Goal: Task Accomplishment & Management: Manage account settings

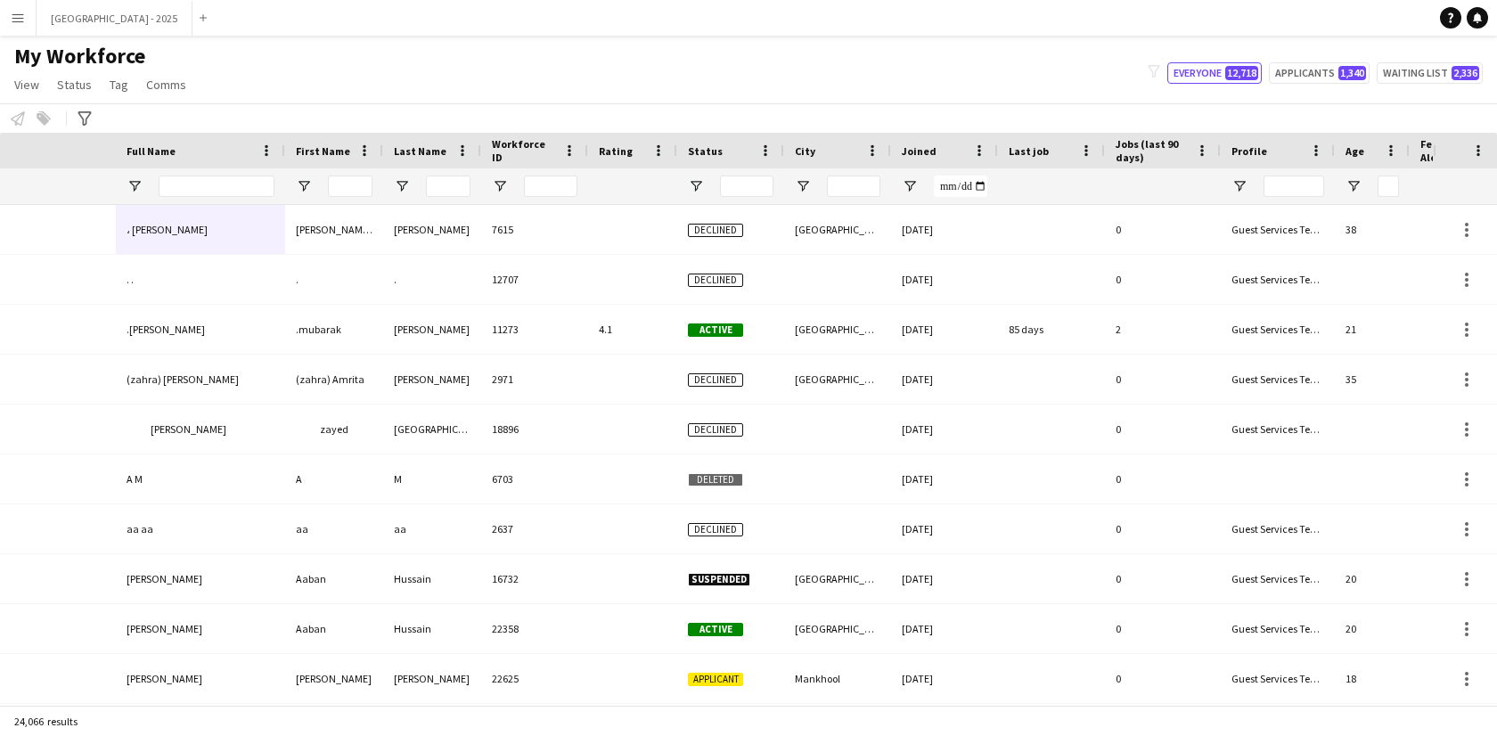
scroll to position [0, 387]
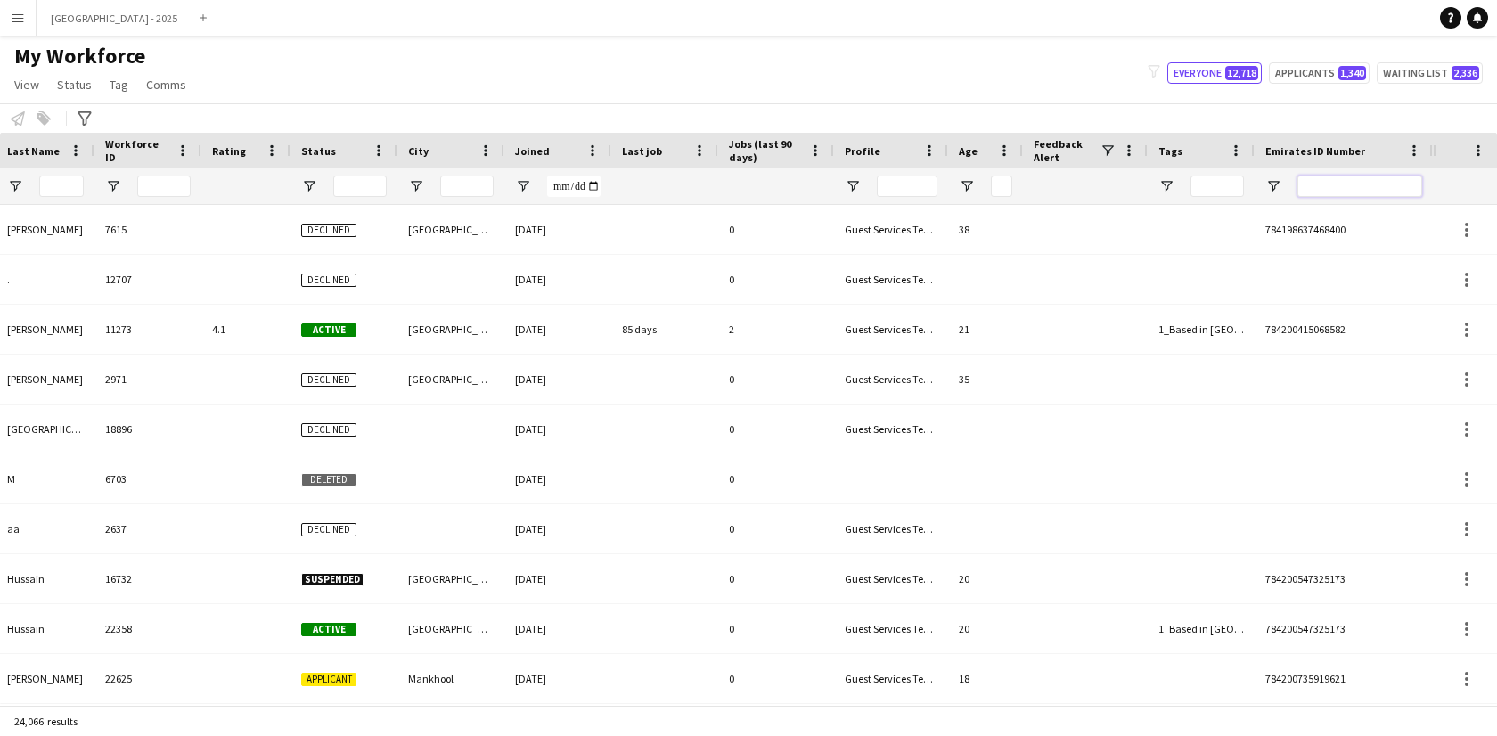
click at [1354, 180] on input "Emirates ID Number Filter Input" at bounding box center [1359, 186] width 125 height 21
paste input "*******"
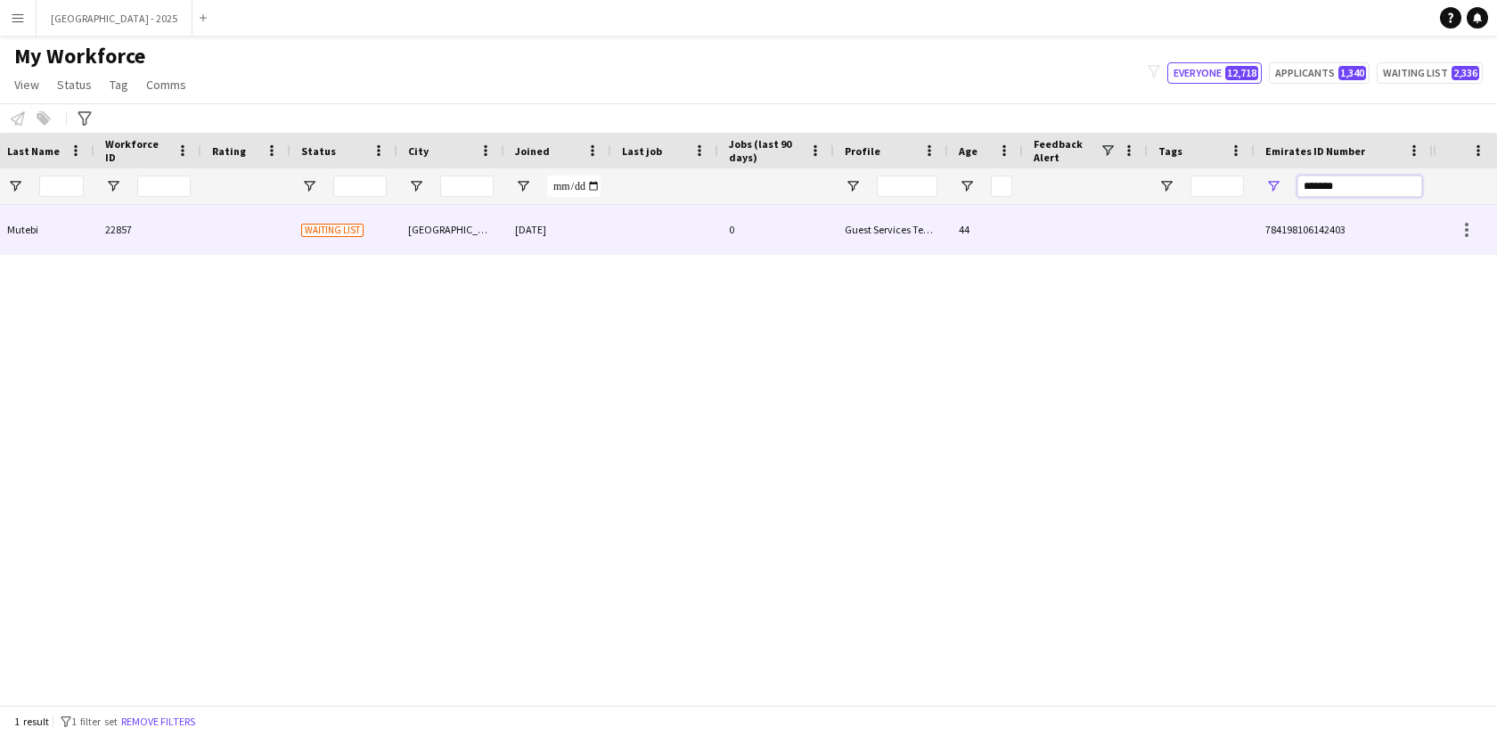
type input "*******"
click at [780, 249] on div "0" at bounding box center [776, 229] width 116 height 49
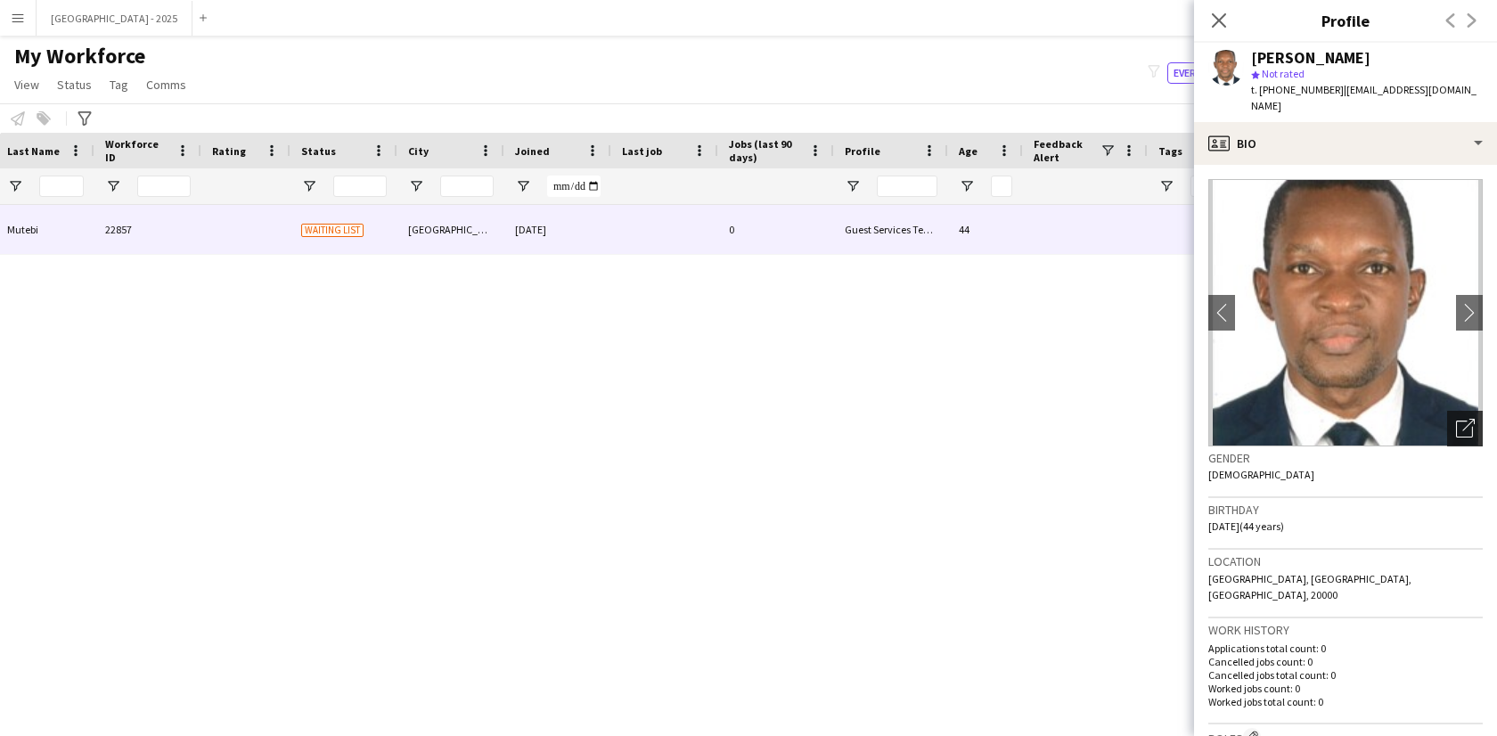
click at [1456, 419] on icon "Open photos pop-in" at bounding box center [1465, 428] width 19 height 19
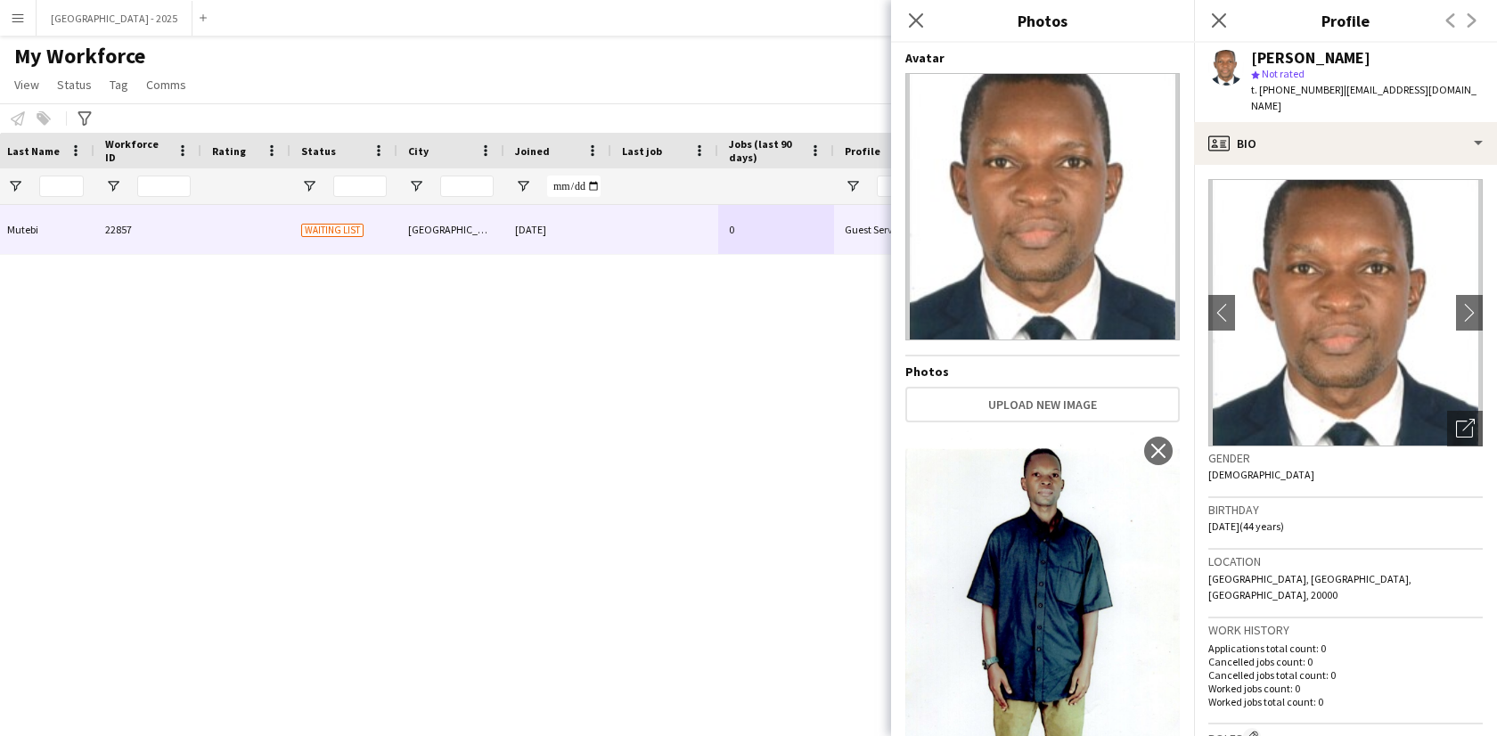
scroll to position [135, 0]
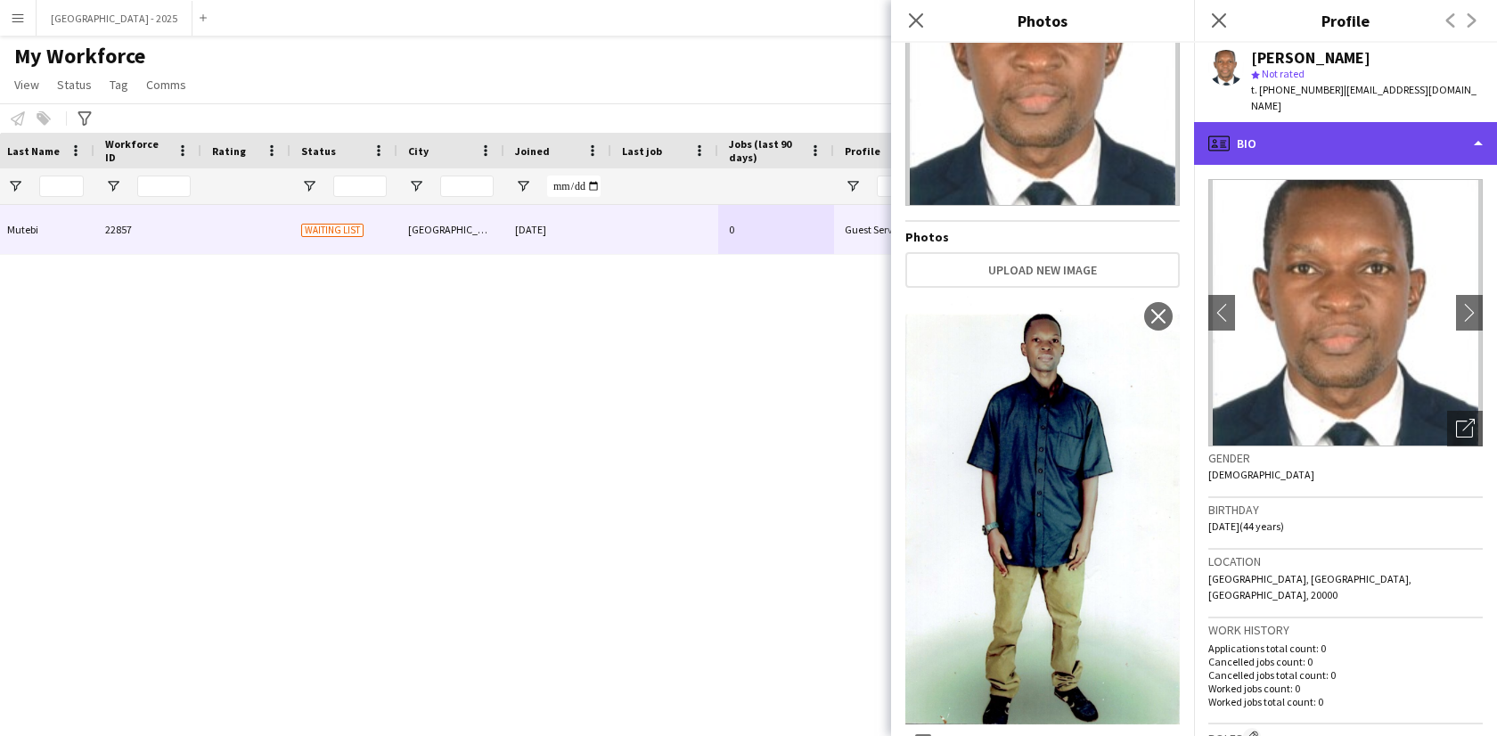
click at [1263, 135] on div "profile Bio" at bounding box center [1345, 143] width 303 height 43
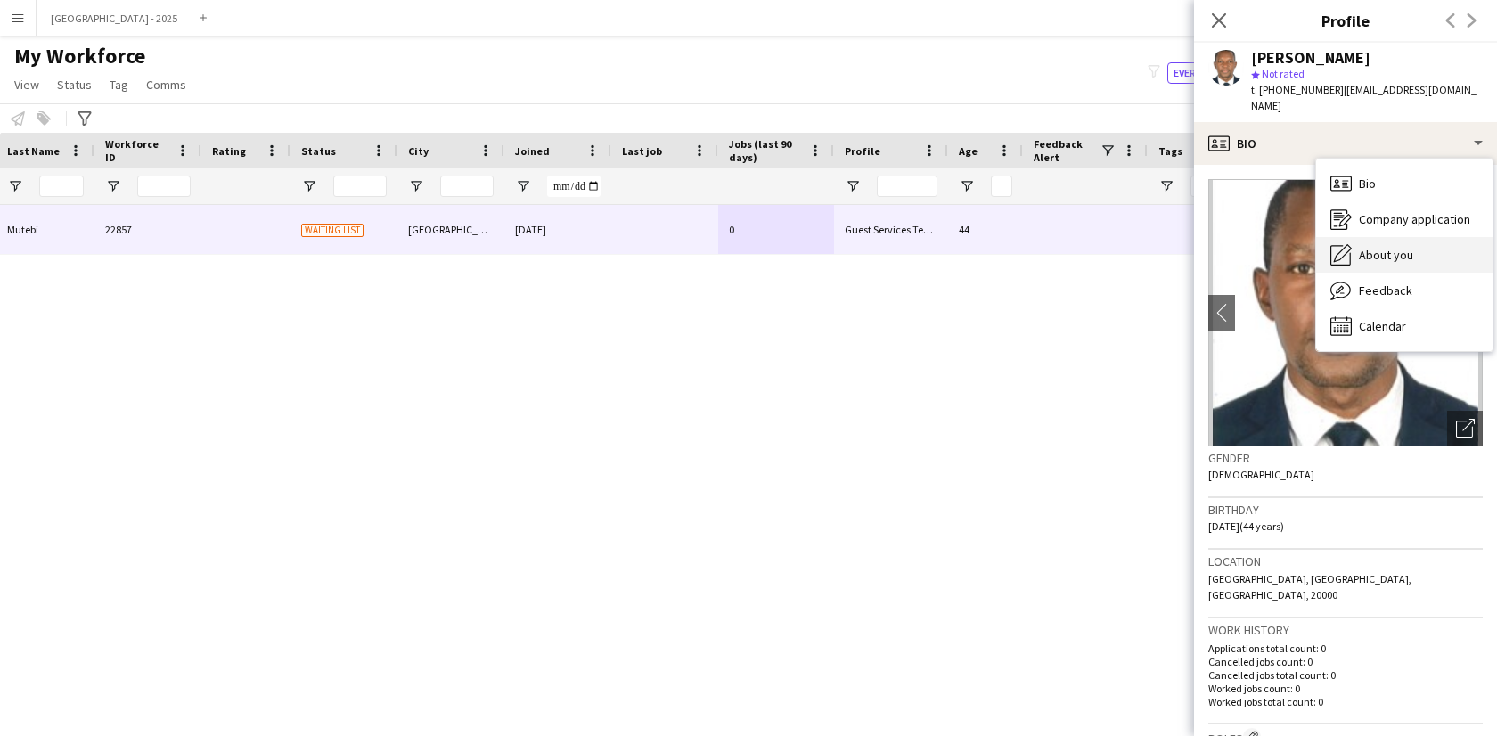
click at [1358, 237] on div "About you About you" at bounding box center [1404, 255] width 176 height 36
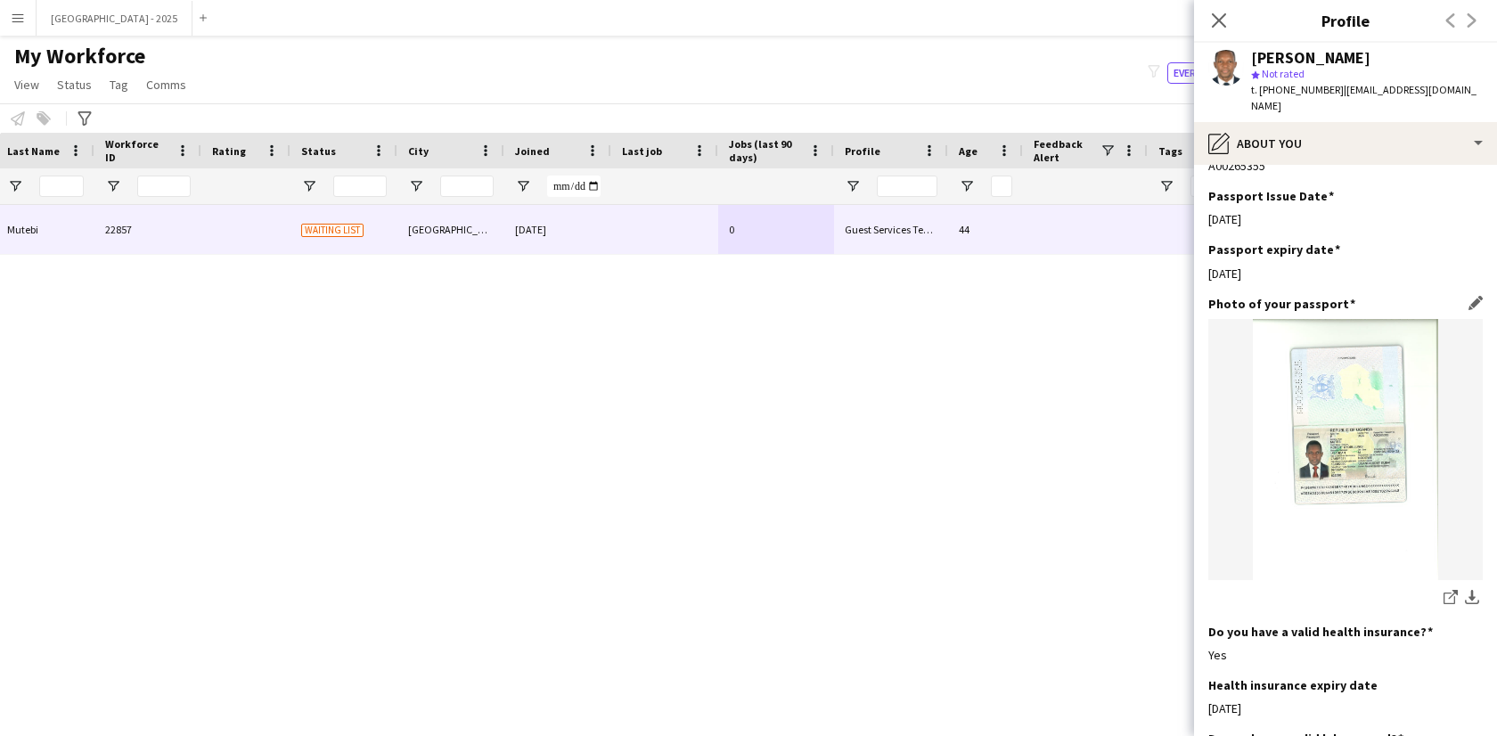
scroll to position [1179, 0]
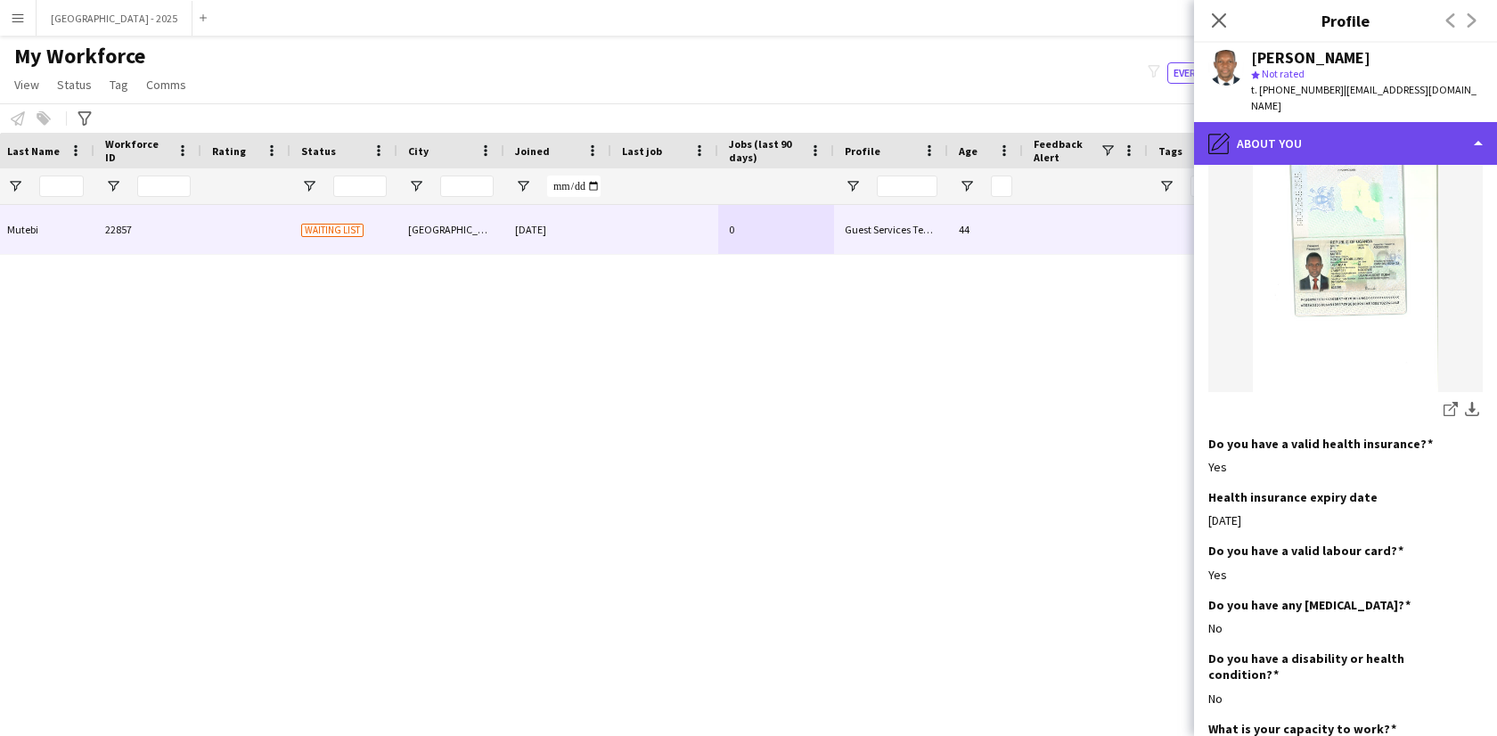
click at [1316, 122] on div "pencil4 About you" at bounding box center [1345, 143] width 303 height 43
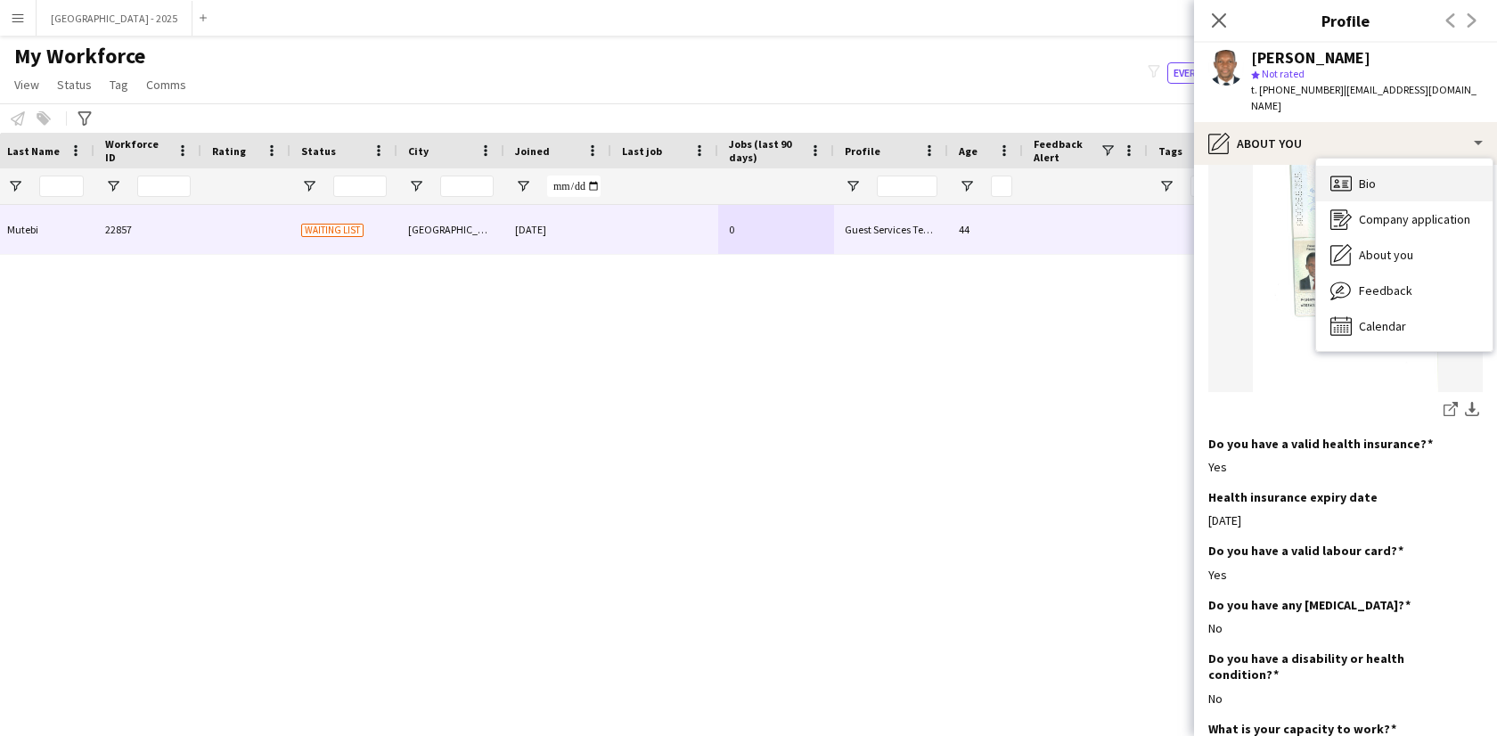
click at [1387, 168] on div "Bio Bio" at bounding box center [1404, 184] width 176 height 36
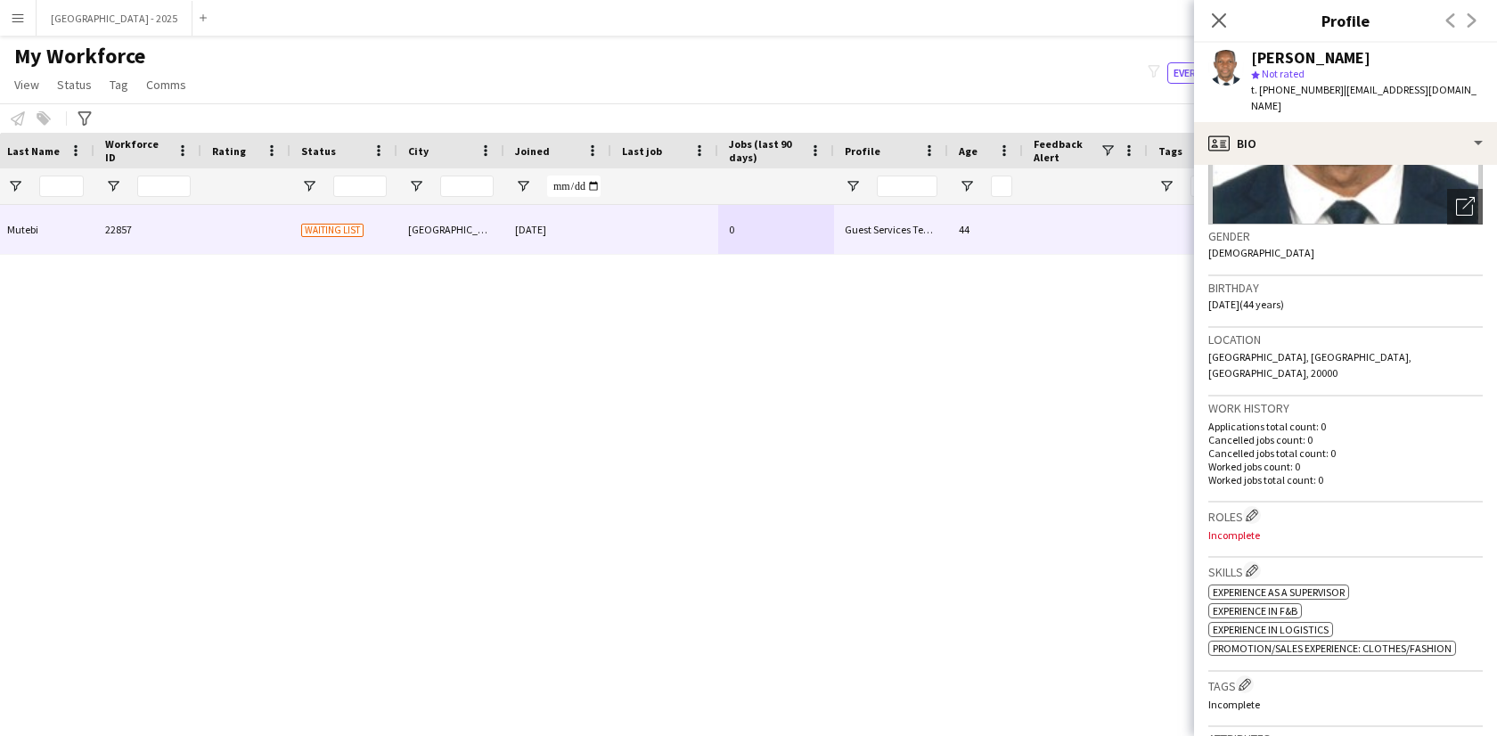
scroll to position [340, 0]
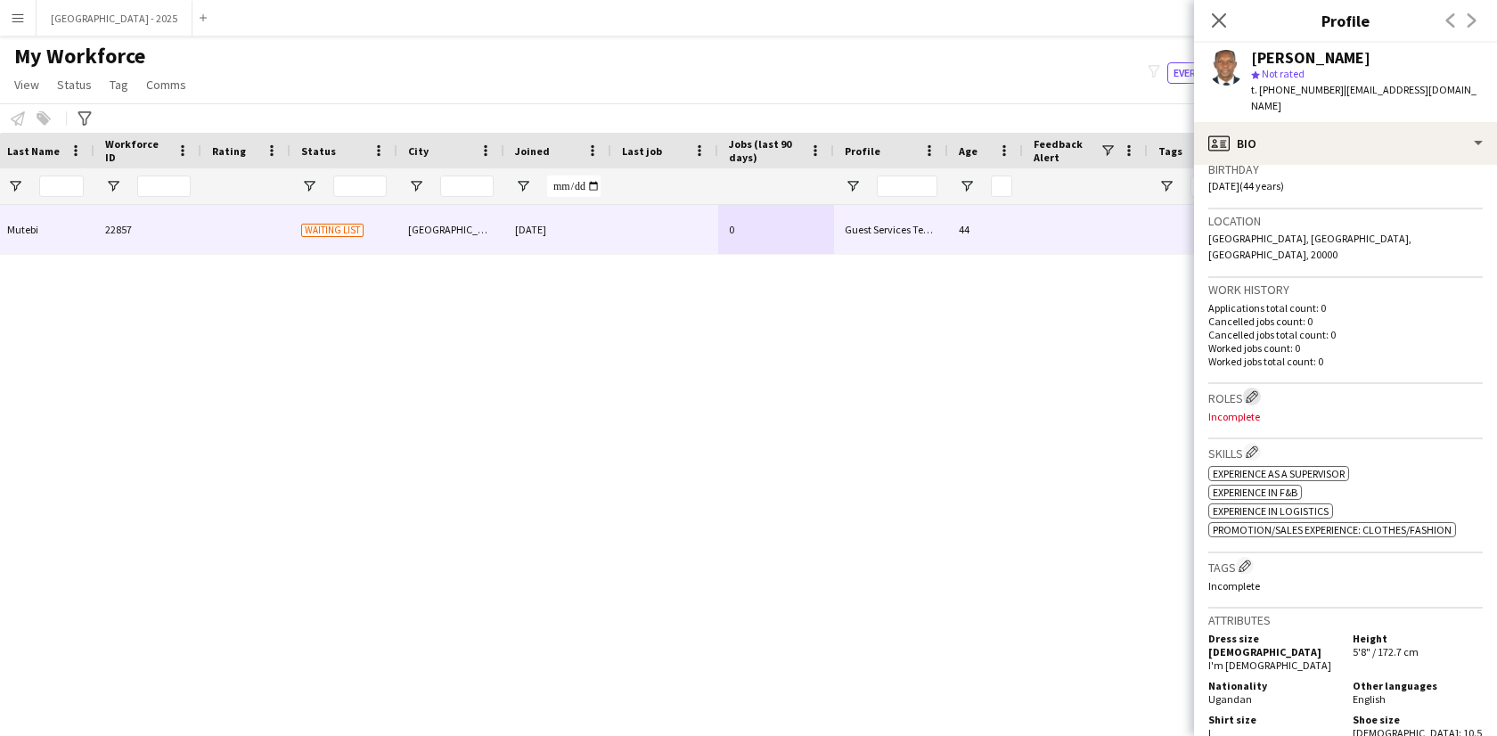
click at [1248, 390] on app-icon "Edit crew company roles" at bounding box center [1251, 396] width 12 height 12
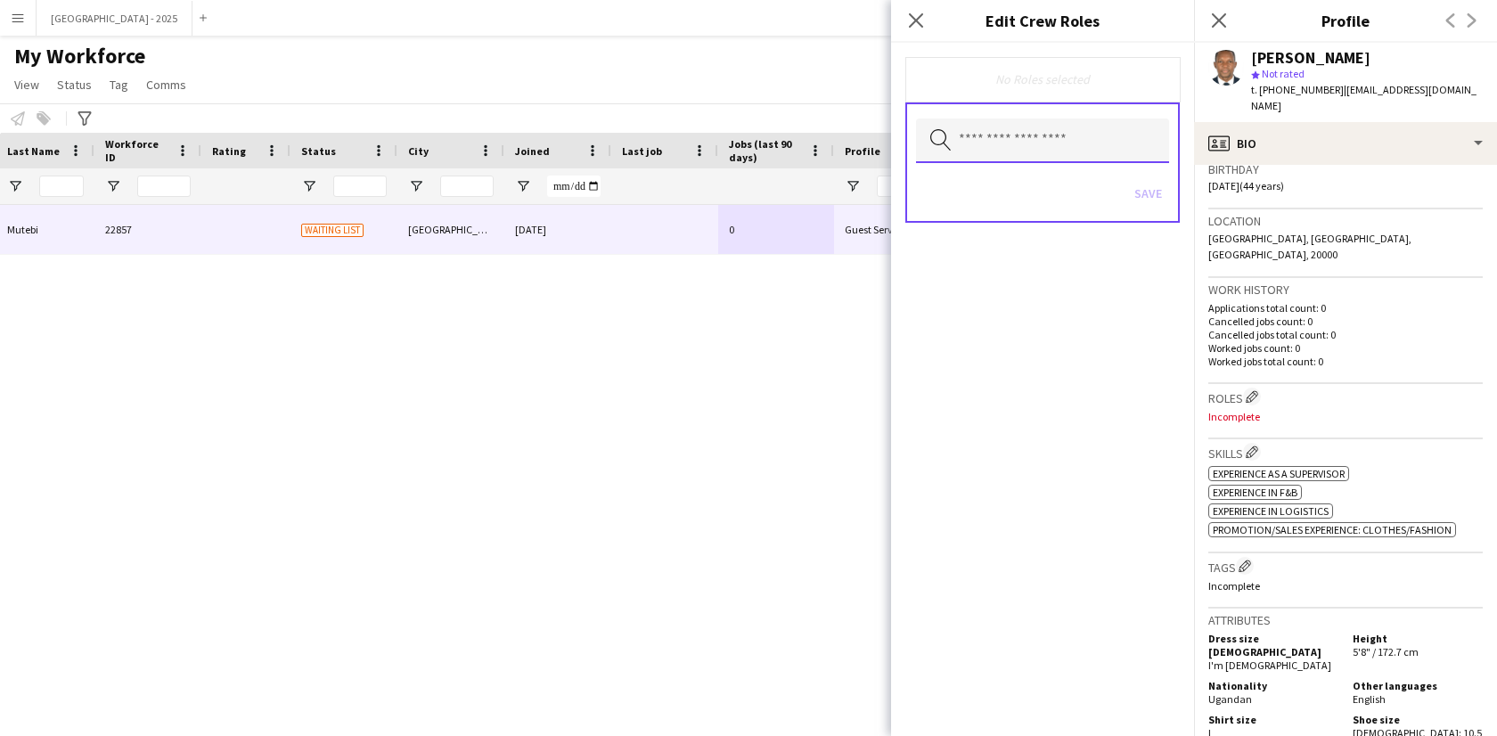
click at [1035, 151] on input "text" at bounding box center [1042, 140] width 253 height 45
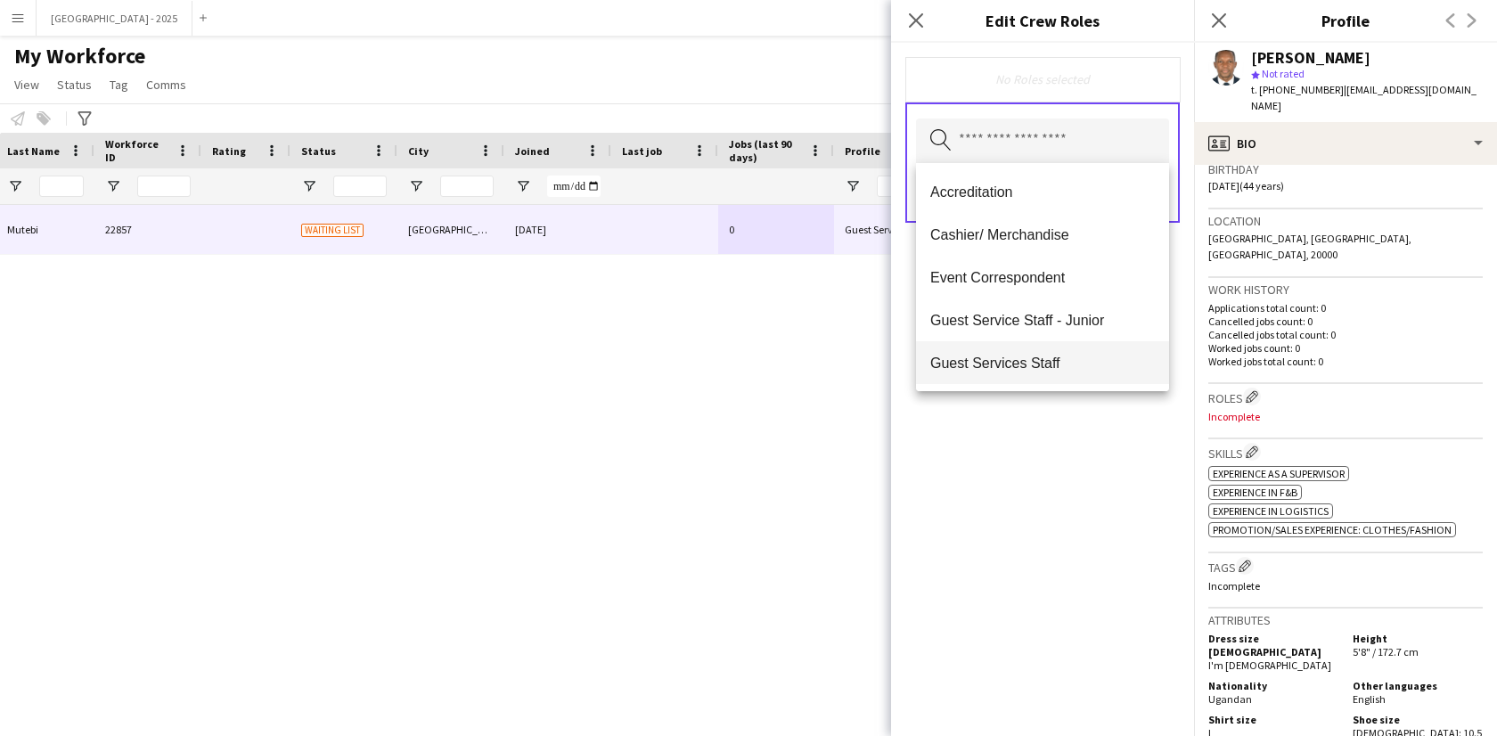
click at [1033, 349] on mat-option "Guest Services Staff" at bounding box center [1042, 362] width 253 height 43
click at [1057, 487] on div "Guest Services Staff Remove Search by role type Save" at bounding box center [1042, 389] width 303 height 693
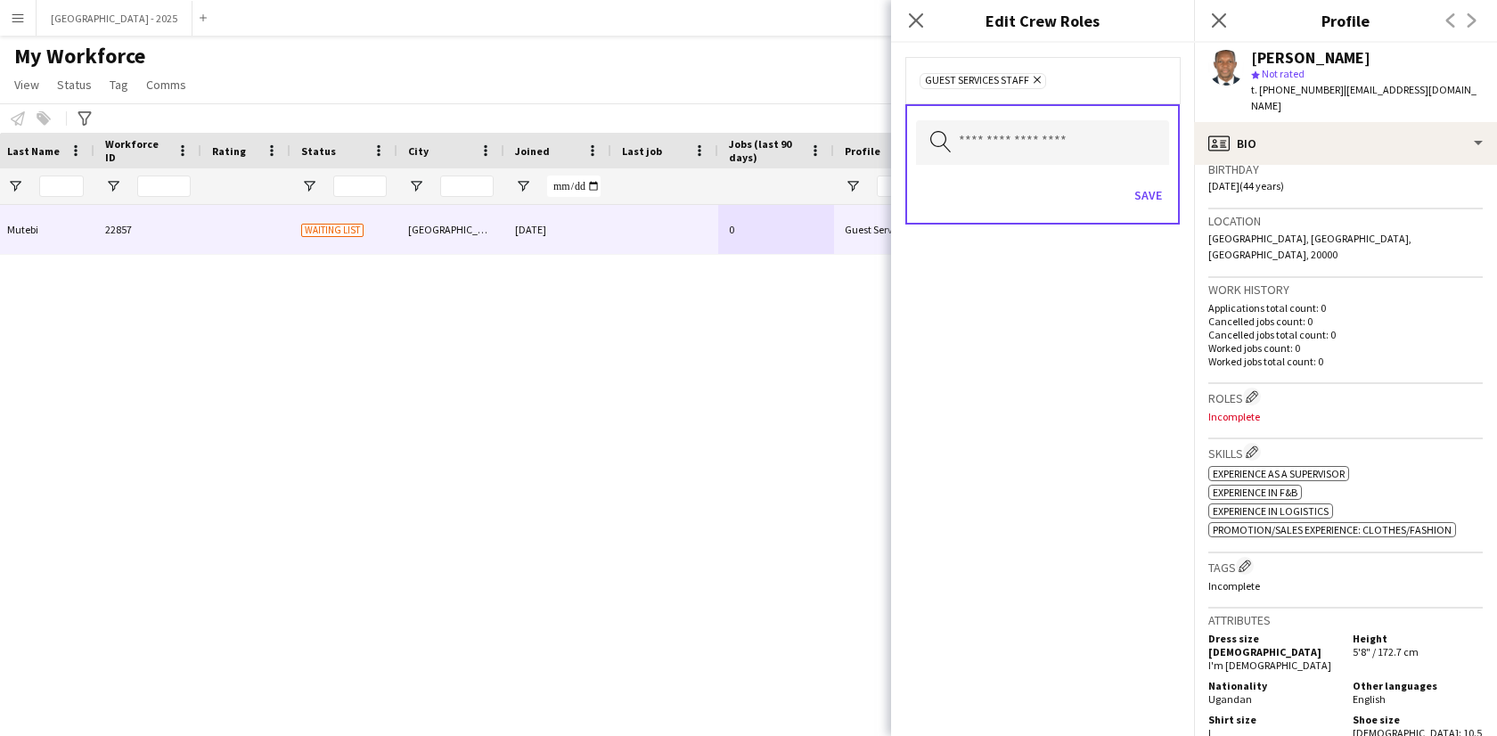
click at [1139, 211] on div "Save" at bounding box center [1042, 197] width 253 height 51
click at [1139, 207] on button "Save" at bounding box center [1148, 195] width 42 height 29
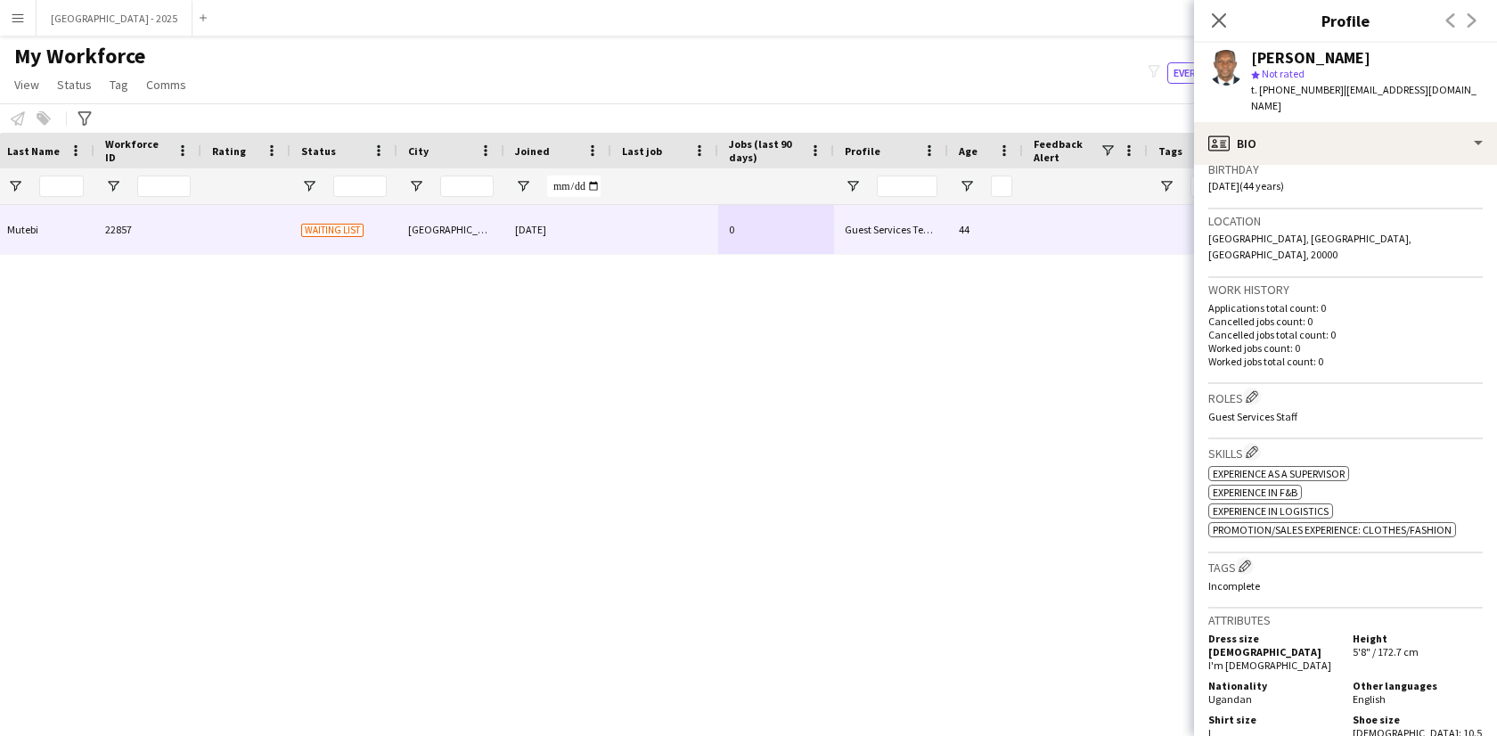
click at [1229, 557] on h3 "Tags Edit crew company tags" at bounding box center [1345, 566] width 274 height 19
click at [1237, 557] on button "Edit crew company tags" at bounding box center [1245, 566] width 18 height 18
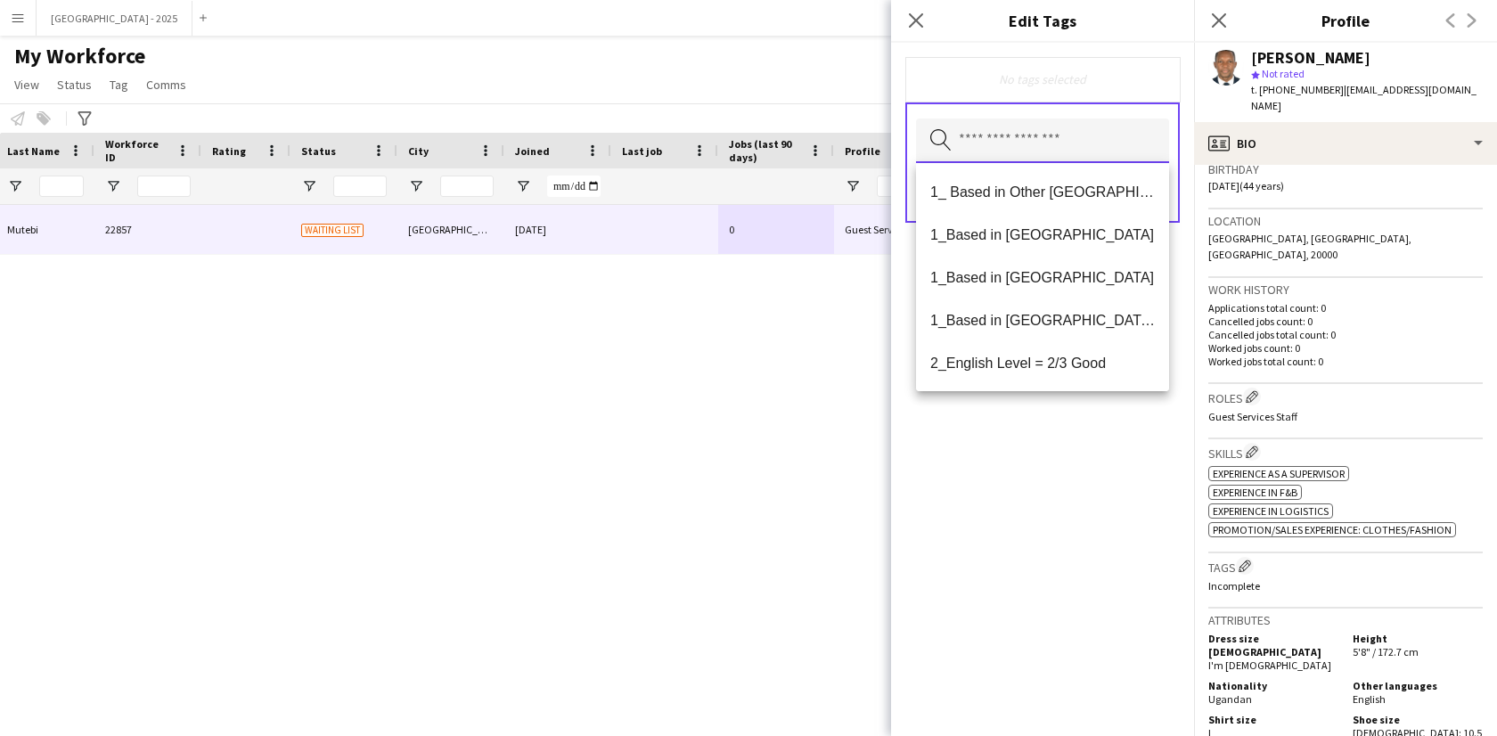
click at [1016, 131] on input "text" at bounding box center [1042, 140] width 253 height 45
click at [1055, 244] on mat-option "1_Based in [GEOGRAPHIC_DATA]" at bounding box center [1042, 234] width 253 height 43
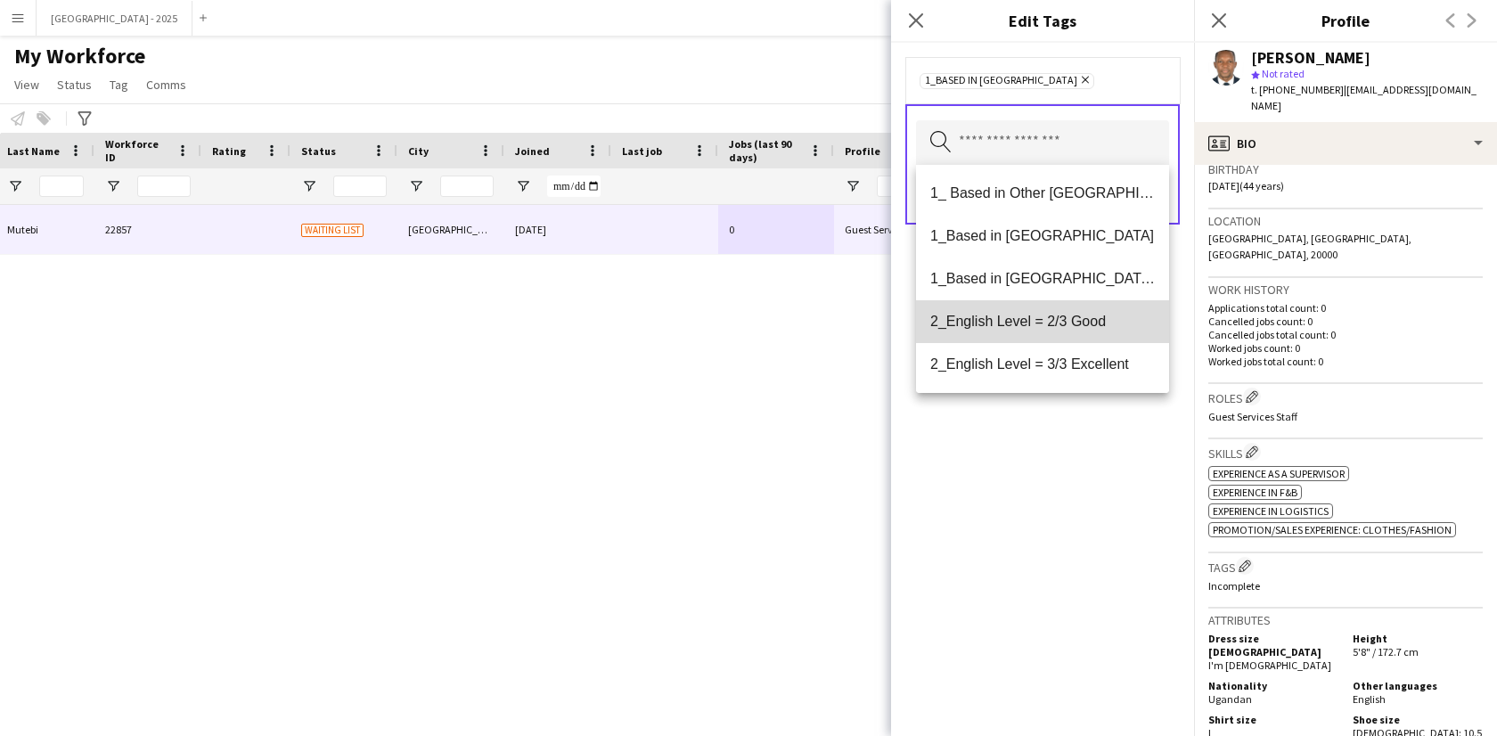
click at [1076, 322] on span "2_English Level = 2/3 Good" at bounding box center [1042, 321] width 225 height 17
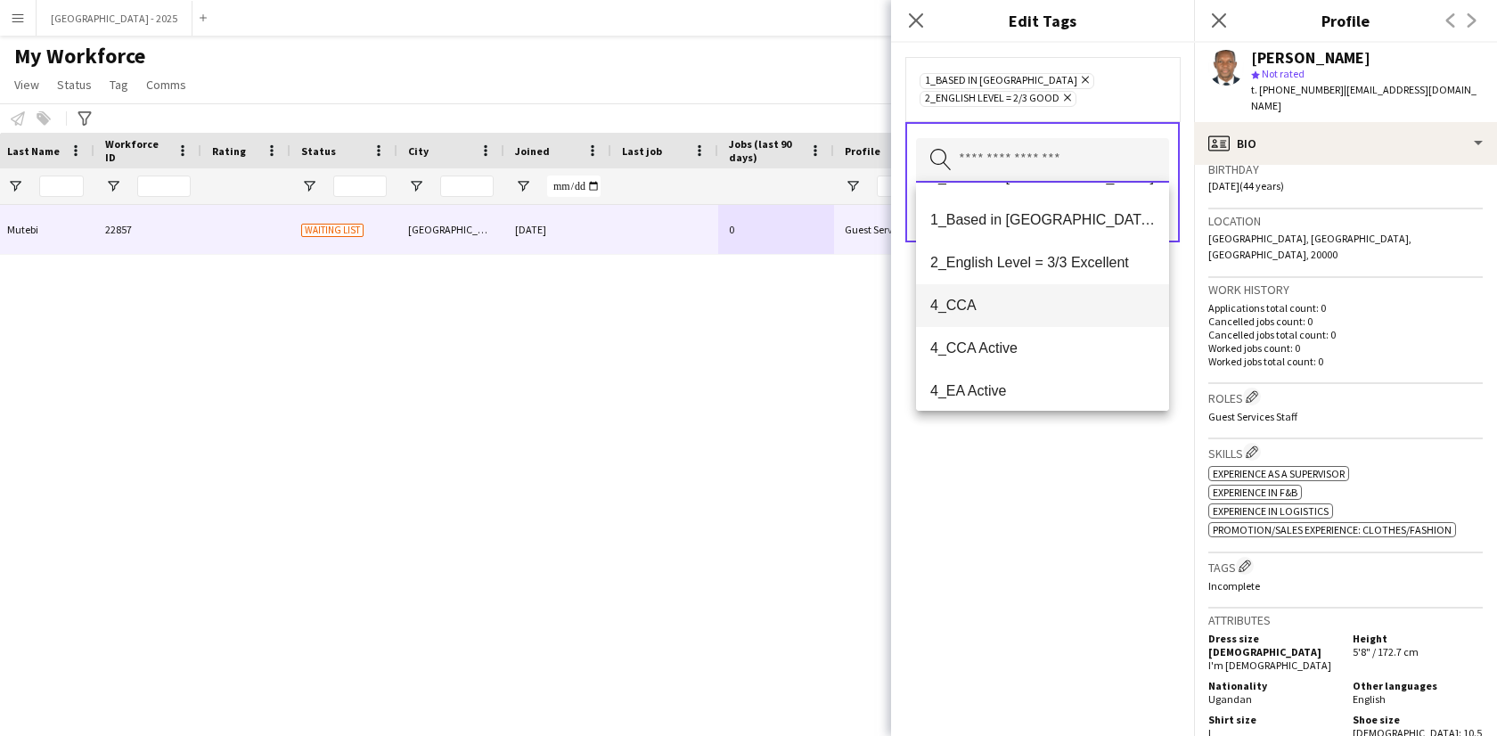
scroll to position [147, 0]
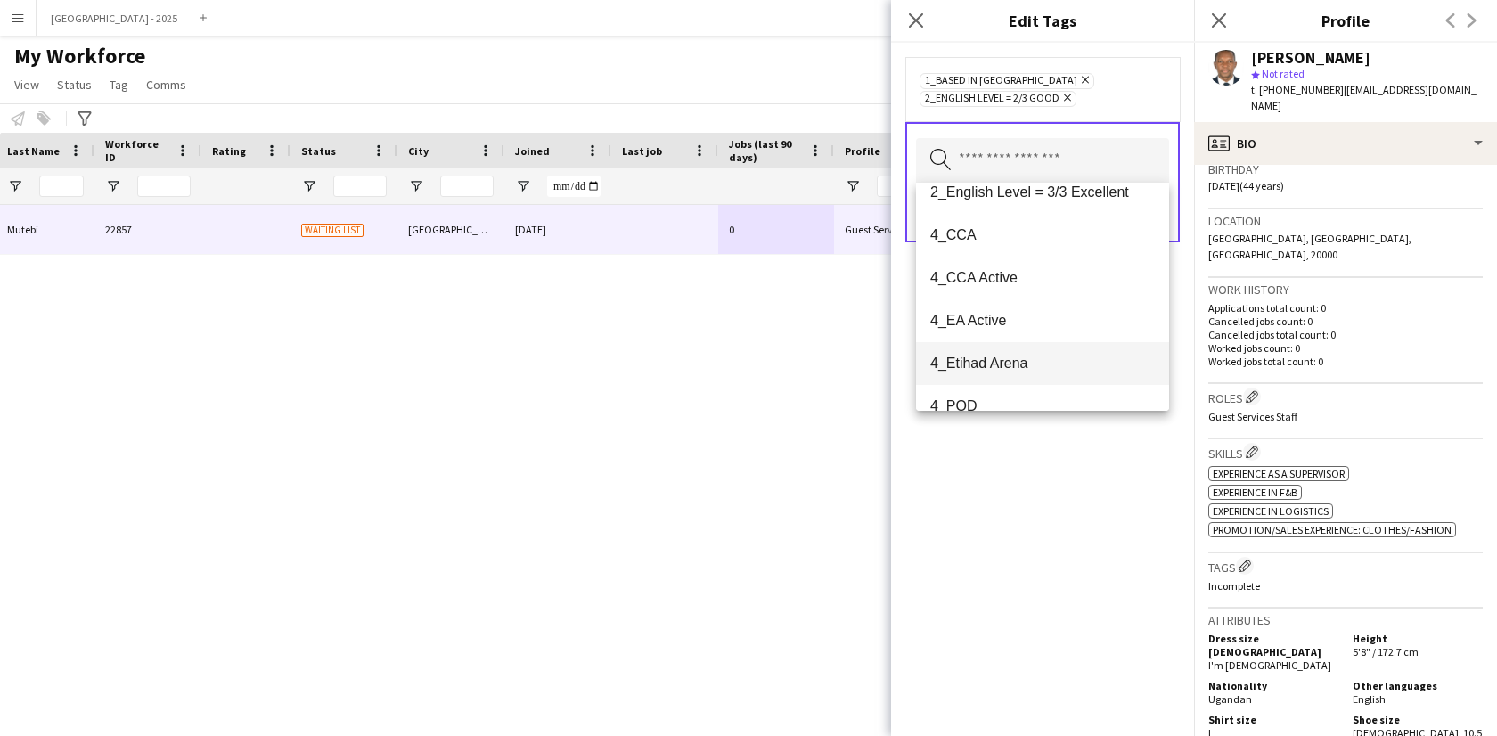
click at [1035, 356] on span "4_Etihad Arena" at bounding box center [1042, 363] width 225 height 17
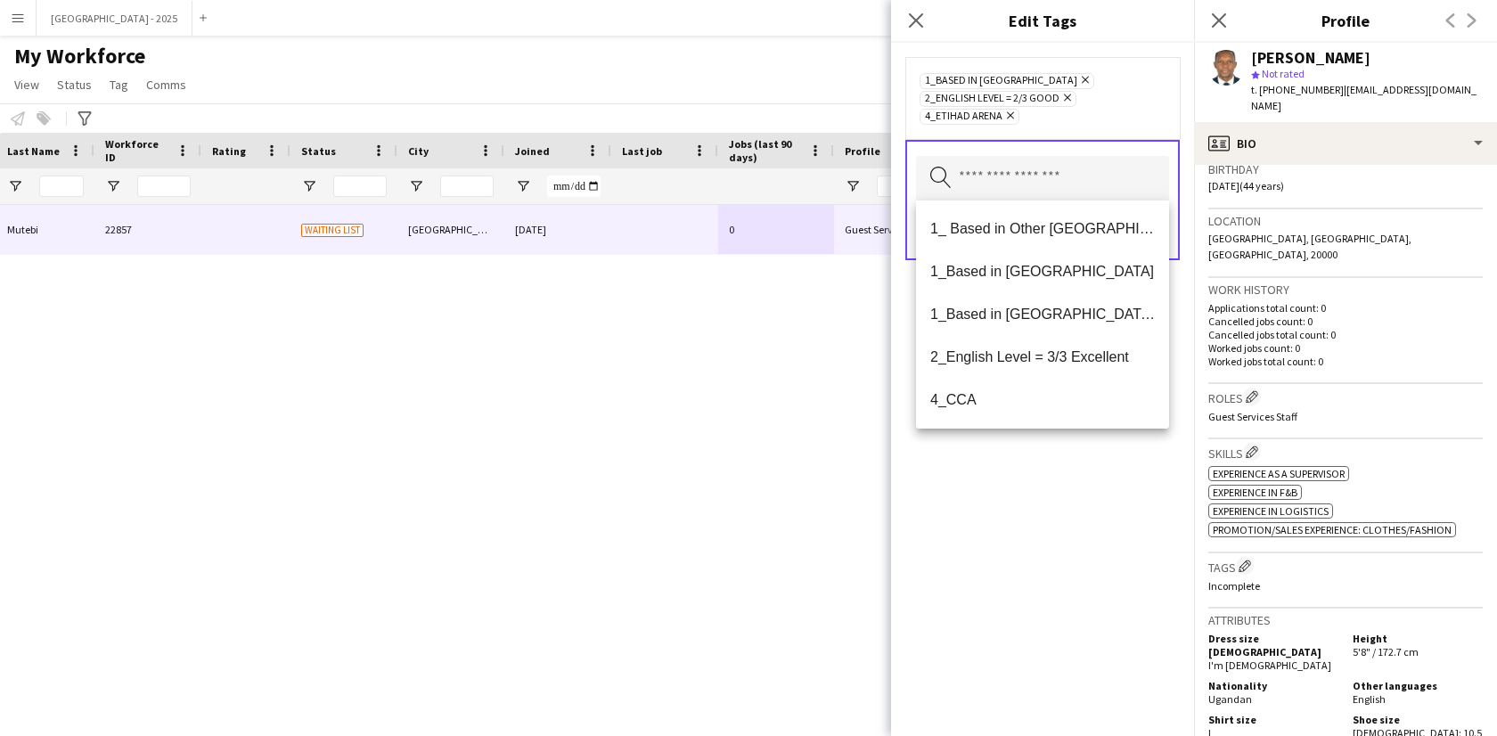
click at [1071, 453] on div "1_Based in Abu Dhabi Remove 2_English Level = 2/3 Good Remove 4_Etihad Arena Re…" at bounding box center [1042, 389] width 303 height 693
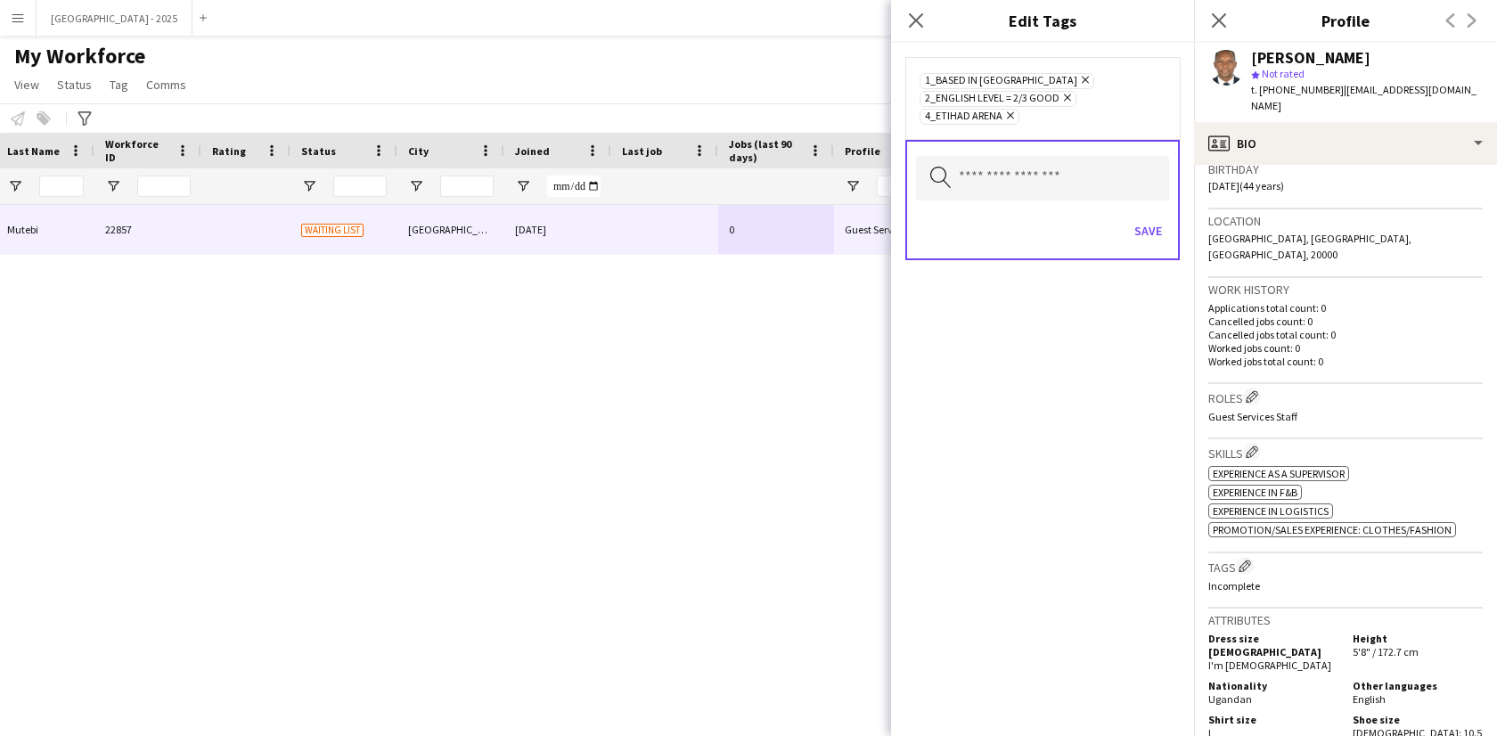
click at [1147, 202] on div "Search by tag name Save" at bounding box center [1042, 200] width 274 height 120
click at [1147, 228] on button "Save" at bounding box center [1148, 230] width 42 height 29
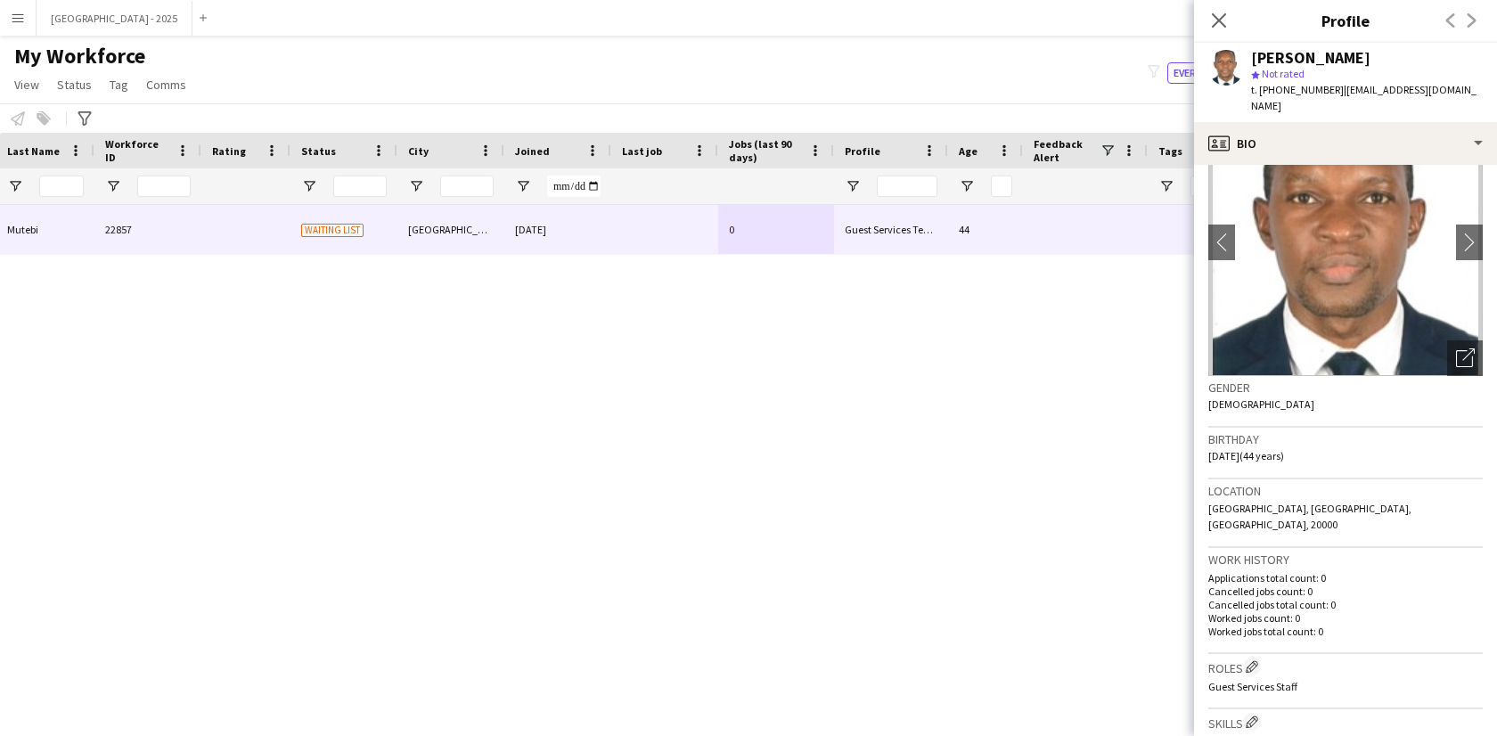
scroll to position [0, 0]
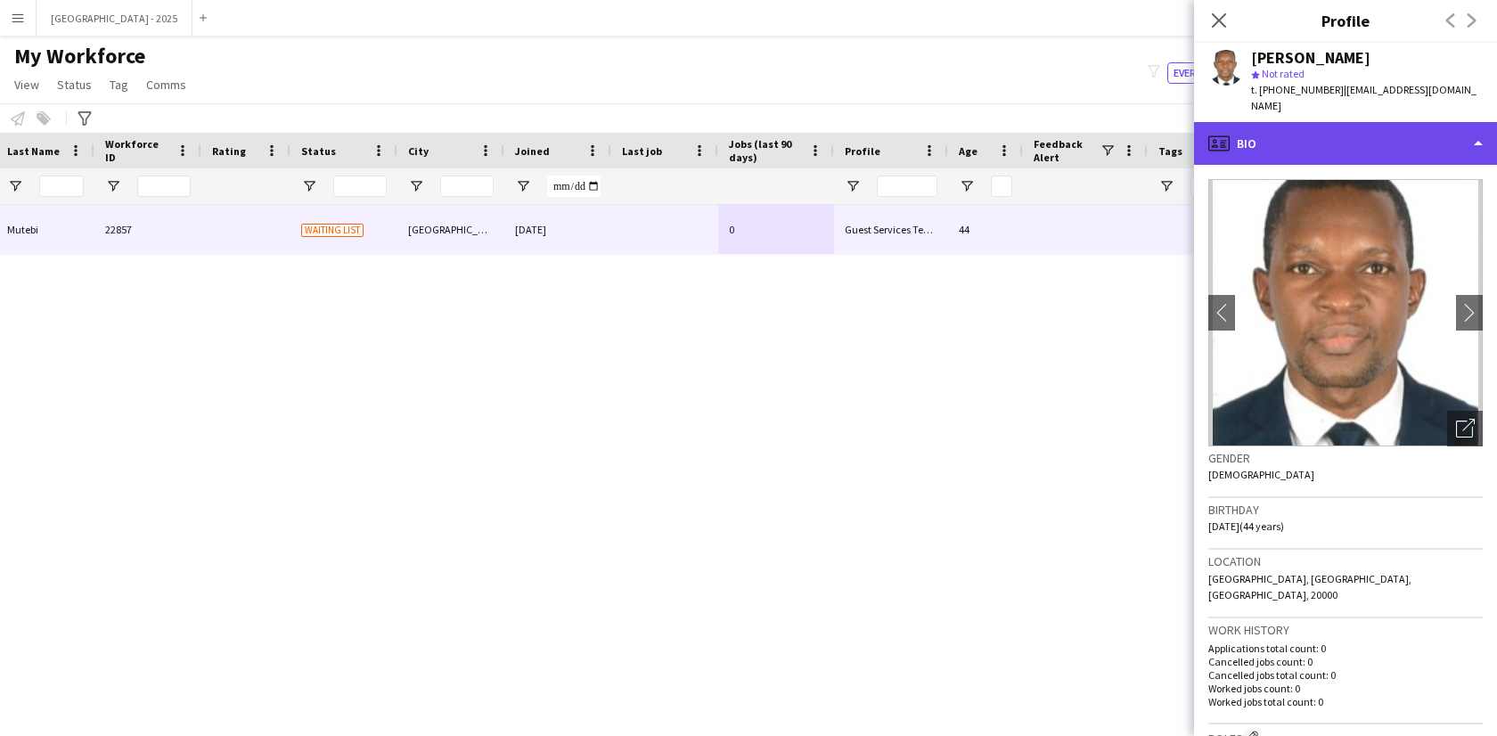
click at [1302, 128] on div "profile Bio" at bounding box center [1345, 143] width 303 height 43
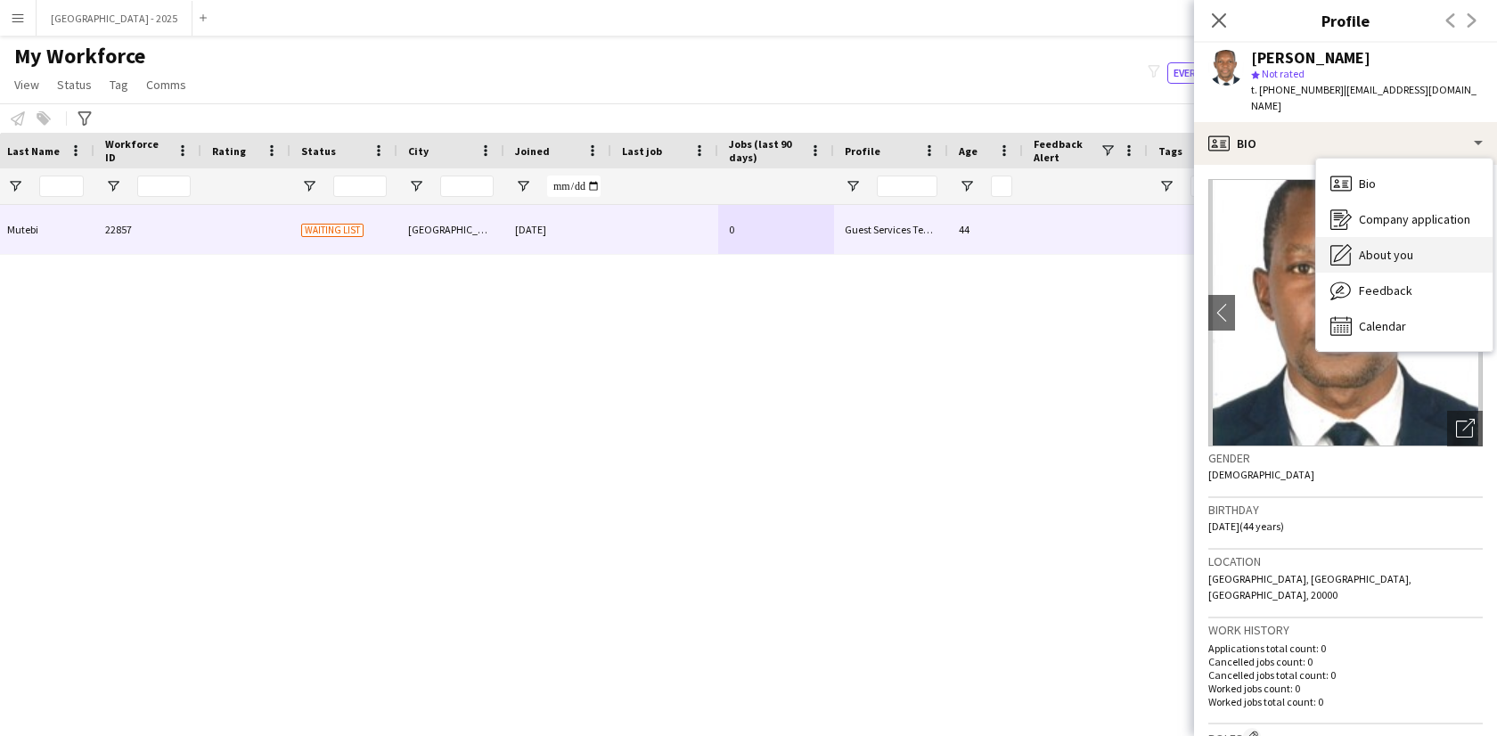
click at [1412, 241] on div "About you About you" at bounding box center [1404, 255] width 176 height 36
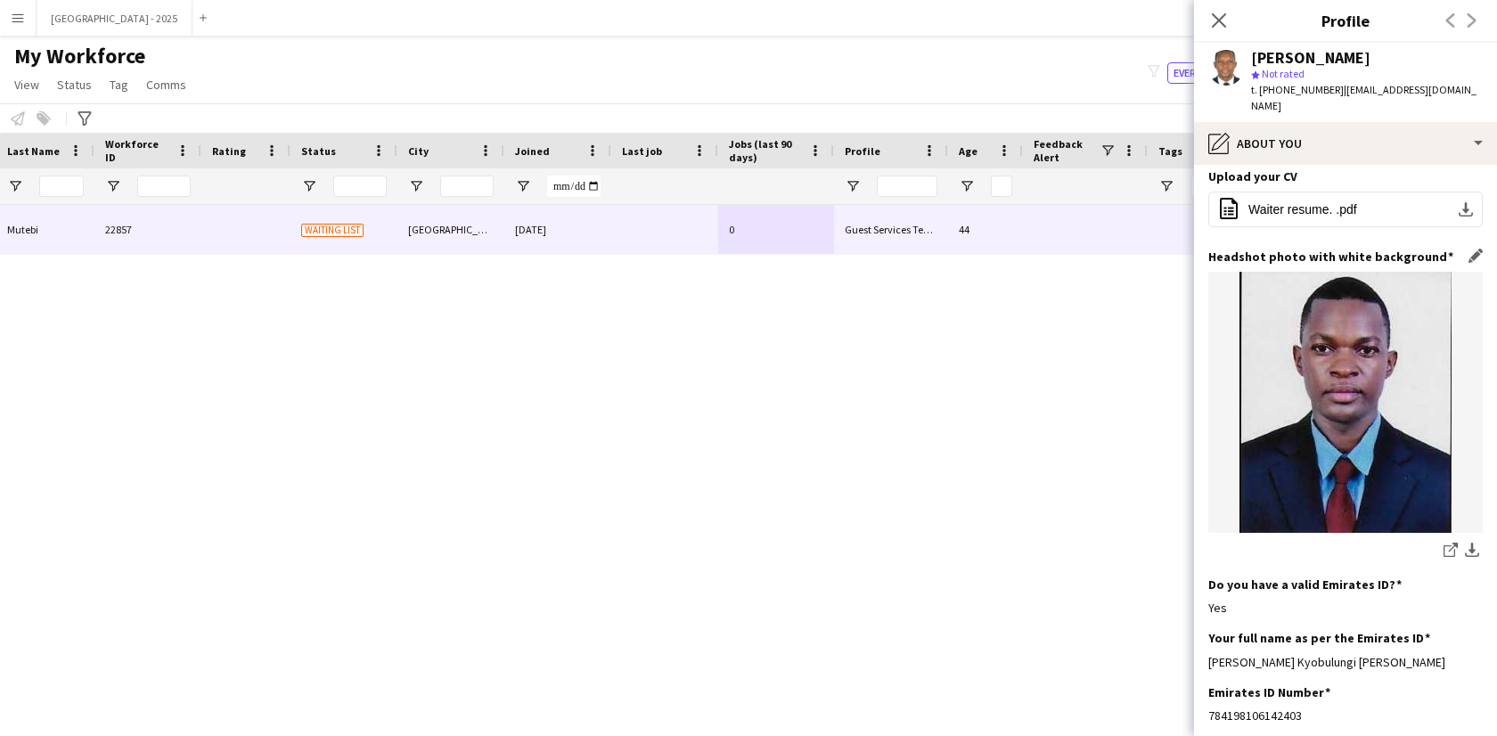
scroll to position [289, 0]
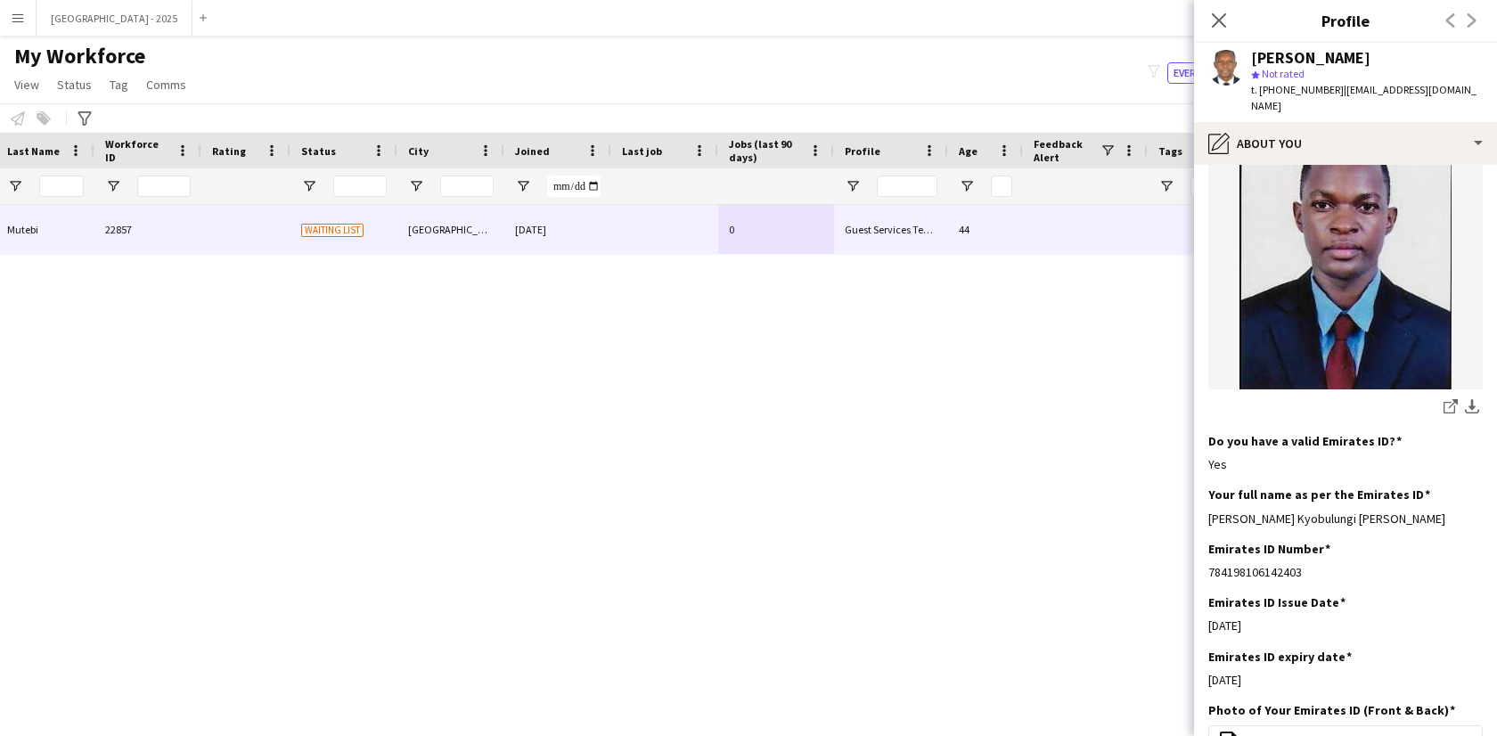
click at [1305, 97] on div "t. +971558929726 | mutebirobert533@gmail.com" at bounding box center [1367, 98] width 232 height 32
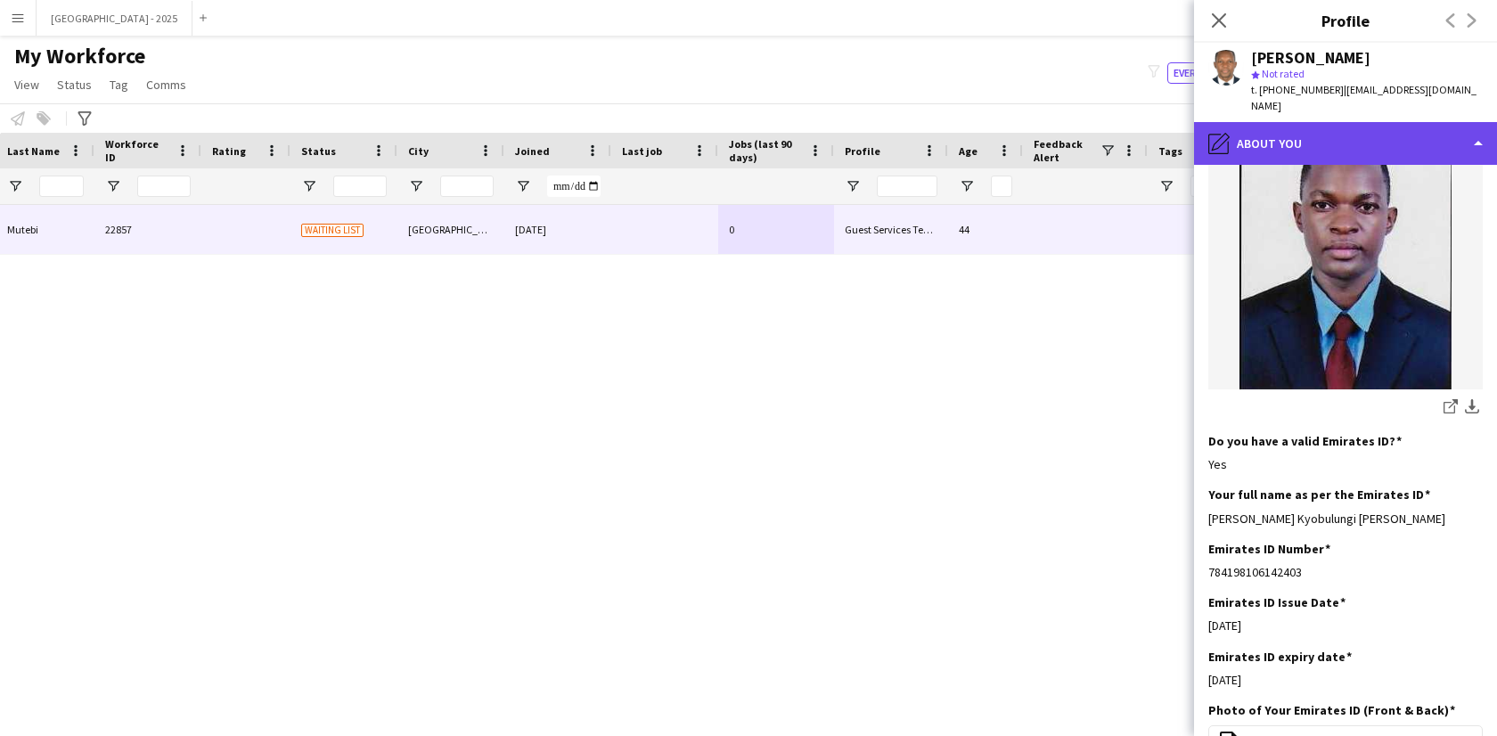
click at [1305, 122] on div "pencil4 About you" at bounding box center [1345, 143] width 303 height 43
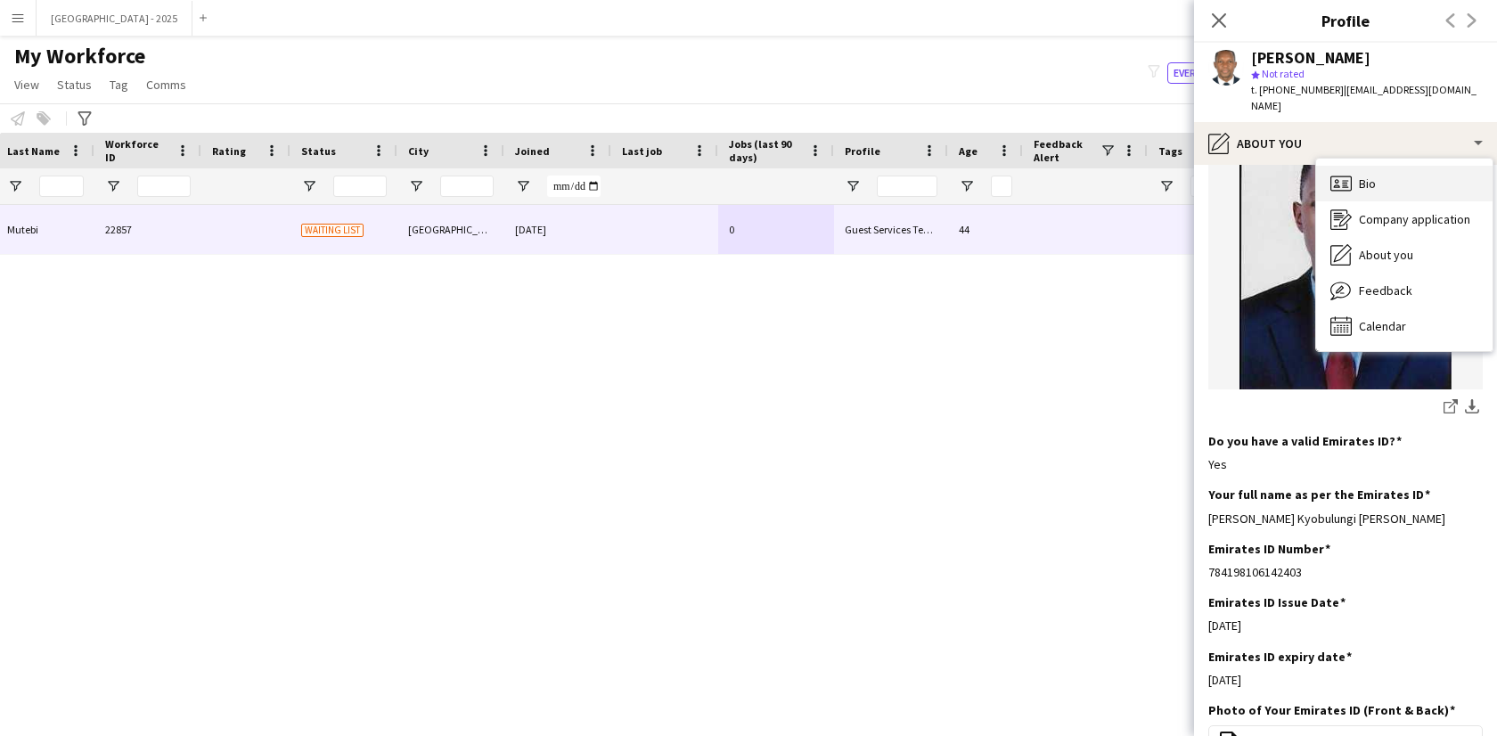
click at [1381, 166] on div "Bio Bio" at bounding box center [1404, 184] width 176 height 36
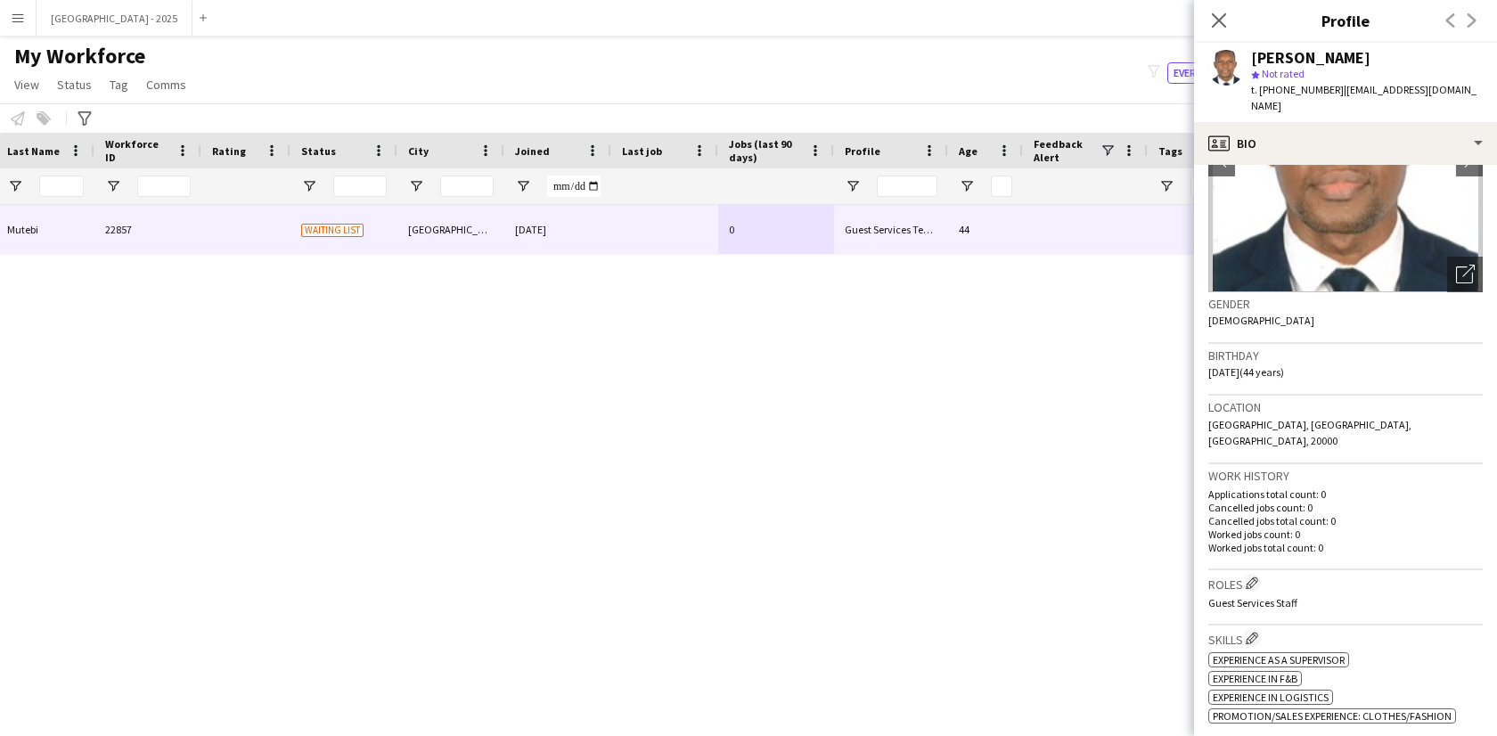
scroll to position [332, 0]
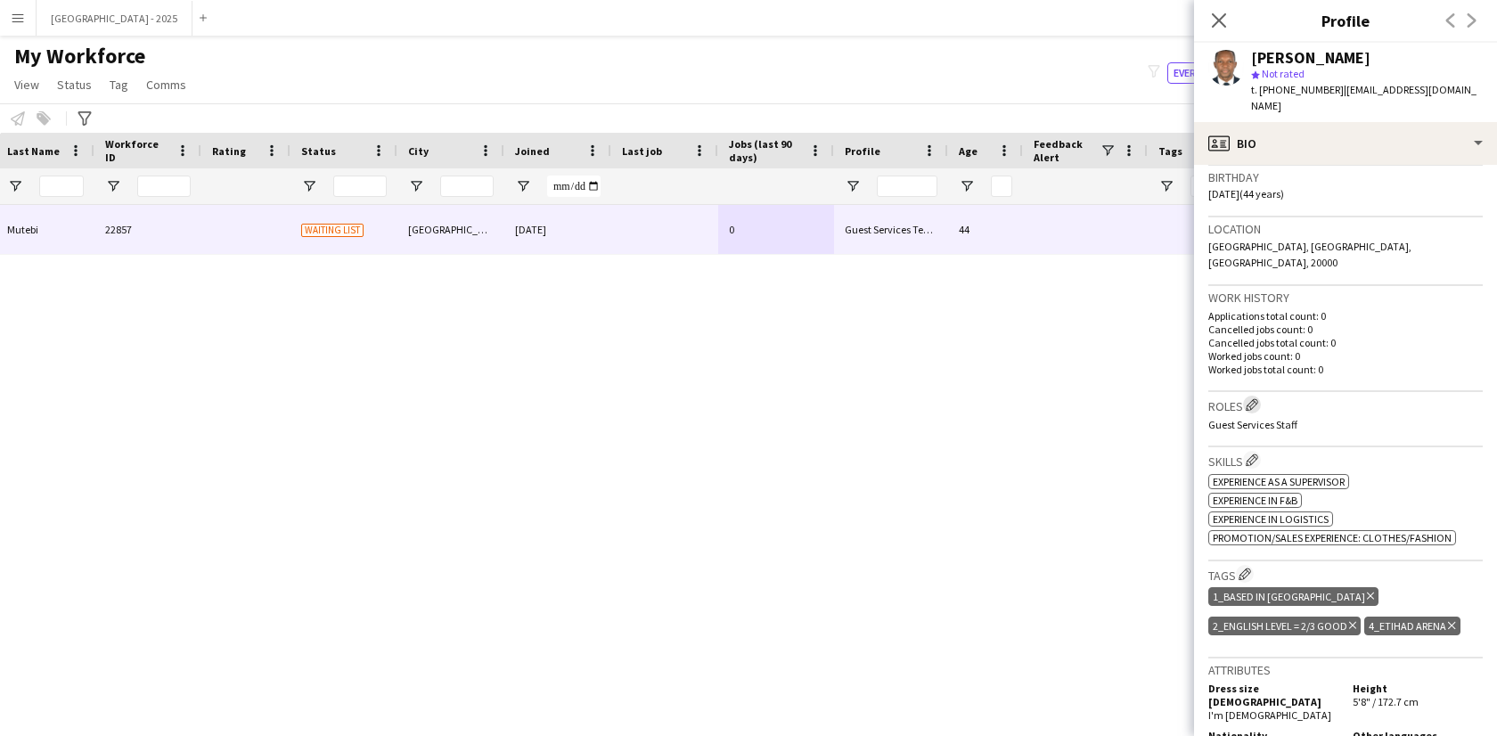
click at [1253, 396] on button "Edit crew company roles" at bounding box center [1252, 405] width 18 height 18
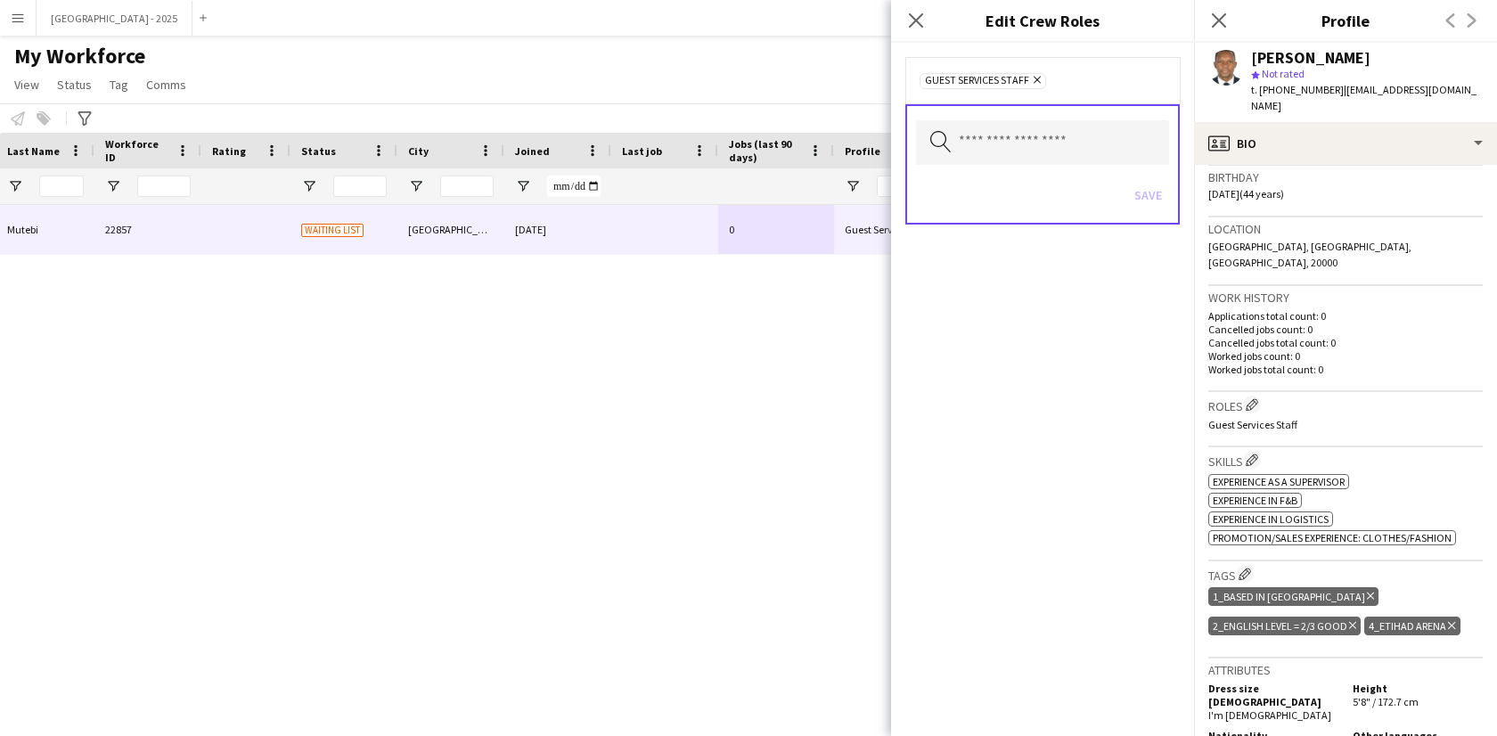
click at [1434, 565] on h3 "Tags Edit crew company tags" at bounding box center [1345, 574] width 274 height 19
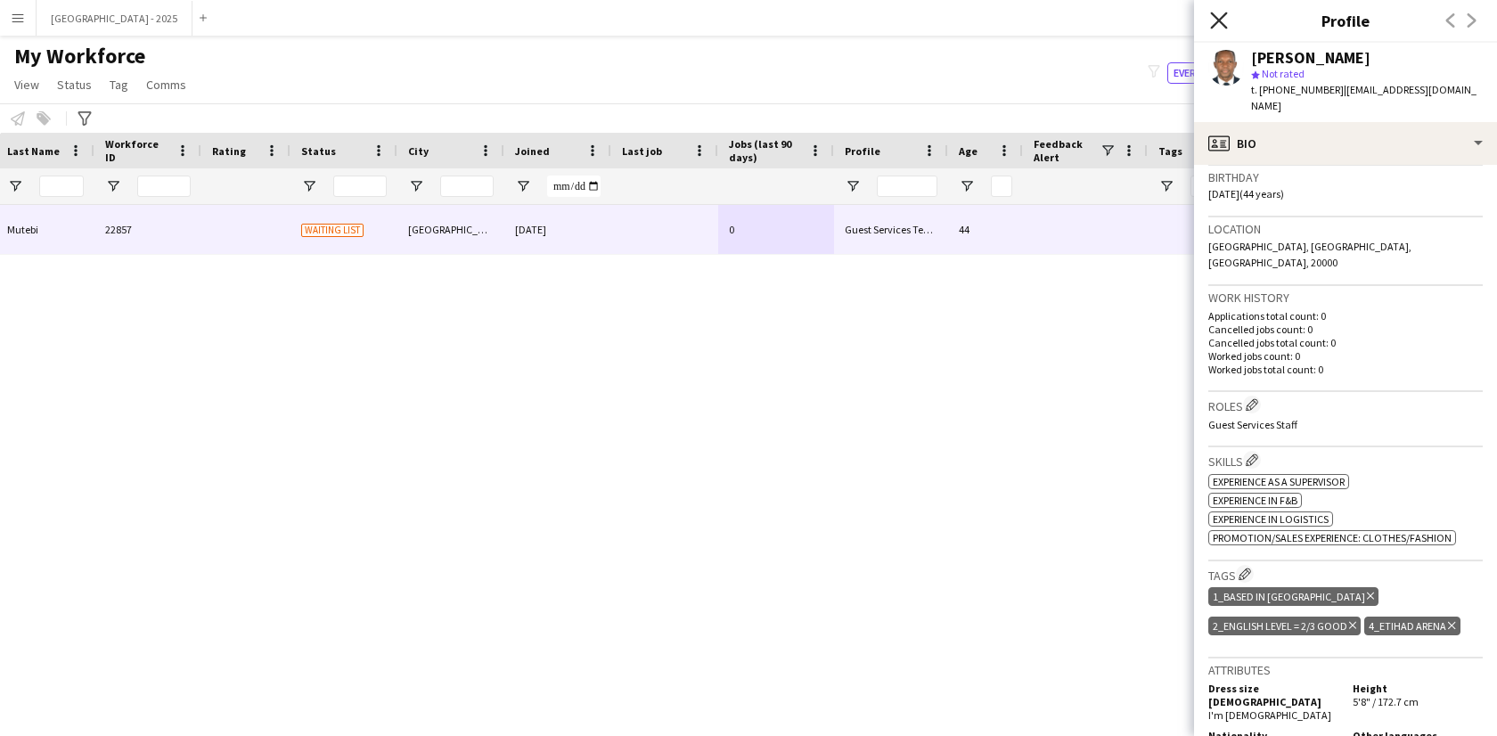
click at [1220, 20] on icon at bounding box center [1218, 20] width 17 height 17
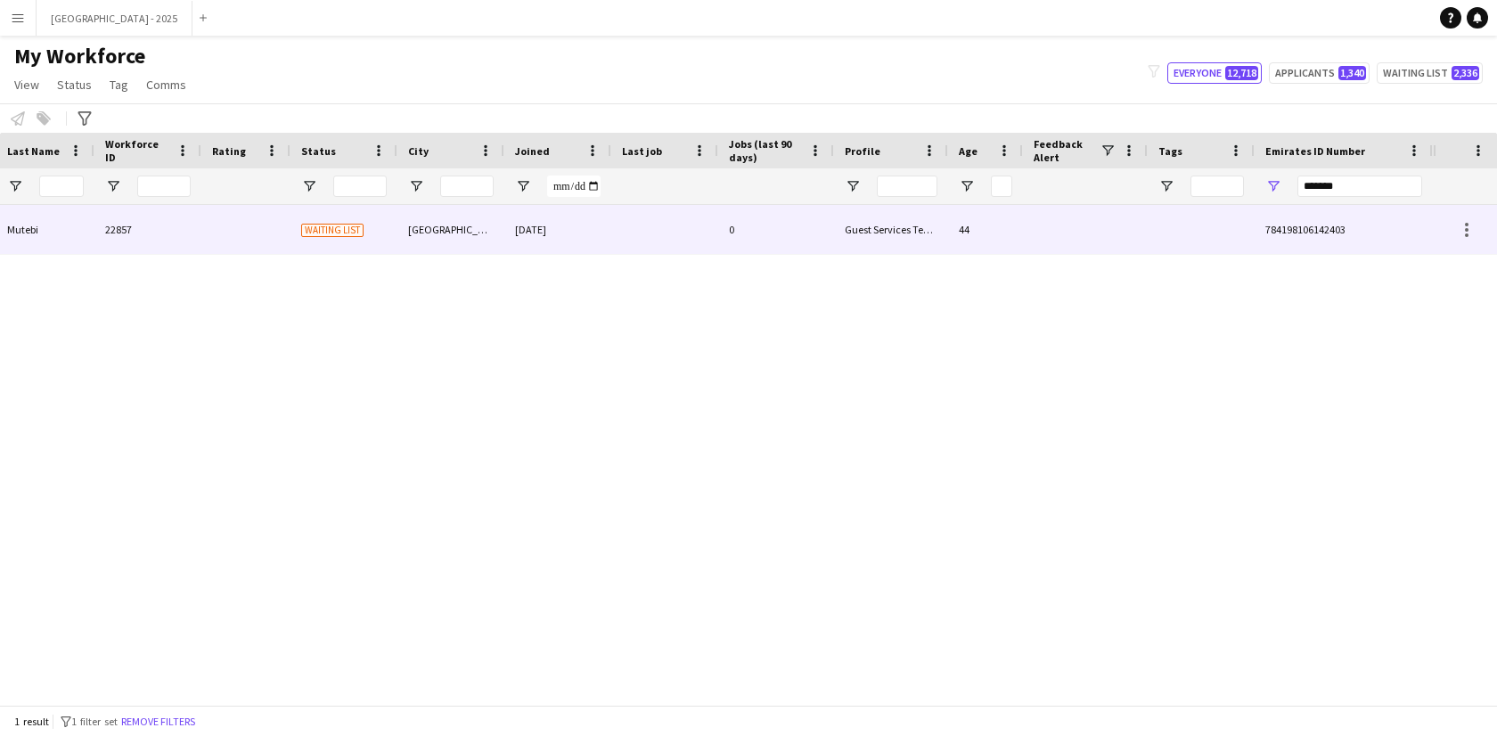
click at [1091, 236] on div at bounding box center [1085, 229] width 125 height 49
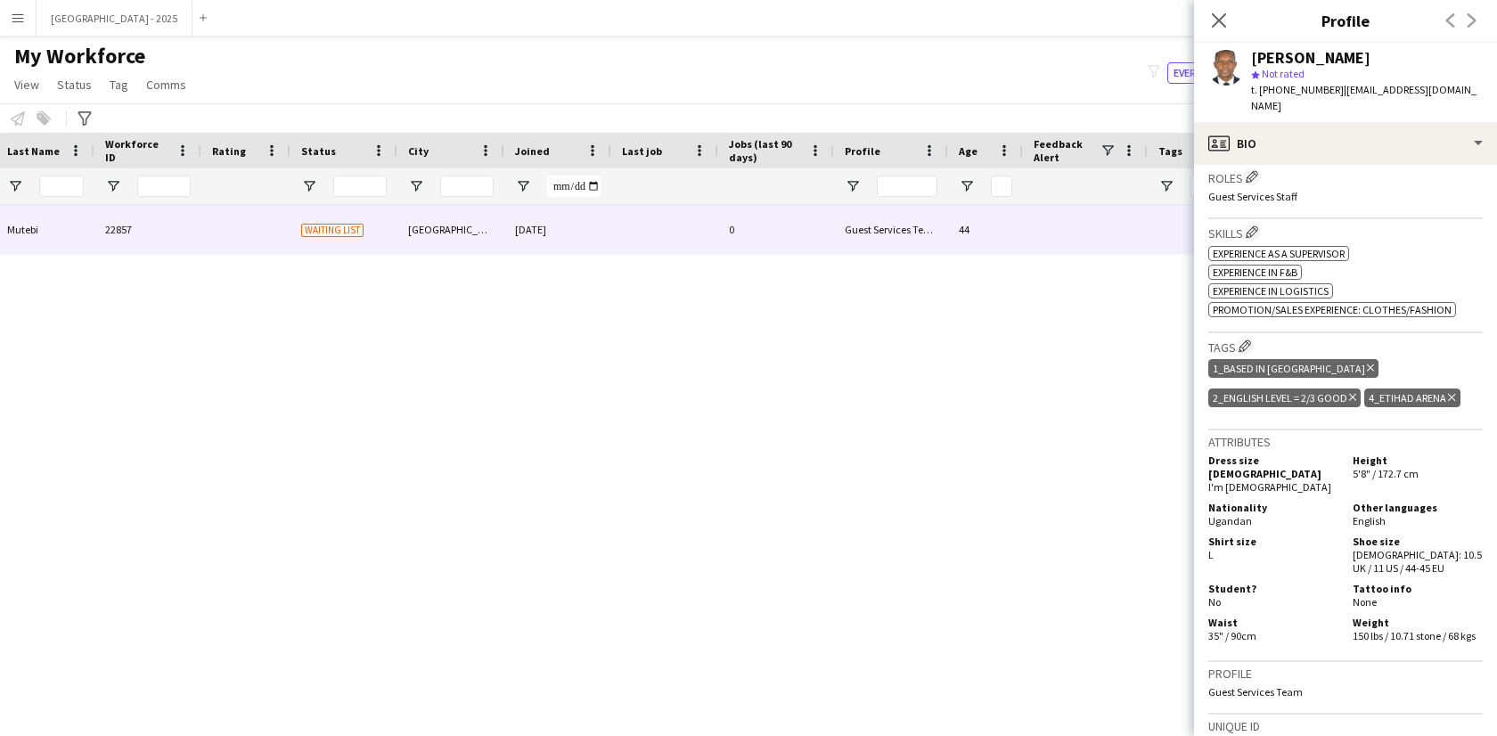
scroll to position [561, 0]
click at [1448, 391] on icon "Delete tag" at bounding box center [1451, 396] width 7 height 11
click at [1220, 26] on icon "Close pop-in" at bounding box center [1218, 20] width 17 height 17
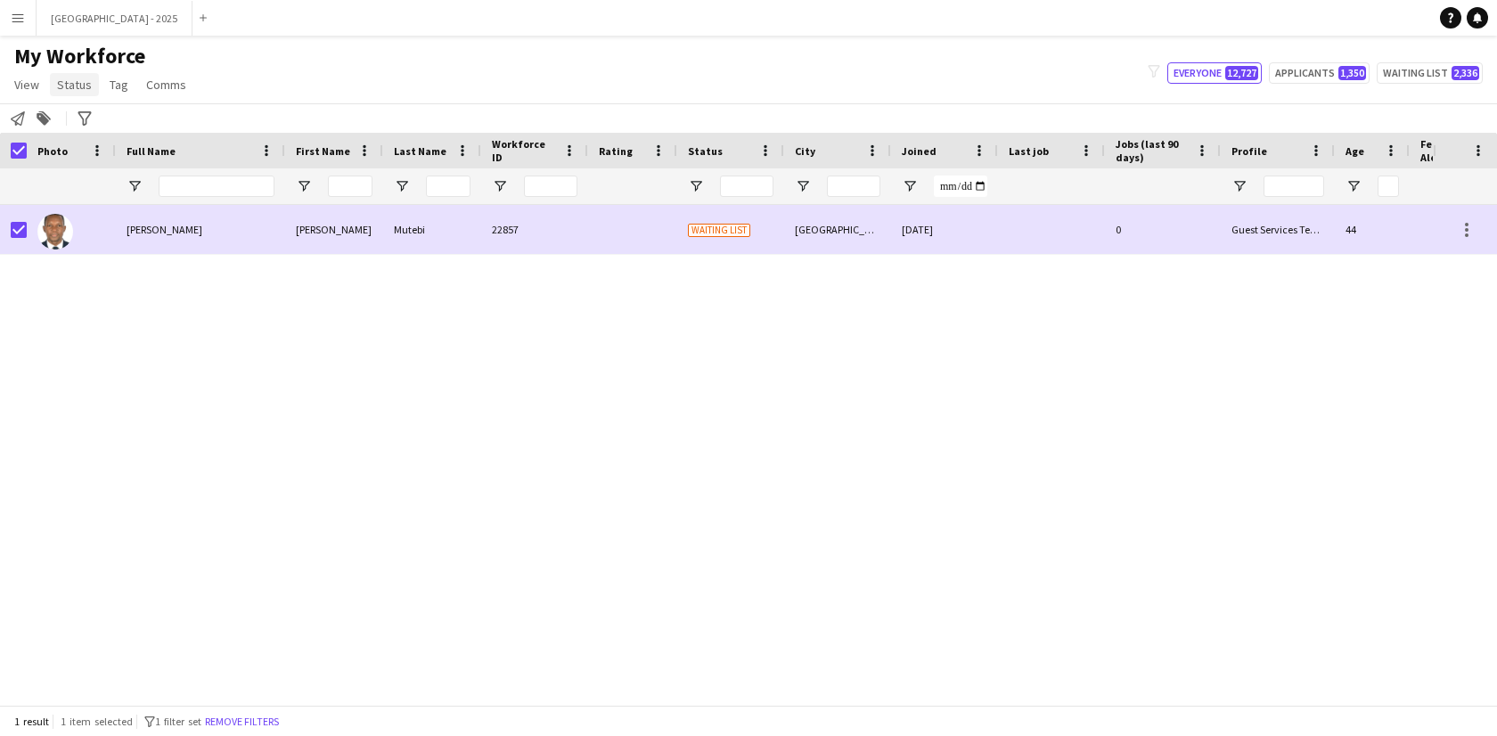
click at [69, 80] on span "Status" at bounding box center [74, 85] width 35 height 16
click at [84, 126] on span "Edit" at bounding box center [75, 123] width 20 height 16
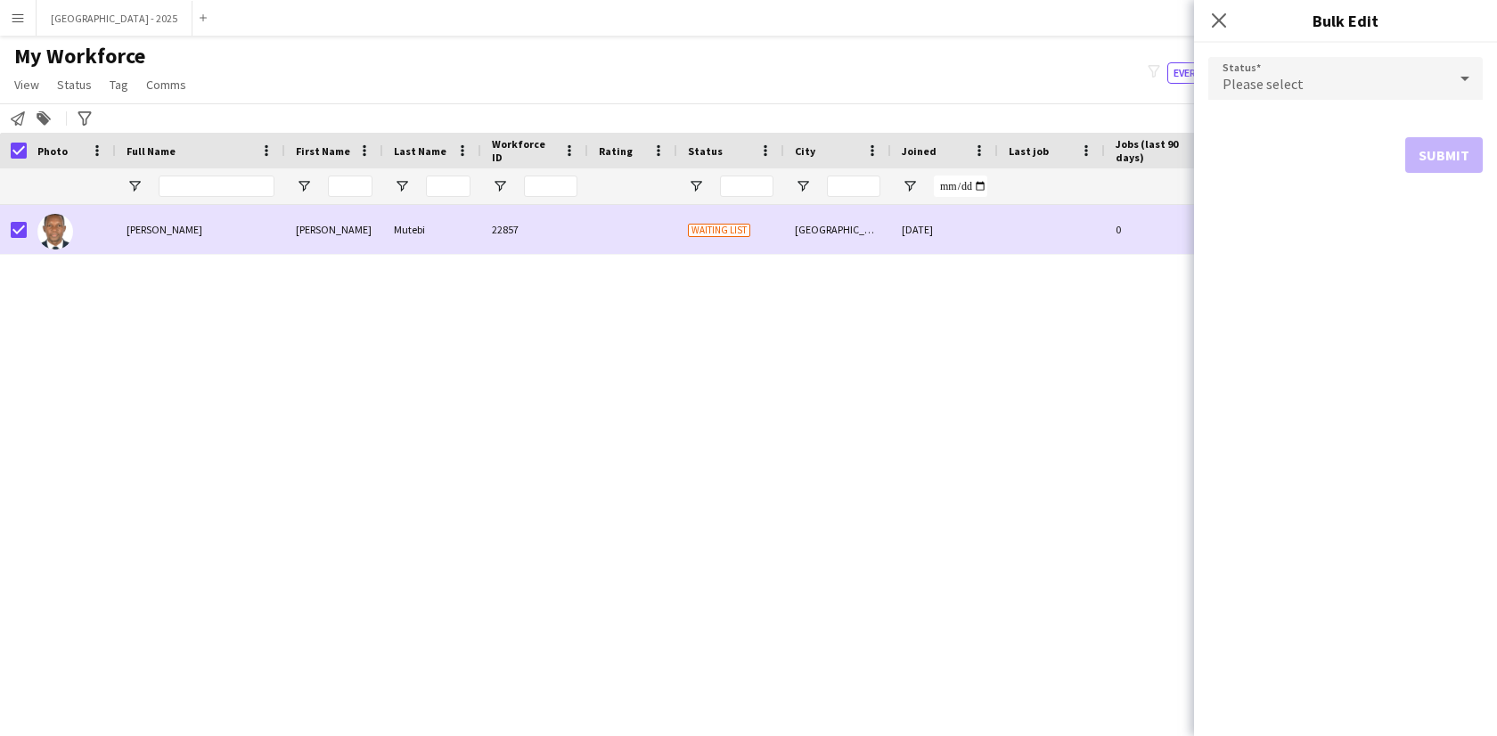
click at [1292, 92] on span "Please select" at bounding box center [1262, 84] width 81 height 18
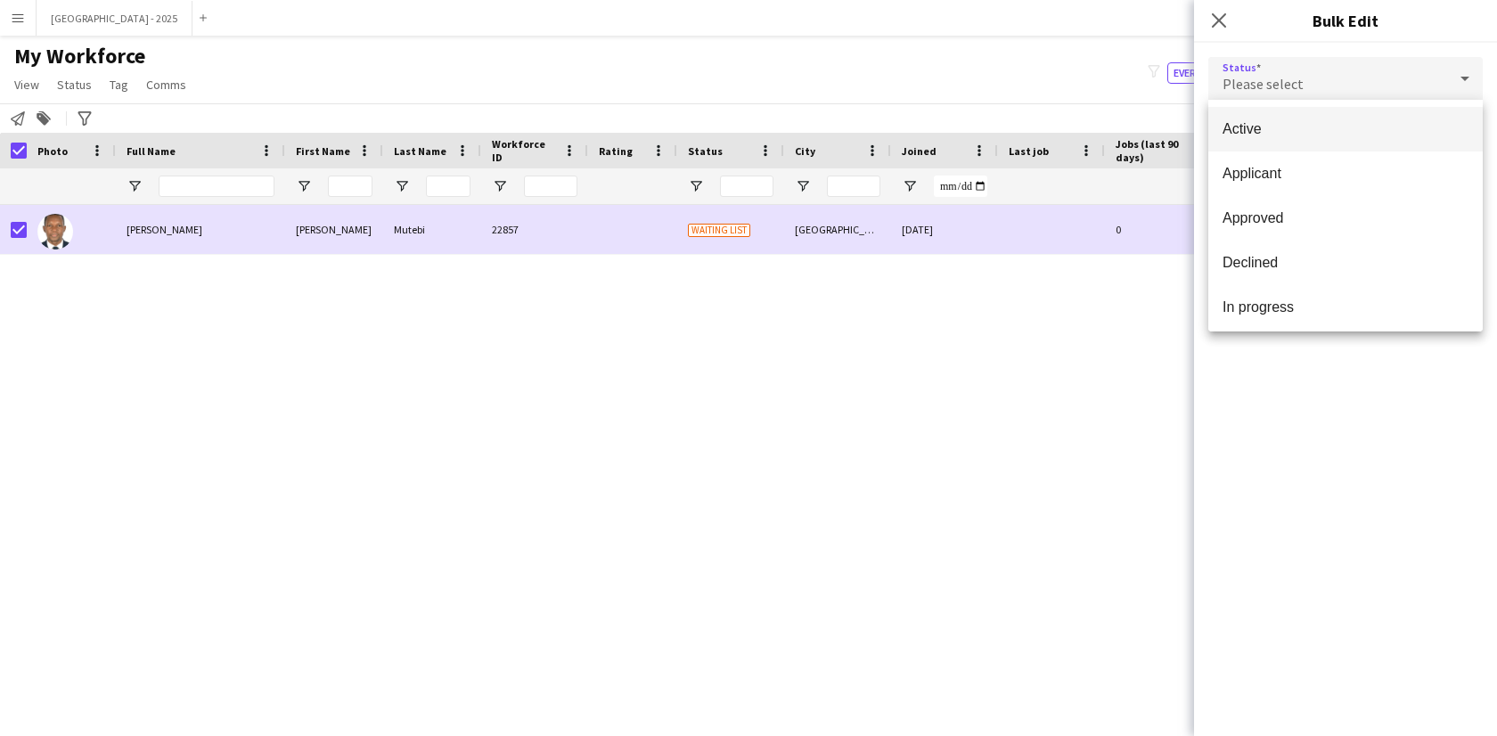
click at [1302, 138] on mat-option "Active" at bounding box center [1345, 129] width 274 height 45
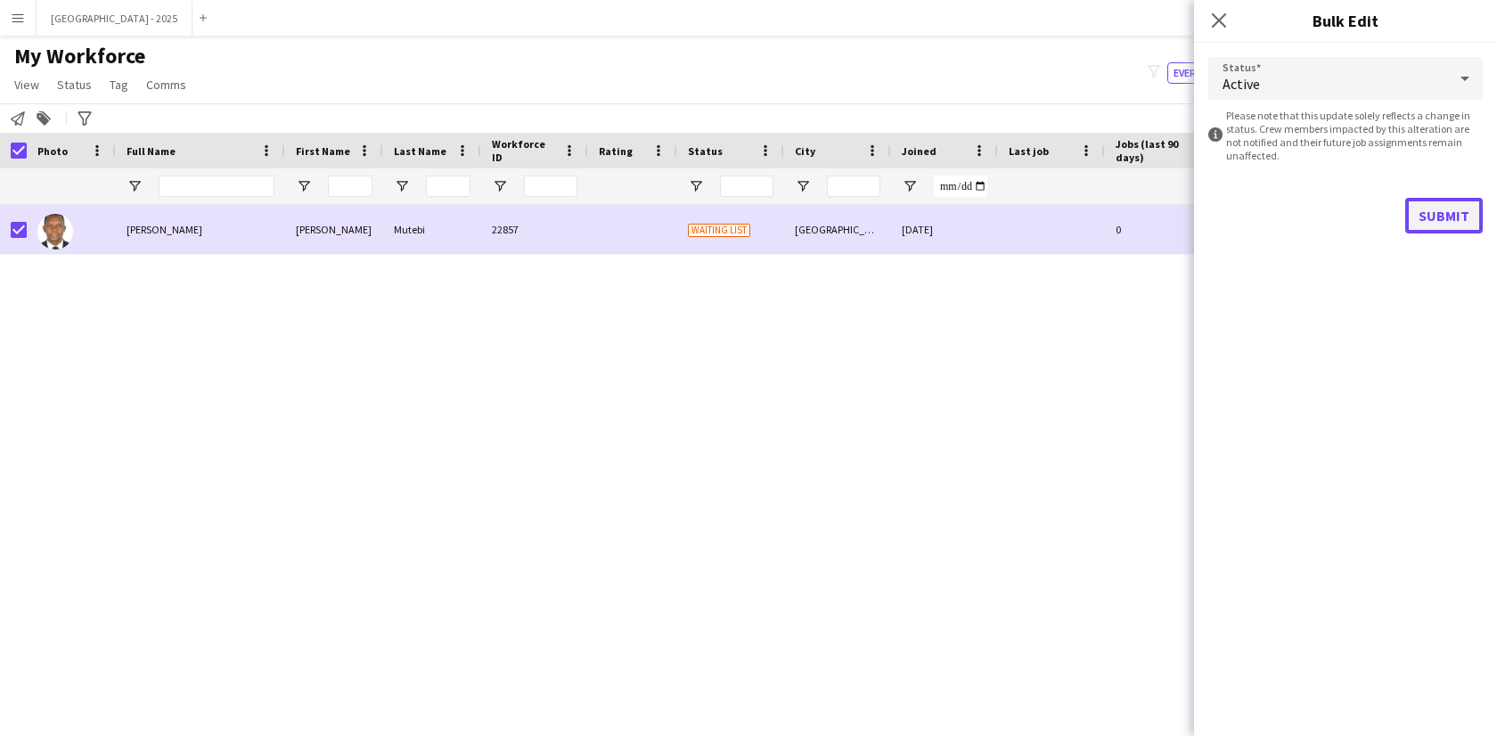
click at [1415, 211] on button "Submit" at bounding box center [1444, 216] width 78 height 36
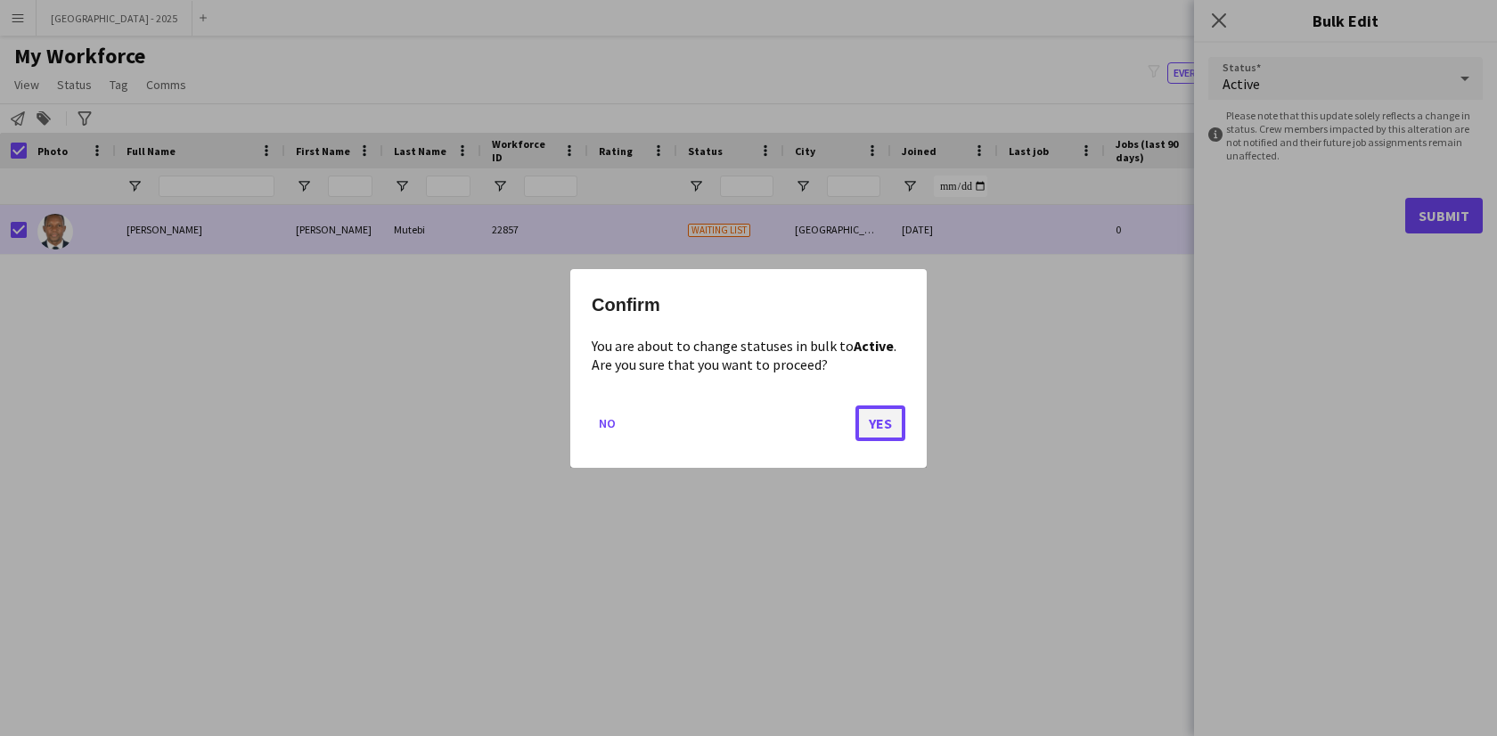
click at [883, 416] on button "Yes" at bounding box center [880, 422] width 50 height 36
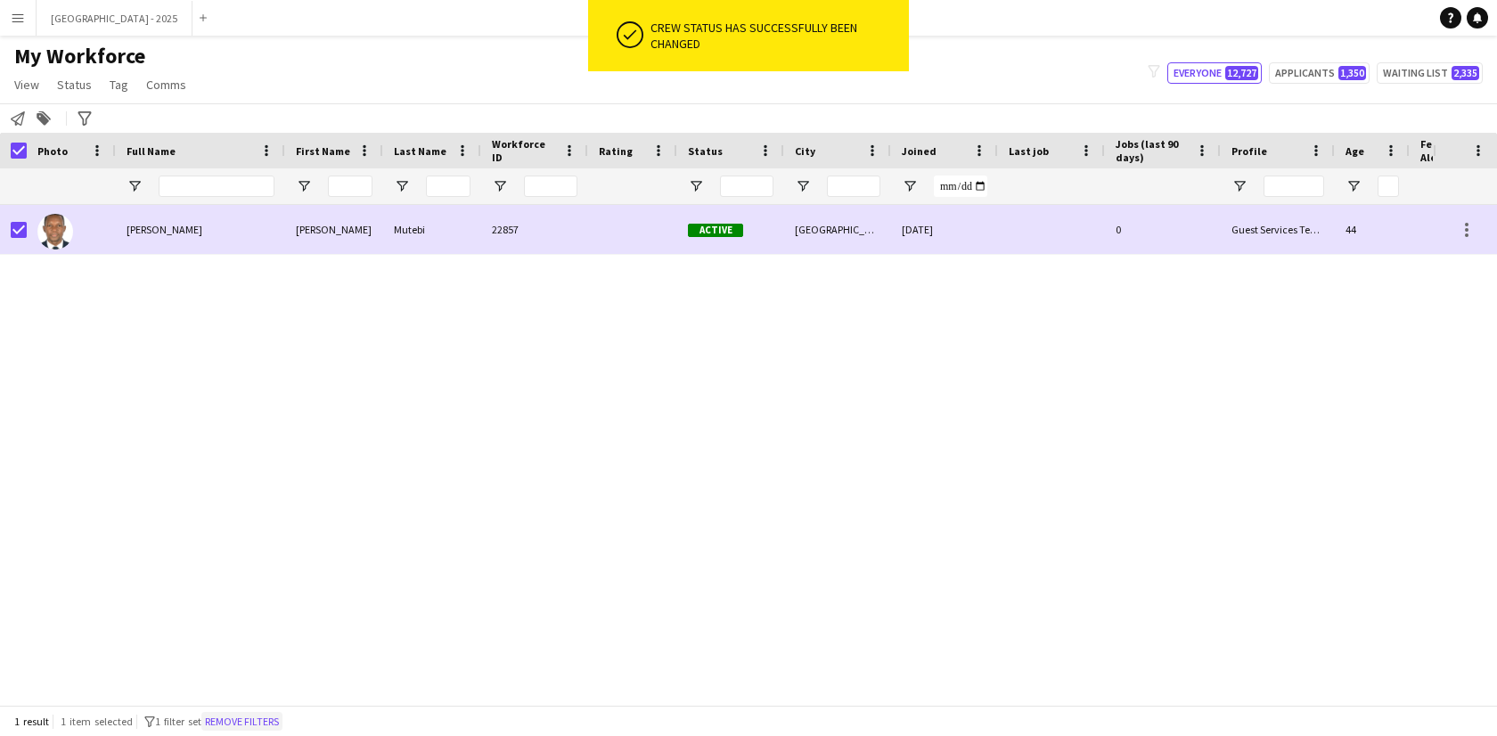
click at [279, 721] on button "Remove filters" at bounding box center [241, 722] width 81 height 20
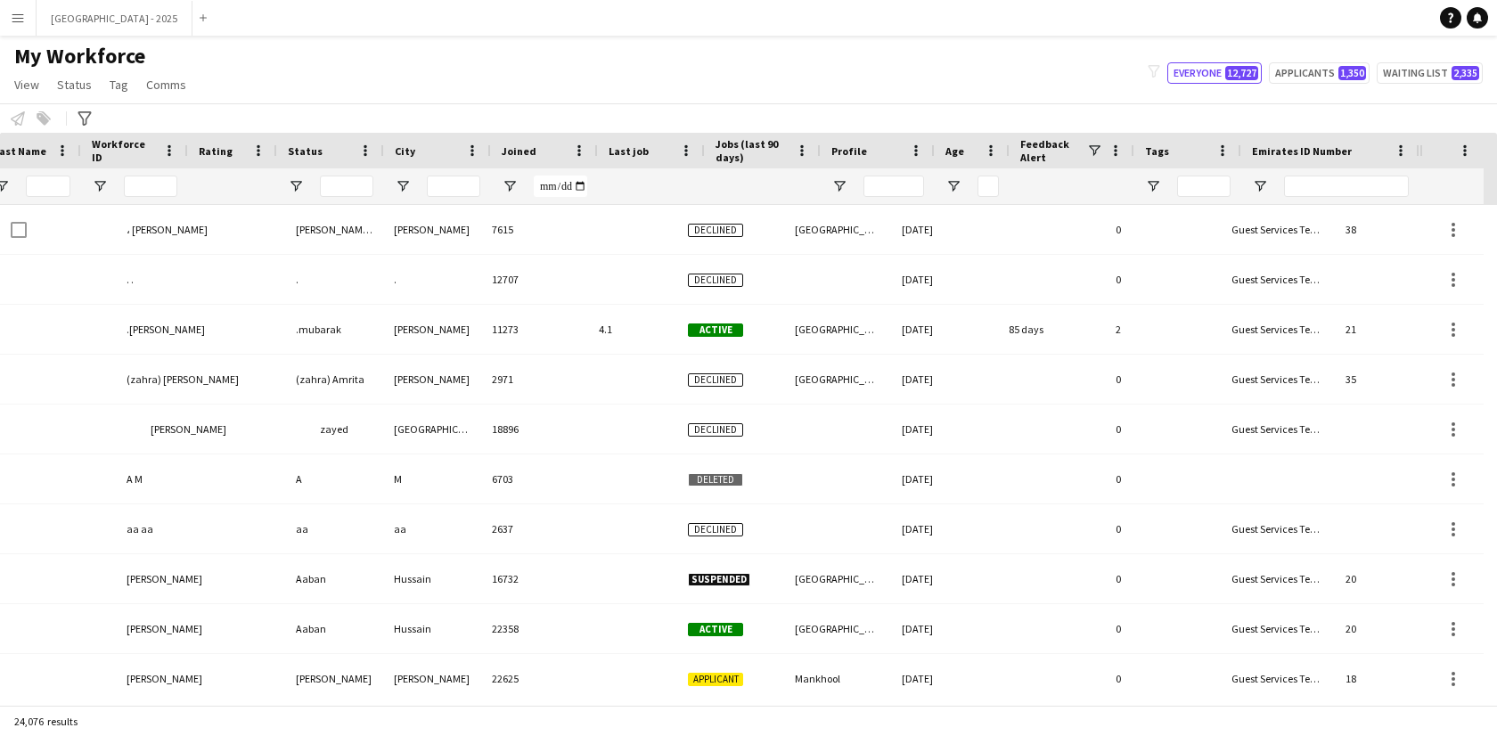
scroll to position [0, 400]
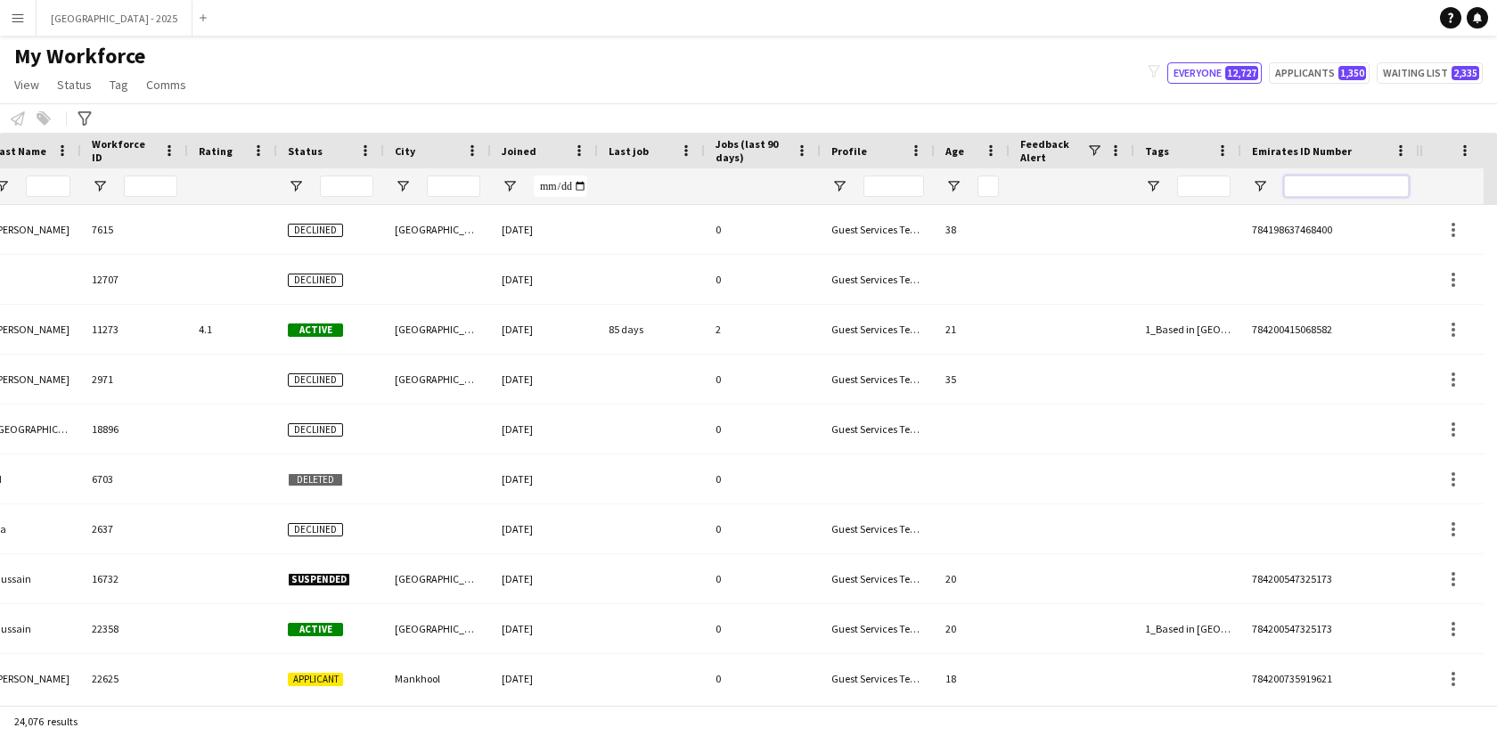
click at [1391, 186] on input "Emirates ID Number Filter Input" at bounding box center [1346, 186] width 125 height 21
paste input "*******"
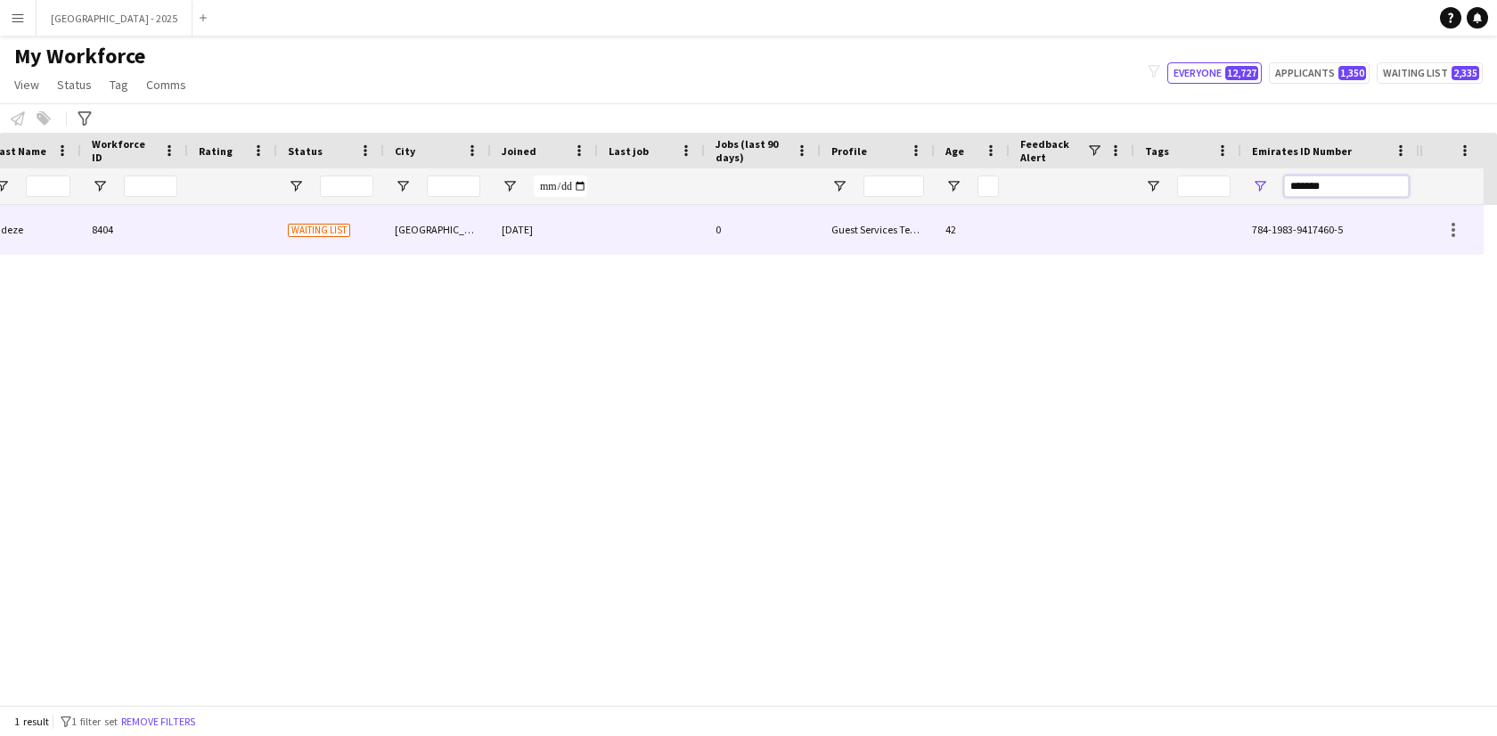
type input "*******"
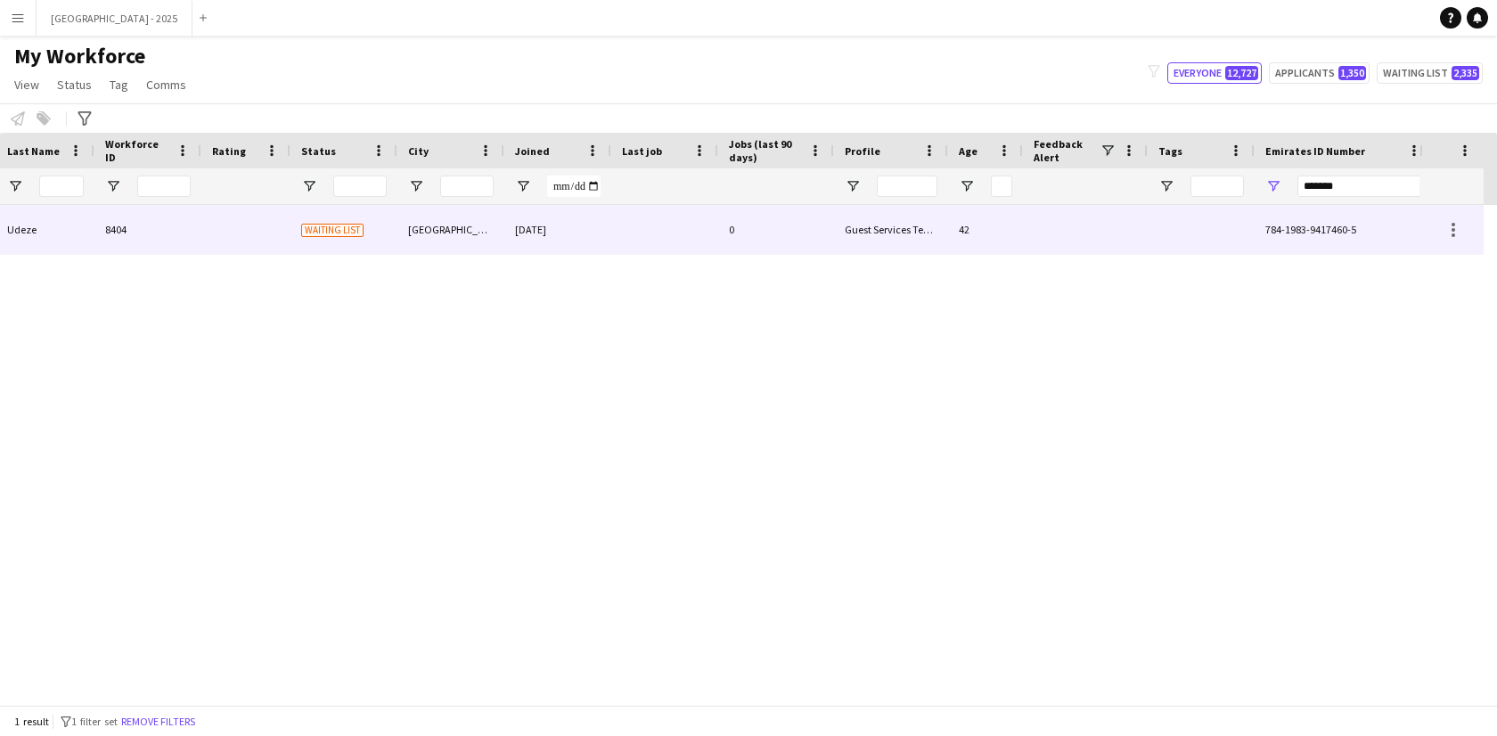
click at [600, 246] on div "12-07-2024" at bounding box center [557, 229] width 107 height 49
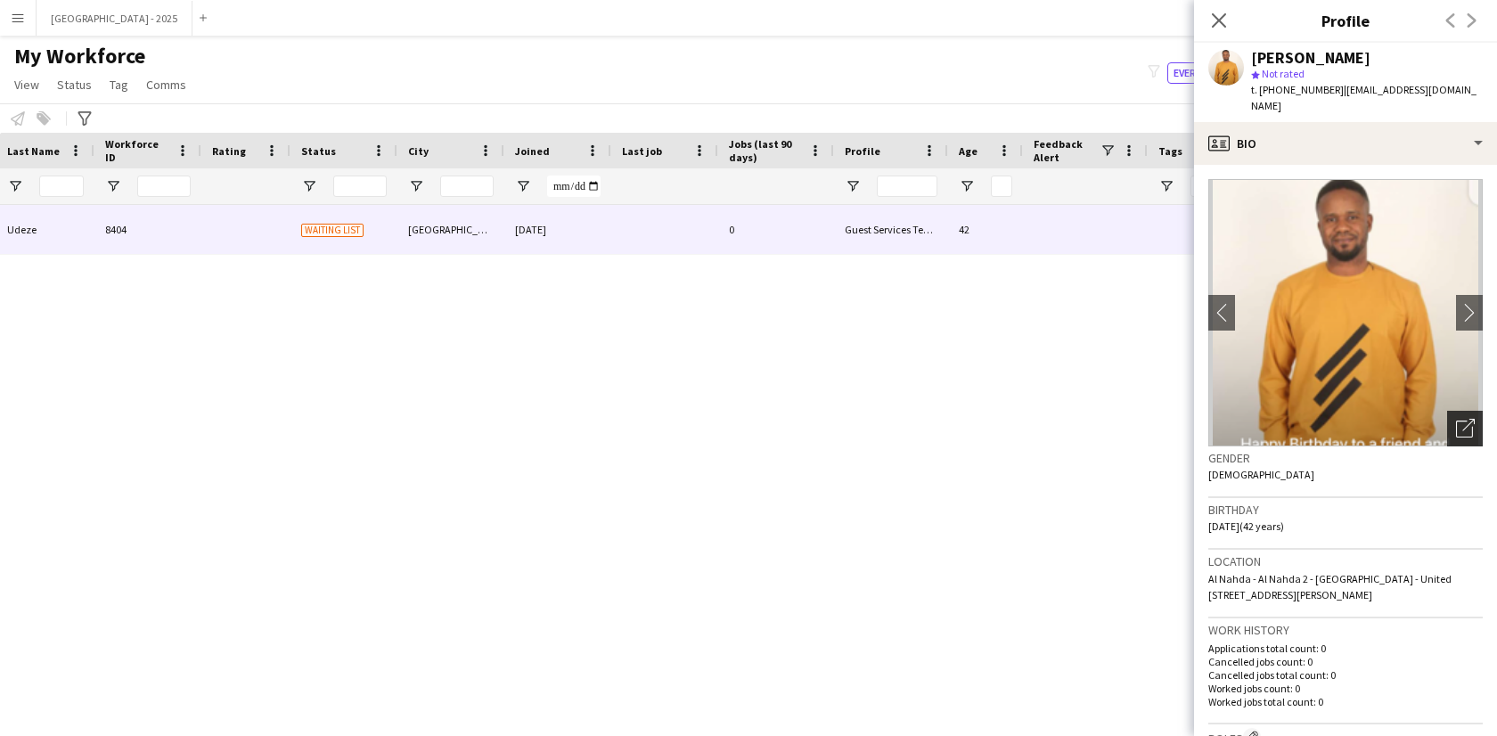
click at [1468, 412] on div "Open photos pop-in" at bounding box center [1465, 429] width 36 height 36
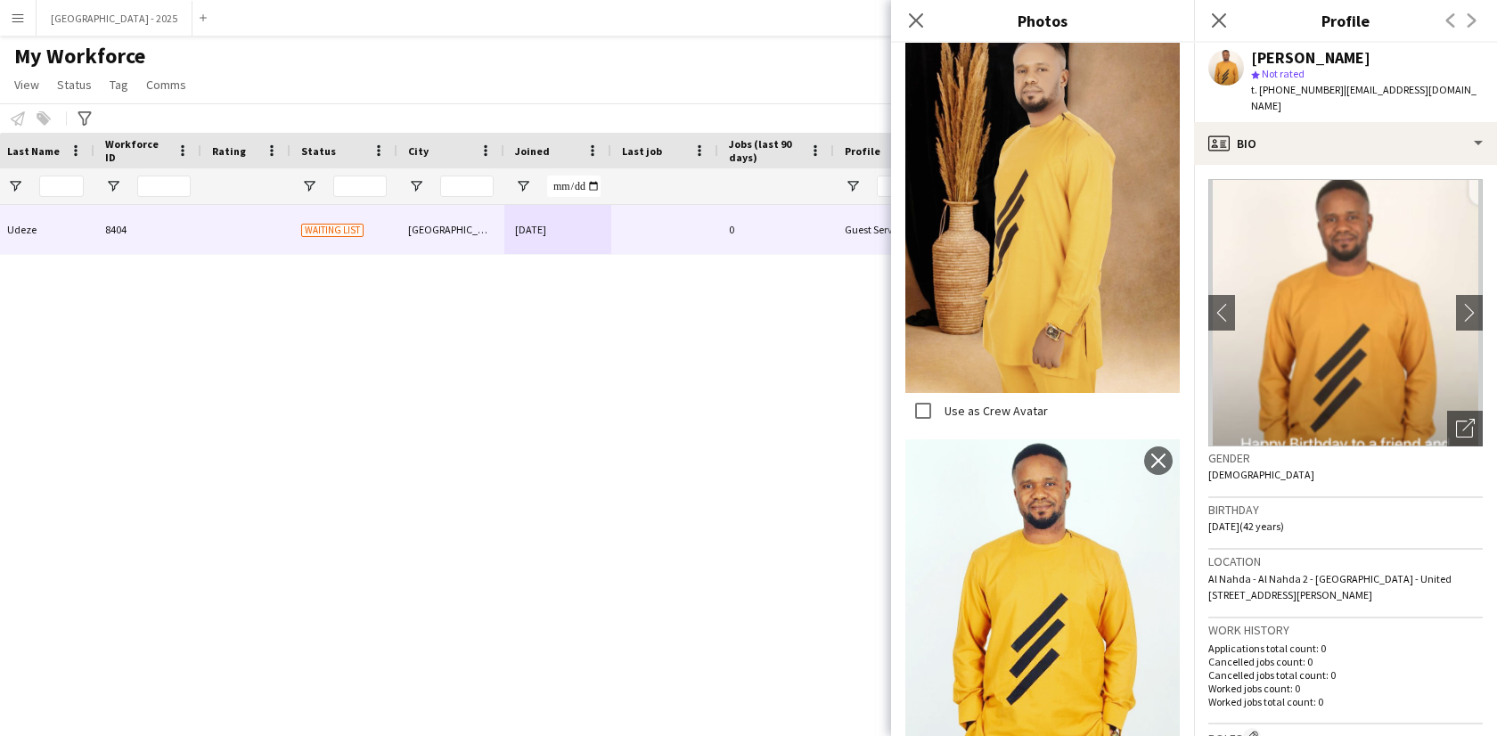
scroll to position [1220, 0]
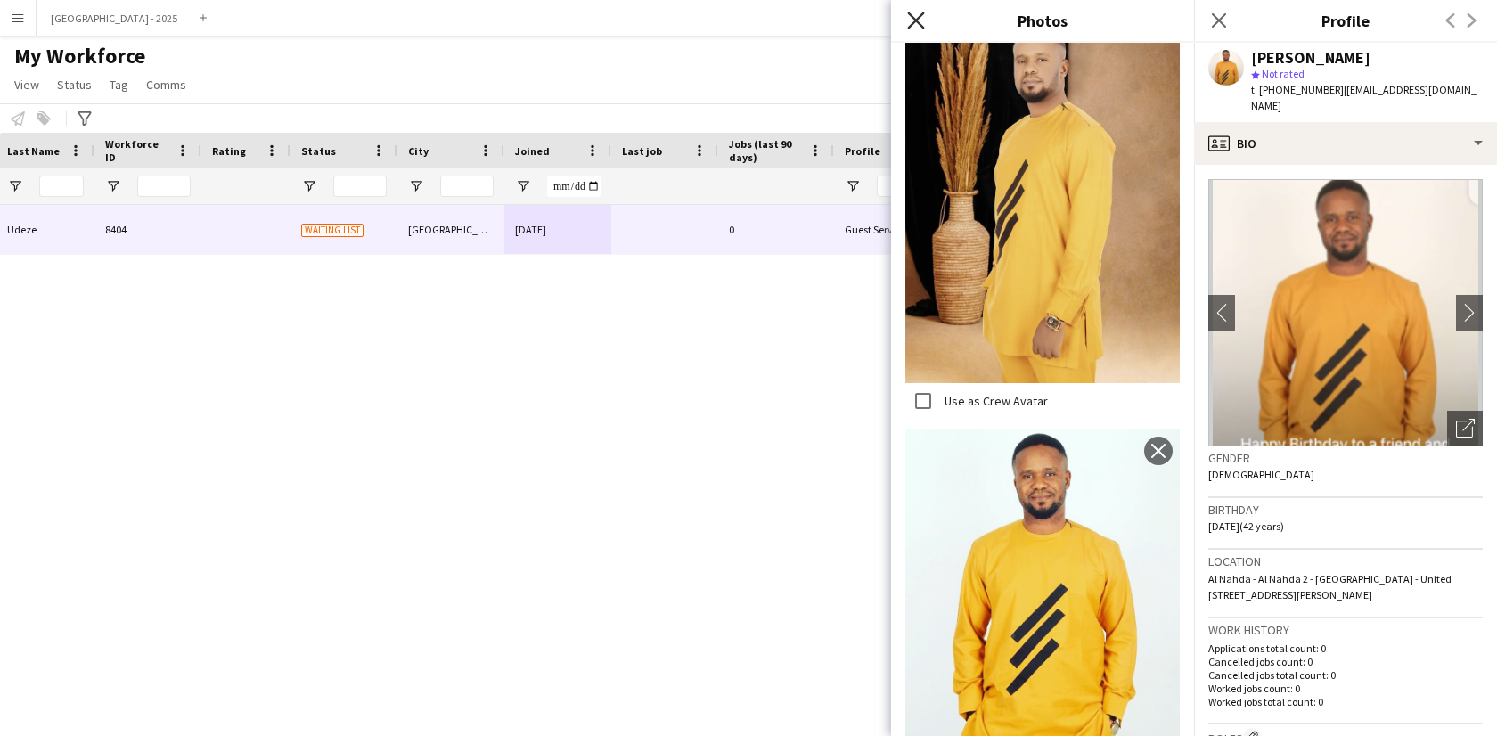
click at [910, 21] on icon "Close pop-in" at bounding box center [915, 20] width 17 height 17
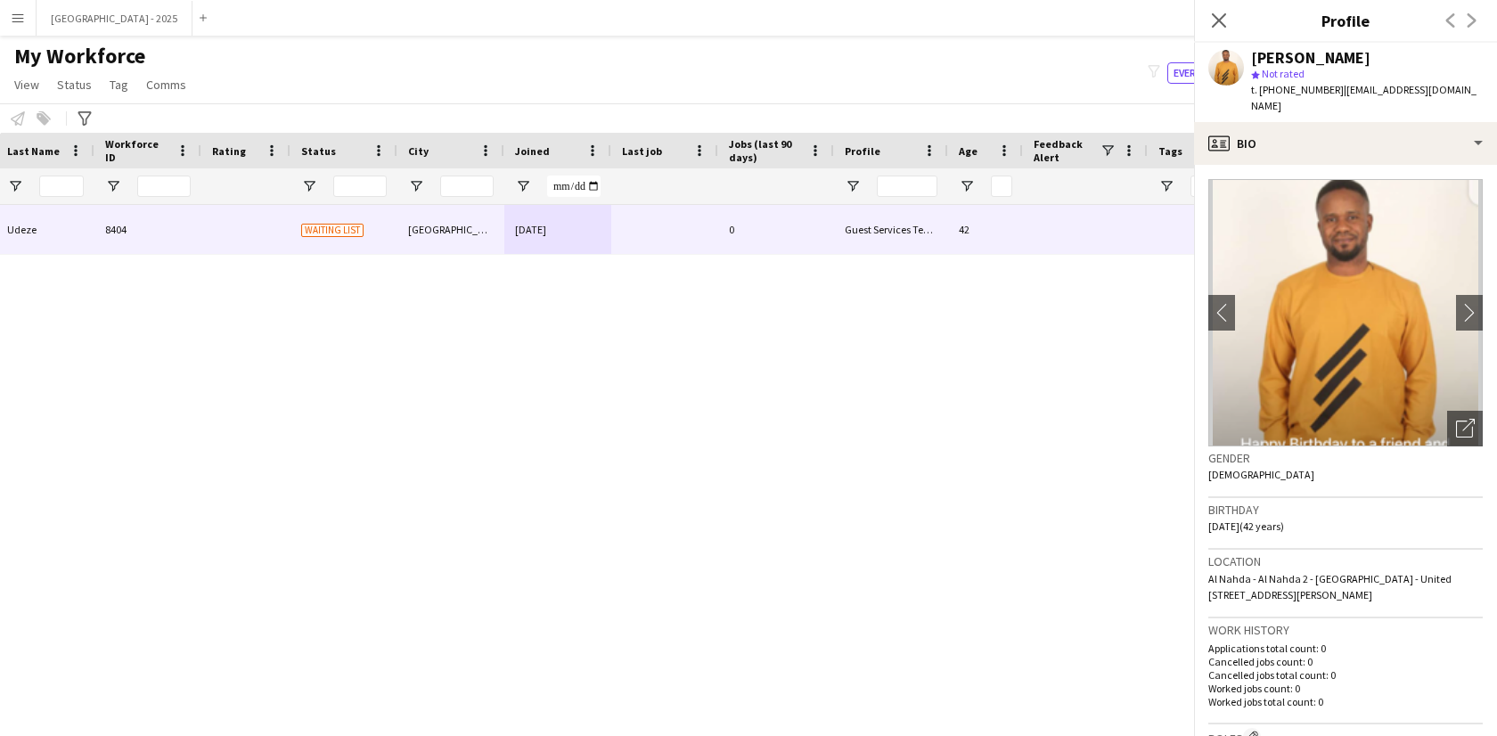
click at [910, 21] on body "Menu Boards Boards Boards All jobs Status Workforce Workforce My Workforce Recr…" at bounding box center [748, 368] width 1497 height 736
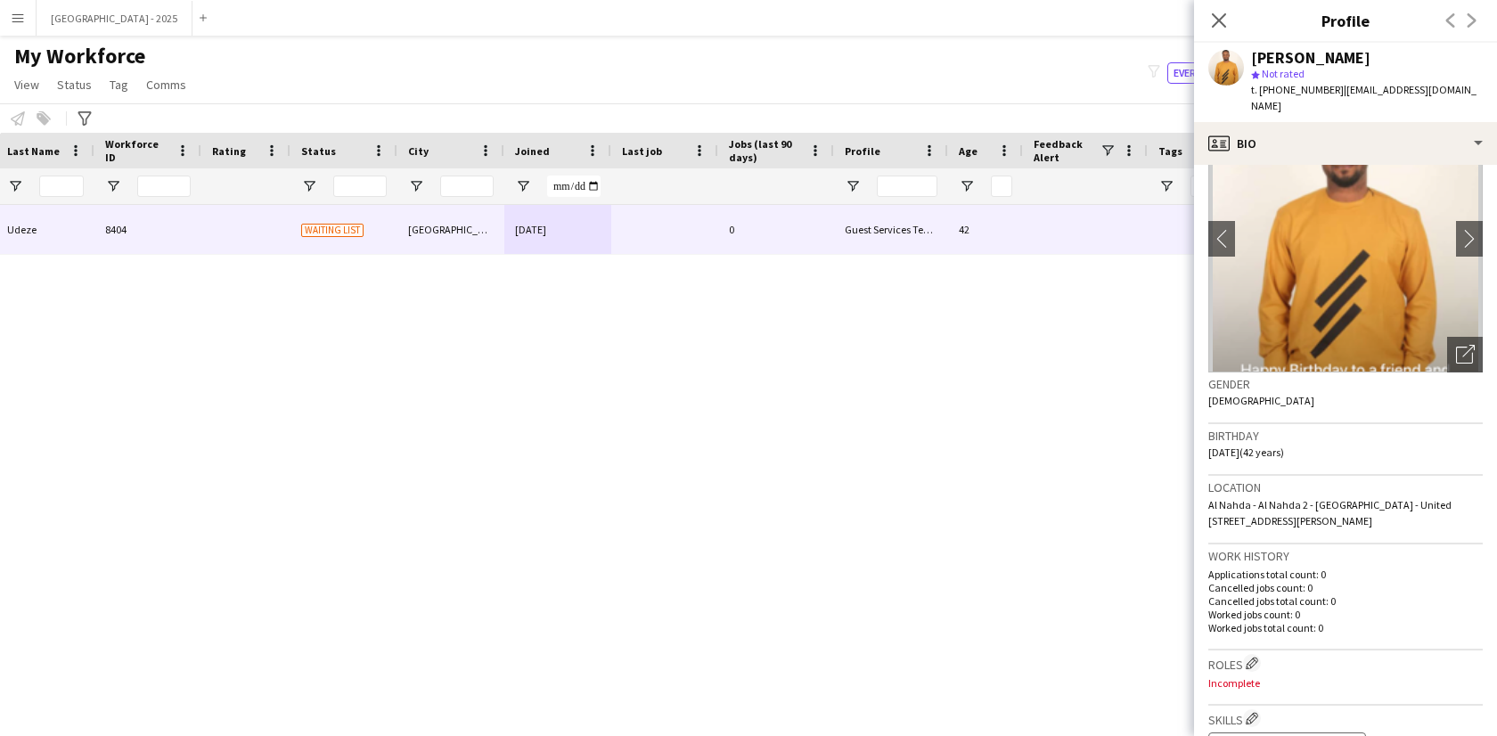
scroll to position [0, 0]
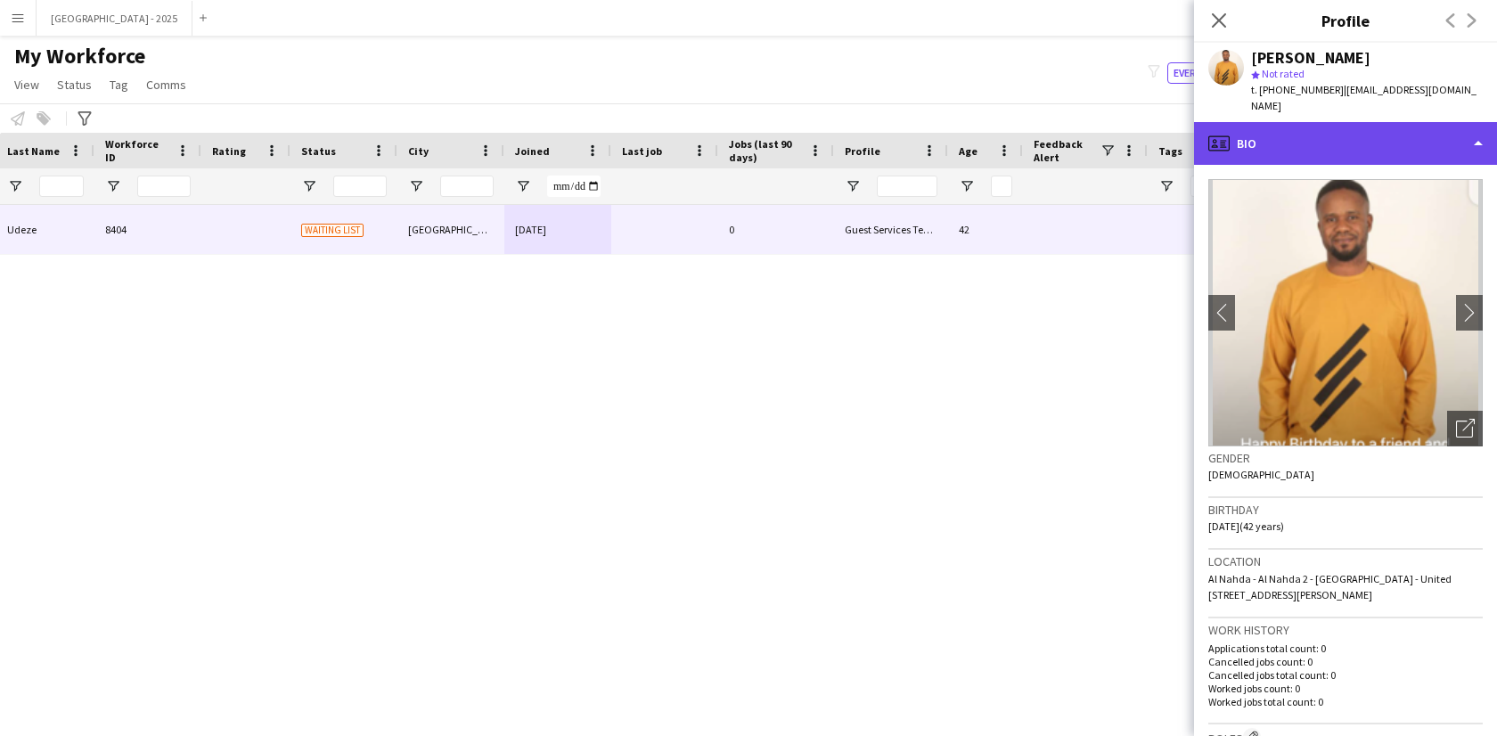
click at [1366, 135] on div "profile Bio" at bounding box center [1345, 143] width 303 height 43
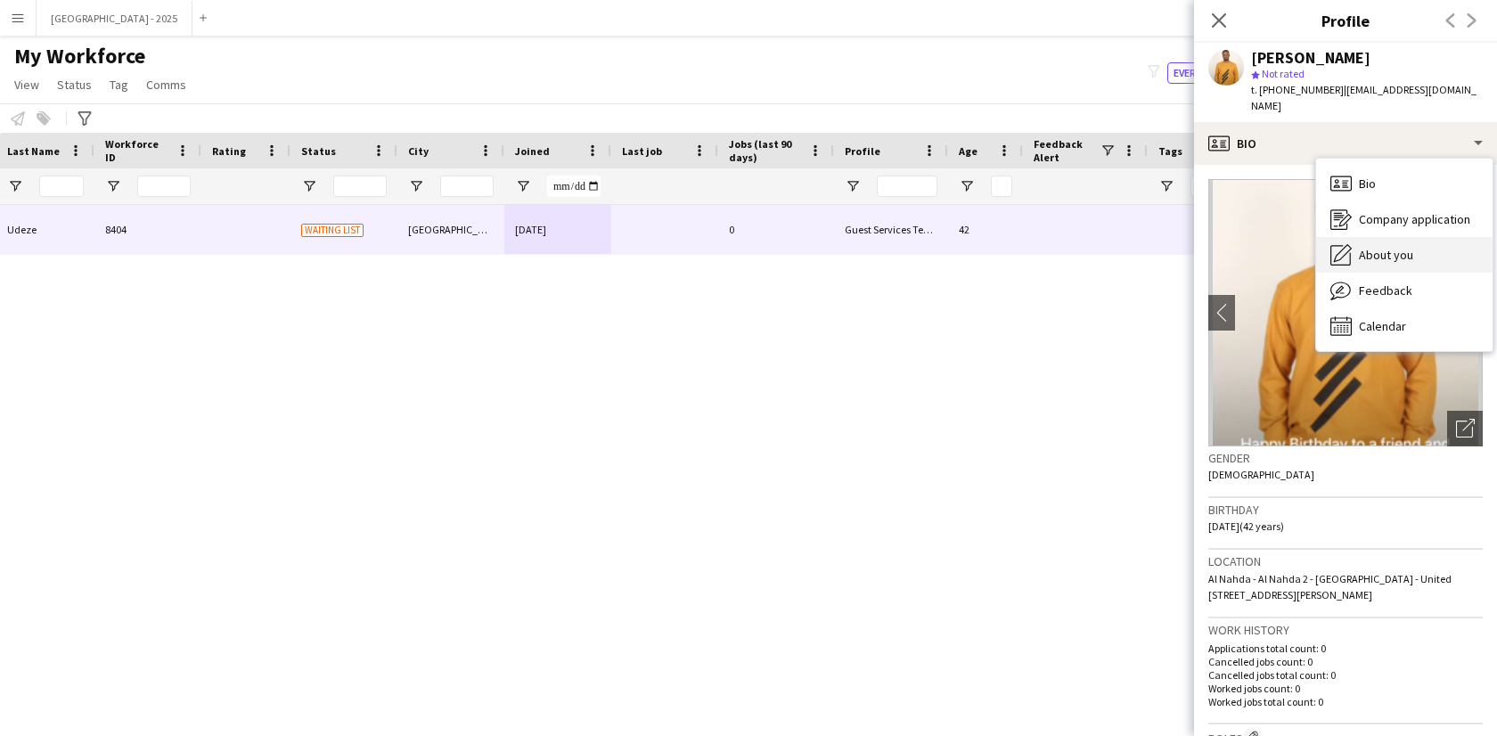
click at [1390, 237] on div "About you About you" at bounding box center [1404, 255] width 176 height 36
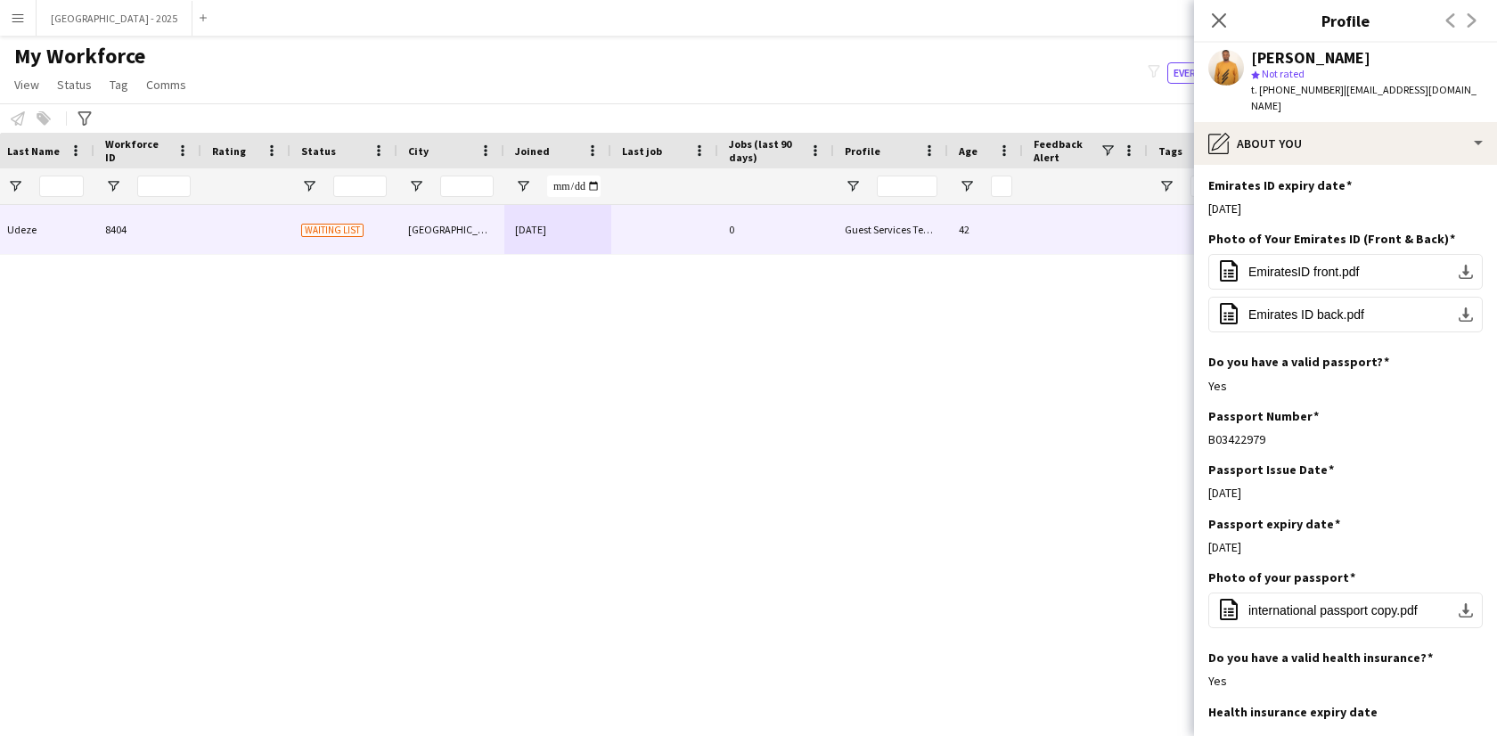
scroll to position [759, 0]
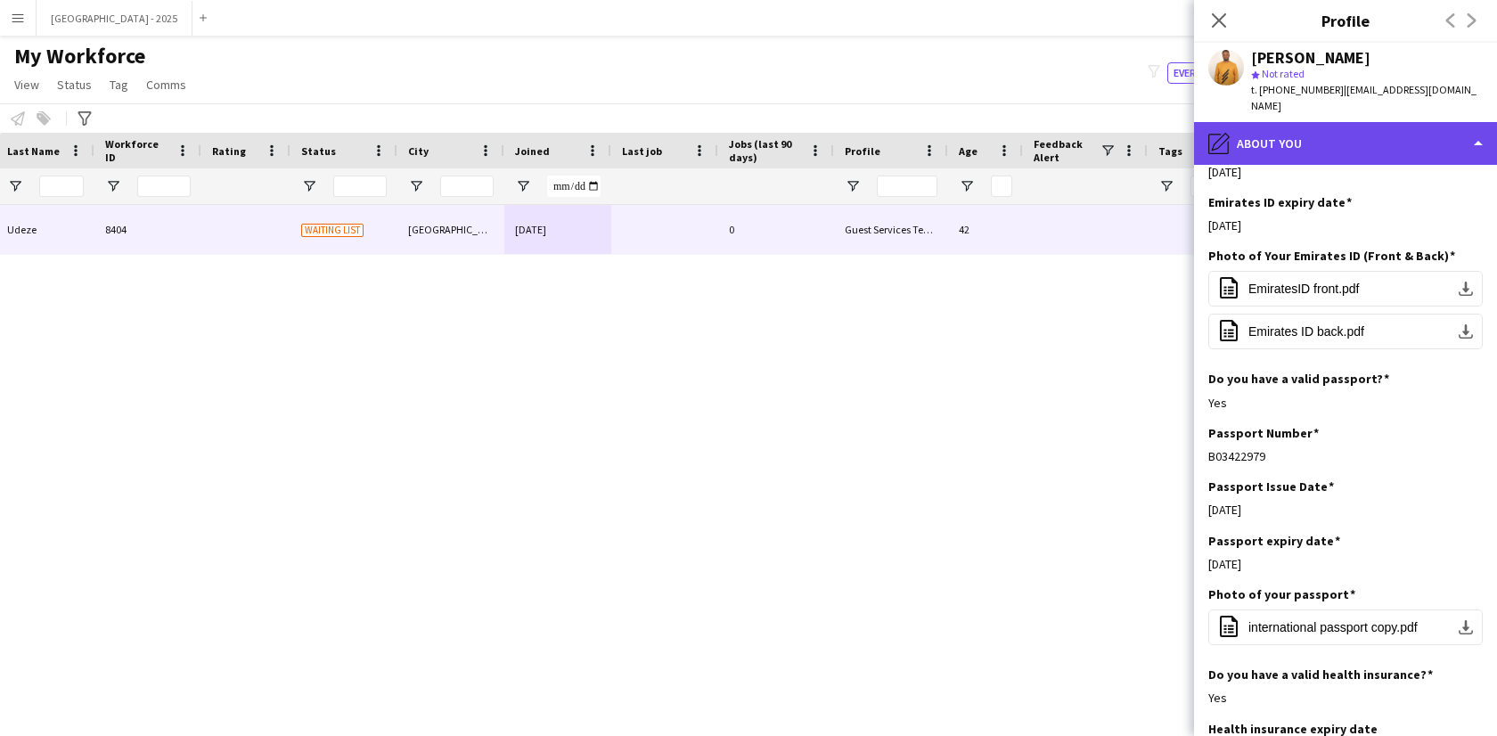
click at [1307, 130] on div "pencil4 About you" at bounding box center [1345, 143] width 303 height 43
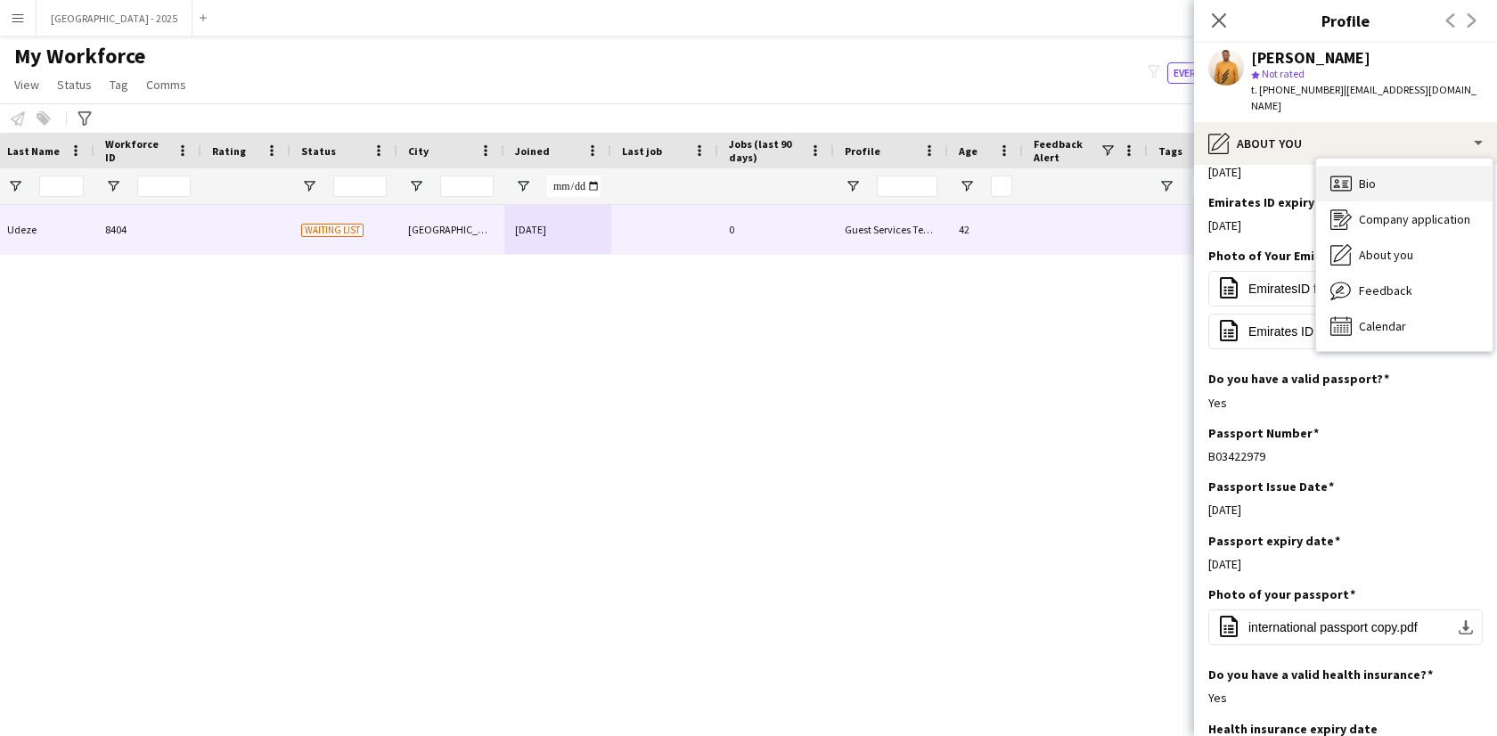
click at [1359, 176] on span "Bio" at bounding box center [1367, 184] width 17 height 16
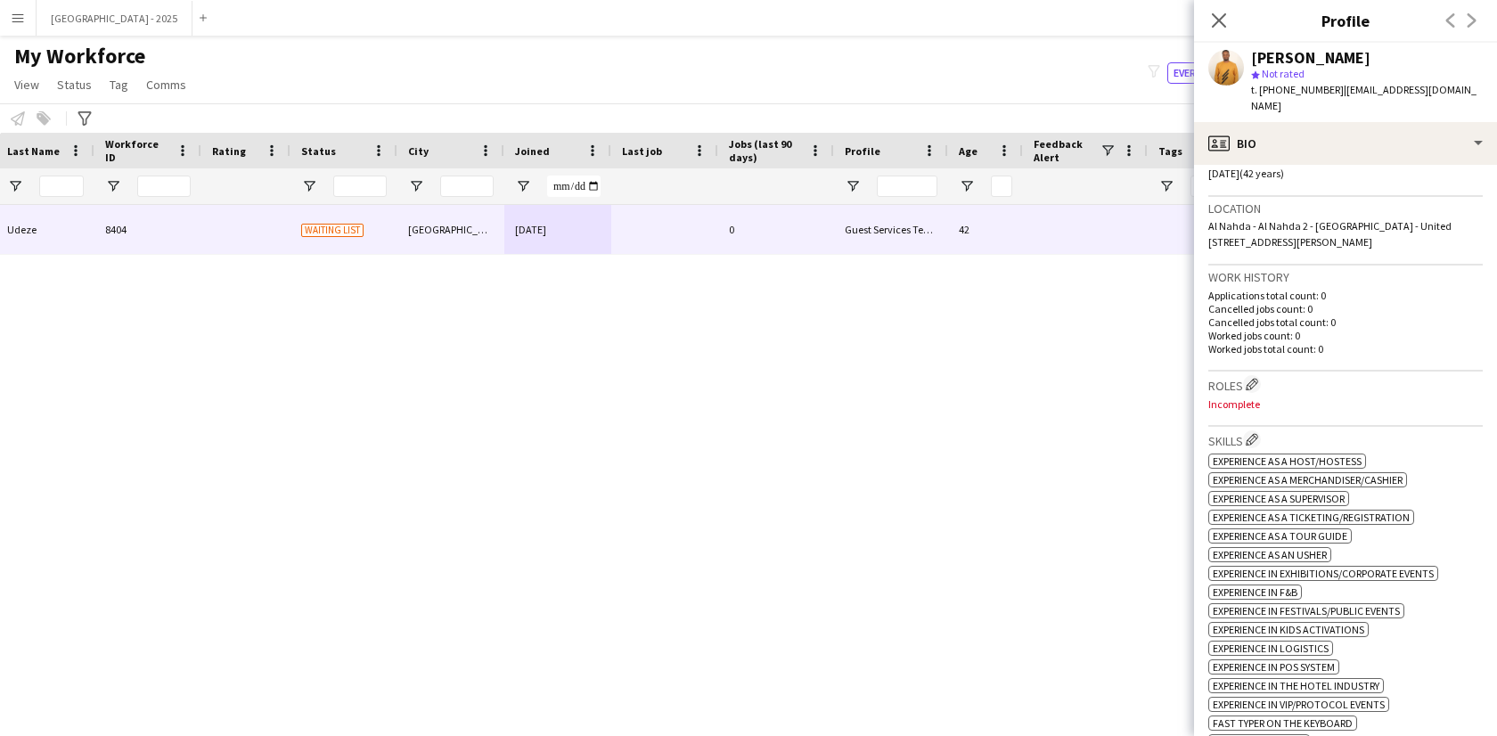
scroll to position [364, 0]
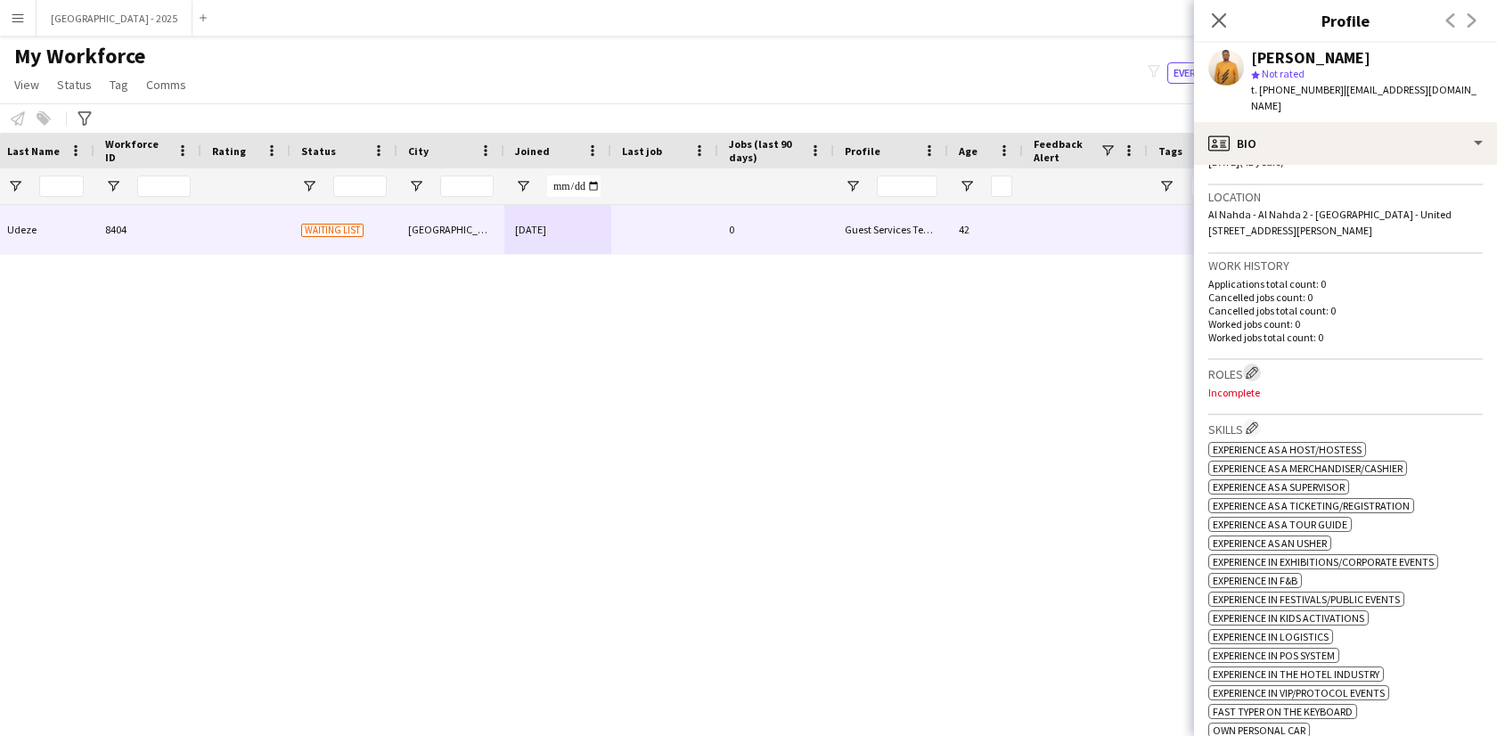
click at [1257, 366] on app-icon "Edit crew company roles" at bounding box center [1251, 372] width 12 height 12
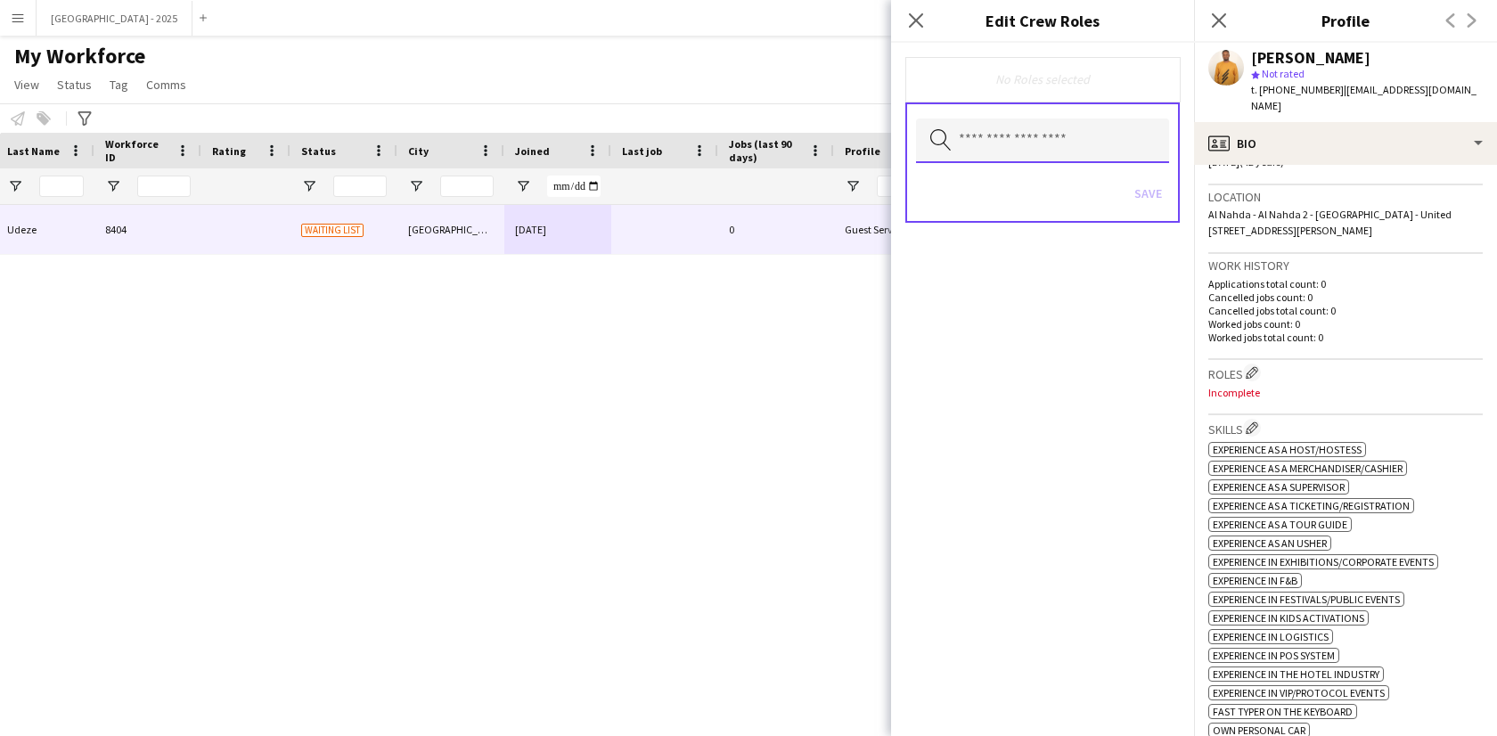
click at [1025, 159] on input "text" at bounding box center [1042, 140] width 253 height 45
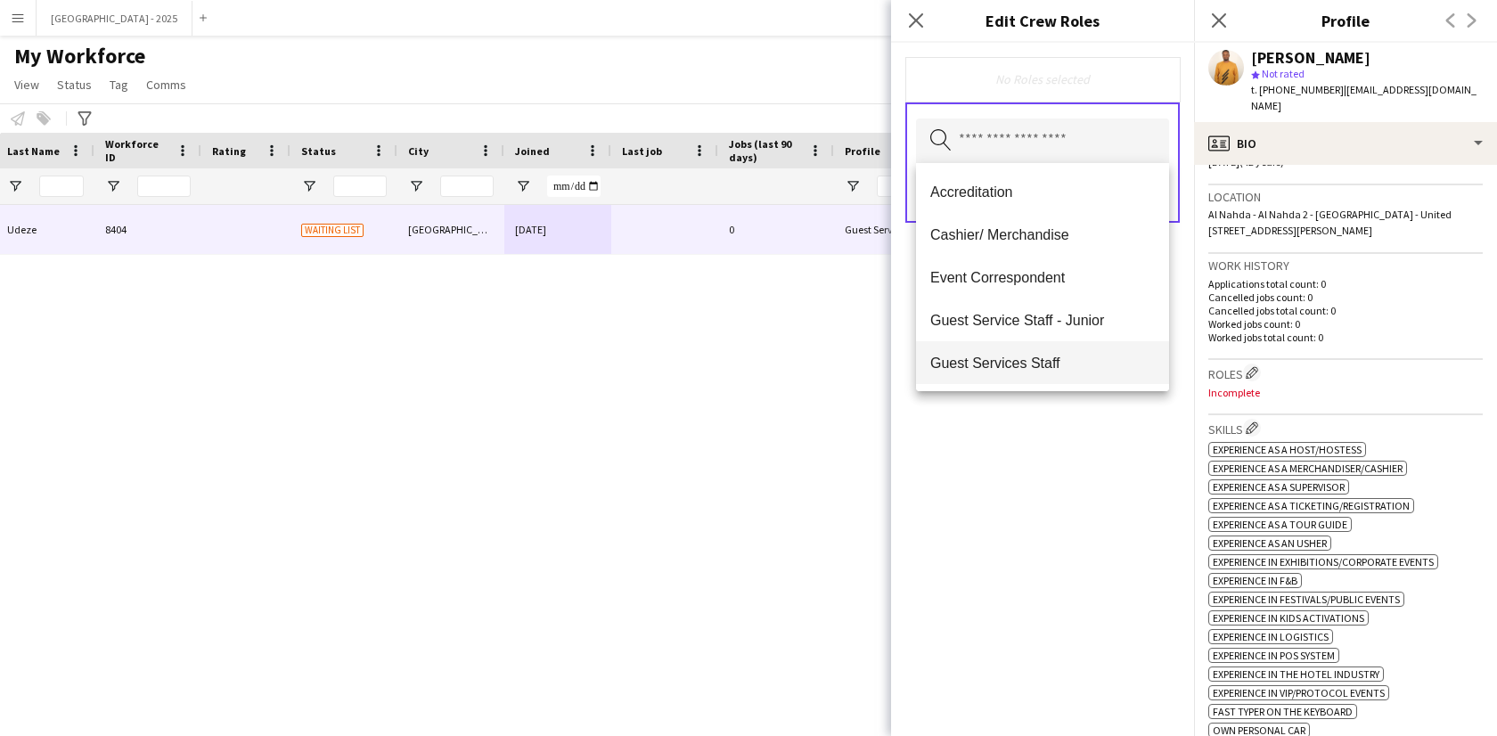
click at [1028, 367] on span "Guest Services Staff" at bounding box center [1042, 363] width 225 height 17
click at [1073, 433] on div "Guest Services Staff Remove Search by role type Save" at bounding box center [1042, 389] width 303 height 693
click at [1006, 137] on input "text" at bounding box center [1042, 142] width 253 height 45
click at [1069, 437] on div "Guest Services Staff Remove Search by role type Save" at bounding box center [1042, 389] width 303 height 693
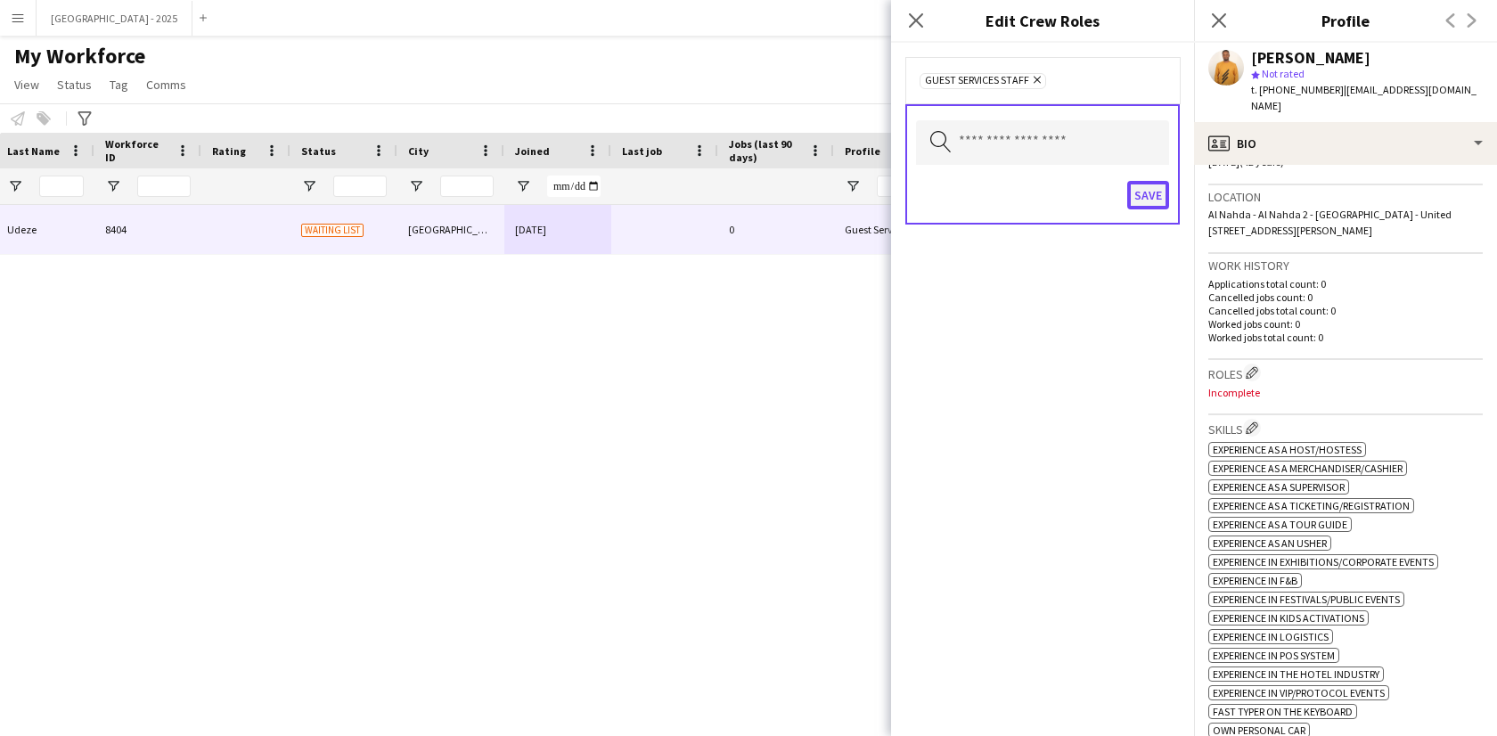
click at [1148, 204] on button "Save" at bounding box center [1148, 195] width 42 height 29
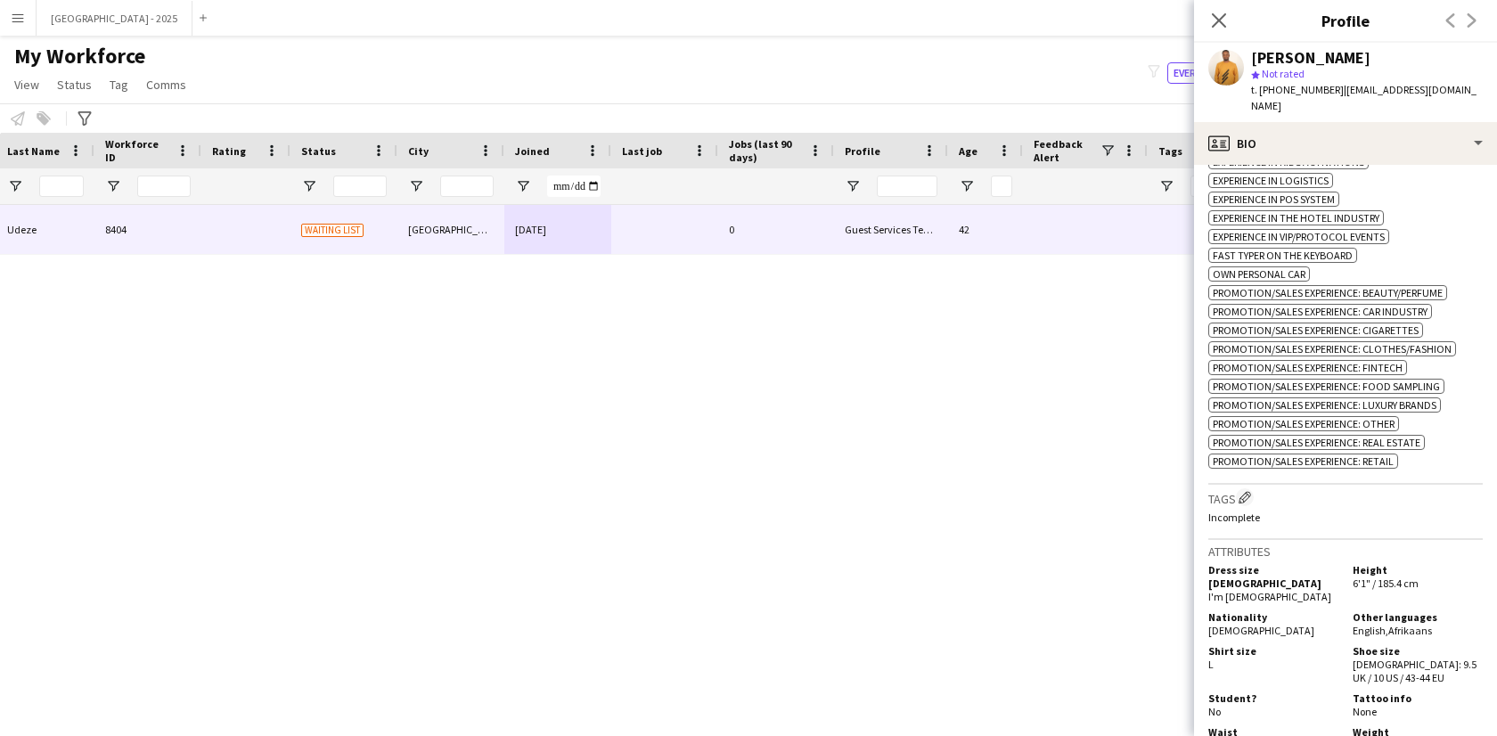
scroll to position [838, 0]
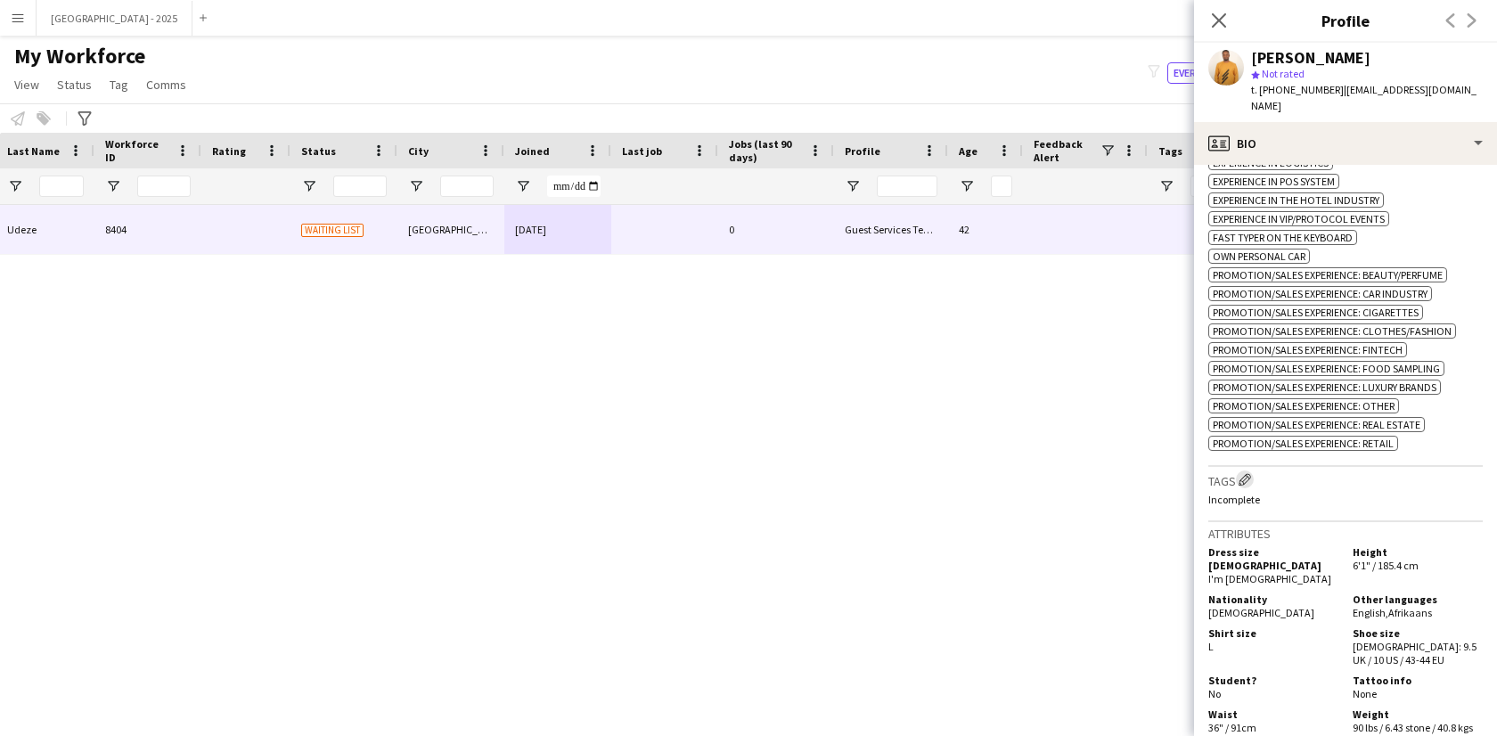
click at [1245, 476] on button "Edit crew company tags" at bounding box center [1245, 479] width 18 height 18
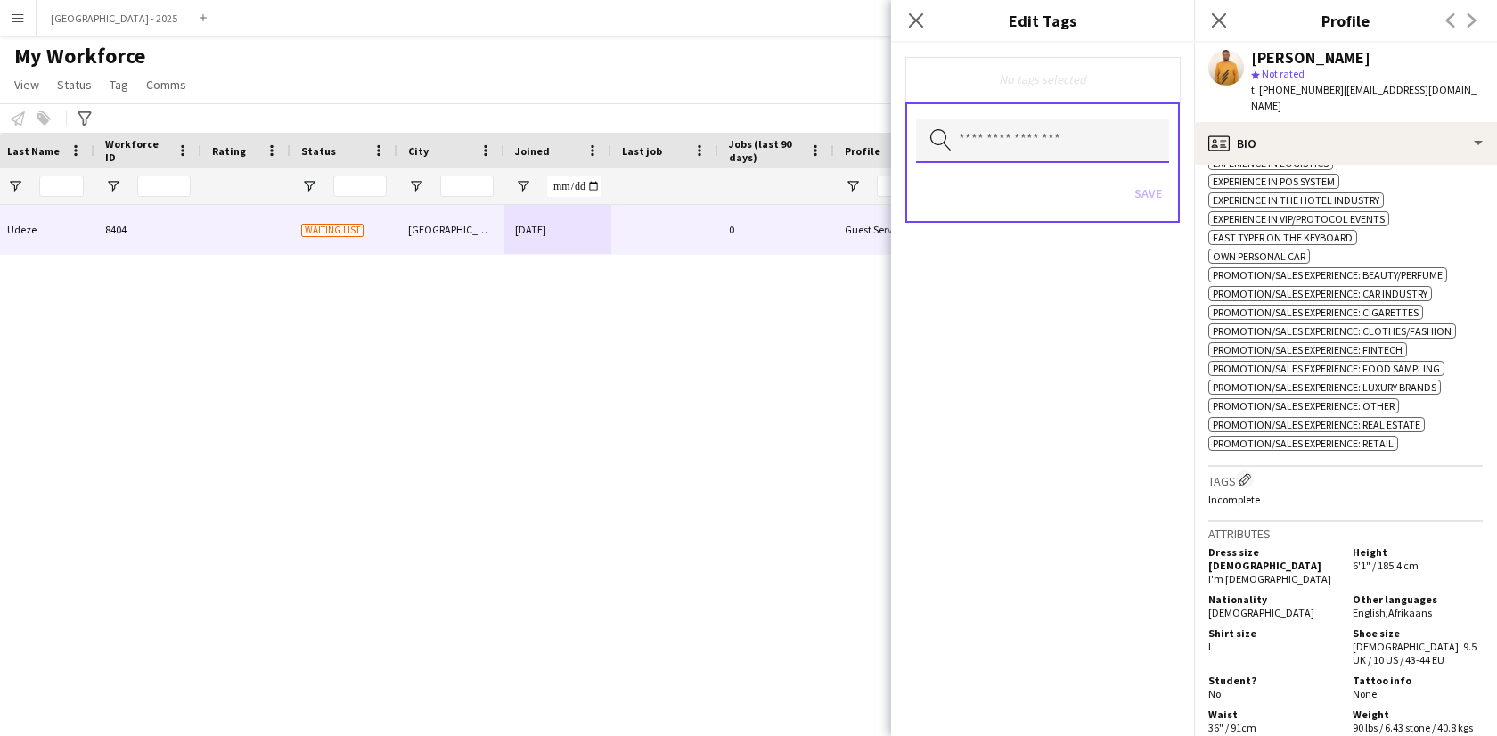
click at [1052, 121] on input "text" at bounding box center [1042, 140] width 253 height 45
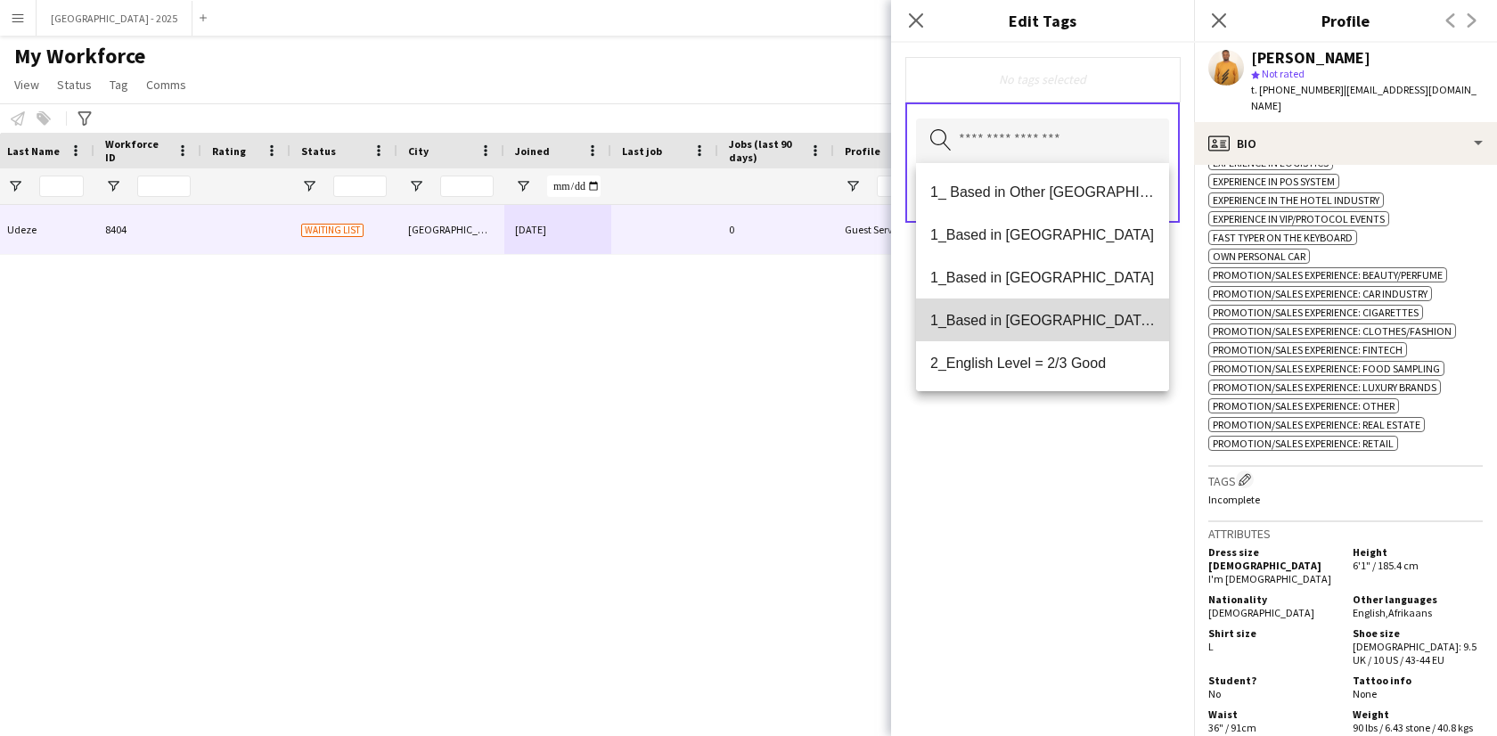
click at [1054, 320] on span "1_Based in [GEOGRAPHIC_DATA]/[GEOGRAPHIC_DATA]/Ajman" at bounding box center [1042, 320] width 225 height 17
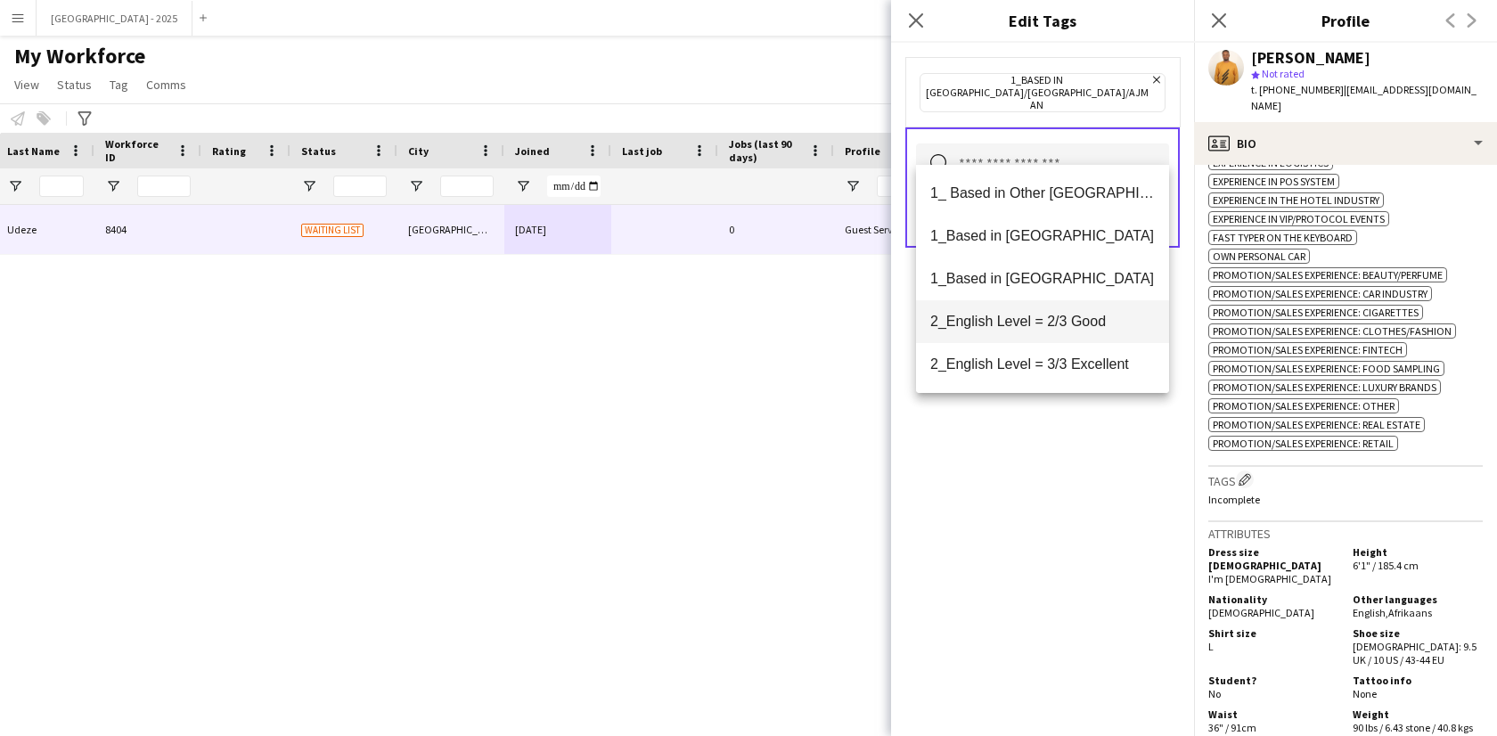
click at [1058, 322] on span "2_English Level = 2/3 Good" at bounding box center [1042, 321] width 225 height 17
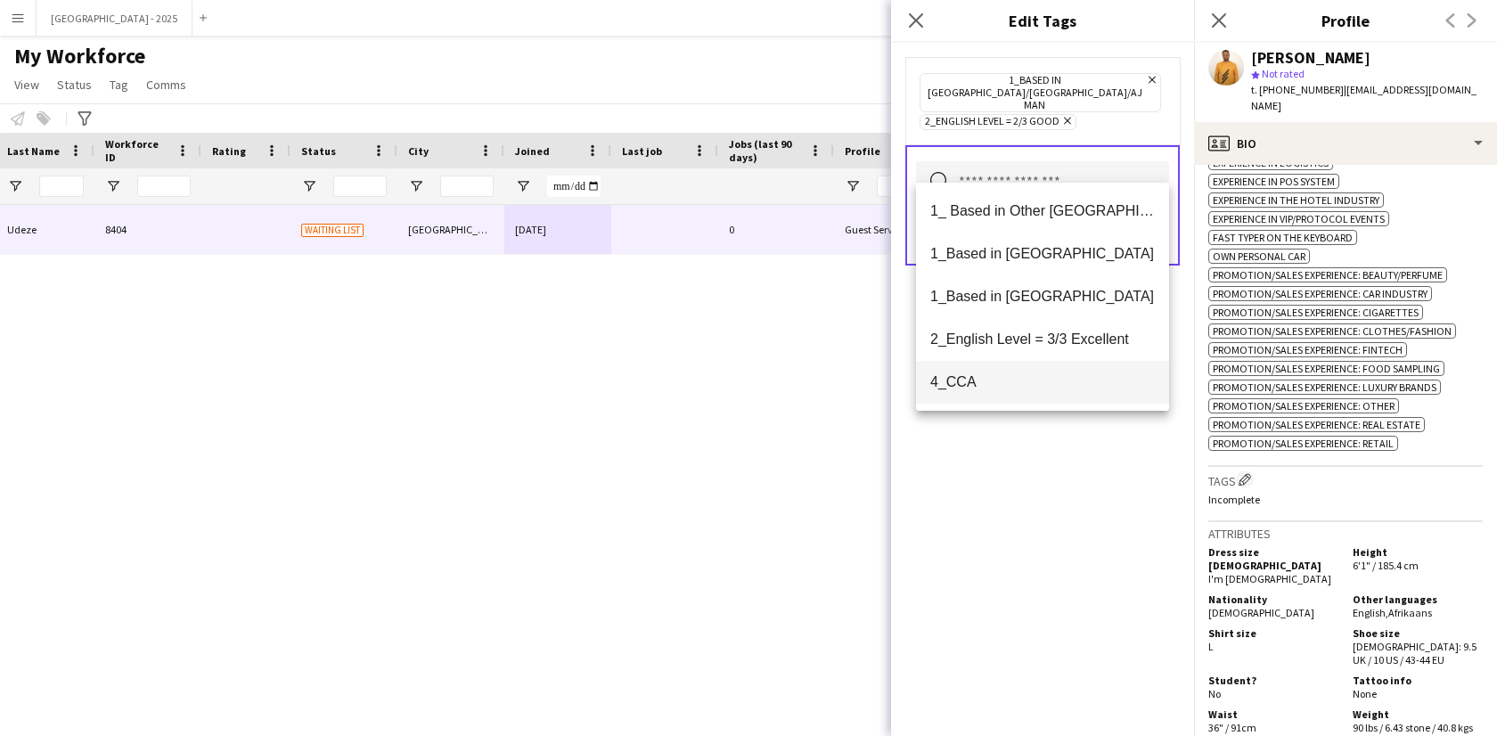
click at [1051, 381] on span "4_CCA" at bounding box center [1042, 381] width 225 height 17
click at [1052, 457] on div "1_Based in Dubai/Sharjah/Ajman Remove 2_English Level = 2/3 Good Remove 4_CCA R…" at bounding box center [1042, 389] width 303 height 693
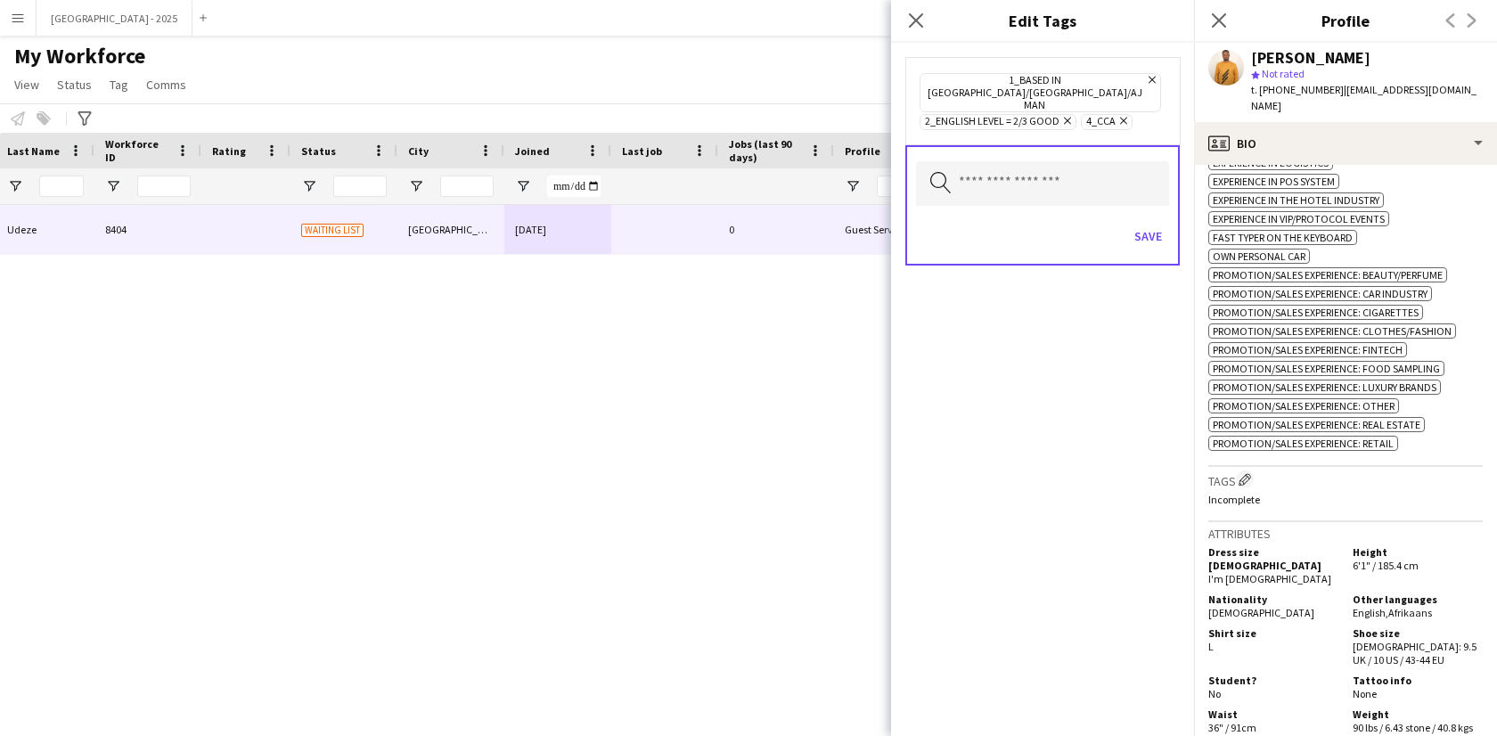
click at [1169, 177] on div "Search by tag name Save" at bounding box center [1042, 205] width 274 height 120
click at [1131, 233] on div "Save" at bounding box center [1042, 238] width 253 height 51
click at [1154, 222] on button "Save" at bounding box center [1148, 236] width 42 height 29
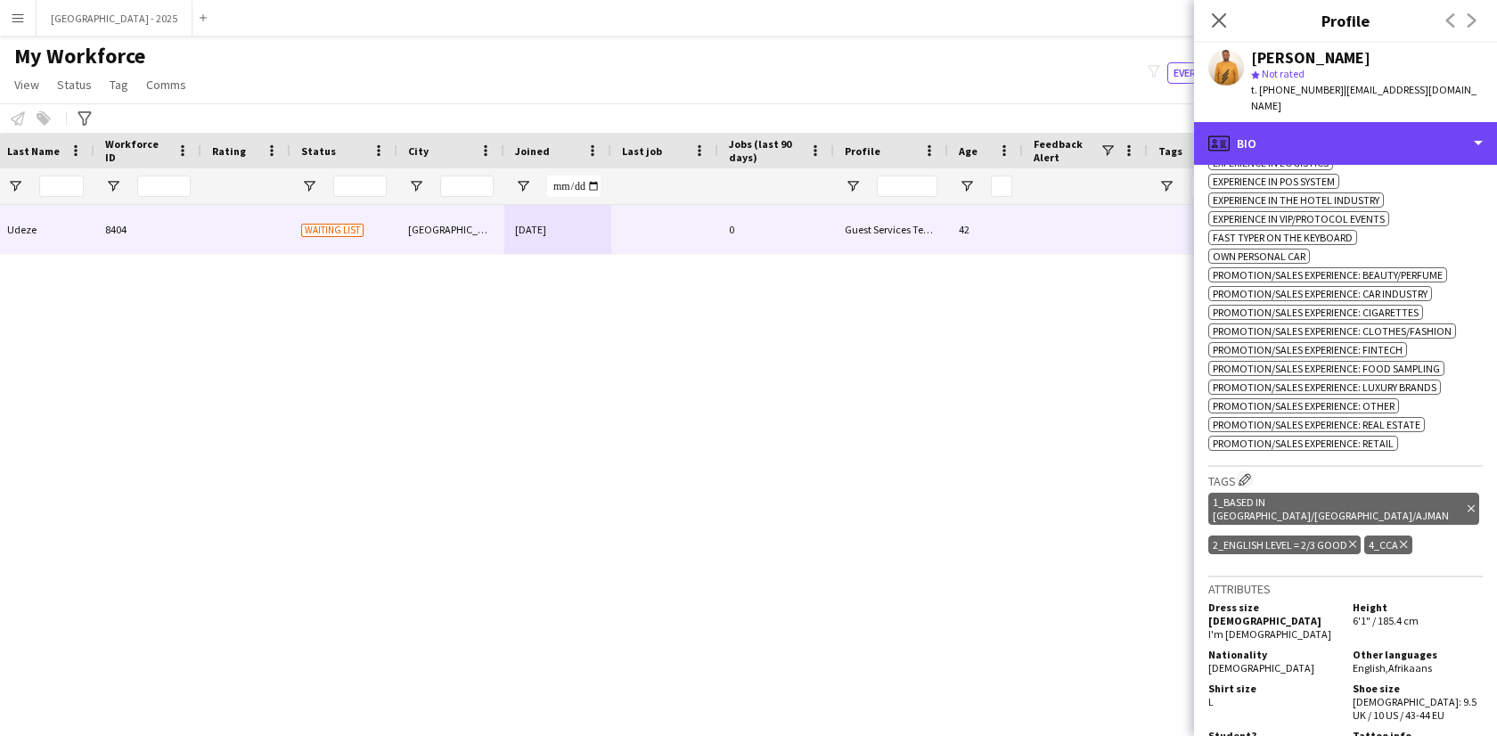
drag, startPoint x: 1272, startPoint y: 118, endPoint x: 1359, endPoint y: 162, distance: 96.8
click at [1272, 122] on div "profile Bio" at bounding box center [1345, 143] width 303 height 43
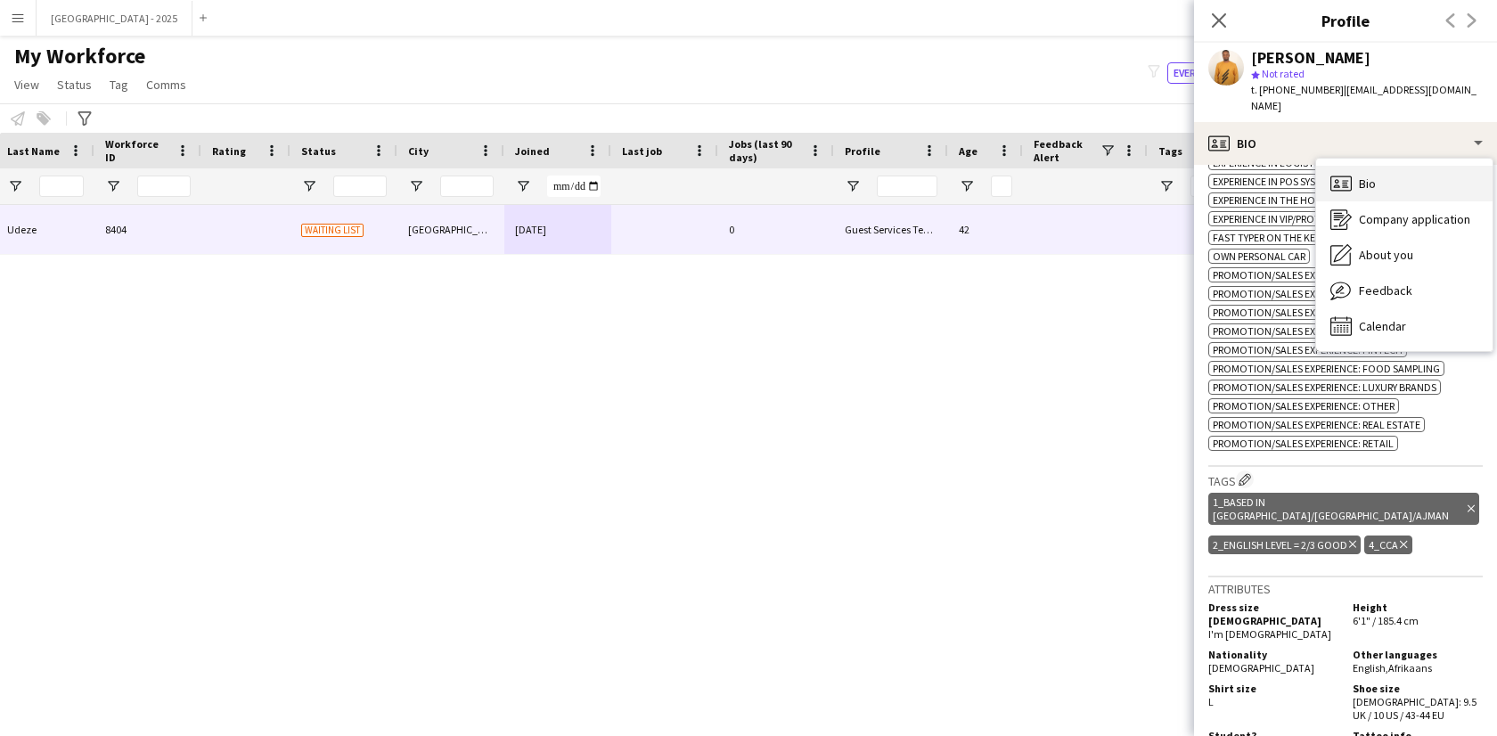
click at [1363, 176] on span "Bio" at bounding box center [1367, 184] width 17 height 16
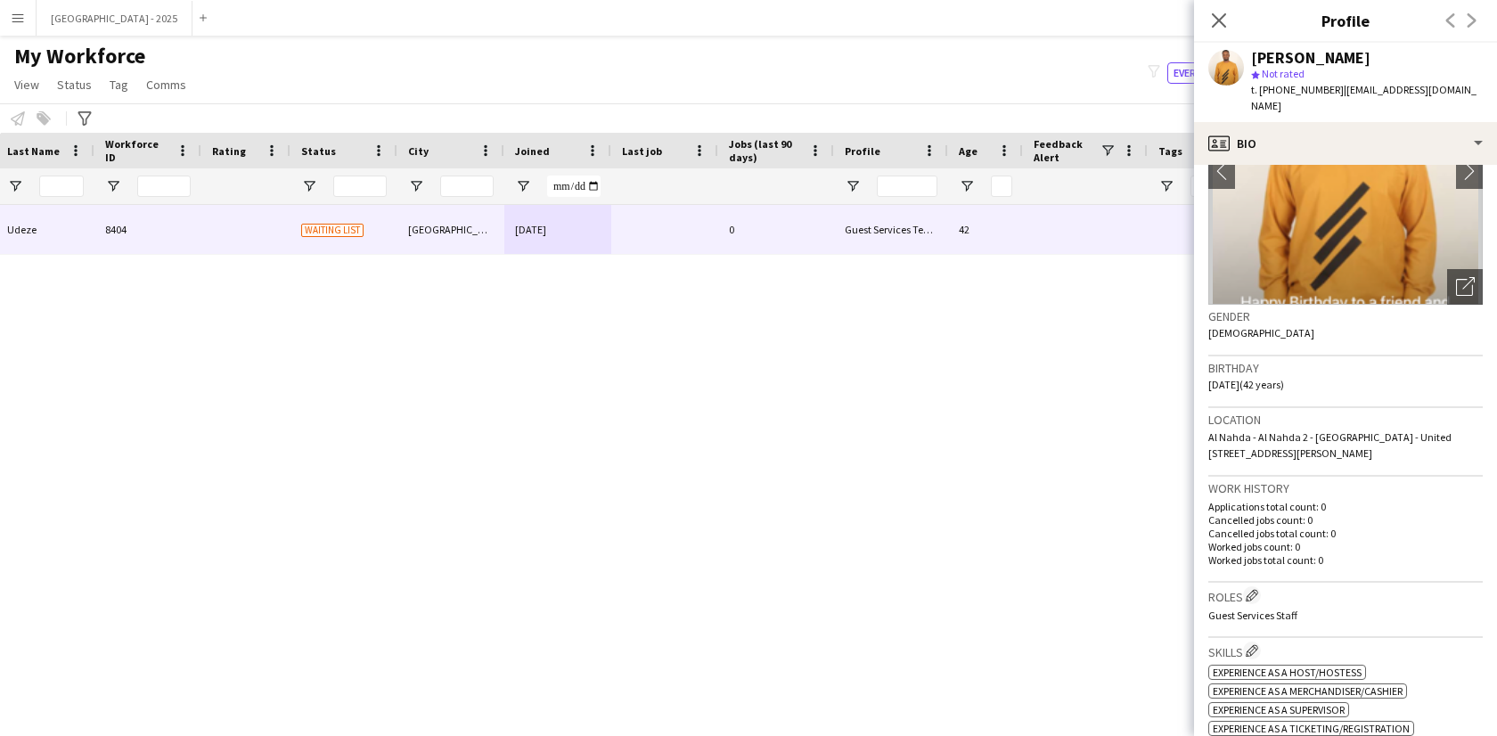
scroll to position [0, 0]
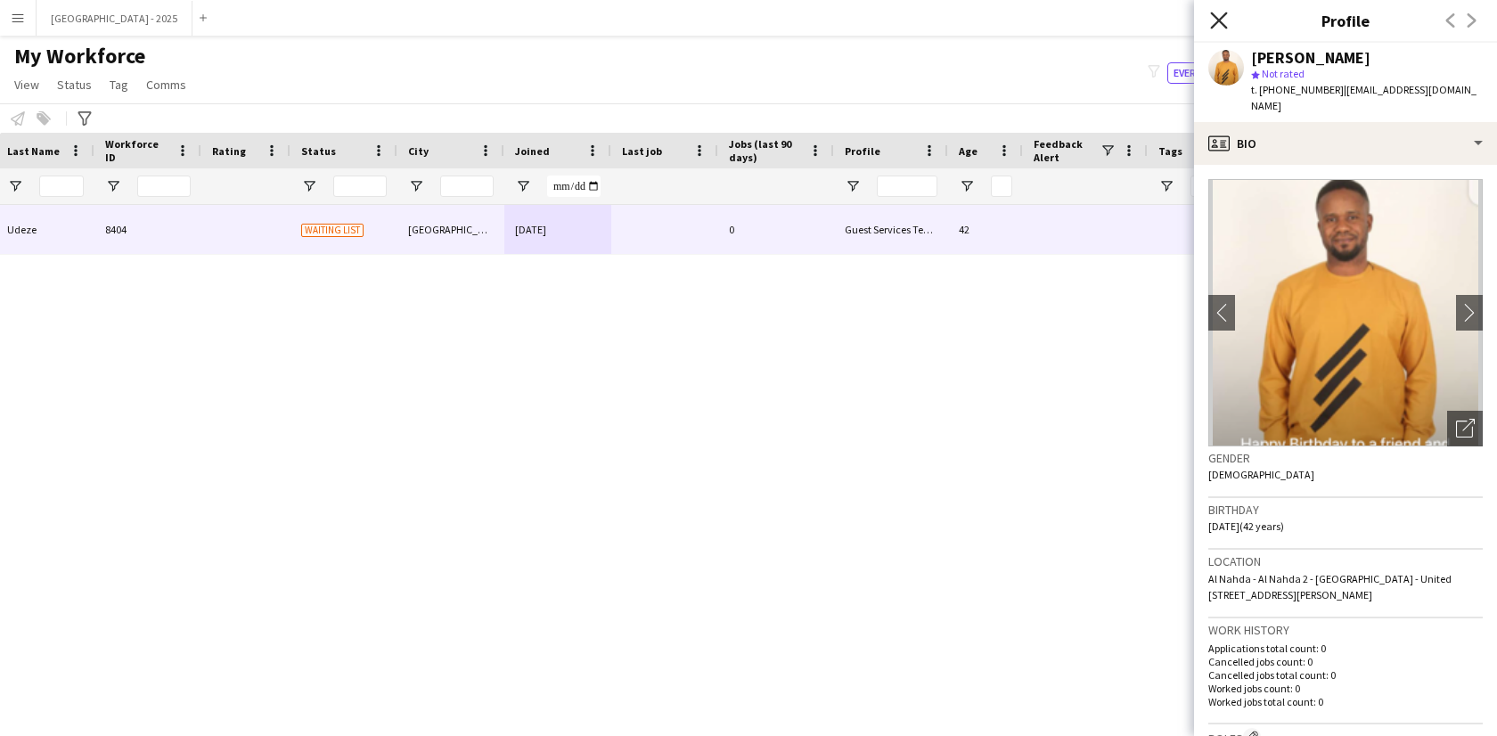
click at [1221, 27] on icon "Close pop-in" at bounding box center [1218, 20] width 17 height 17
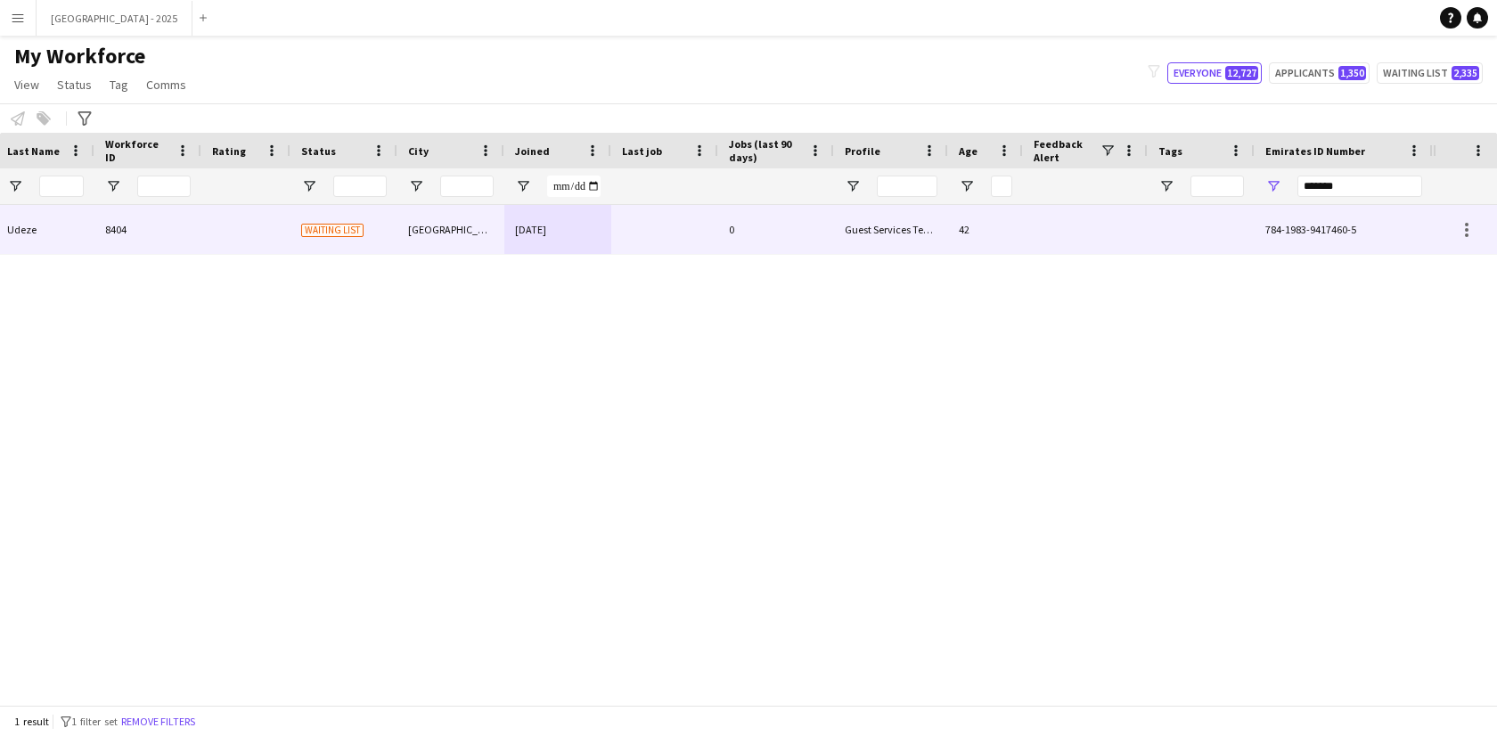
click at [347, 205] on div "Waiting list" at bounding box center [343, 229] width 107 height 49
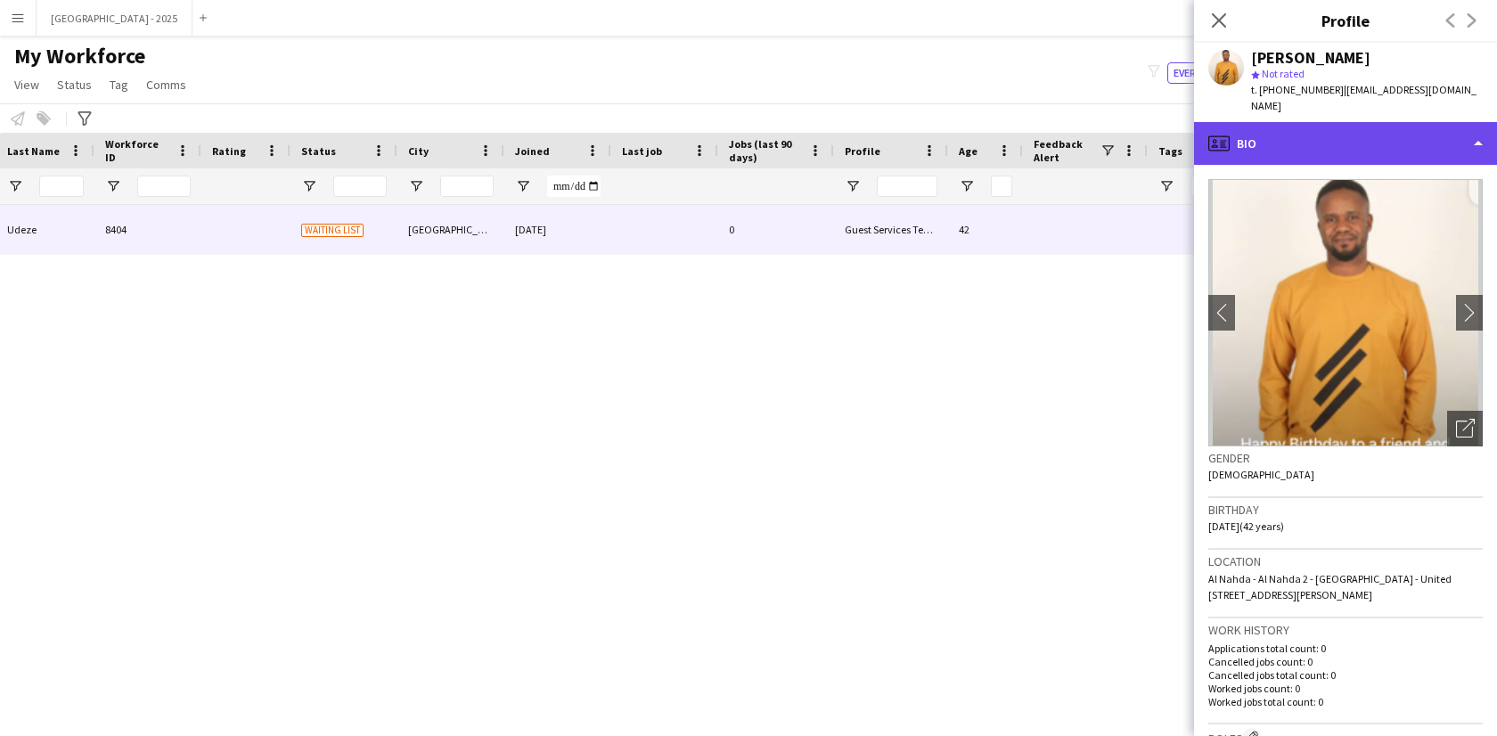
click at [1338, 122] on div "profile Bio" at bounding box center [1345, 143] width 303 height 43
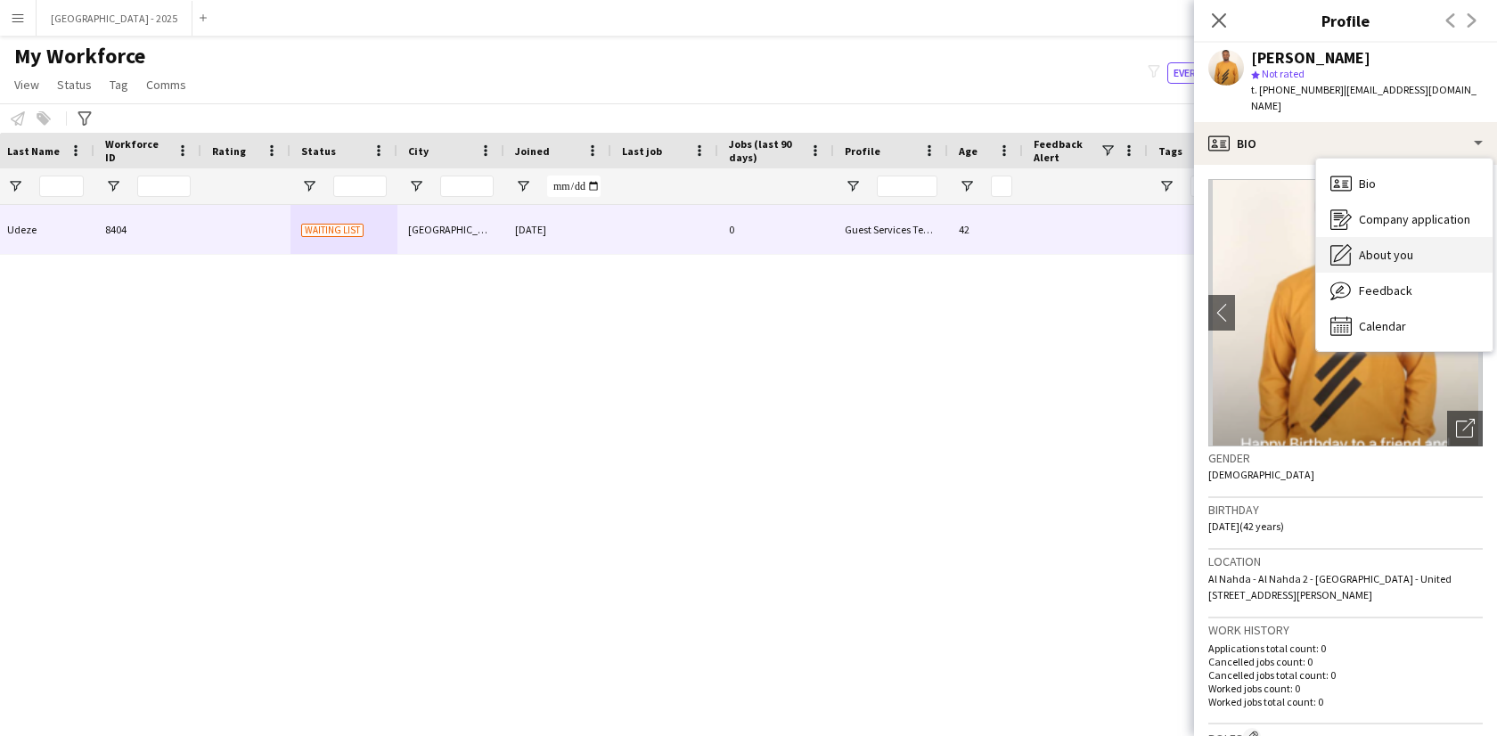
click at [1374, 251] on div "About you About you" at bounding box center [1404, 255] width 176 height 36
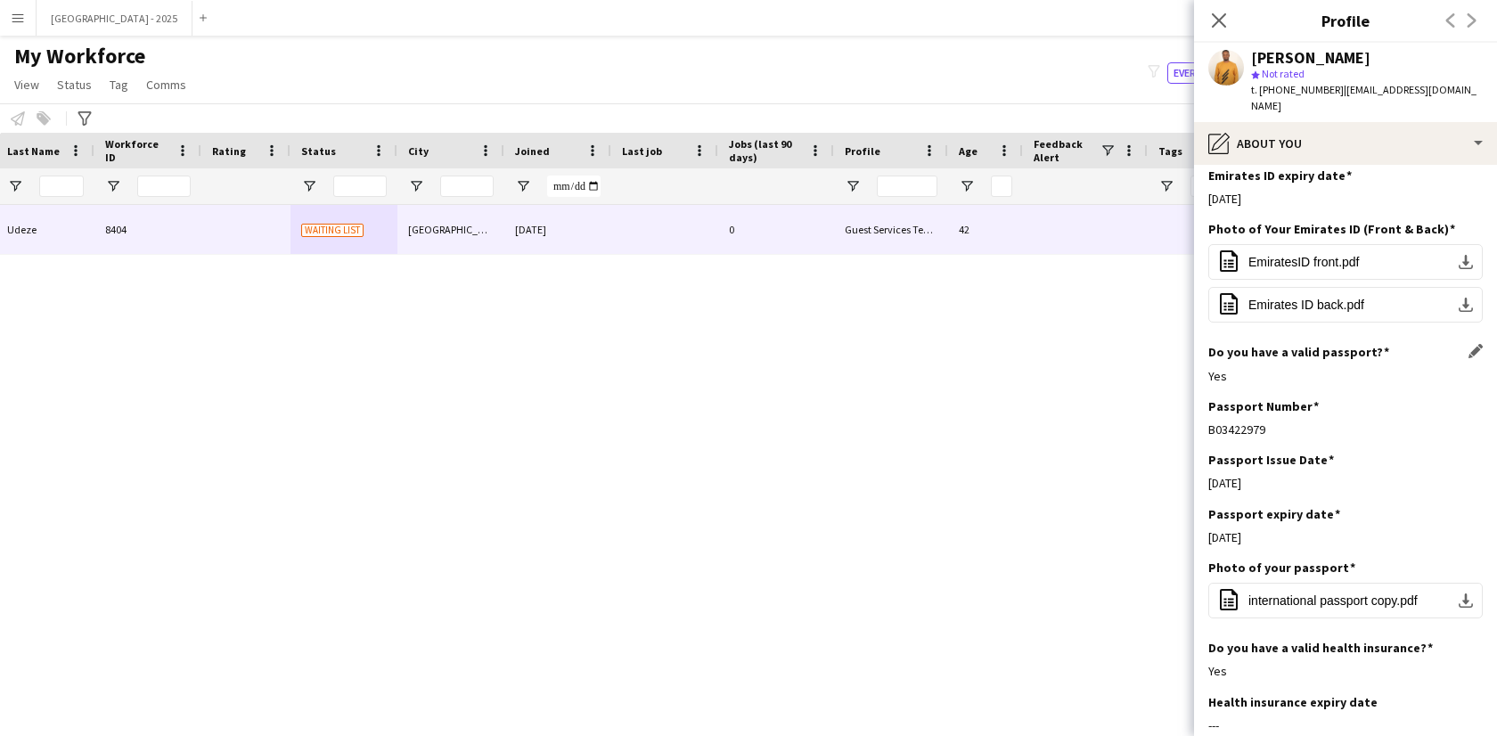
scroll to position [758, 0]
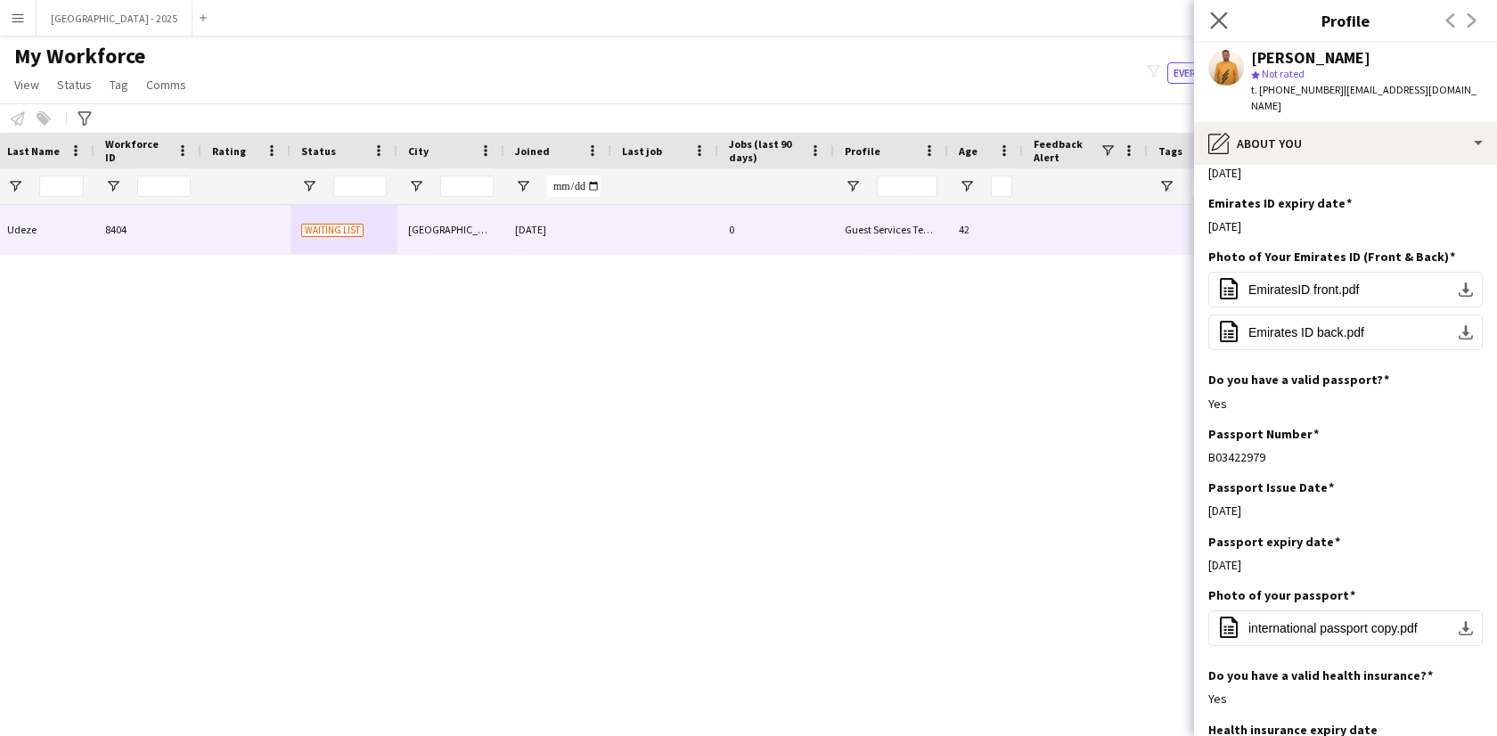
click at [1216, 10] on div "Close pop-in" at bounding box center [1219, 20] width 50 height 41
click at [1217, 13] on icon "Close pop-in" at bounding box center [1218, 20] width 17 height 17
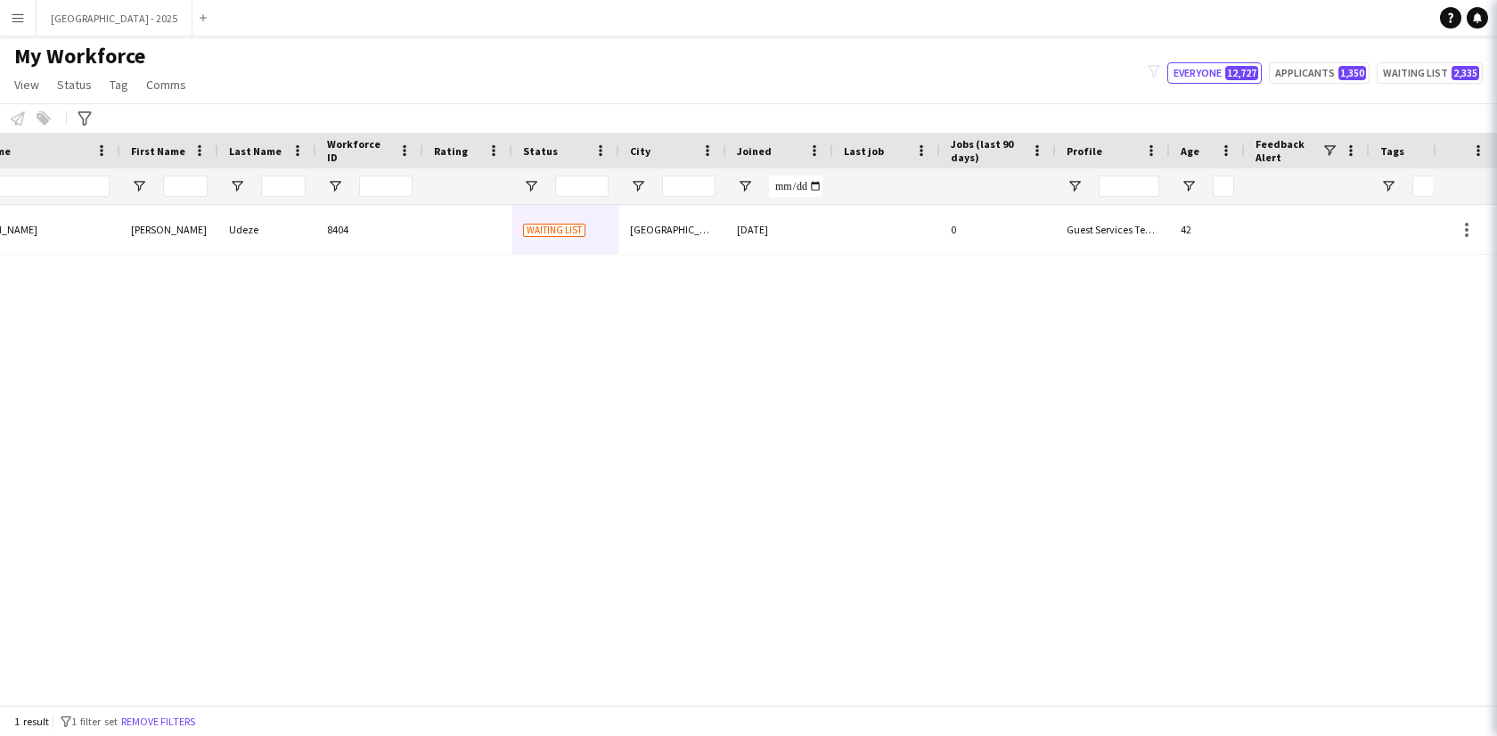
scroll to position [0, 0]
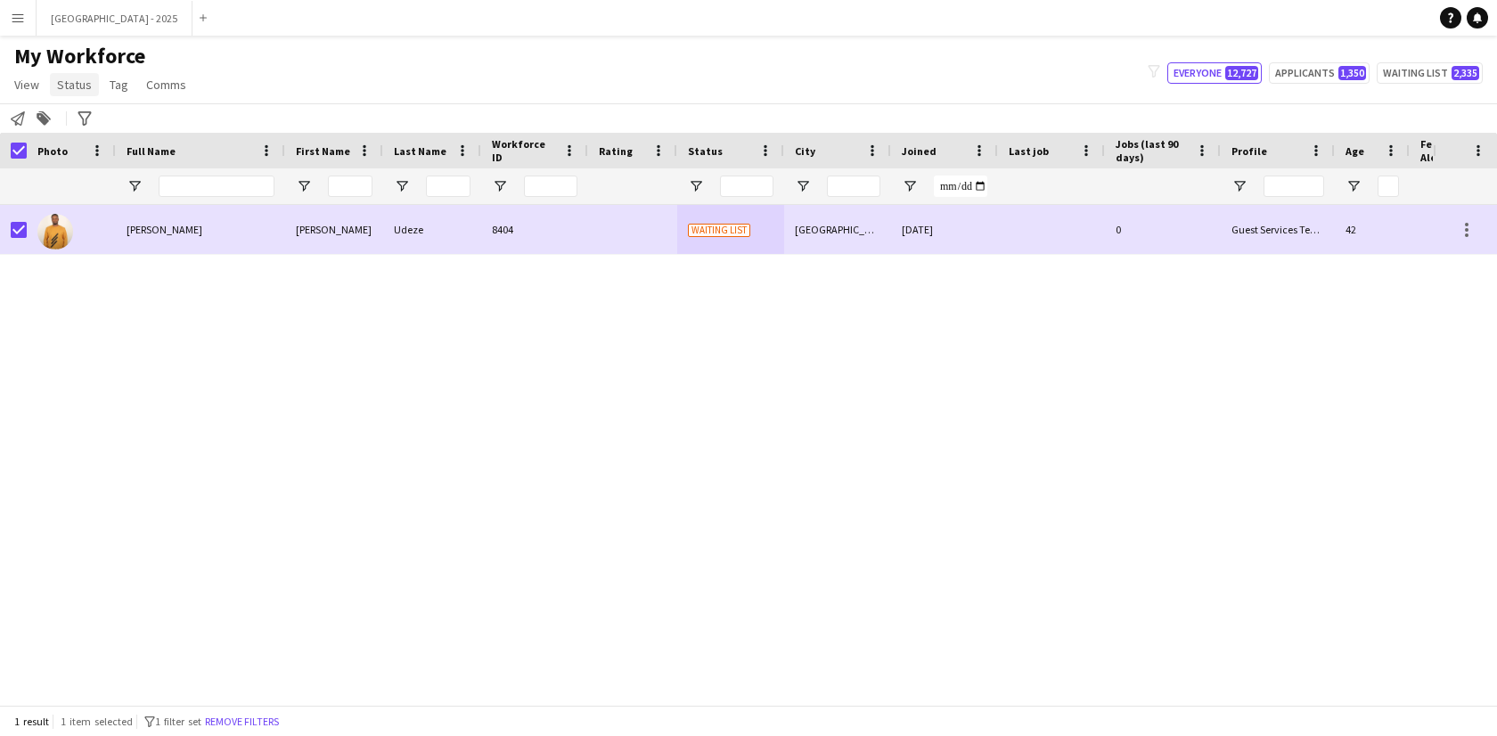
click at [70, 85] on span "Status" at bounding box center [74, 85] width 35 height 16
click at [98, 123] on link "Edit" at bounding box center [113, 122] width 125 height 37
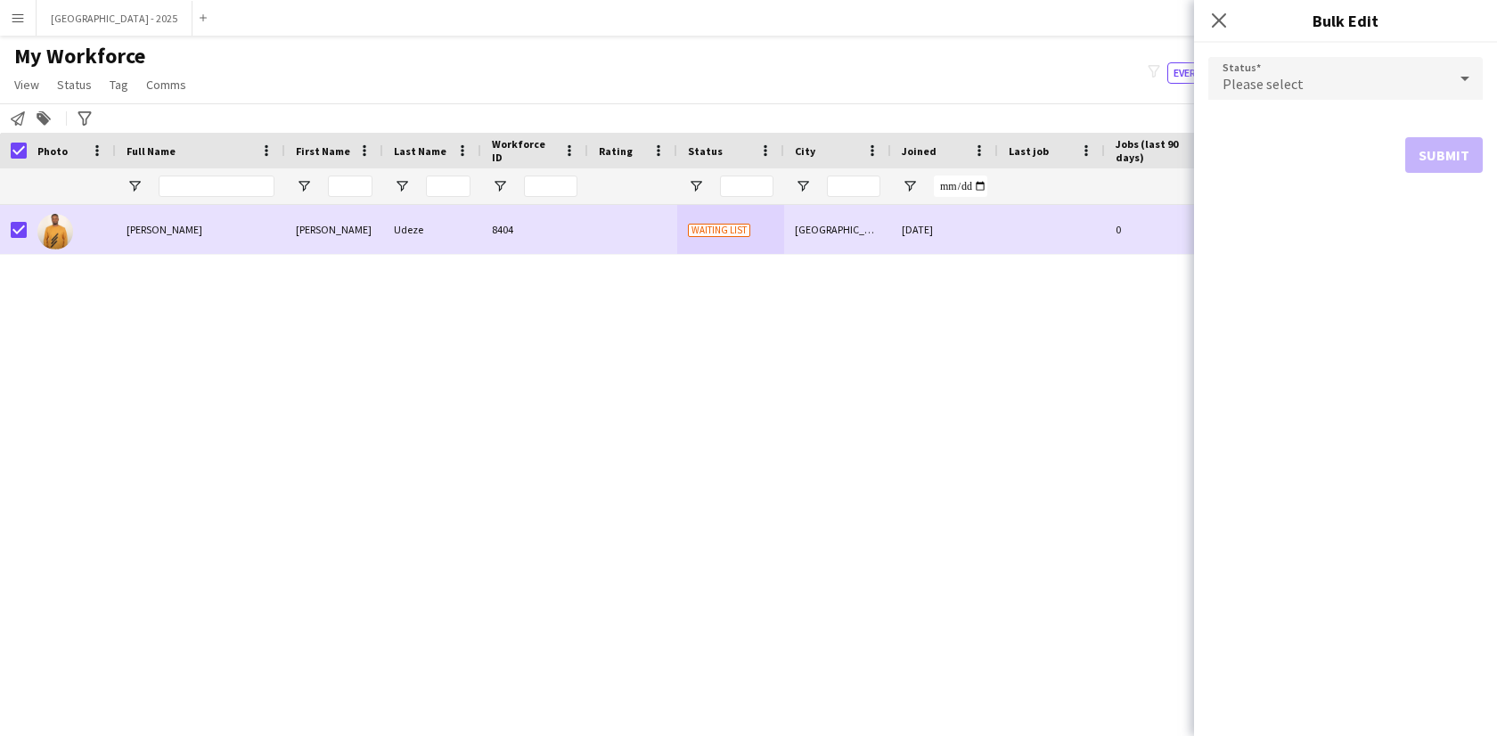
click at [1392, 74] on div "Please select" at bounding box center [1327, 78] width 239 height 43
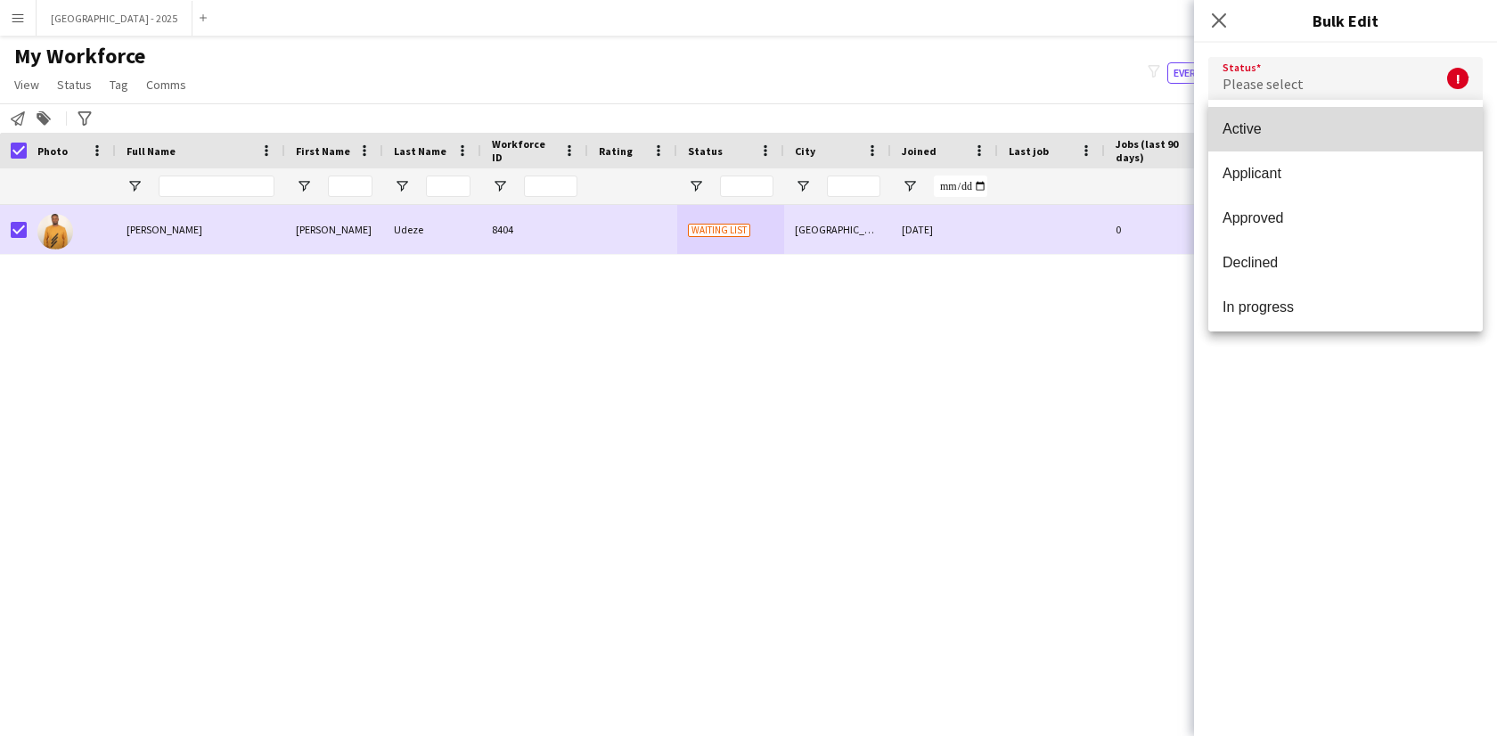
click at [1359, 130] on span "Active" at bounding box center [1345, 128] width 246 height 17
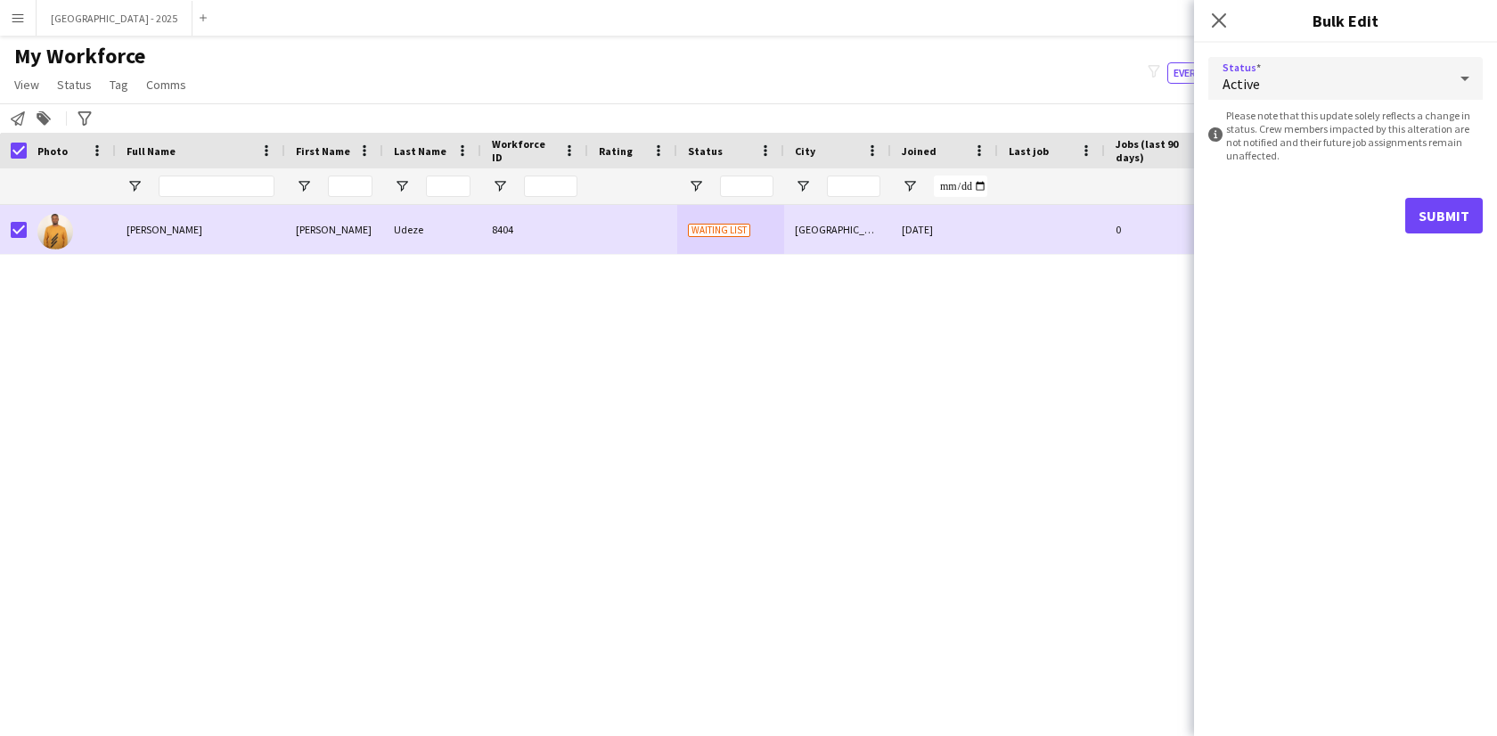
click at [1358, 89] on div "Active" at bounding box center [1327, 78] width 239 height 43
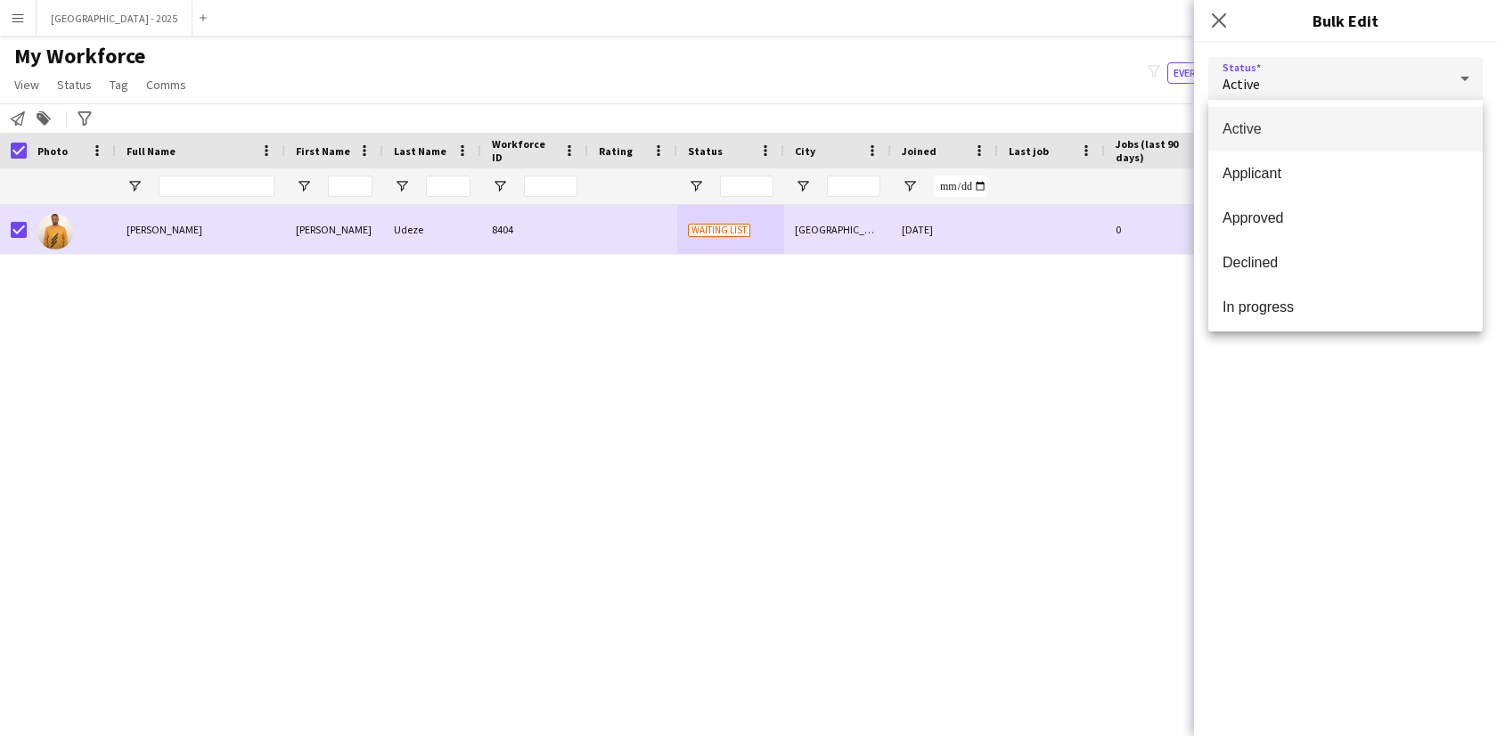
click at [1380, 376] on div at bounding box center [748, 368] width 1497 height 736
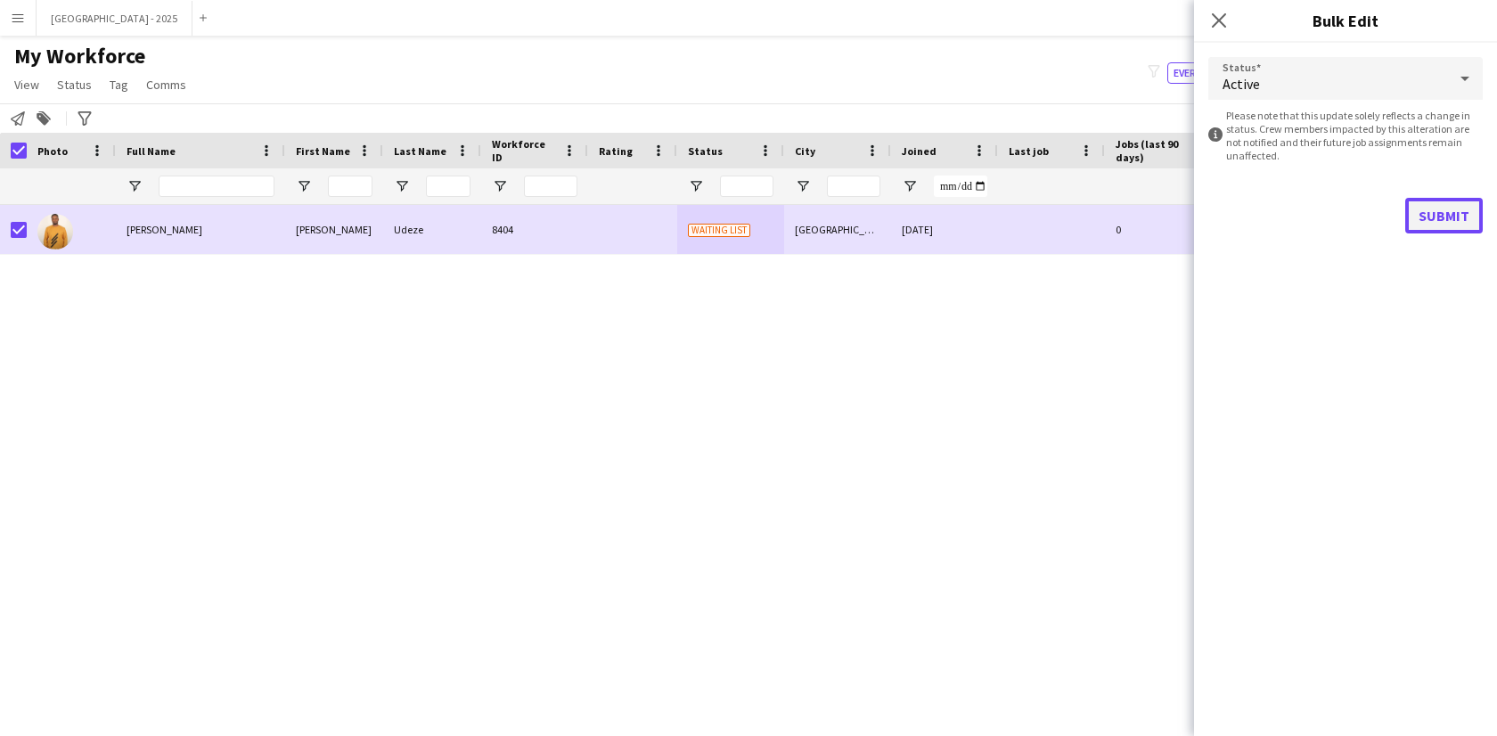
click at [1425, 207] on button "Submit" at bounding box center [1444, 216] width 78 height 36
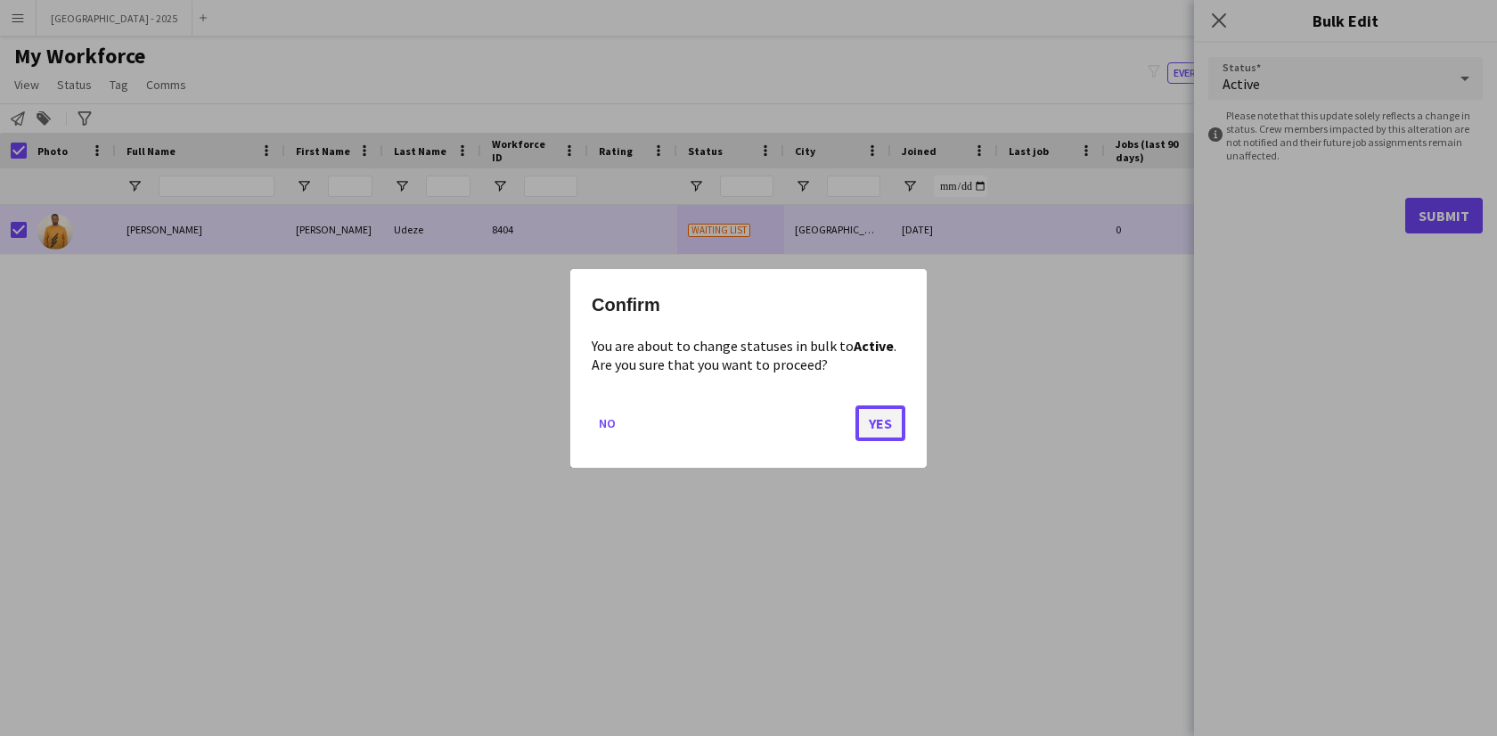
click at [897, 432] on button "Yes" at bounding box center [880, 422] width 50 height 36
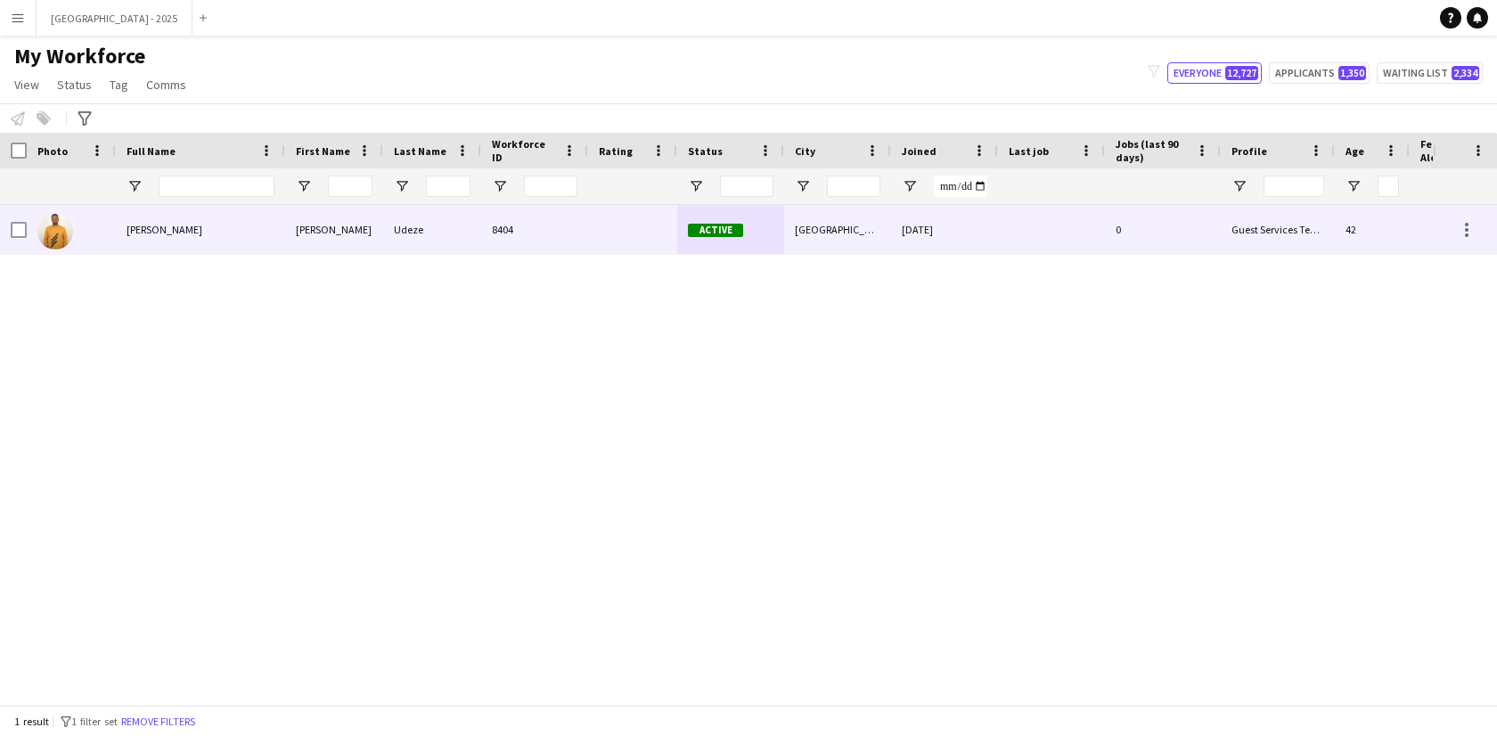
click at [110, 236] on div at bounding box center [71, 229] width 89 height 49
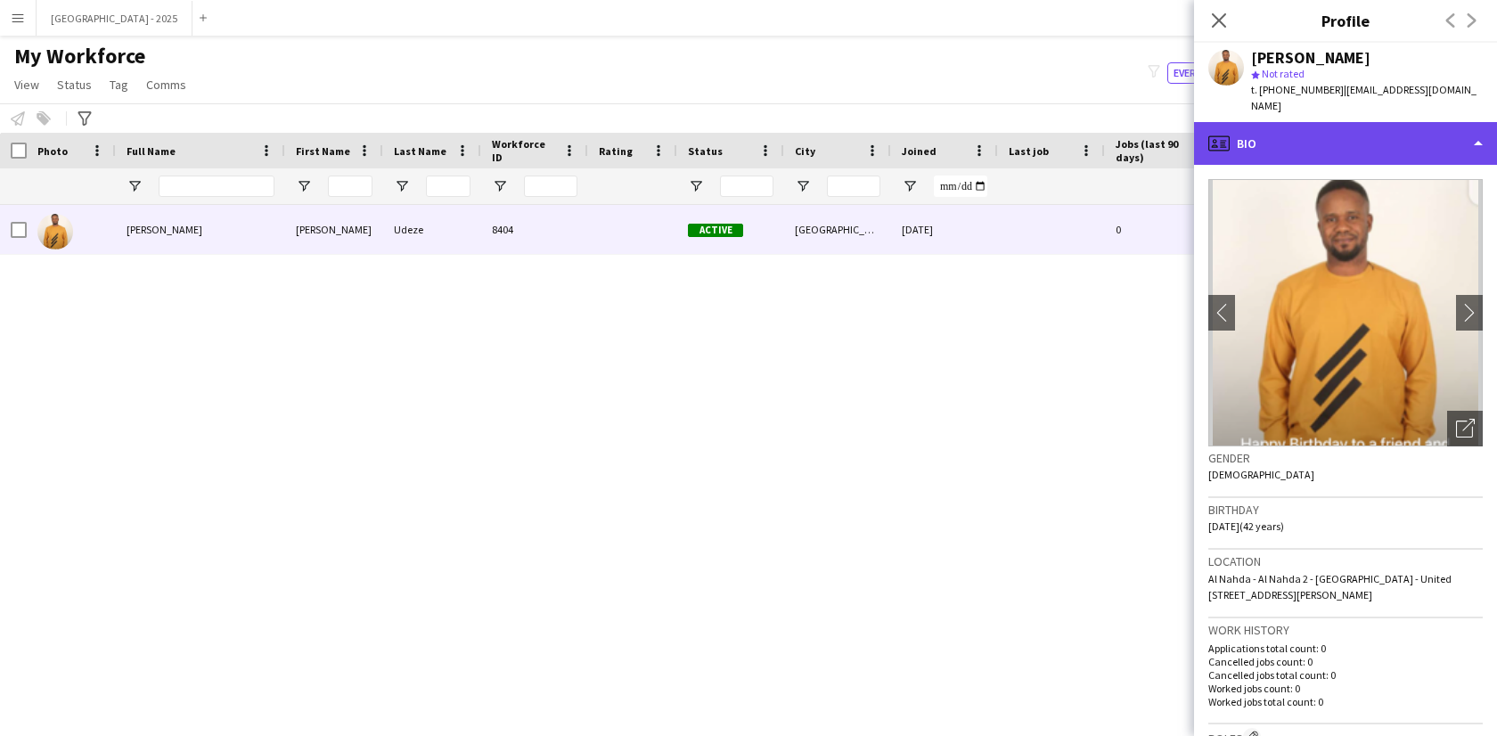
click at [1278, 122] on div "profile Bio" at bounding box center [1345, 143] width 303 height 43
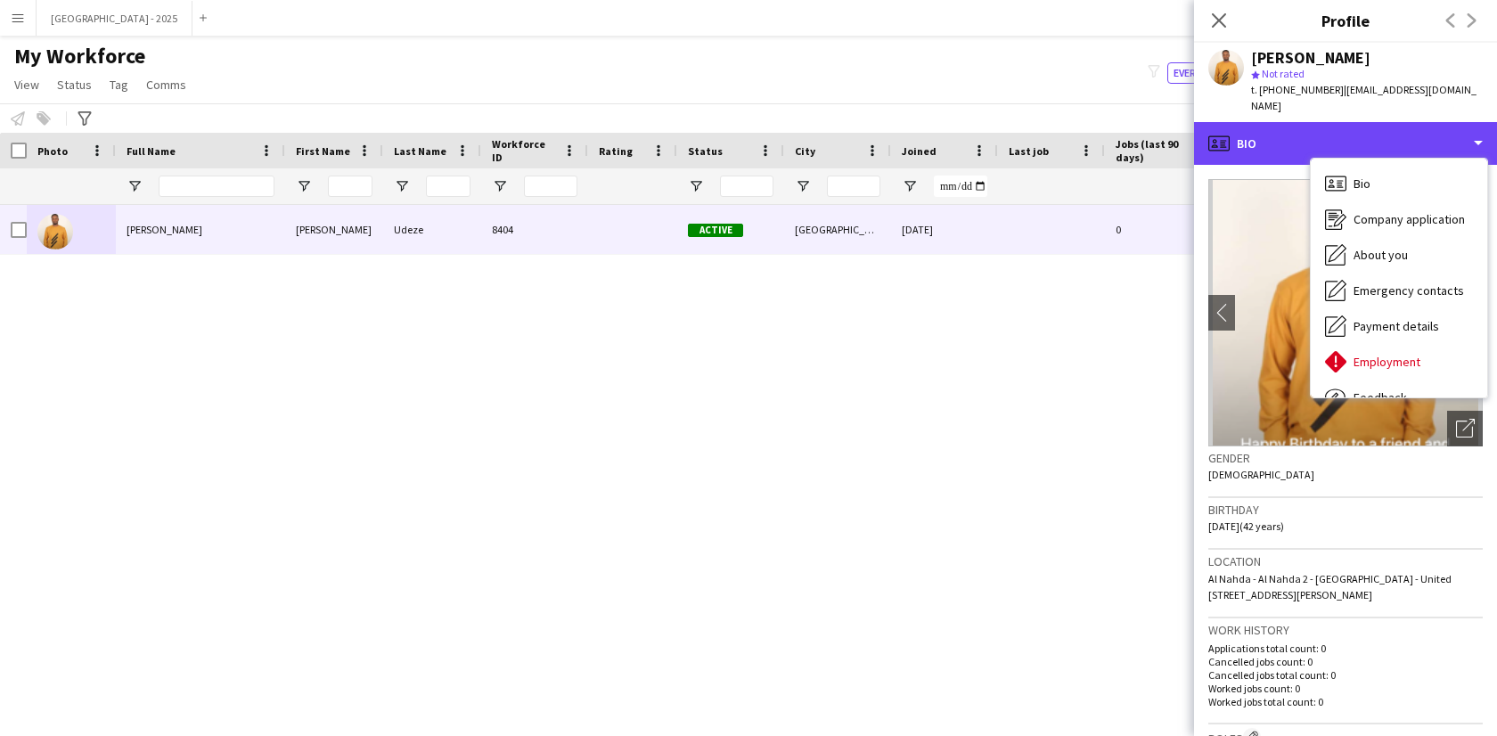
scroll to position [368, 0]
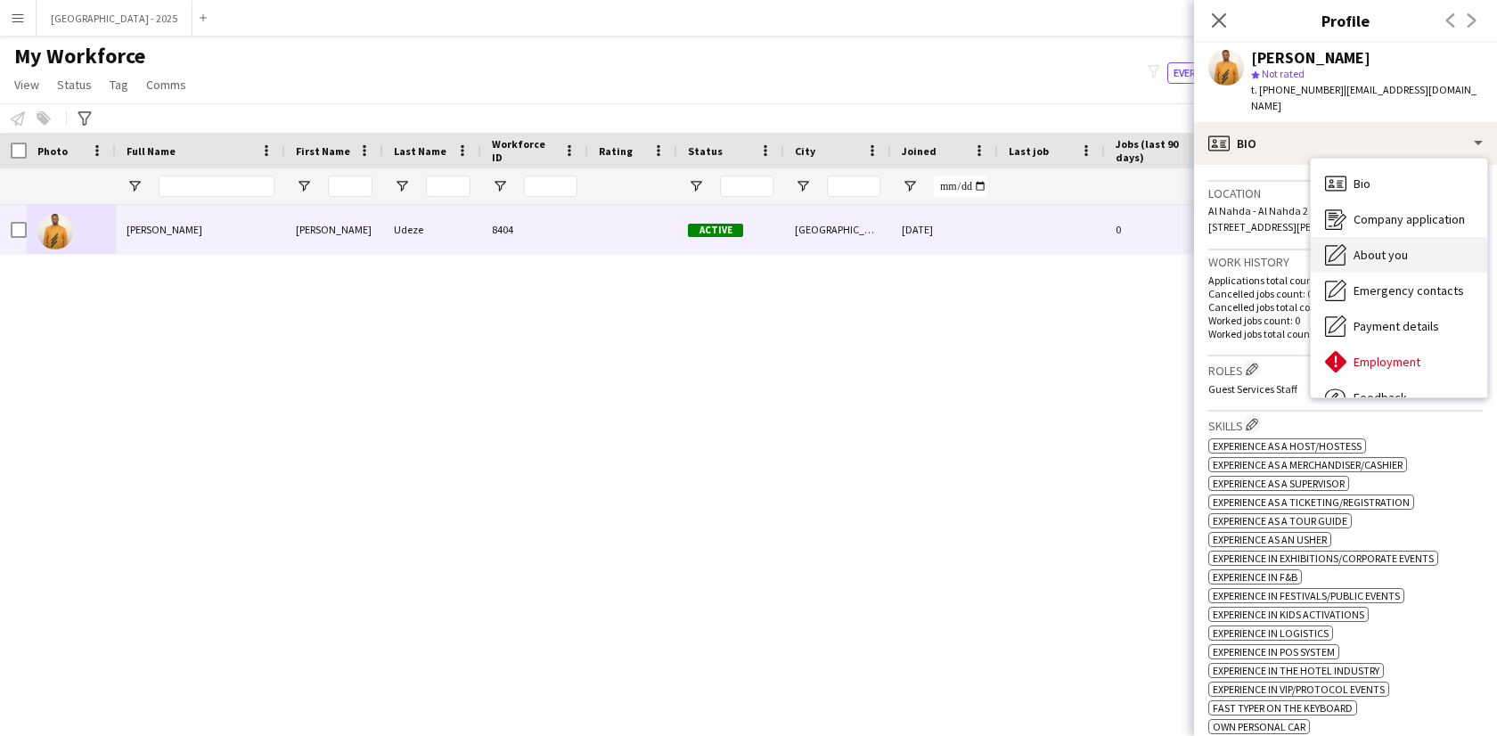
click at [1388, 247] on span "About you" at bounding box center [1380, 255] width 54 height 16
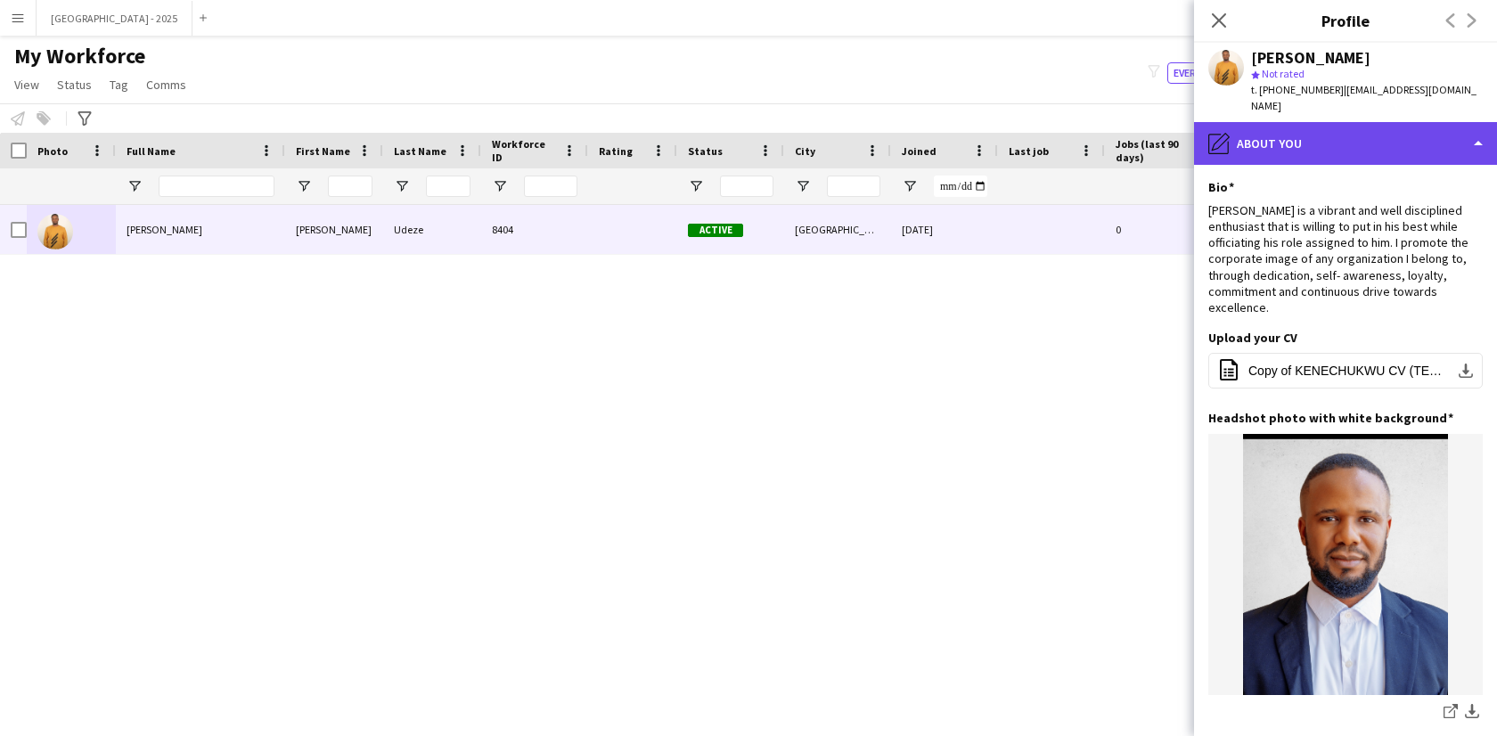
click at [1325, 135] on div "pencil4 About you" at bounding box center [1345, 143] width 303 height 43
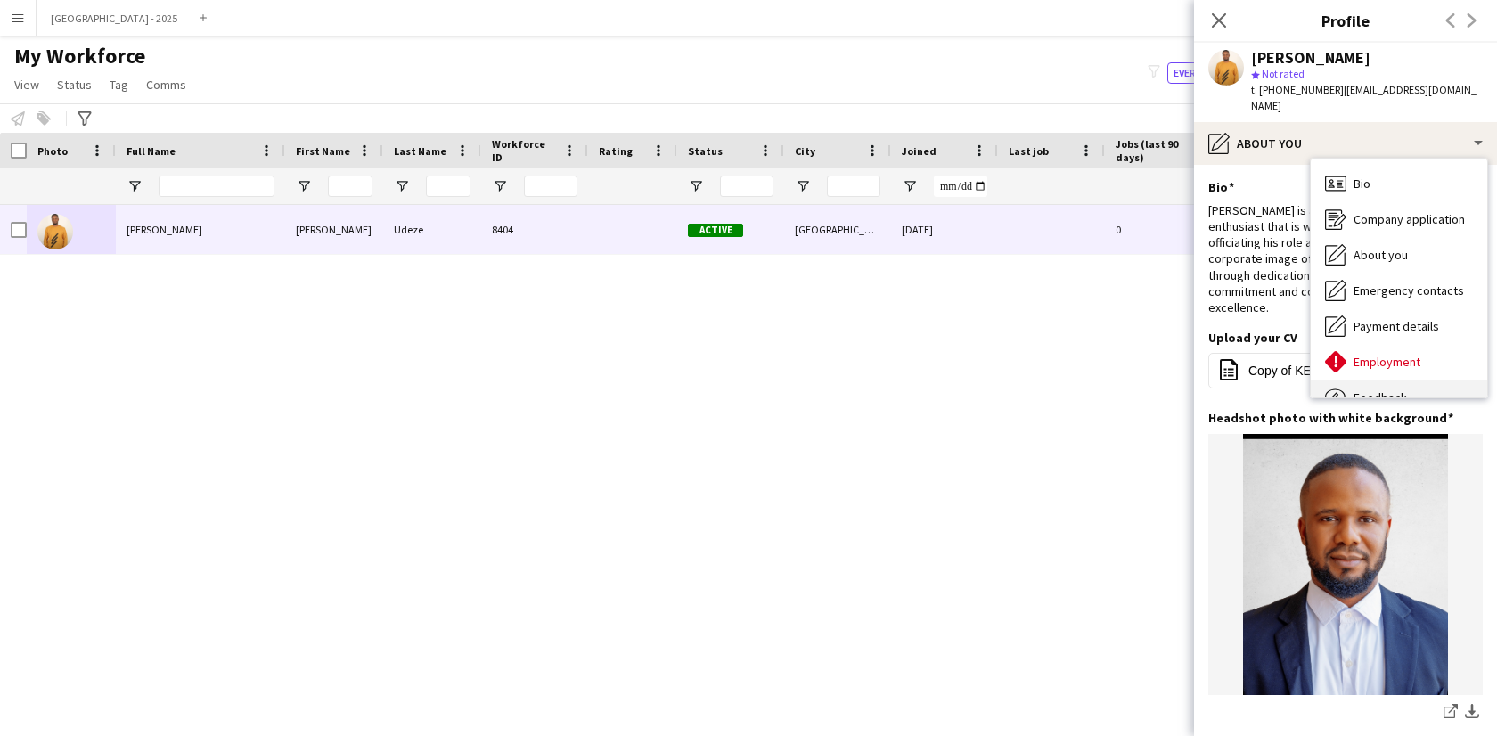
click at [1398, 380] on div "Feedback Feedback" at bounding box center [1398, 398] width 176 height 36
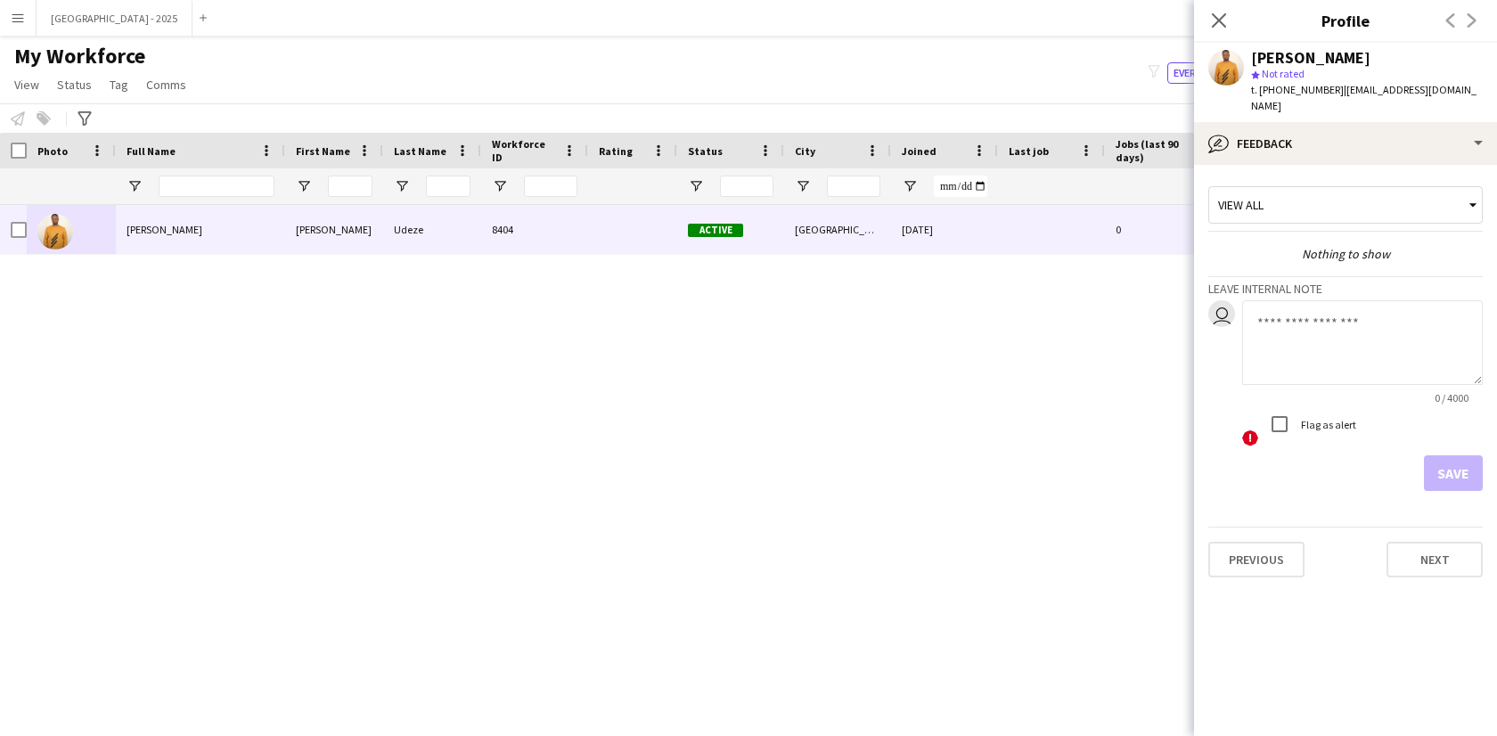
click at [1317, 179] on div "View all Nothing to show Leave internal note user 0 / 4000 ! Flag as alert Save" at bounding box center [1345, 335] width 274 height 312
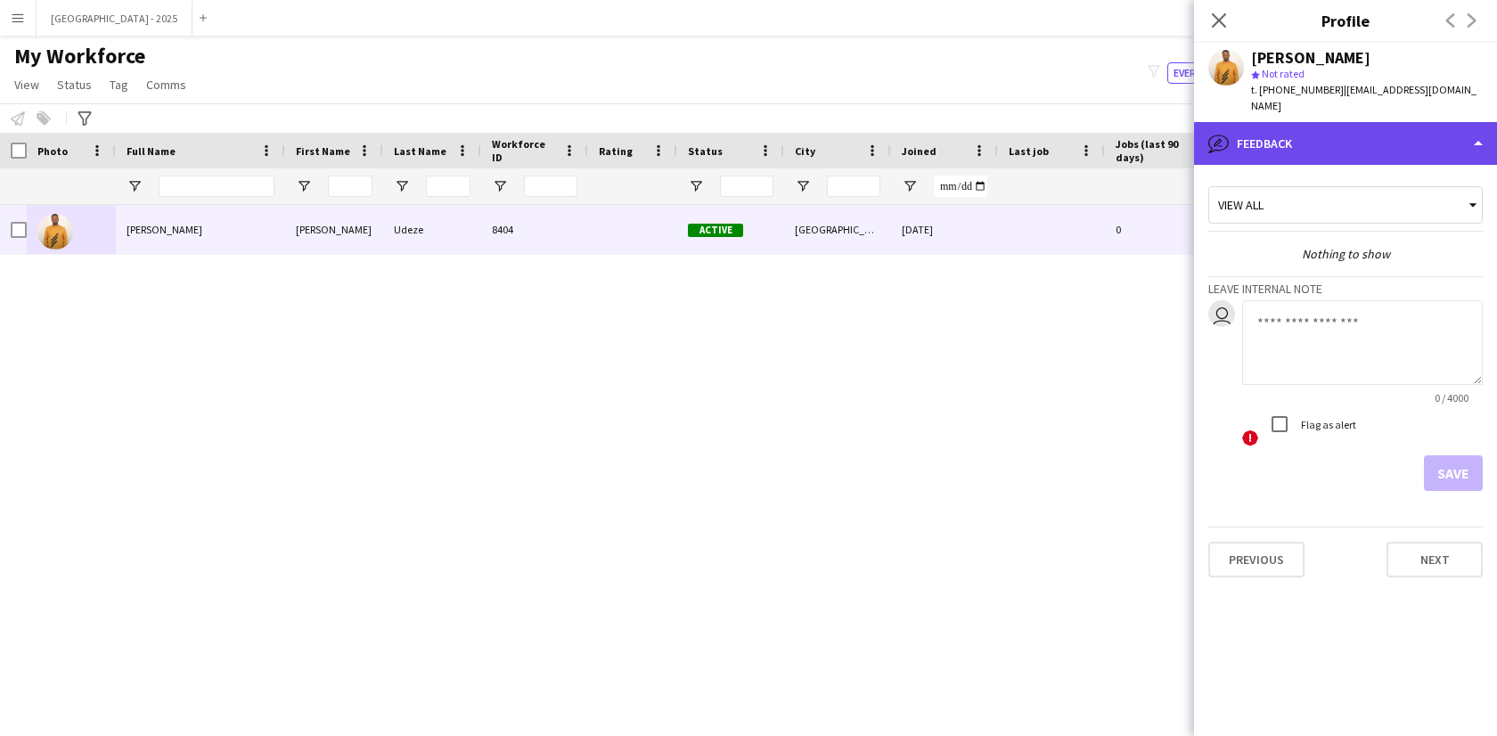
click at [1318, 131] on div "bubble-pencil Feedback" at bounding box center [1345, 143] width 303 height 43
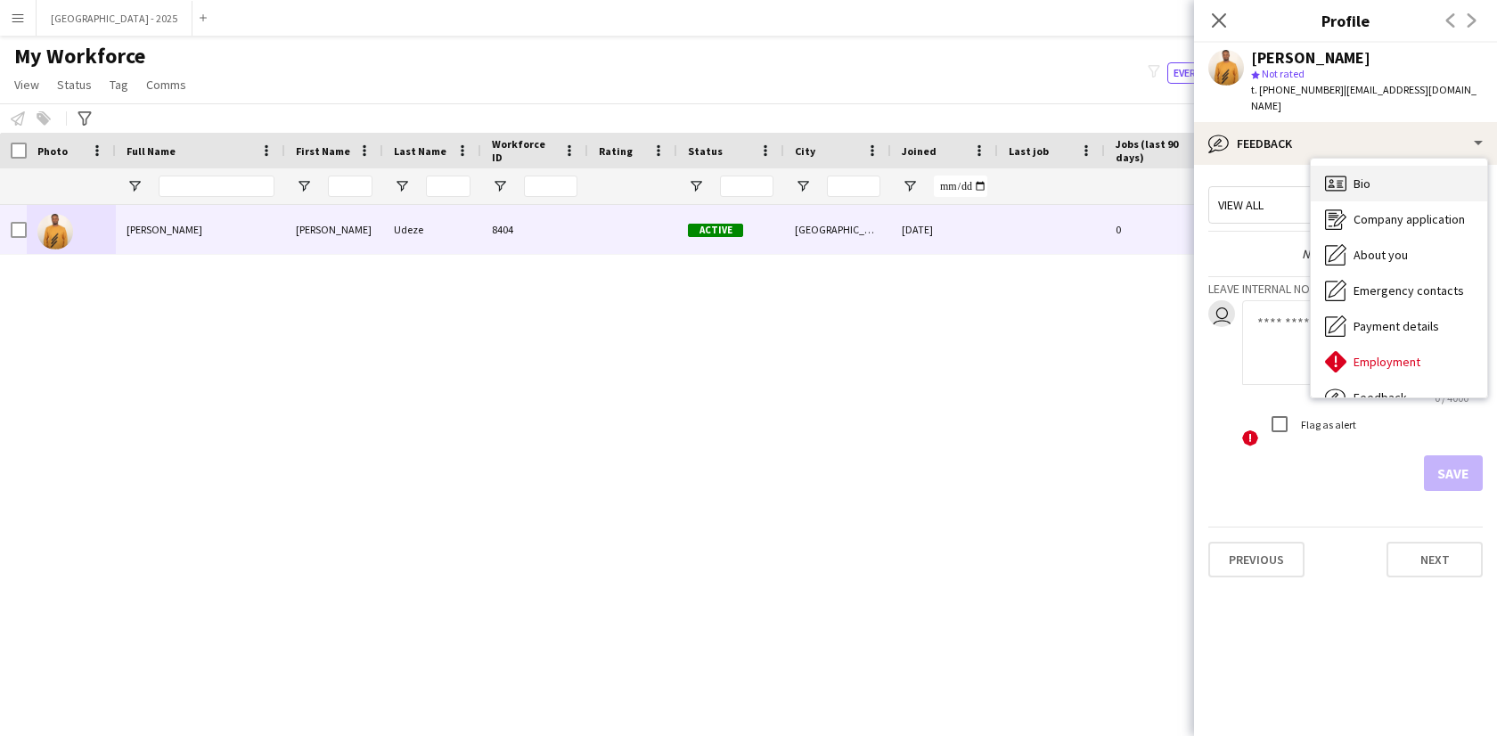
click at [1401, 173] on div "Bio Bio" at bounding box center [1398, 184] width 176 height 36
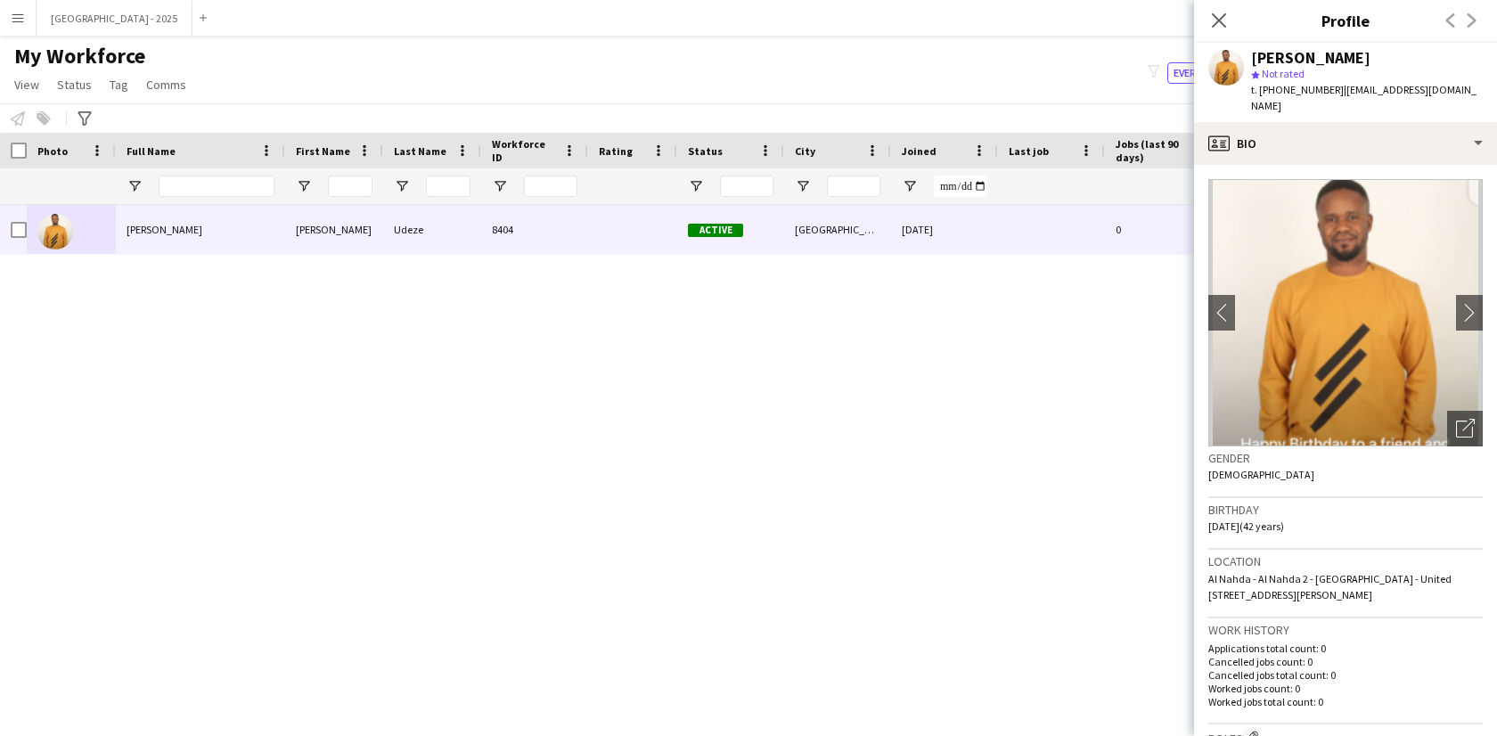
scroll to position [380, 0]
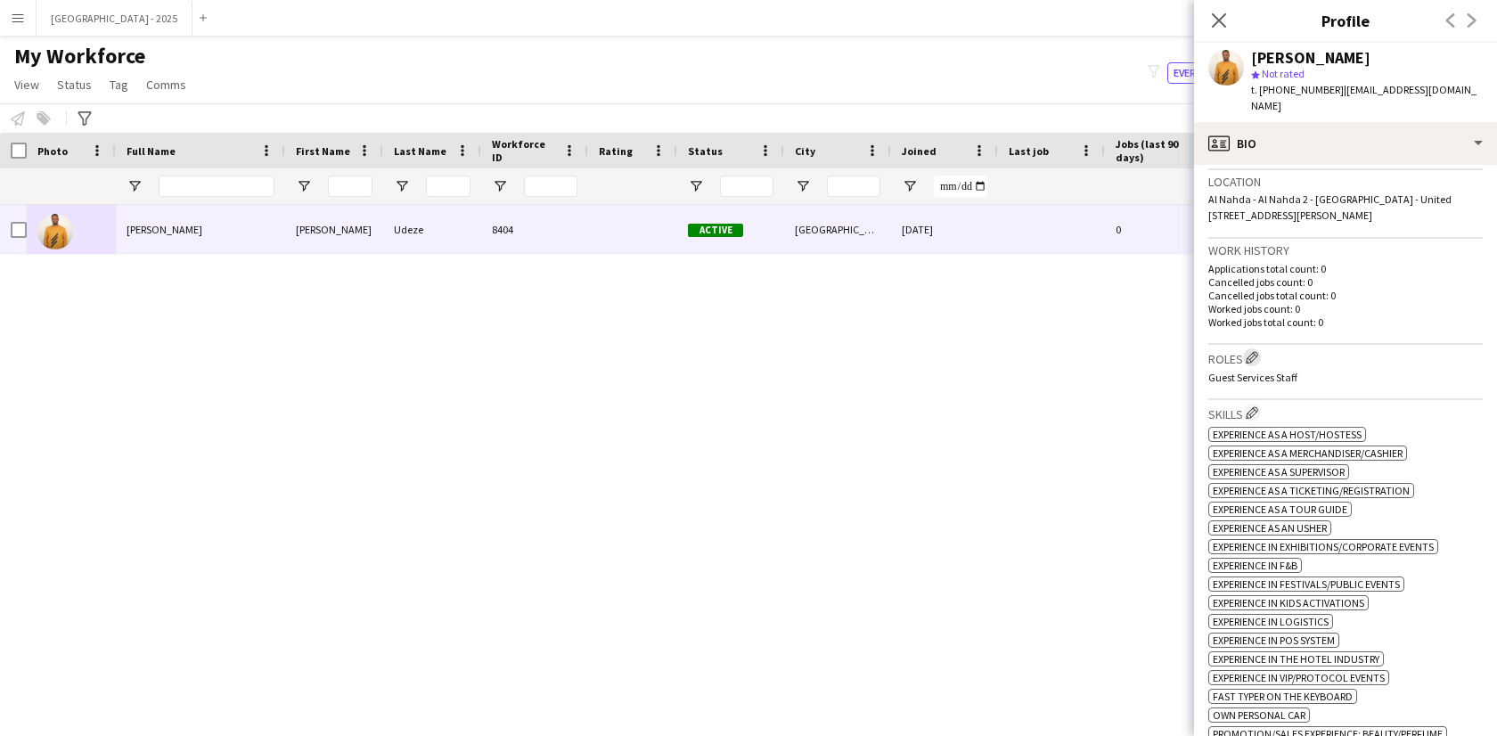
click at [1252, 348] on button "Edit crew company roles" at bounding box center [1252, 357] width 18 height 18
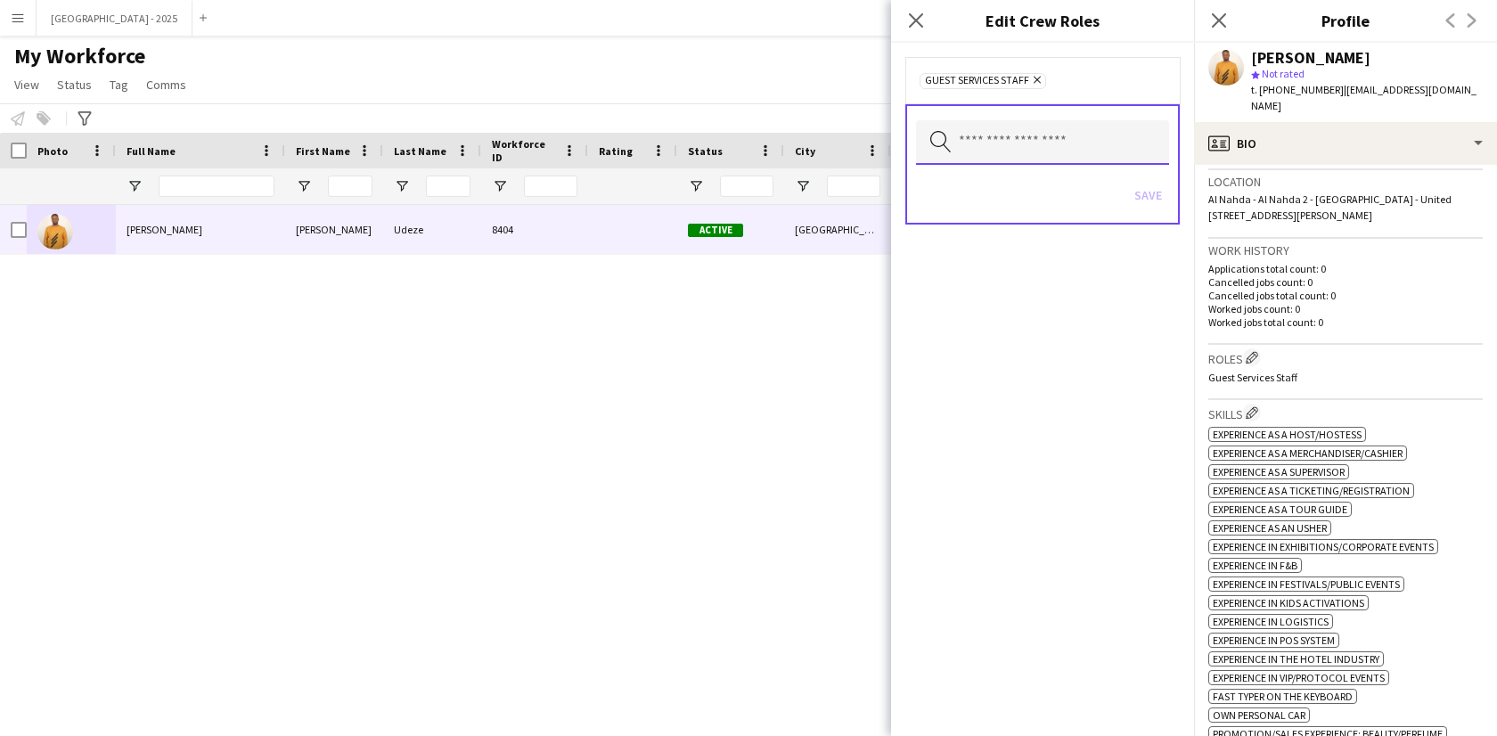
click at [1080, 156] on input "text" at bounding box center [1042, 142] width 253 height 45
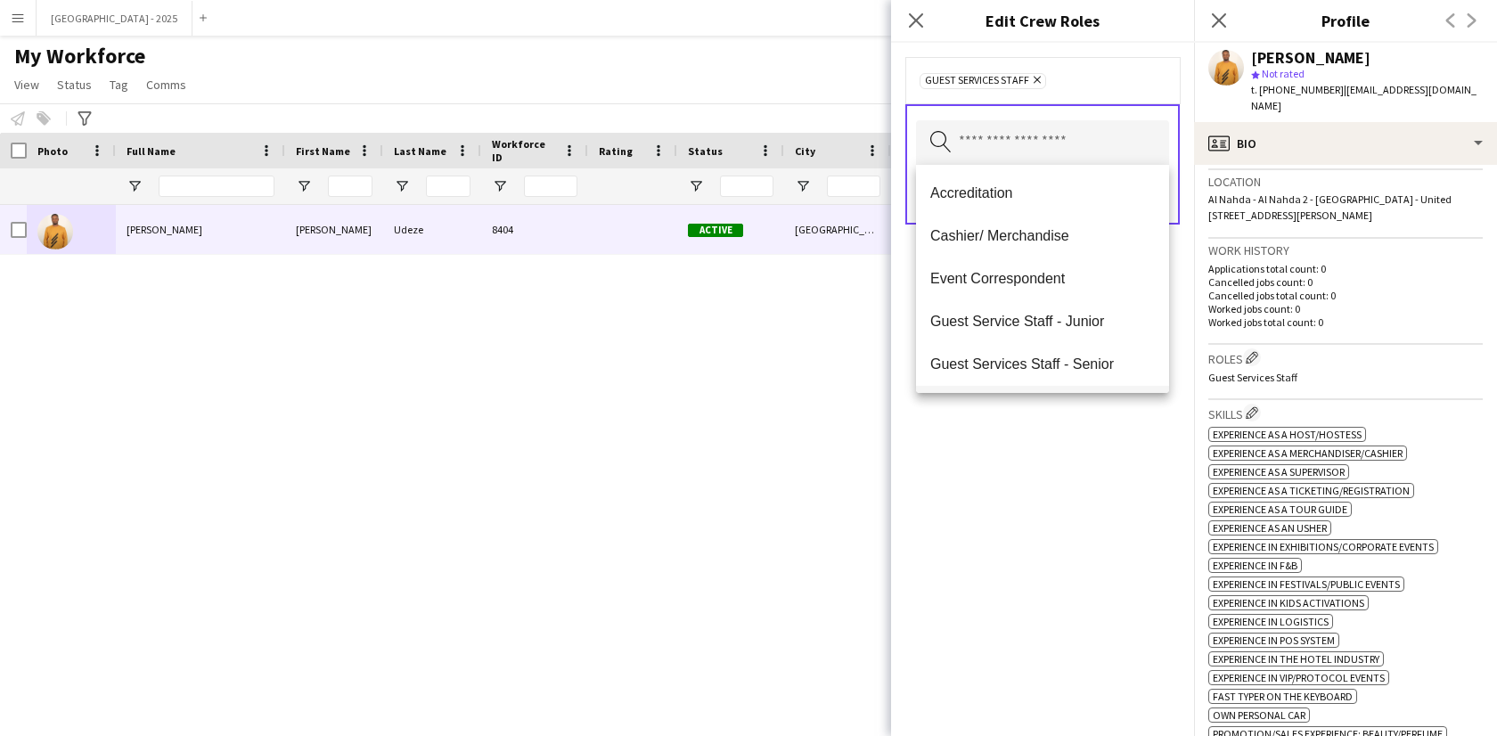
click at [1062, 362] on span "Guest Services Staff - Senior" at bounding box center [1042, 363] width 225 height 17
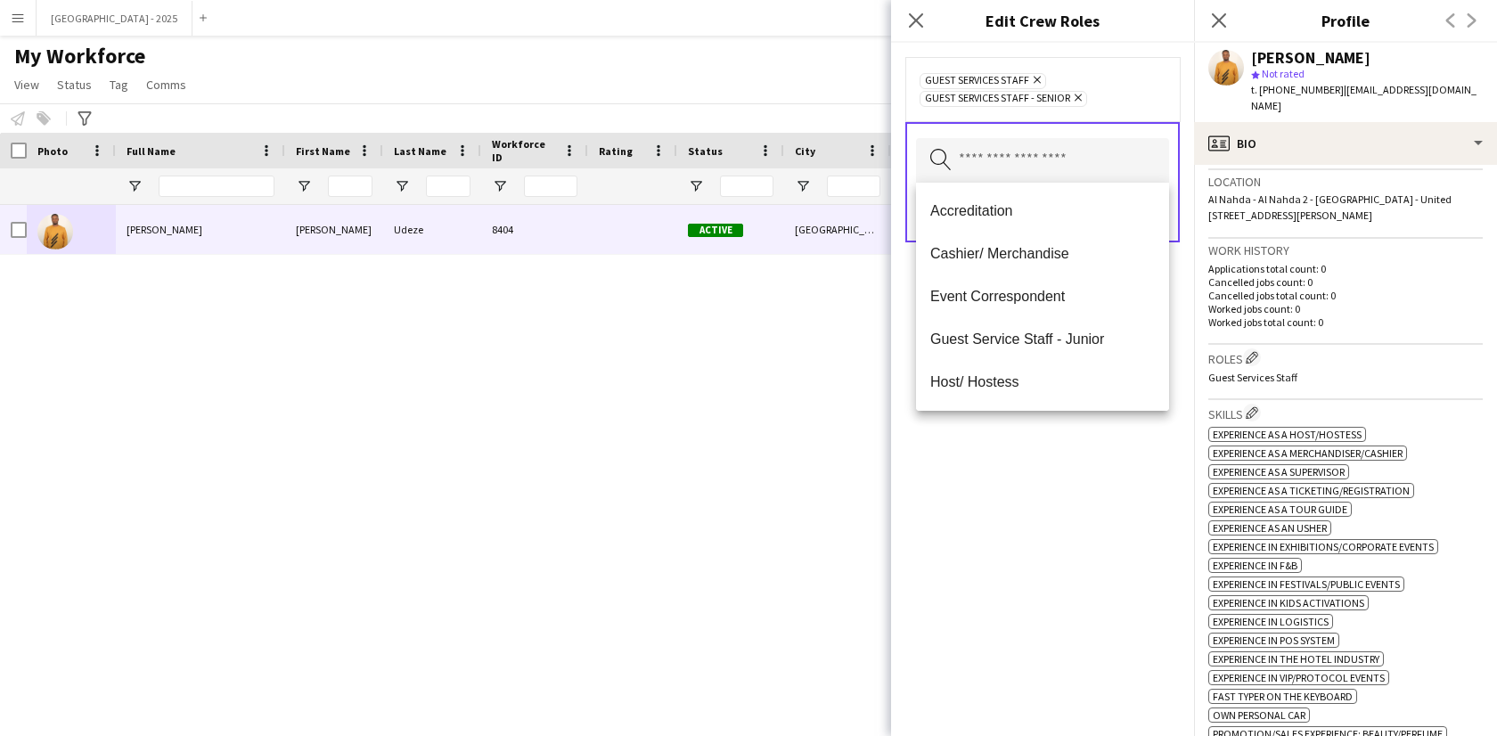
drag, startPoint x: 1078, startPoint y: 441, endPoint x: 1126, endPoint y: 320, distance: 130.4
click at [1077, 440] on div "Guest Services Staff Remove Guest Services Staff - Senior Remove Search by role…" at bounding box center [1042, 389] width 303 height 693
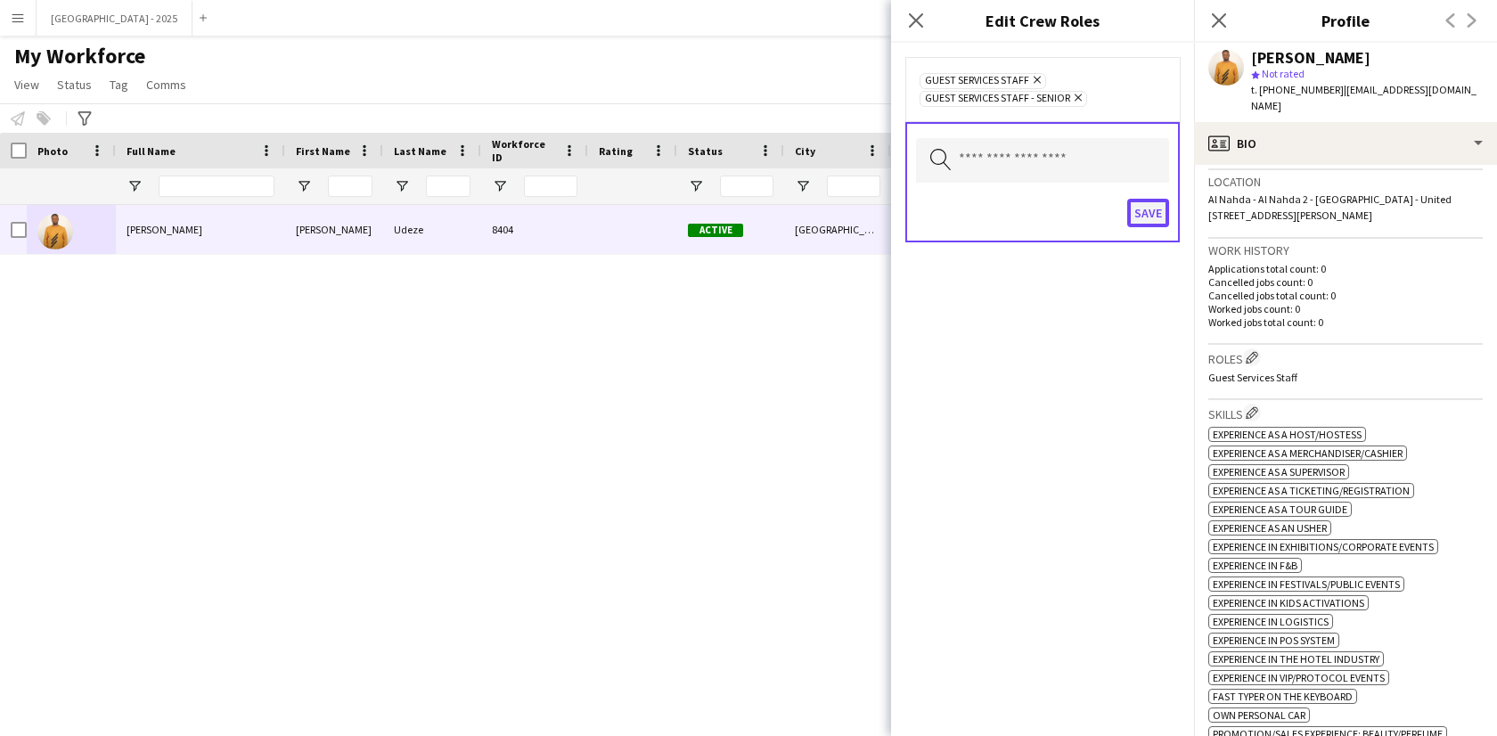
click at [1155, 217] on button "Save" at bounding box center [1148, 213] width 42 height 29
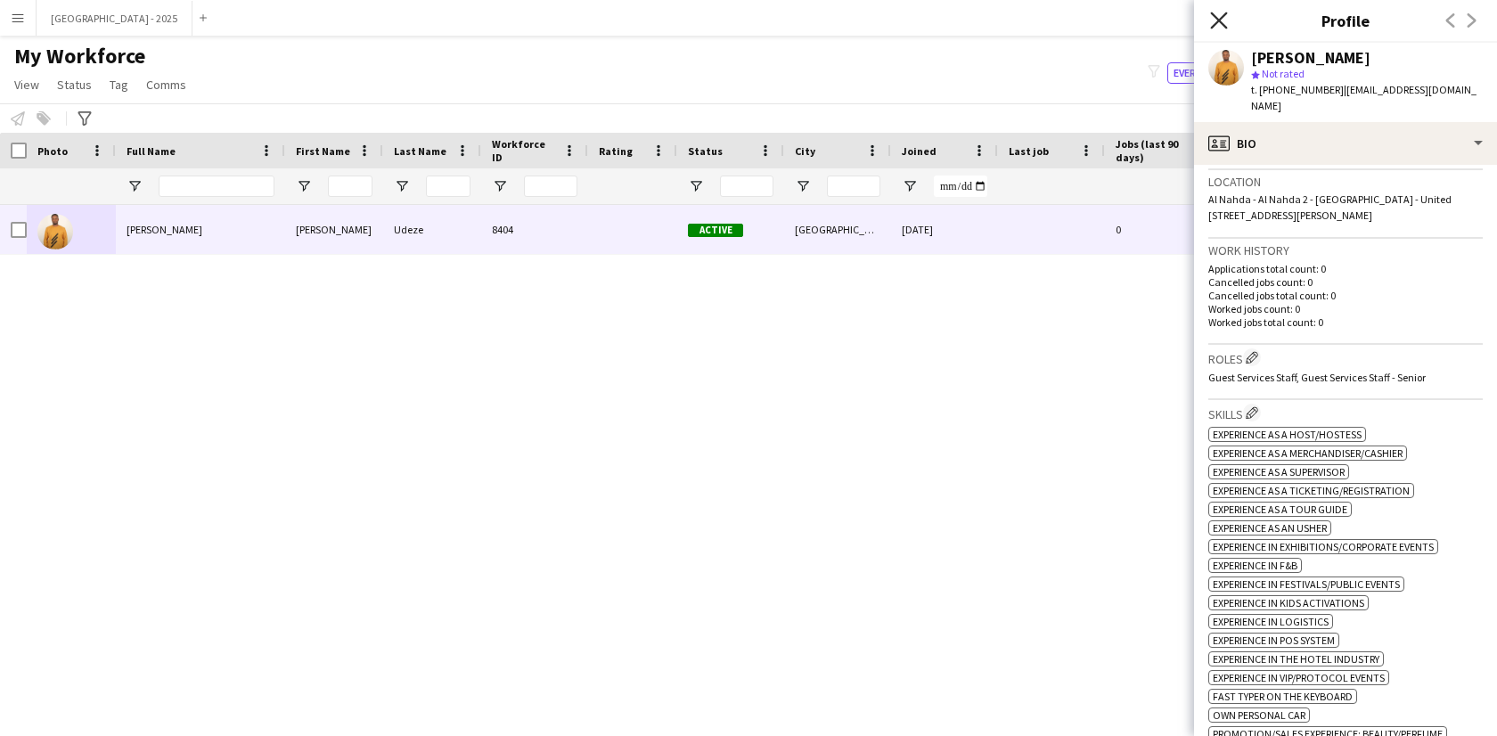
click at [1224, 28] on icon "Close pop-in" at bounding box center [1218, 20] width 17 height 17
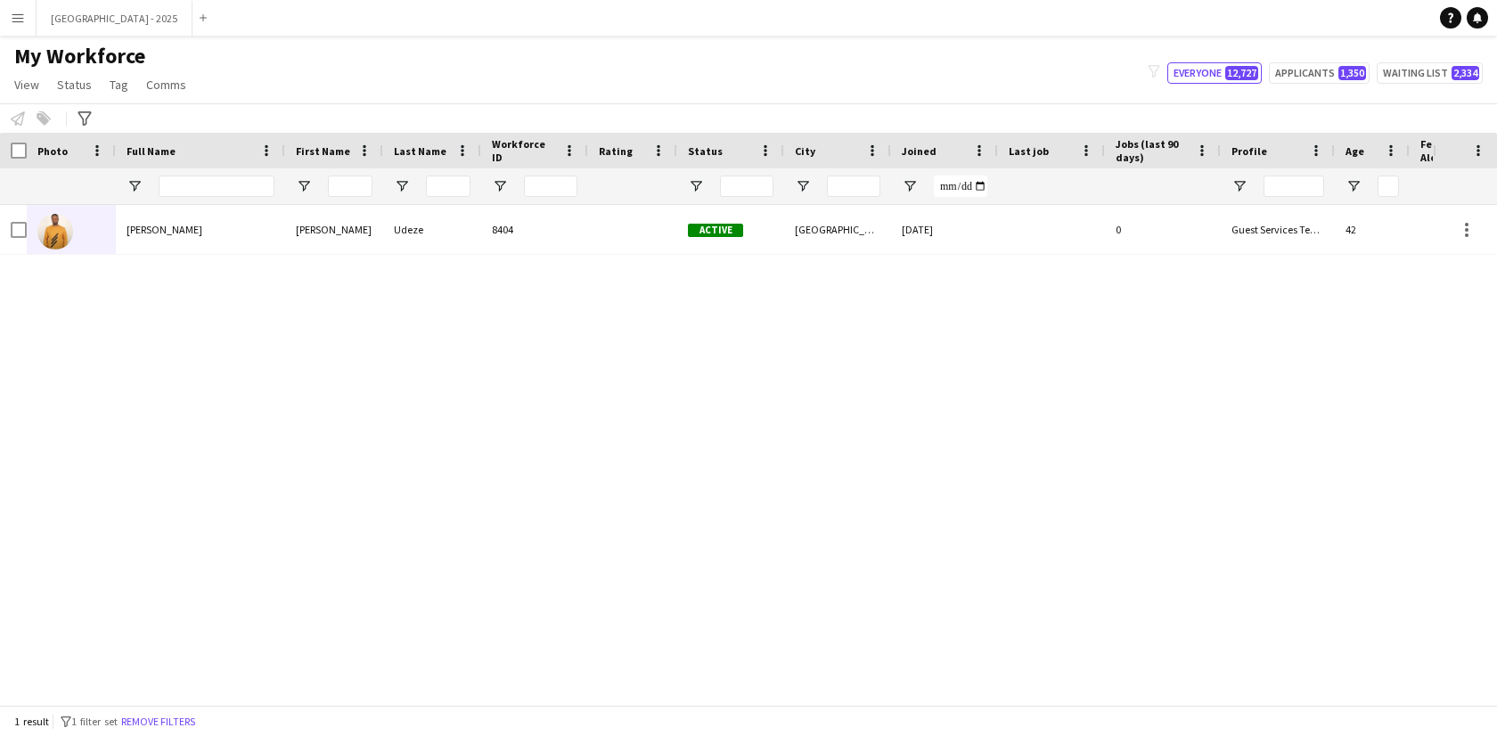
scroll to position [0, 387]
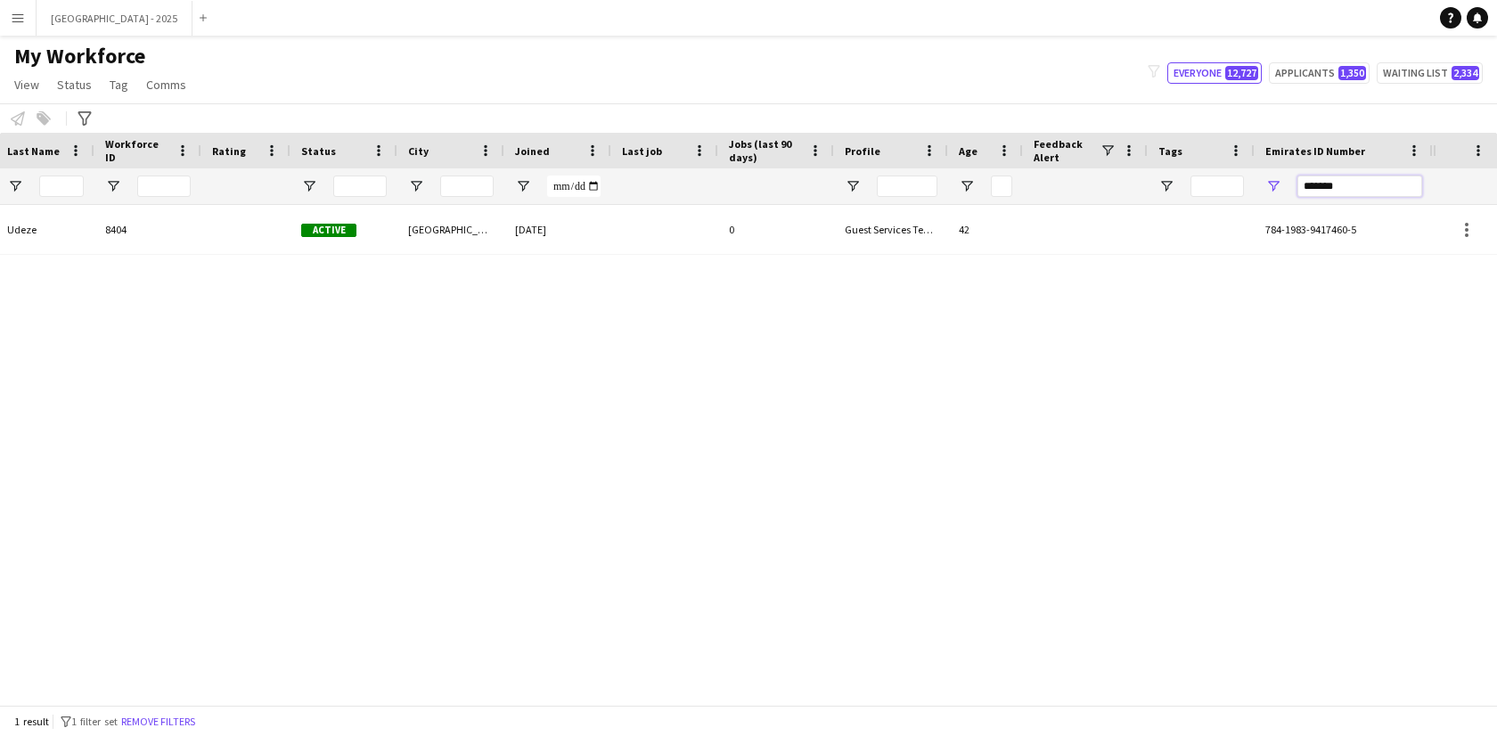
click at [1335, 183] on input "*******" at bounding box center [1359, 186] width 125 height 21
paste input "Emirates ID Number Filter Input"
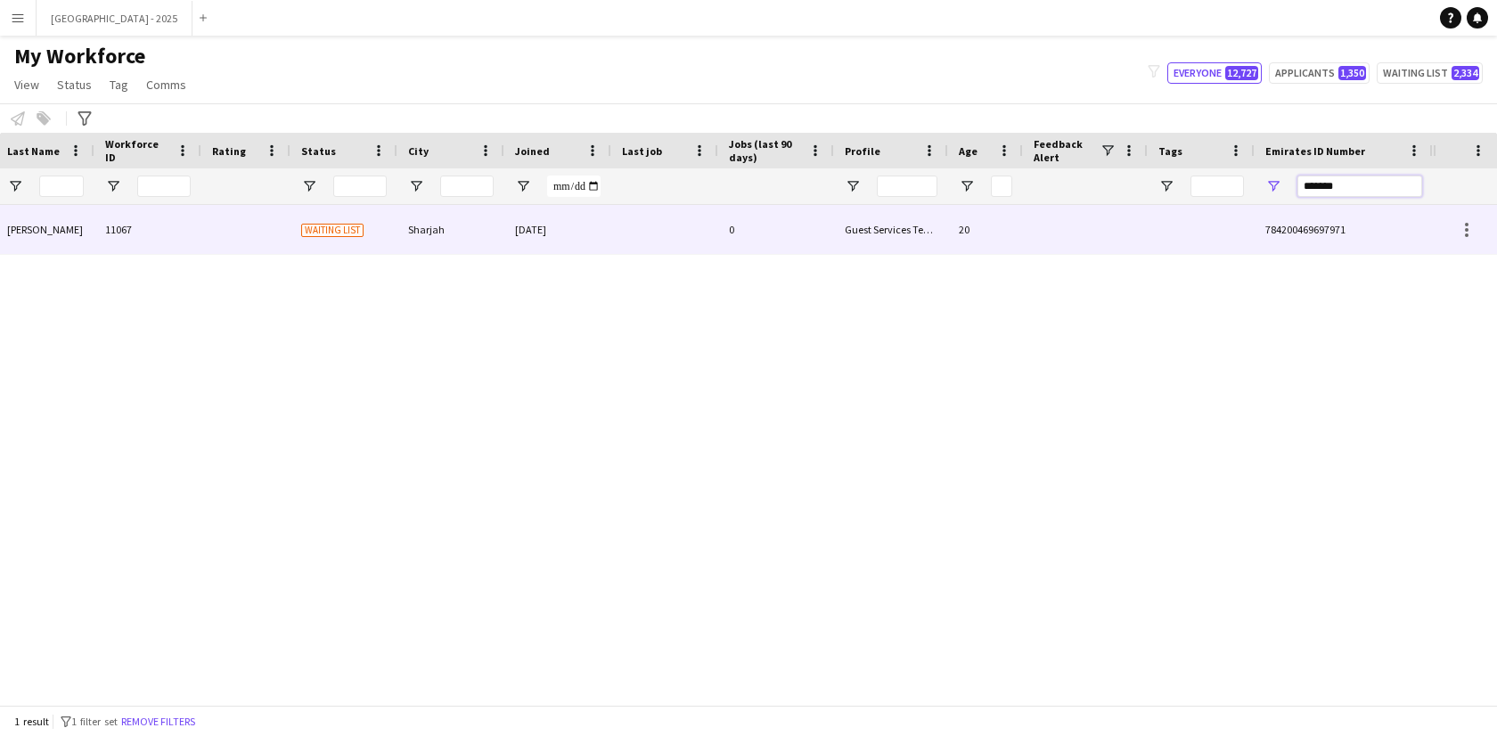
type input "*******"
click at [806, 208] on div "0" at bounding box center [776, 229] width 116 height 49
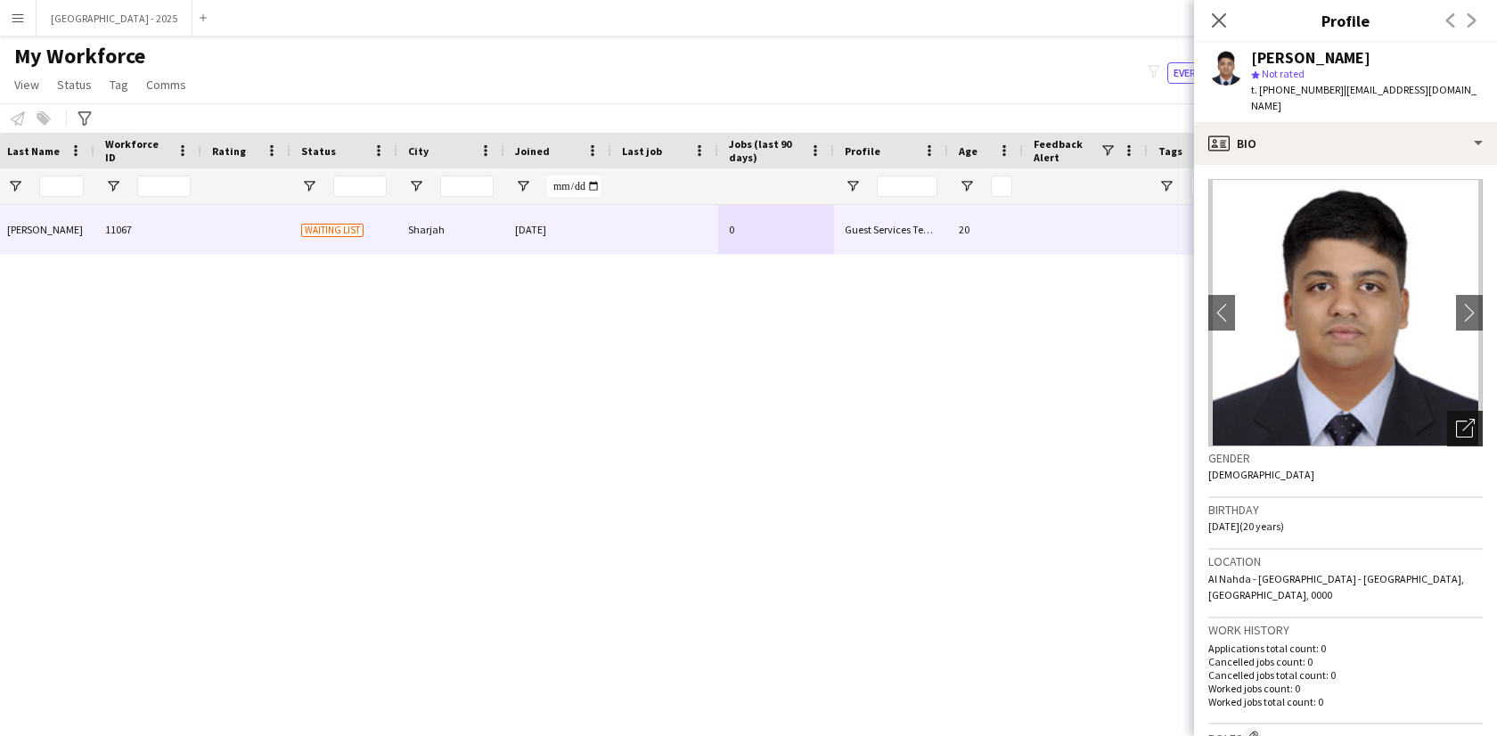
click at [1456, 419] on icon "Open photos pop-in" at bounding box center [1465, 428] width 19 height 19
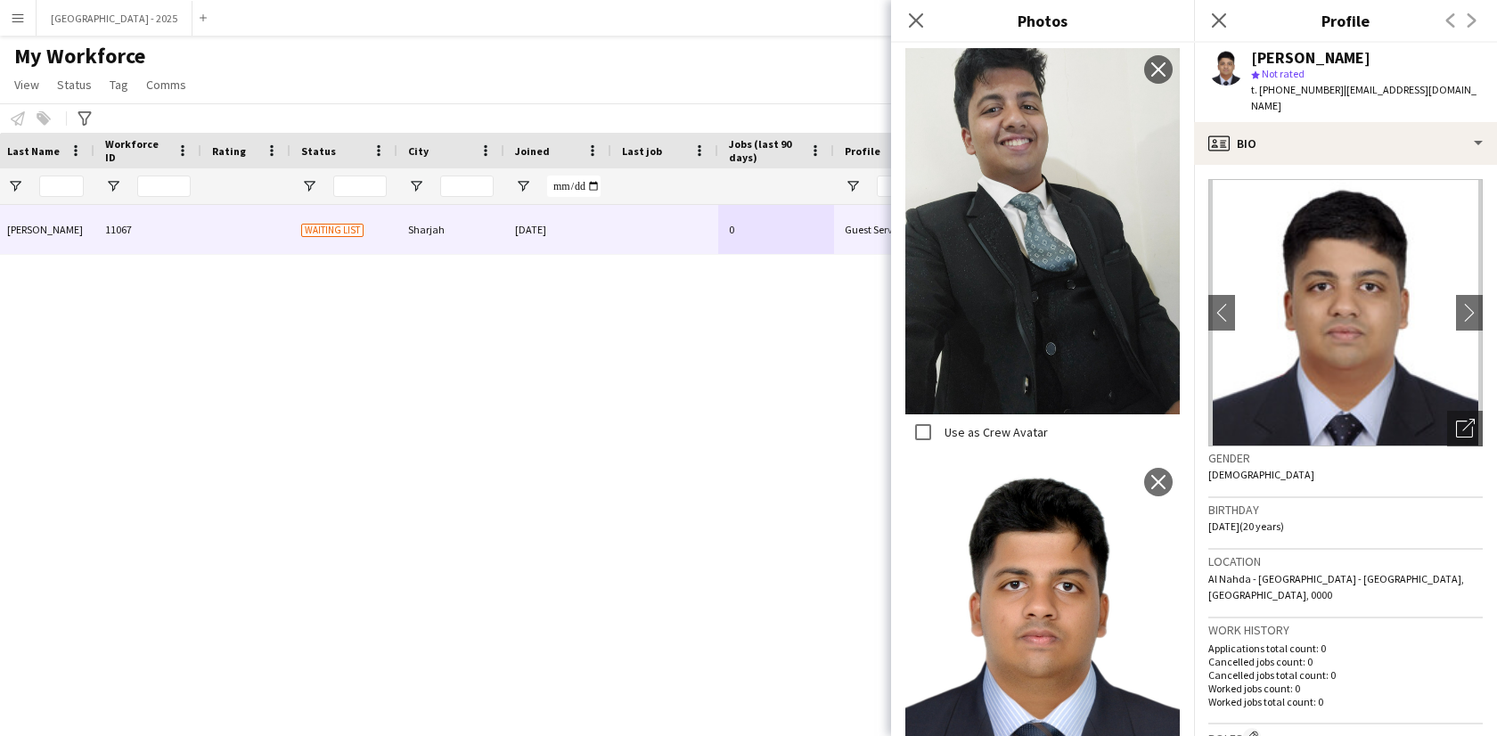
scroll to position [458, 0]
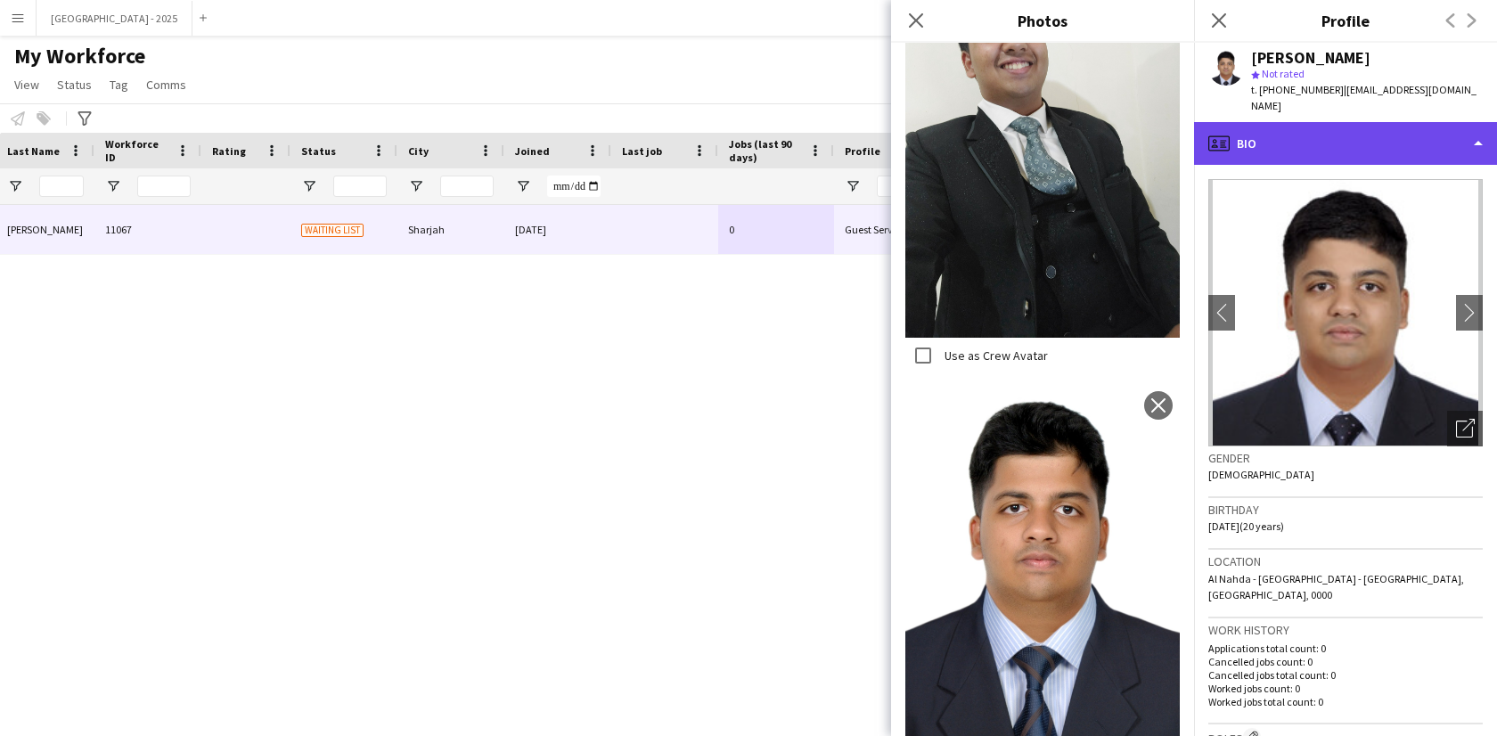
click at [1318, 132] on div "profile Bio" at bounding box center [1345, 143] width 303 height 43
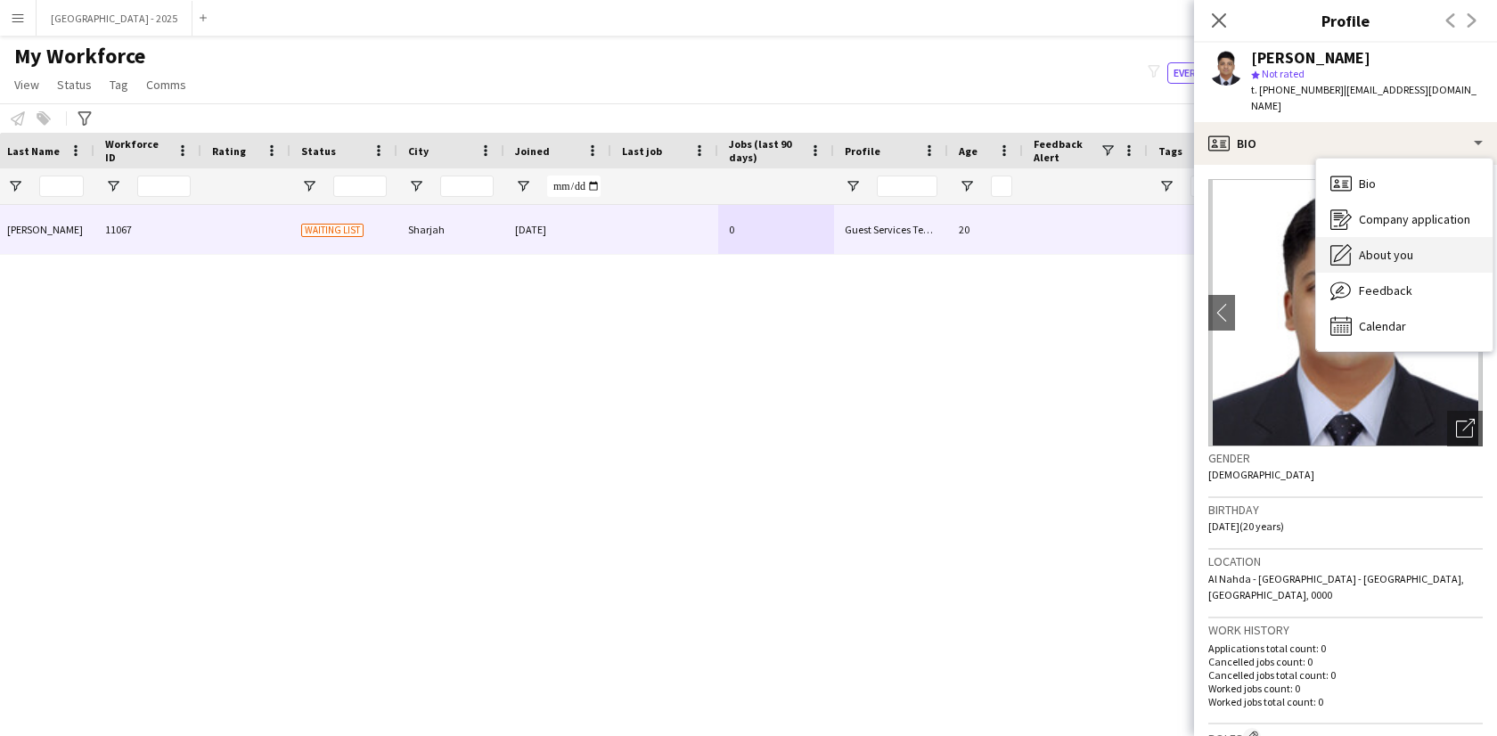
click at [1390, 247] on span "About you" at bounding box center [1386, 255] width 54 height 16
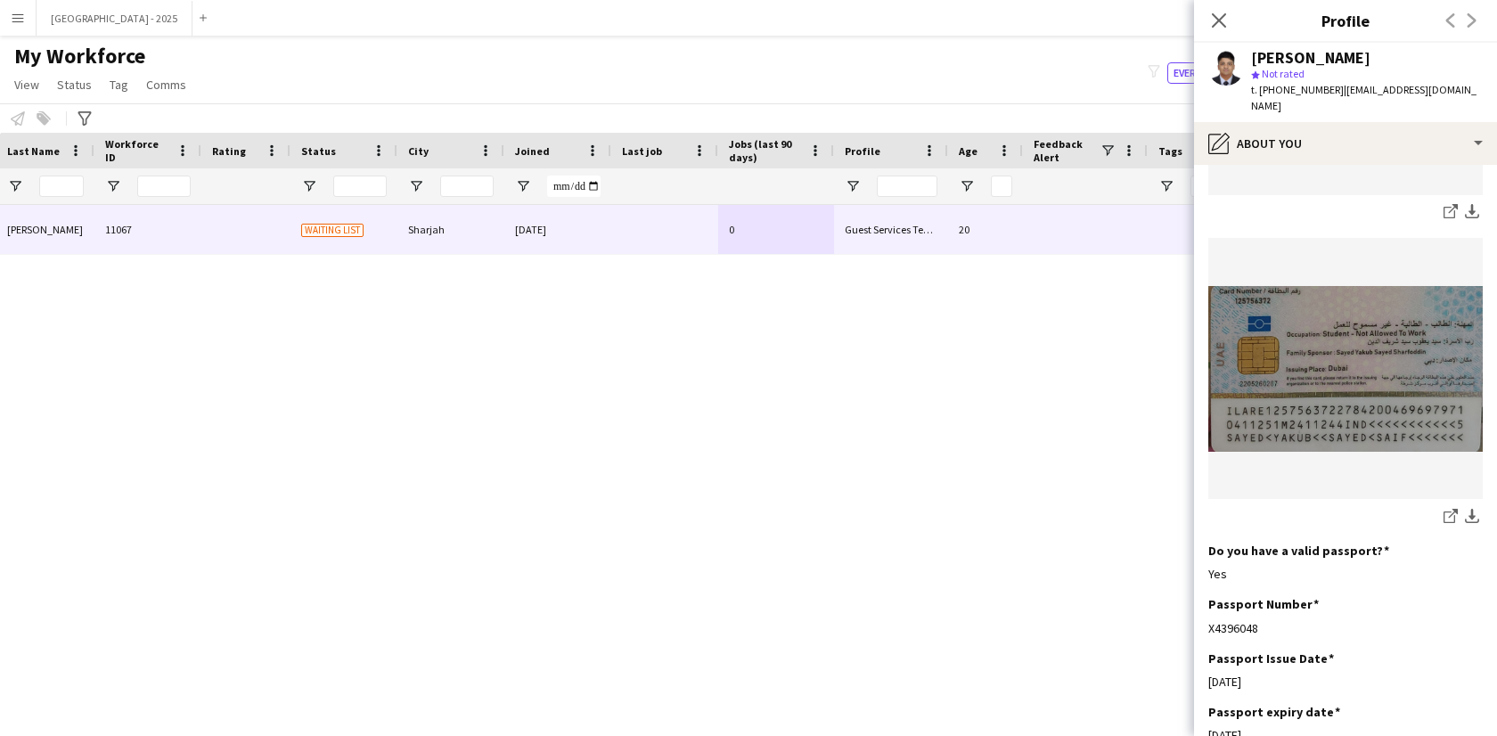
scroll to position [1525, 0]
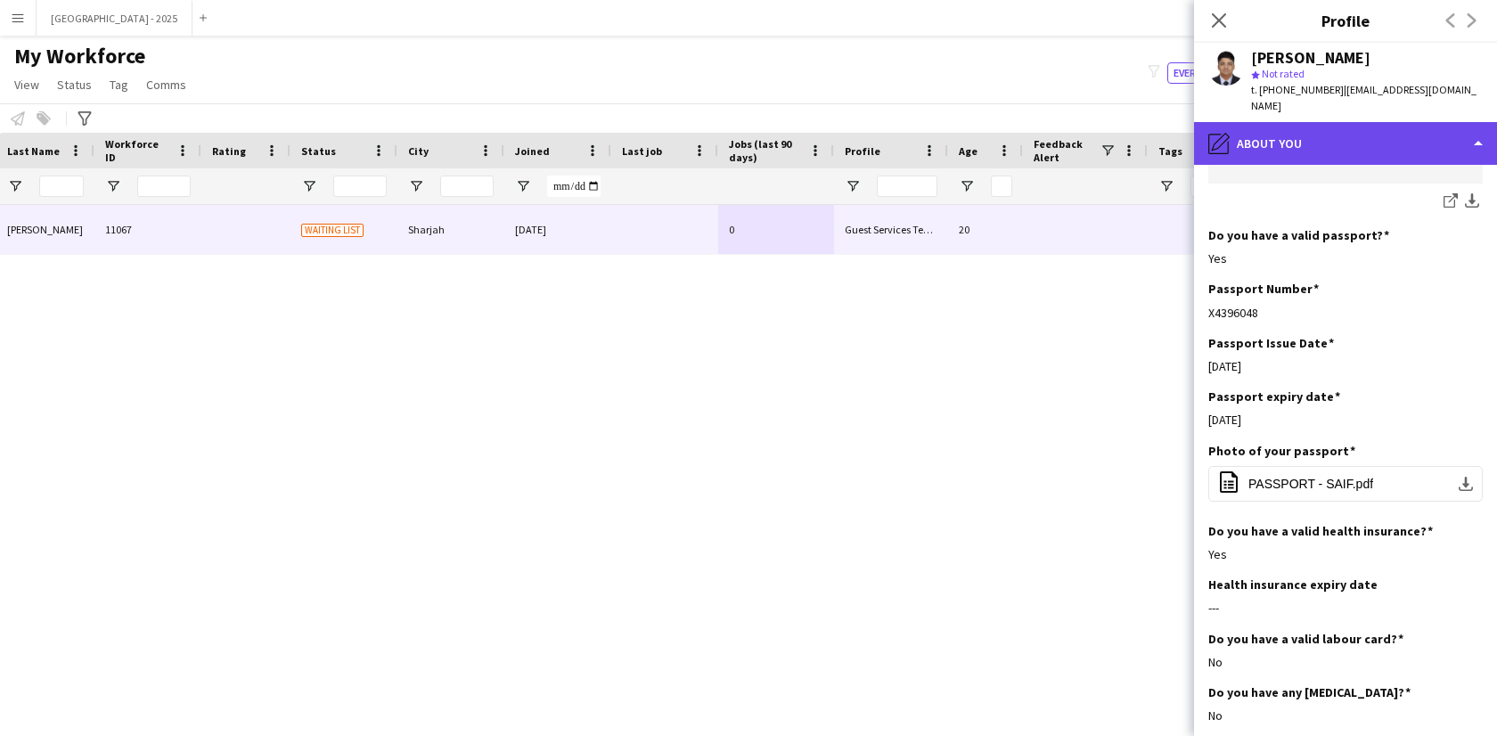
click at [1298, 124] on div "pencil4 About you" at bounding box center [1345, 143] width 303 height 43
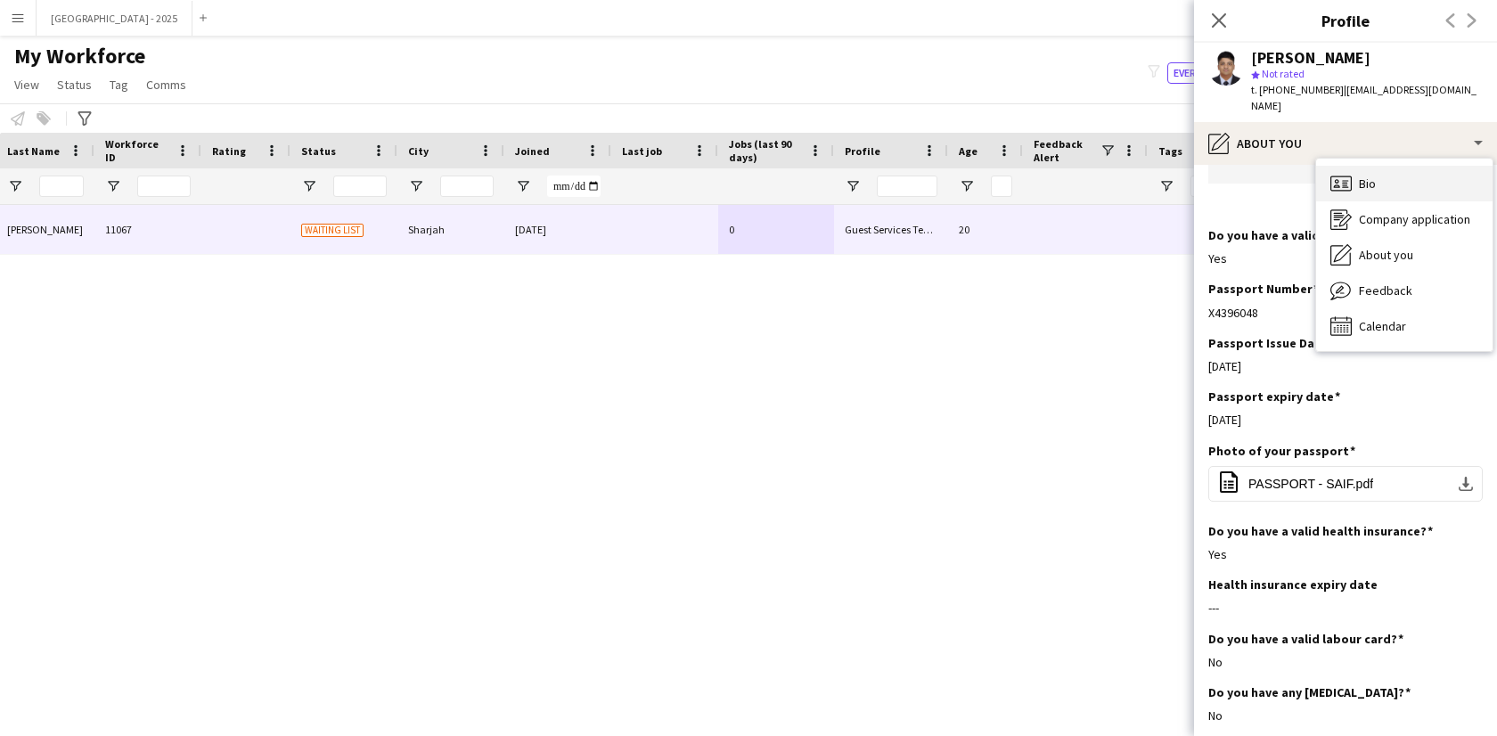
click at [1372, 179] on div "Bio Bio" at bounding box center [1404, 184] width 176 height 36
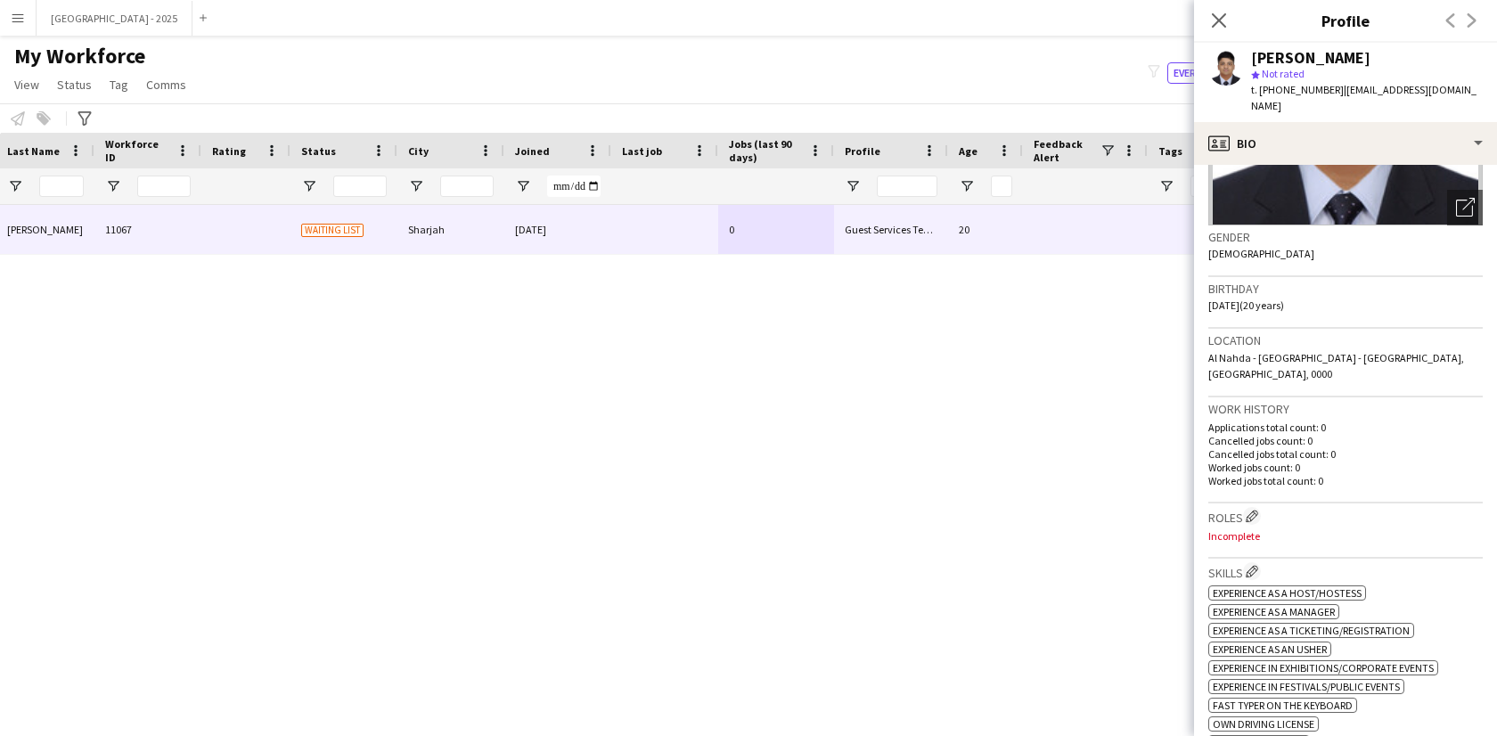
scroll to position [382, 0]
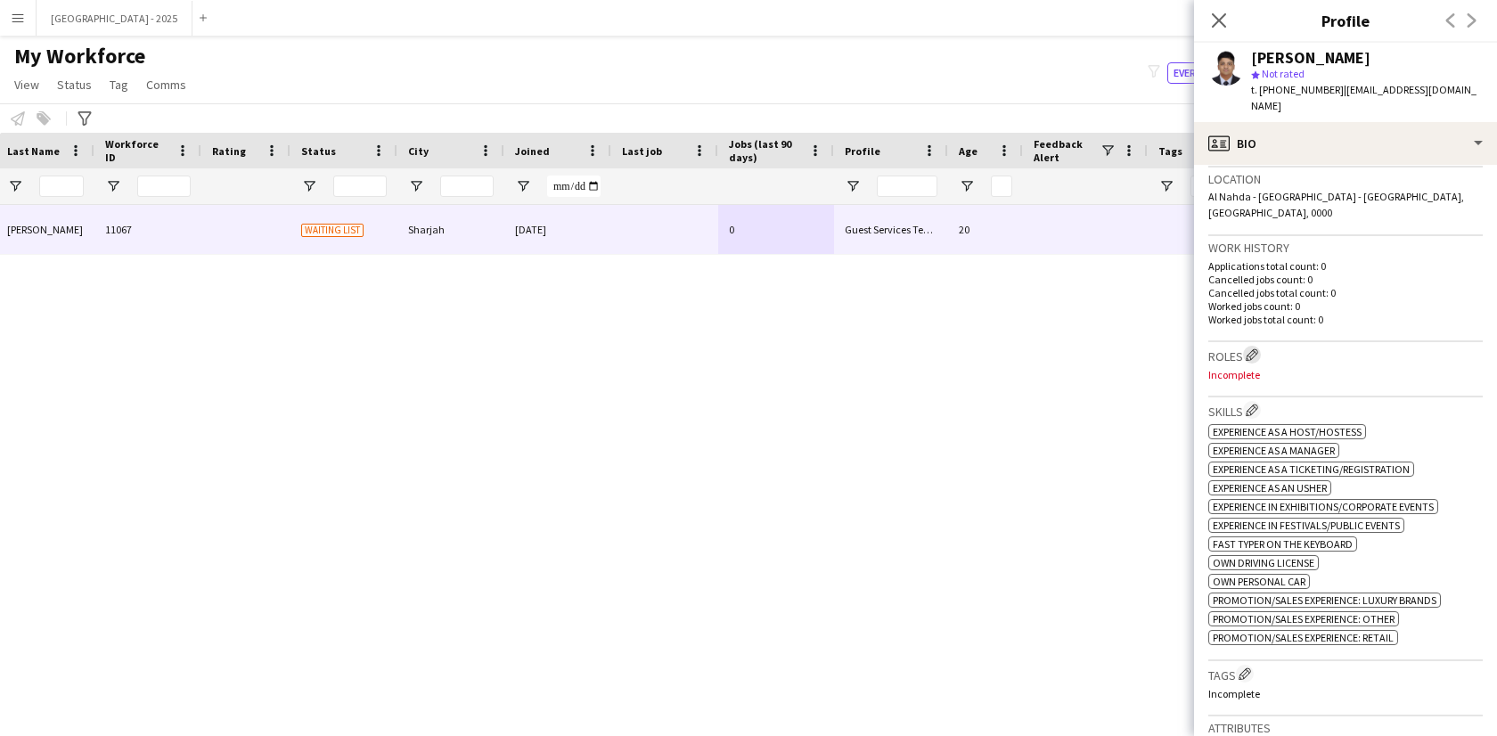
click at [1249, 348] on app-icon "Edit crew company roles" at bounding box center [1251, 354] width 12 height 12
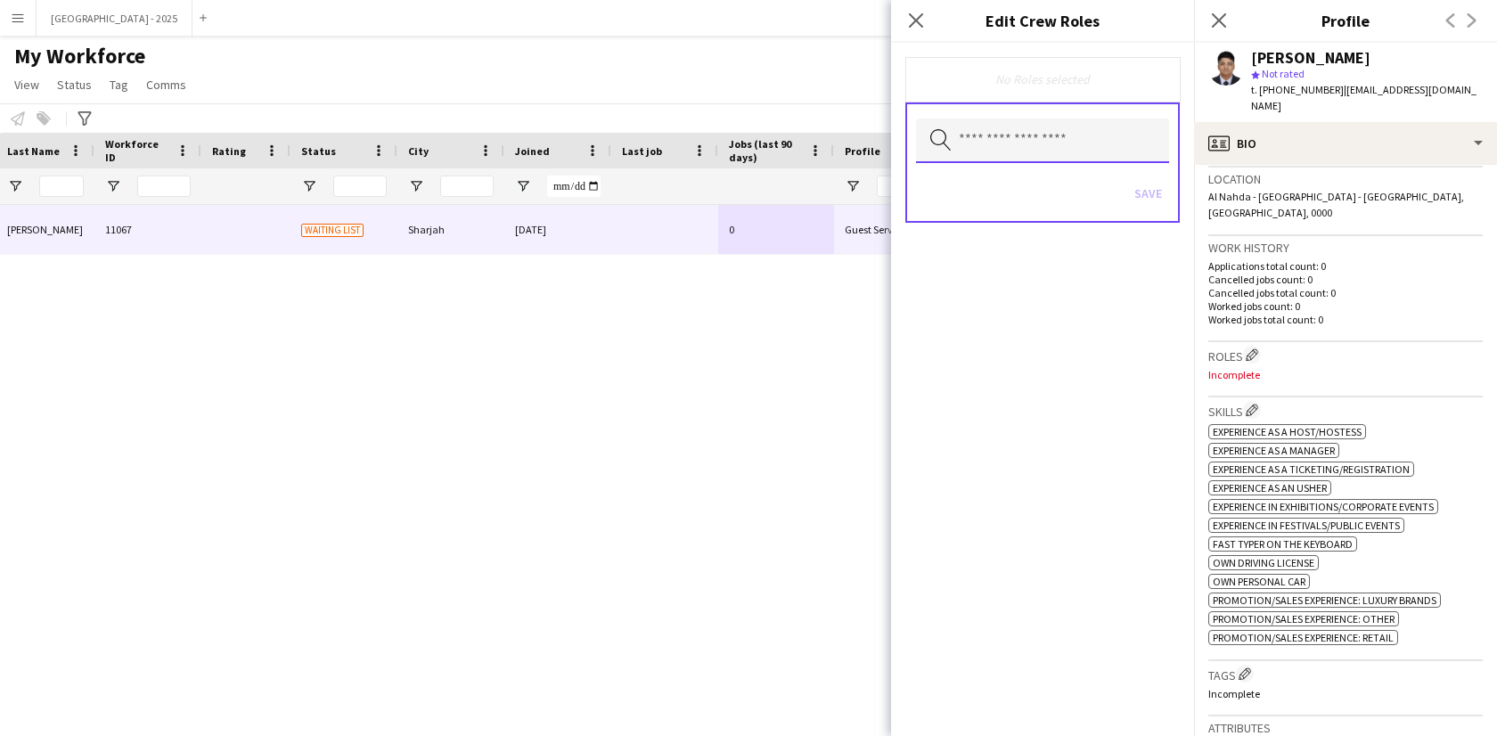
click at [984, 126] on input "text" at bounding box center [1042, 140] width 253 height 45
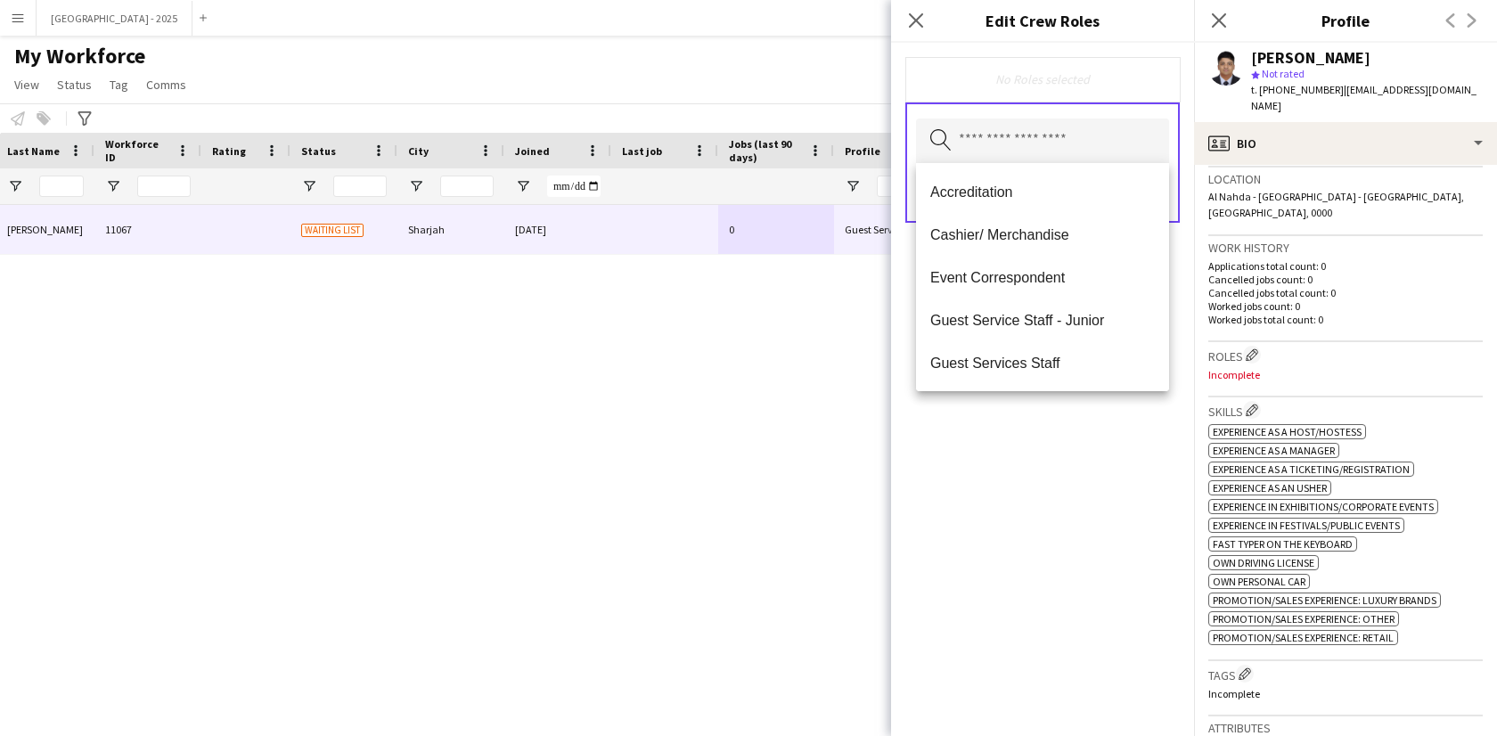
click at [1064, 361] on span "Guest Services Staff" at bounding box center [1042, 363] width 225 height 17
click at [1074, 494] on div "Guest Services Staff Remove Search by role type Save" at bounding box center [1042, 389] width 303 height 693
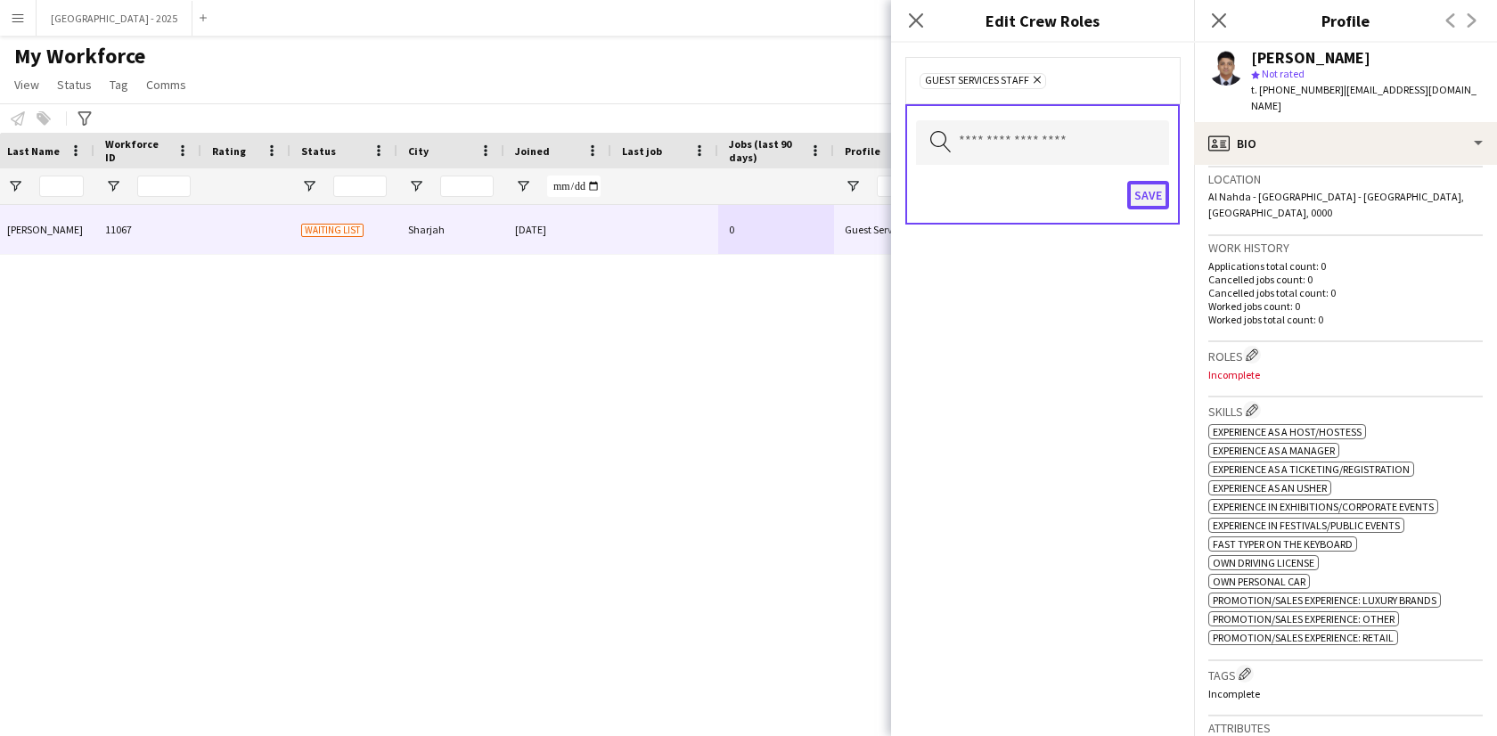
click at [1157, 206] on button "Save" at bounding box center [1148, 195] width 42 height 29
drag, startPoint x: 1155, startPoint y: 200, endPoint x: 1155, endPoint y: 216, distance: 15.1
click at [1155, 200] on button "Save" at bounding box center [1131, 195] width 75 height 29
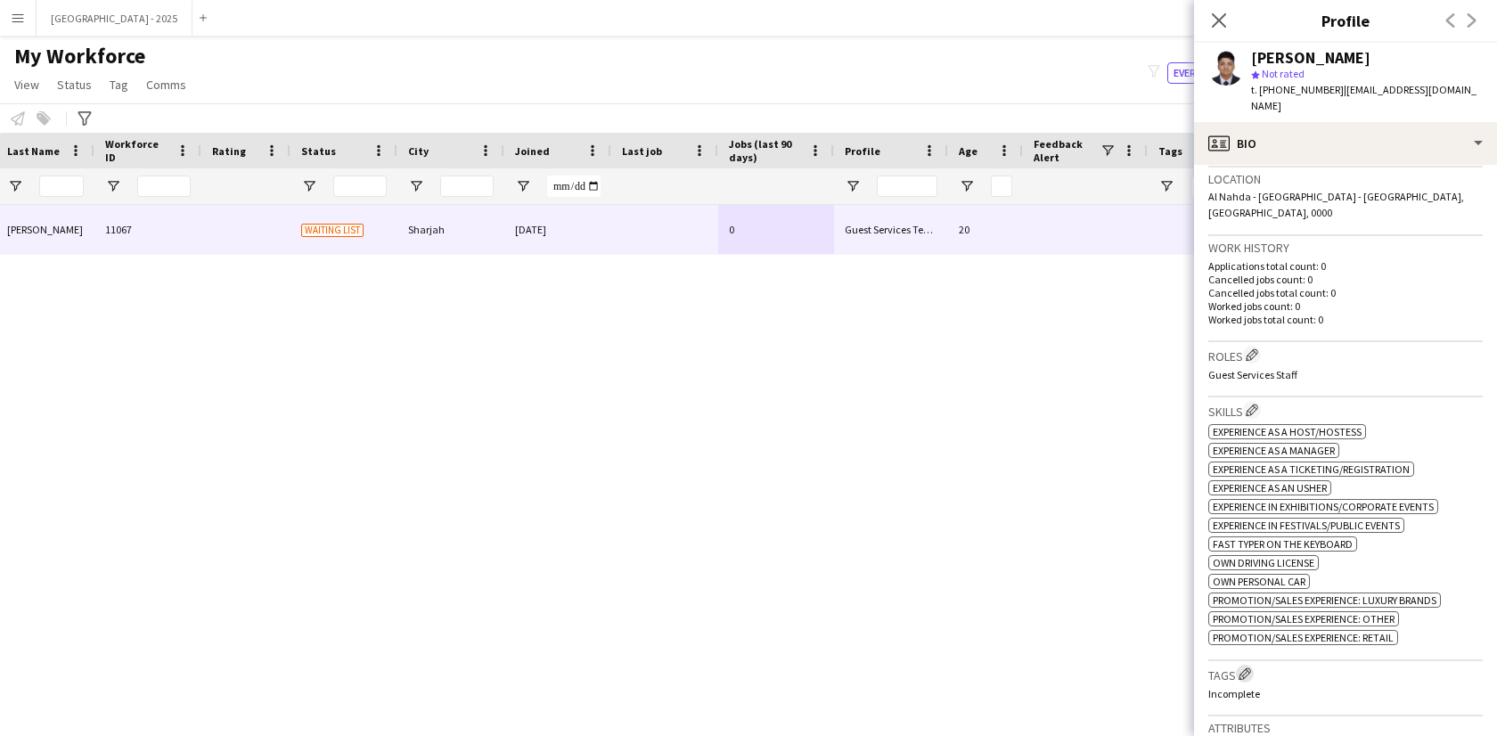
click at [1251, 667] on app-icon "Edit crew company tags" at bounding box center [1244, 673] width 12 height 12
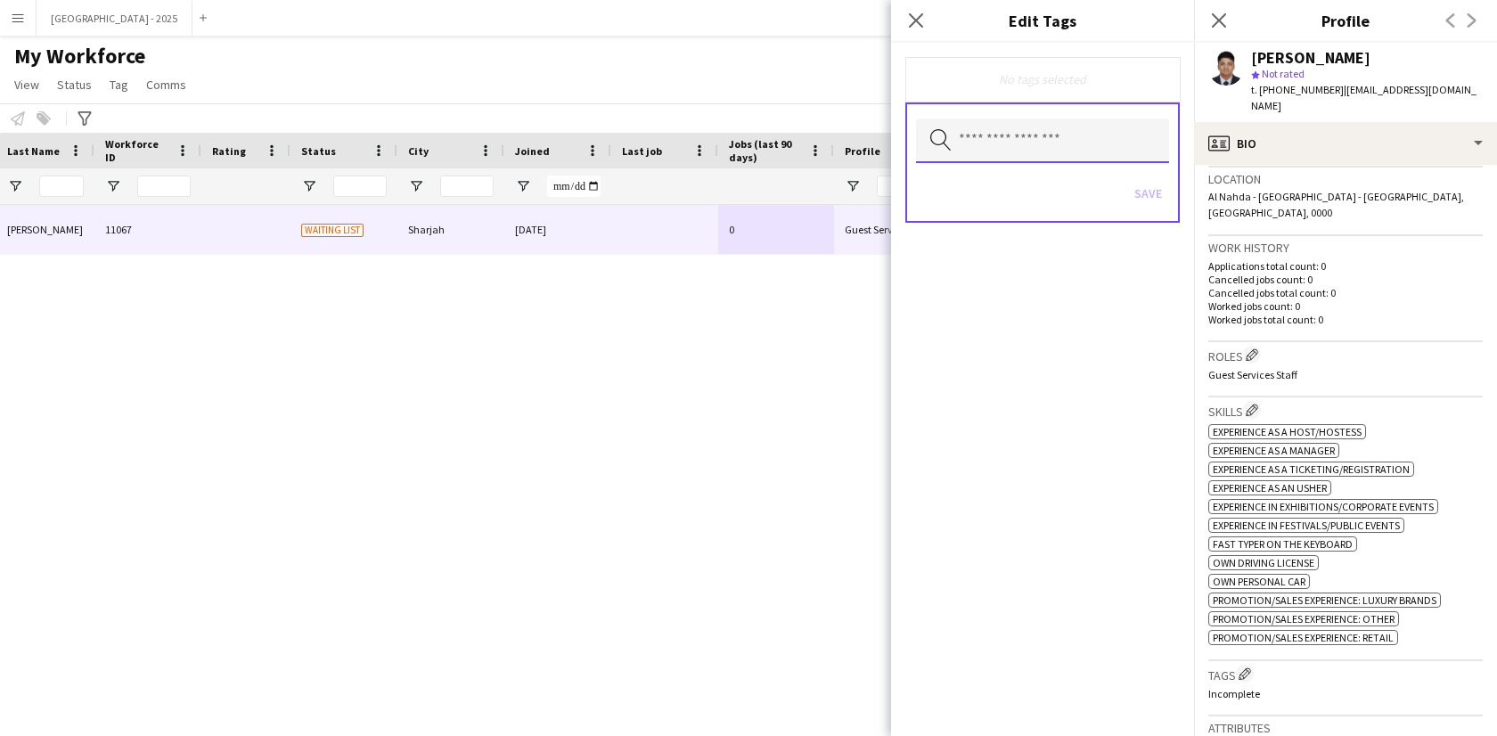
click at [1049, 158] on input "text" at bounding box center [1042, 140] width 253 height 45
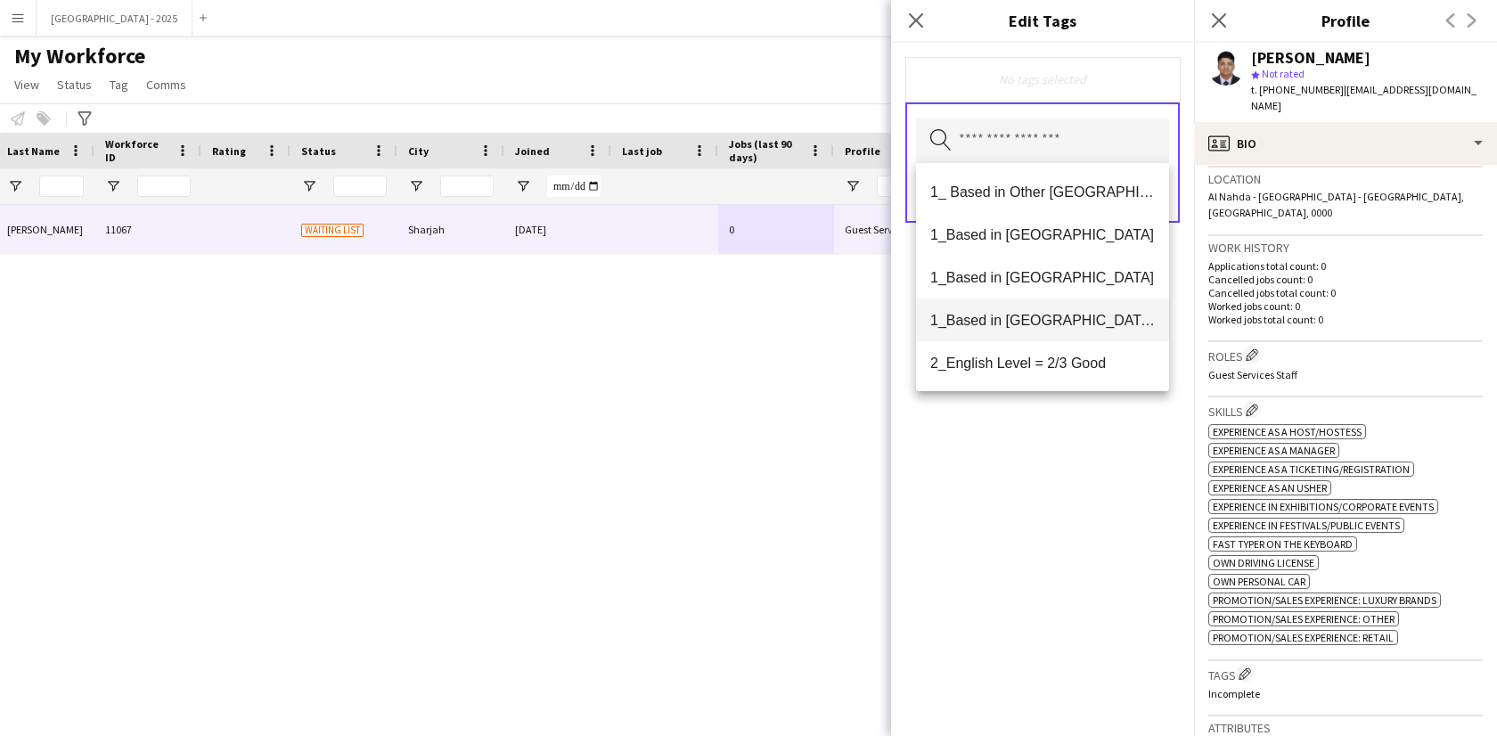
click at [1051, 325] on span "1_Based in [GEOGRAPHIC_DATA]/[GEOGRAPHIC_DATA]/Ajman" at bounding box center [1042, 320] width 225 height 17
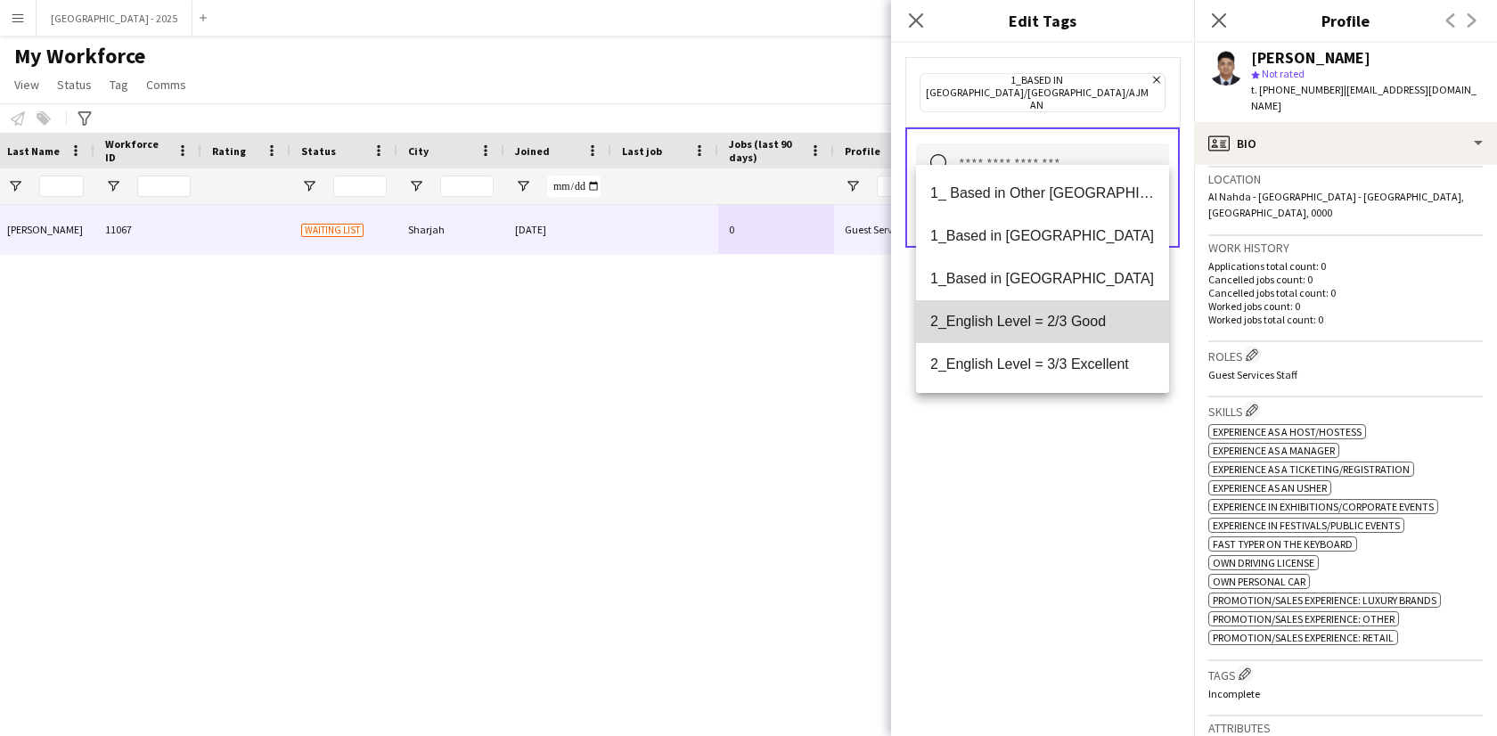
click at [1073, 328] on span "2_English Level = 2/3 Good" at bounding box center [1042, 321] width 225 height 17
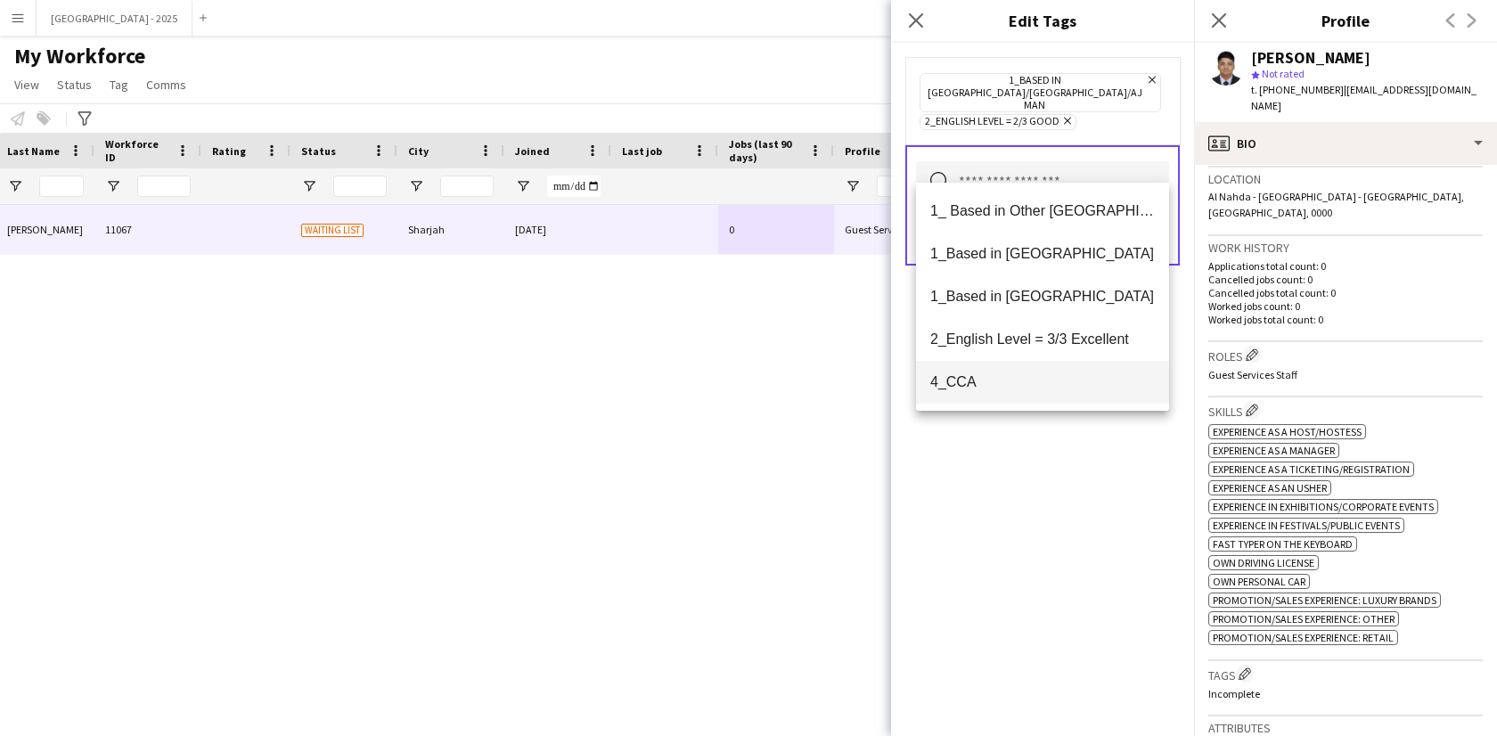
click at [1042, 374] on span "4_CCA" at bounding box center [1042, 381] width 225 height 17
click at [1057, 556] on div "1_Based in Dubai/Sharjah/Ajman Remove 2_English Level = 2/3 Good Remove 4_CCA R…" at bounding box center [1042, 389] width 303 height 693
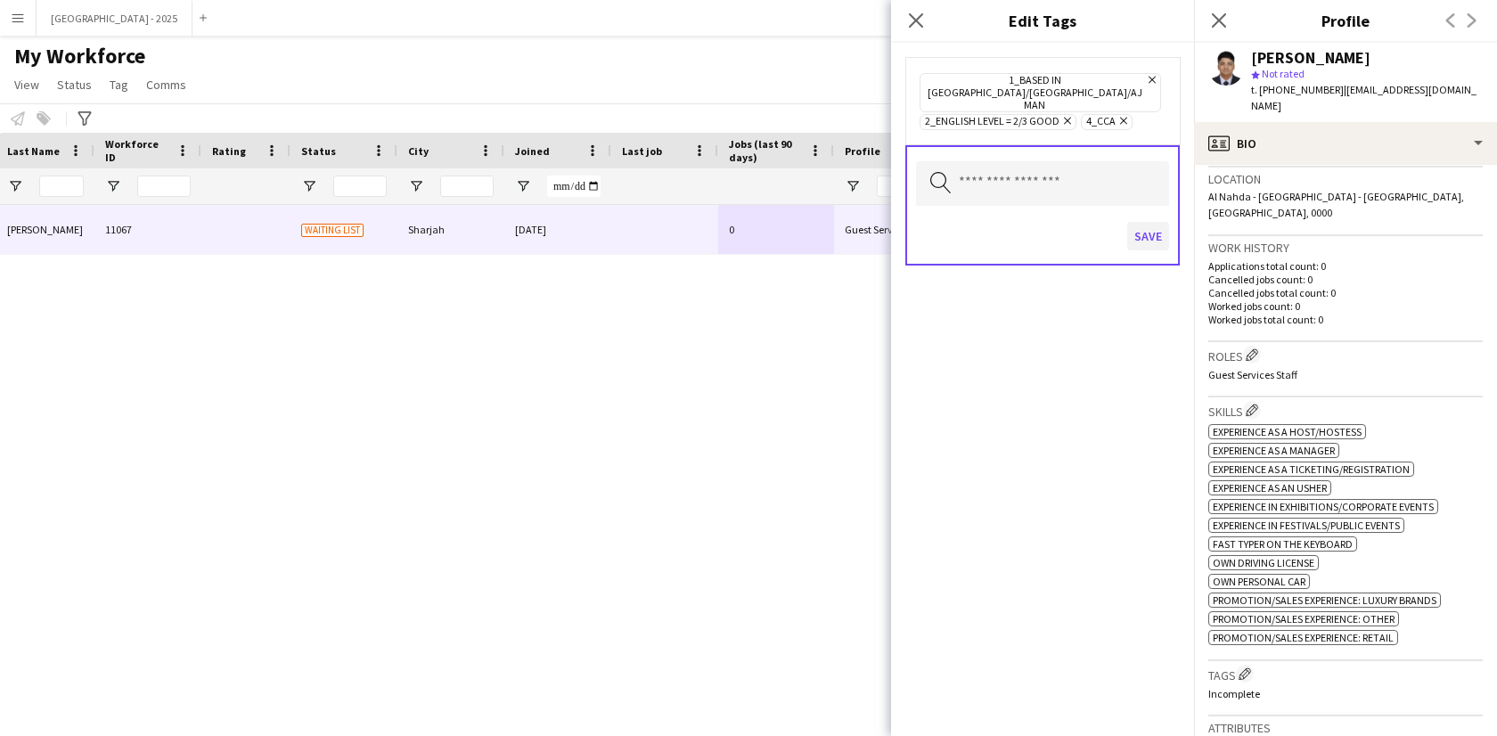
click at [1132, 230] on div "Save" at bounding box center [1042, 238] width 253 height 51
click at [1138, 224] on button "Save" at bounding box center [1148, 236] width 42 height 29
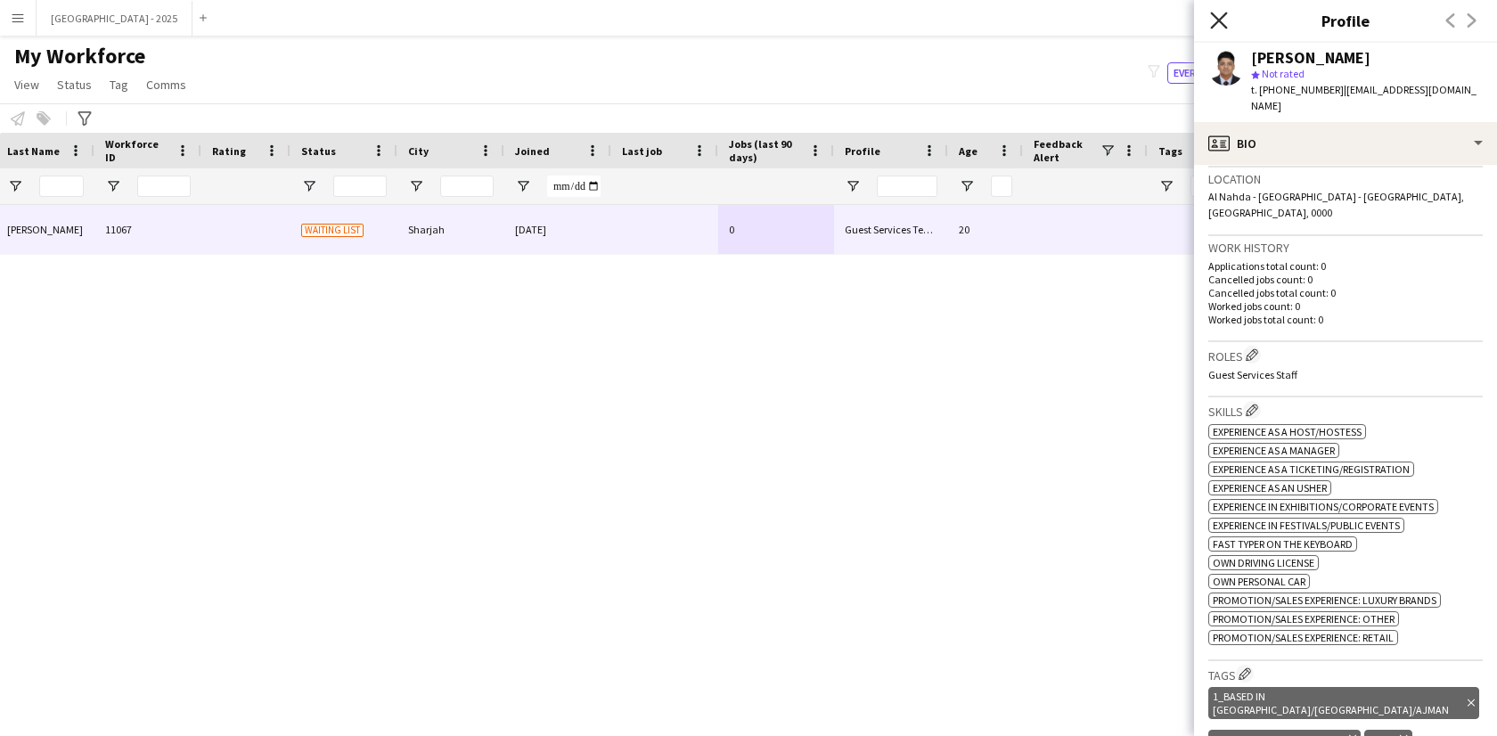
click at [1223, 27] on icon "Close pop-in" at bounding box center [1218, 20] width 17 height 17
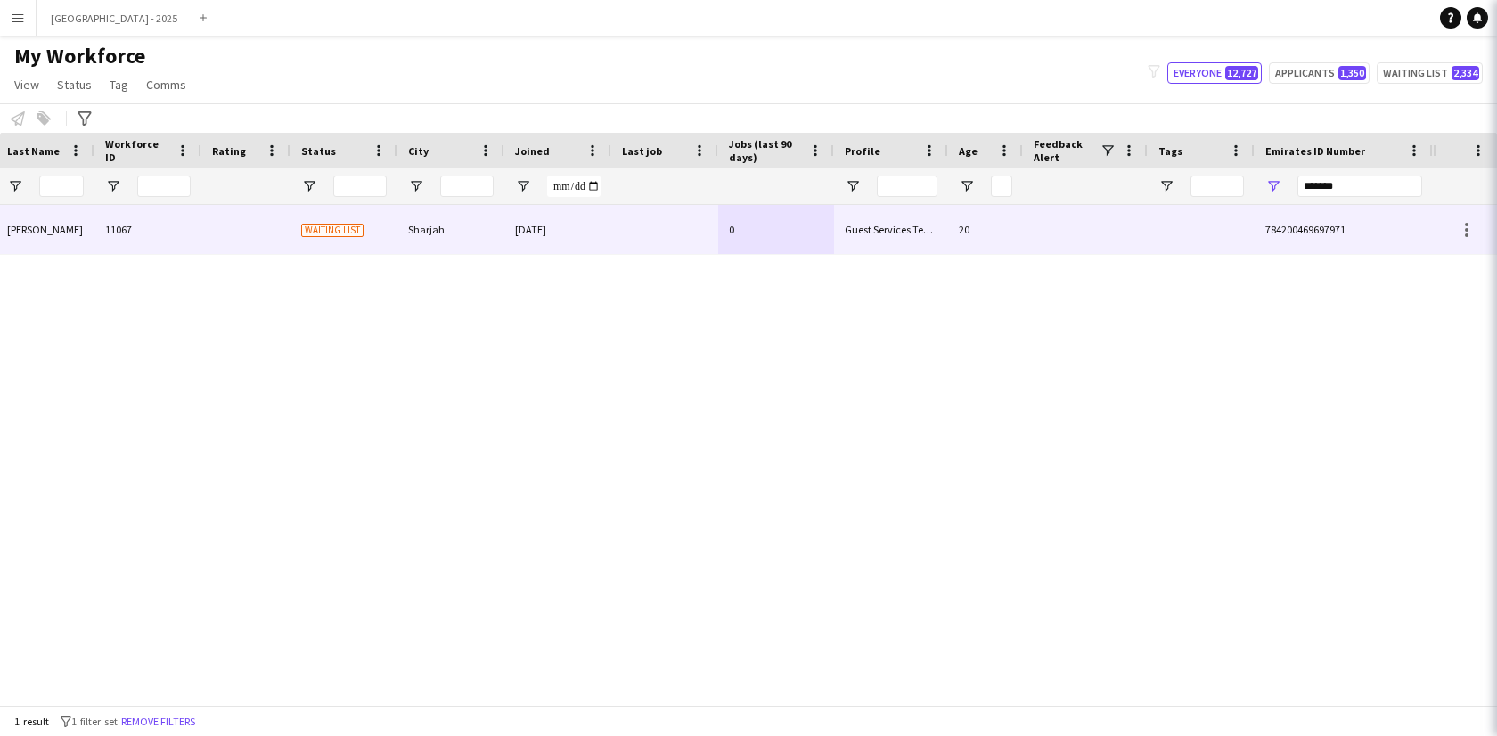
scroll to position [0, 0]
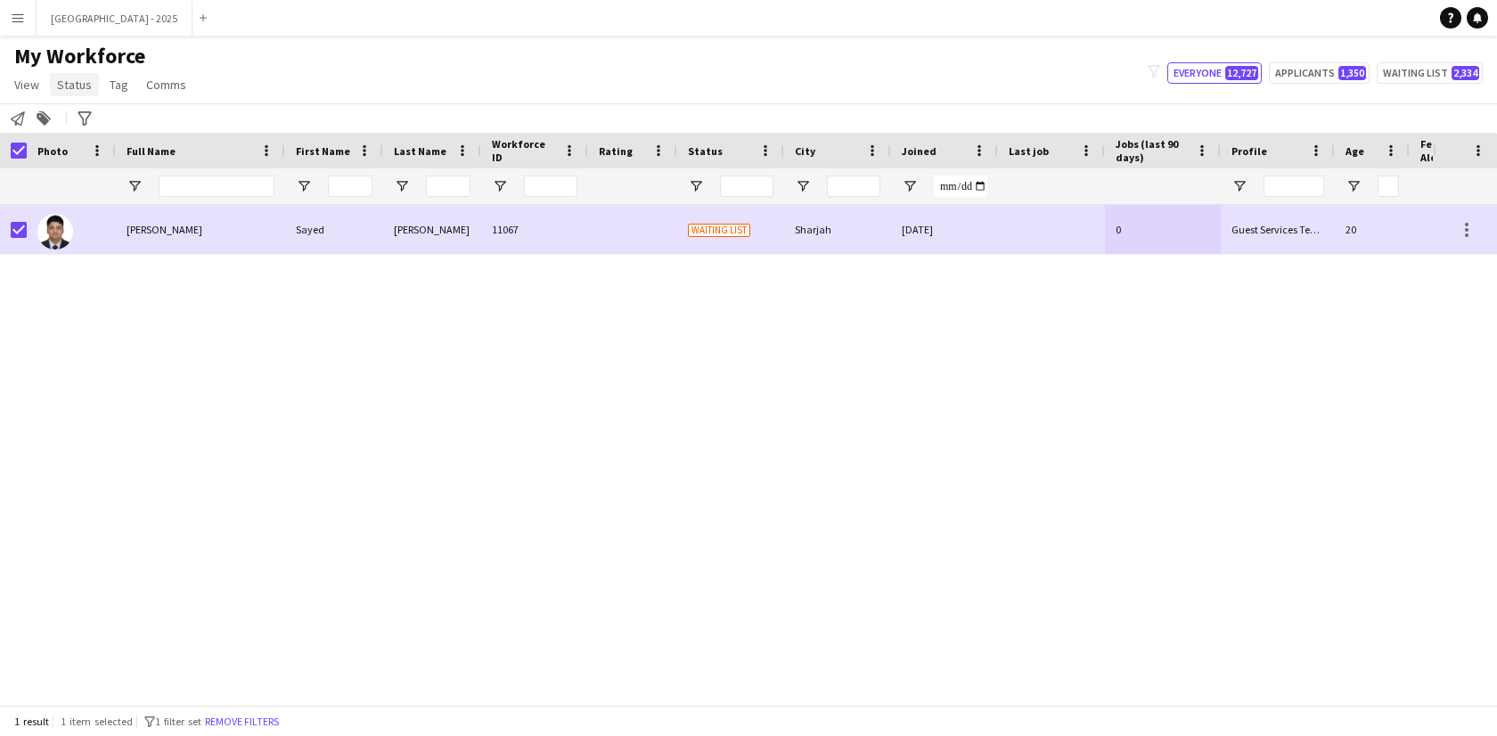
click at [65, 86] on span "Status" at bounding box center [74, 85] width 35 height 16
click at [122, 125] on link "Edit" at bounding box center [113, 122] width 125 height 37
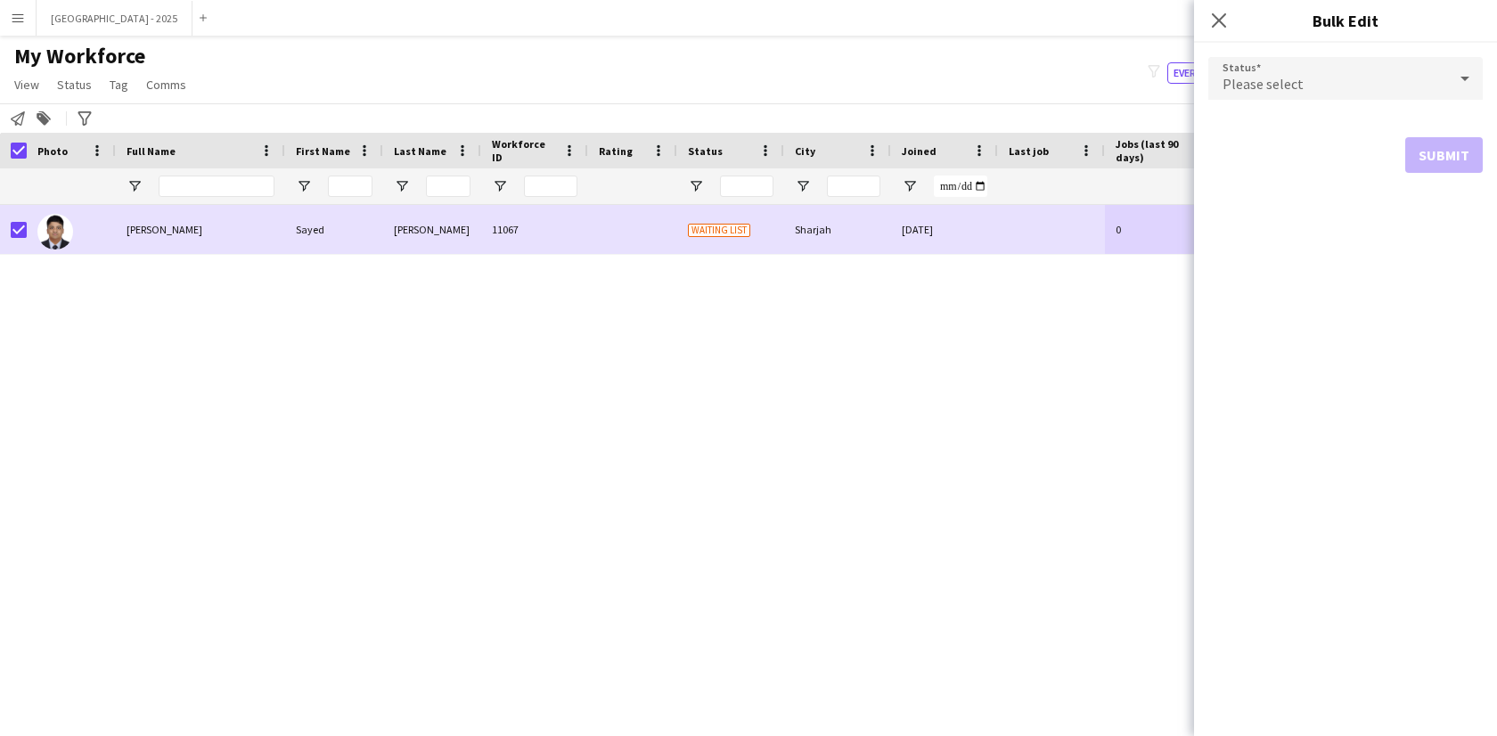
click at [1294, 81] on span "Please select" at bounding box center [1262, 84] width 81 height 18
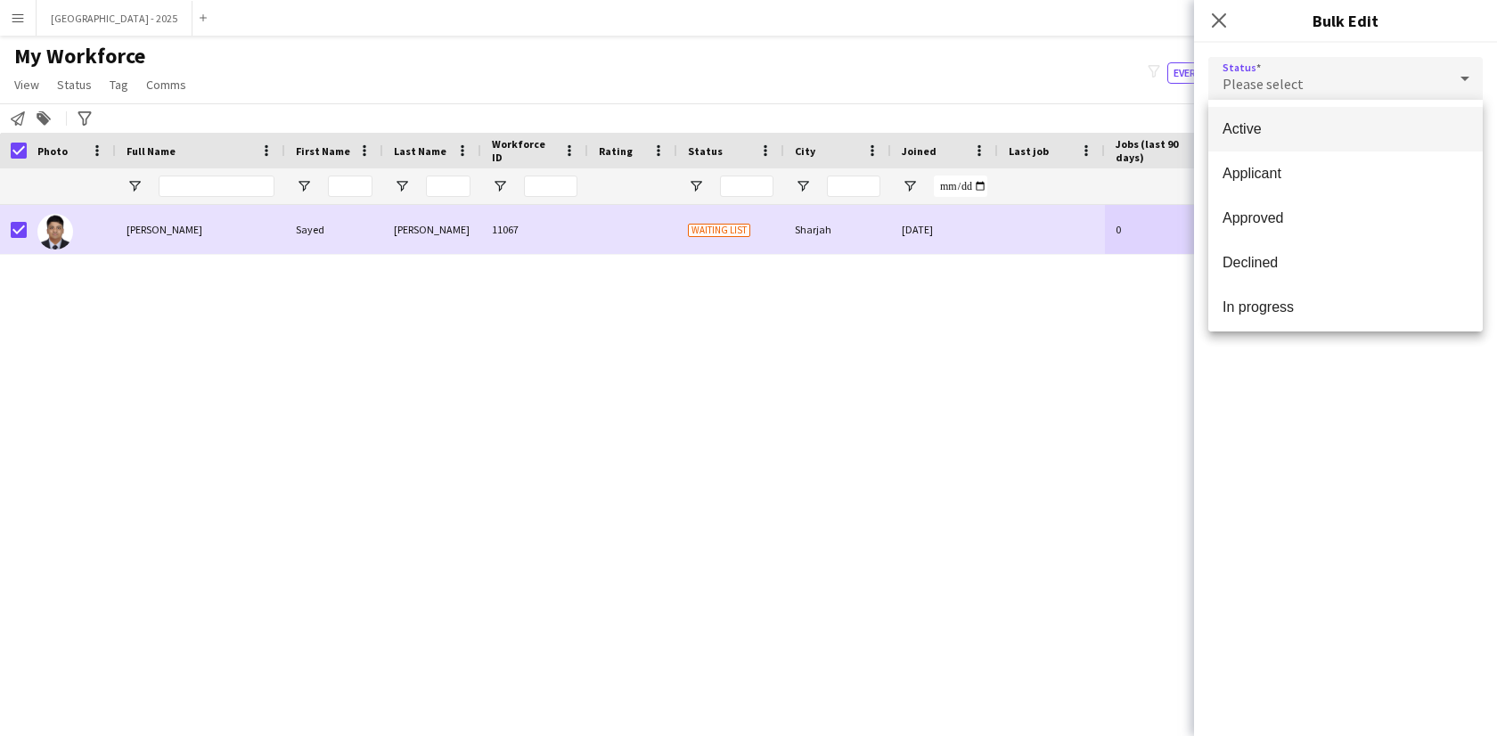
drag, startPoint x: 1269, startPoint y: 140, endPoint x: 1322, endPoint y: 174, distance: 62.5
click at [1269, 141] on mat-option "Active" at bounding box center [1345, 129] width 274 height 45
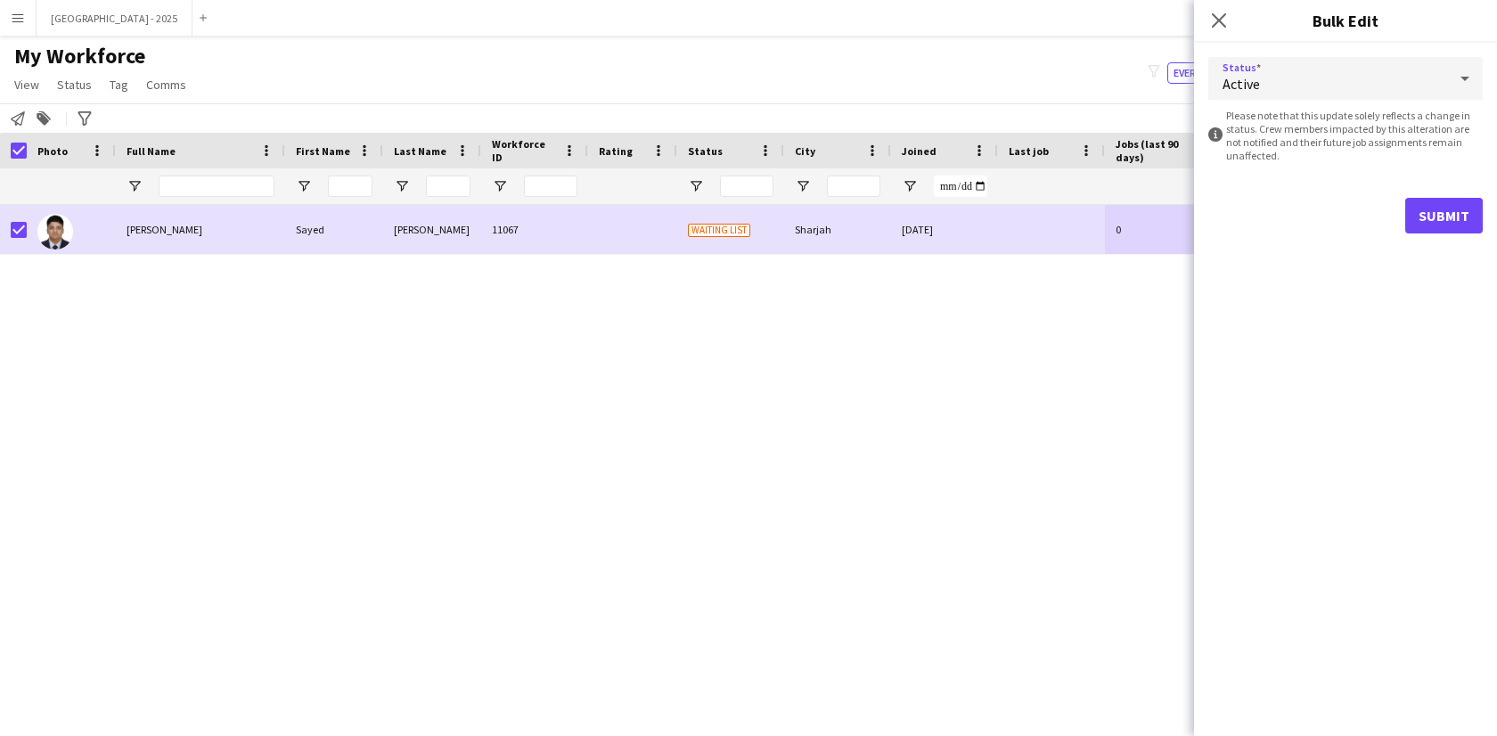
click at [1484, 236] on div "Status Active information-circle Please note that this update solely reflects a…" at bounding box center [1345, 145] width 303 height 205
click at [1469, 229] on button "Submit" at bounding box center [1444, 216] width 78 height 36
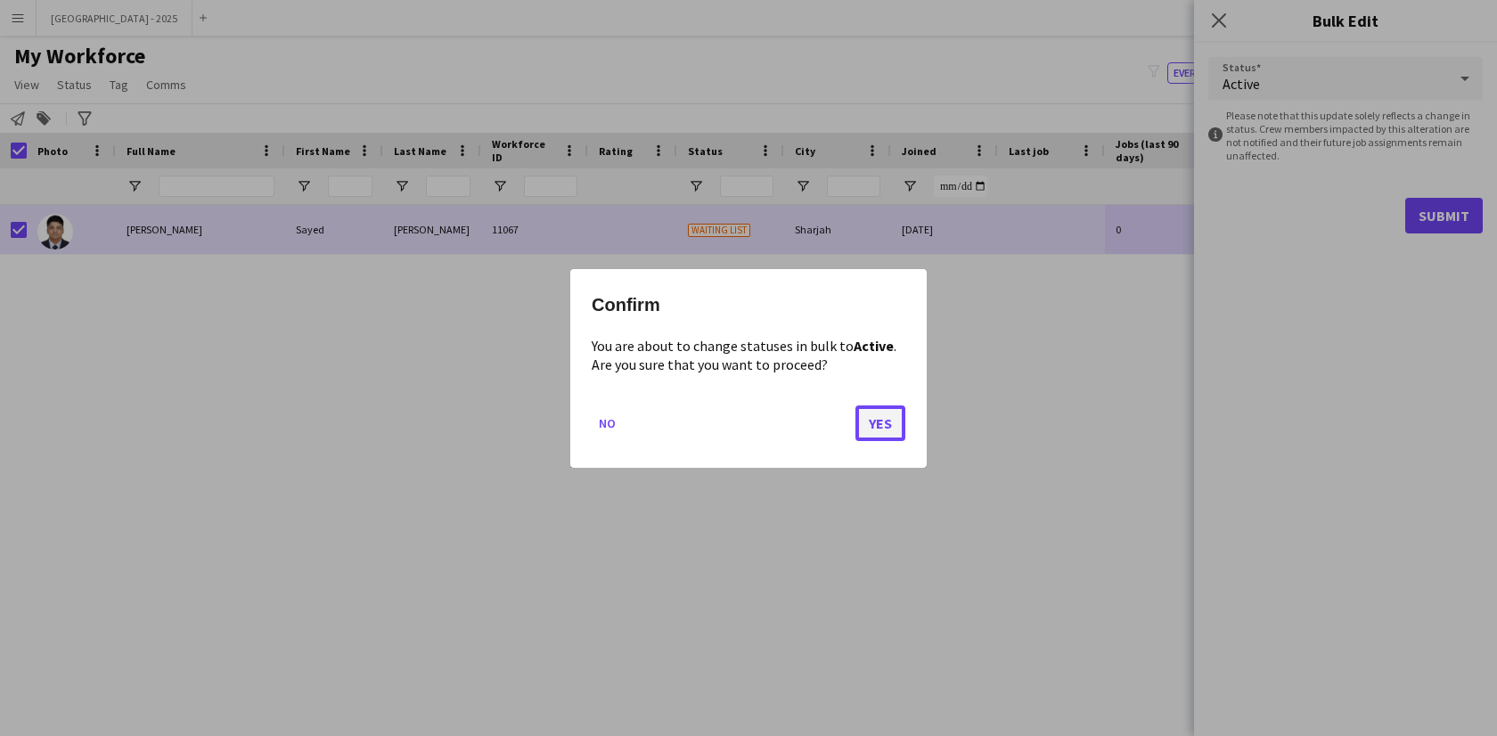
click at [894, 434] on button "Yes" at bounding box center [880, 422] width 50 height 36
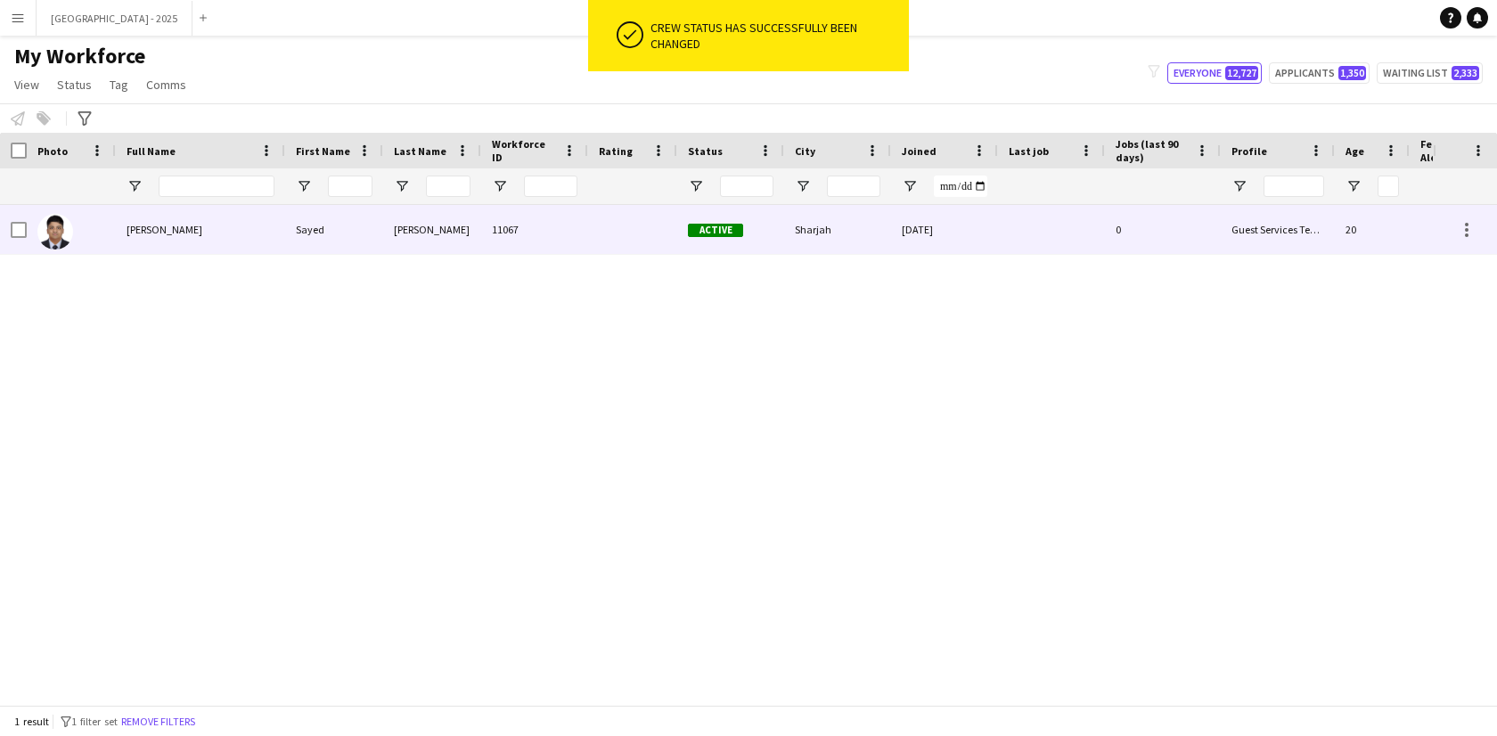
click at [47, 229] on img at bounding box center [55, 232] width 36 height 36
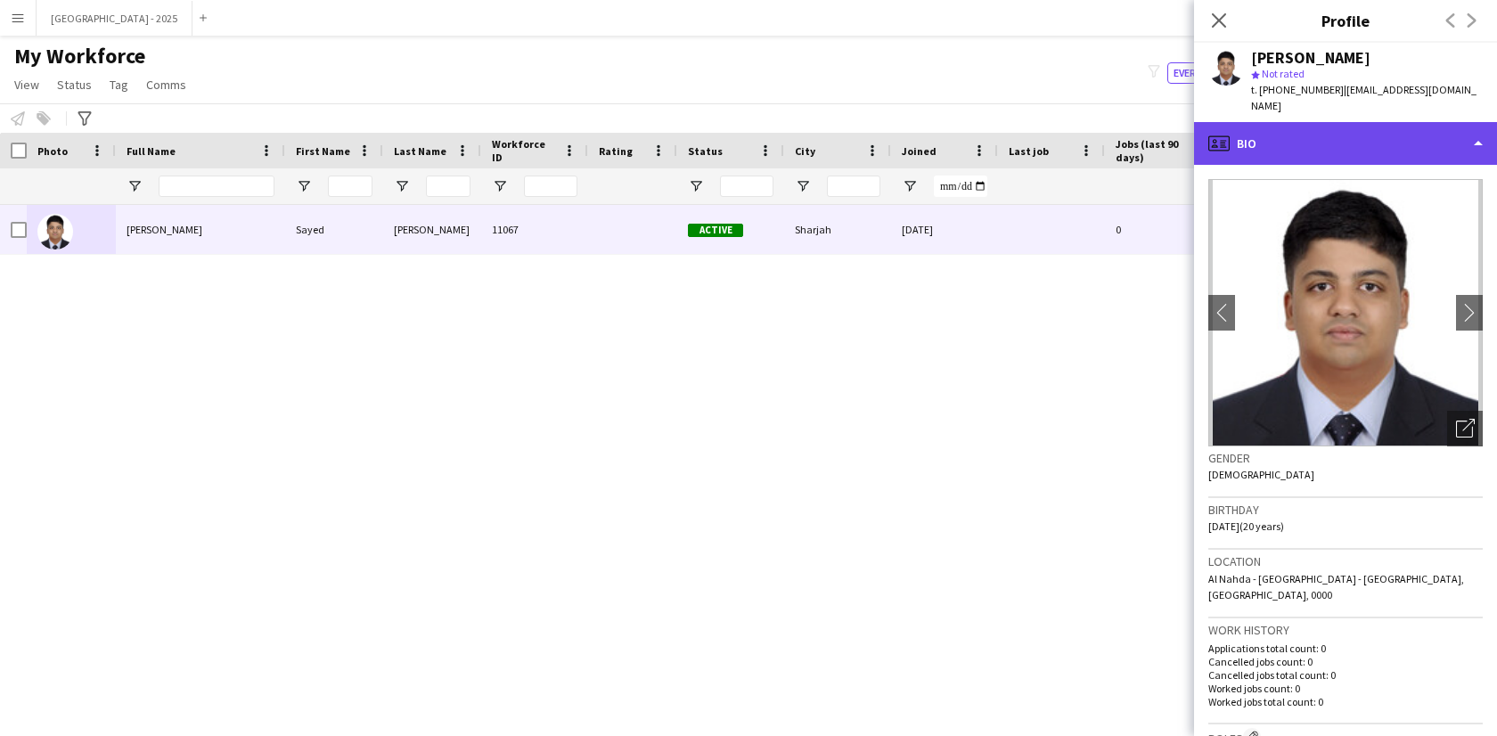
click at [1302, 123] on div "profile Bio" at bounding box center [1345, 143] width 303 height 43
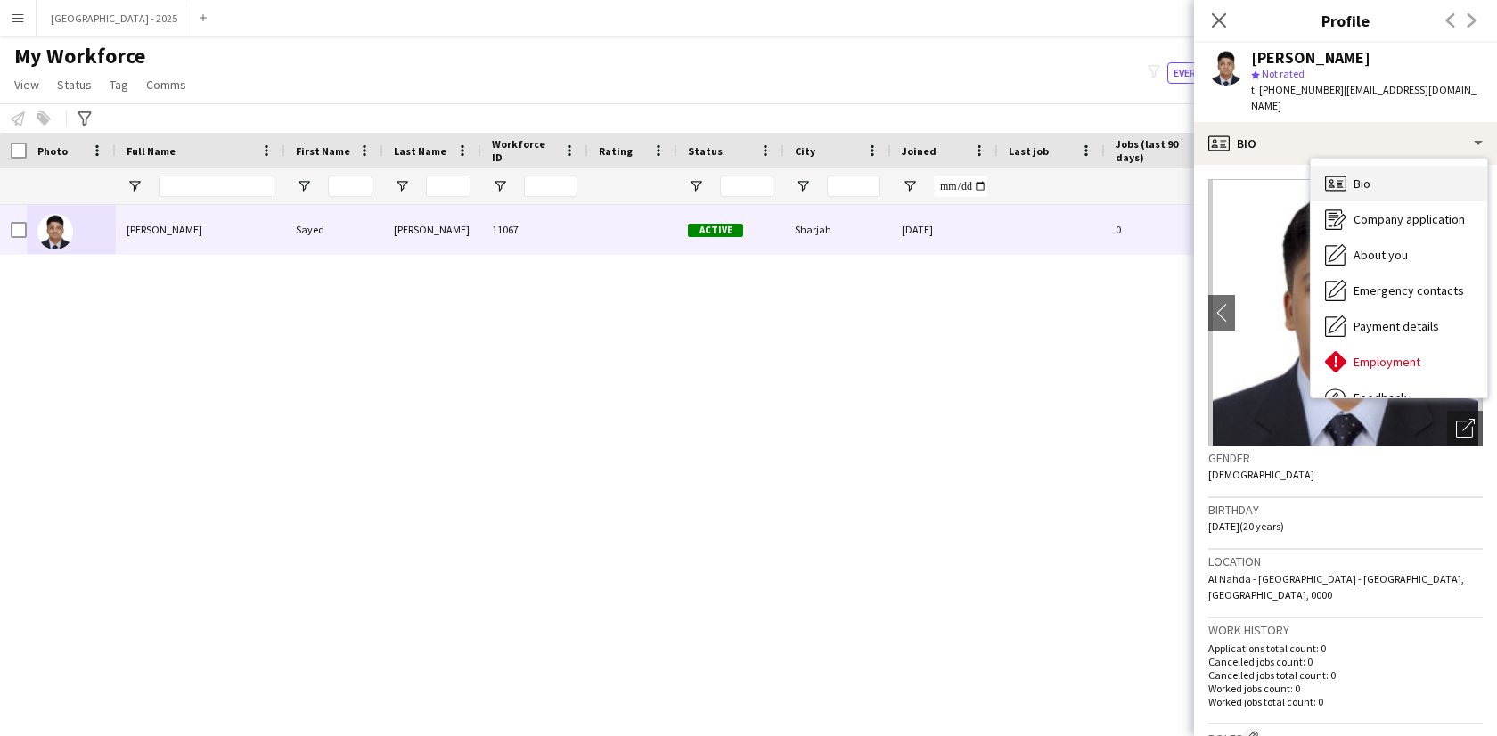
click at [1401, 172] on div "Bio Bio" at bounding box center [1398, 184] width 176 height 36
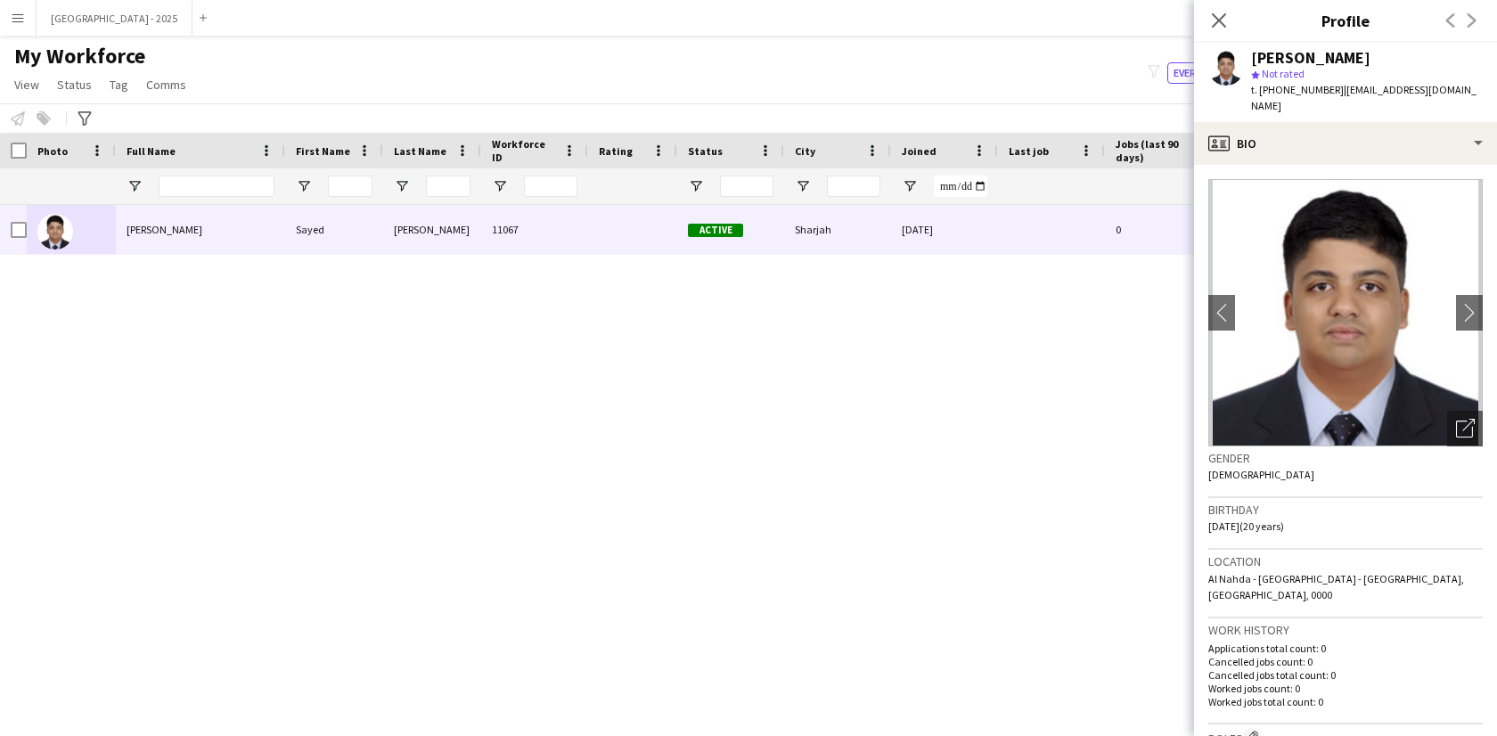
click at [1221, 5] on div "Close pop-in" at bounding box center [1219, 20] width 50 height 41
click at [1221, 13] on icon "Close pop-in" at bounding box center [1218, 20] width 17 height 17
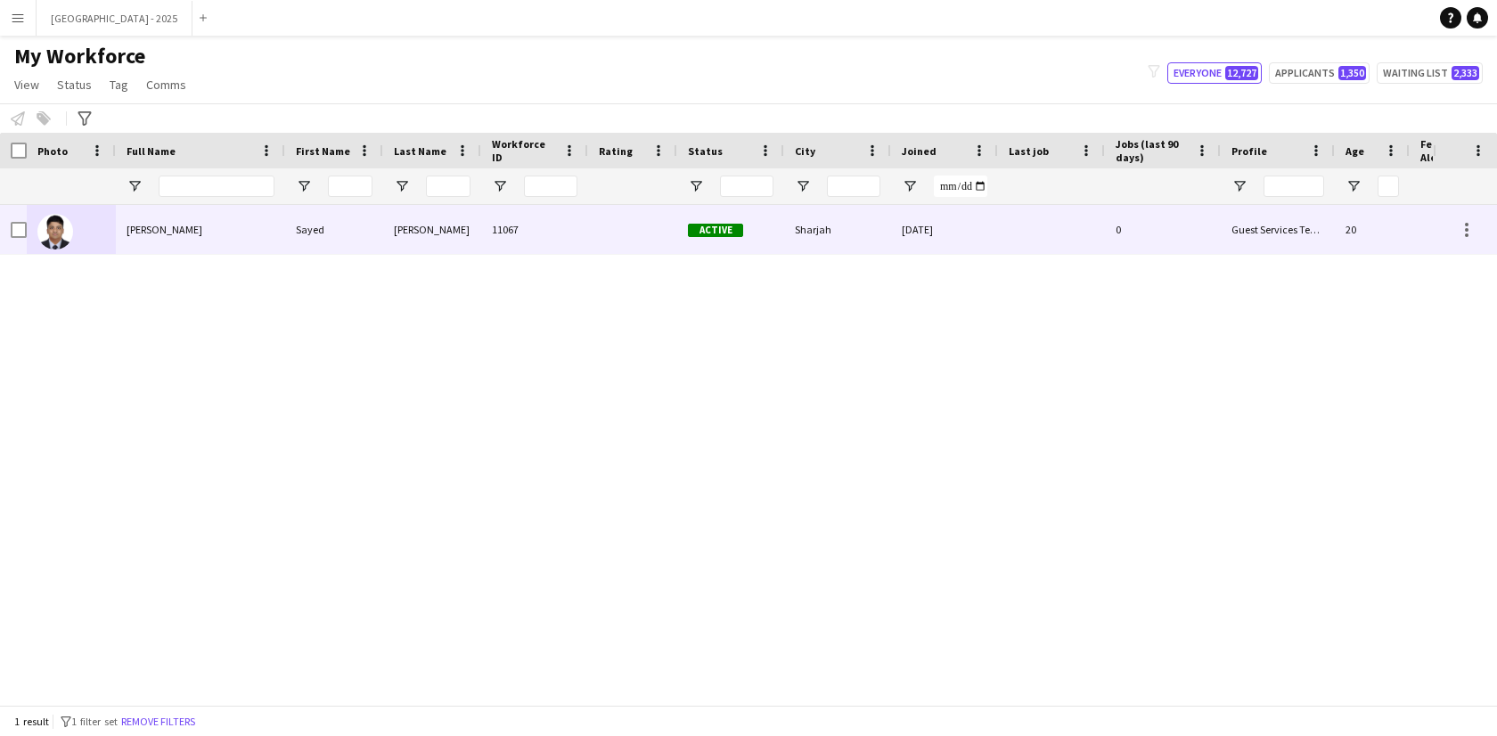
scroll to position [0, 387]
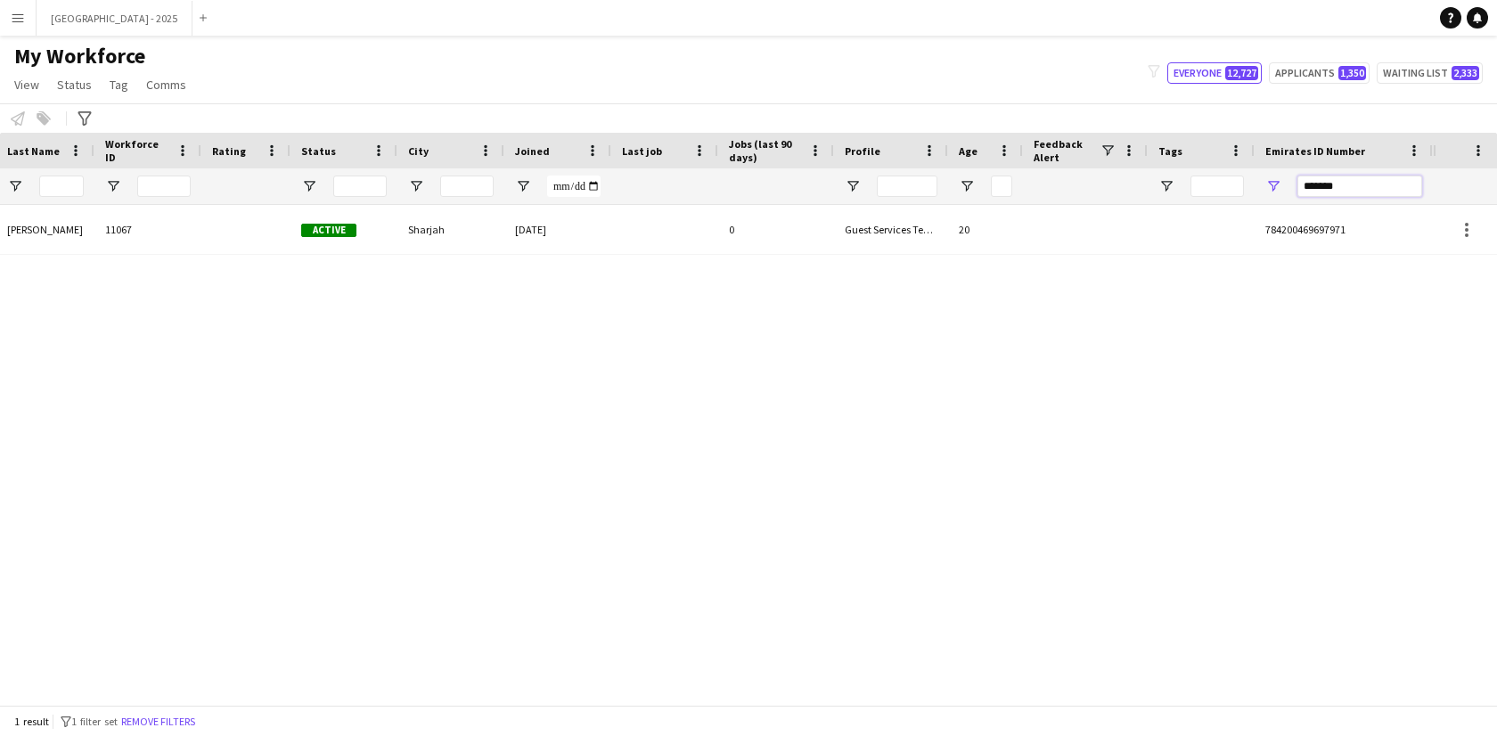
click at [1355, 185] on input "*******" at bounding box center [1359, 186] width 125 height 21
paste input "Emirates ID Number Filter Input"
type input "*******"
click at [1319, 265] on div "Stanley Nzubechukwu ugochukwu Stanley Nzubechukwu ugochukwu 10800 Waiting list …" at bounding box center [716, 448] width 1433 height 486
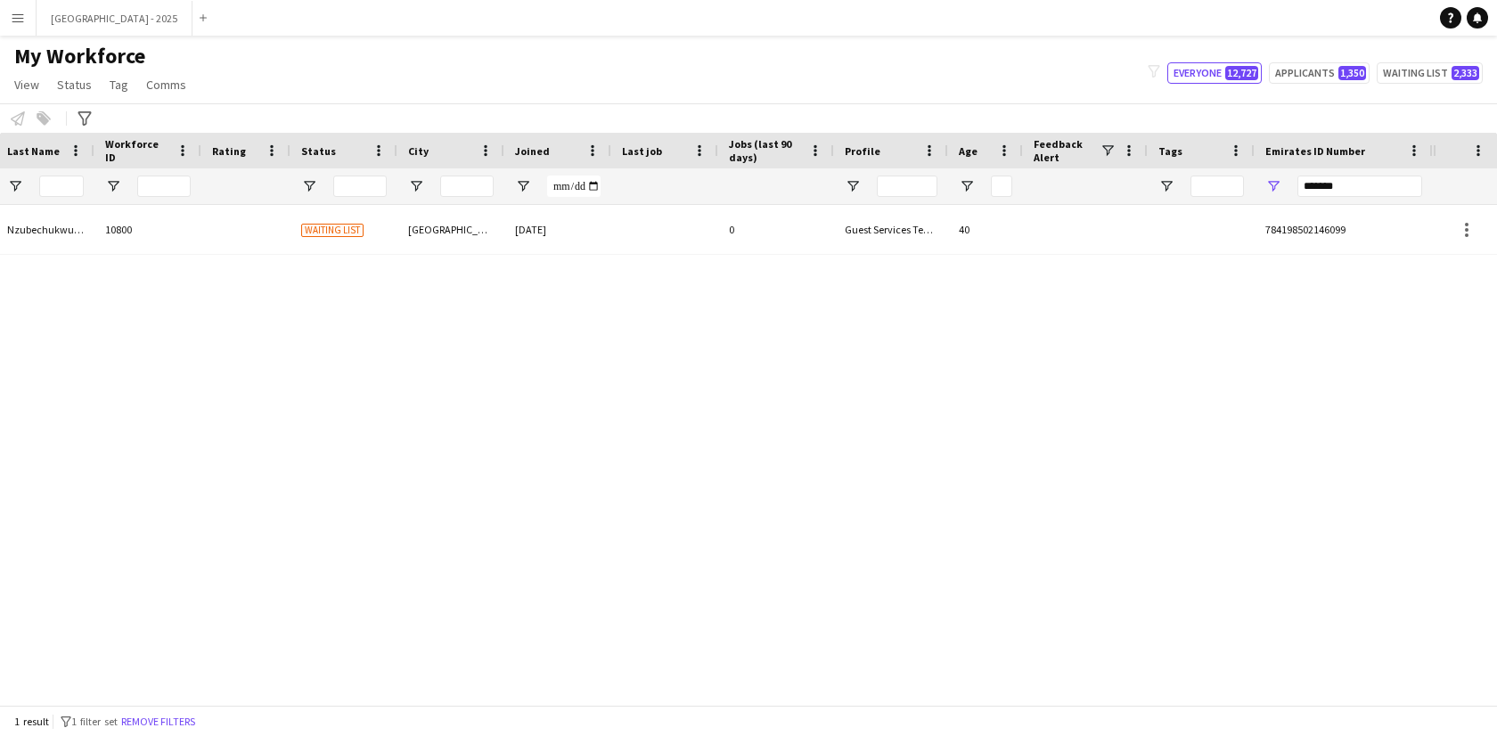
click at [1328, 233] on span "784198502146099" at bounding box center [1305, 229] width 80 height 13
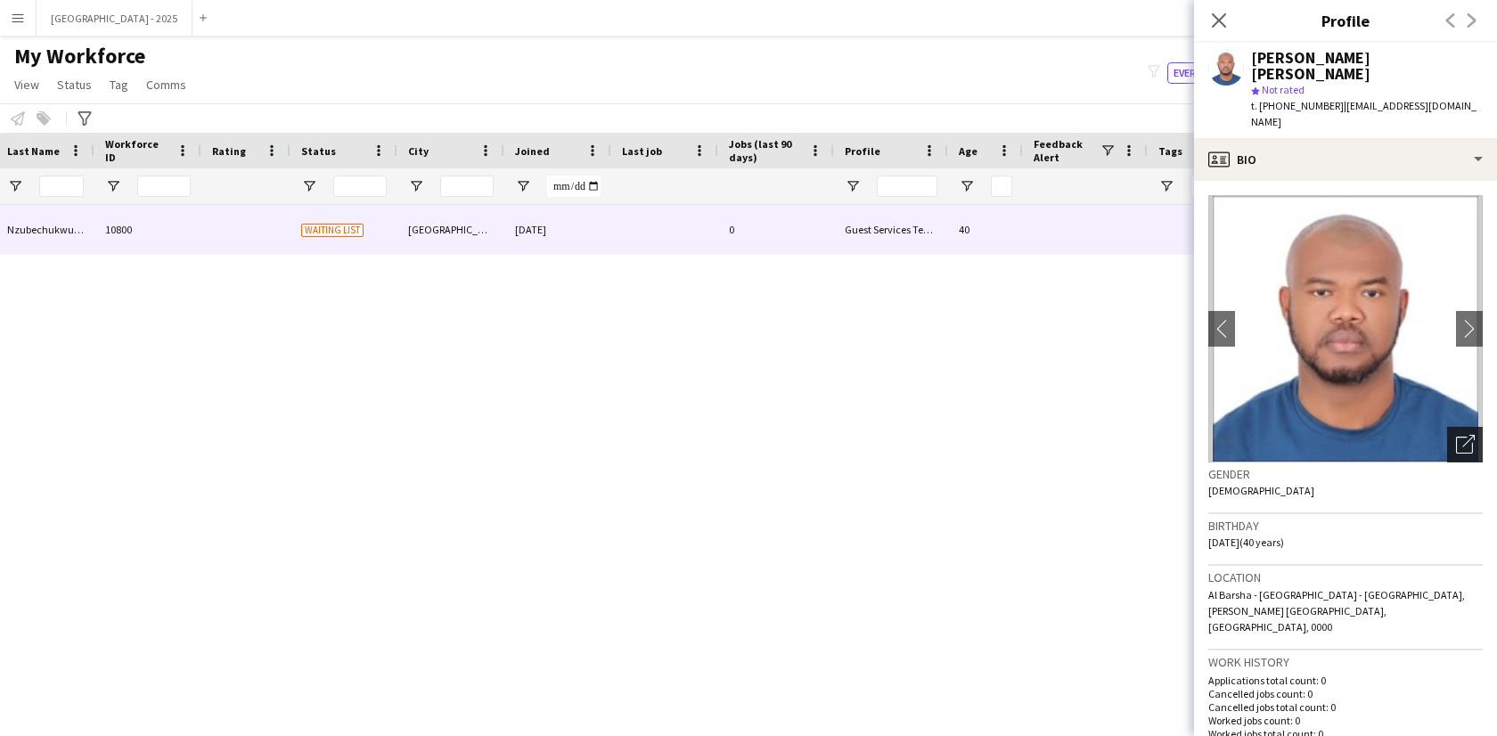
click at [1462, 440] on icon at bounding box center [1468, 441] width 12 height 12
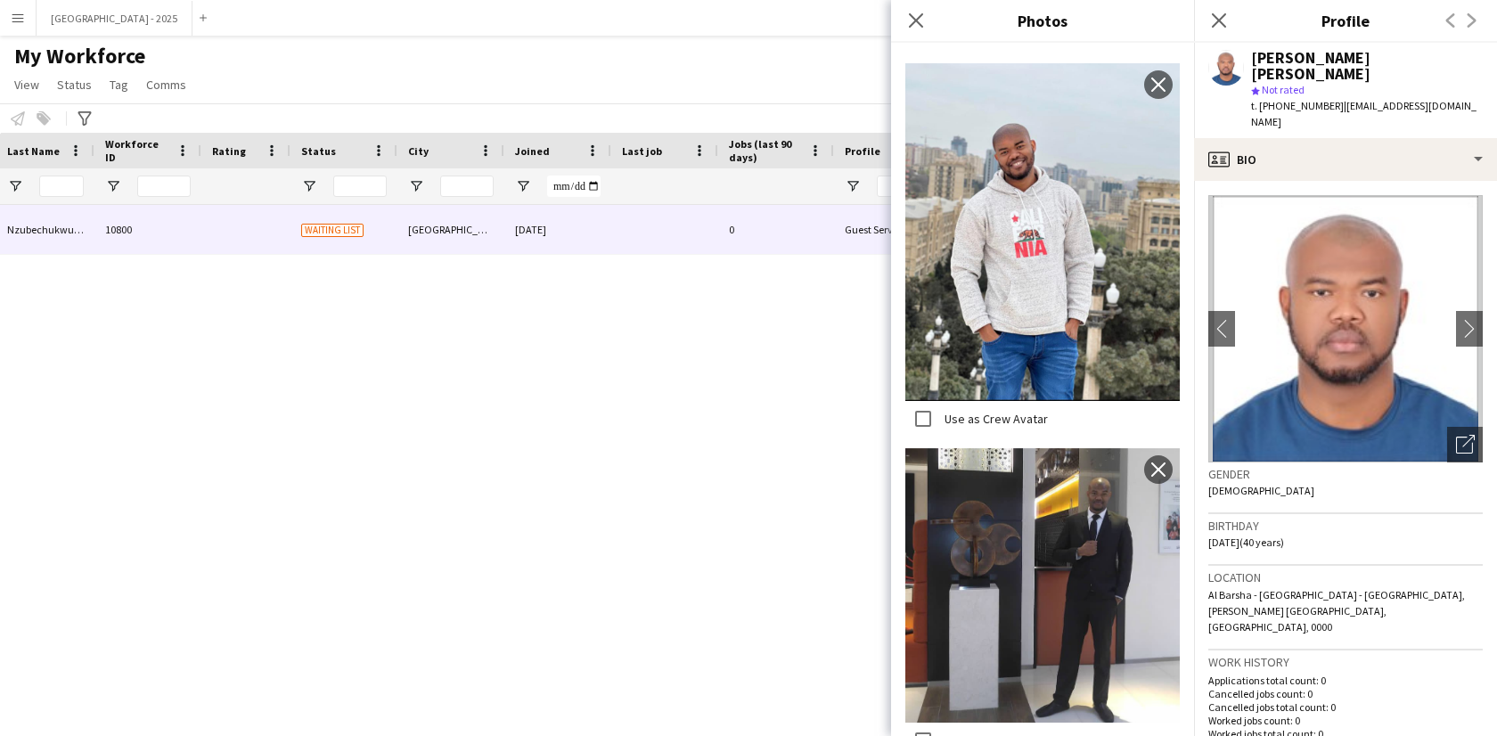
scroll to position [5412, 0]
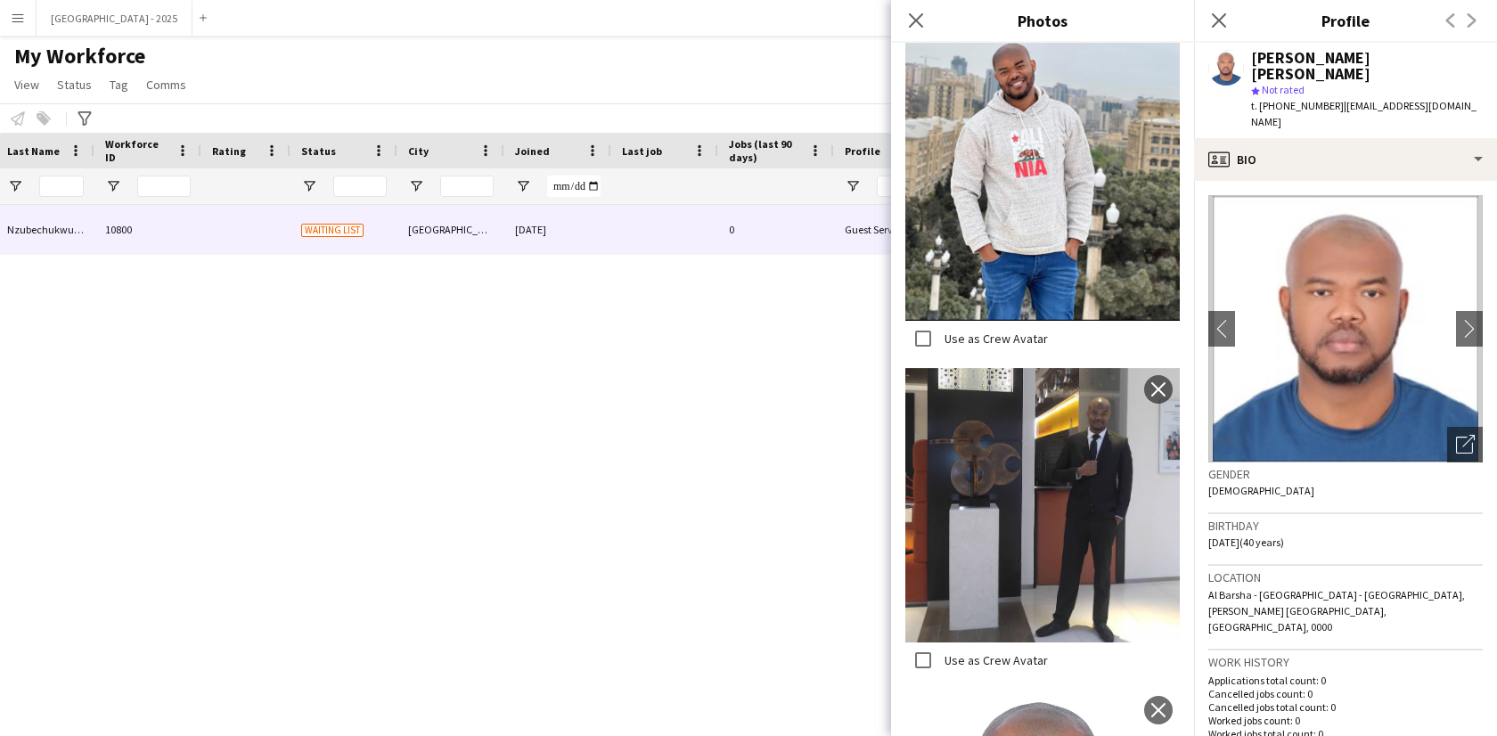
click at [1376, 469] on h3 "Gender" at bounding box center [1345, 474] width 274 height 16
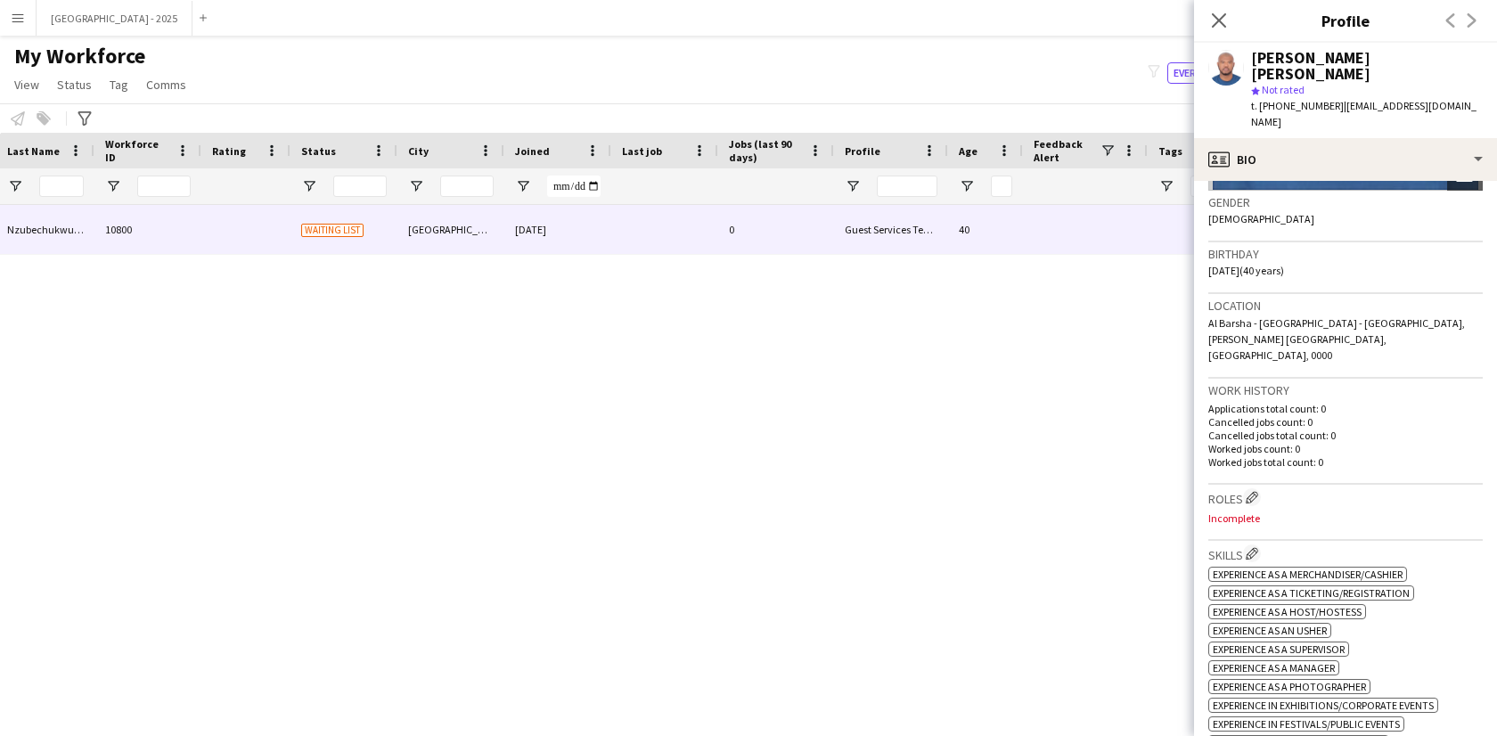
scroll to position [315, 0]
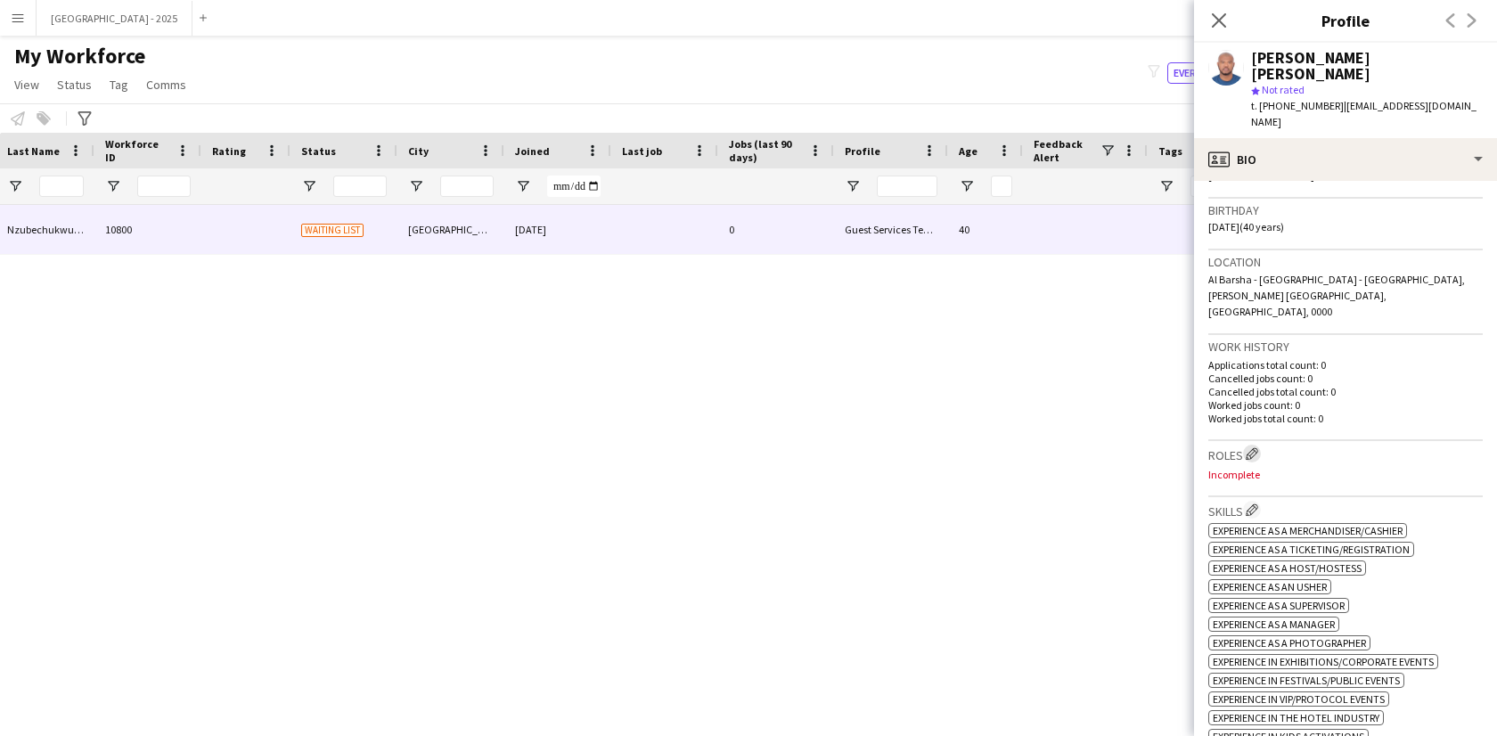
click at [1254, 447] on app-icon "Edit crew company roles" at bounding box center [1251, 453] width 12 height 12
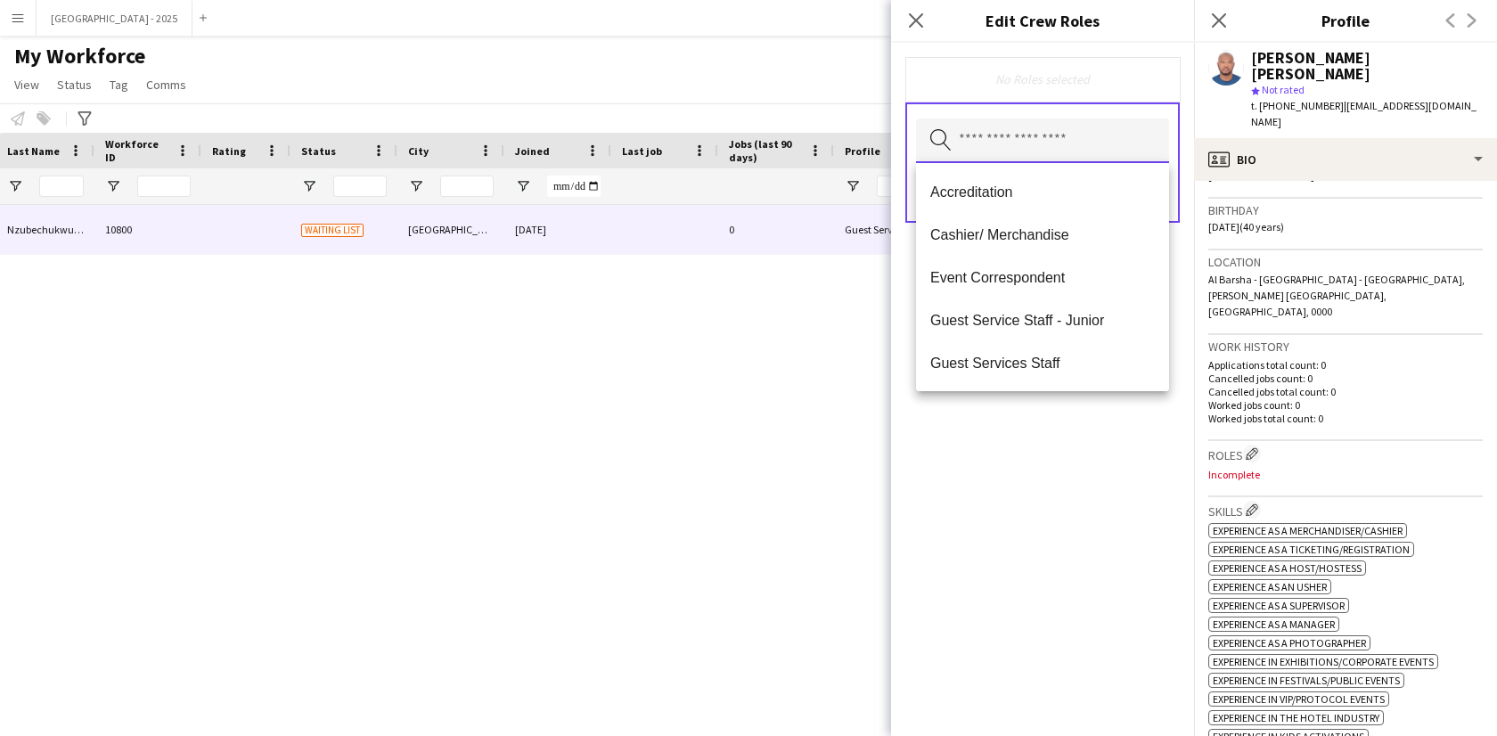
click at [1160, 120] on input "text" at bounding box center [1042, 140] width 253 height 45
click at [1147, 130] on input "text" at bounding box center [1042, 140] width 253 height 45
click at [1000, 372] on mat-option "Guest Services Staff" at bounding box center [1042, 362] width 253 height 43
click at [1009, 371] on span "Guest Services Staff - Senior" at bounding box center [1042, 363] width 225 height 17
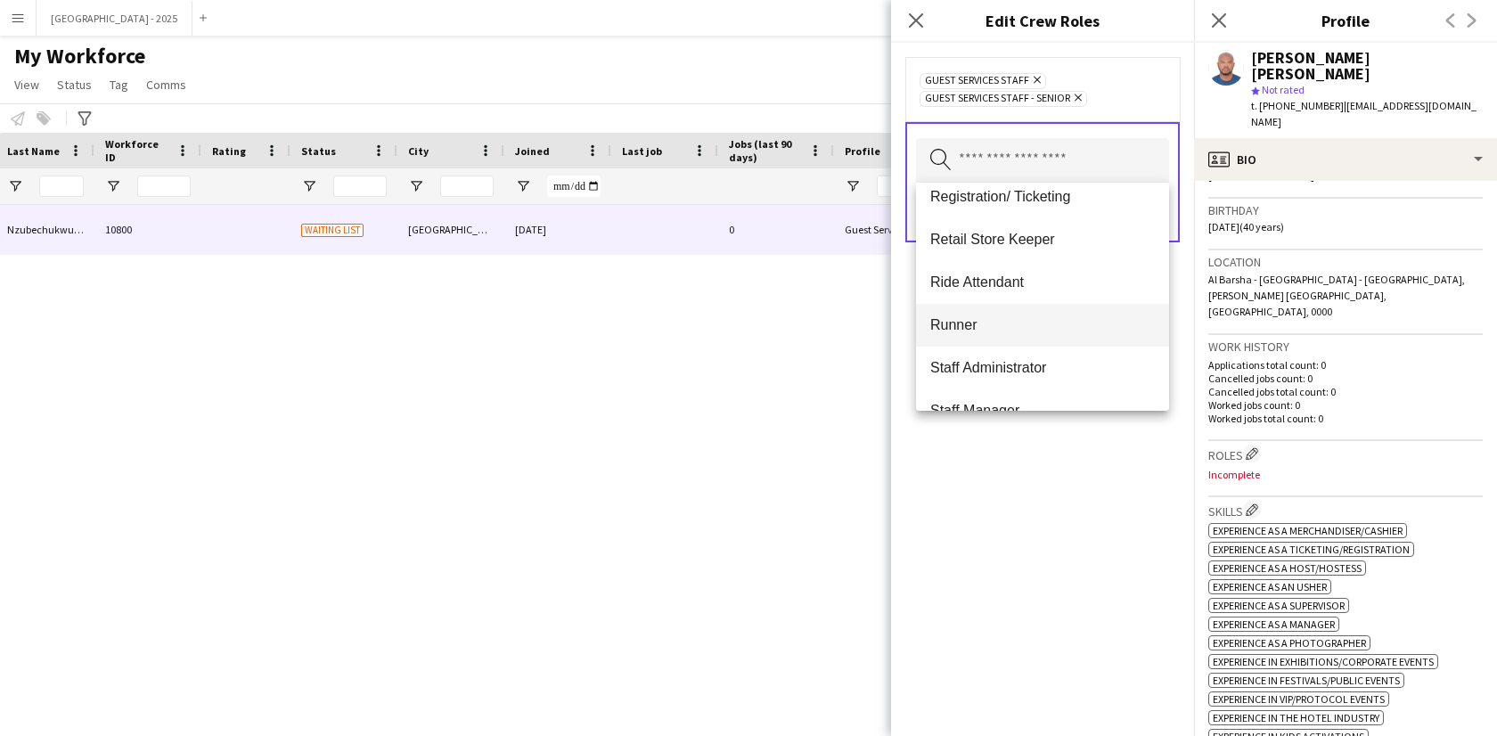
scroll to position [400, 0]
click at [998, 322] on span "Runner" at bounding box center [1042, 323] width 225 height 17
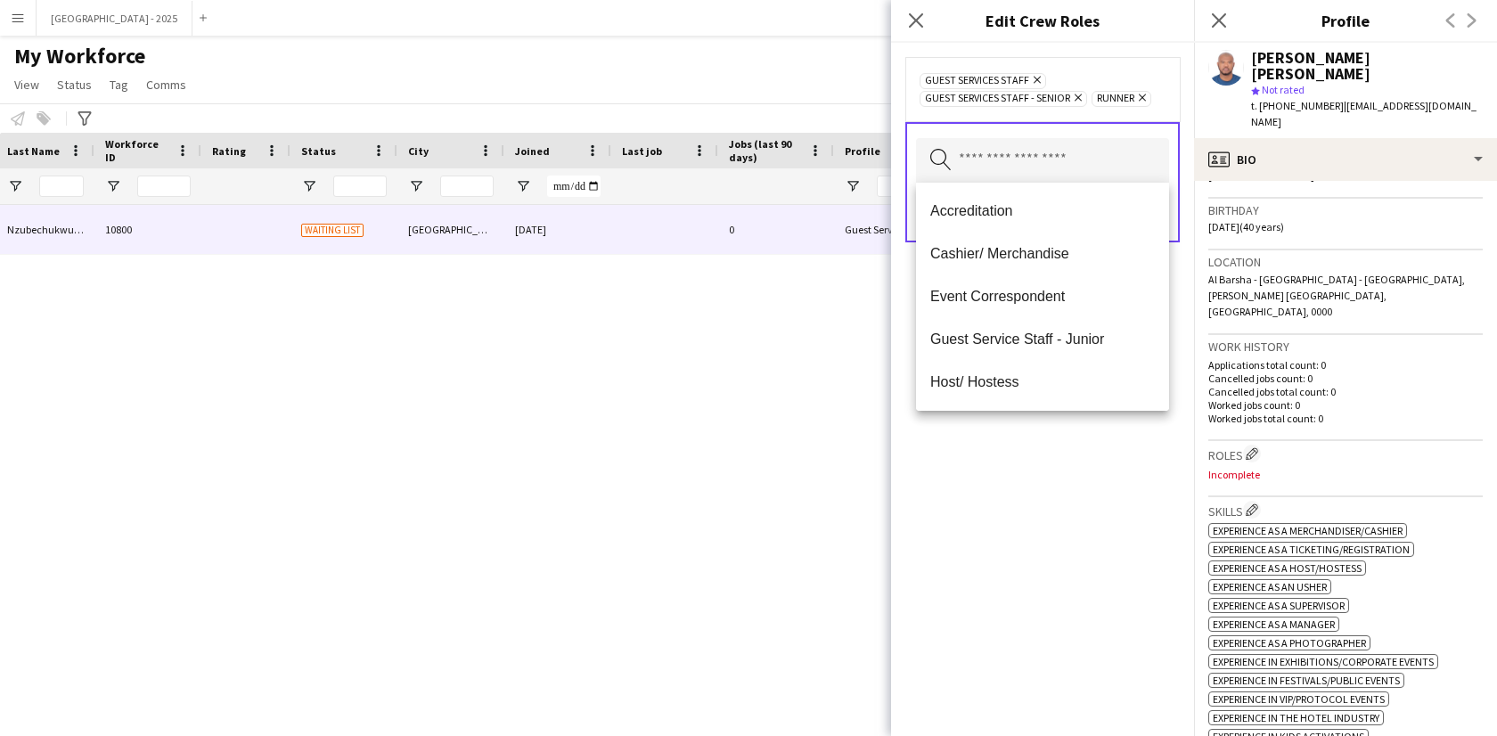
click at [1004, 525] on div "Guest Services Staff Remove Guest Services Staff - Senior Remove Runner Remove …" at bounding box center [1042, 389] width 303 height 693
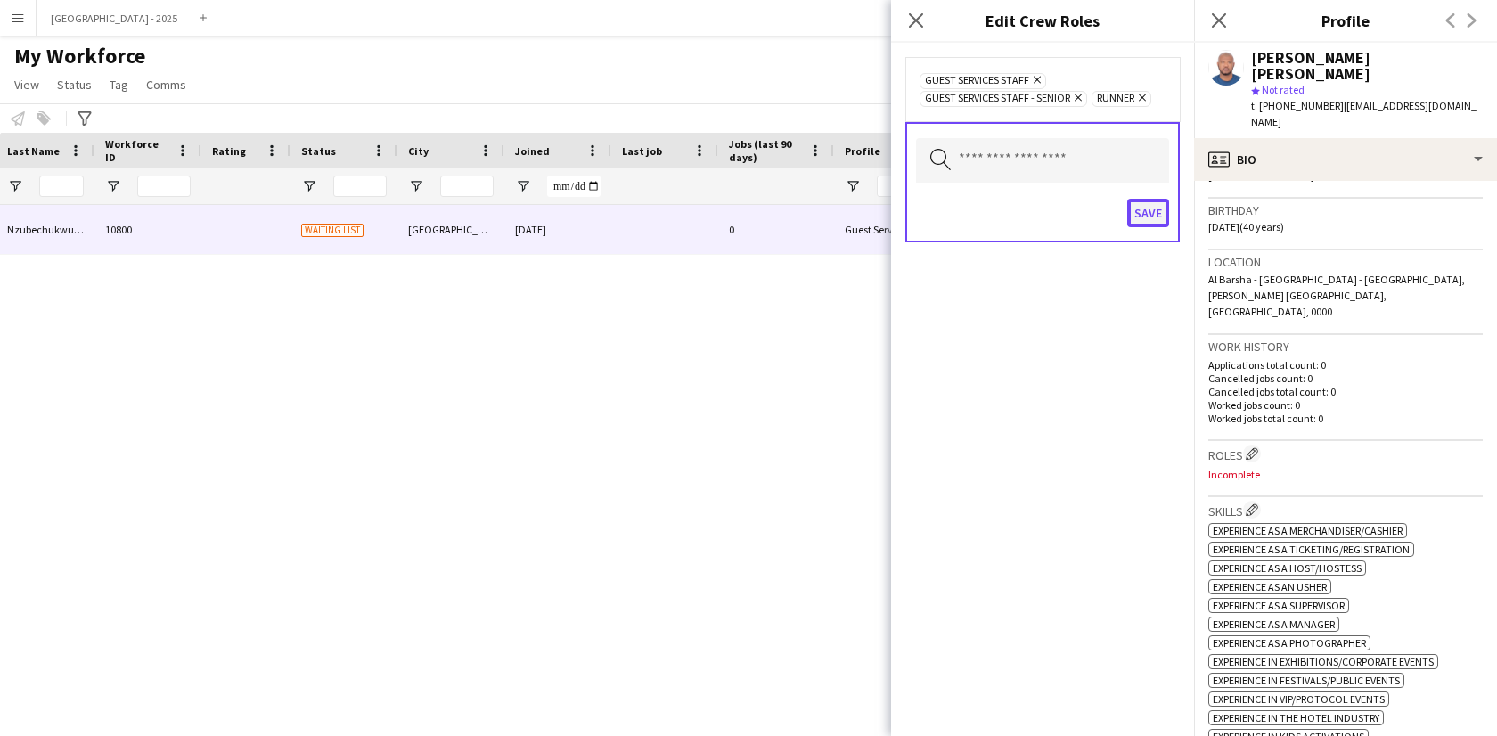
click at [1146, 199] on button "Save" at bounding box center [1148, 213] width 42 height 29
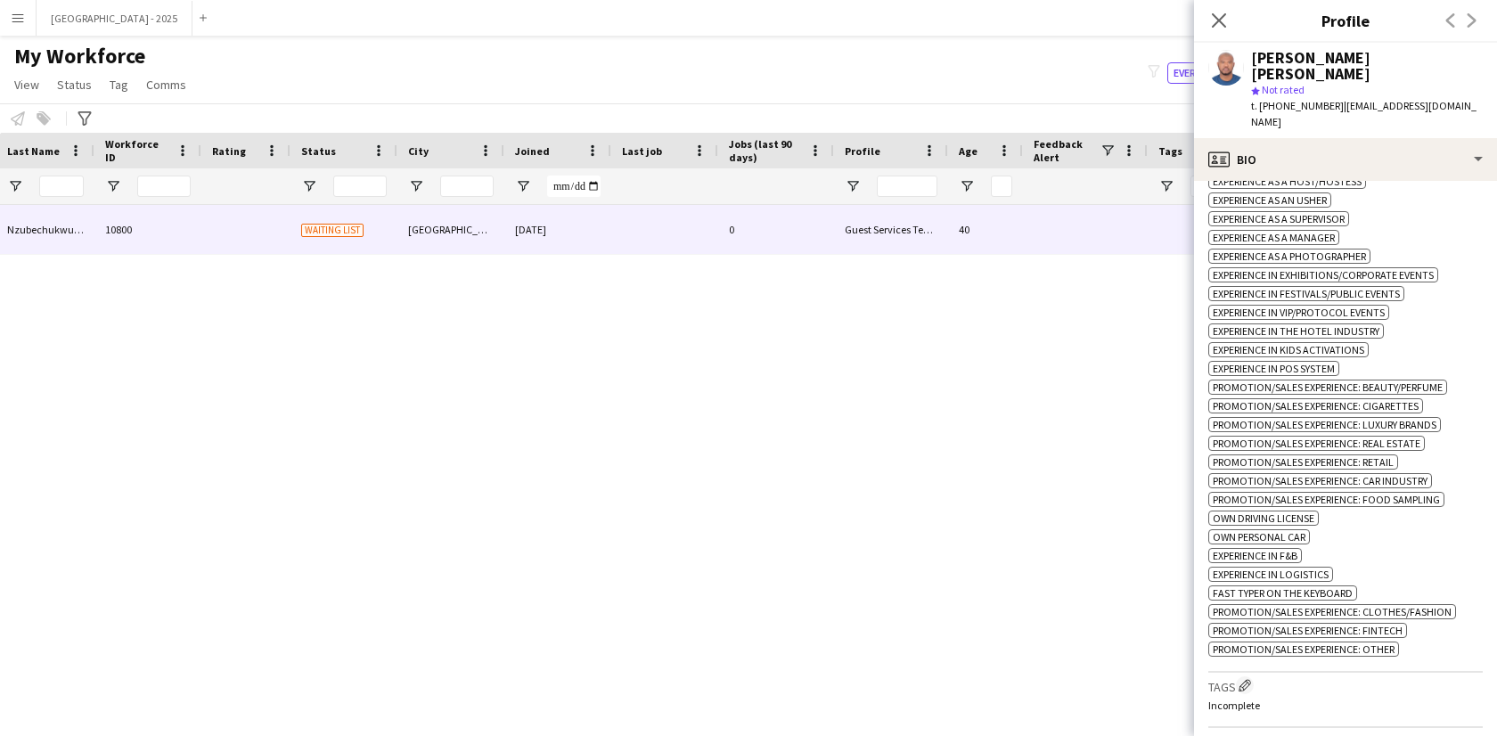
scroll to position [1063, 0]
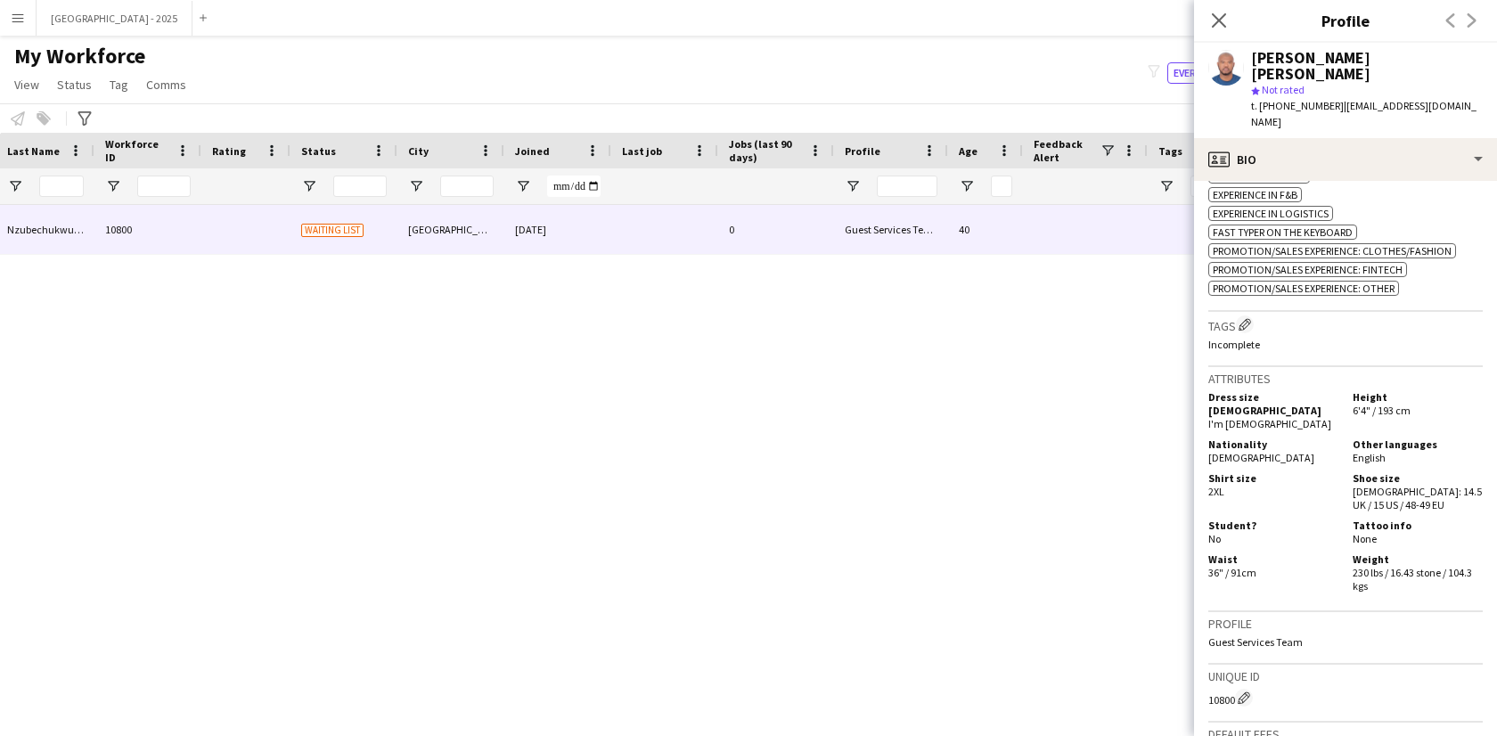
click at [1248, 312] on div "Skills Edit crew company skills ok-circled2 background Layer 1 cross-circle-red…" at bounding box center [1345, 31] width 274 height 562
click at [1237, 333] on button "Edit crew company tags" at bounding box center [1245, 324] width 18 height 18
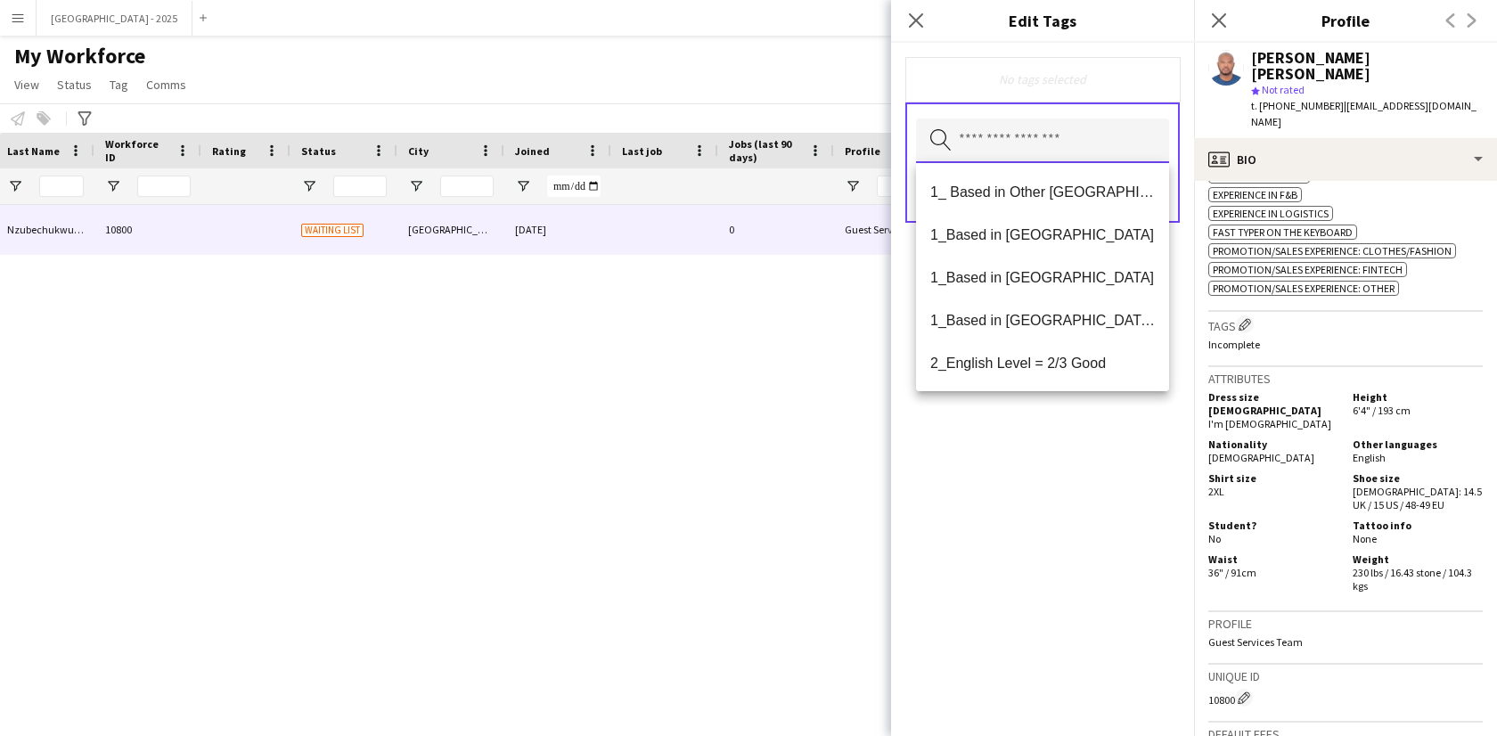
click at [988, 143] on input "text" at bounding box center [1042, 140] width 253 height 45
click at [1048, 322] on span "1_Based in [GEOGRAPHIC_DATA]/[GEOGRAPHIC_DATA]/Ajman" at bounding box center [1042, 320] width 225 height 17
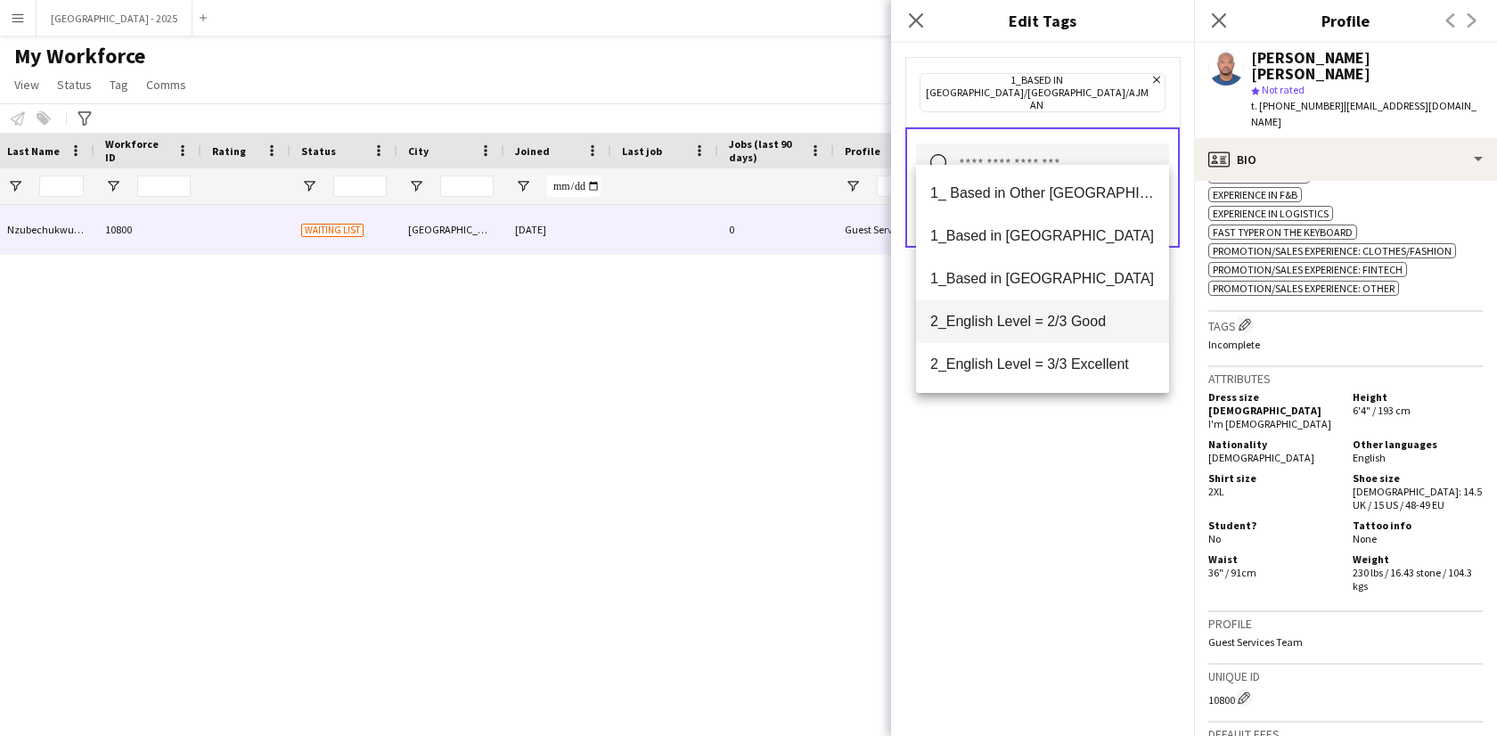
click at [1049, 340] on mat-option "2_English Level = 2/3 Good" at bounding box center [1042, 321] width 253 height 43
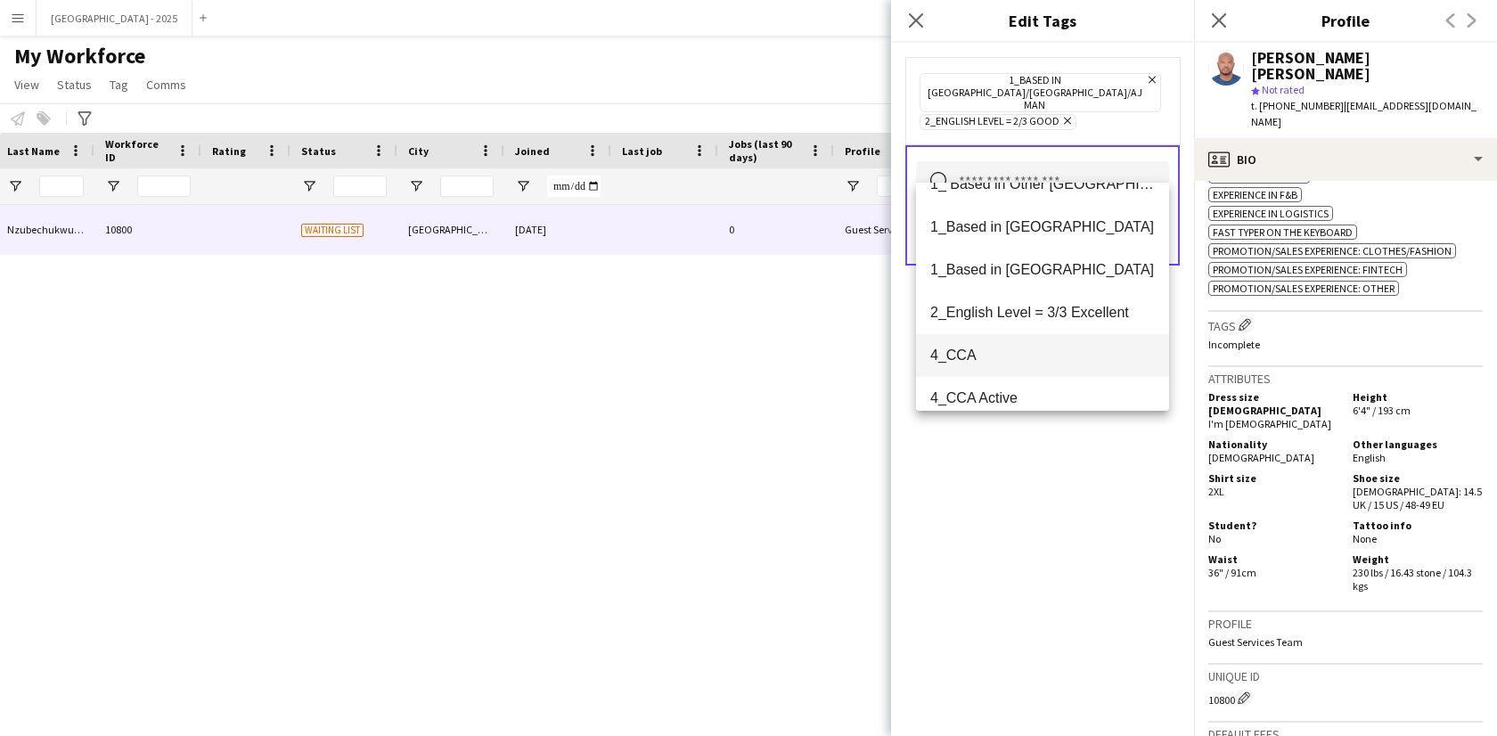
scroll to position [27, 0]
click at [1030, 354] on span "4_CCA" at bounding box center [1042, 355] width 225 height 17
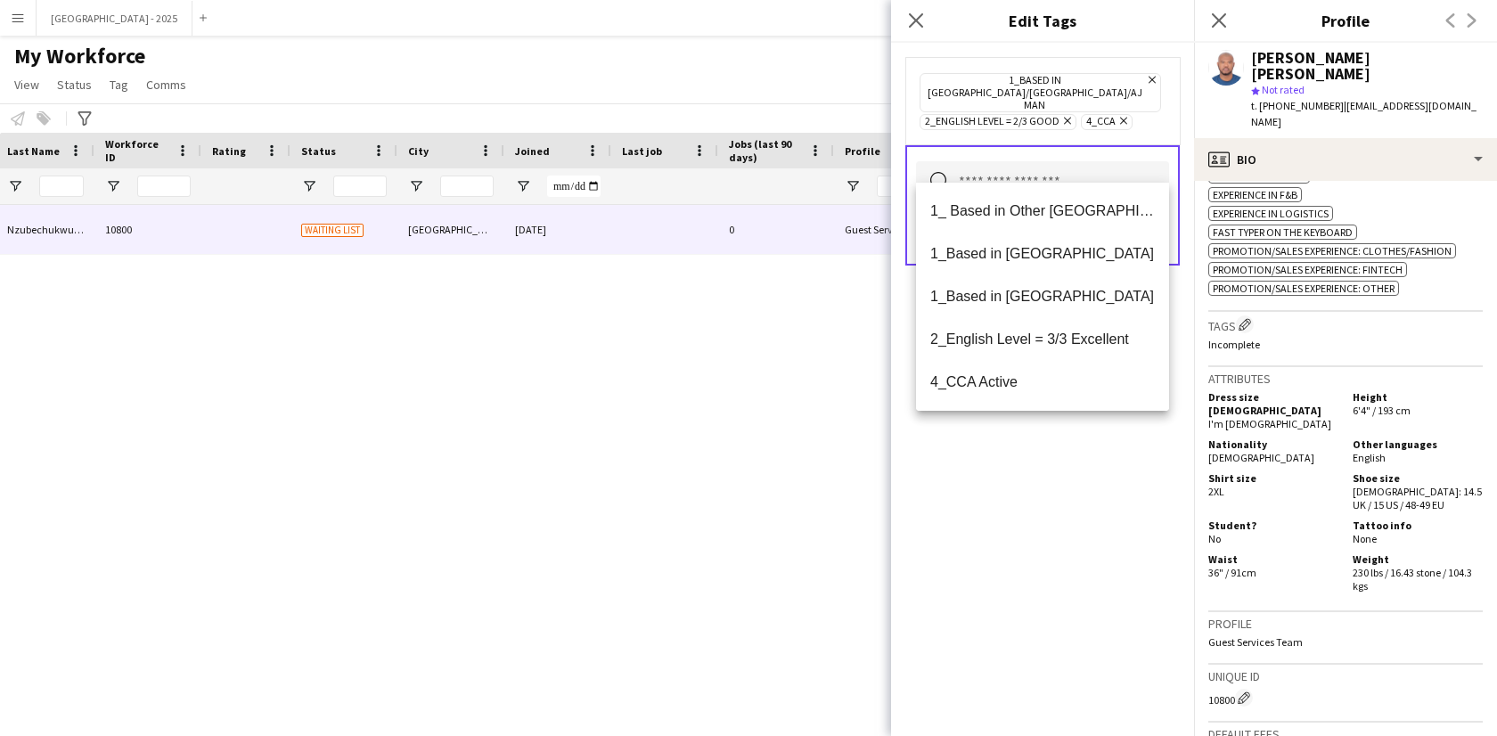
click at [1046, 469] on div "1_Based in Dubai/Sharjah/Ajman Remove 2_English Level = 2/3 Good Remove 4_CCA R…" at bounding box center [1042, 389] width 303 height 693
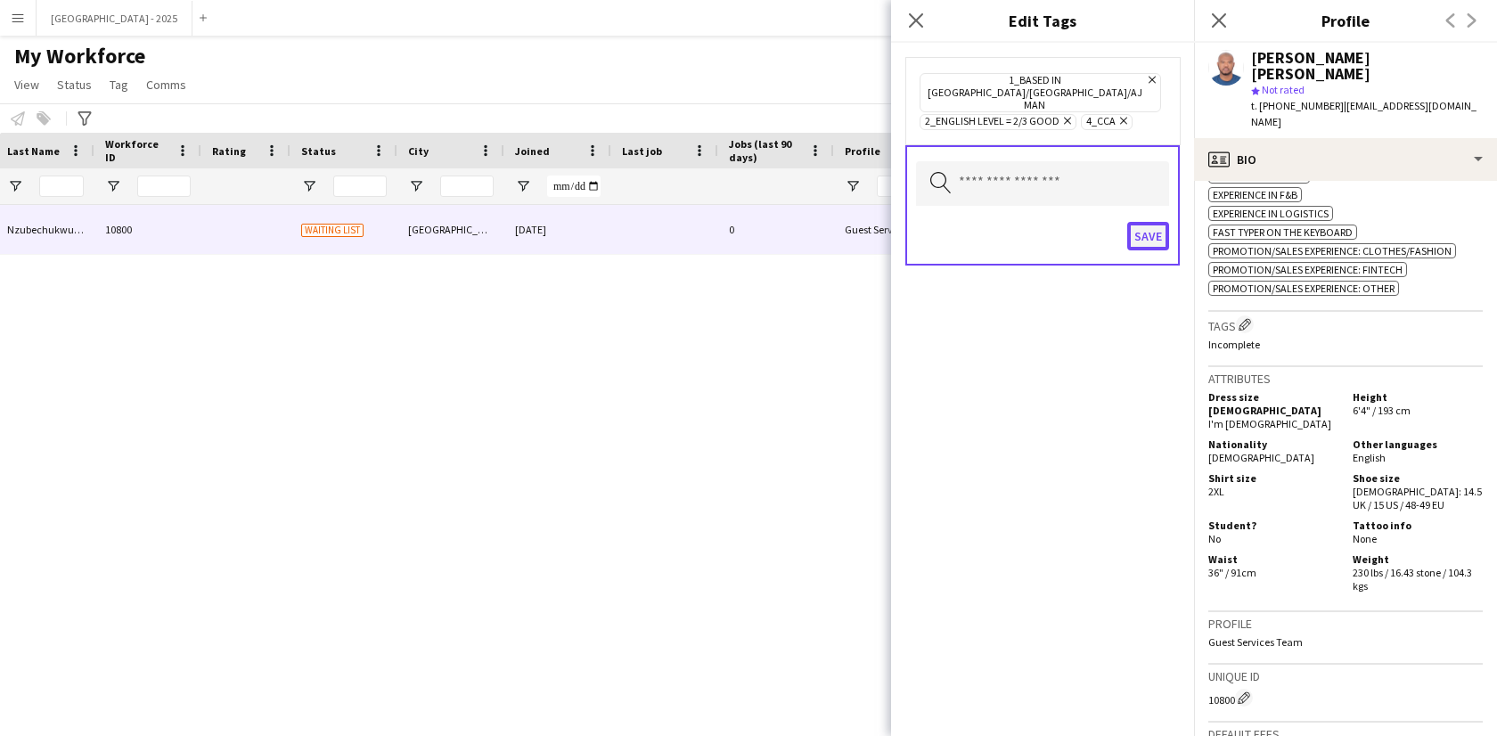
click at [1129, 222] on button "Save" at bounding box center [1148, 236] width 42 height 29
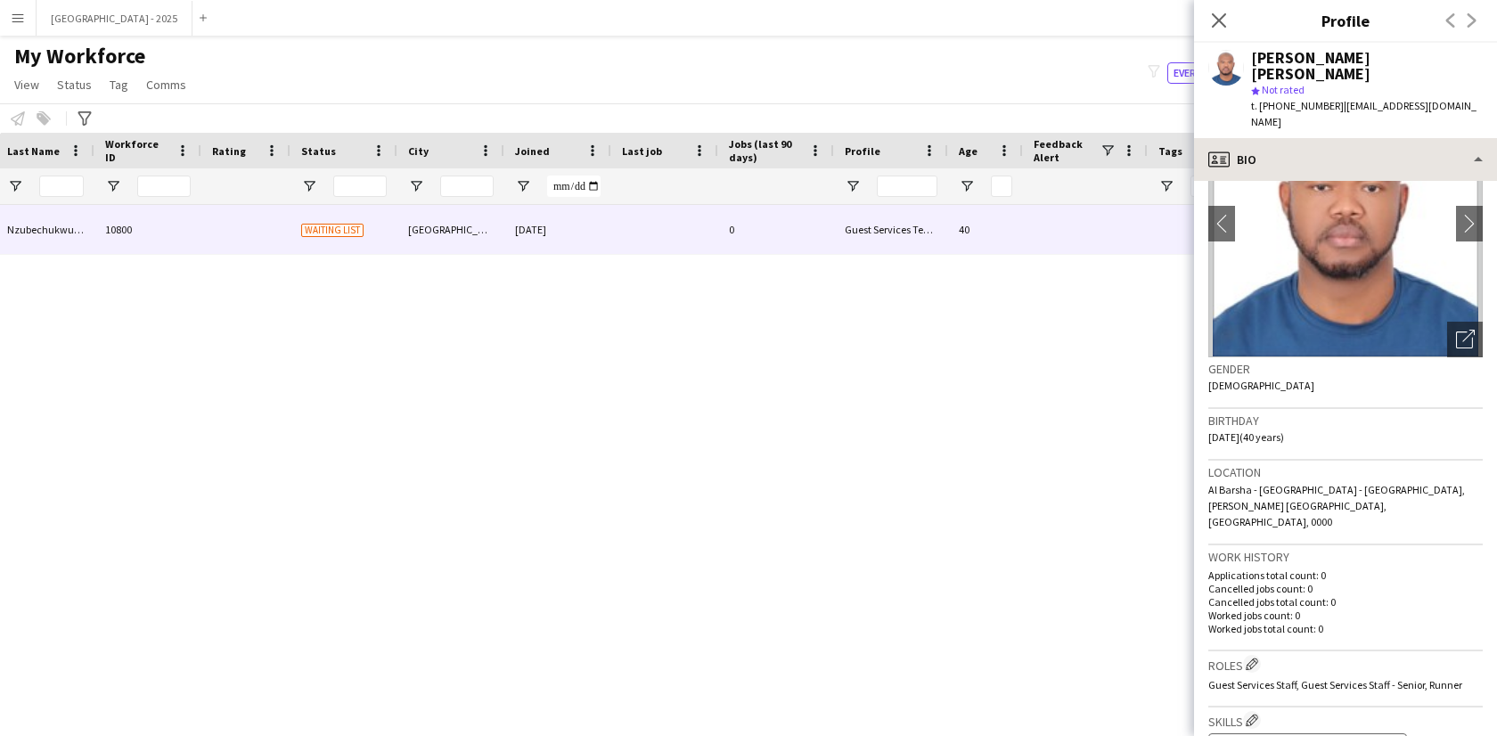
scroll to position [0, 0]
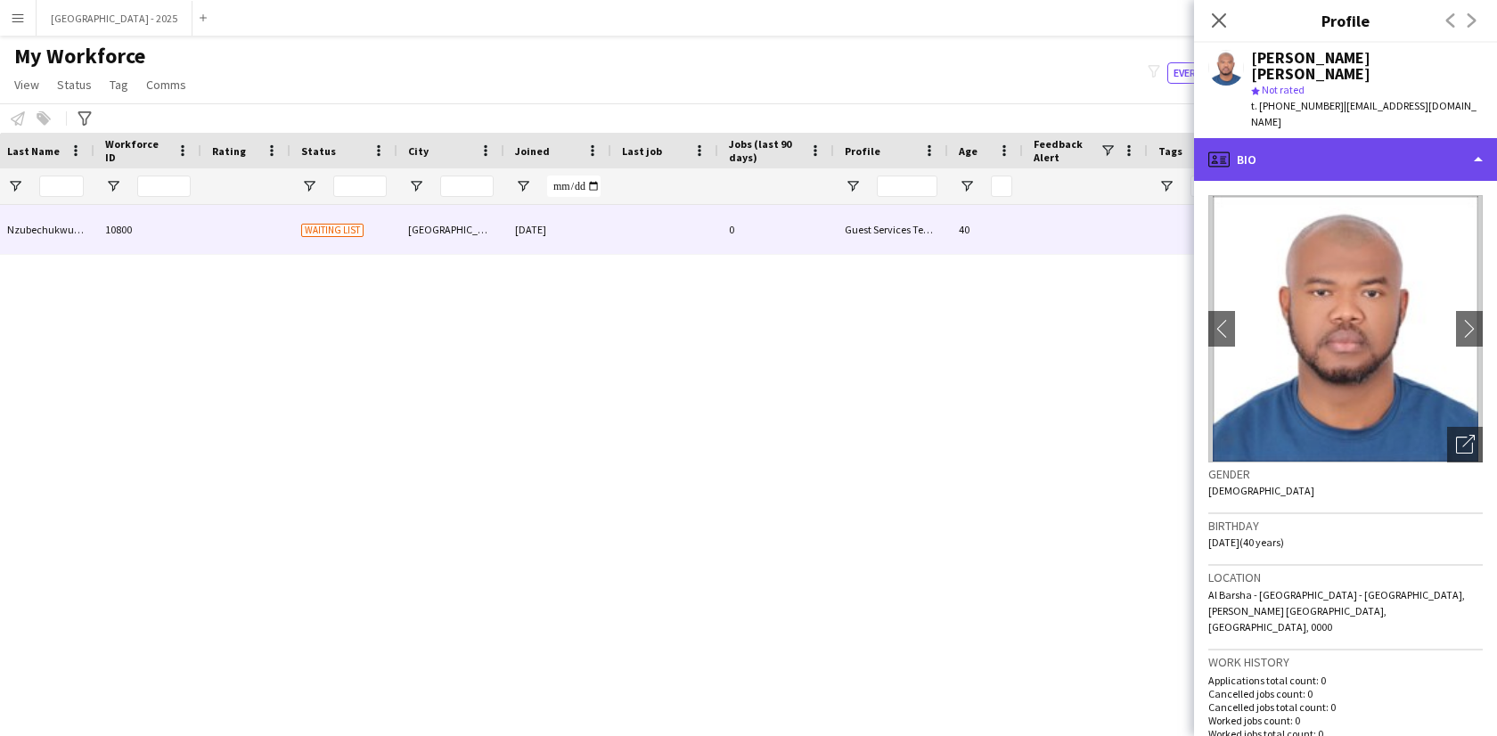
click at [1283, 140] on div "profile Bio" at bounding box center [1345, 159] width 303 height 43
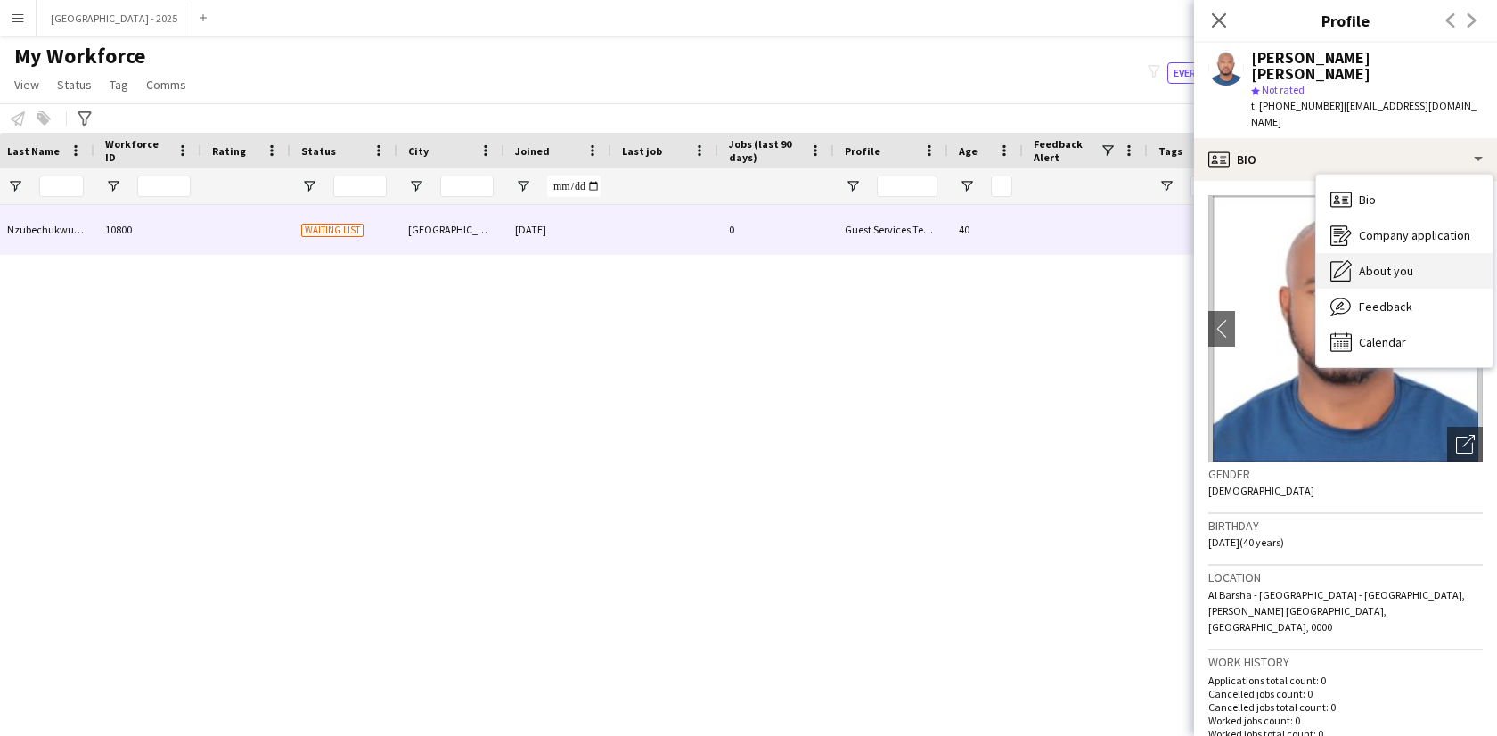
click at [1389, 282] on div "About you About you" at bounding box center [1404, 271] width 176 height 36
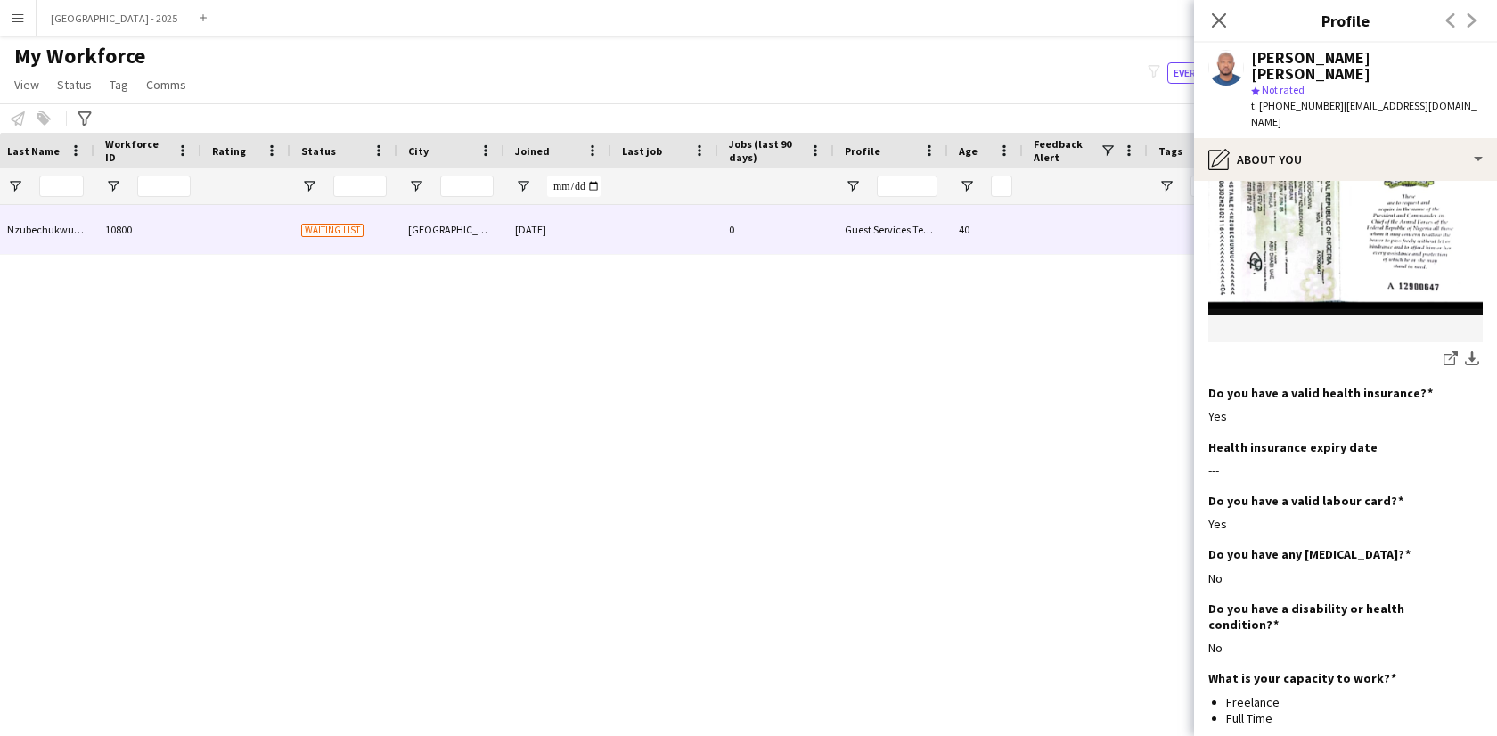
scroll to position [1853, 0]
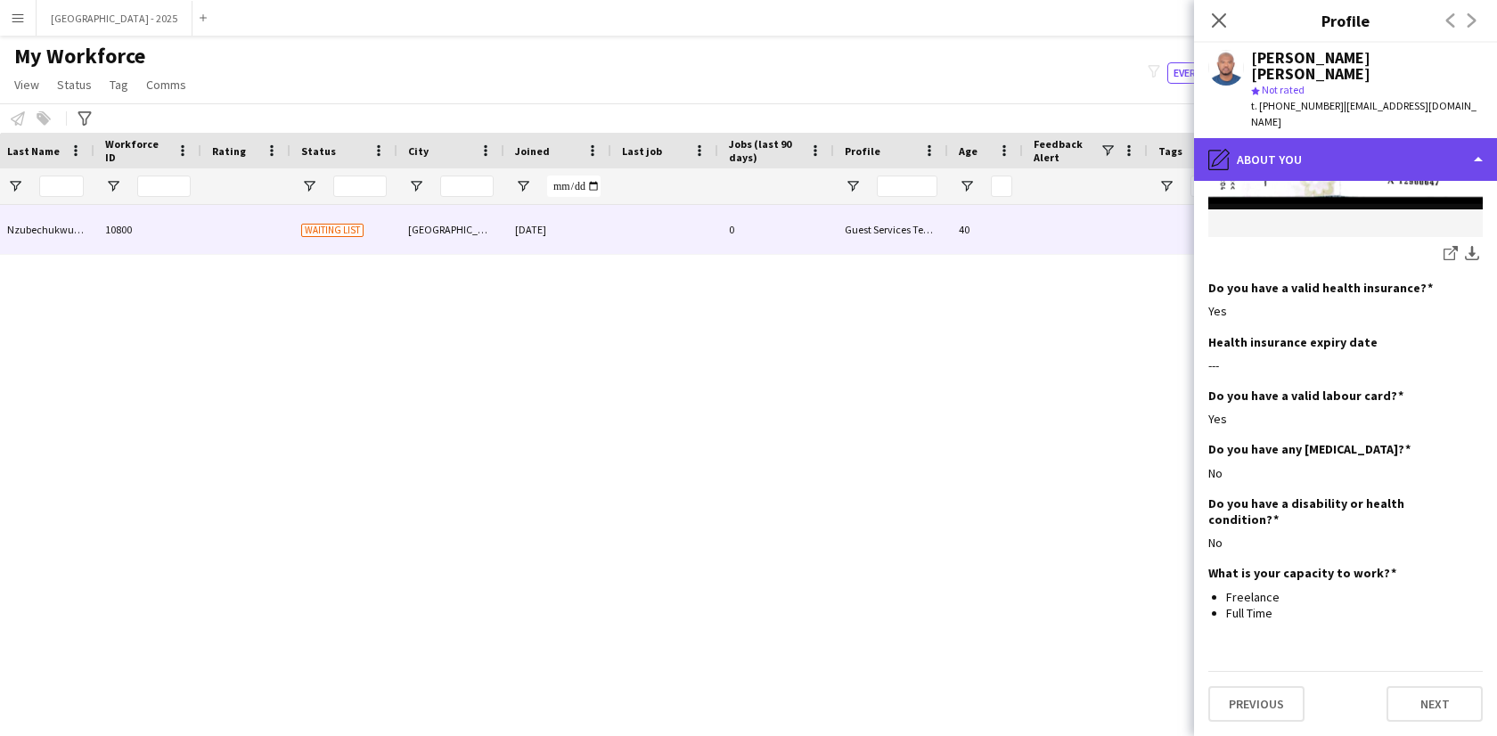
click at [1293, 138] on div "pencil4 About you" at bounding box center [1345, 159] width 303 height 43
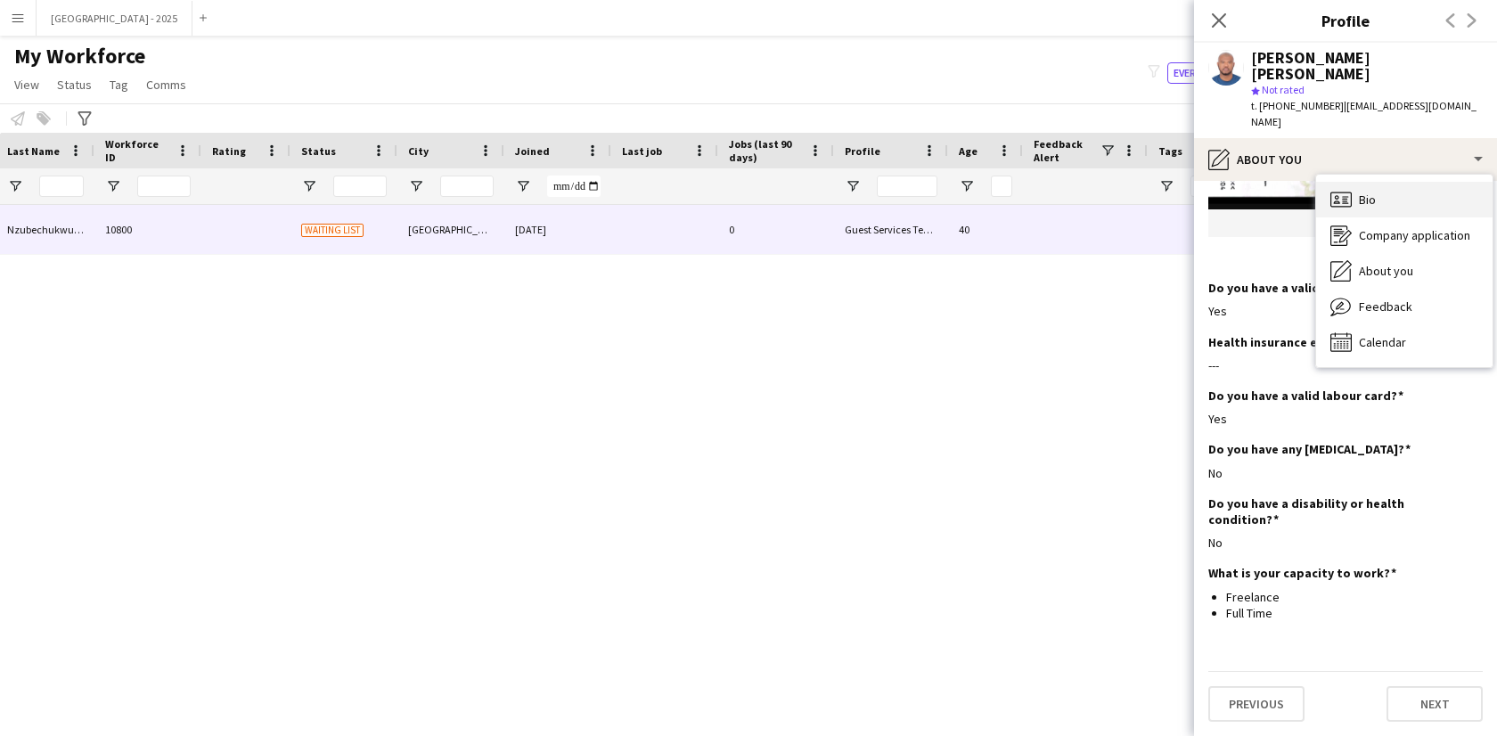
click at [1330, 191] on icon "Bio" at bounding box center [1340, 199] width 21 height 21
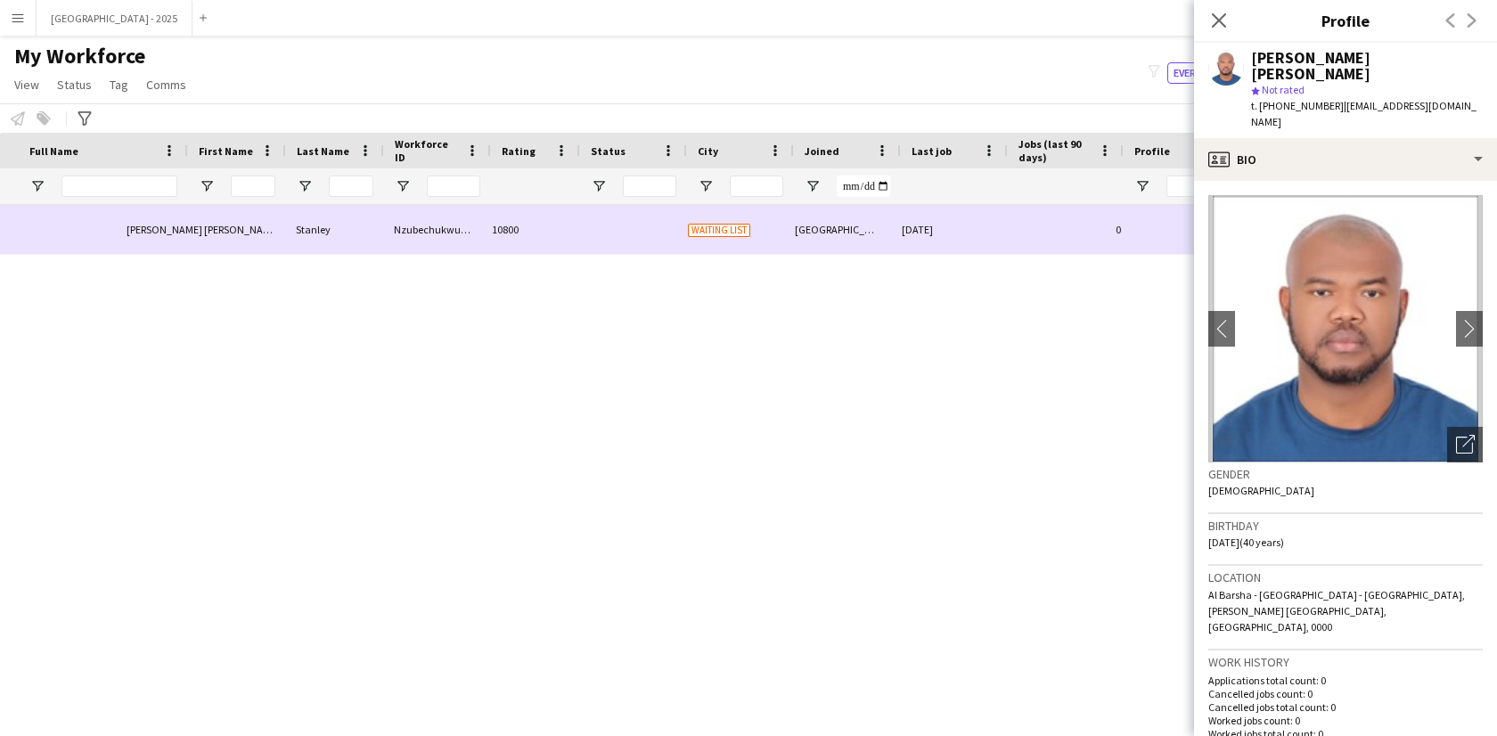
scroll to position [0, 0]
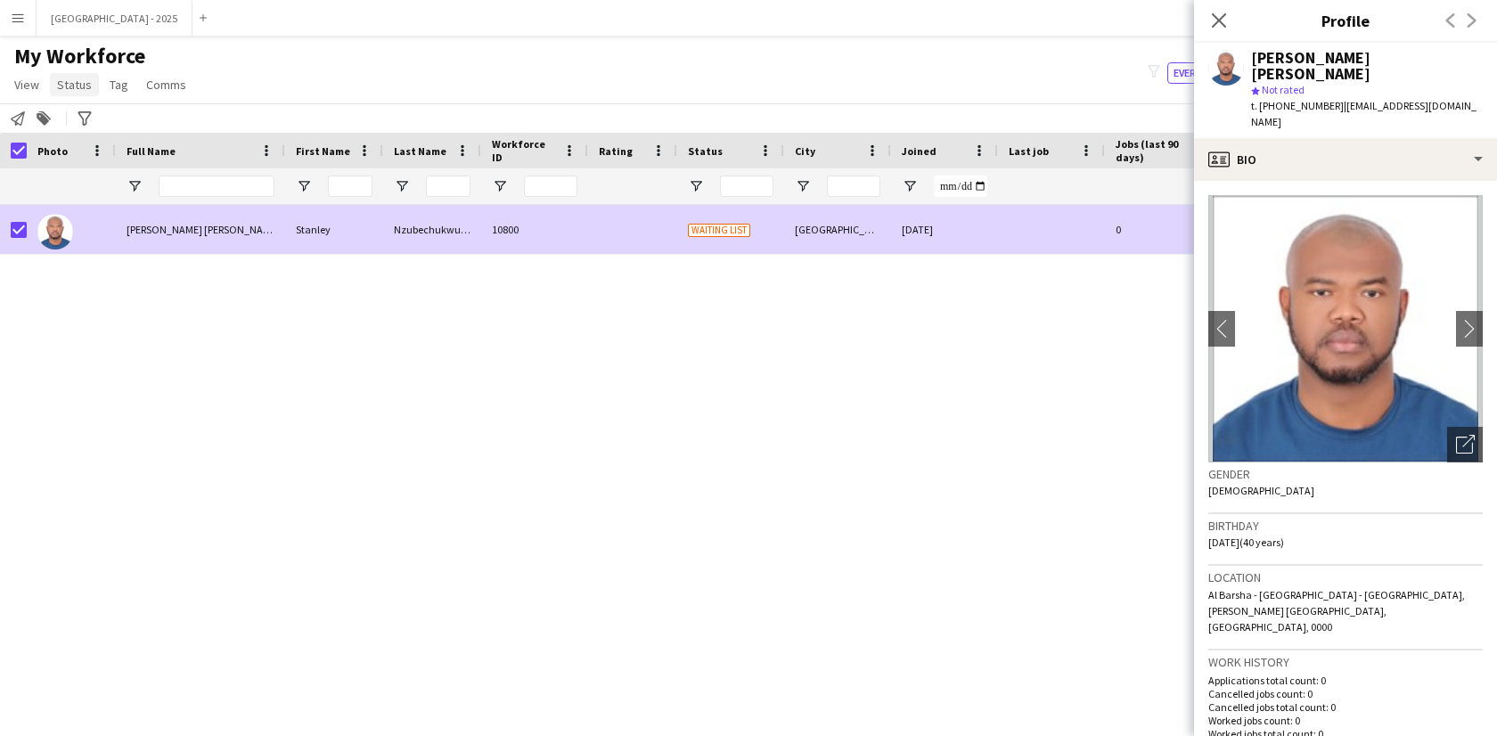
click at [83, 91] on span "Status" at bounding box center [74, 85] width 35 height 16
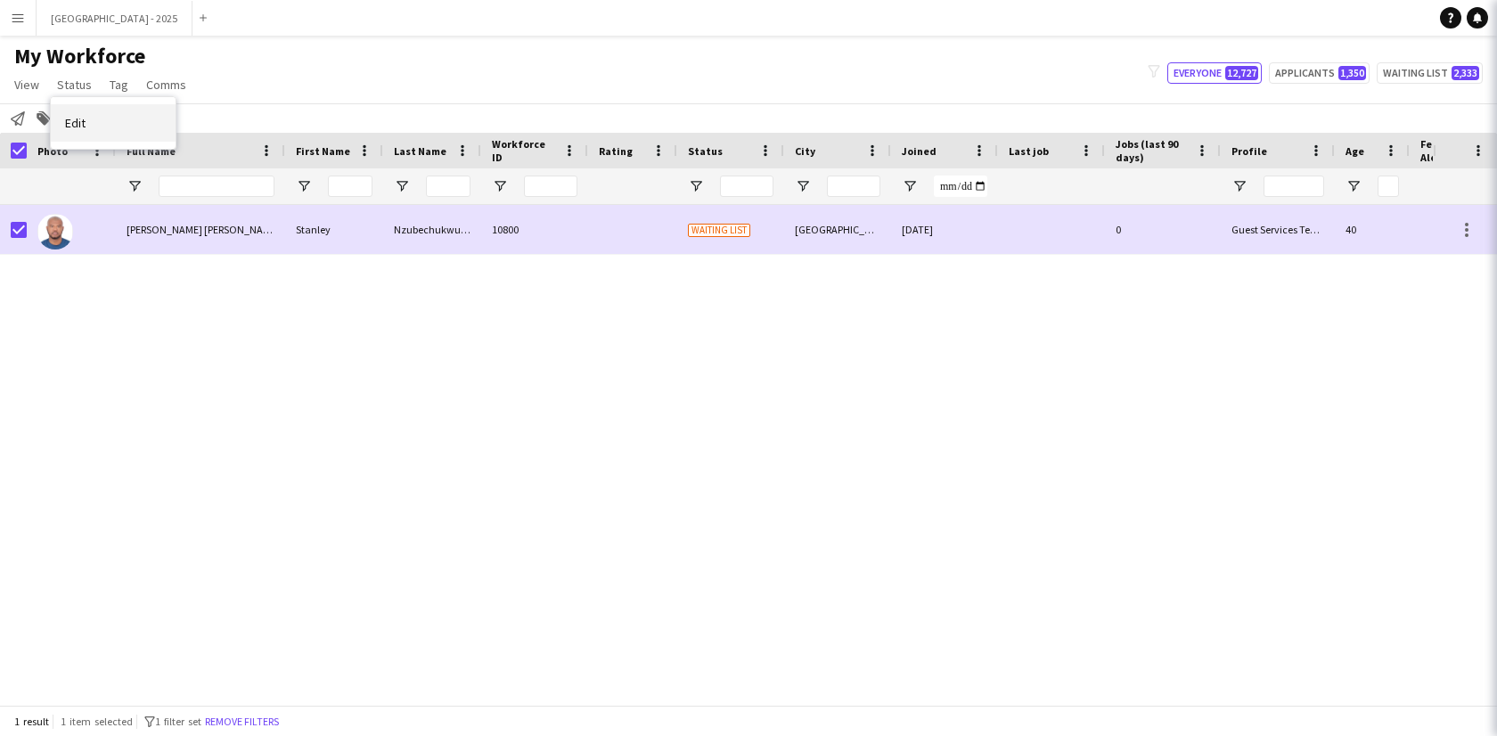
click at [92, 114] on link "Edit" at bounding box center [113, 122] width 125 height 37
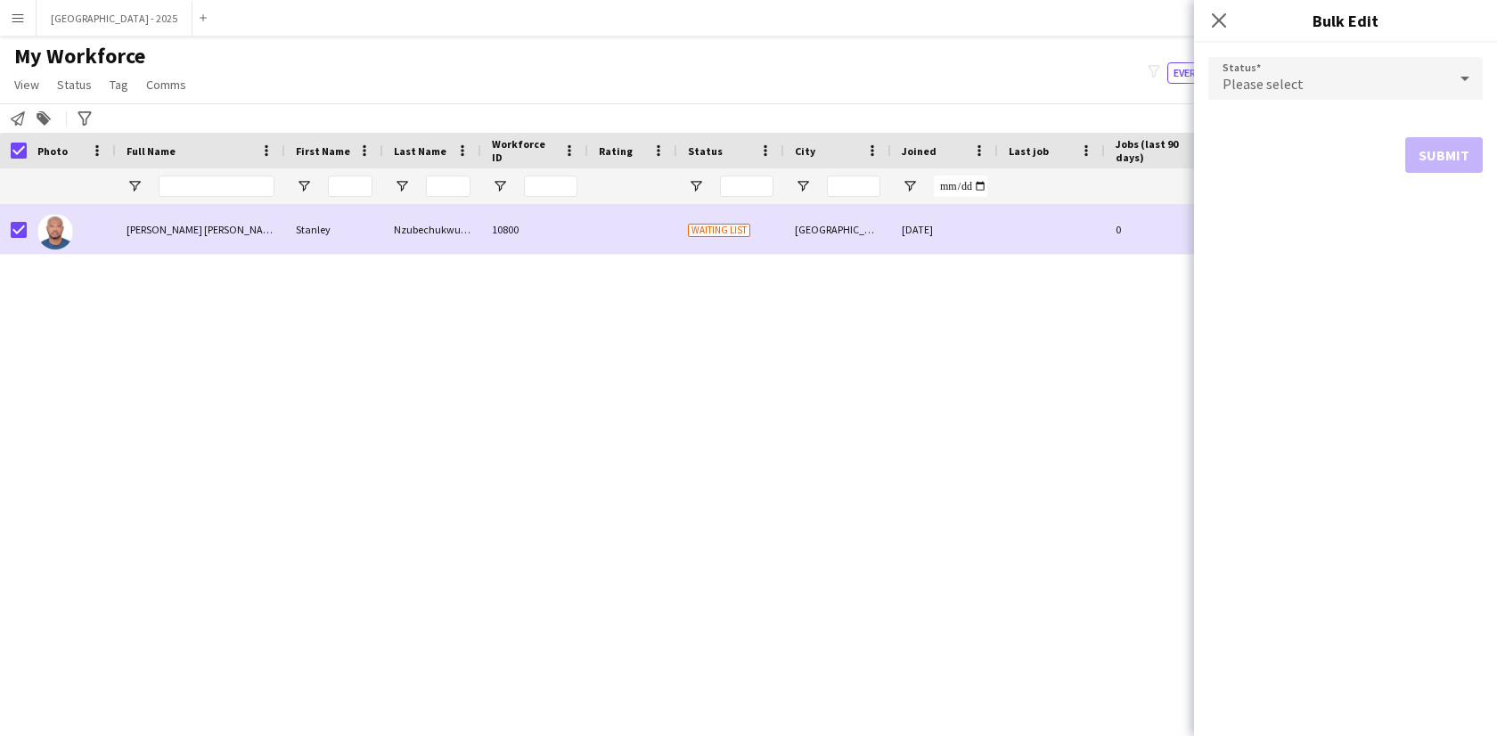
click at [1270, 106] on form "Status Please select Submit" at bounding box center [1345, 115] width 274 height 144
click at [1268, 98] on div "Please select" at bounding box center [1327, 78] width 239 height 43
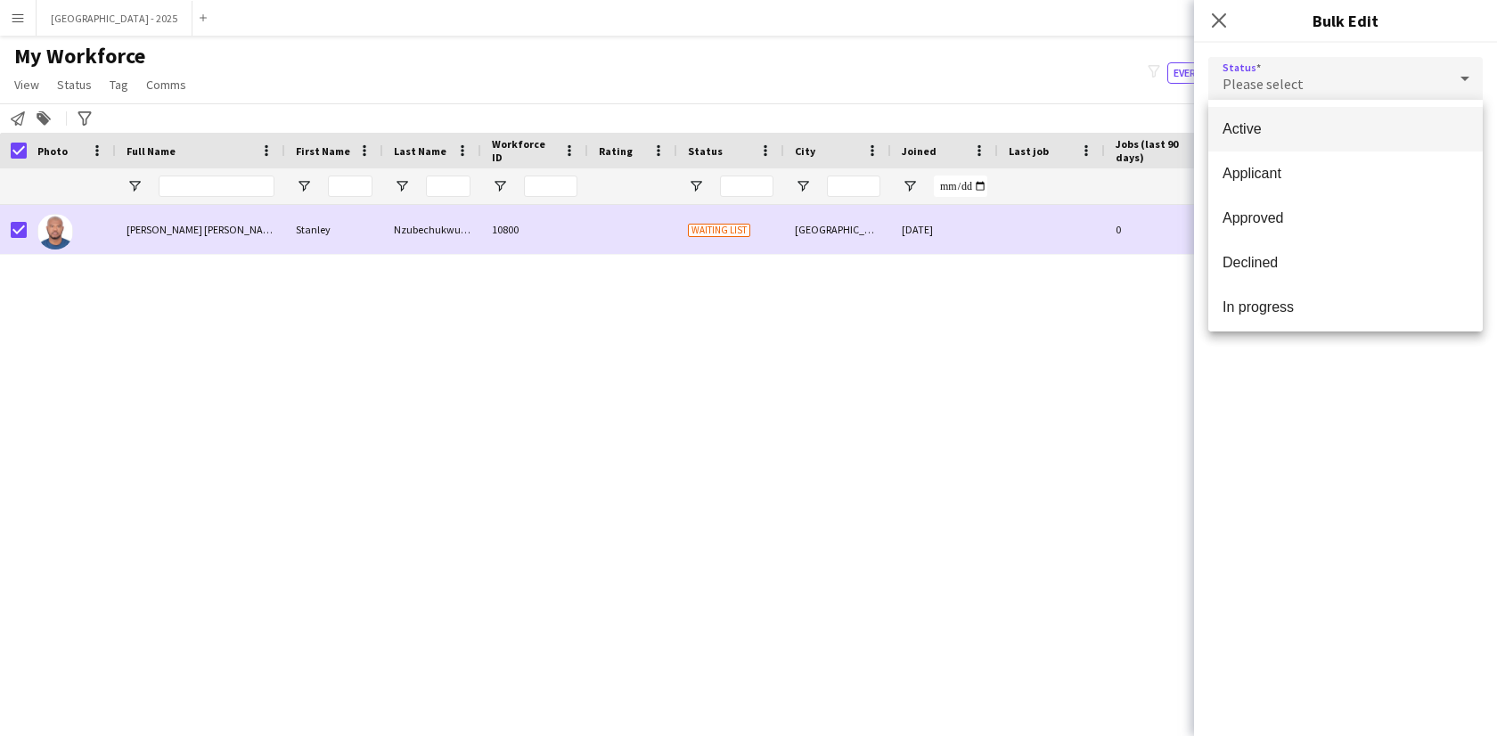
click at [1282, 124] on span "Active" at bounding box center [1345, 128] width 246 height 17
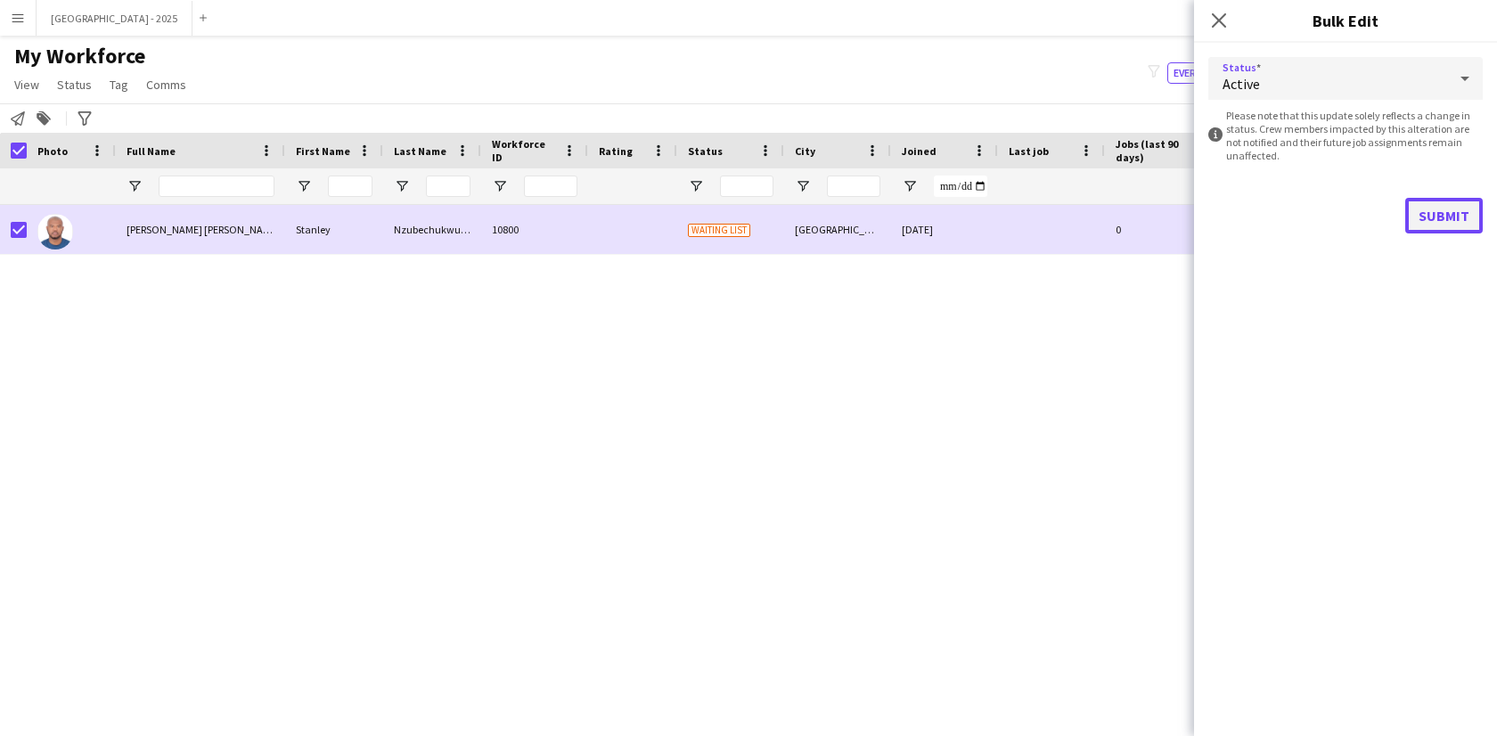
click at [1460, 217] on button "Submit" at bounding box center [1444, 216] width 78 height 36
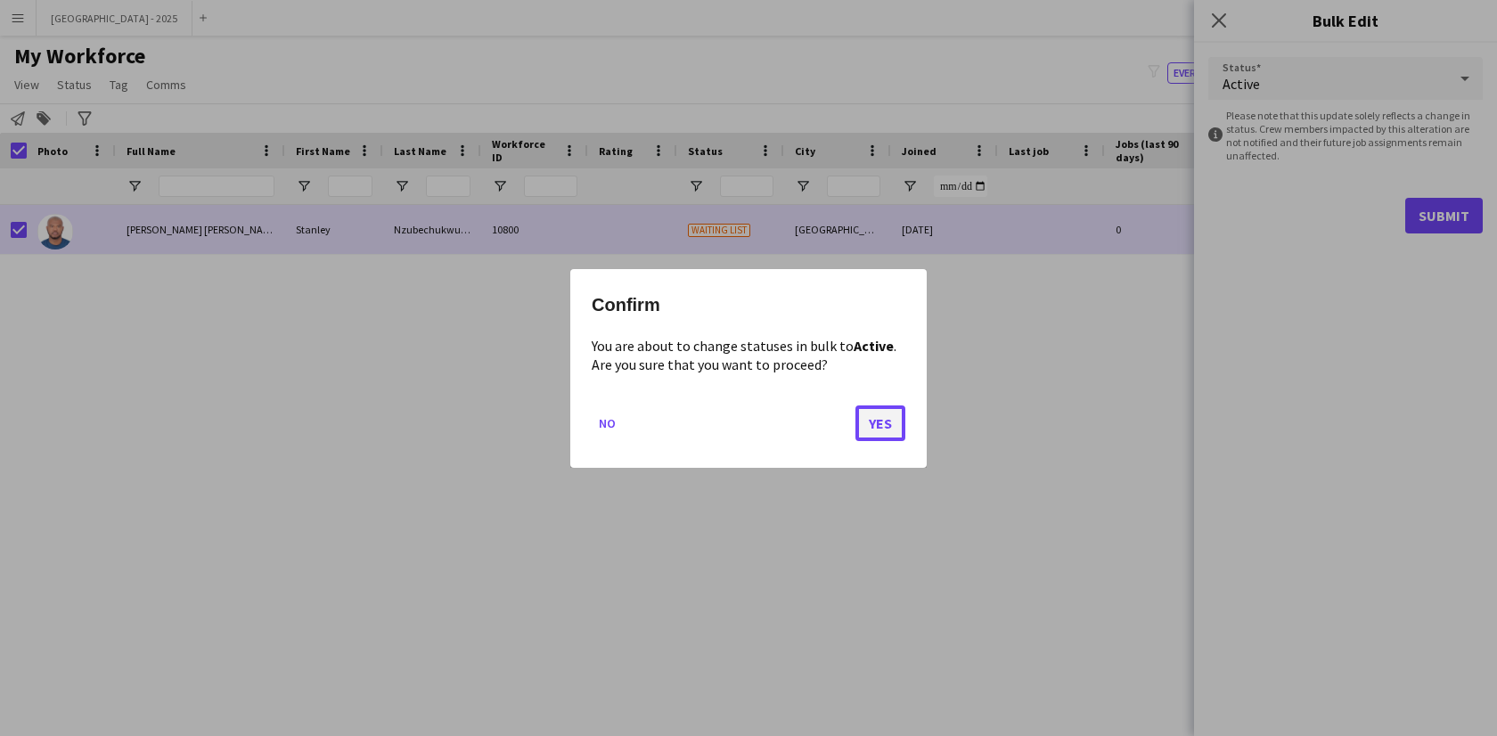
click at [900, 423] on button "Yes" at bounding box center [880, 422] width 50 height 36
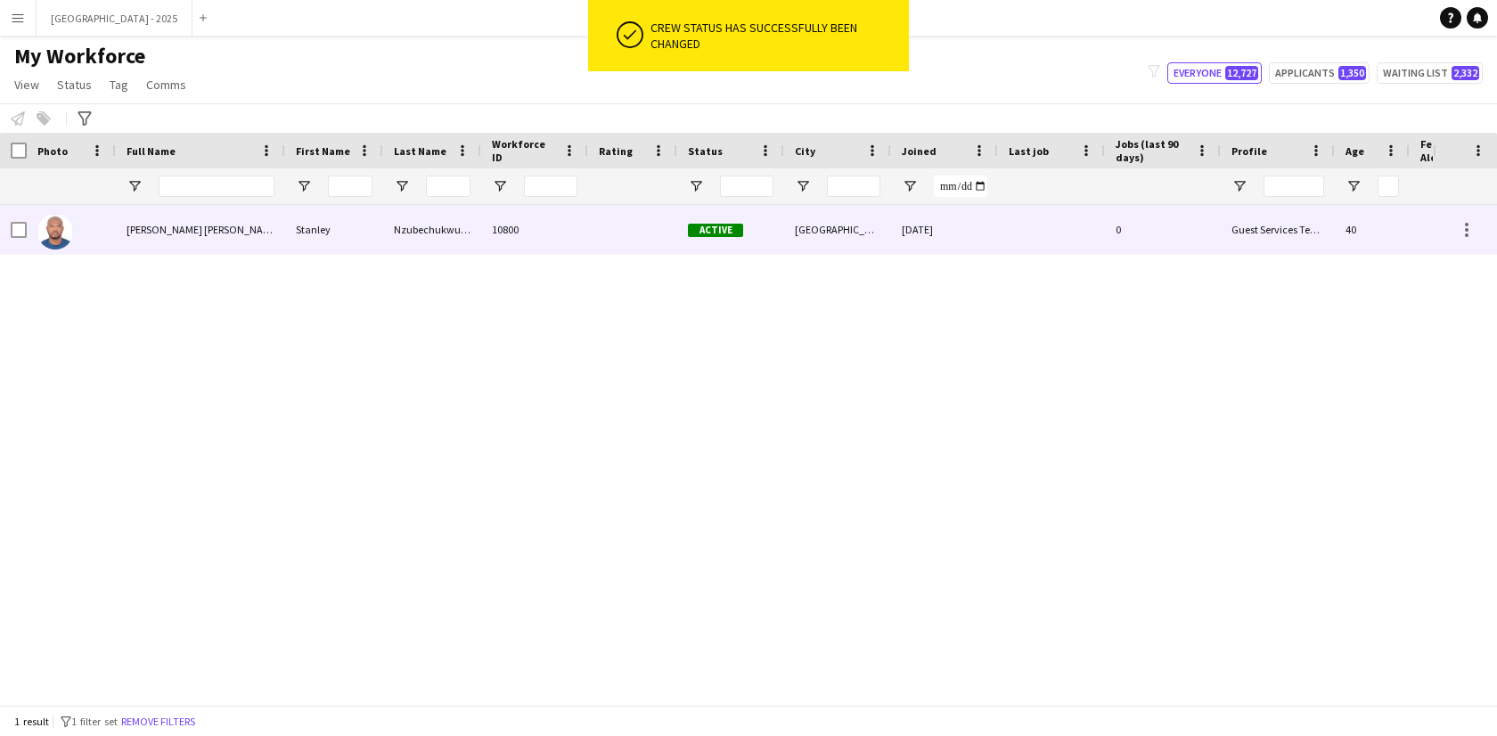
click at [102, 226] on div at bounding box center [71, 229] width 89 height 49
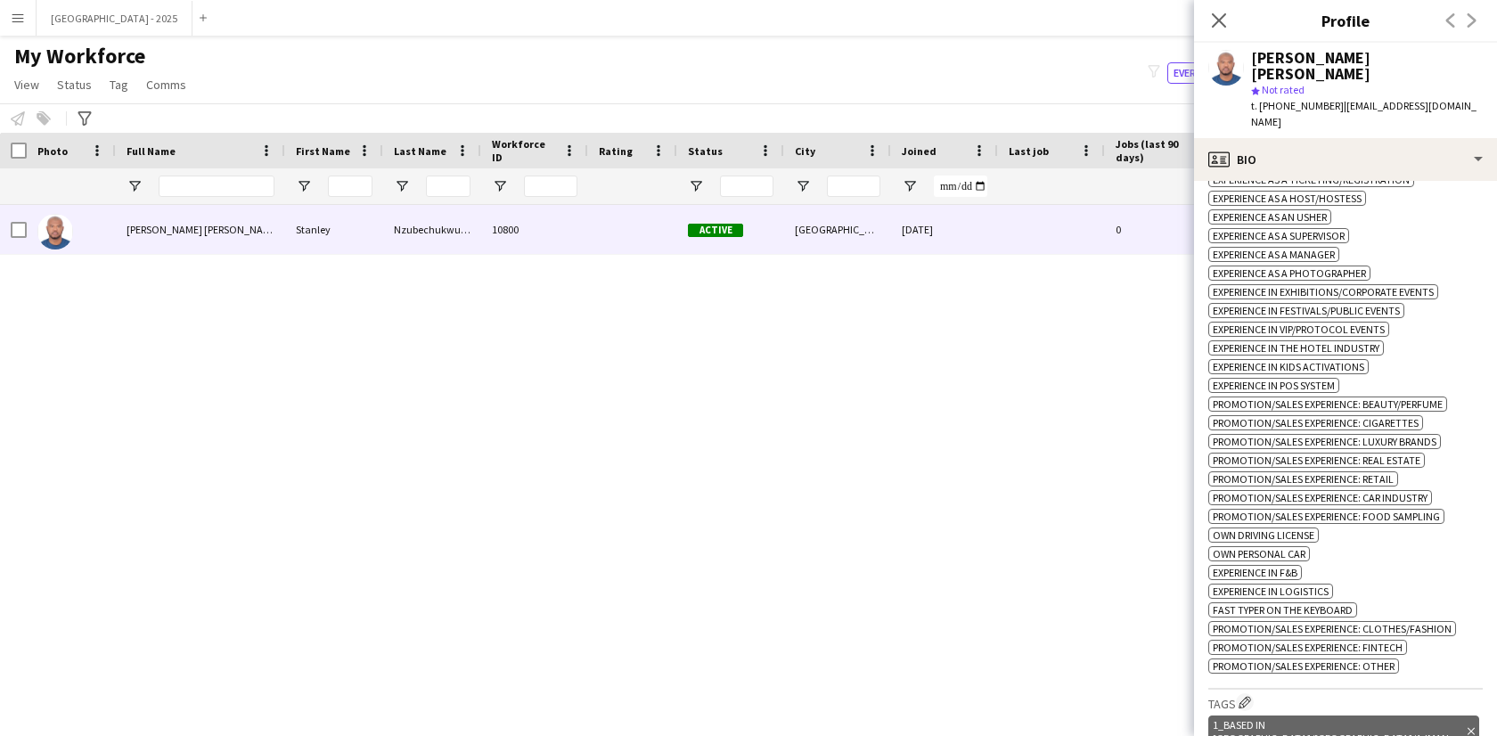
scroll to position [1037, 0]
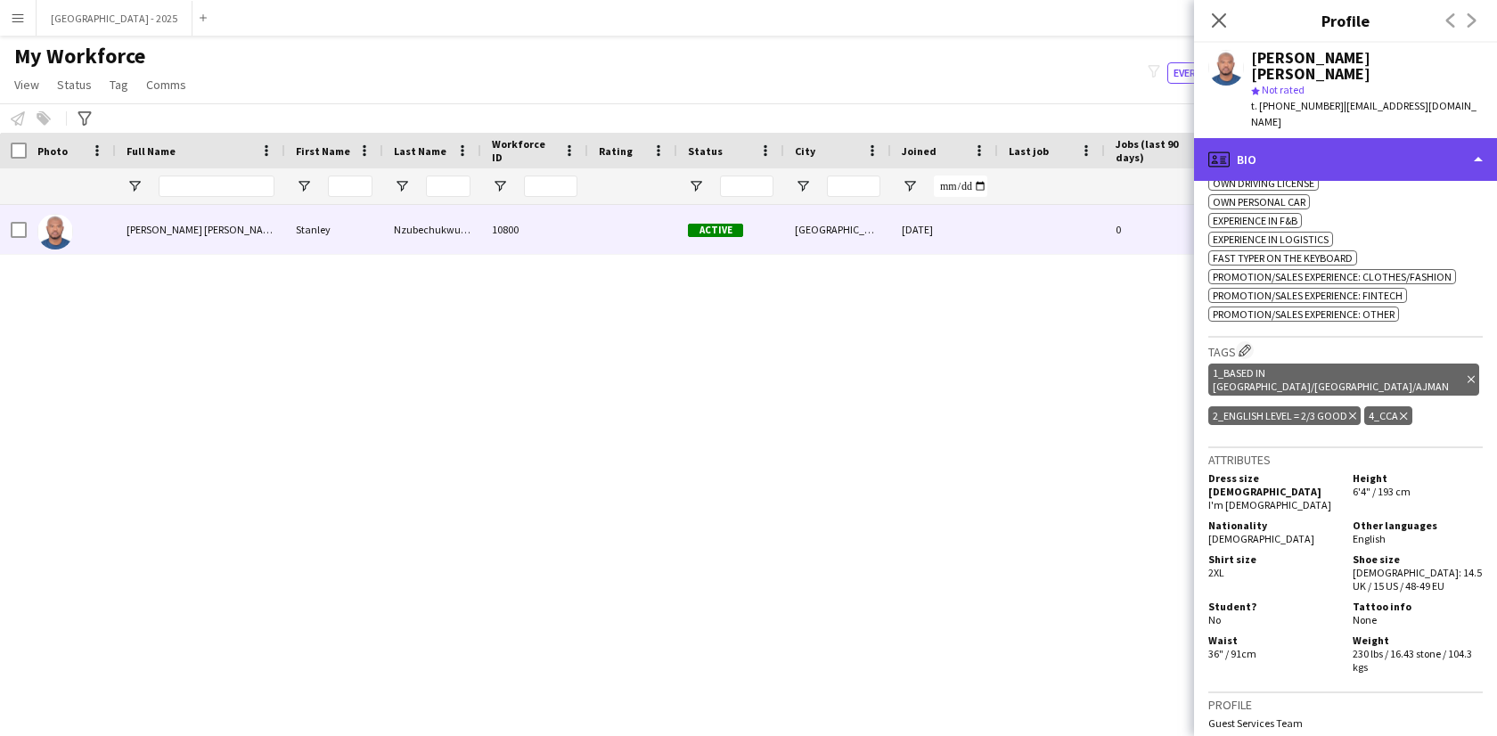
click at [1286, 161] on div "profile Bio" at bounding box center [1345, 159] width 303 height 43
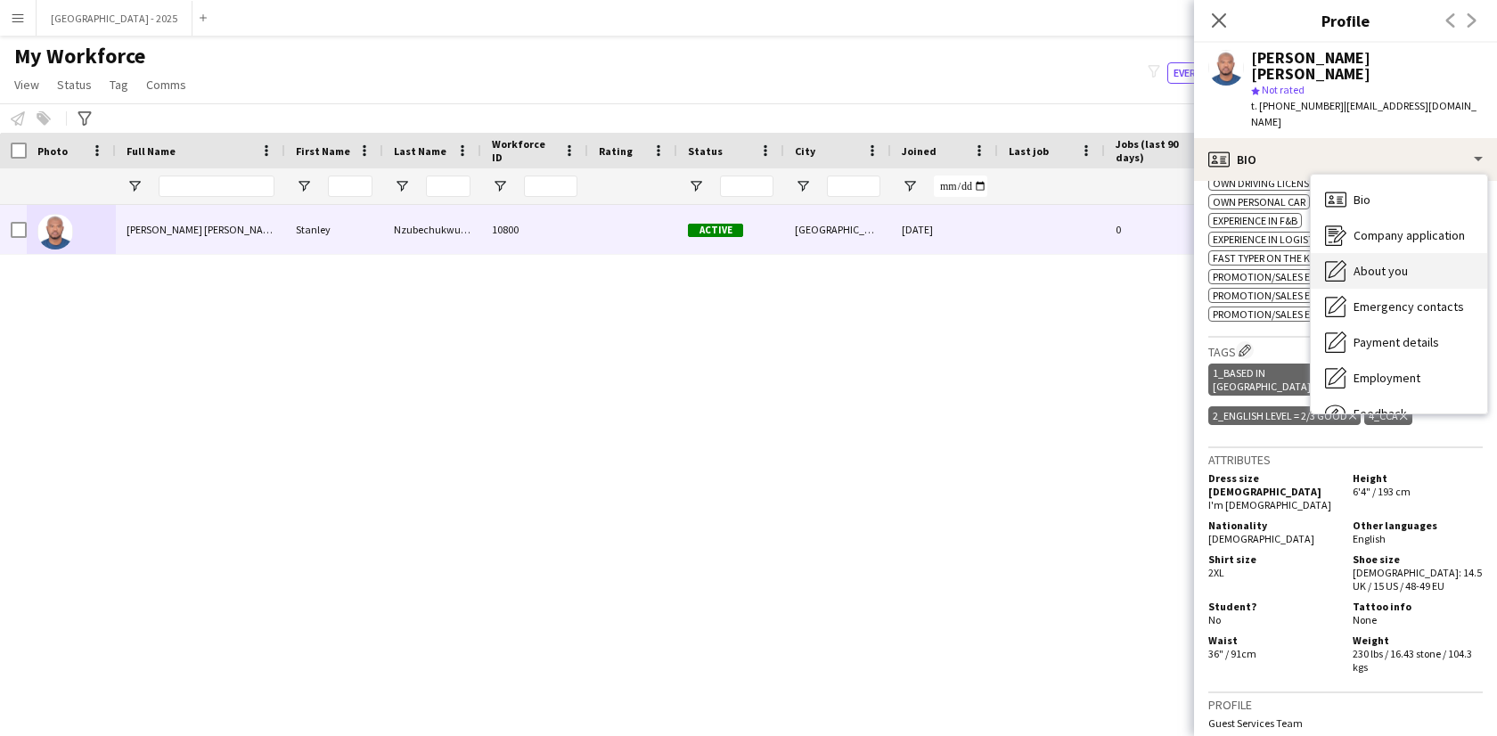
click at [1391, 258] on div "About you About you" at bounding box center [1398, 271] width 176 height 36
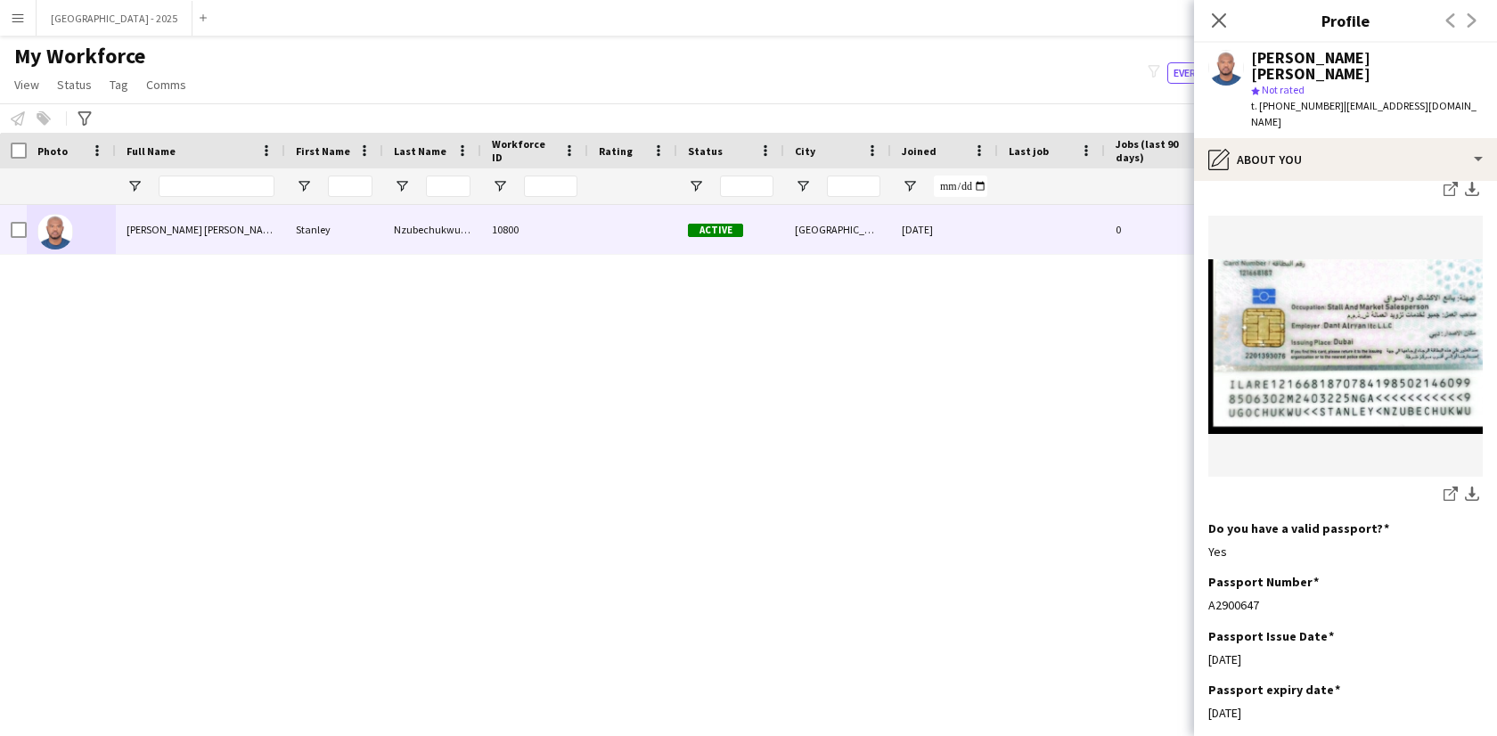
scroll to position [1853, 0]
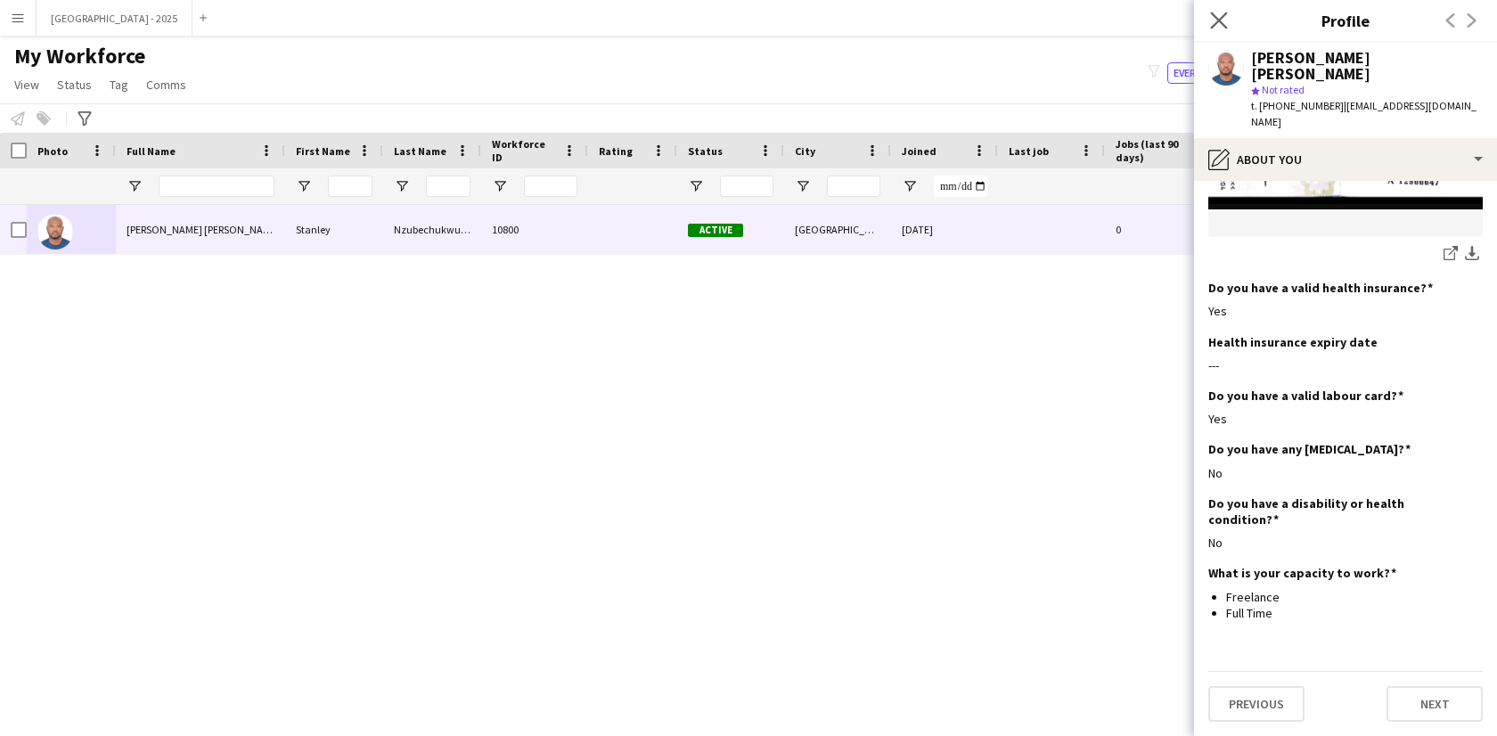
click at [1220, 29] on app-icon "Close pop-in" at bounding box center [1219, 21] width 26 height 26
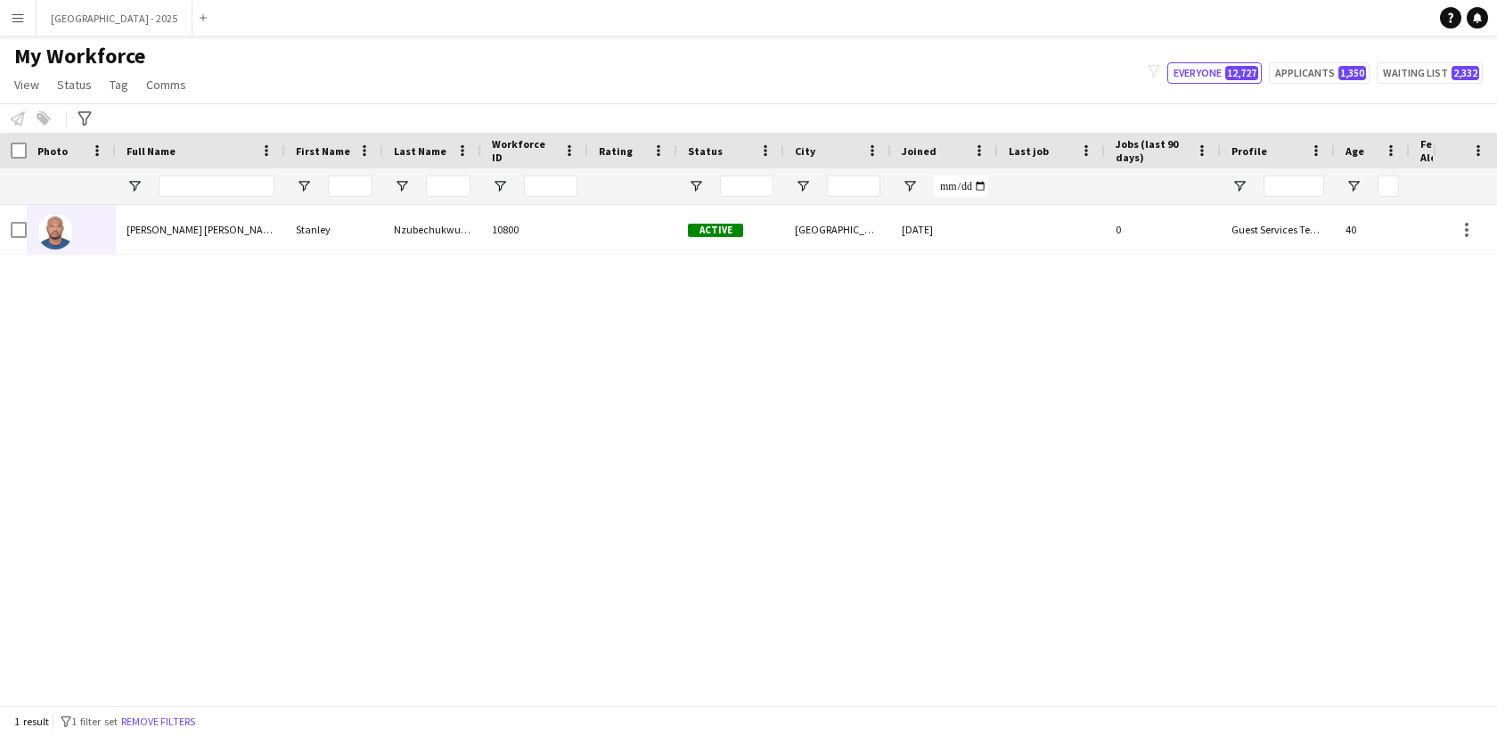
scroll to position [0, 387]
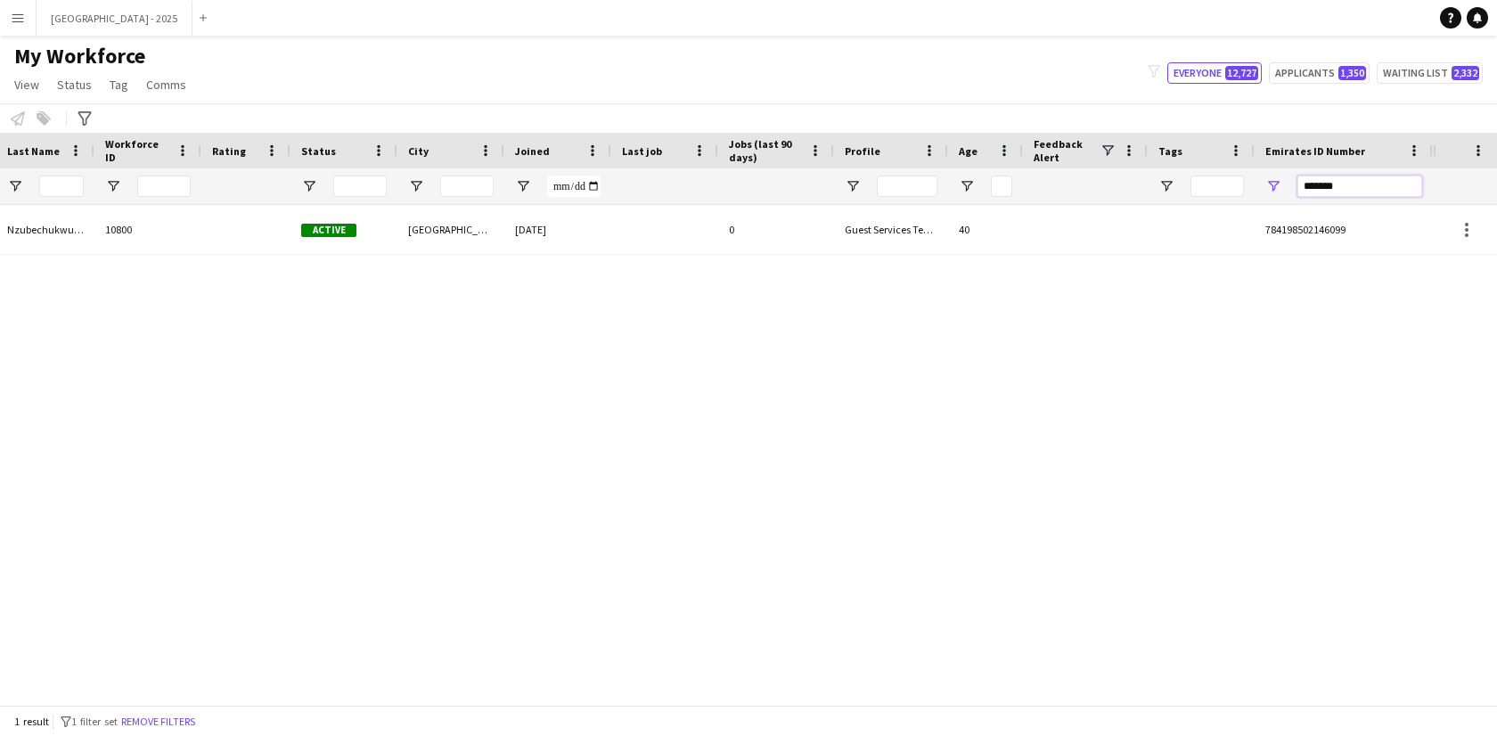
click at [1340, 187] on input "*******" at bounding box center [1359, 186] width 125 height 21
paste input "Emirates ID Number Filter Input"
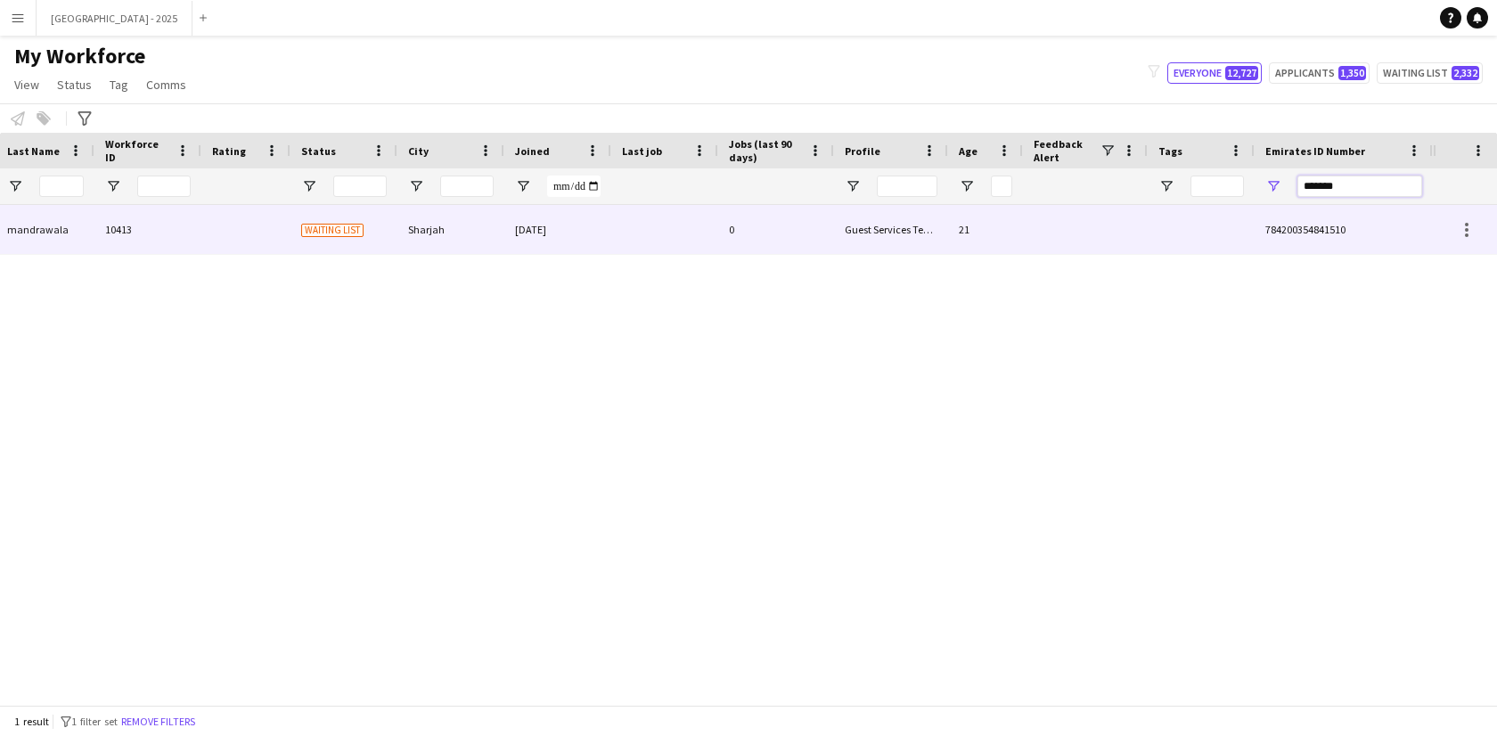
type input "*******"
click at [1053, 243] on div at bounding box center [1085, 229] width 125 height 49
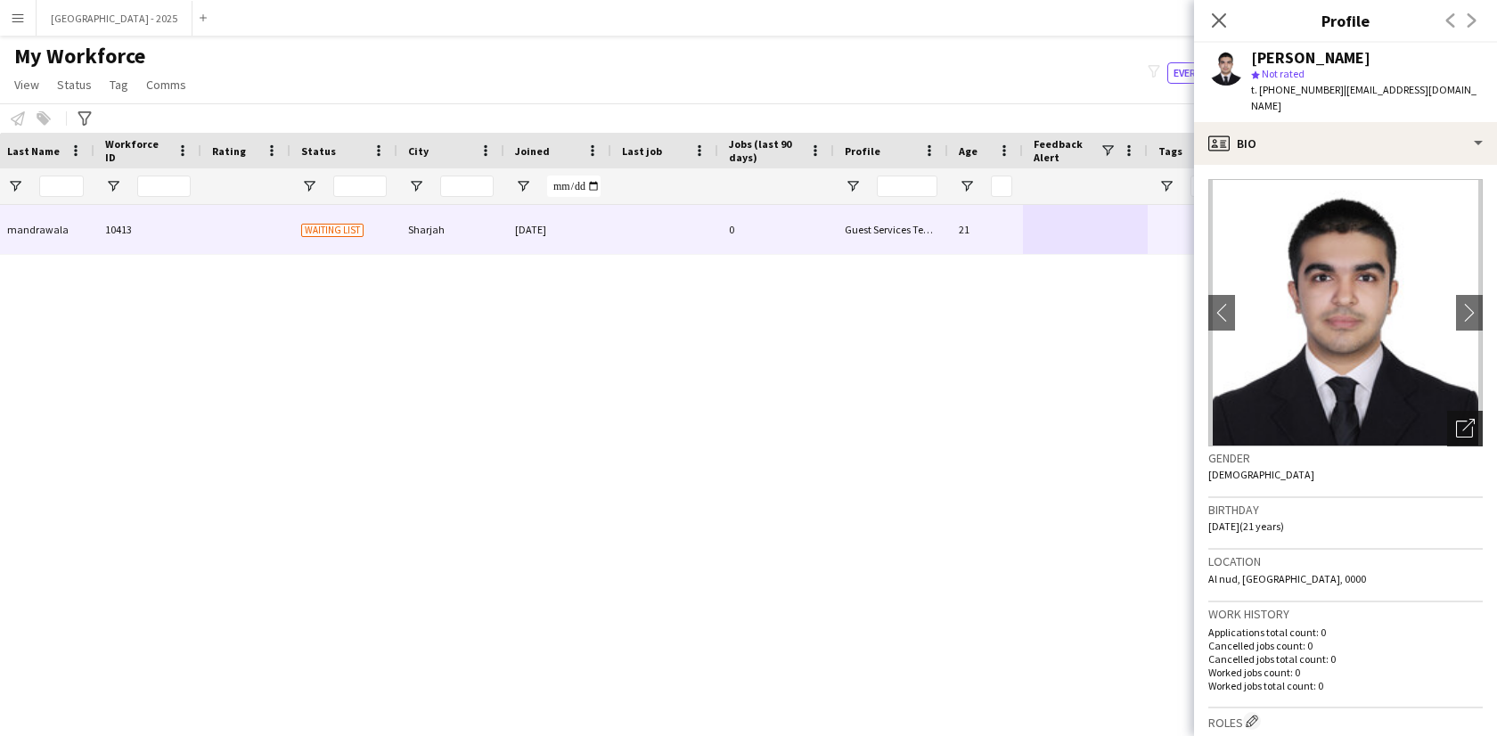
click at [1449, 411] on div "Open photos pop-in" at bounding box center [1465, 429] width 36 height 36
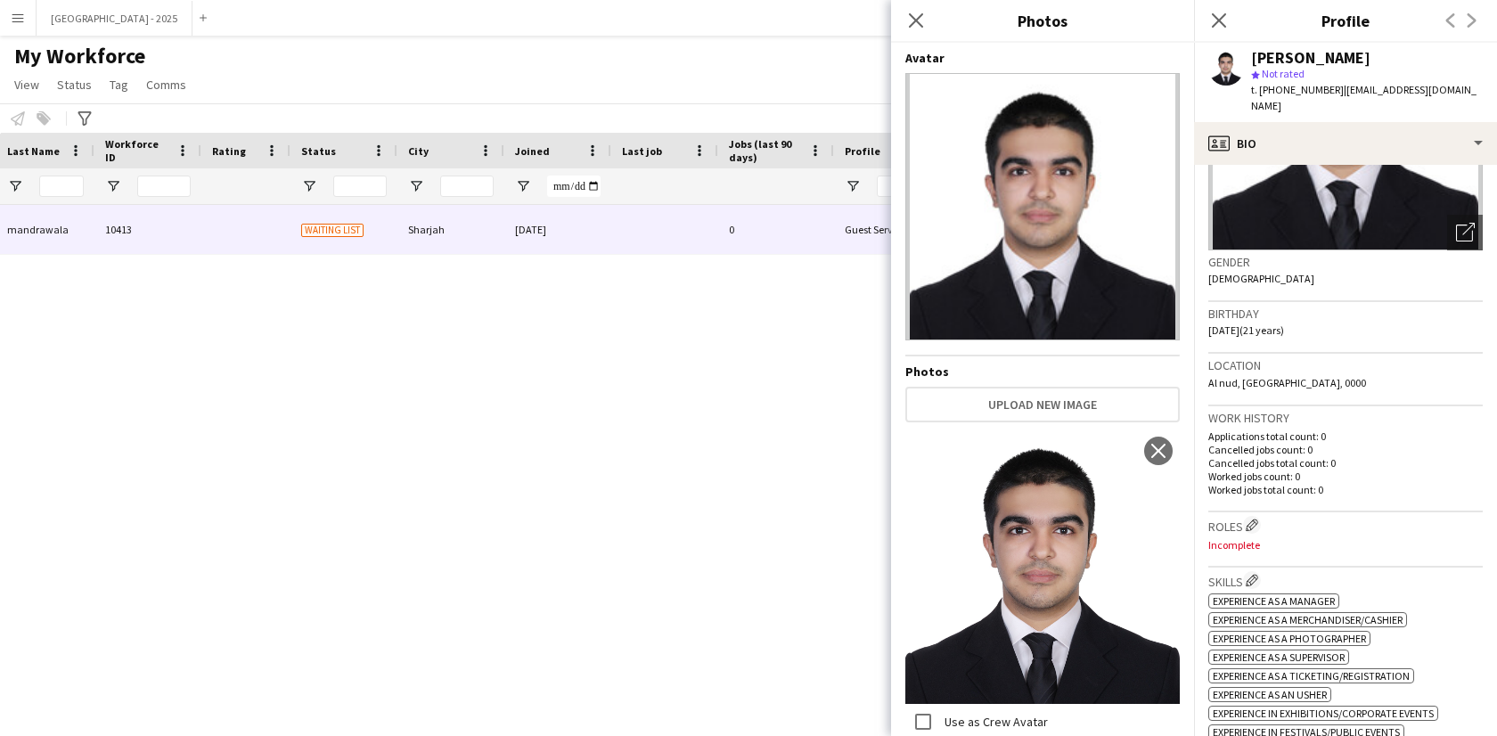
click at [1360, 429] on p "Applications total count: 0" at bounding box center [1345, 435] width 274 height 13
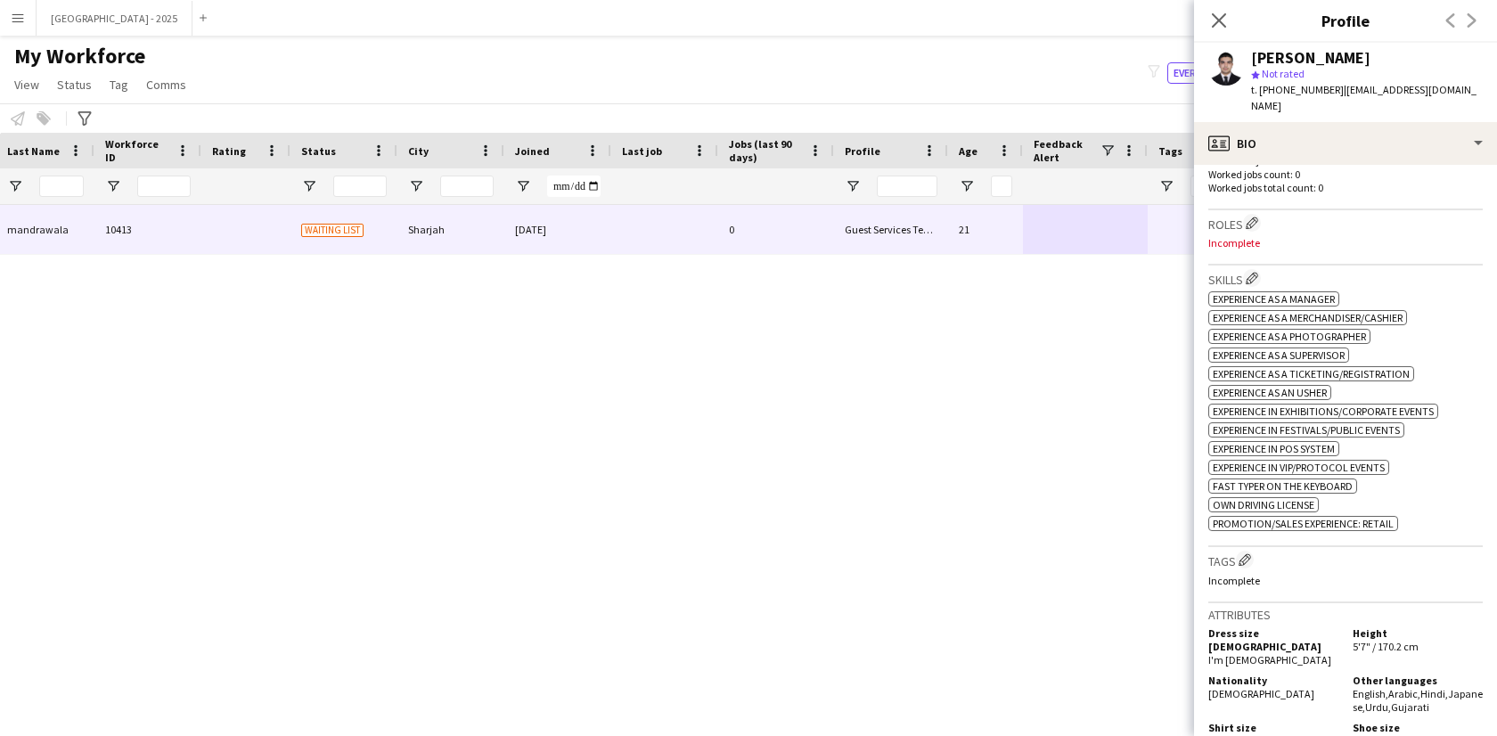
scroll to position [838, 0]
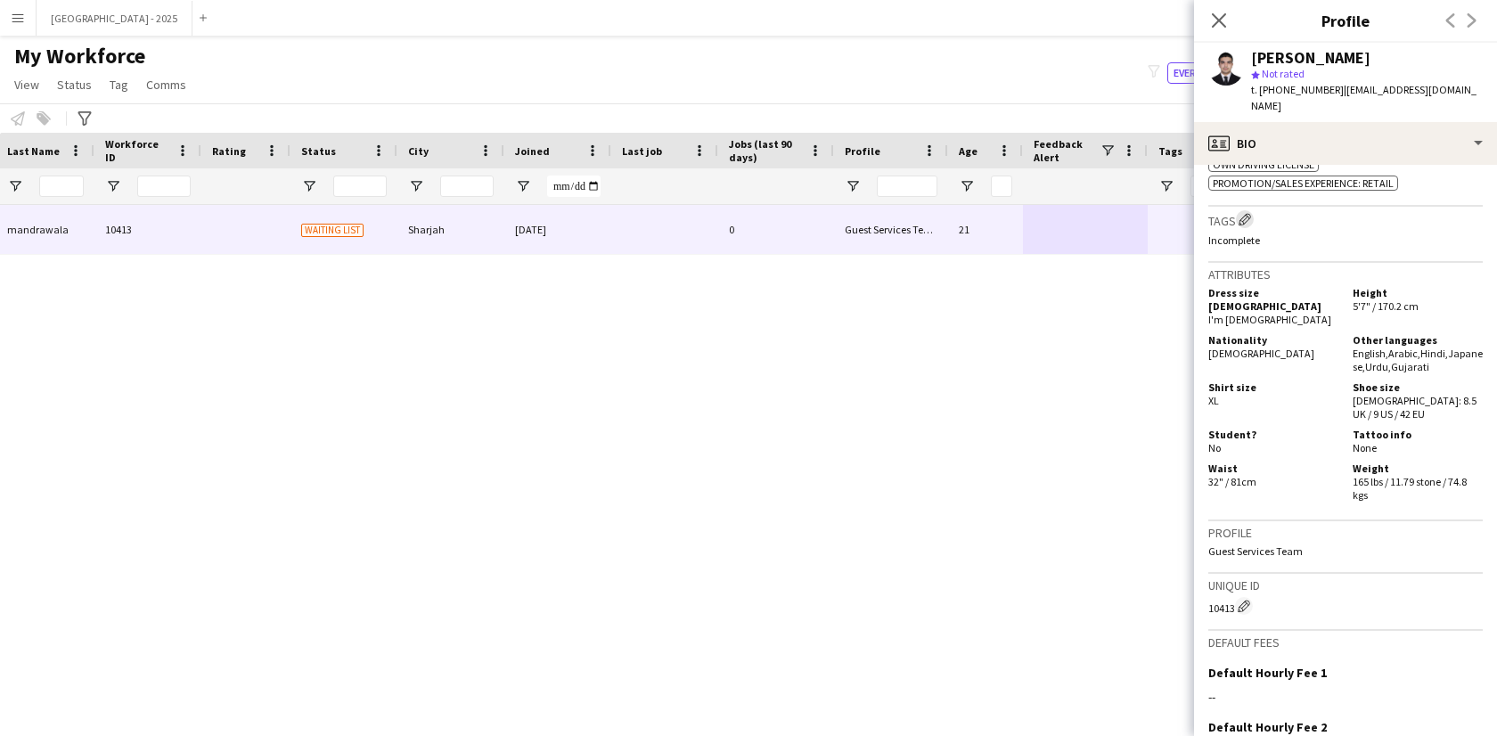
click at [1244, 216] on app-icon "Edit crew company tags" at bounding box center [1244, 219] width 12 height 12
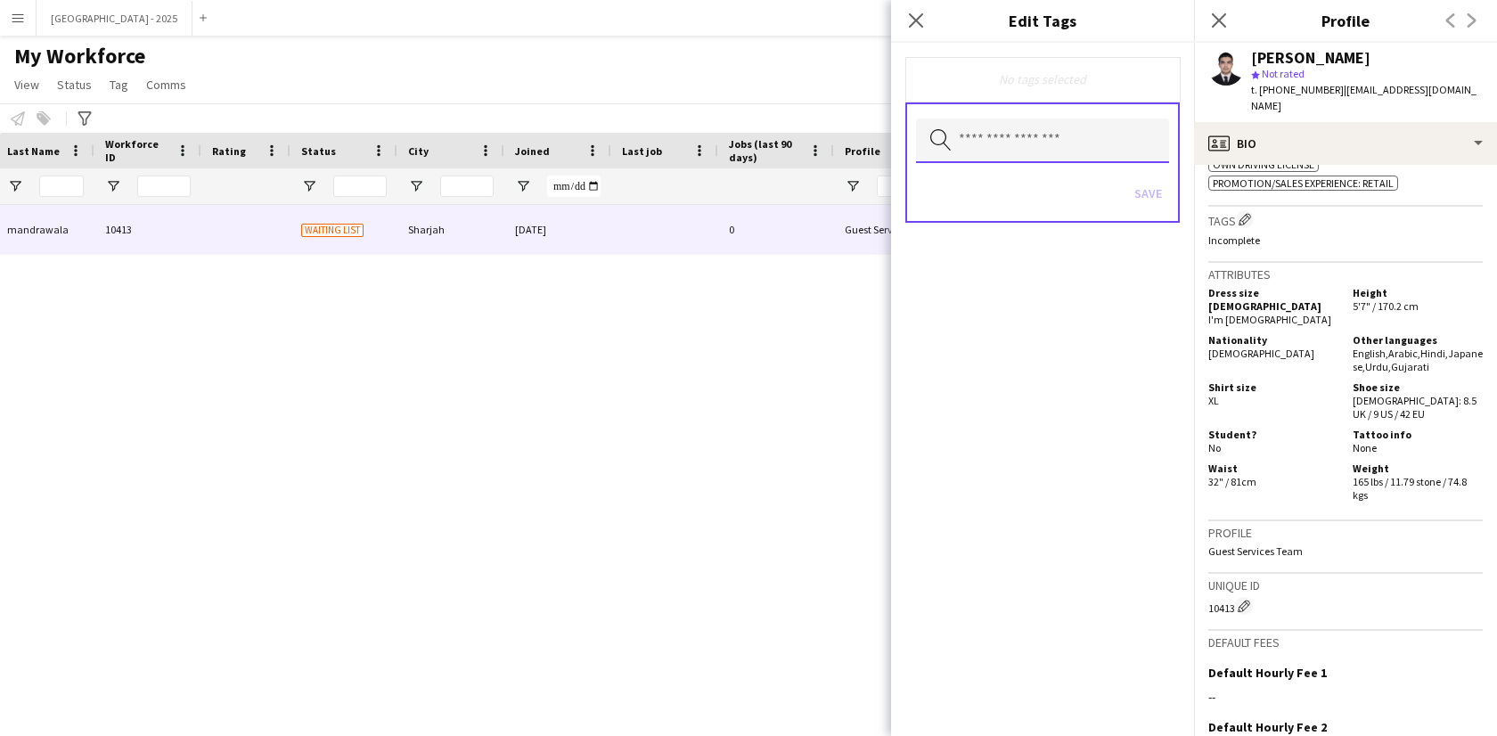
click at [1095, 150] on input "text" at bounding box center [1042, 140] width 253 height 45
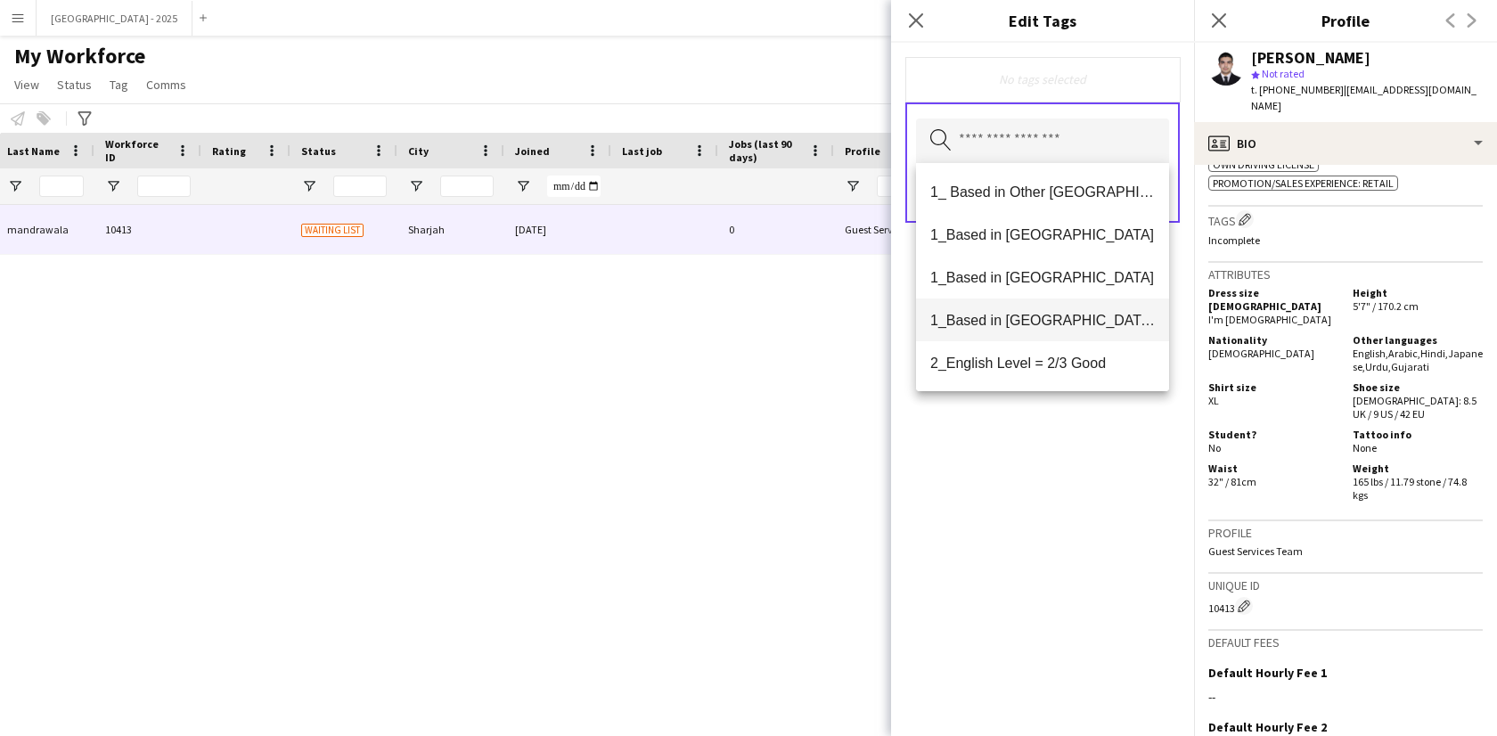
click at [1096, 329] on mat-option "1_Based in [GEOGRAPHIC_DATA]/[GEOGRAPHIC_DATA]/Ajman" at bounding box center [1042, 319] width 253 height 43
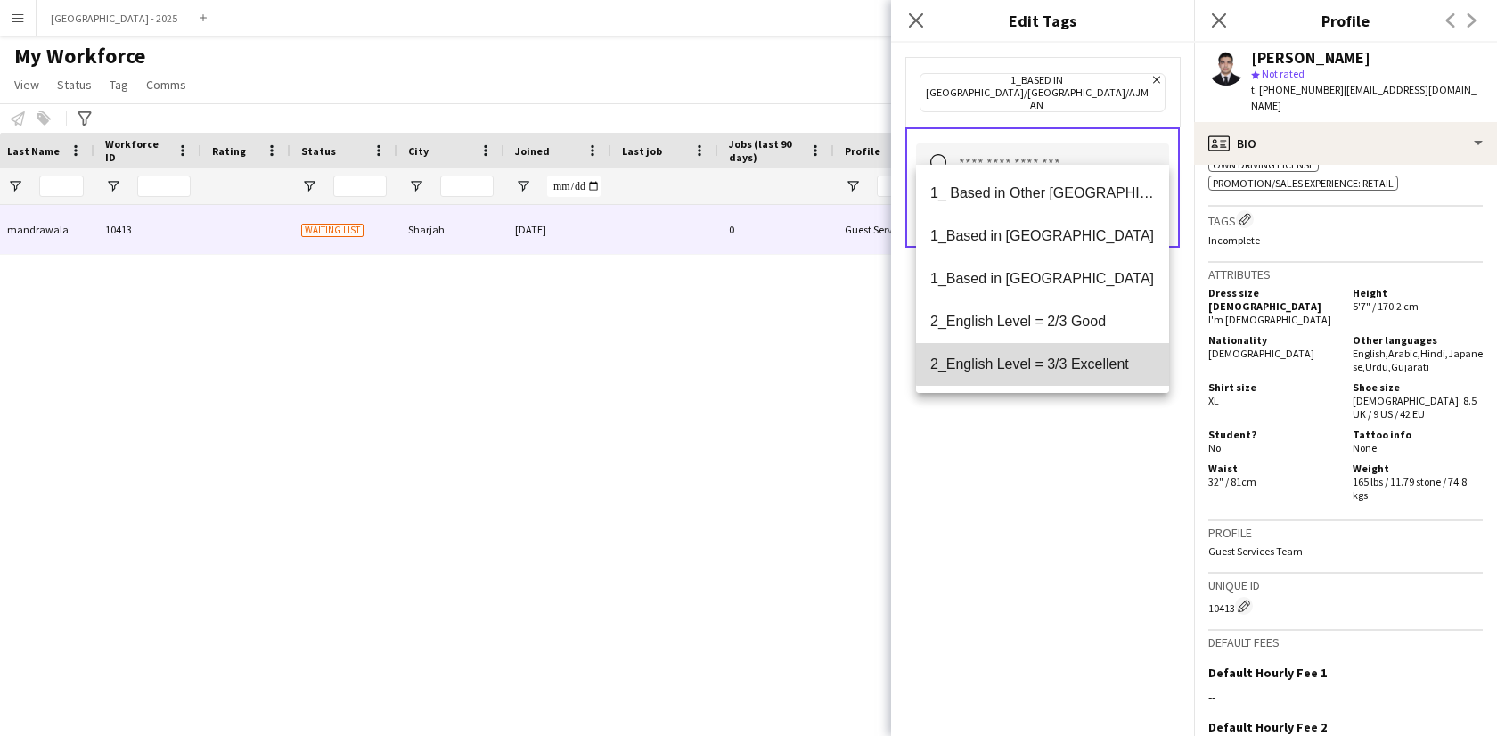
click at [1090, 354] on mat-option "2_English Level = 3/3 Excellent" at bounding box center [1042, 364] width 253 height 43
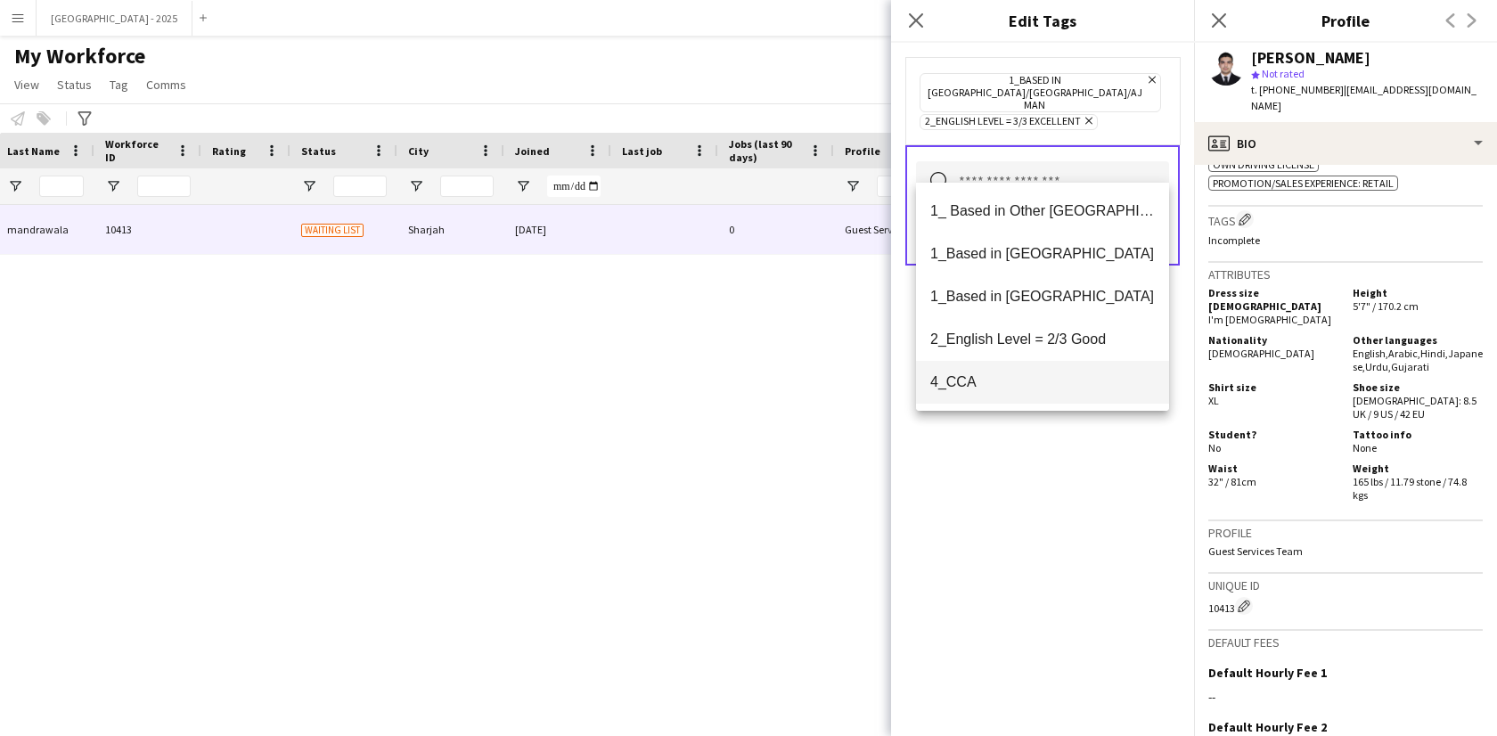
click at [1051, 373] on span "4_CCA" at bounding box center [1042, 381] width 225 height 17
click at [1114, 458] on div "1_Based in [GEOGRAPHIC_DATA]/[GEOGRAPHIC_DATA]/Ajman Remove 2_English Level = 3…" at bounding box center [1042, 389] width 303 height 693
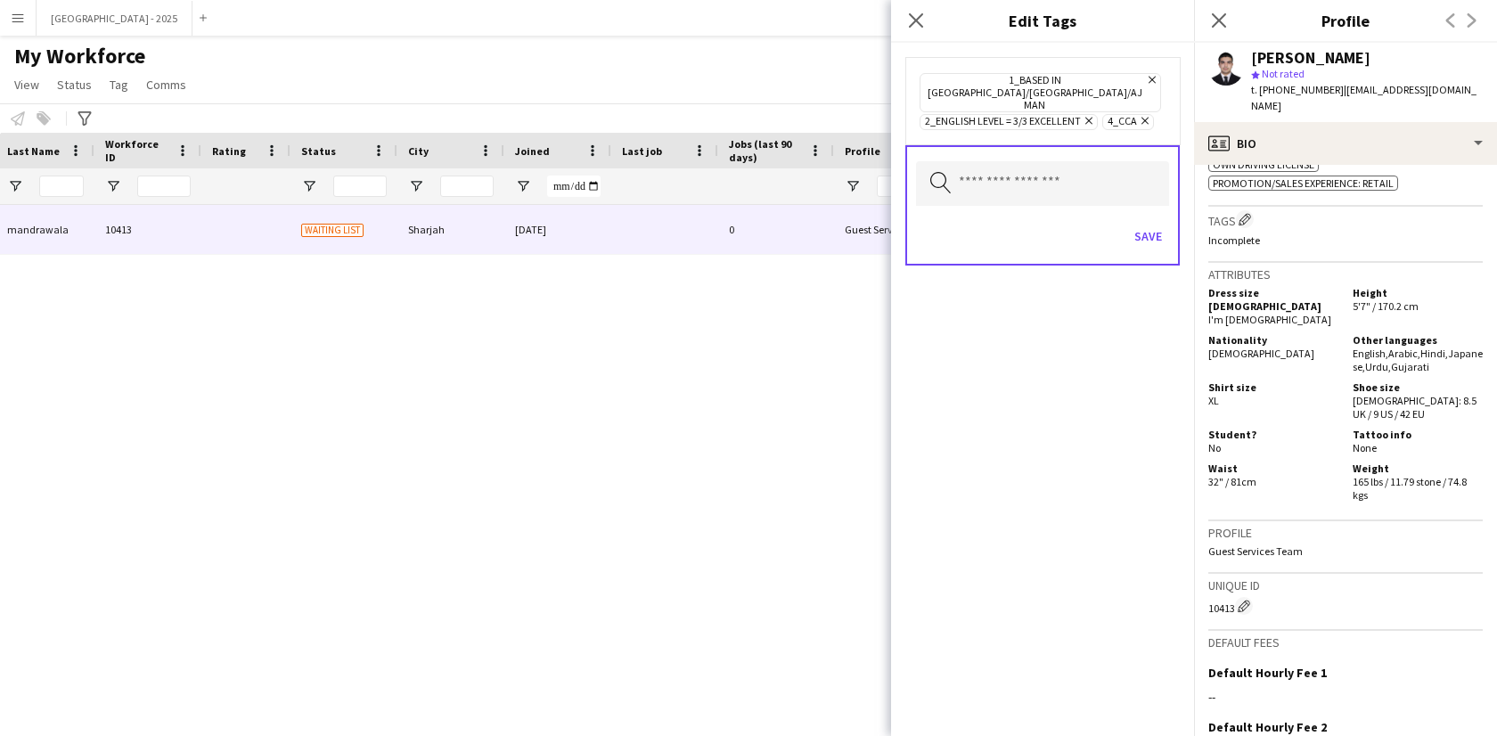
click at [1145, 213] on div "Save" at bounding box center [1042, 238] width 253 height 51
click at [1144, 222] on button "Save" at bounding box center [1148, 236] width 42 height 29
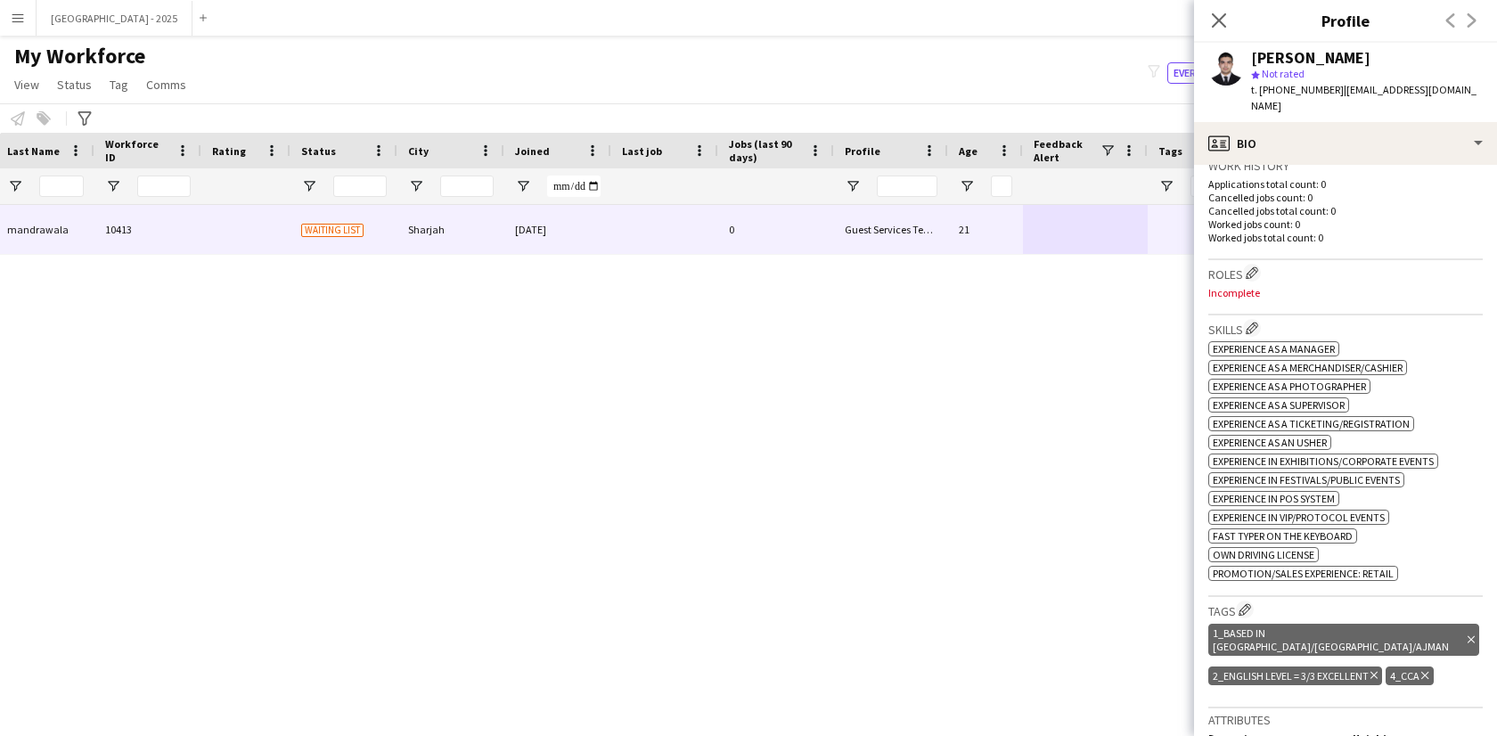
scroll to position [371, 0]
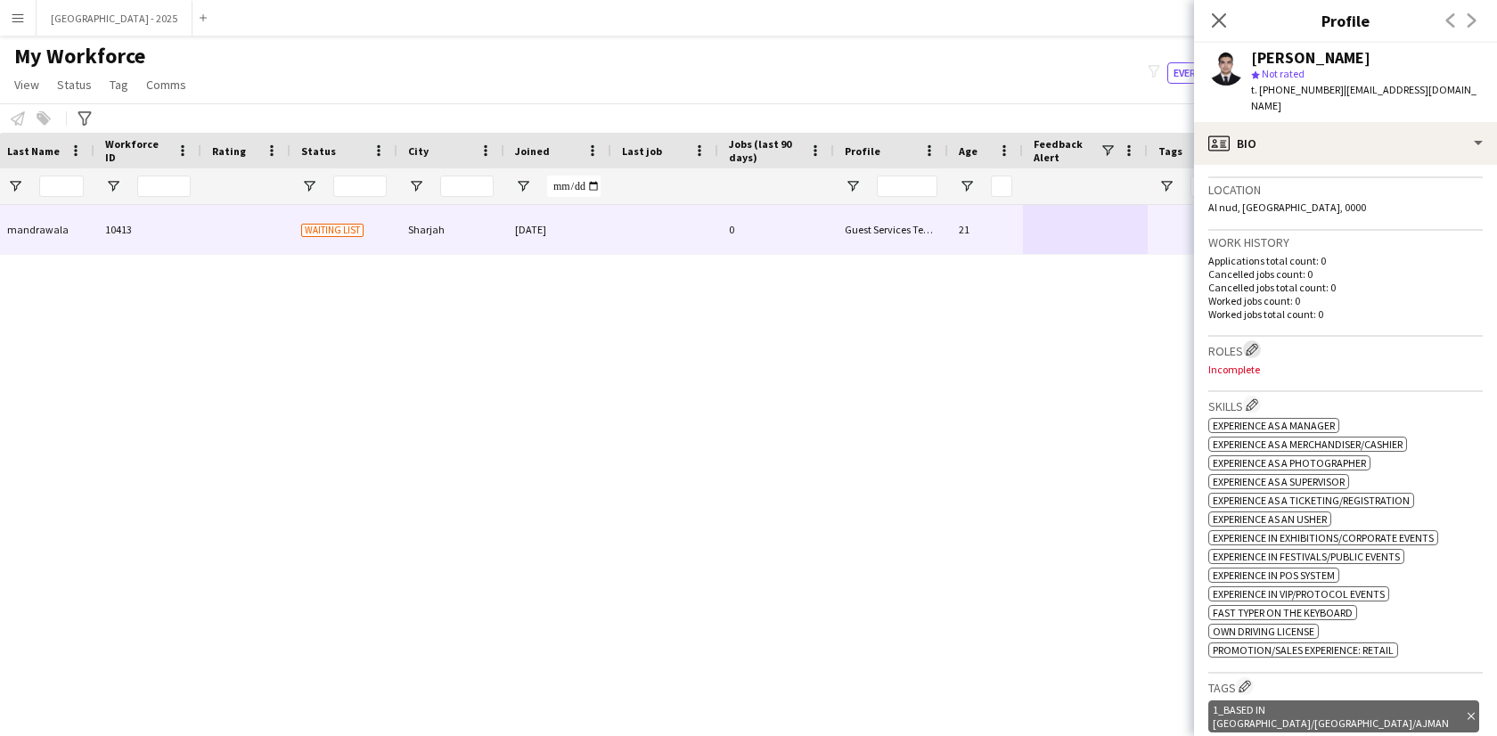
click at [1253, 343] on app-icon "Edit crew company roles" at bounding box center [1251, 349] width 12 height 12
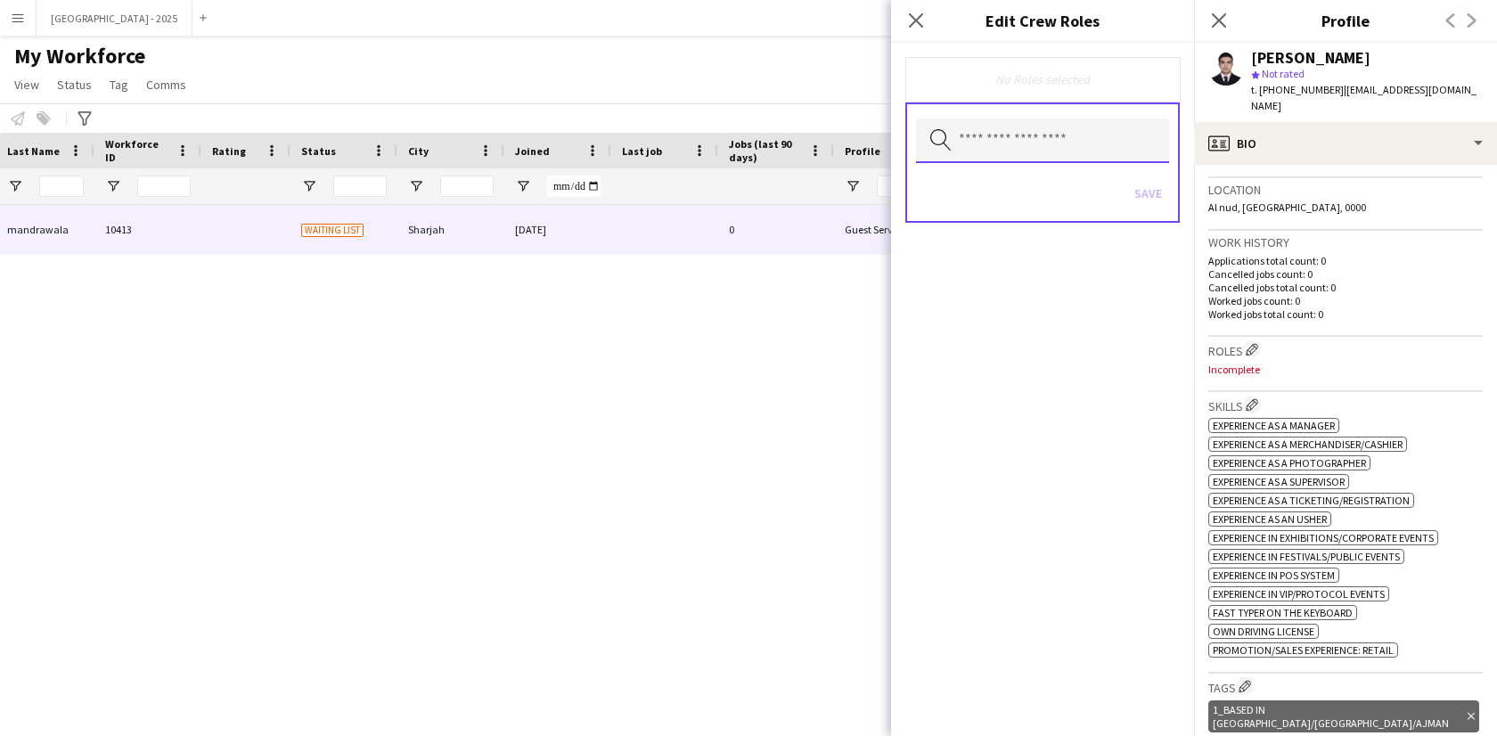
click at [1072, 134] on input "text" at bounding box center [1042, 140] width 253 height 45
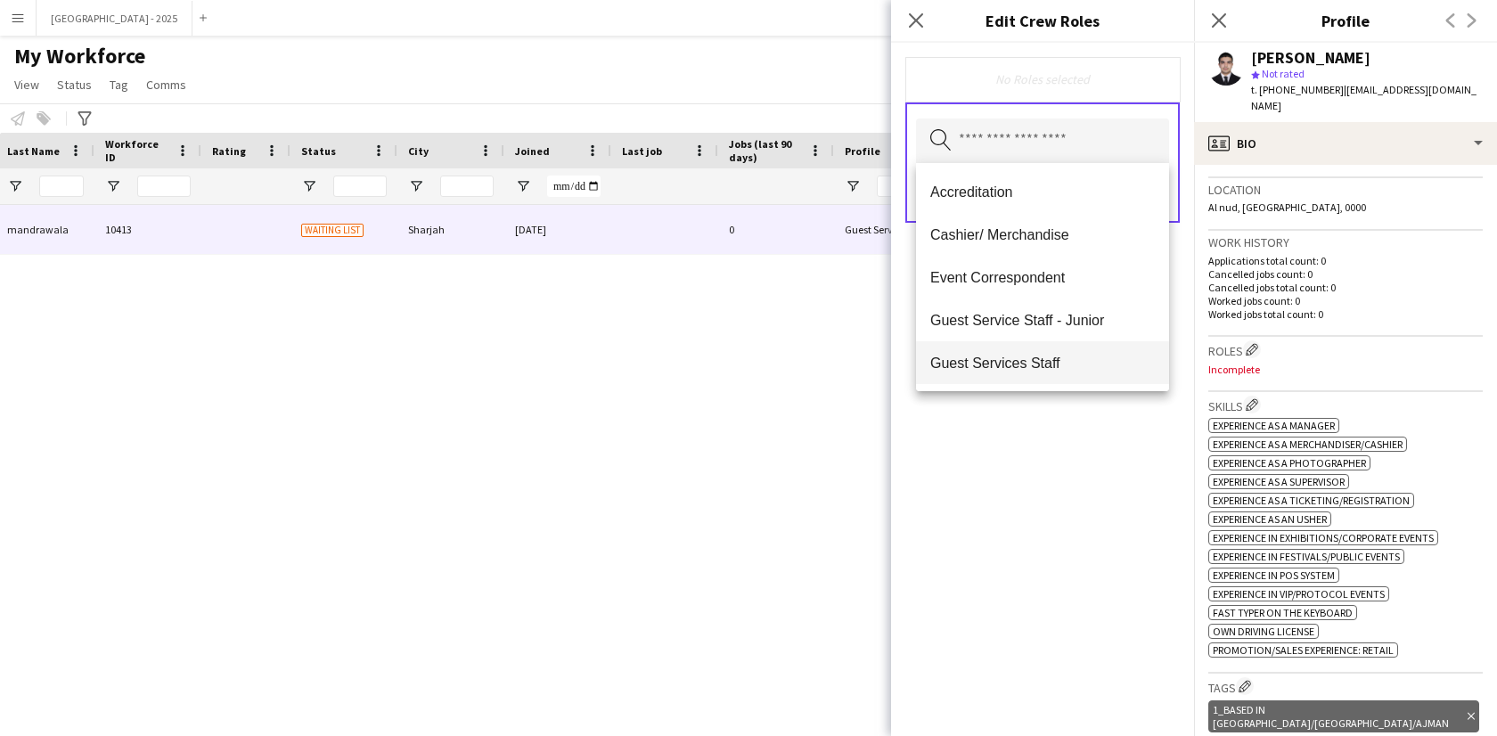
click at [1076, 345] on mat-option "Guest Services Staff" at bounding box center [1042, 362] width 253 height 43
click at [1077, 351] on mat-option "Guest Services Staff - Senior" at bounding box center [1042, 364] width 253 height 43
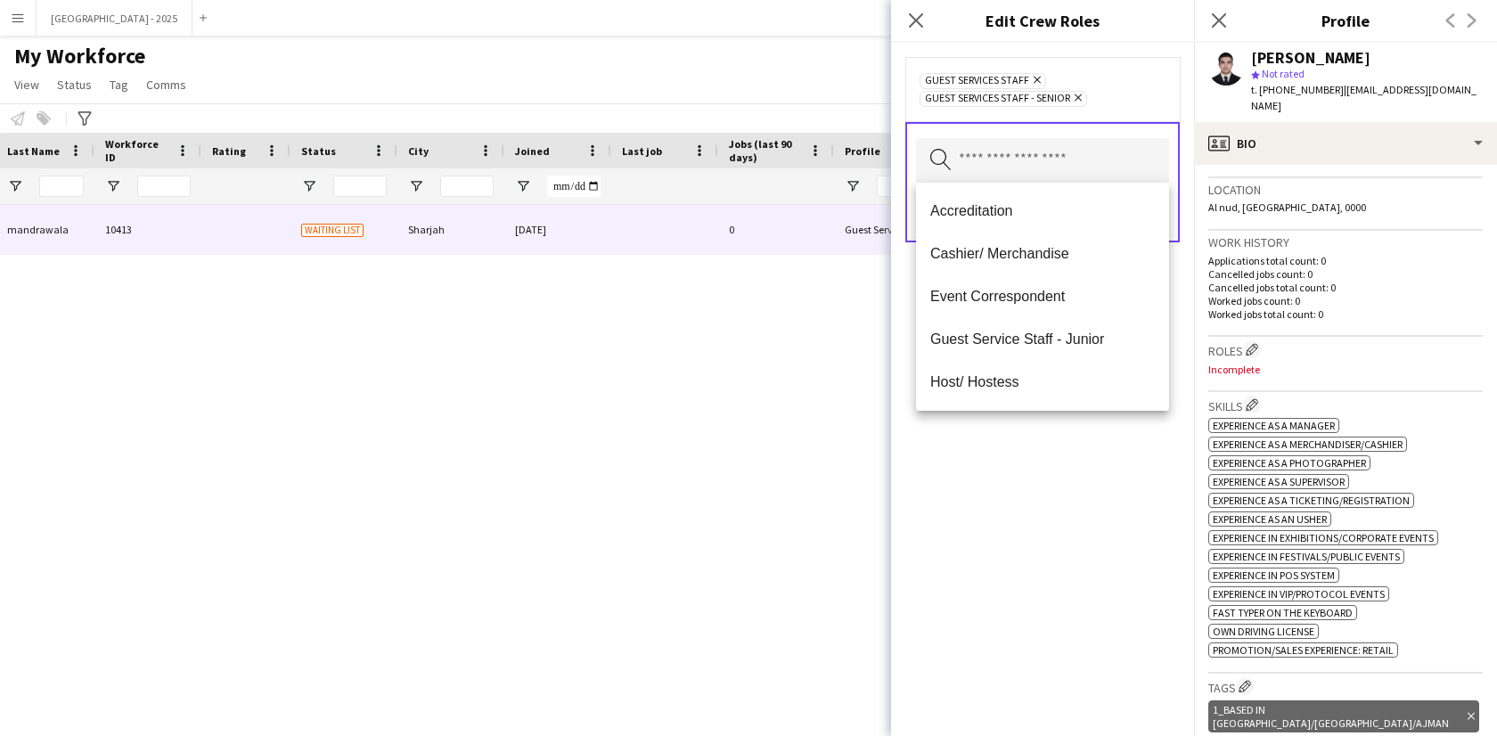
click at [1106, 453] on div "Guest Services Staff Remove Guest Services Staff - Senior Remove Search by role…" at bounding box center [1042, 389] width 303 height 693
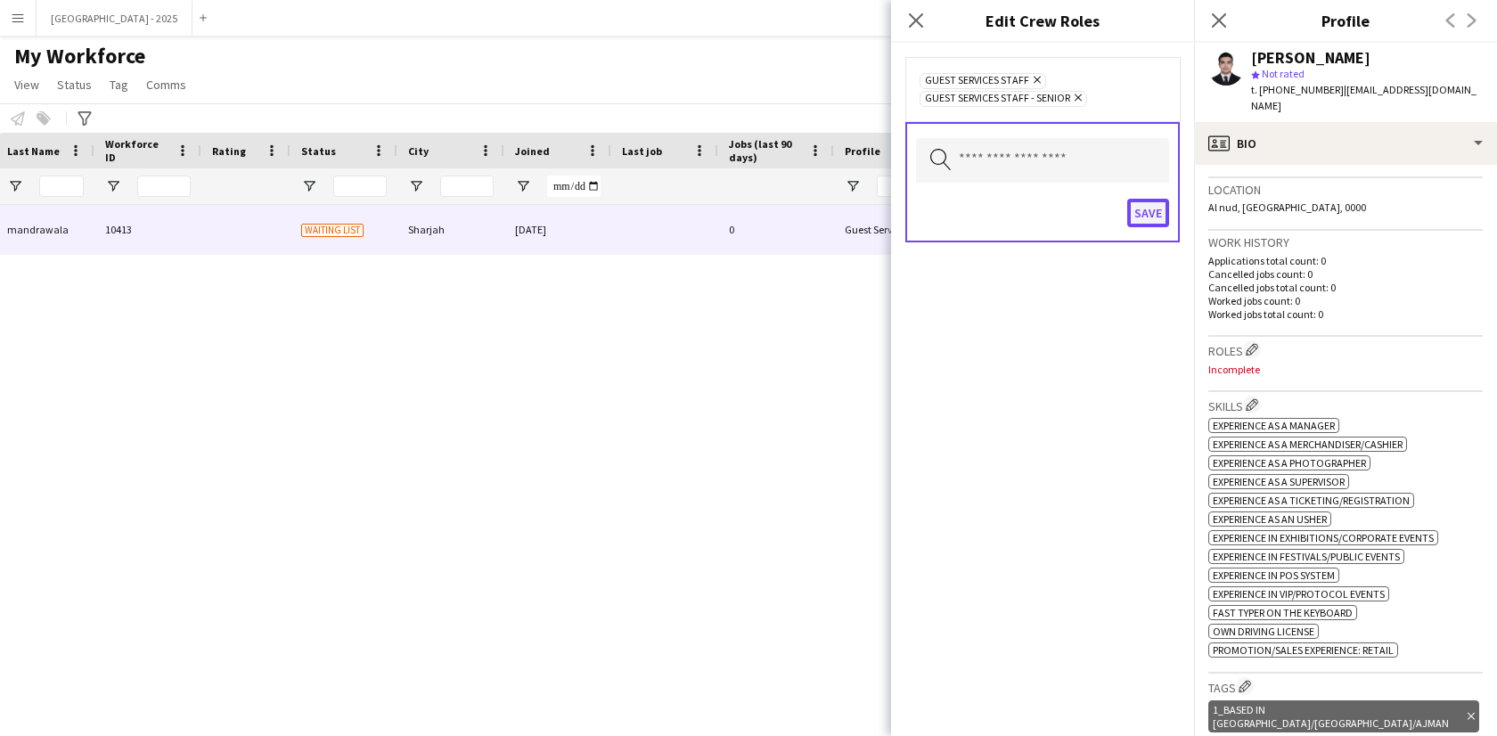
click at [1132, 206] on button "Save" at bounding box center [1148, 213] width 42 height 29
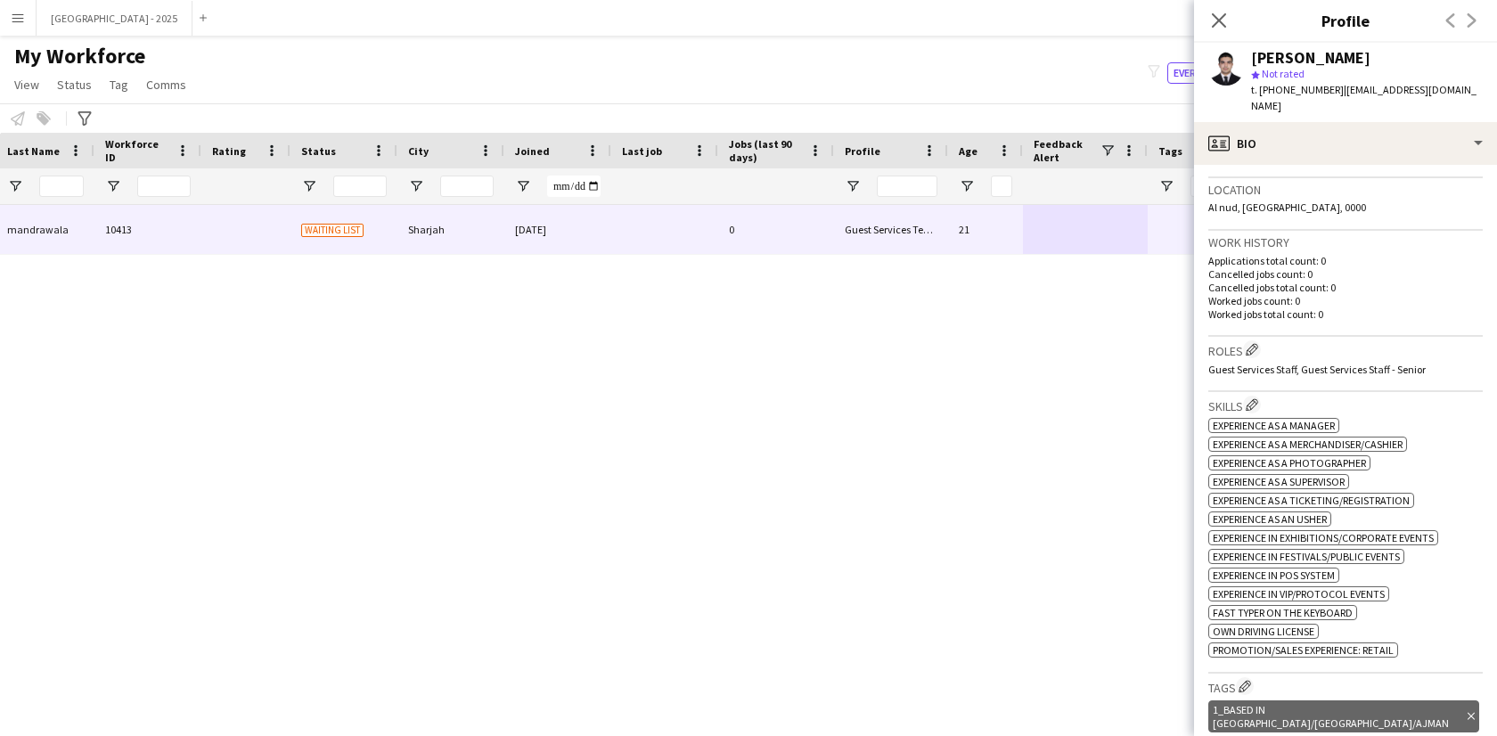
scroll to position [0, 0]
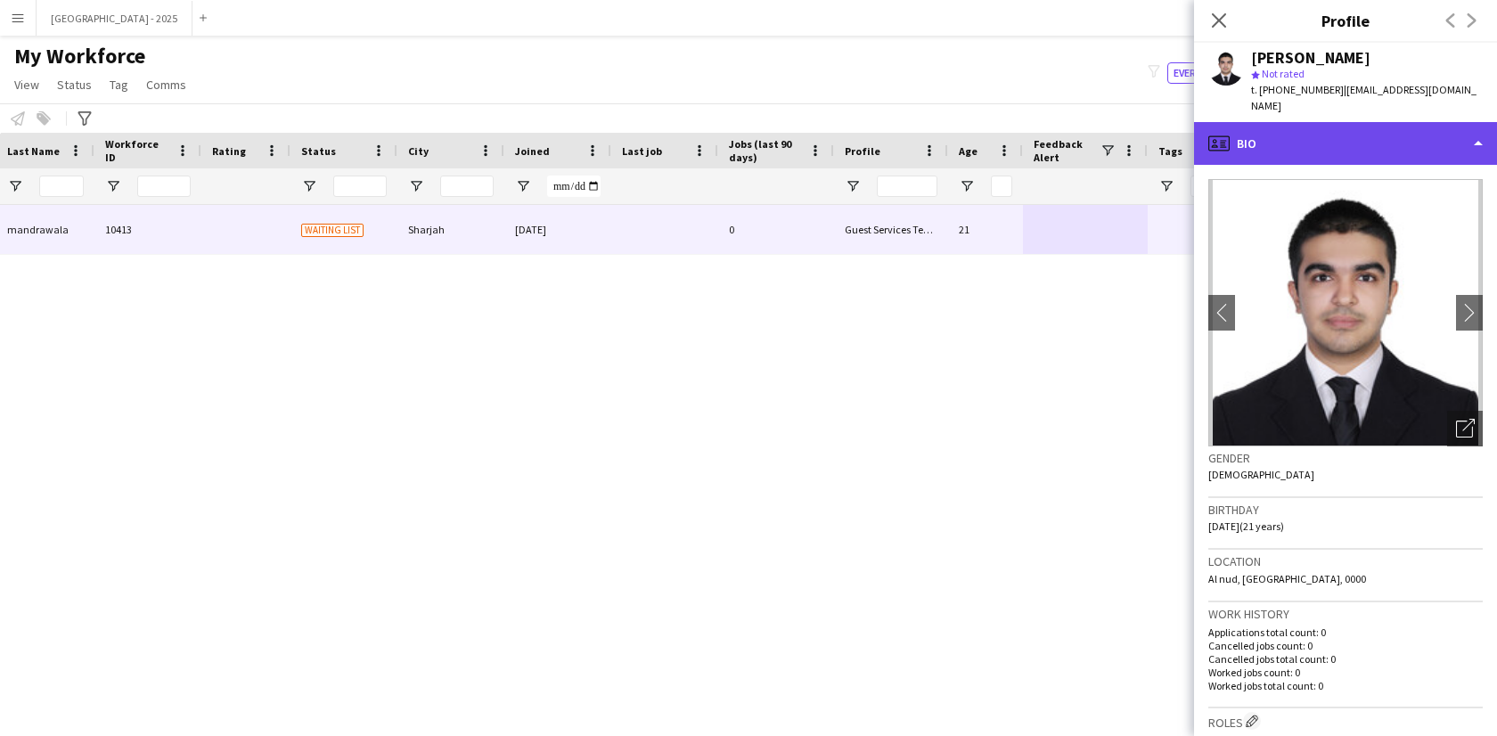
click at [1348, 127] on div "profile Bio" at bounding box center [1345, 143] width 303 height 43
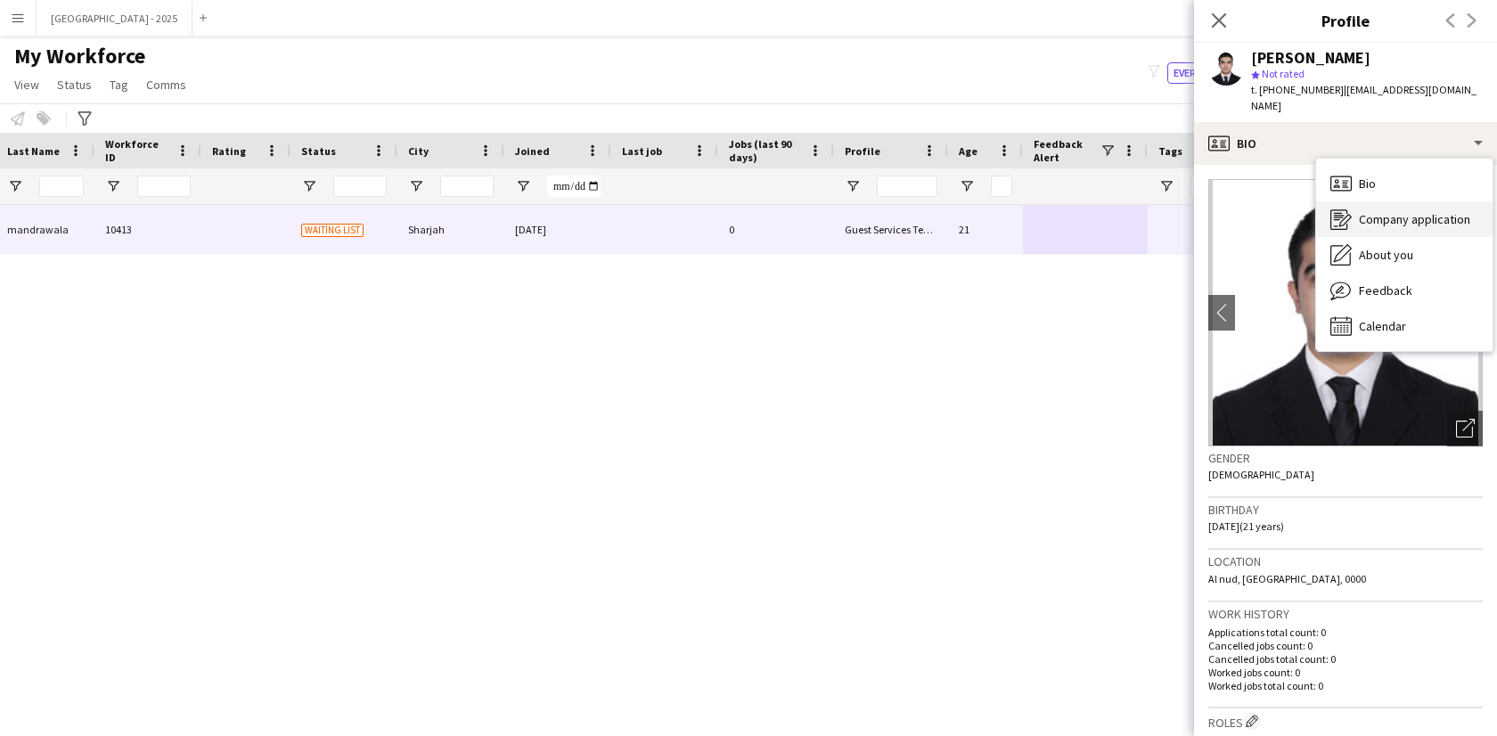
click at [1410, 218] on div "Company application Company application" at bounding box center [1404, 219] width 176 height 36
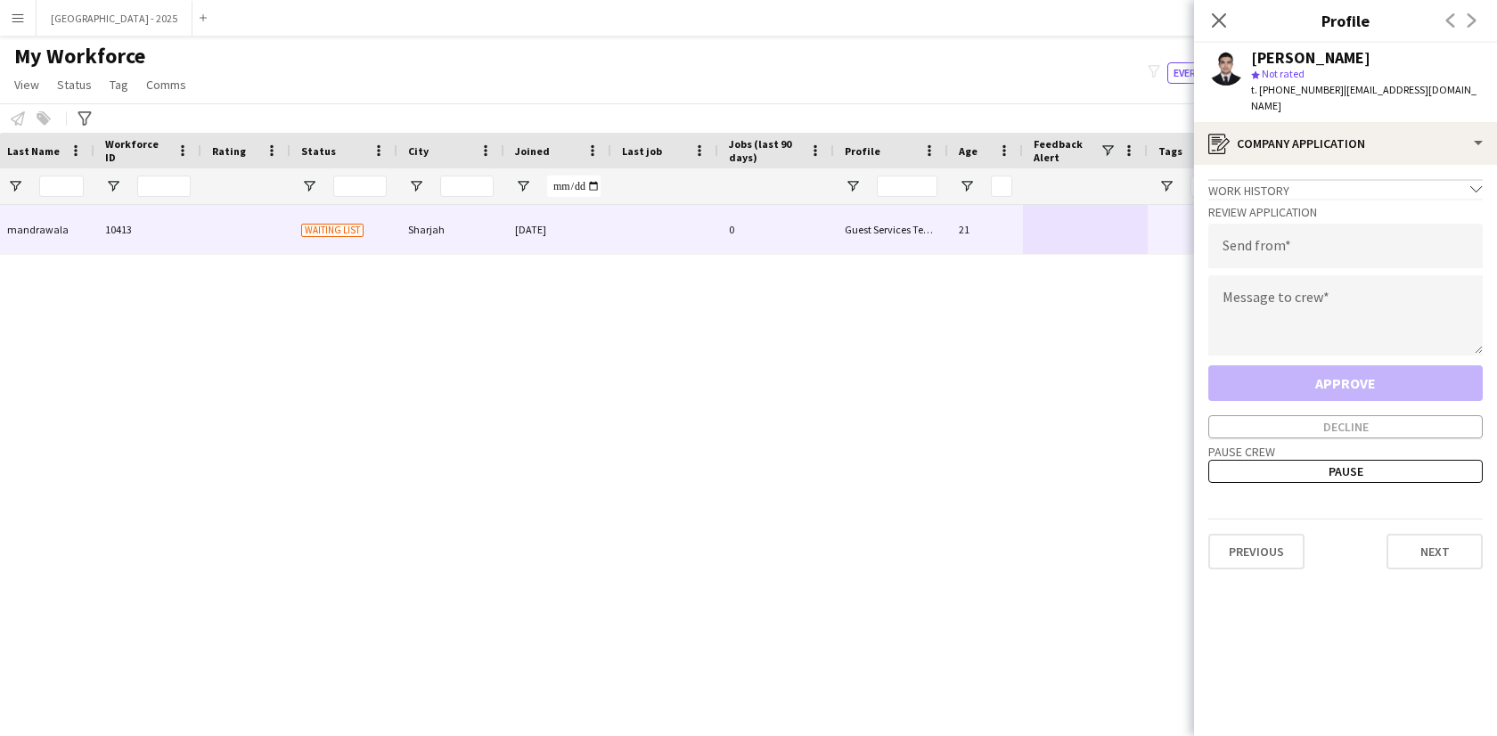
click at [1376, 179] on div "Work history chevron-down" at bounding box center [1345, 189] width 274 height 20
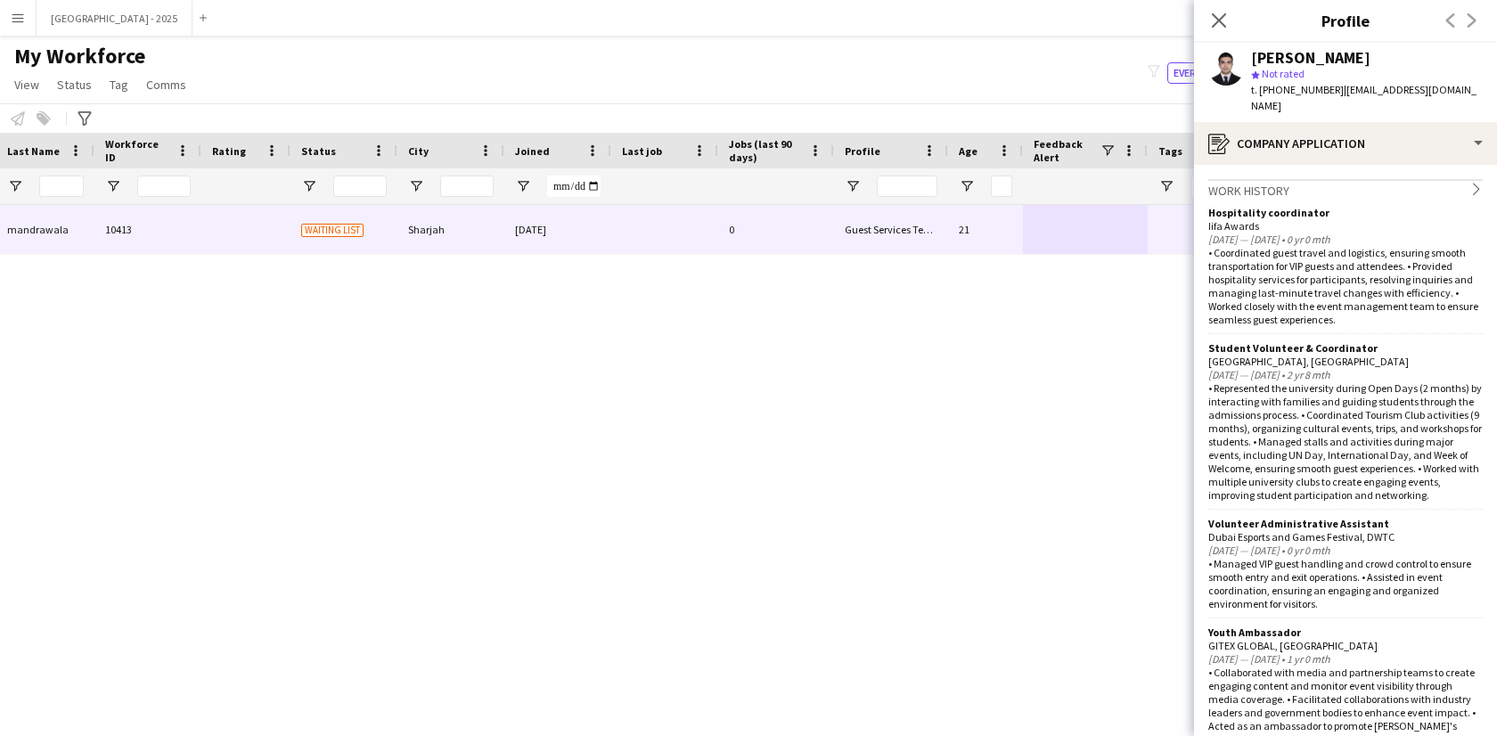
click at [1376, 165] on app-crew-profile-application "Work history chevron-right Hospitality coordinator Iifa Awards Sep 2024 — Sep 2…" at bounding box center [1345, 450] width 303 height 571
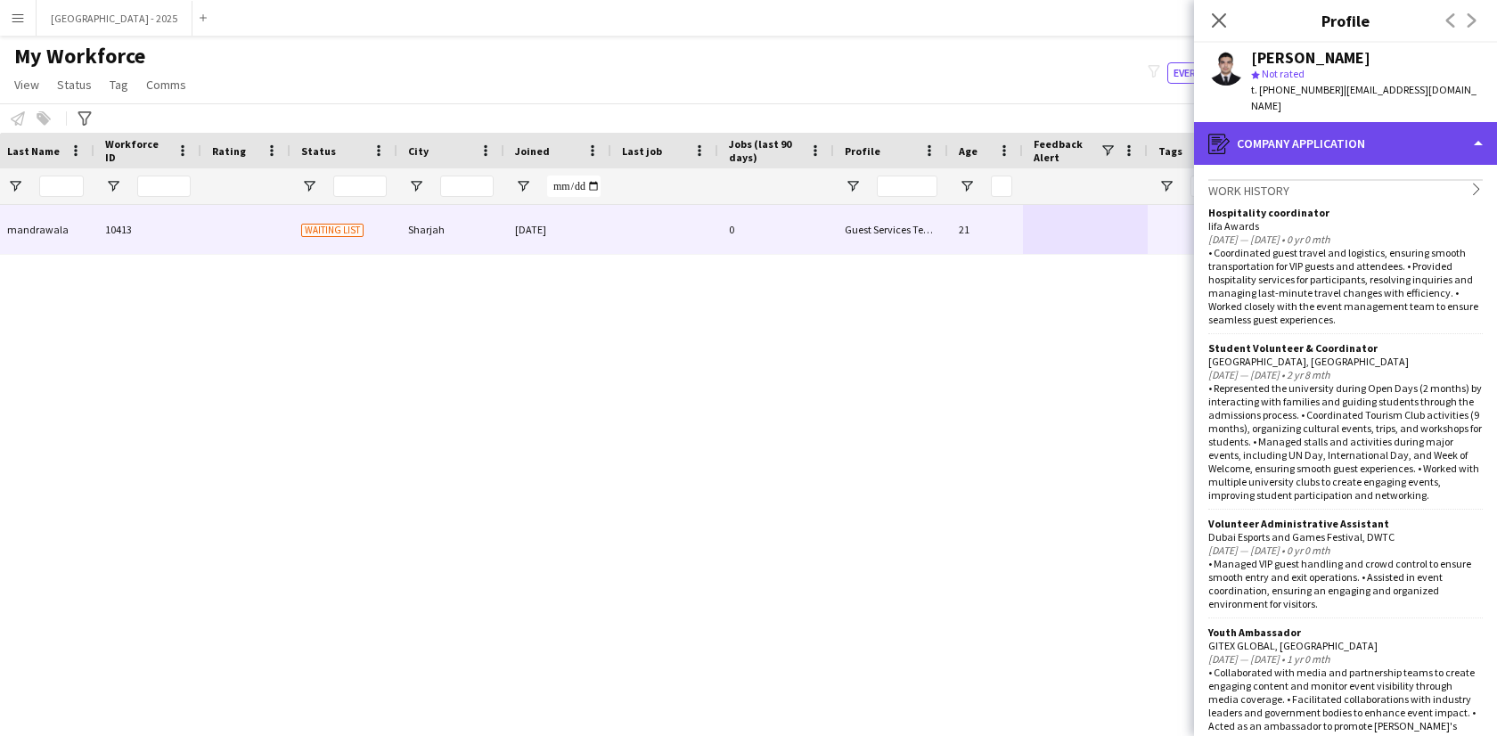
click at [1376, 141] on div "register Company application" at bounding box center [1345, 143] width 303 height 43
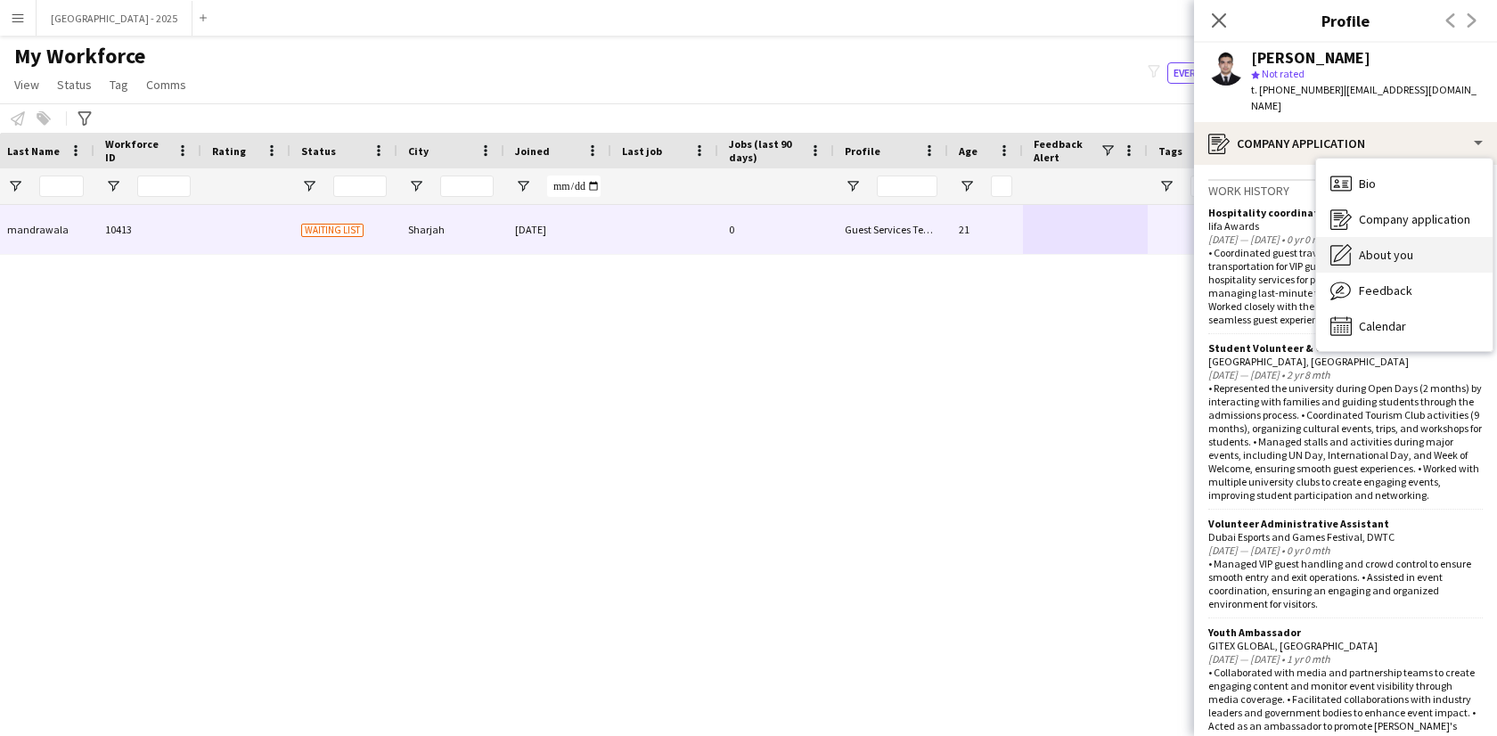
click at [1399, 247] on span "About you" at bounding box center [1386, 255] width 54 height 16
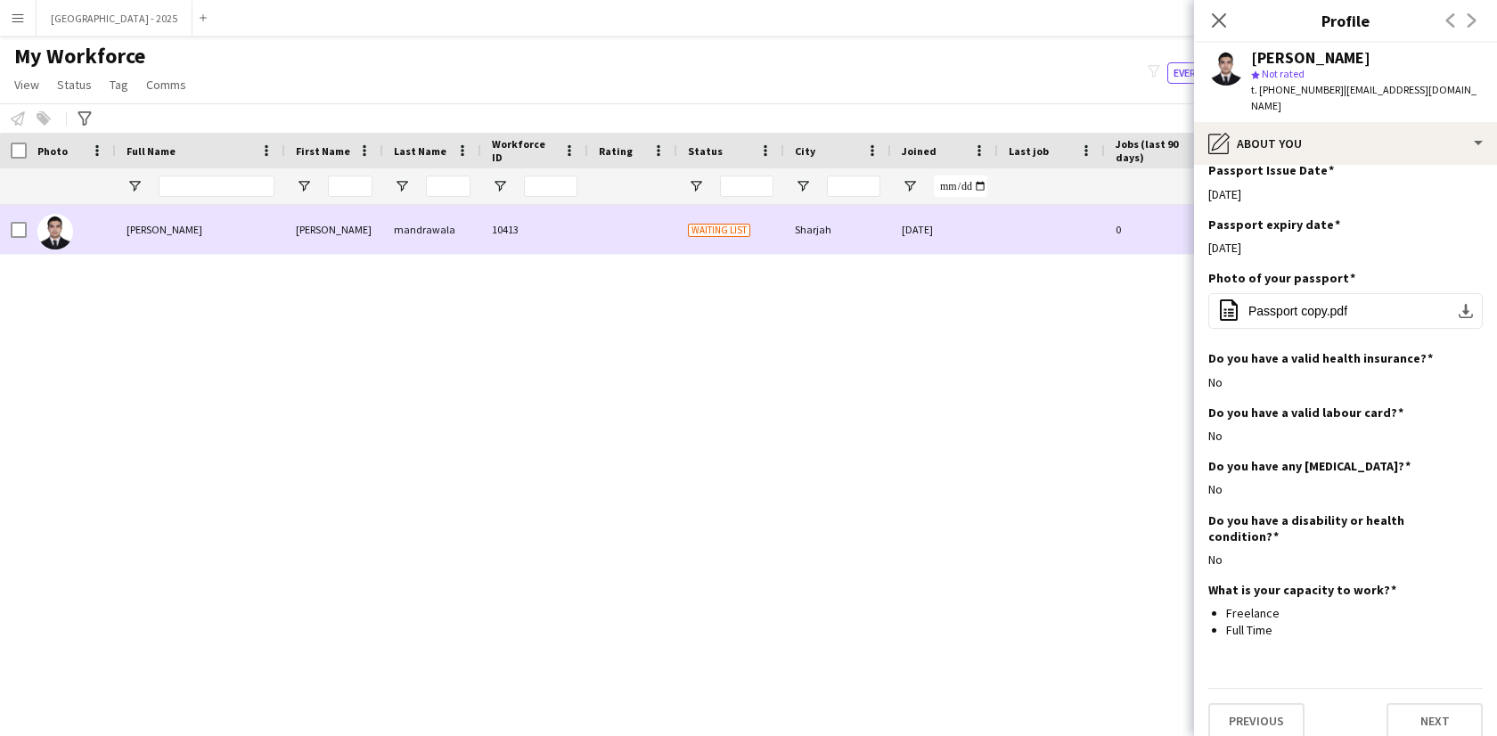
click at [19, 238] on div at bounding box center [19, 230] width 16 height 50
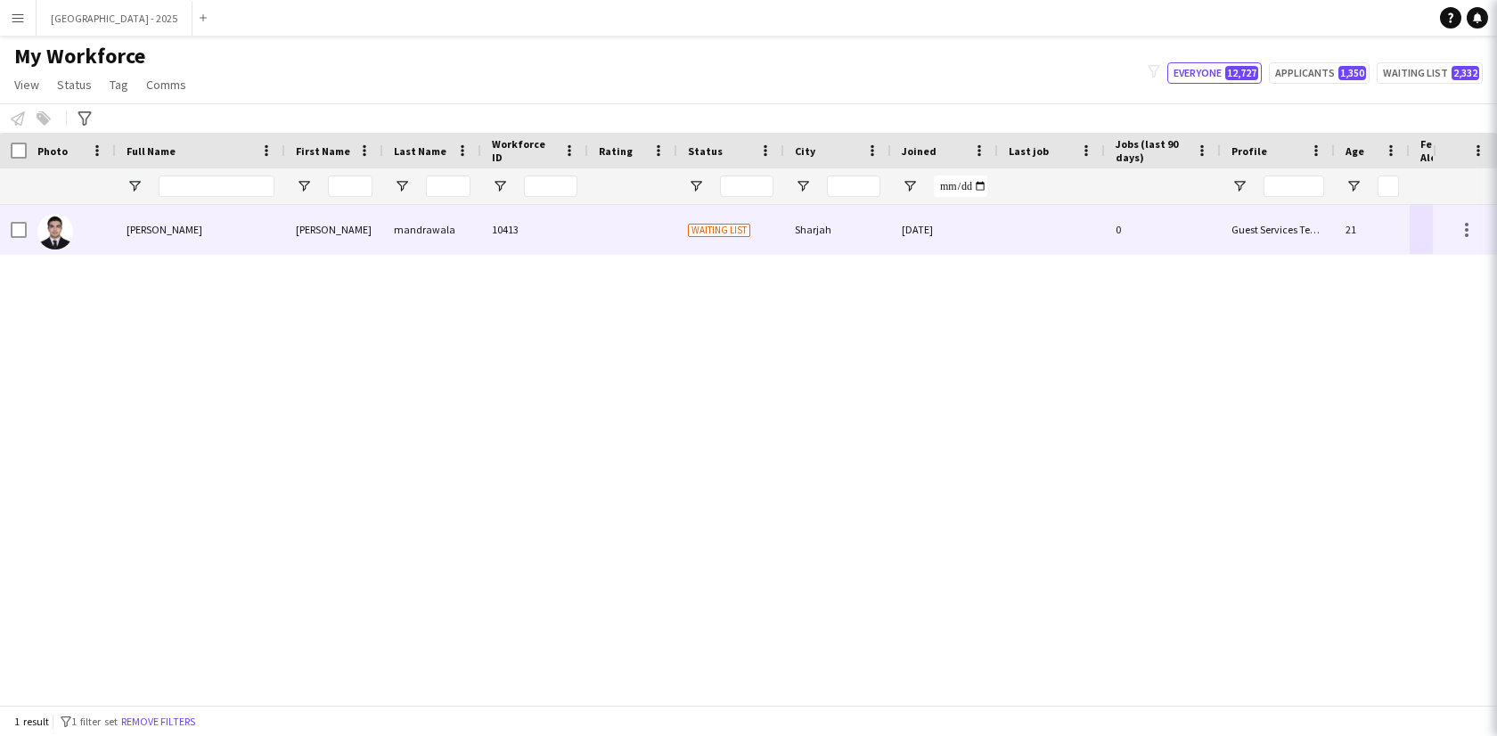
click at [21, 238] on div at bounding box center [19, 230] width 16 height 50
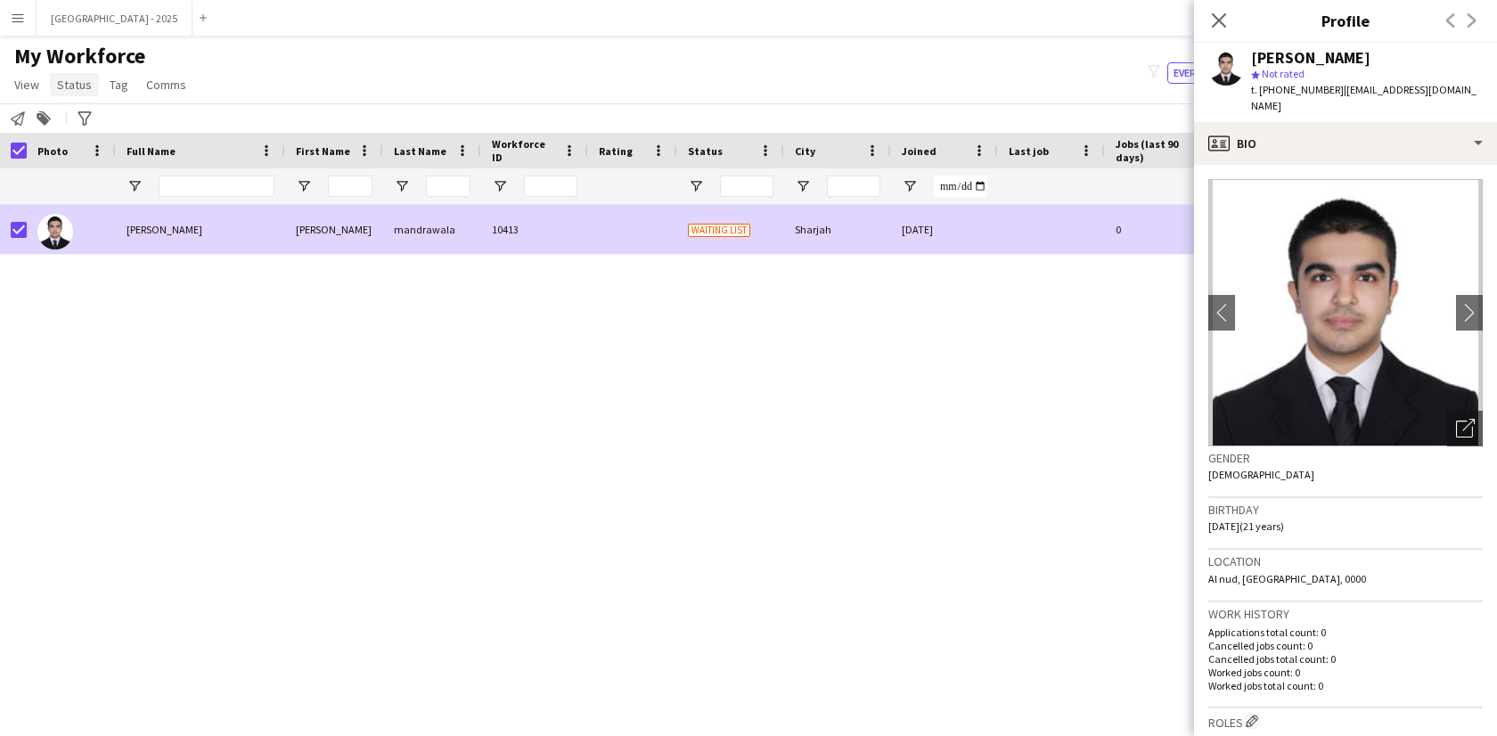
click at [83, 74] on link "Status" at bounding box center [74, 84] width 49 height 23
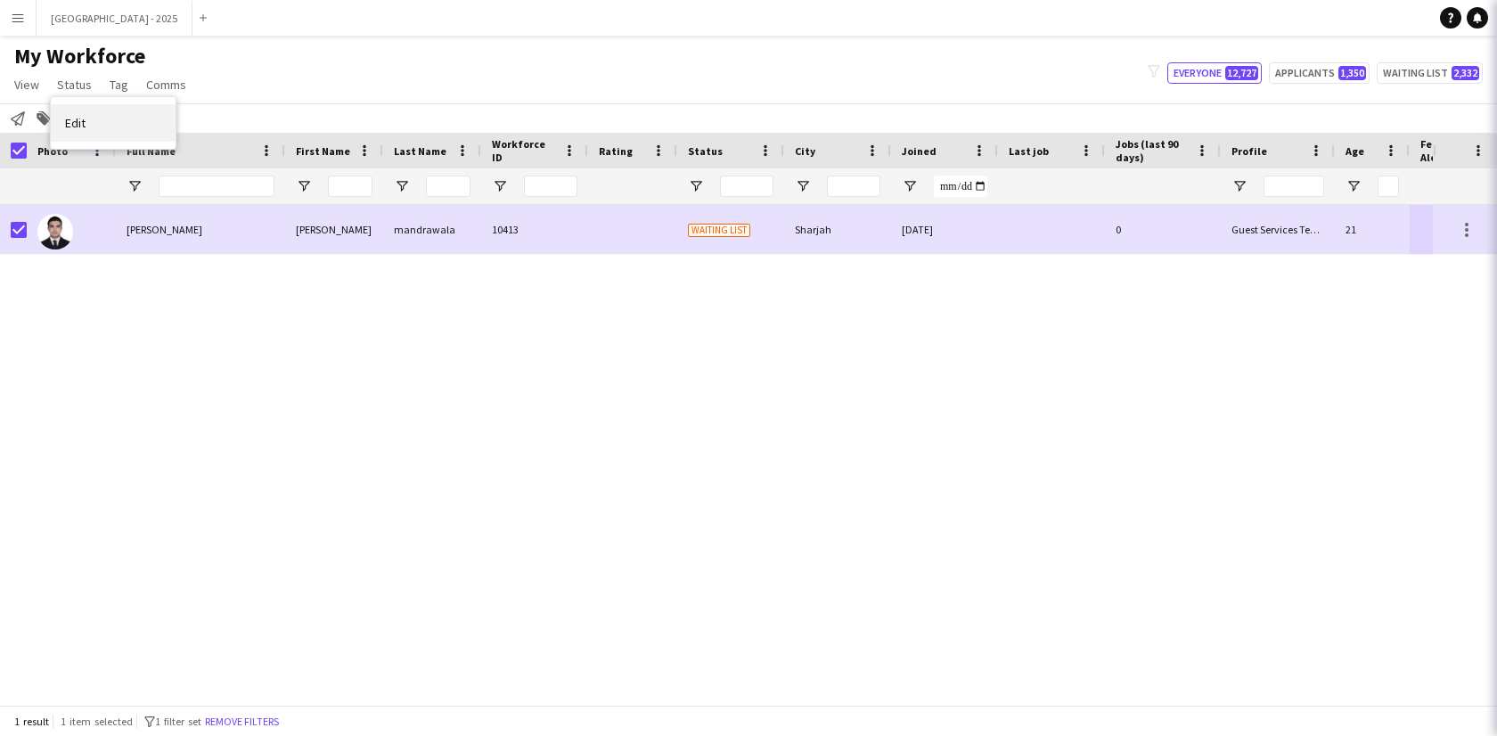
click at [96, 127] on link "Edit" at bounding box center [113, 122] width 125 height 37
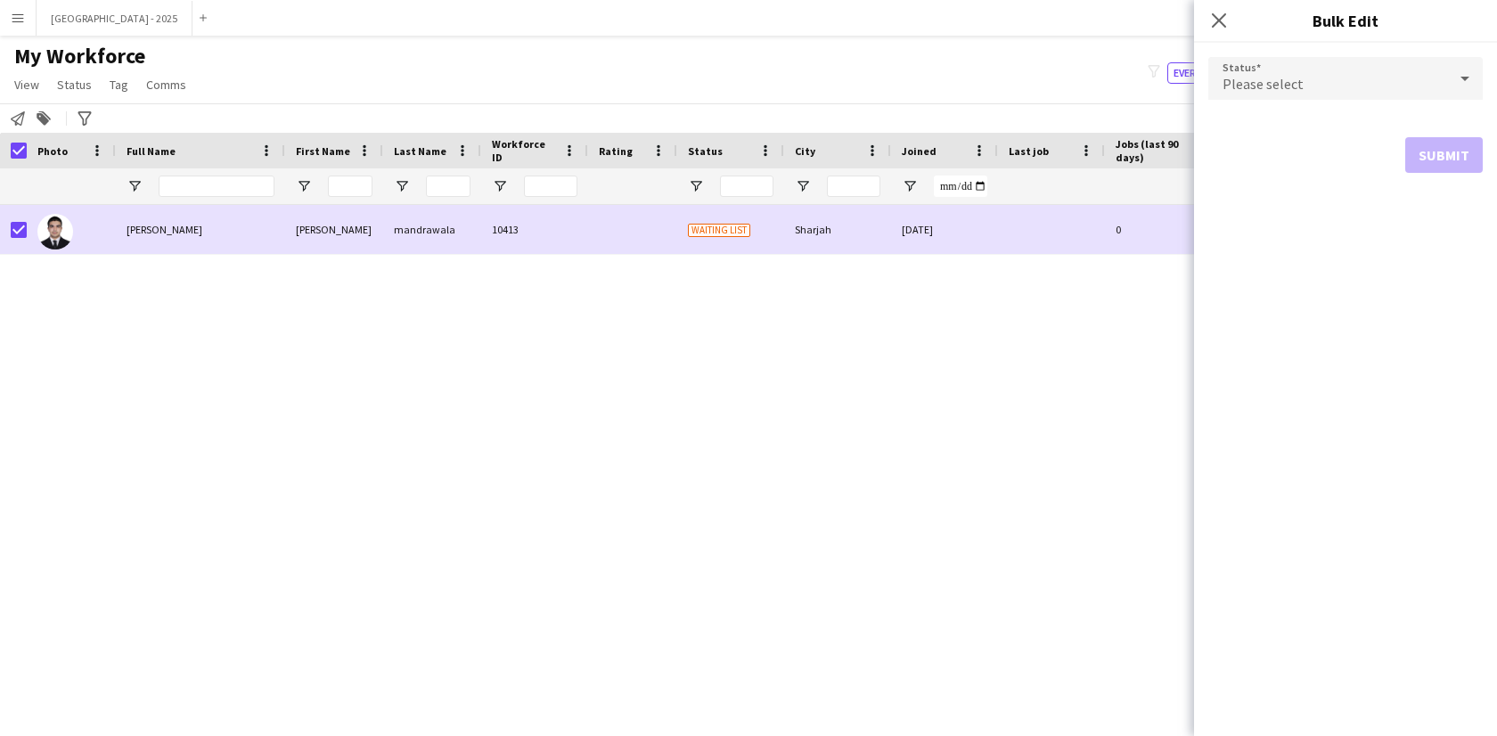
click at [1300, 44] on form "Status Please select Submit" at bounding box center [1345, 115] width 274 height 144
click at [1289, 76] on span "Please select" at bounding box center [1262, 84] width 81 height 18
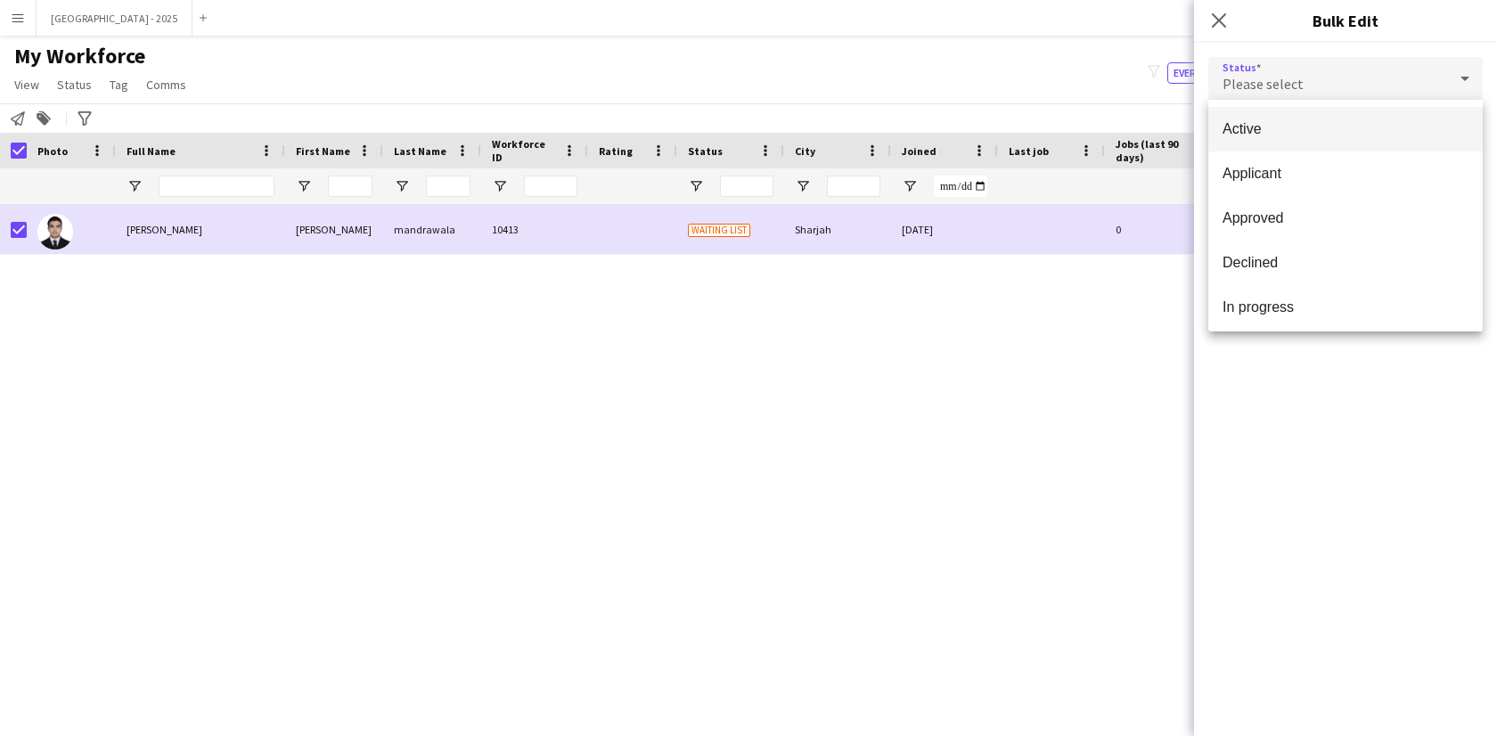
click at [1327, 139] on mat-option "Active" at bounding box center [1345, 129] width 274 height 45
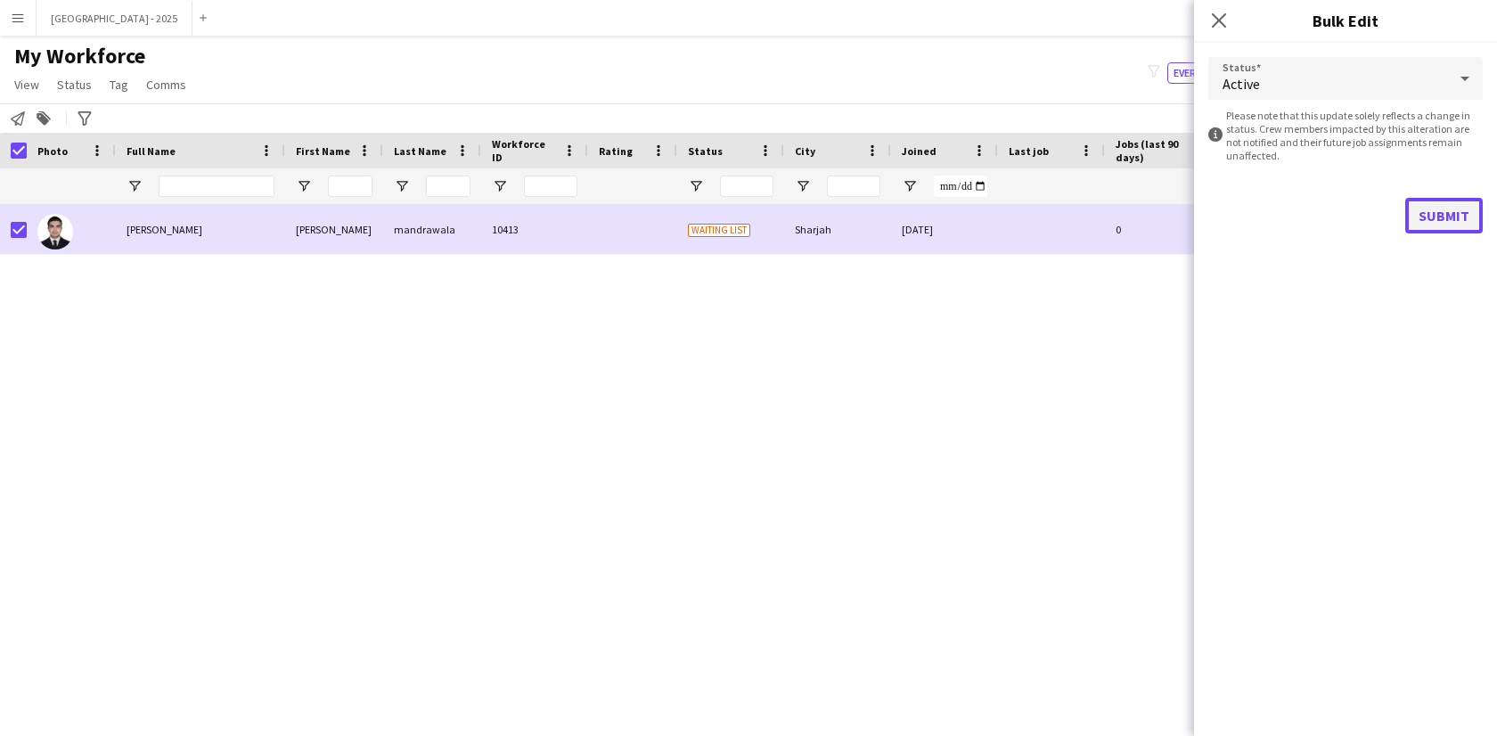
click at [1454, 208] on button "Submit" at bounding box center [1444, 216] width 78 height 36
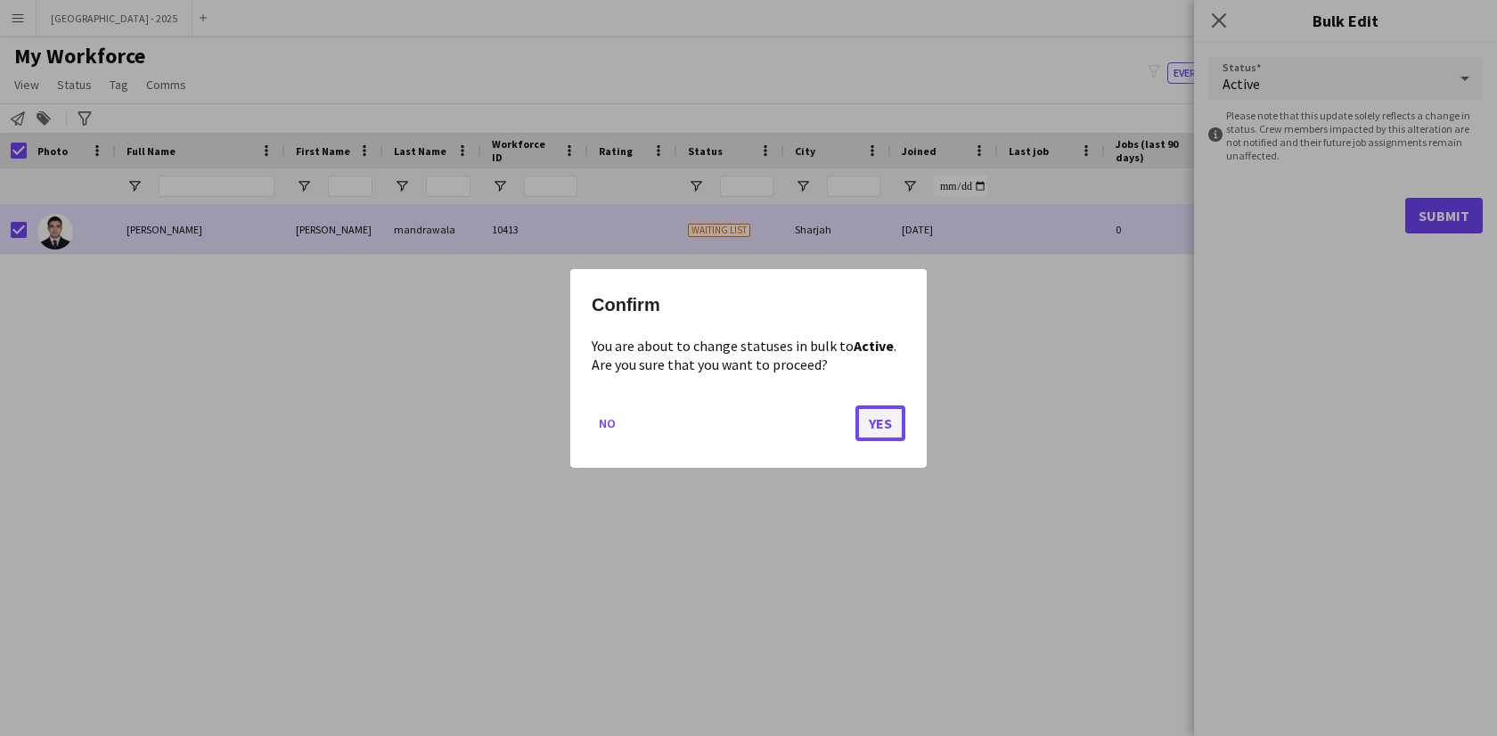
click at [878, 435] on button "Yes" at bounding box center [880, 422] width 50 height 36
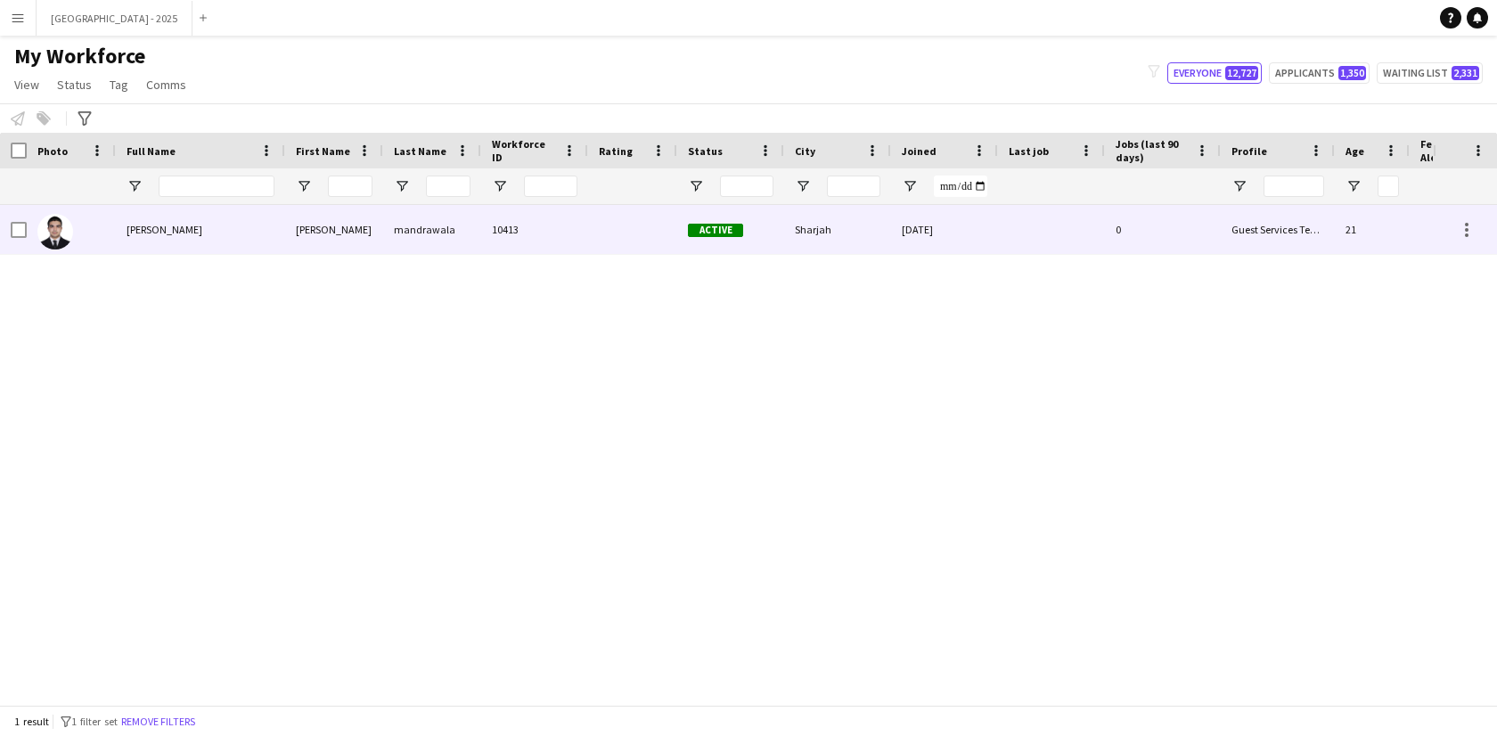
click at [83, 228] on div at bounding box center [71, 229] width 89 height 49
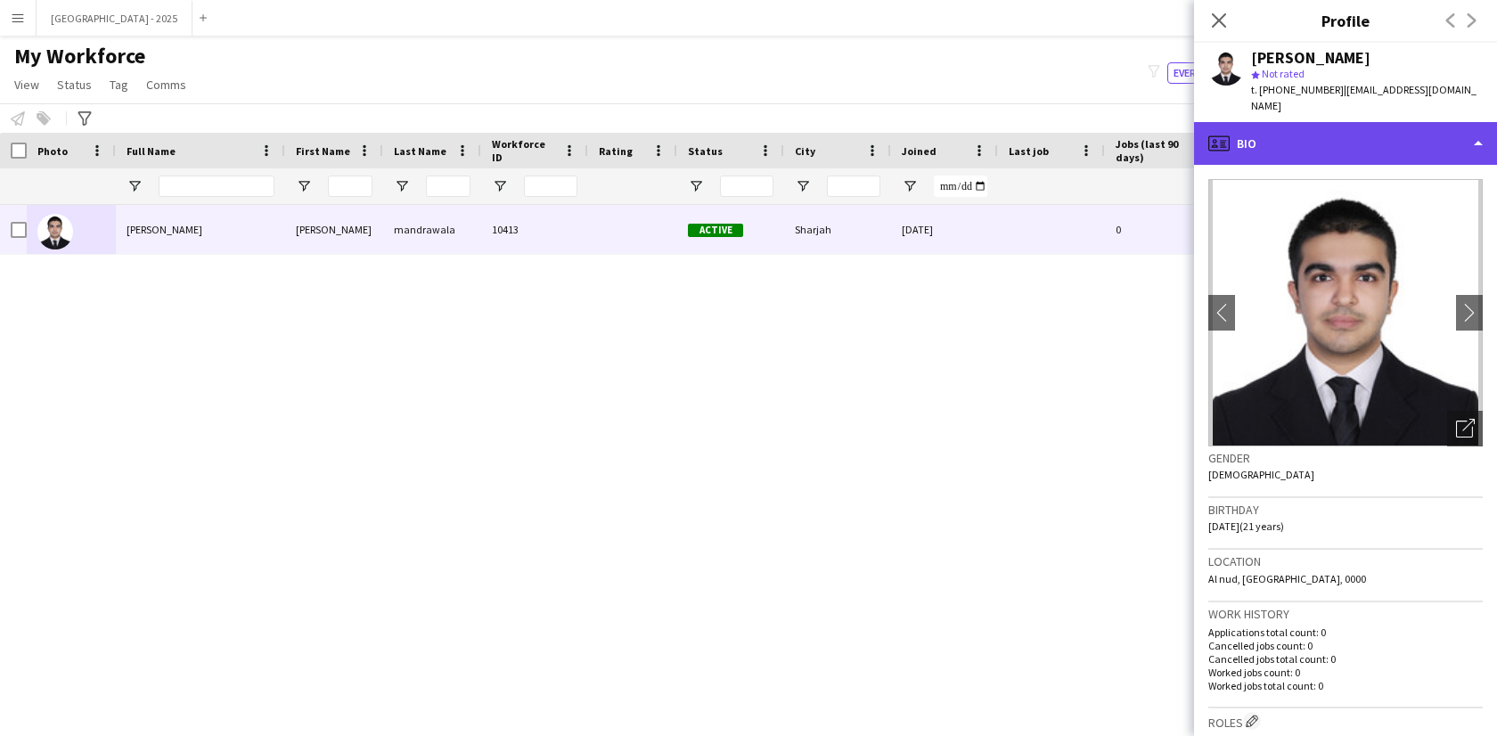
click at [1384, 129] on div "profile Bio" at bounding box center [1345, 143] width 303 height 43
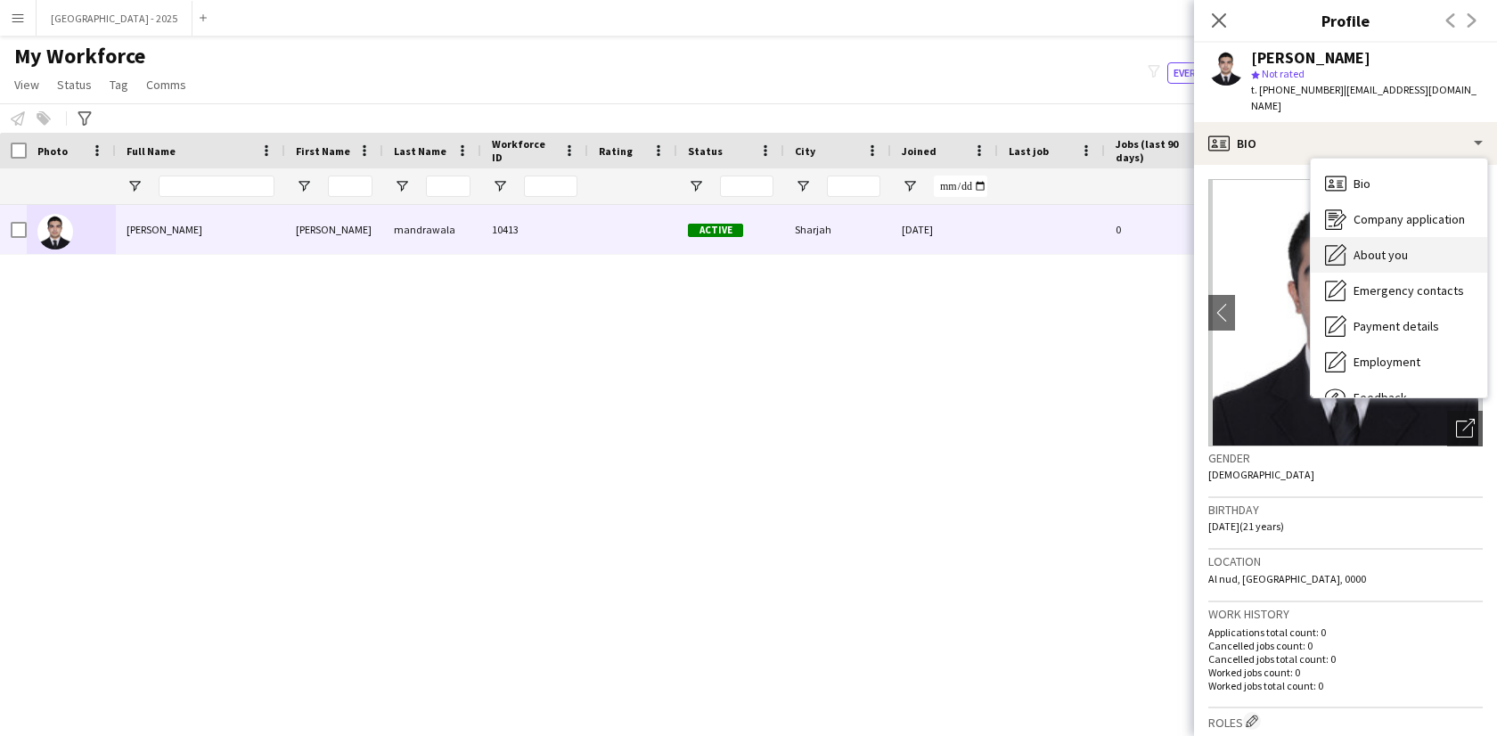
click at [1377, 237] on div "About you About you" at bounding box center [1398, 255] width 176 height 36
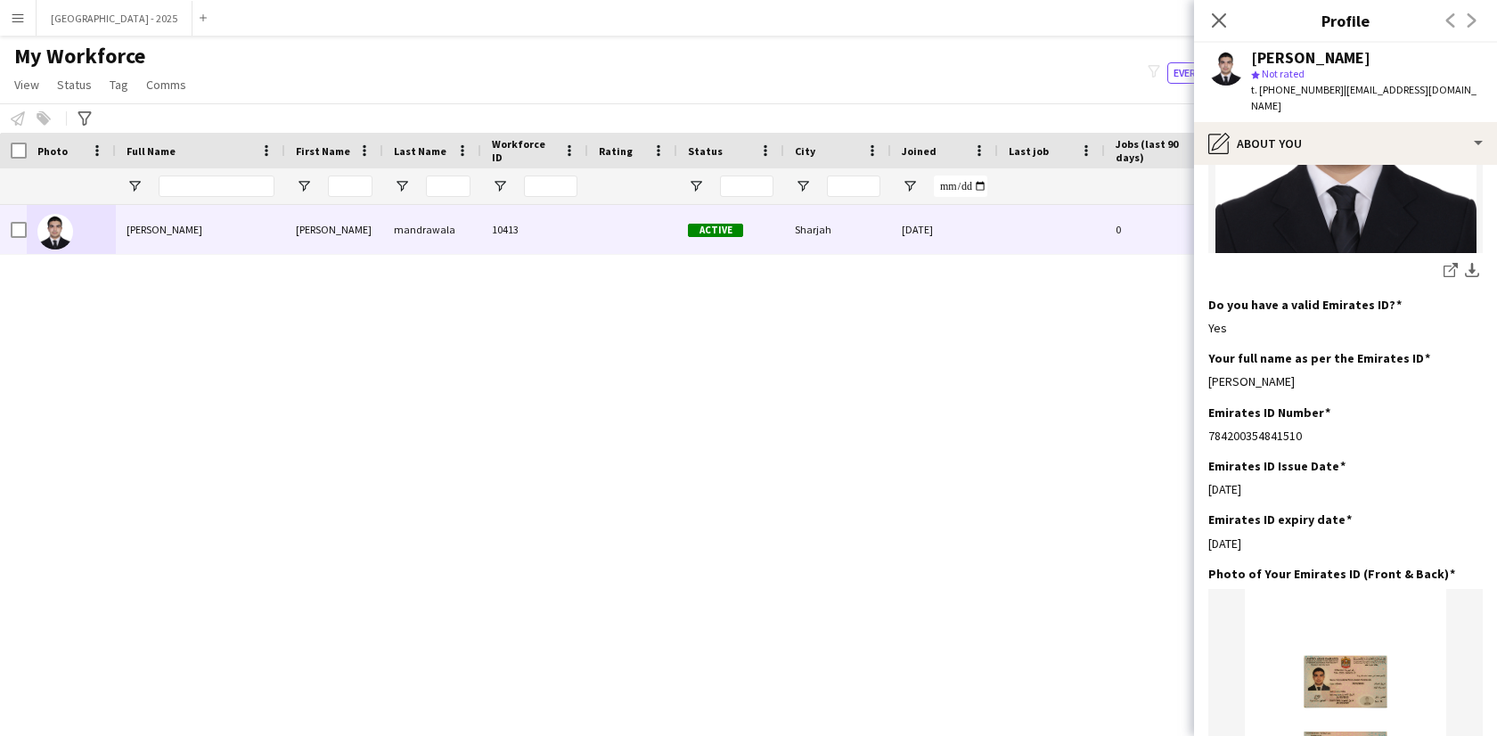
scroll to position [499, 0]
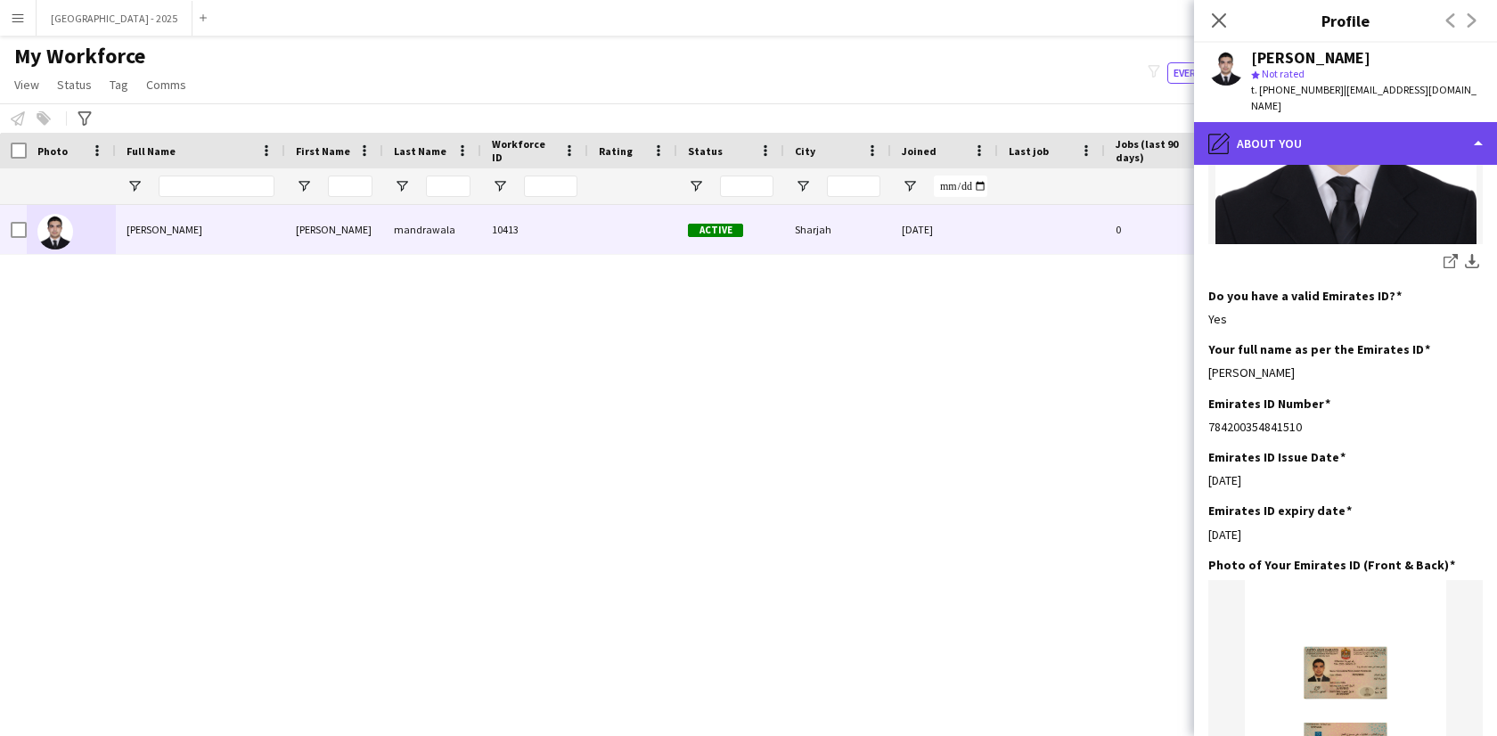
click at [1343, 127] on div "pencil4 About you" at bounding box center [1345, 143] width 303 height 43
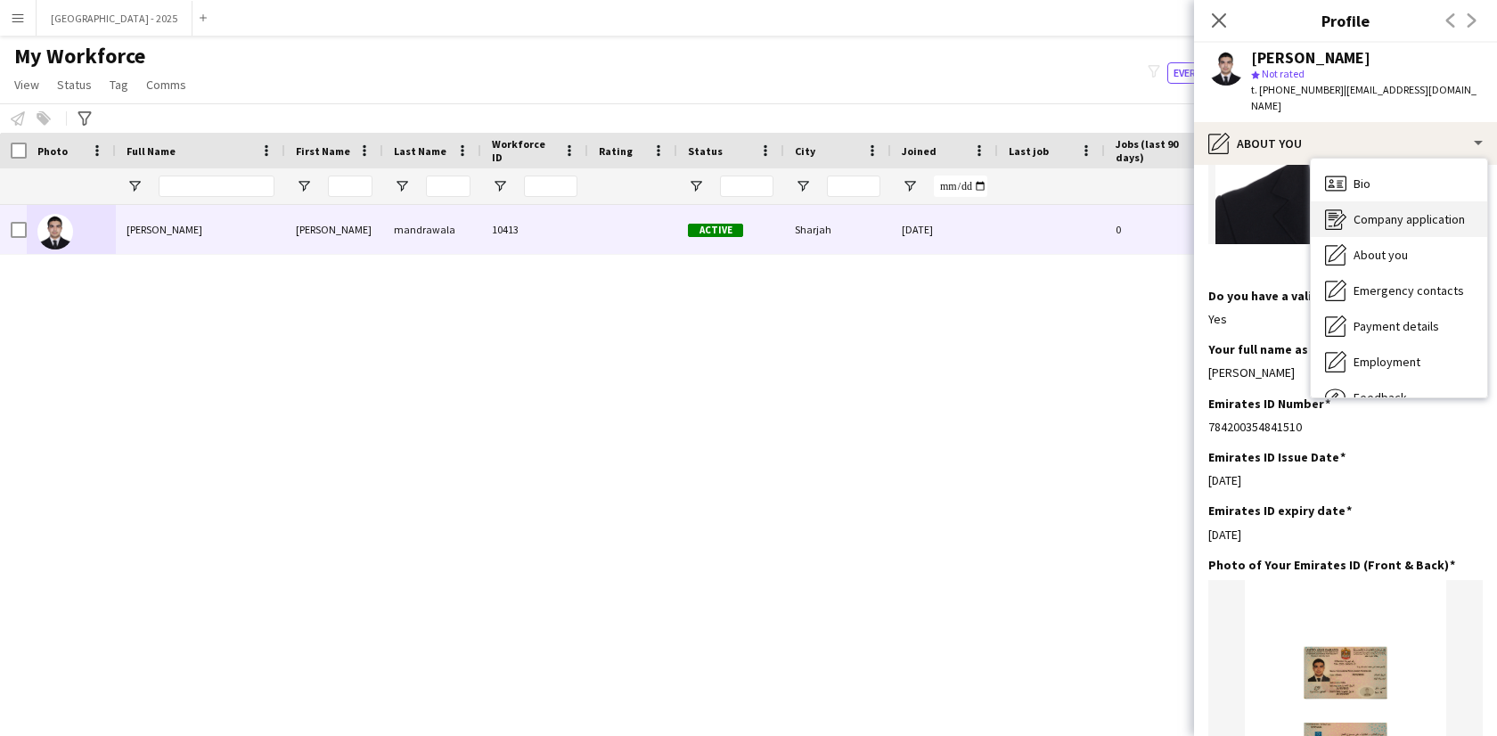
click at [1426, 201] on div "Company application Company application" at bounding box center [1398, 219] width 176 height 36
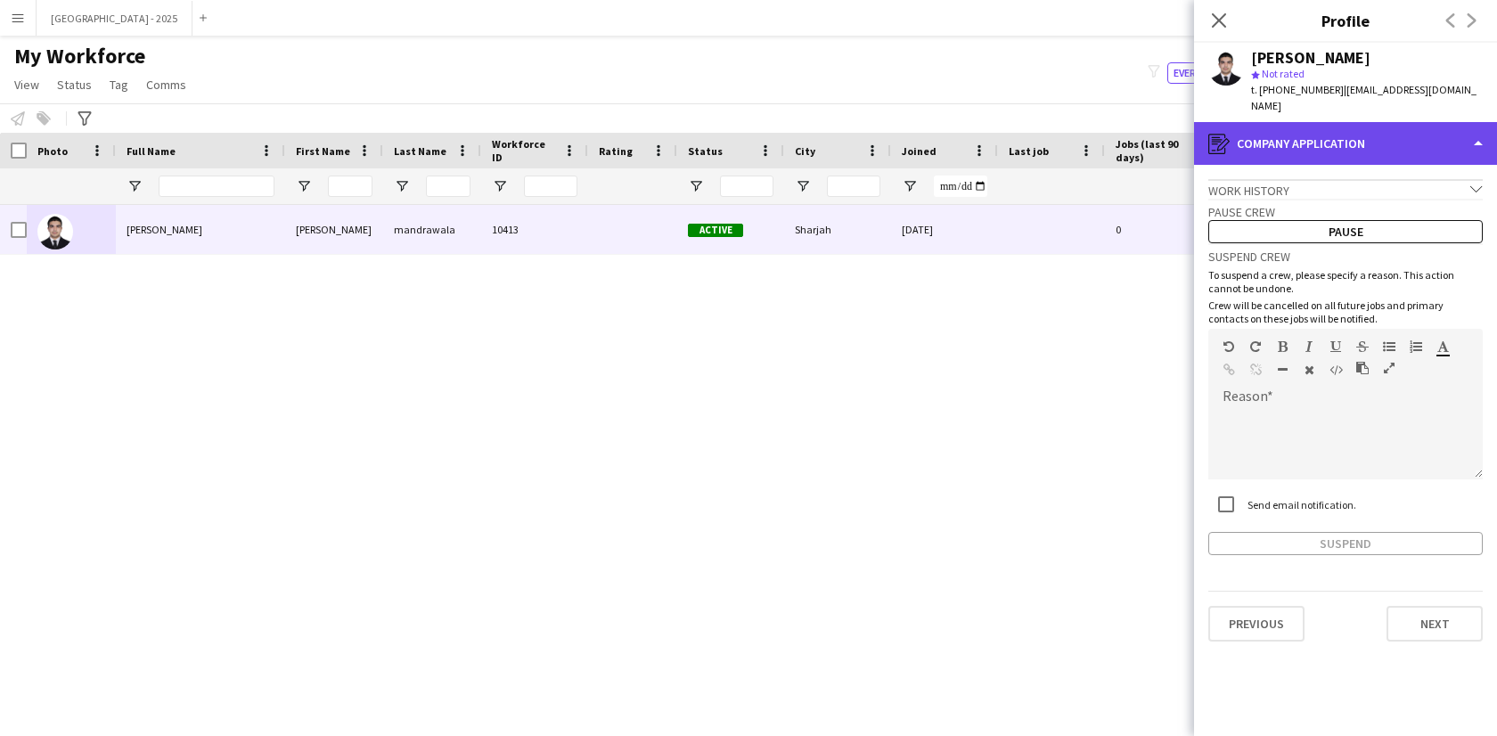
click at [1379, 133] on div "register Company application" at bounding box center [1345, 143] width 303 height 43
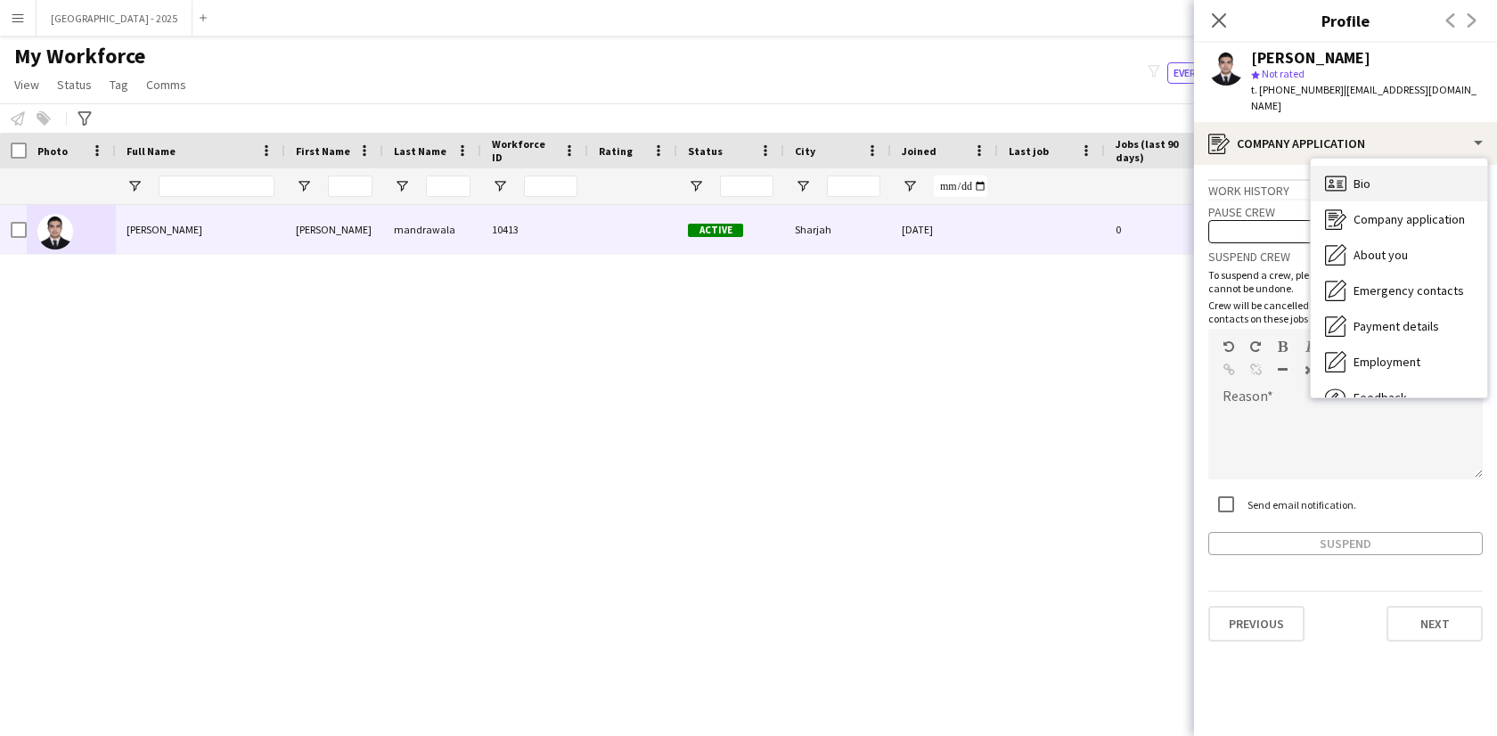
click at [1404, 173] on div "Bio Bio" at bounding box center [1398, 184] width 176 height 36
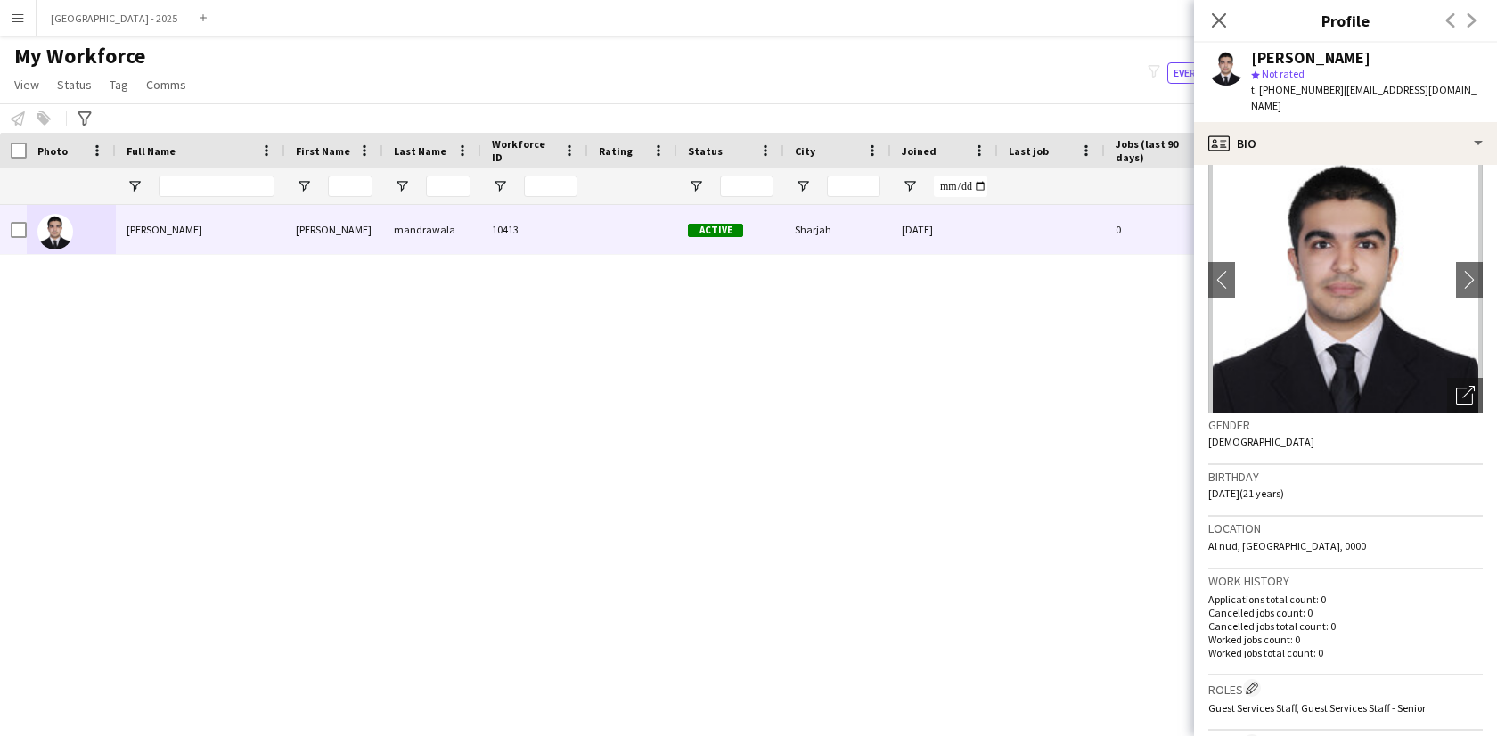
scroll to position [243, 0]
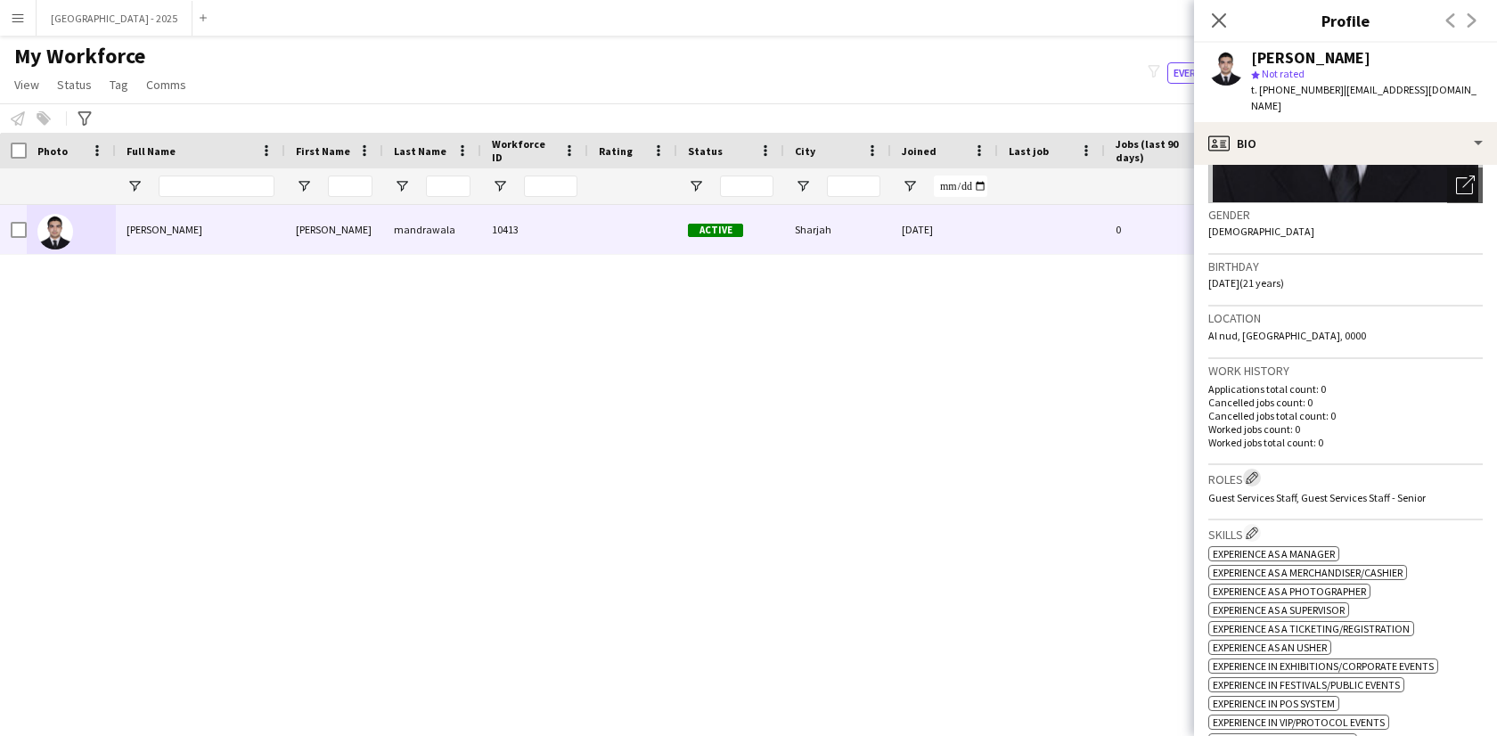
click at [1251, 471] on app-icon "Edit crew company roles" at bounding box center [1251, 477] width 12 height 12
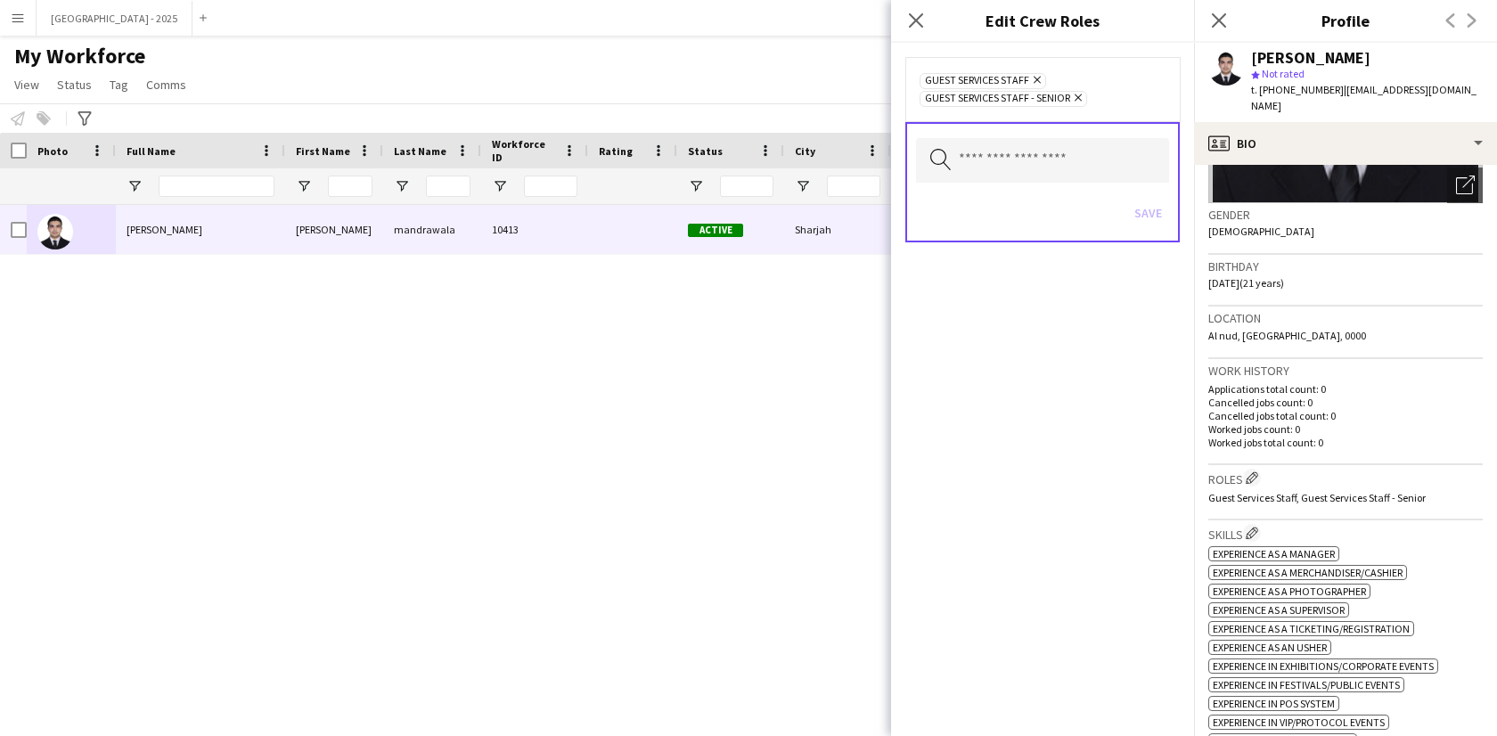
click at [1081, 102] on icon "Remove" at bounding box center [1076, 98] width 12 height 12
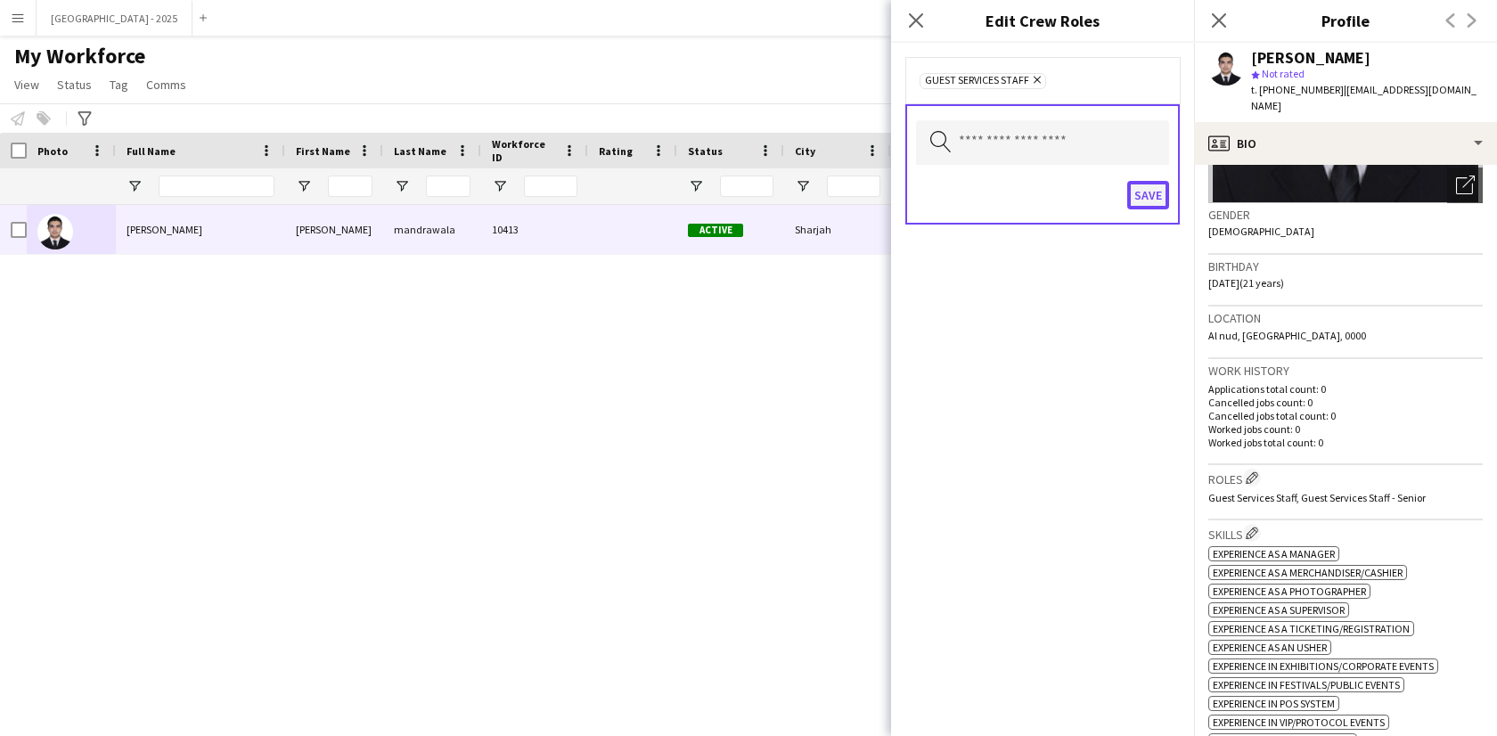
click at [1149, 195] on button "Save" at bounding box center [1148, 195] width 42 height 29
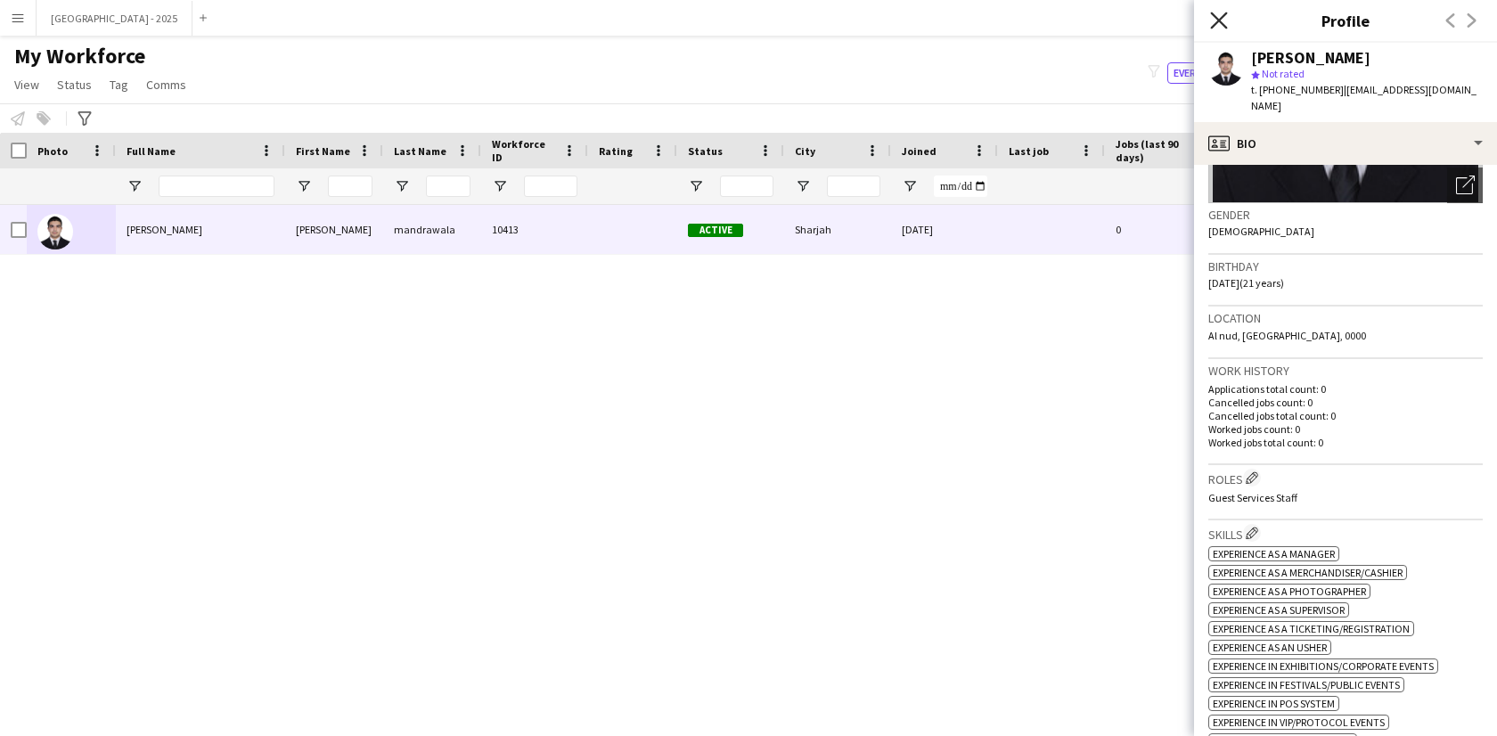
click at [1225, 27] on icon at bounding box center [1218, 20] width 17 height 17
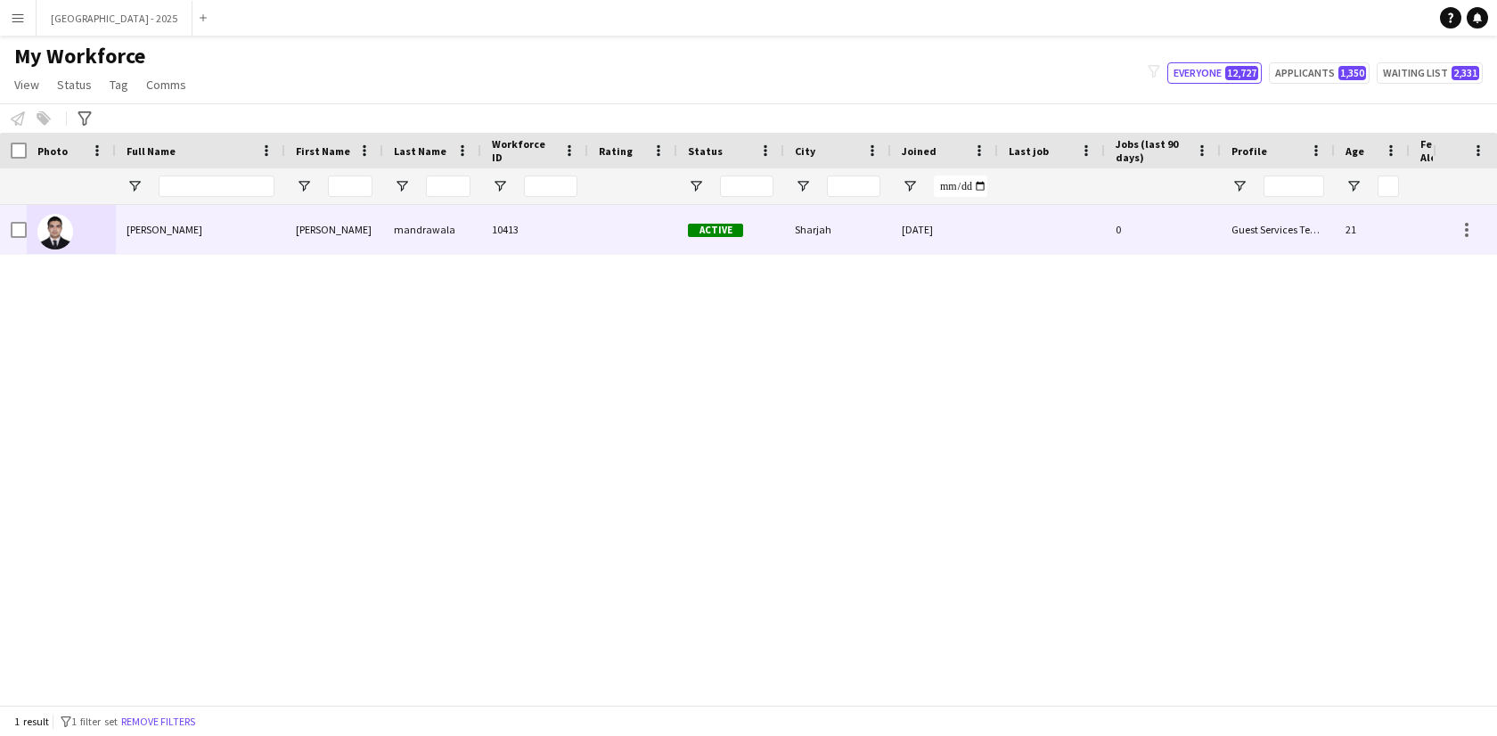
scroll to position [0, 387]
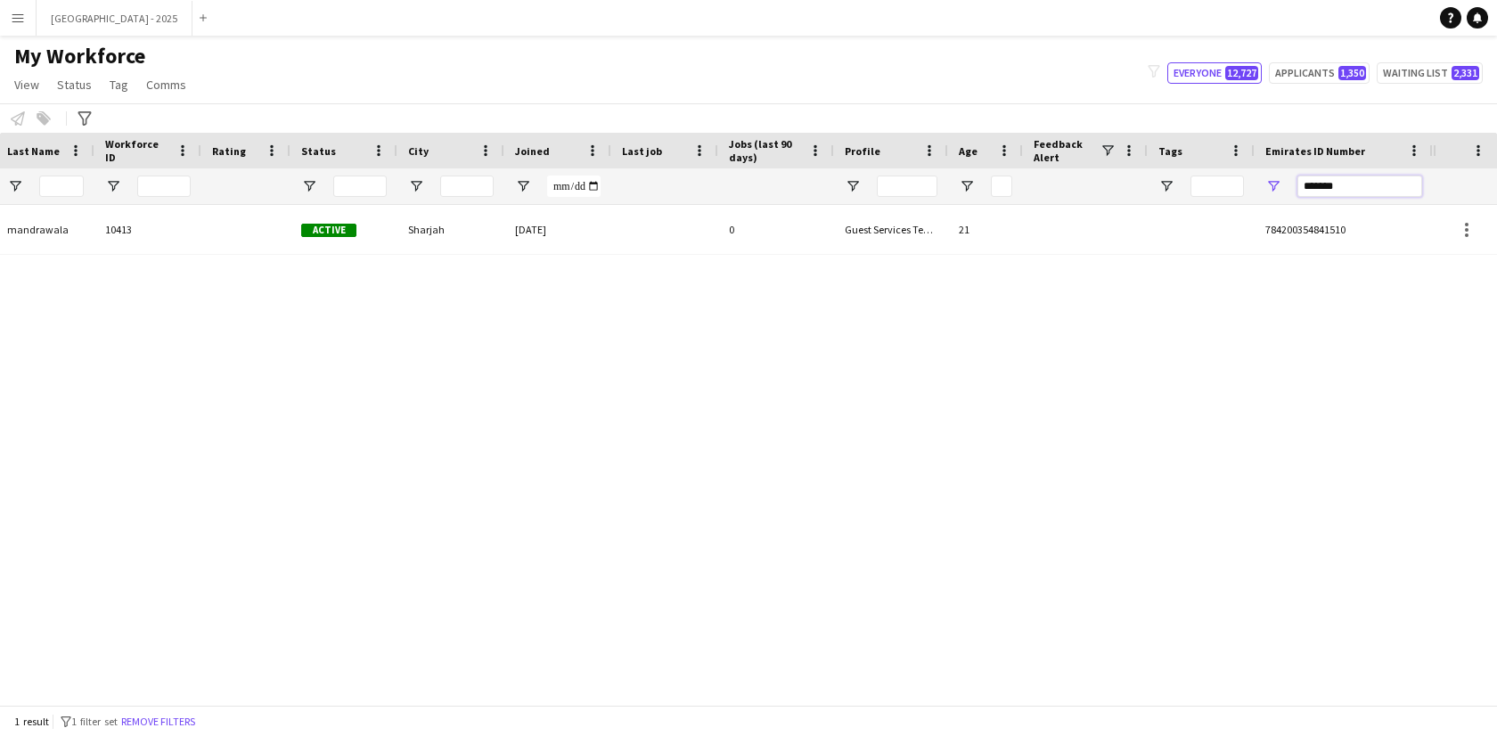
click at [1365, 187] on input "*******" at bounding box center [1359, 186] width 125 height 21
paste input "Emirates ID Number Filter Input"
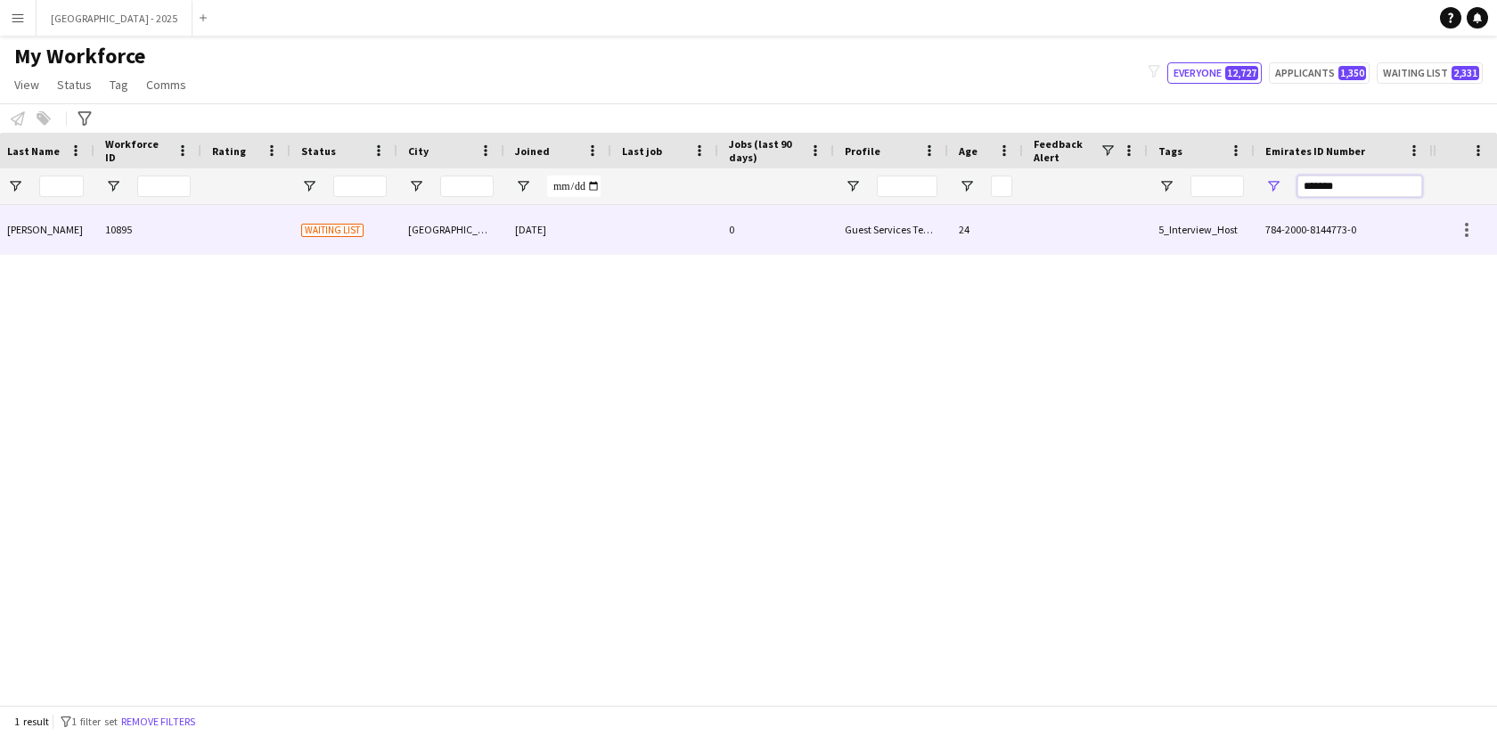
type input "*******"
click at [820, 223] on div "0" at bounding box center [776, 229] width 116 height 49
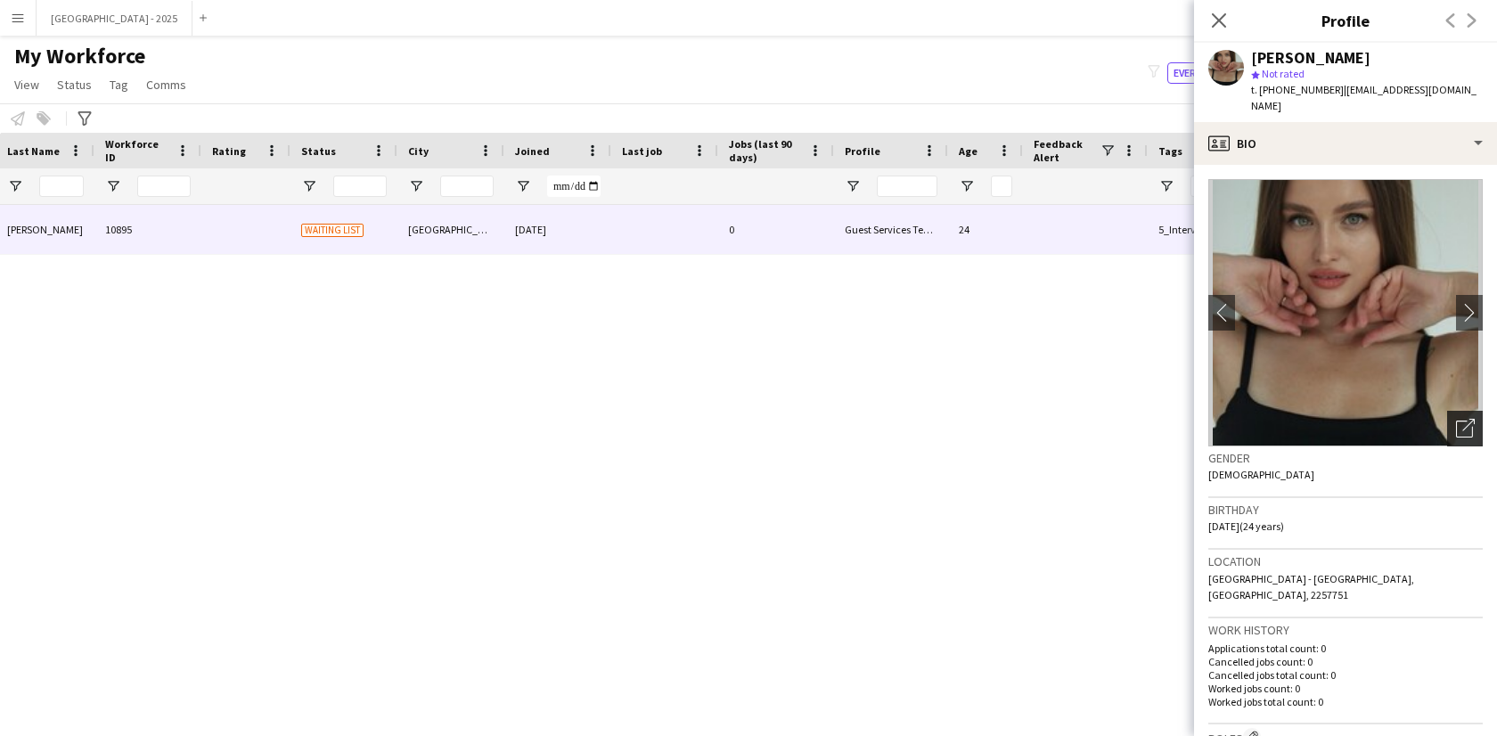
click at [1457, 420] on icon at bounding box center [1464, 428] width 17 height 17
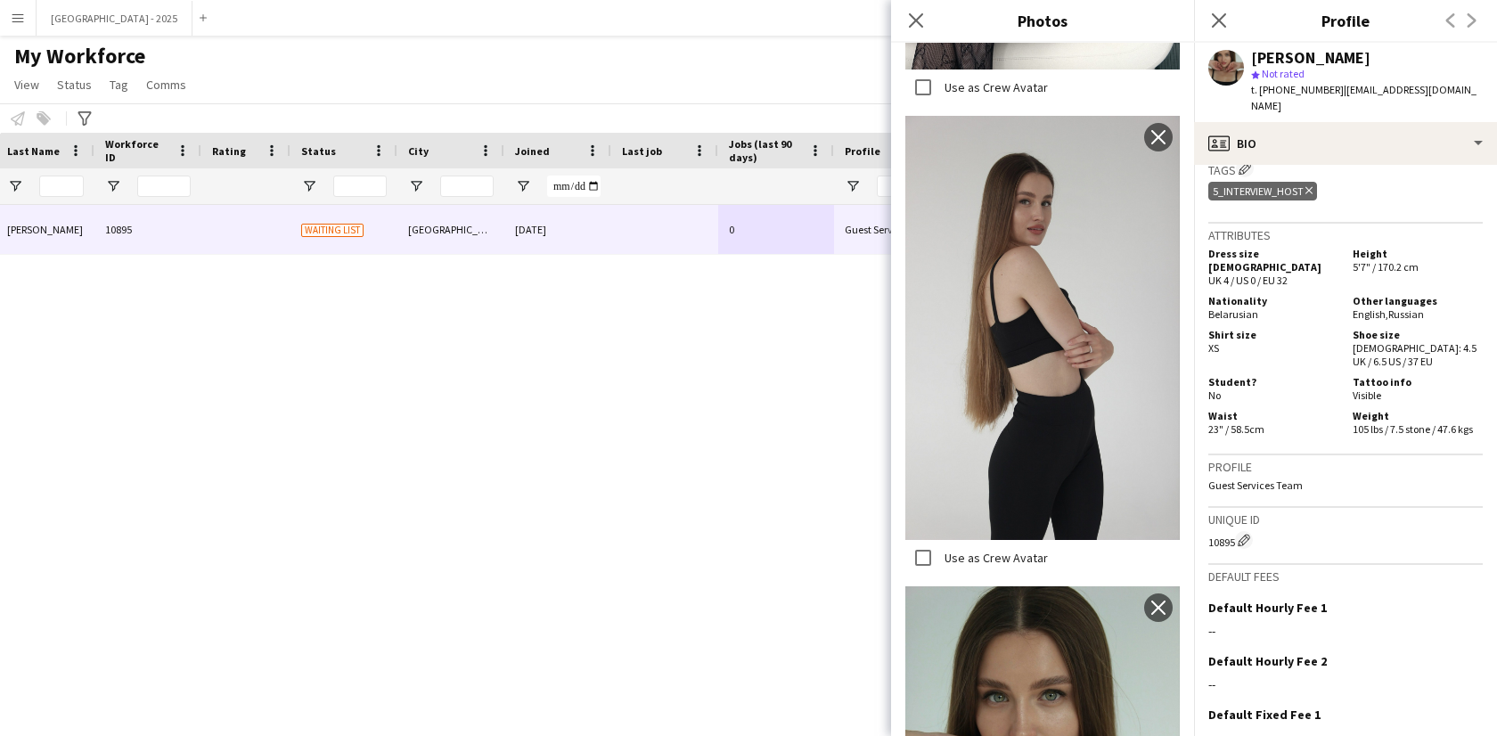
scroll to position [445, 0]
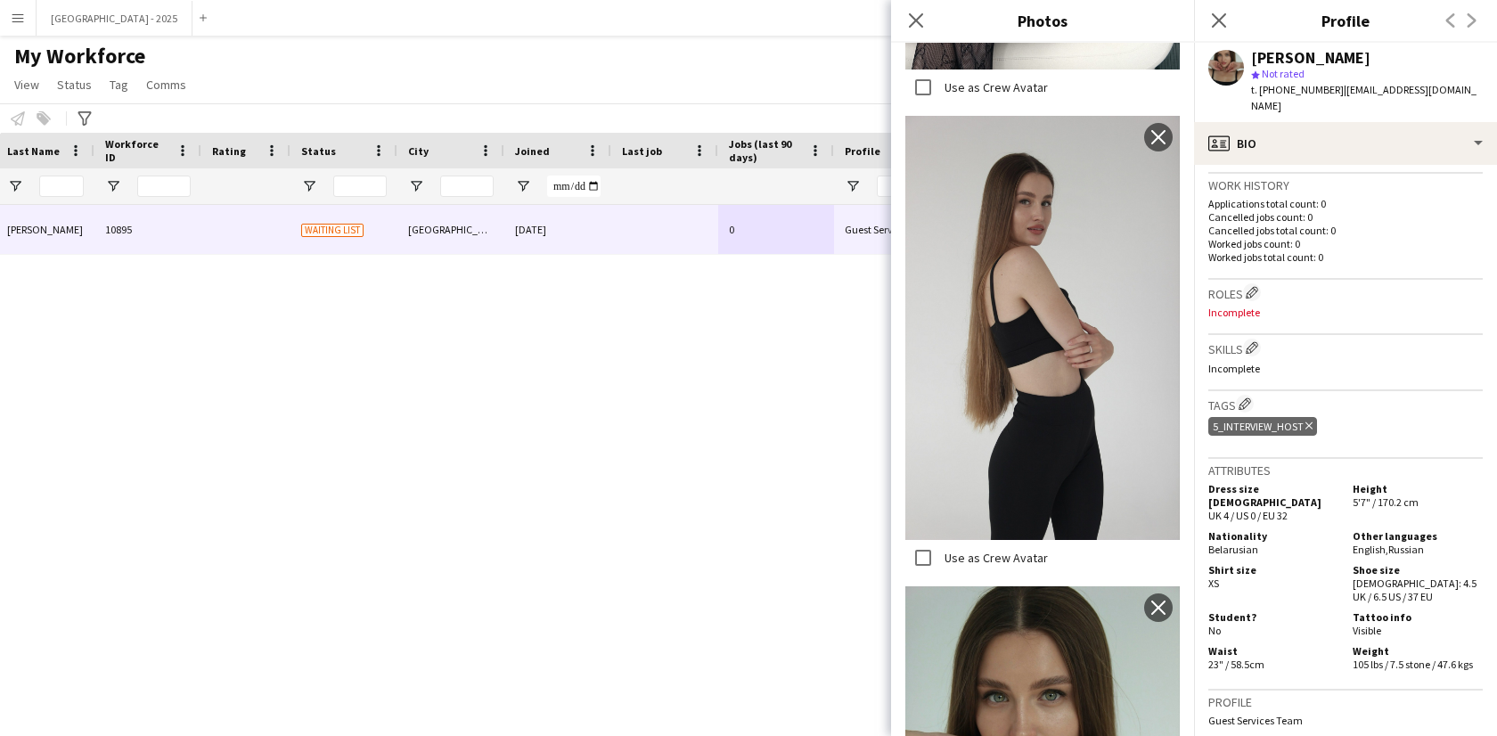
click at [1306, 420] on icon "Delete tag" at bounding box center [1308, 425] width 7 height 11
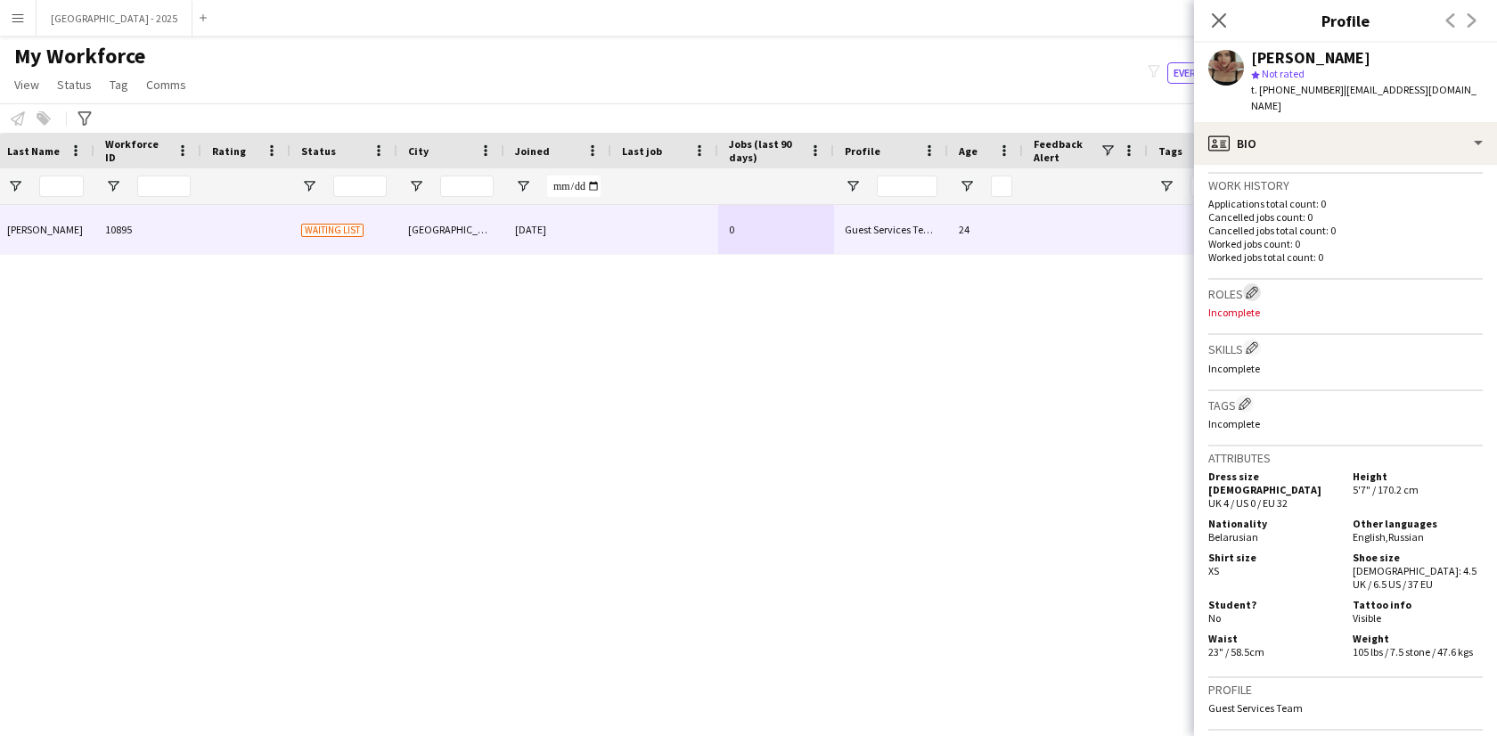
click at [1258, 286] on app-icon "Edit crew company roles" at bounding box center [1251, 292] width 12 height 12
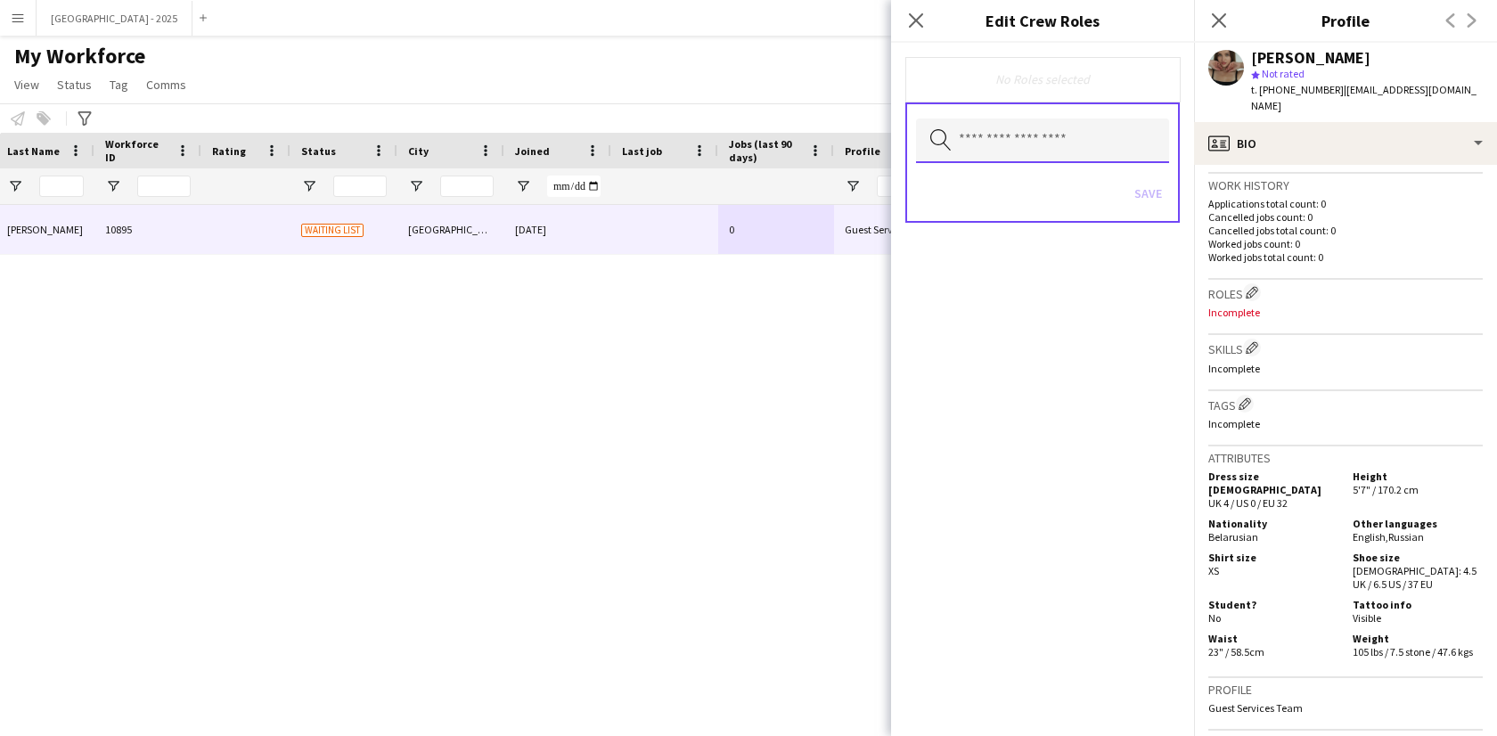
click at [992, 149] on input "text" at bounding box center [1042, 140] width 253 height 45
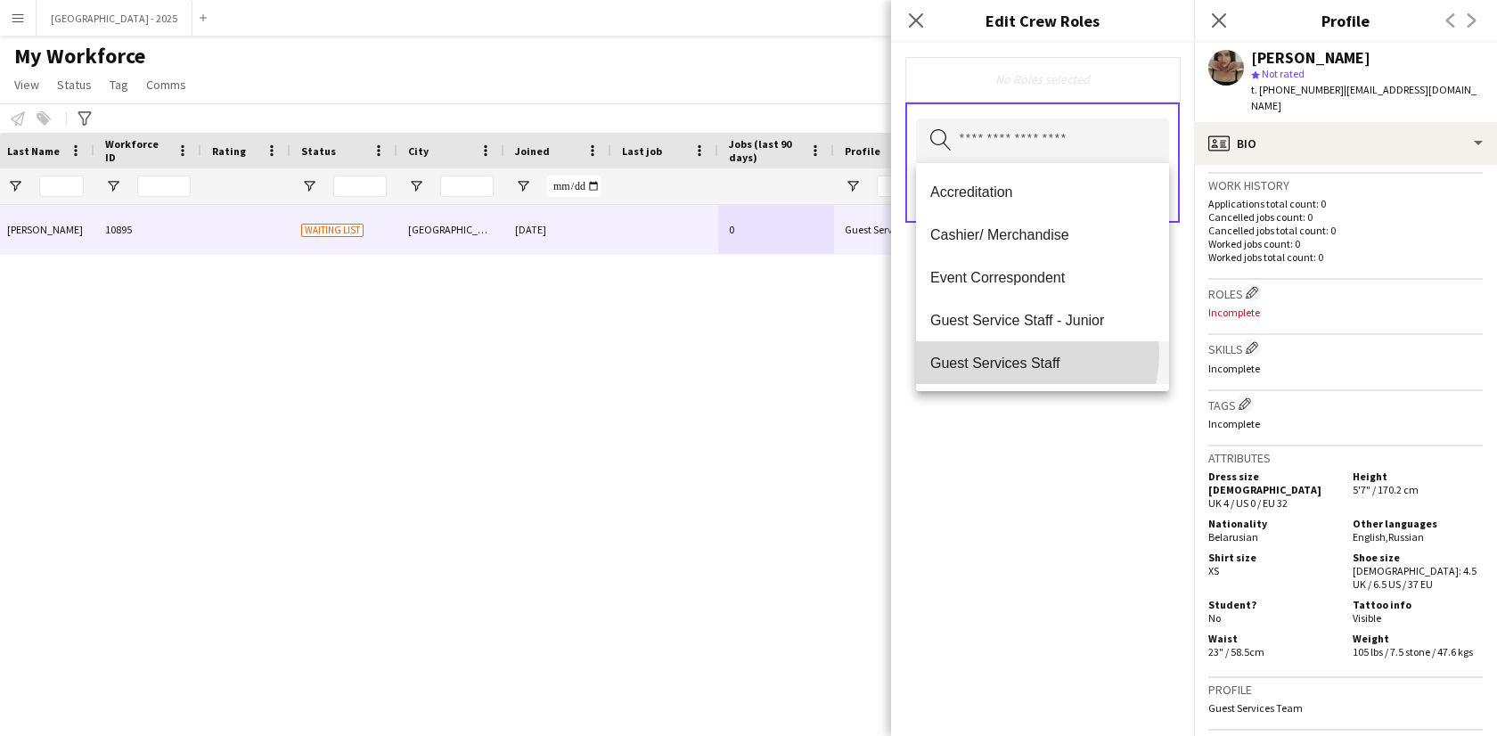
click at [1021, 354] on mat-option "Guest Services Staff" at bounding box center [1042, 362] width 253 height 43
click at [1021, 356] on span "Guest Services Staff - Senior" at bounding box center [1042, 363] width 225 height 17
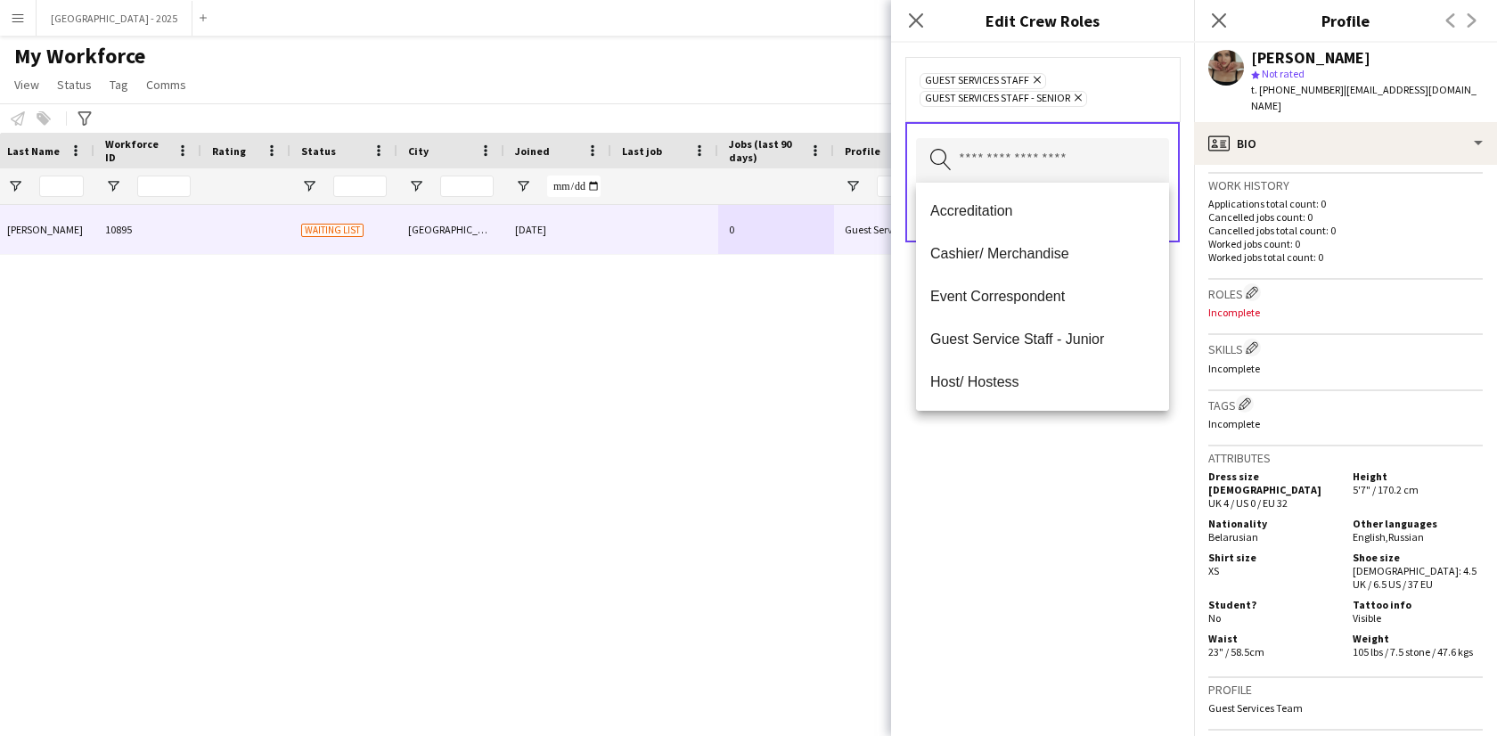
click at [1057, 483] on div "Guest Services Staff Remove Guest Services Staff - Senior Remove Search by role…" at bounding box center [1042, 389] width 303 height 693
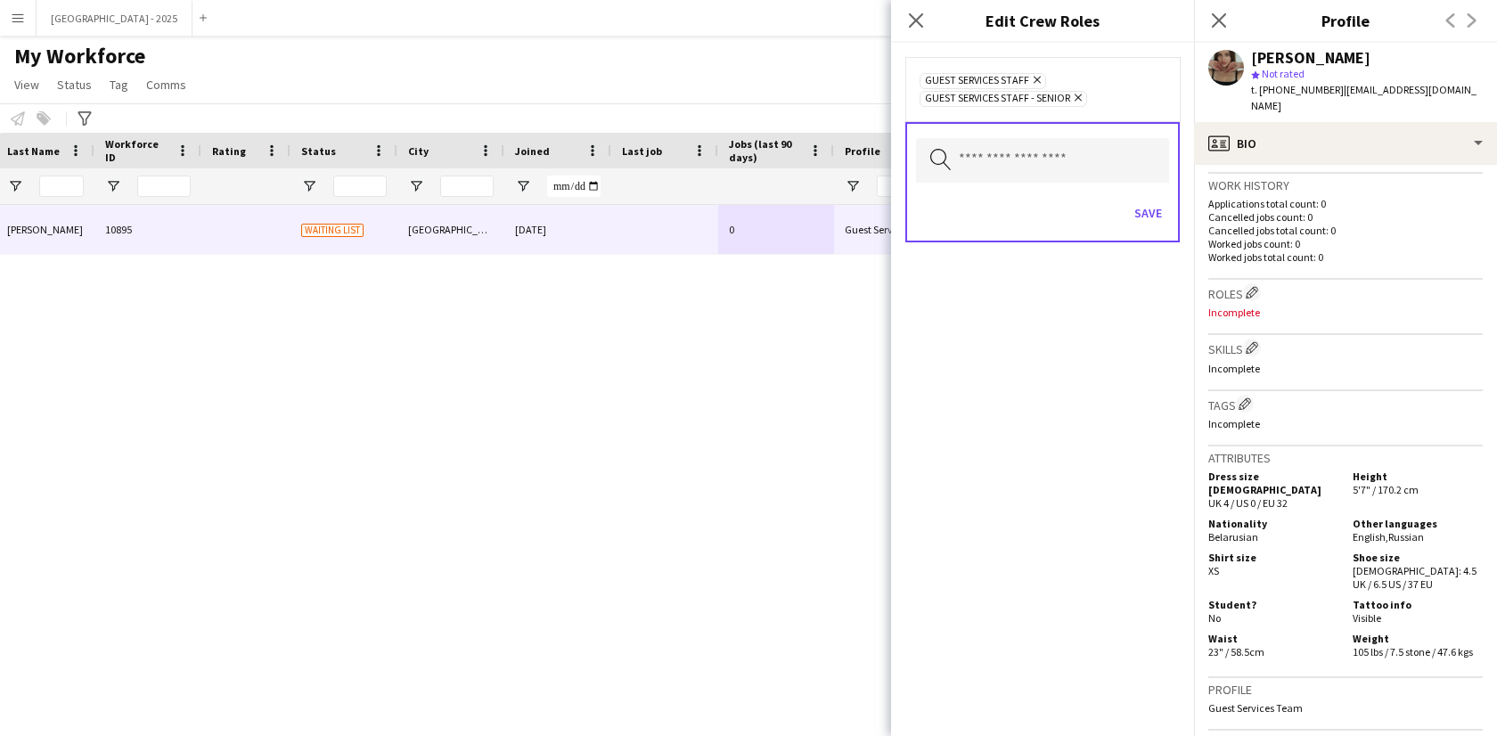
click at [1081, 95] on icon at bounding box center [1077, 97] width 7 height 7
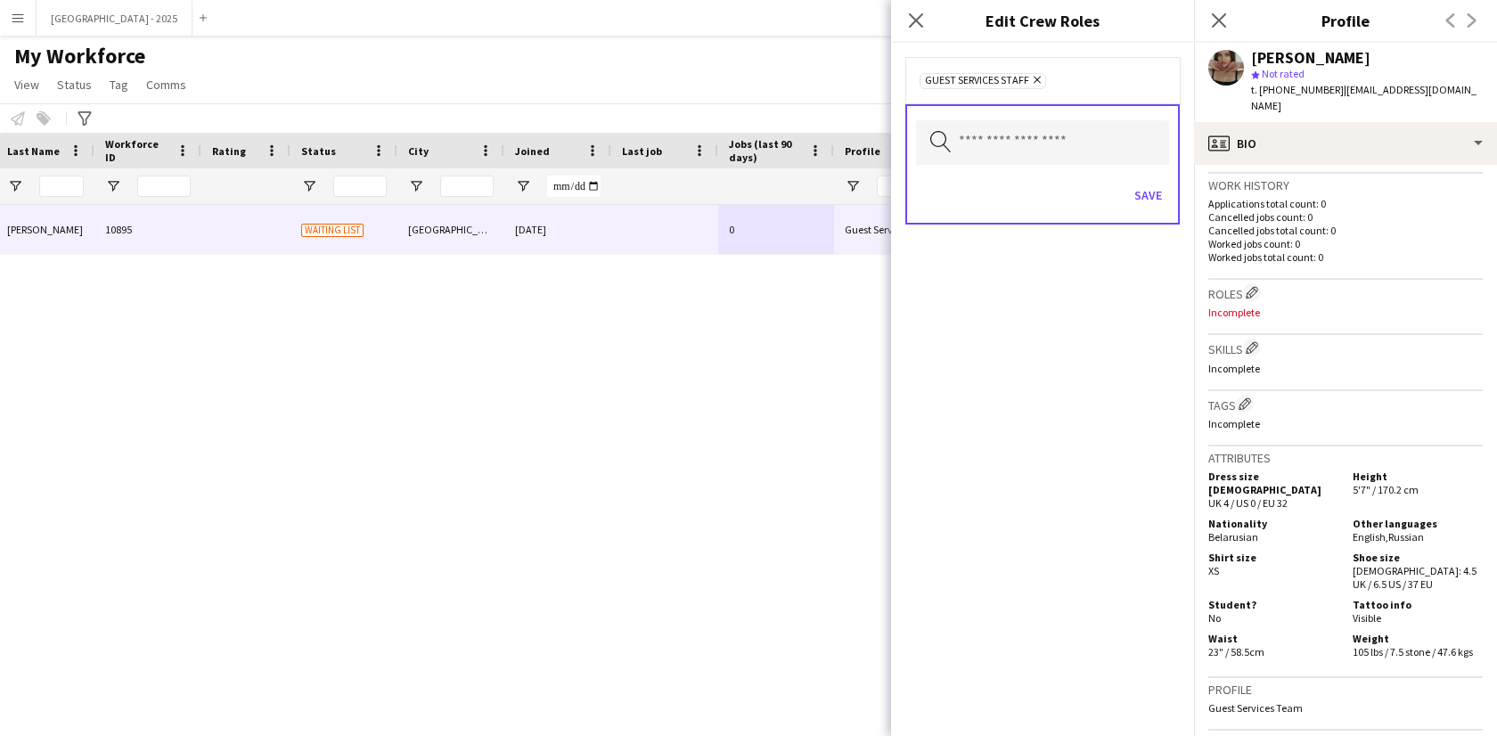
click at [1039, 74] on icon "Remove" at bounding box center [1035, 80] width 12 height 12
click at [915, 19] on icon at bounding box center [915, 20] width 17 height 17
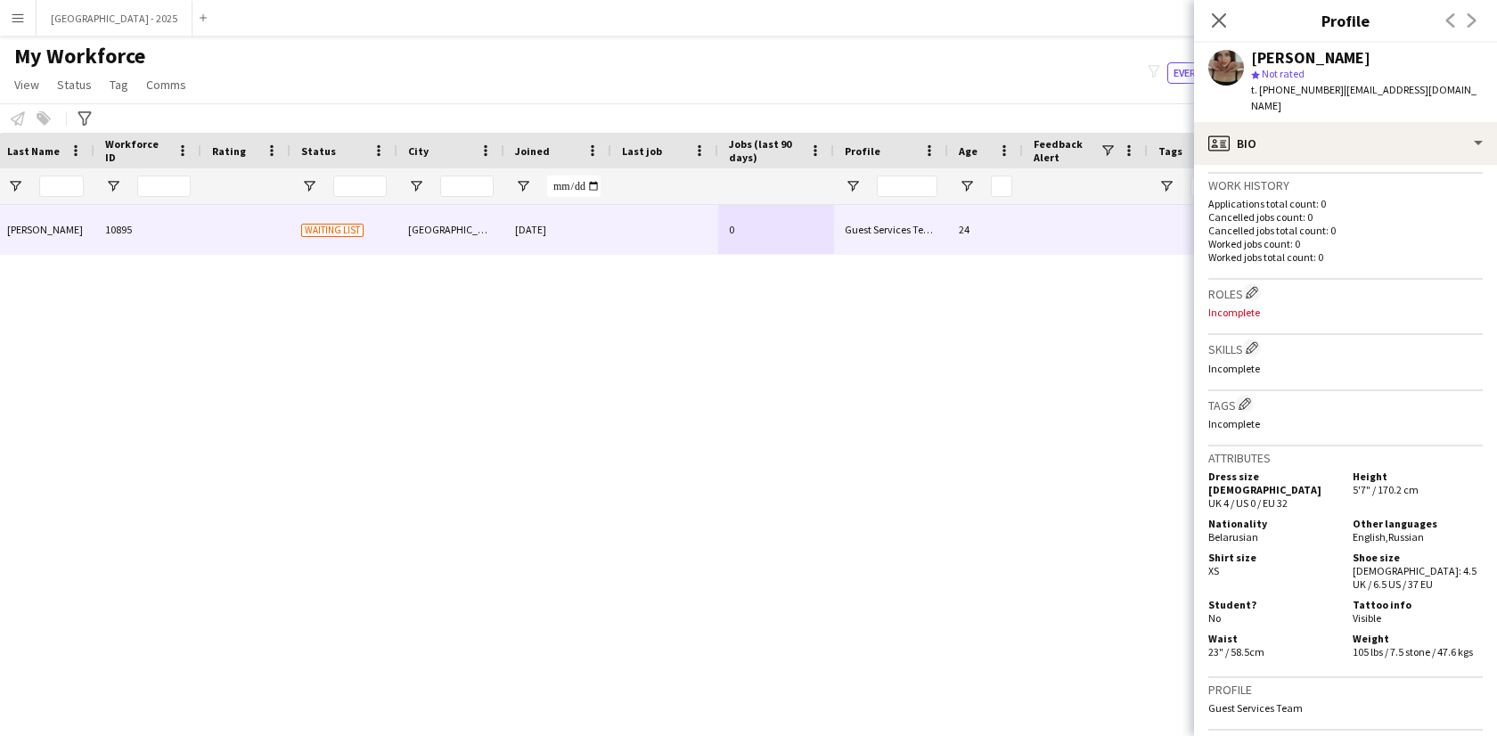
drag, startPoint x: 1226, startPoint y: 20, endPoint x: 1160, endPoint y: 153, distance: 148.2
click at [1225, 20] on icon "Close pop-in" at bounding box center [1219, 20] width 14 height 14
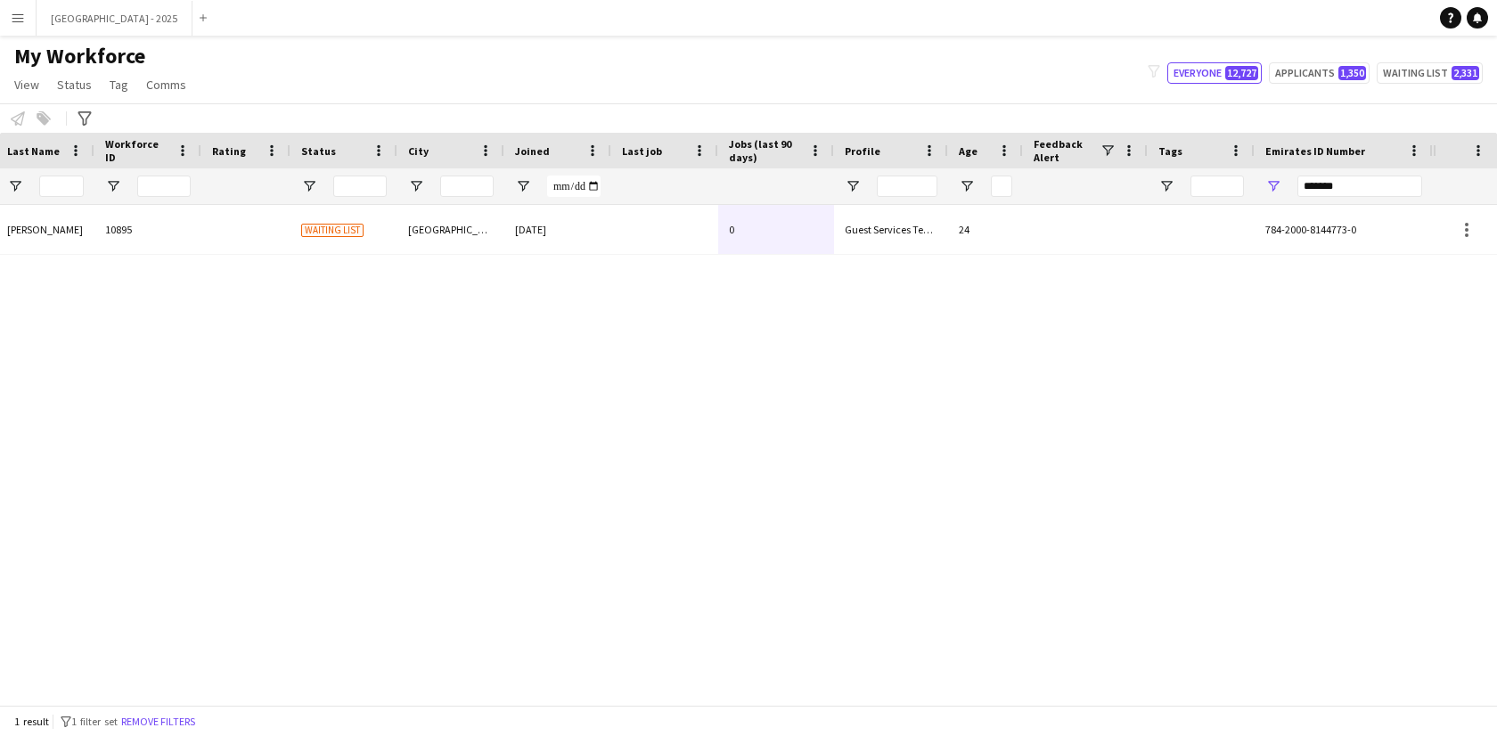
click at [1366, 200] on div "*******" at bounding box center [1359, 186] width 125 height 36
click at [1366, 192] on input "*******" at bounding box center [1359, 186] width 125 height 21
paste input "Emirates ID Number Filter Input"
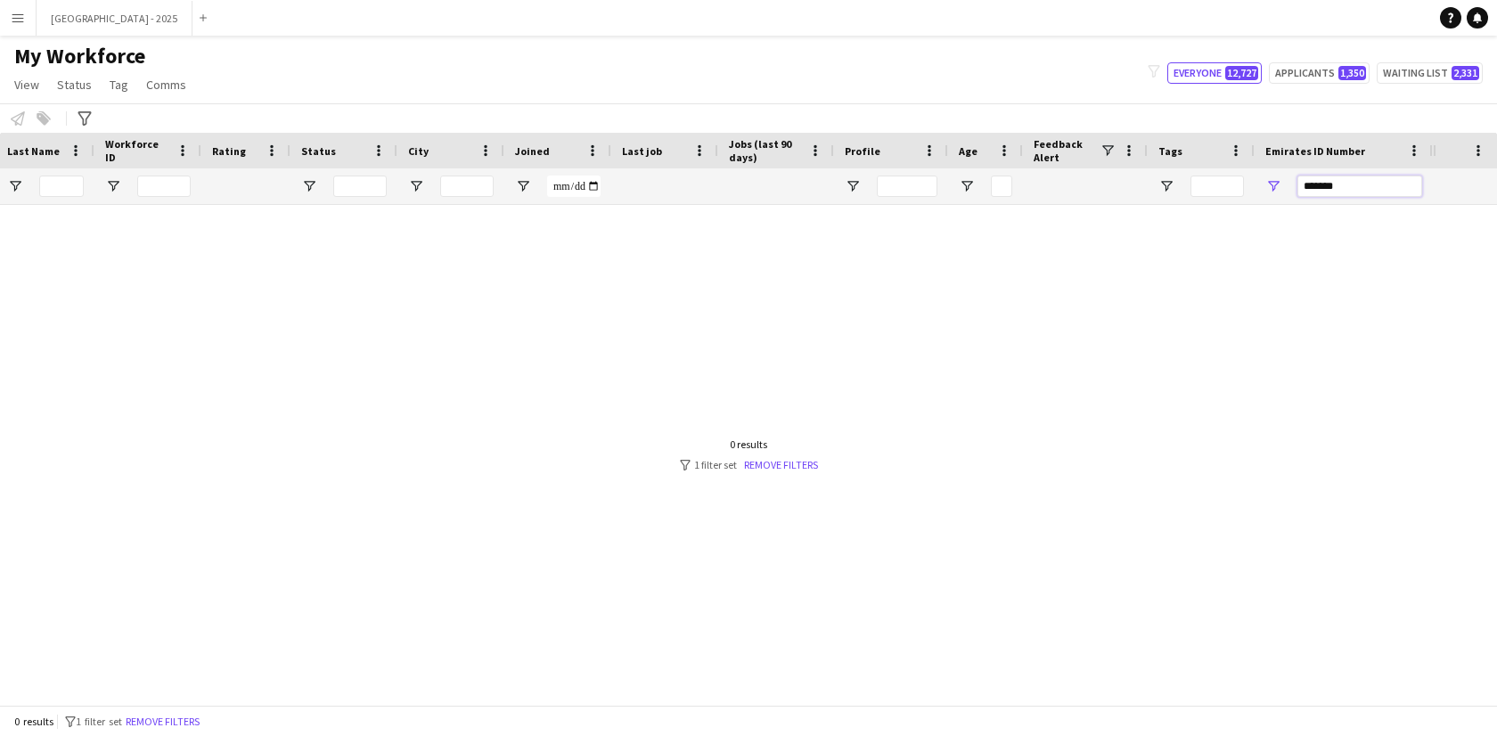
type input "*******"
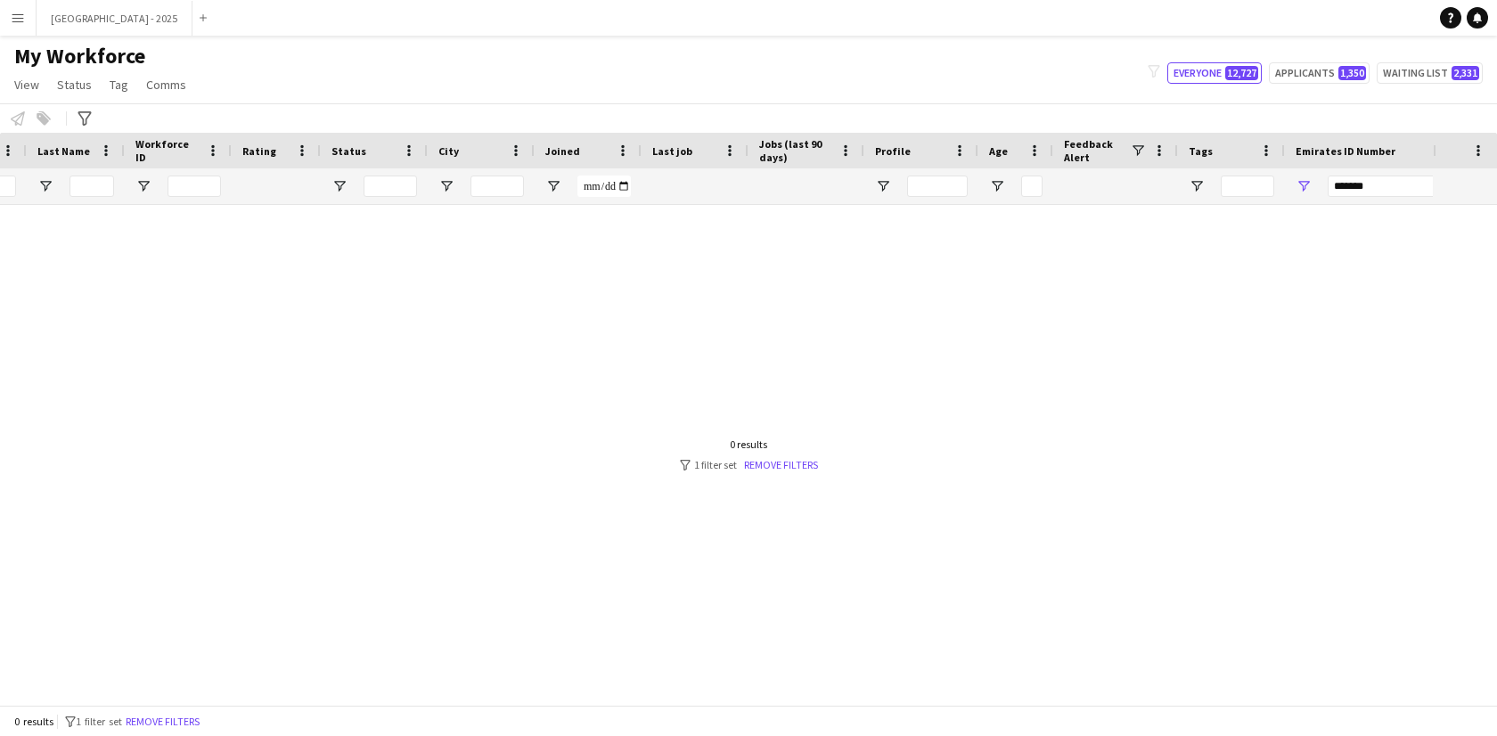
scroll to position [0, 0]
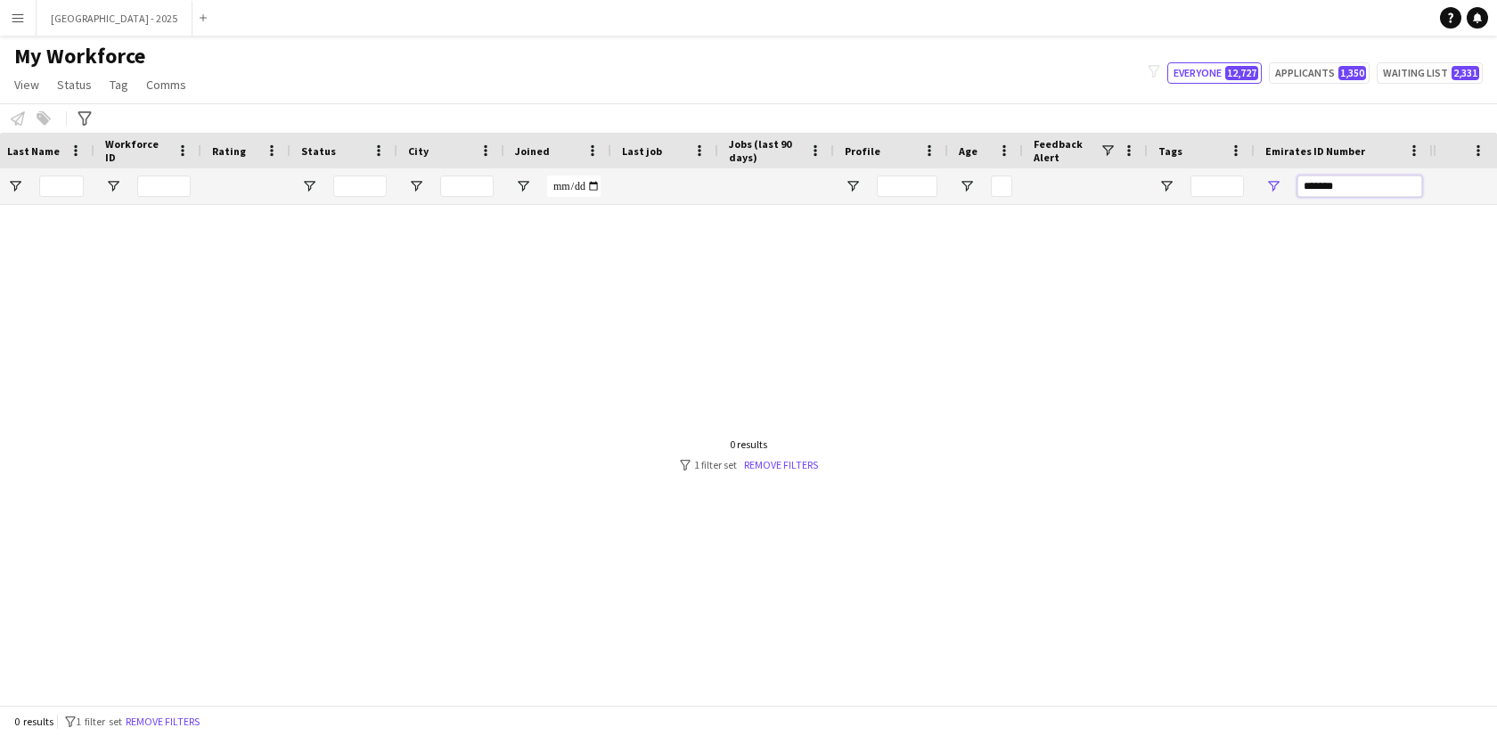
click at [1343, 182] on input "*******" at bounding box center [1359, 186] width 125 height 21
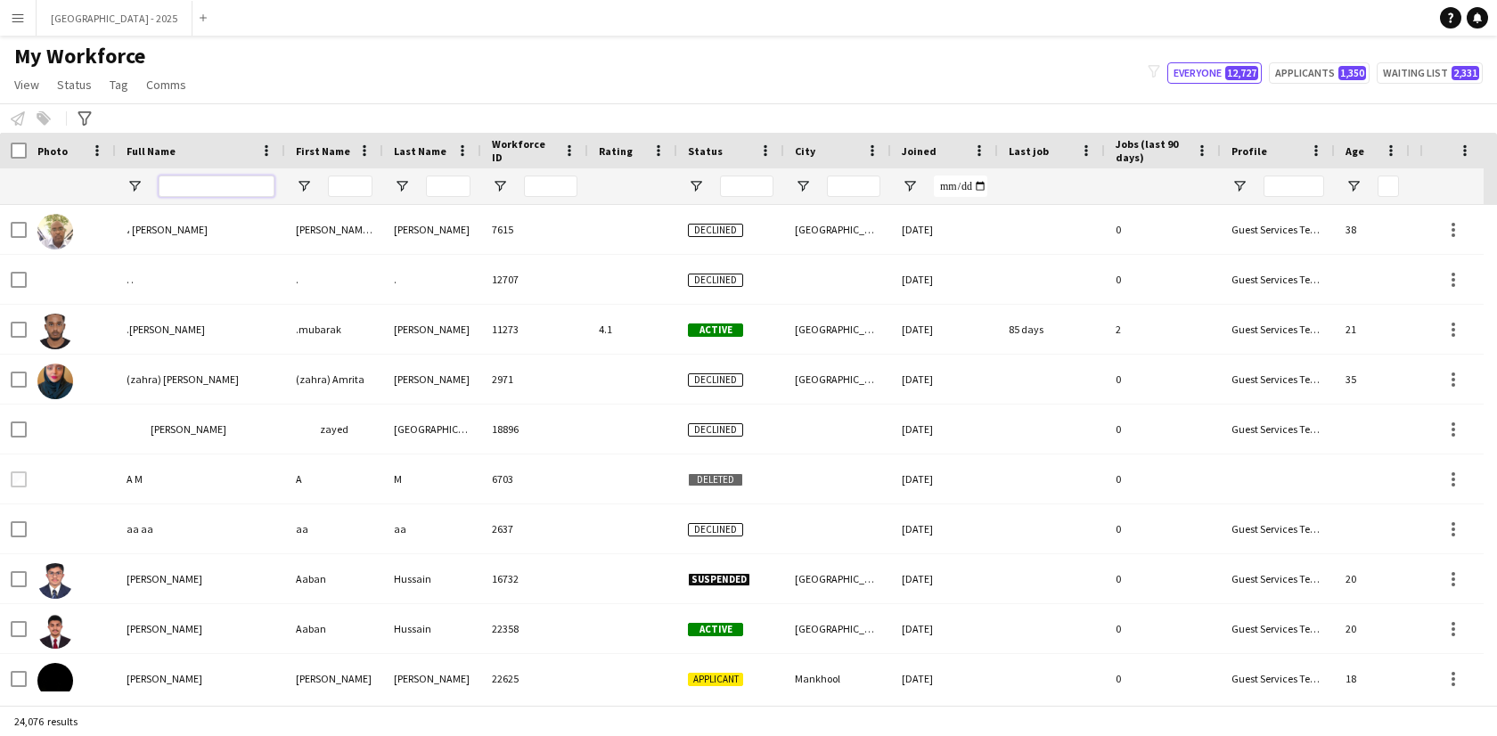
click at [203, 181] on input "Full Name Filter Input" at bounding box center [217, 186] width 116 height 21
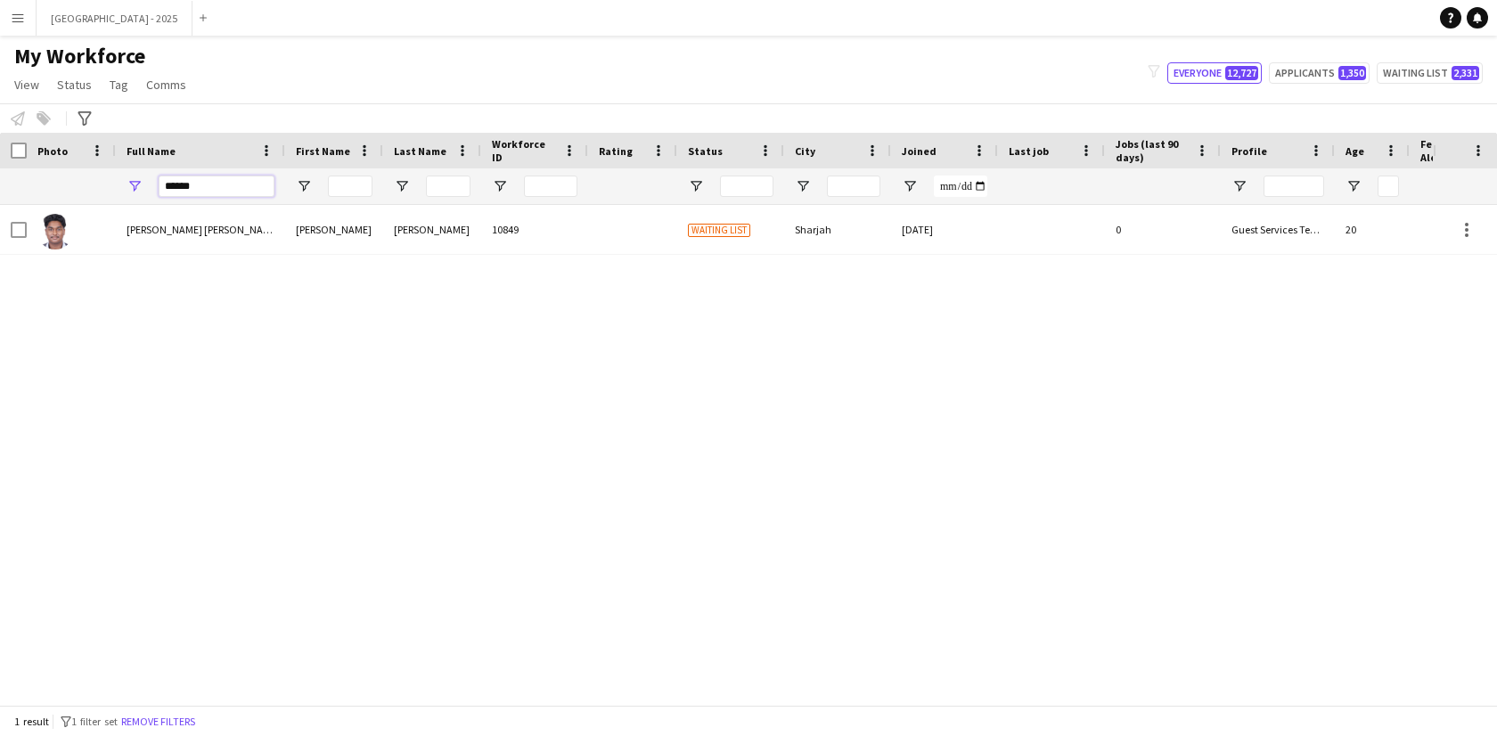
drag, startPoint x: 233, startPoint y: 188, endPoint x: 244, endPoint y: 214, distance: 28.3
click at [233, 191] on input "*****" at bounding box center [217, 186] width 116 height 21
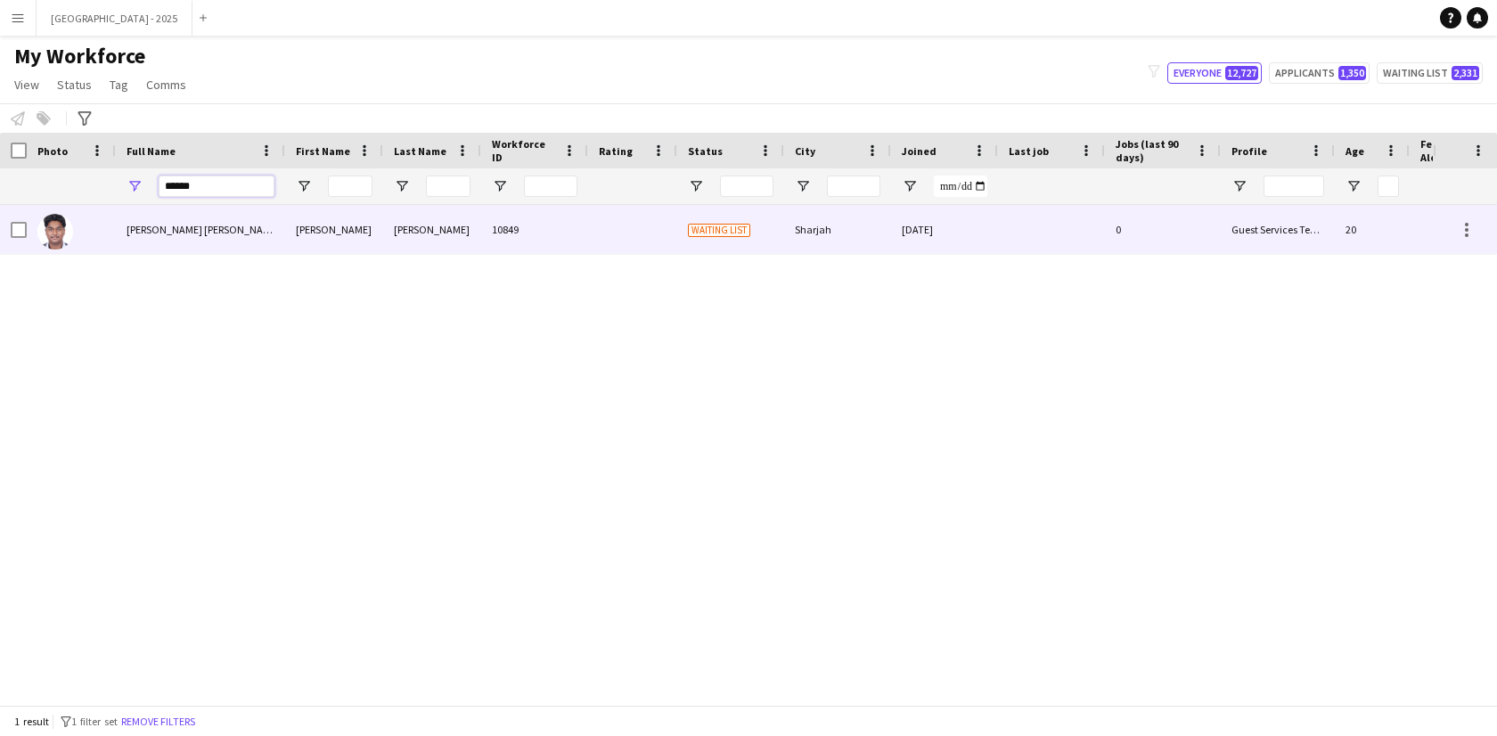
type input "*****"
click at [244, 215] on div "Shaun Chris" at bounding box center [200, 229] width 169 height 49
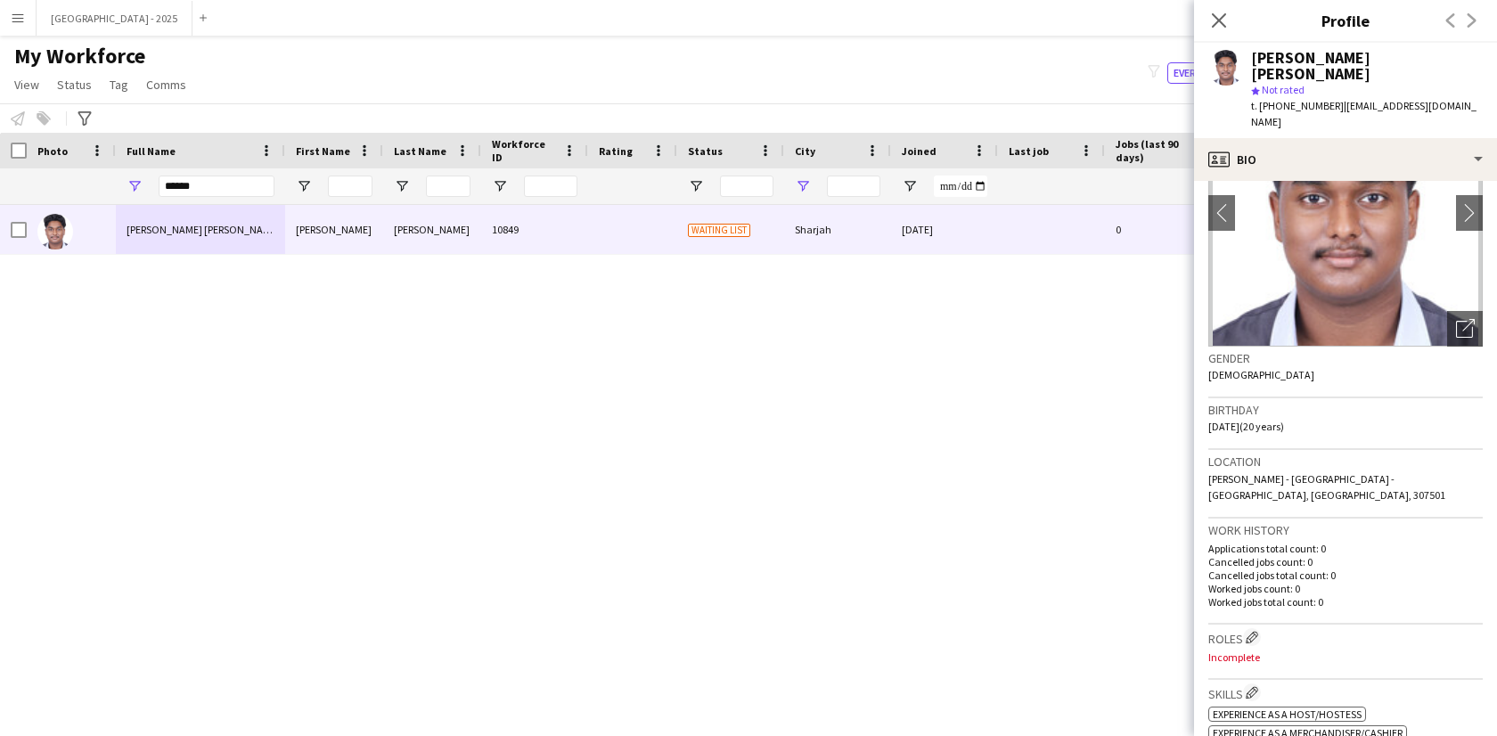
scroll to position [121, 0]
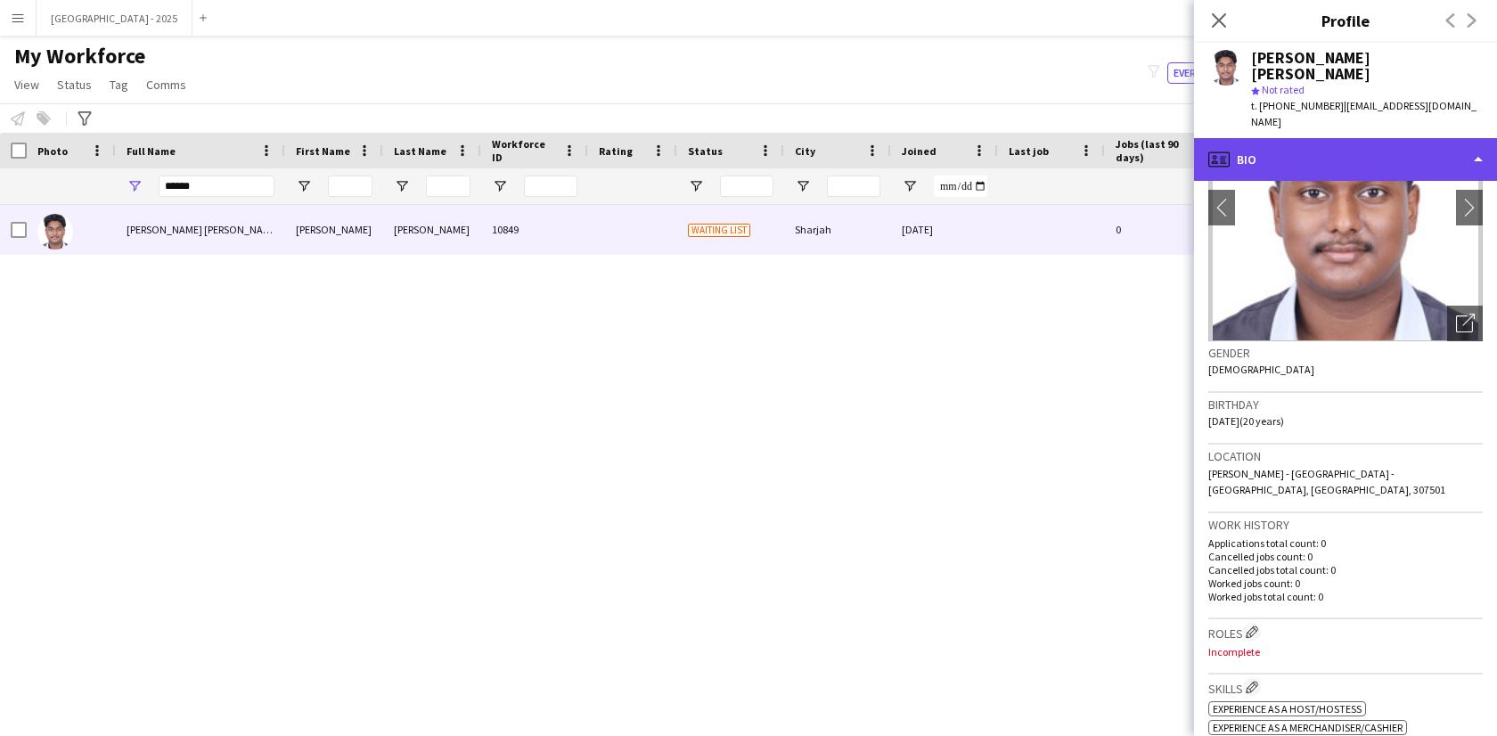
click at [1360, 138] on div "profile Bio" at bounding box center [1345, 159] width 303 height 43
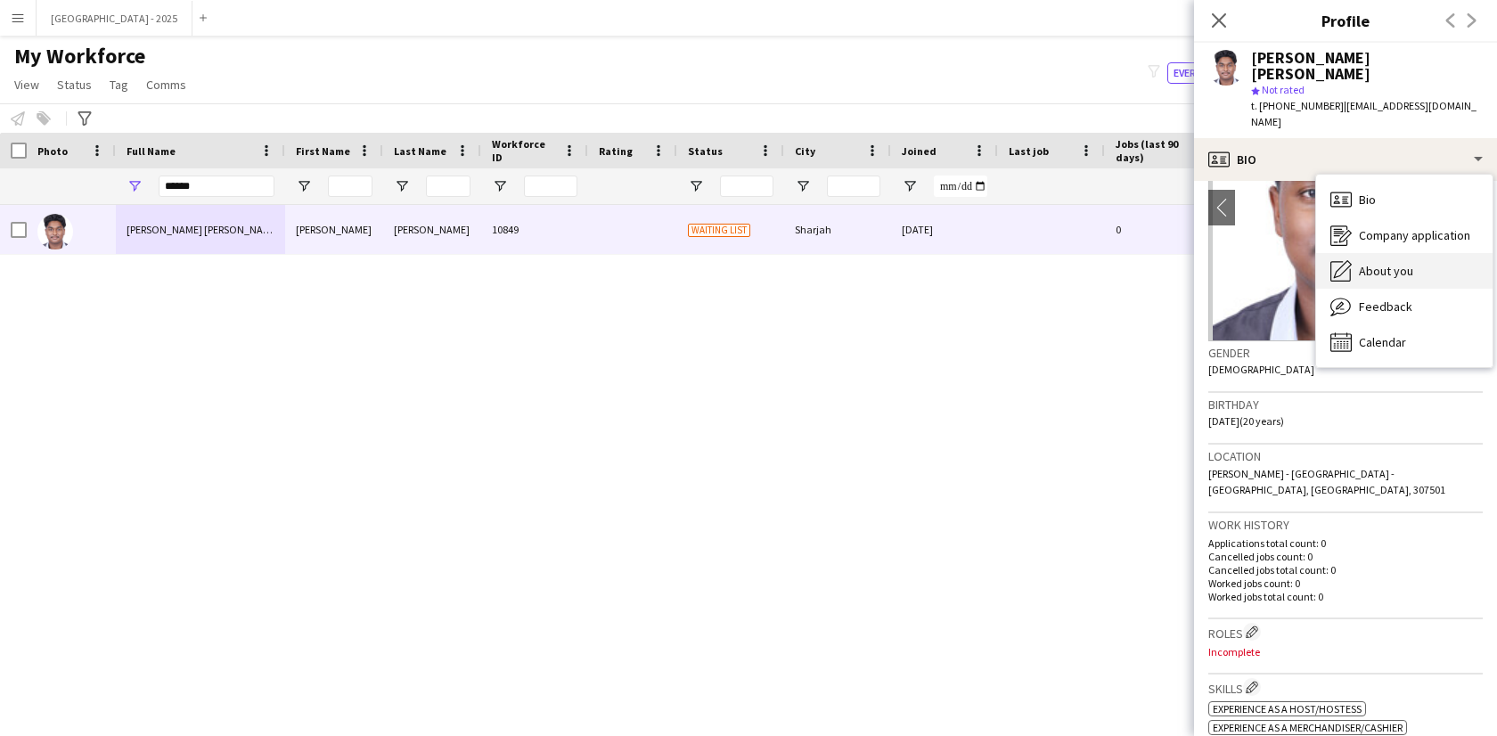
click at [1434, 253] on div "About you About you" at bounding box center [1404, 271] width 176 height 36
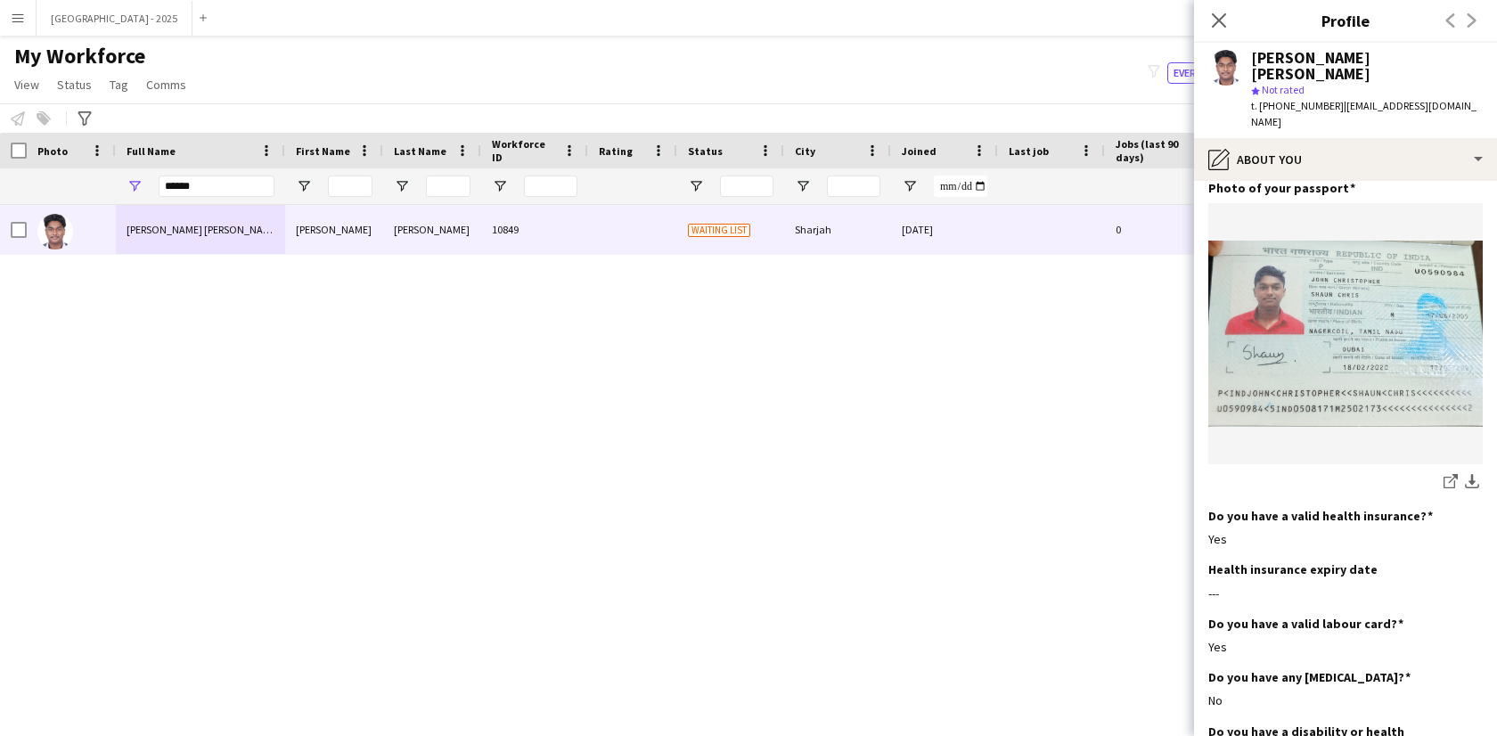
scroll to position [1776, 0]
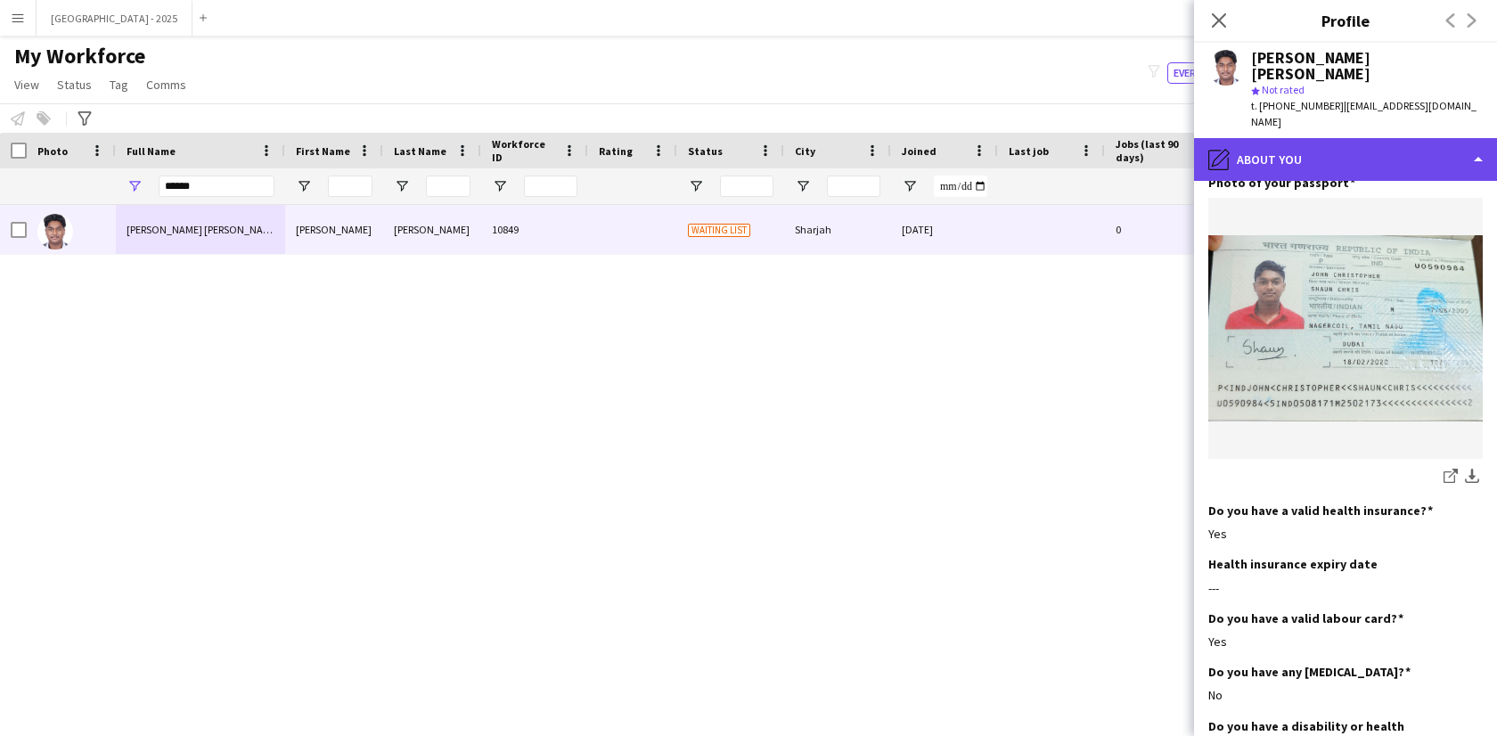
click at [1317, 138] on div "pencil4 About you" at bounding box center [1345, 159] width 303 height 43
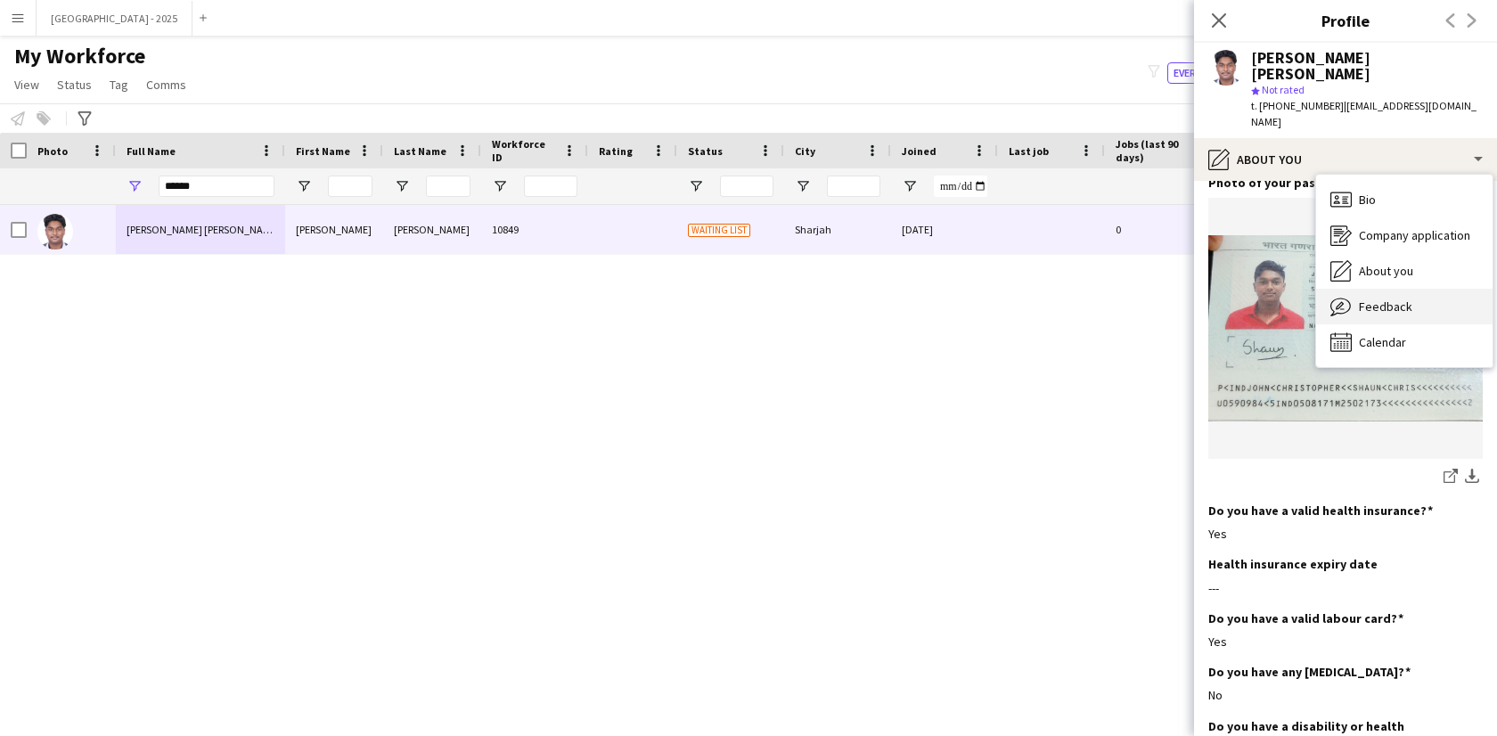
click at [1412, 289] on div "Feedback Feedback" at bounding box center [1404, 307] width 176 height 36
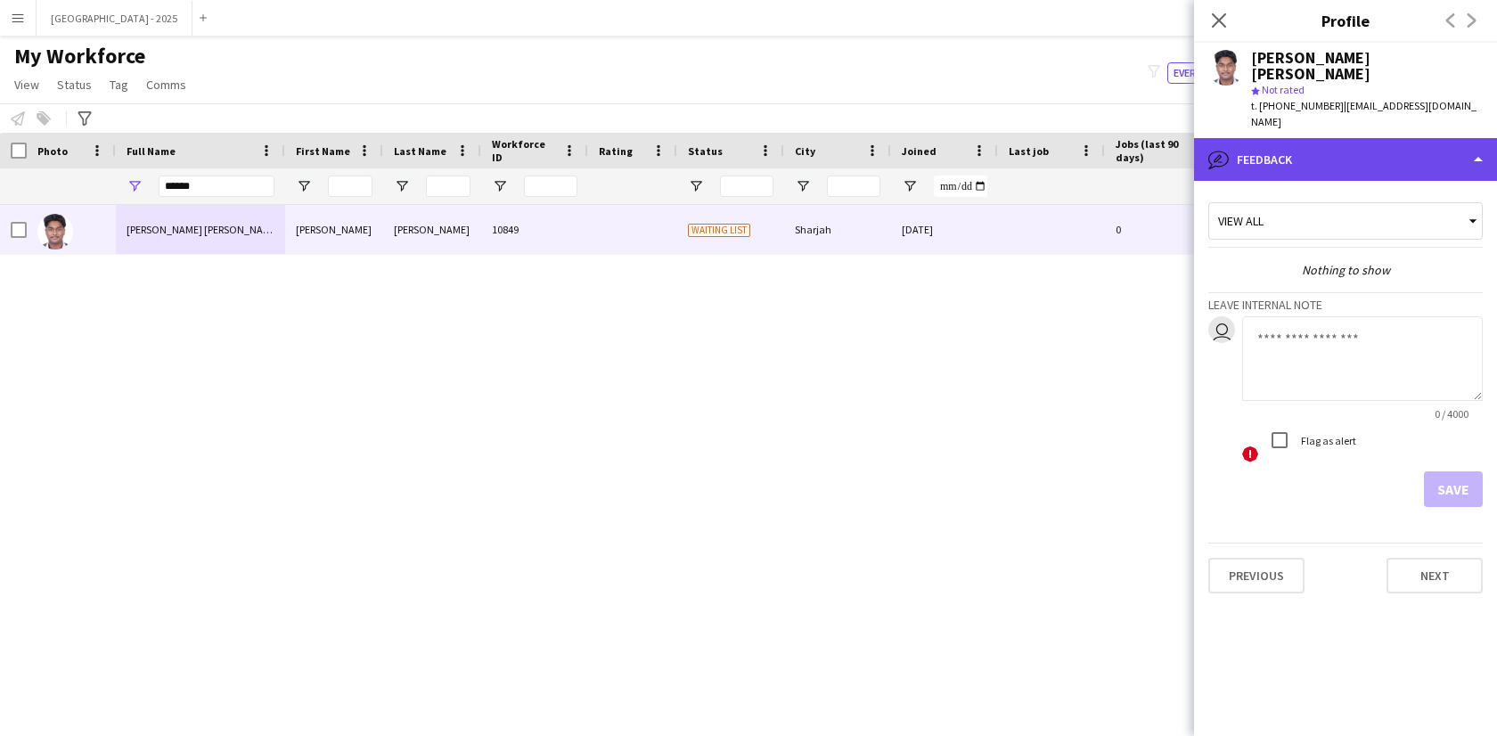
click at [1294, 138] on div "bubble-pencil Feedback" at bounding box center [1345, 159] width 303 height 43
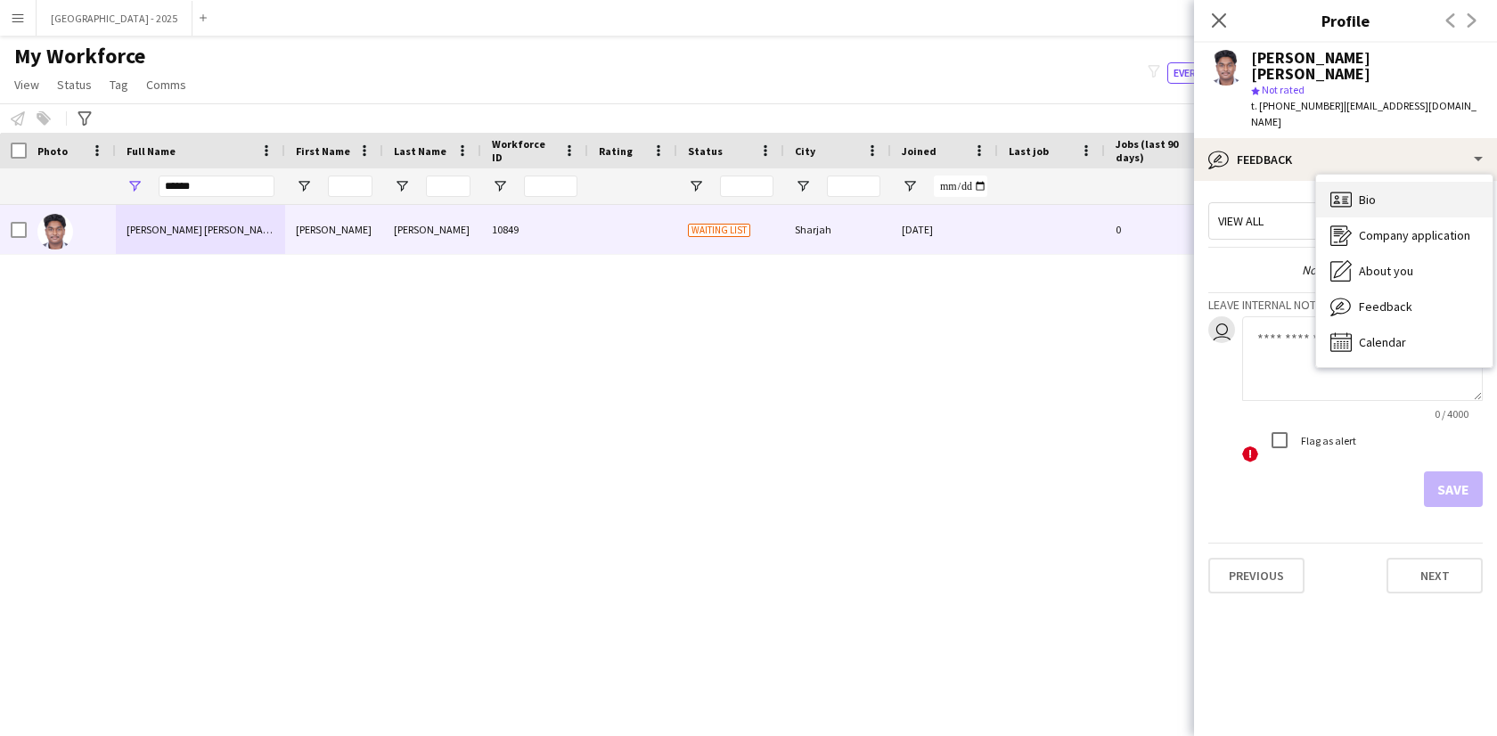
click at [1388, 182] on div "Bio Bio" at bounding box center [1404, 200] width 176 height 36
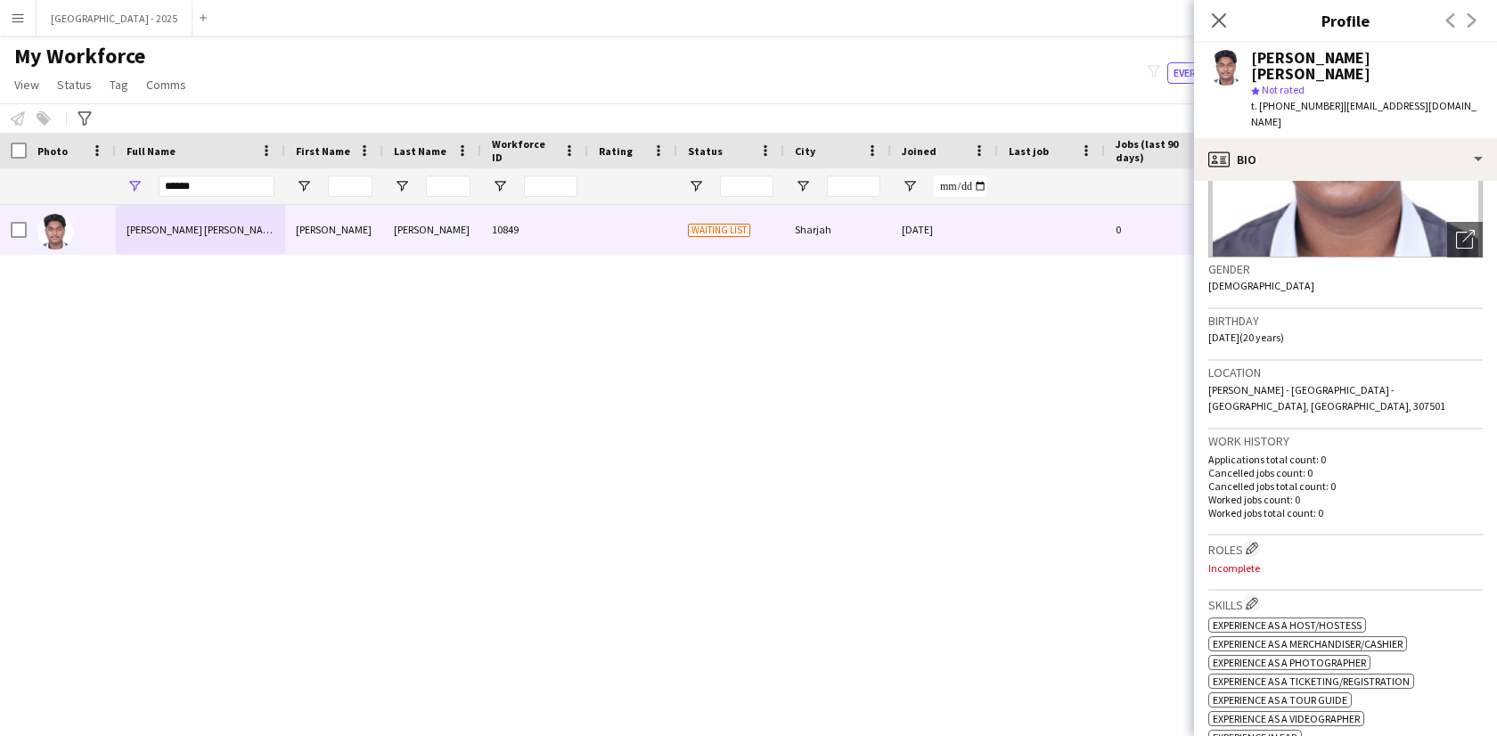
scroll to position [236, 0]
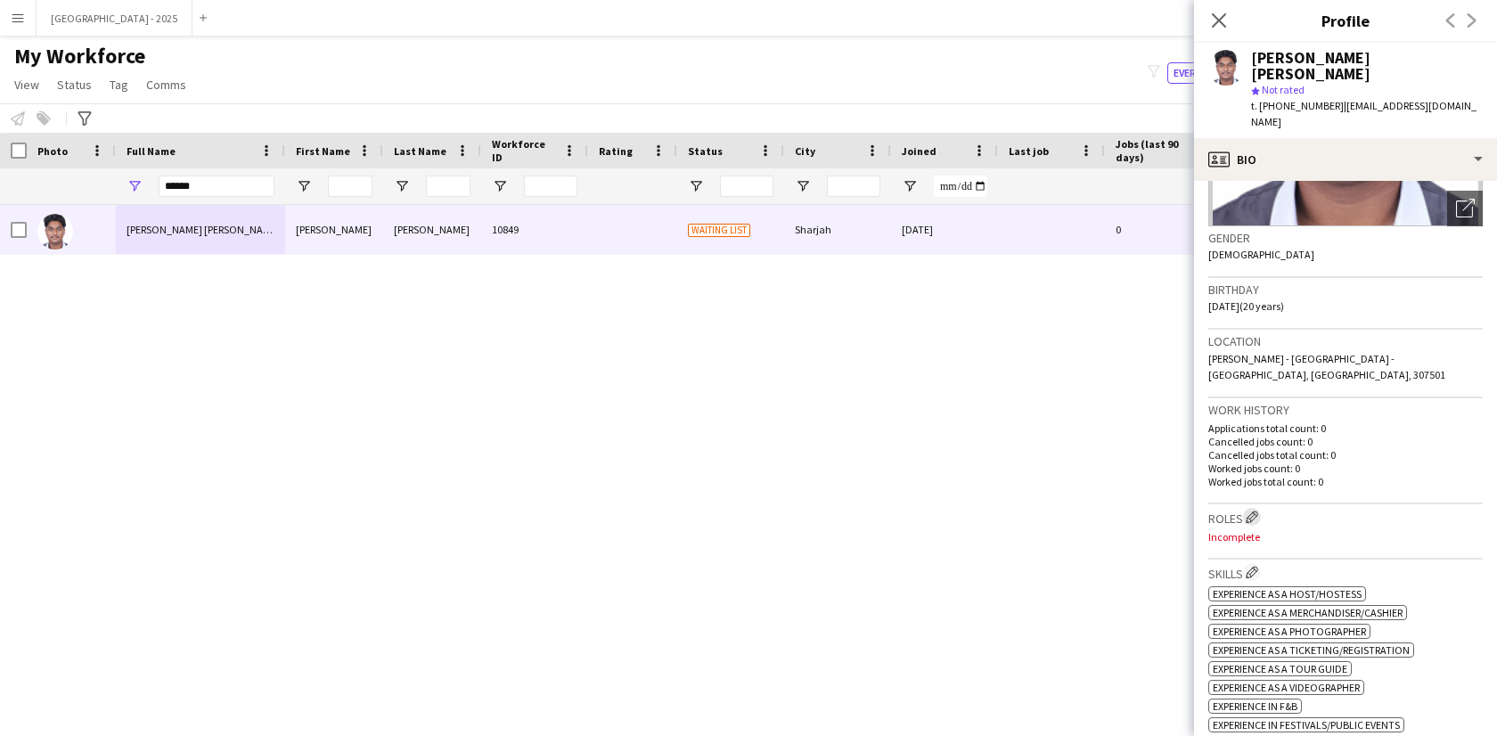
click at [1253, 510] on app-icon "Edit crew company roles" at bounding box center [1251, 516] width 12 height 12
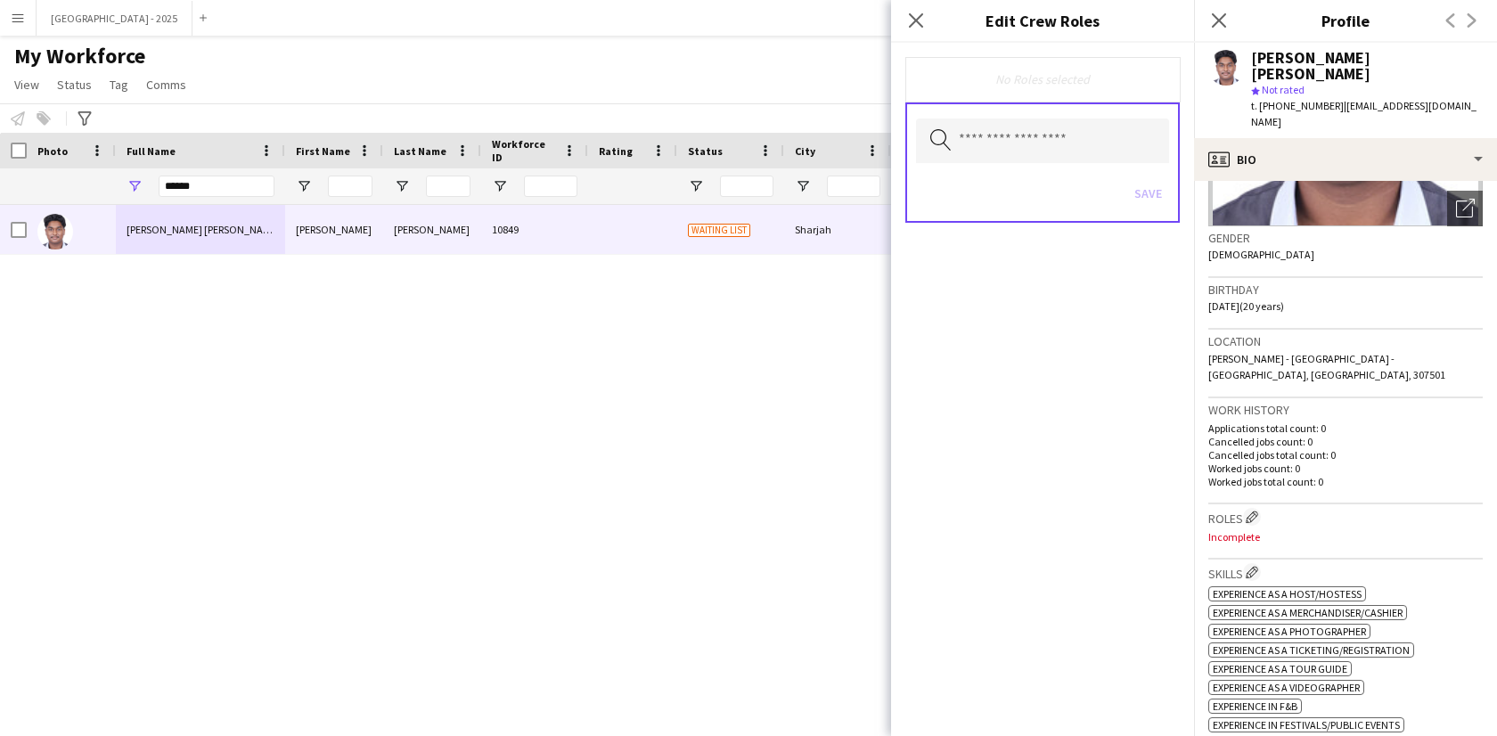
click at [1053, 111] on div "Search by role type Save" at bounding box center [1042, 162] width 274 height 120
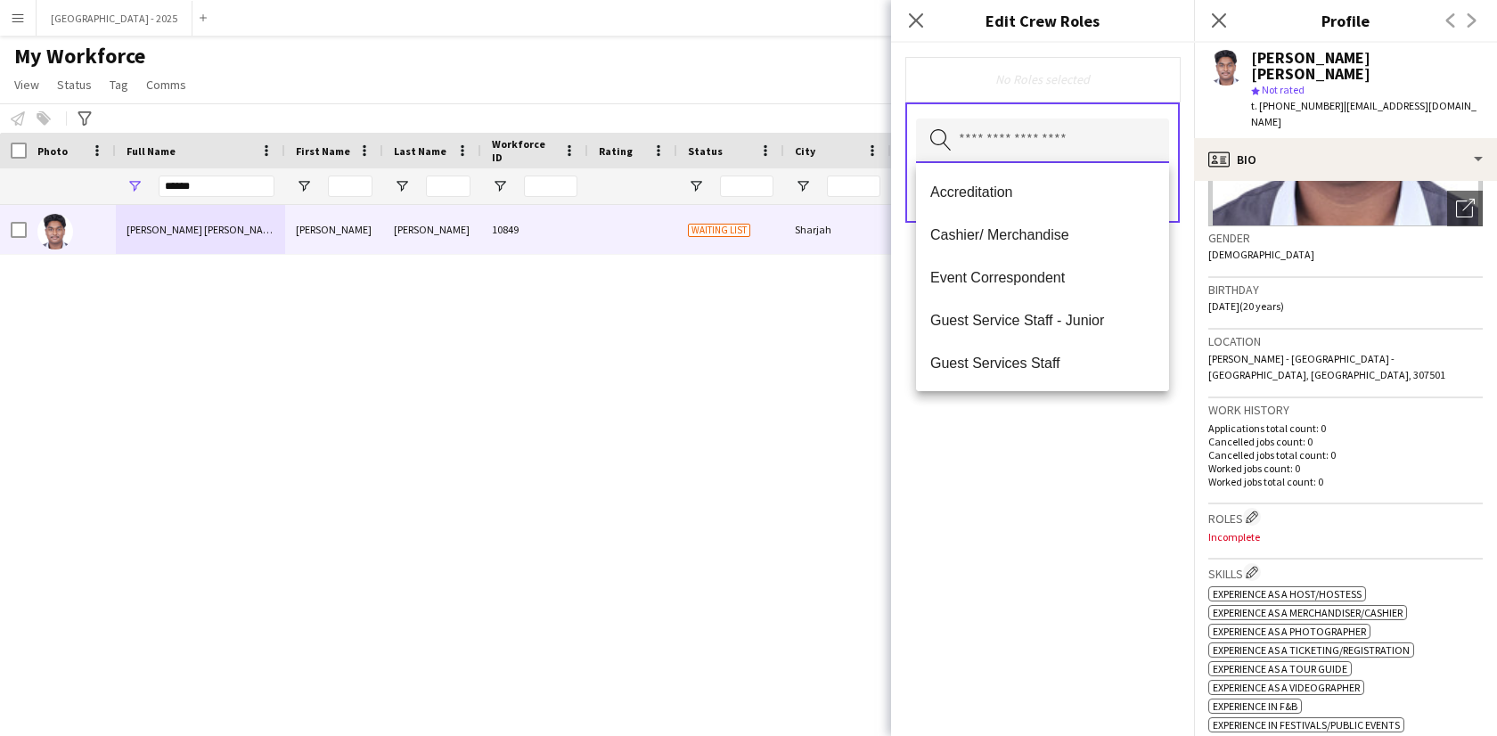
click at [1049, 124] on input "text" at bounding box center [1042, 140] width 253 height 45
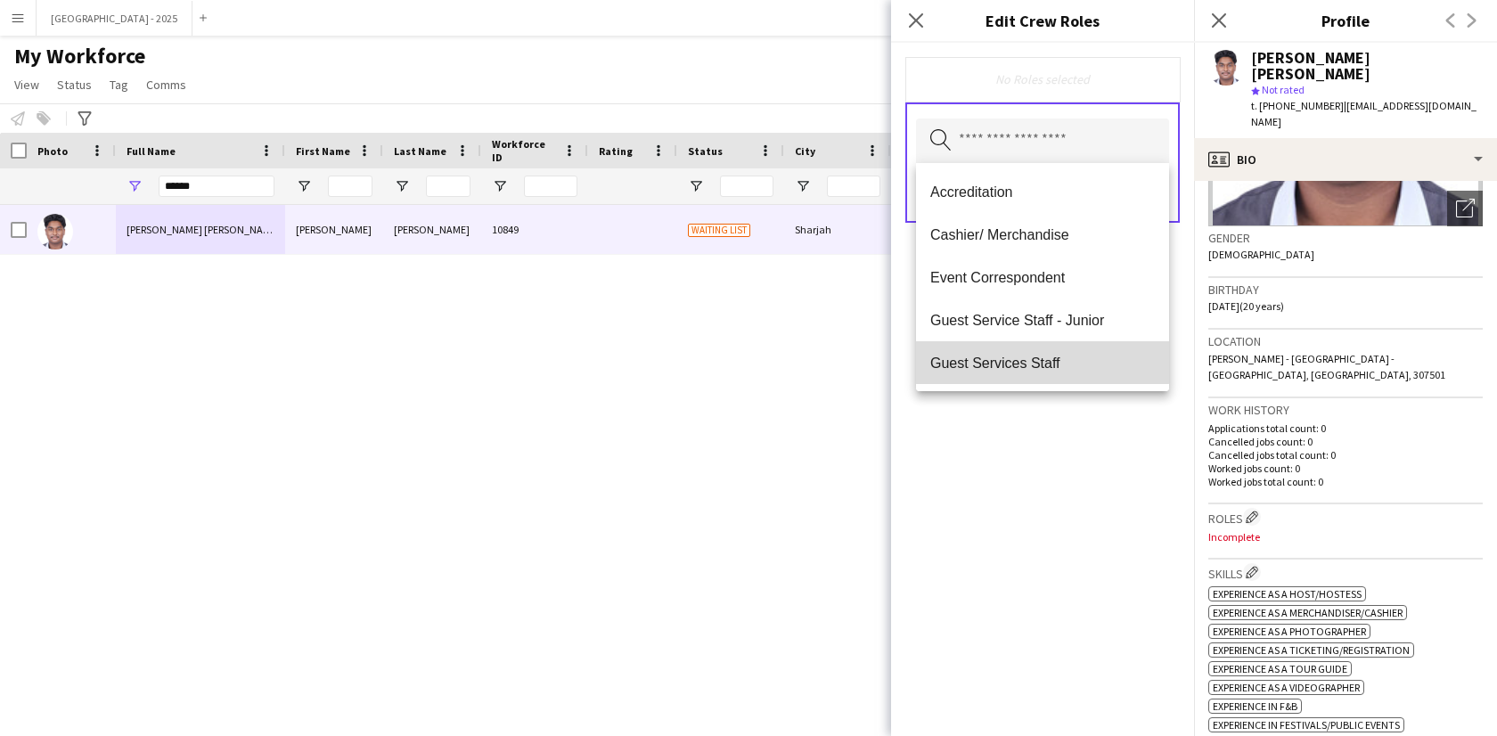
click at [1042, 347] on mat-option "Guest Services Staff" at bounding box center [1042, 362] width 253 height 43
click at [1042, 355] on mat-option "Guest Services Staff - Senior" at bounding box center [1042, 364] width 253 height 43
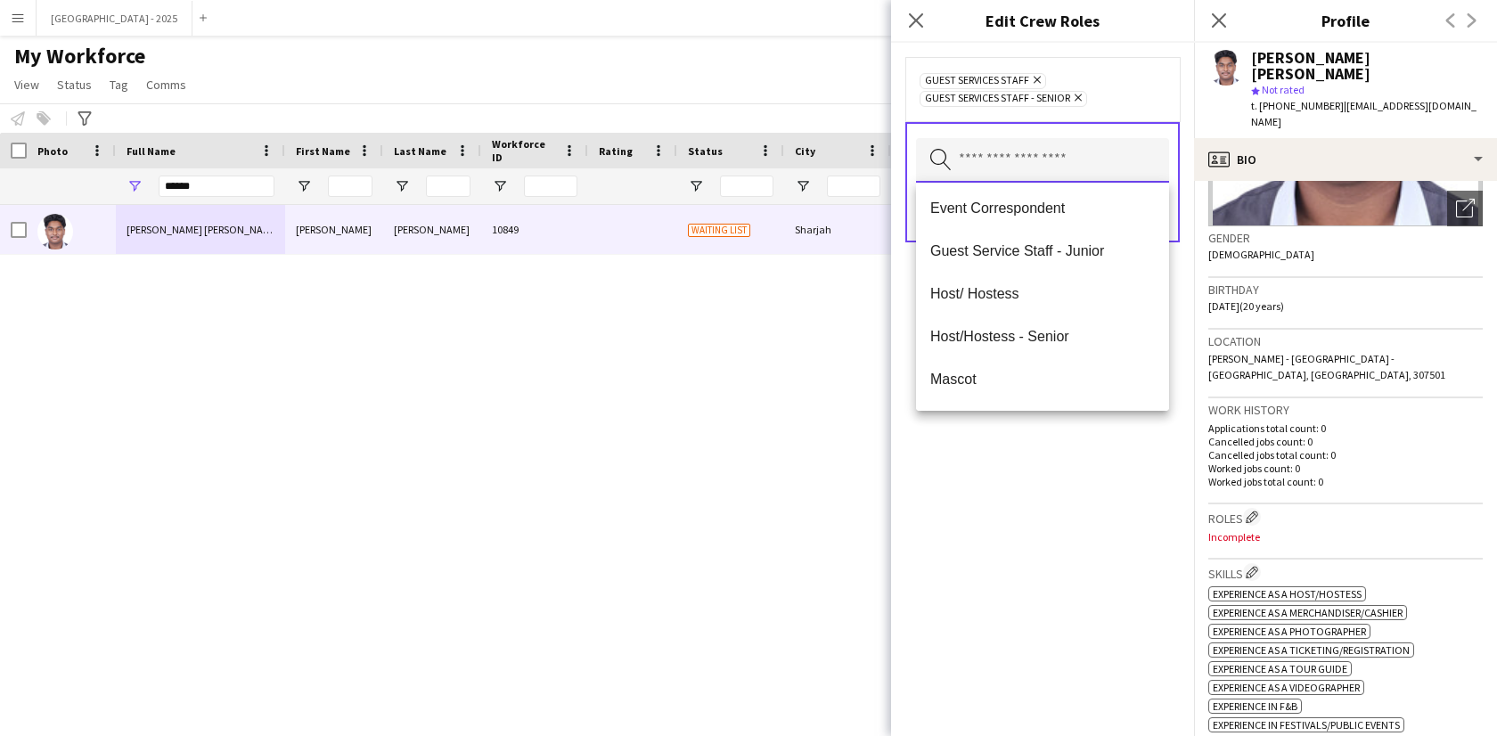
scroll to position [98, 0]
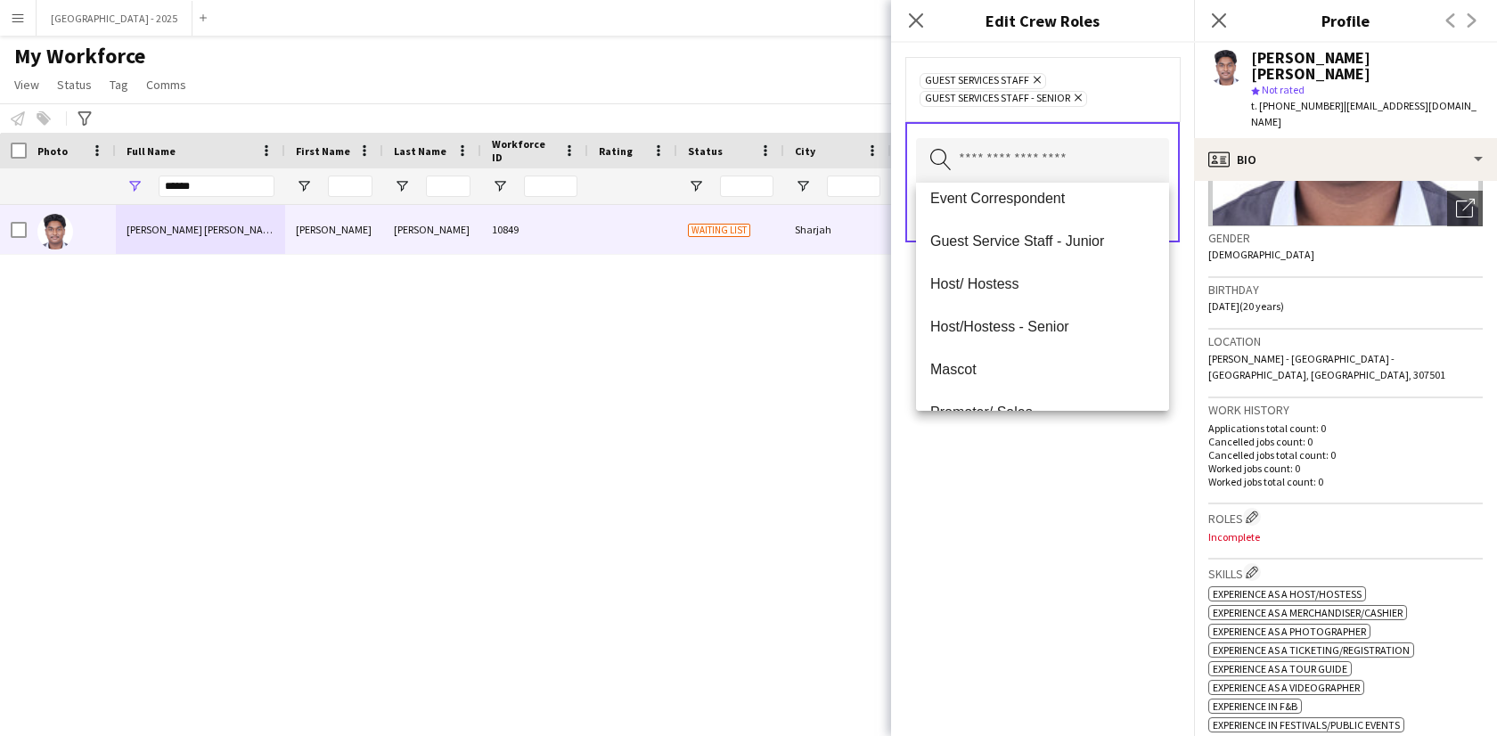
click at [1123, 100] on div "Guest Services Staff Remove Guest Services Staff - Senior Remove" at bounding box center [1042, 89] width 246 height 36
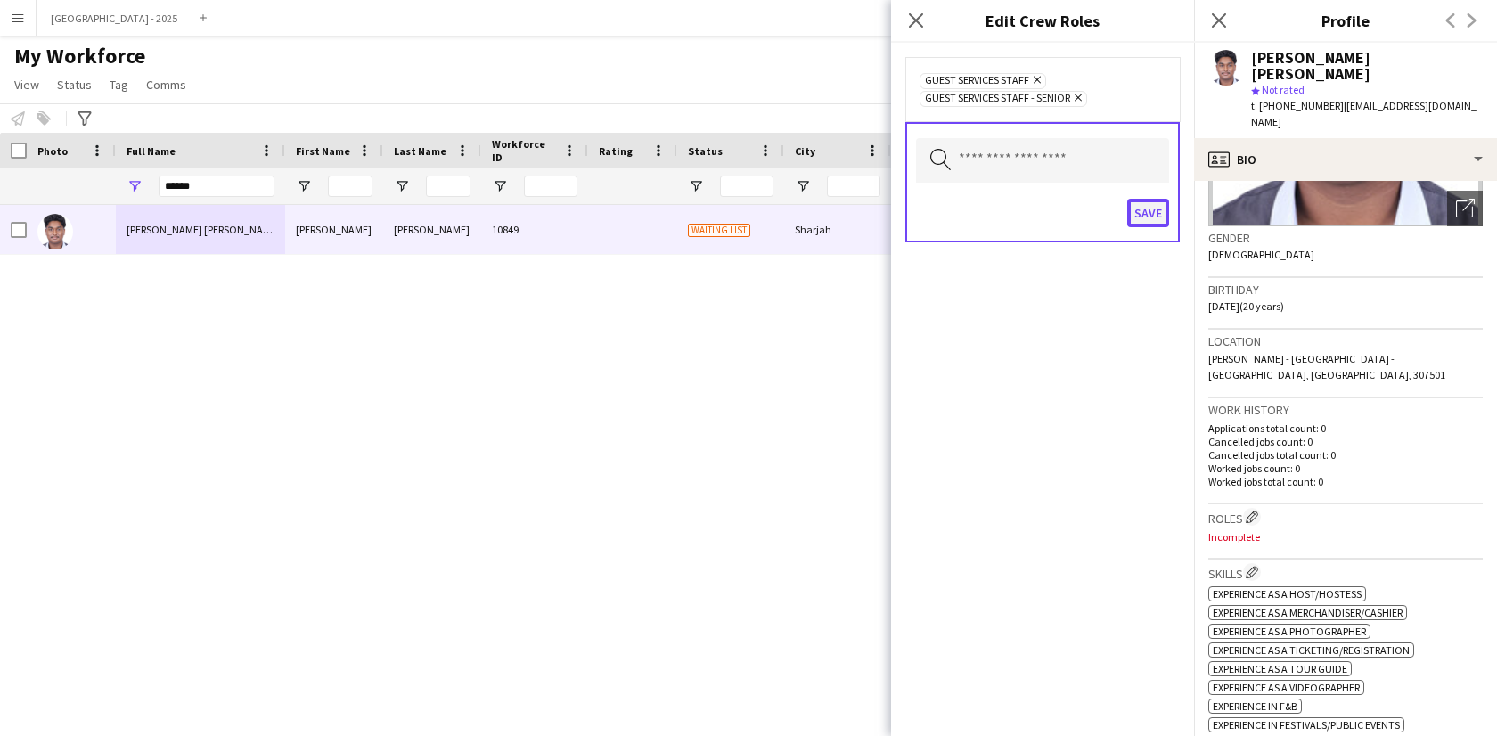
click at [1156, 213] on button "Save" at bounding box center [1148, 213] width 42 height 29
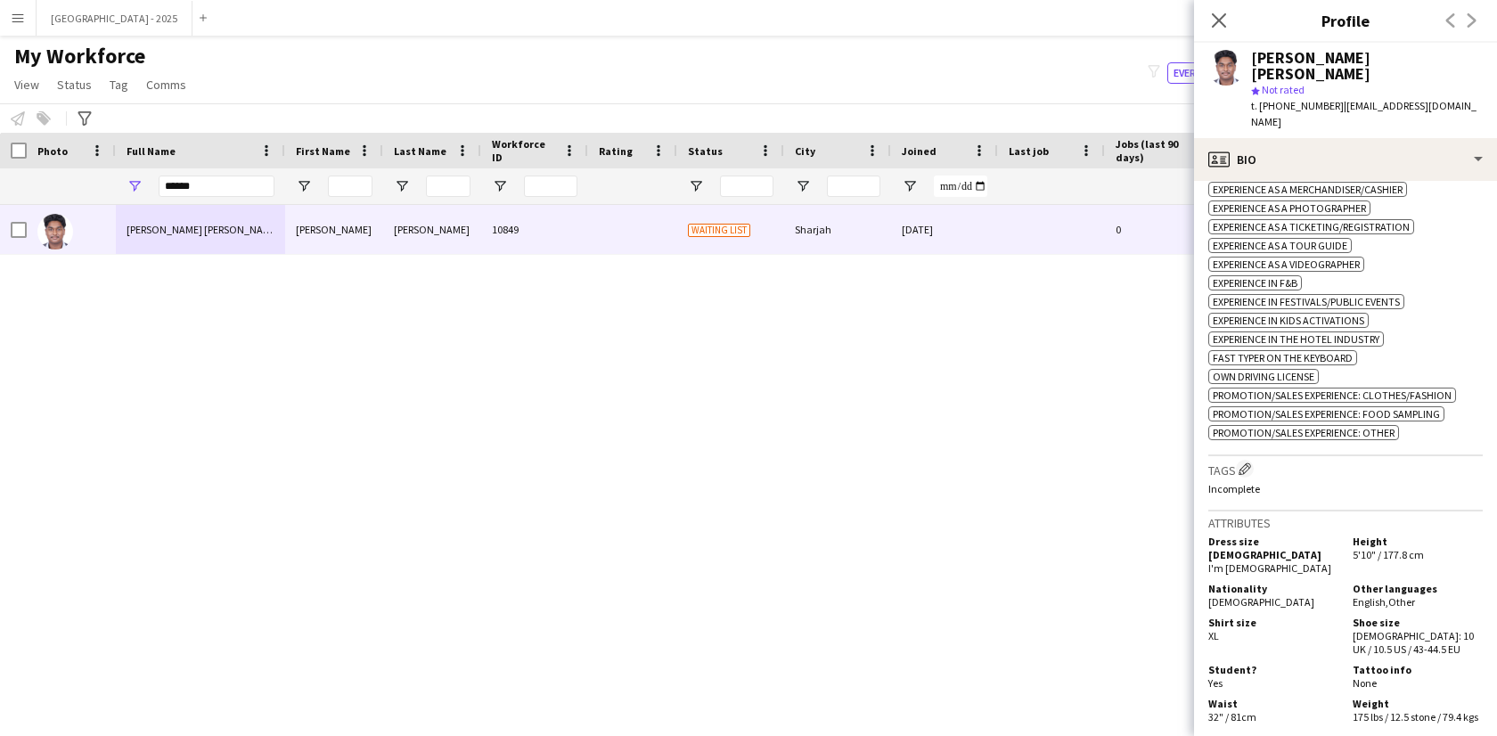
scroll to position [694, 0]
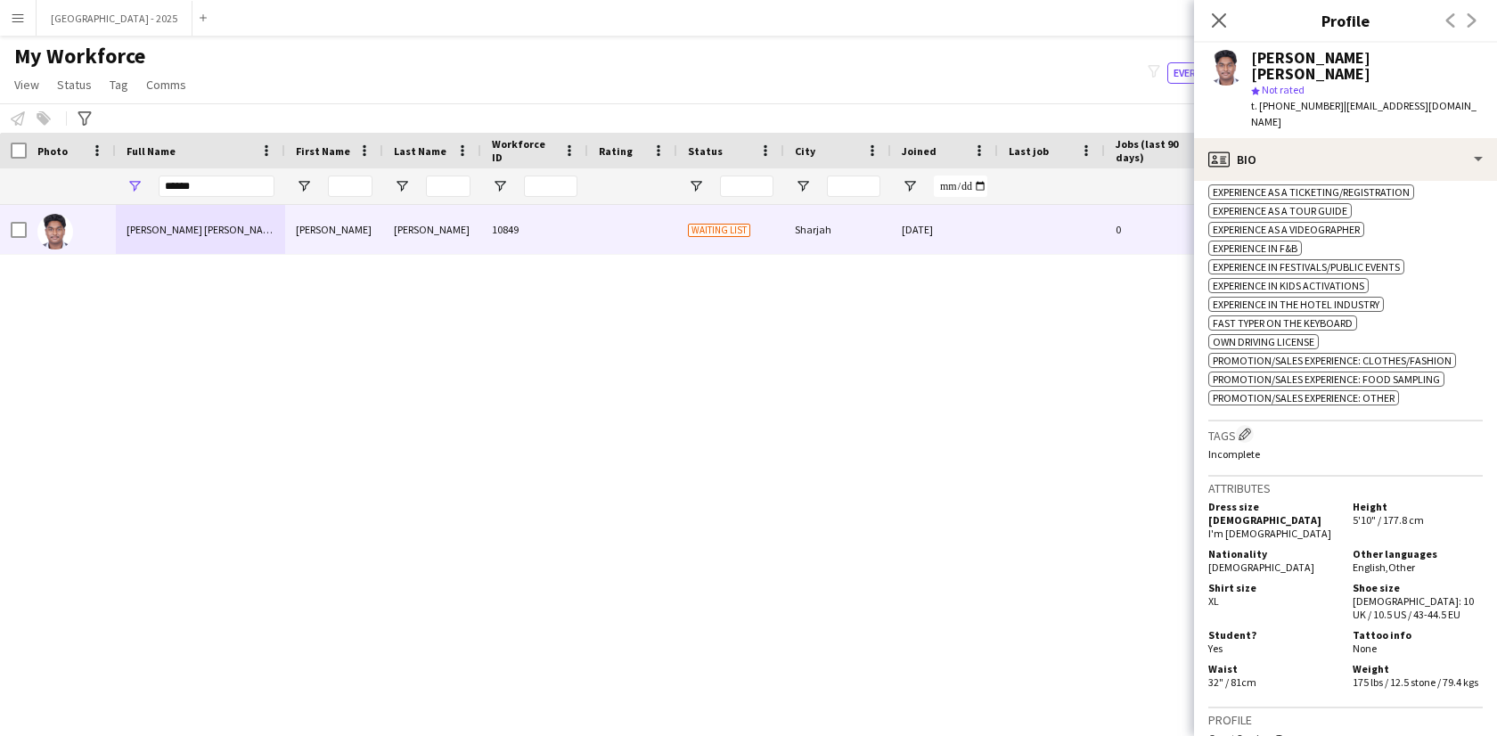
click at [1252, 425] on h3 "Tags Edit crew company tags" at bounding box center [1345, 434] width 274 height 19
click at [1251, 428] on app-icon "Edit crew company tags" at bounding box center [1244, 434] width 12 height 12
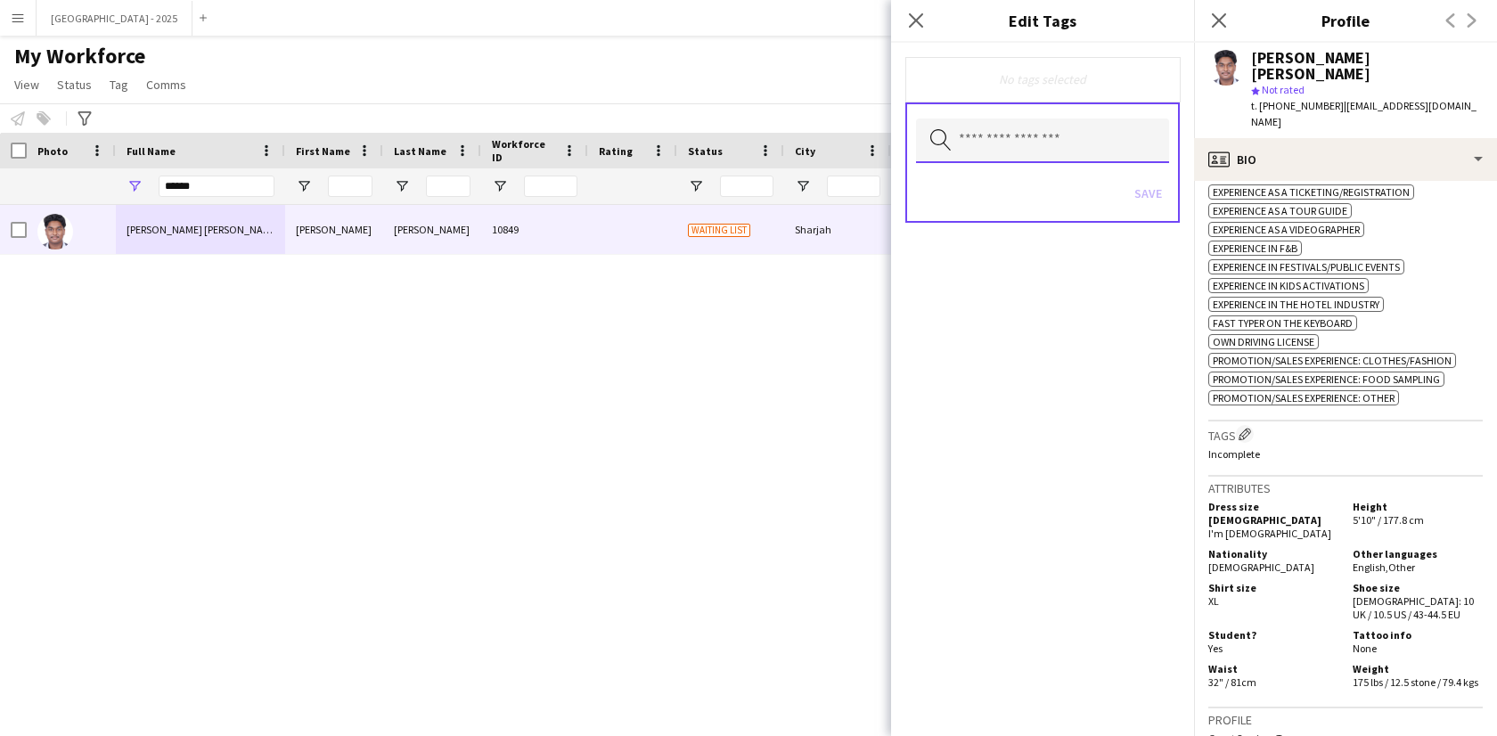
click at [1038, 155] on input "text" at bounding box center [1042, 140] width 253 height 45
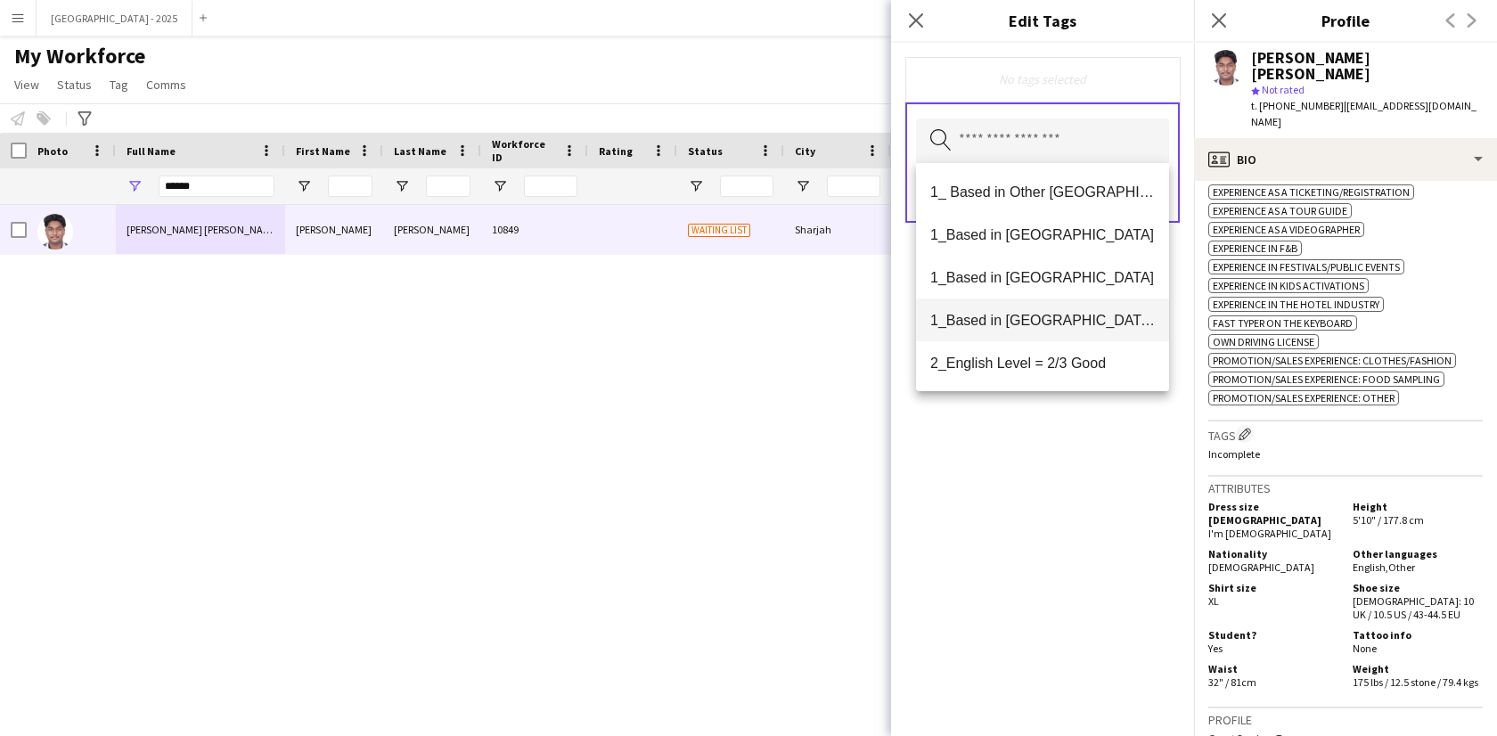
click at [1044, 322] on span "1_Based in [GEOGRAPHIC_DATA]/[GEOGRAPHIC_DATA]/Ajman" at bounding box center [1042, 320] width 225 height 17
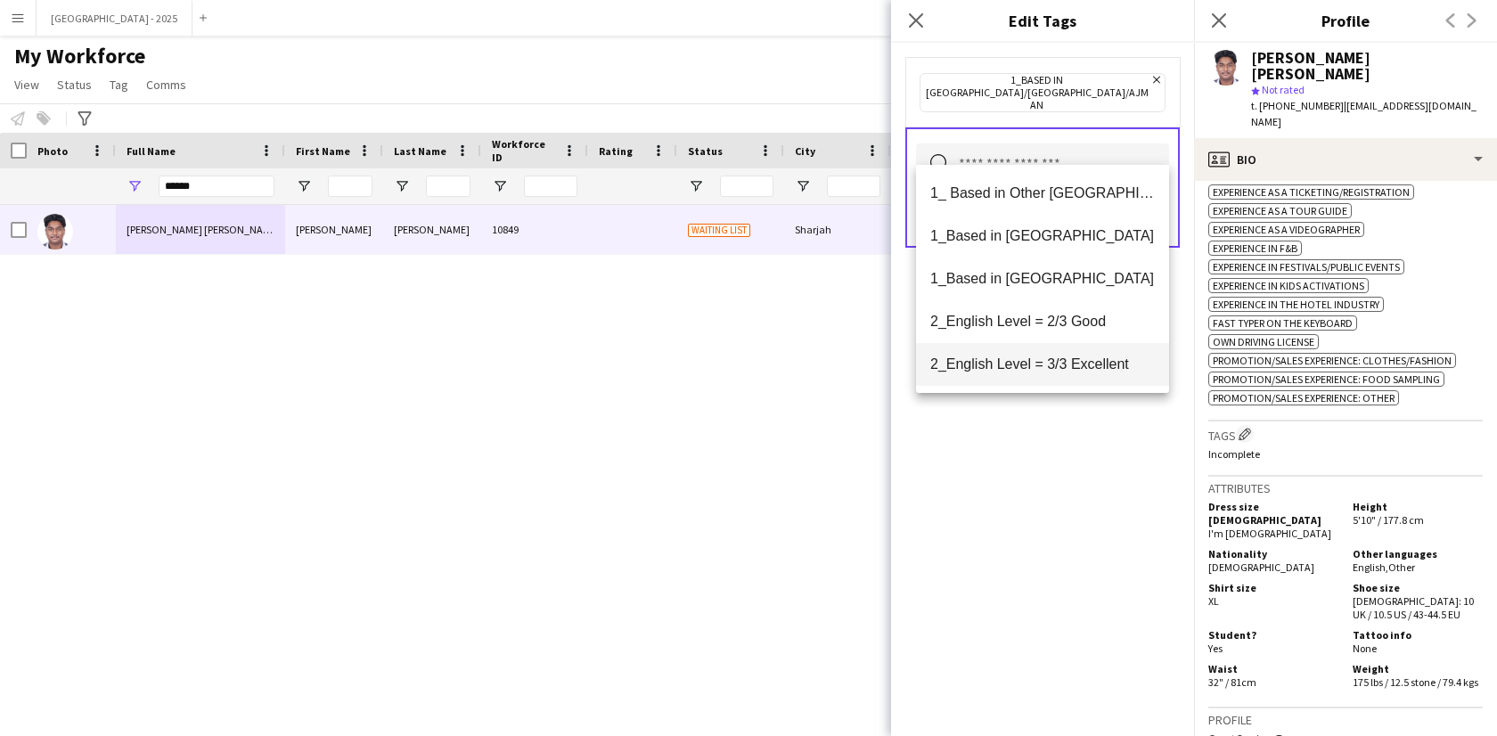
click at [1049, 348] on mat-option "2_English Level = 3/3 Excellent" at bounding box center [1042, 364] width 253 height 43
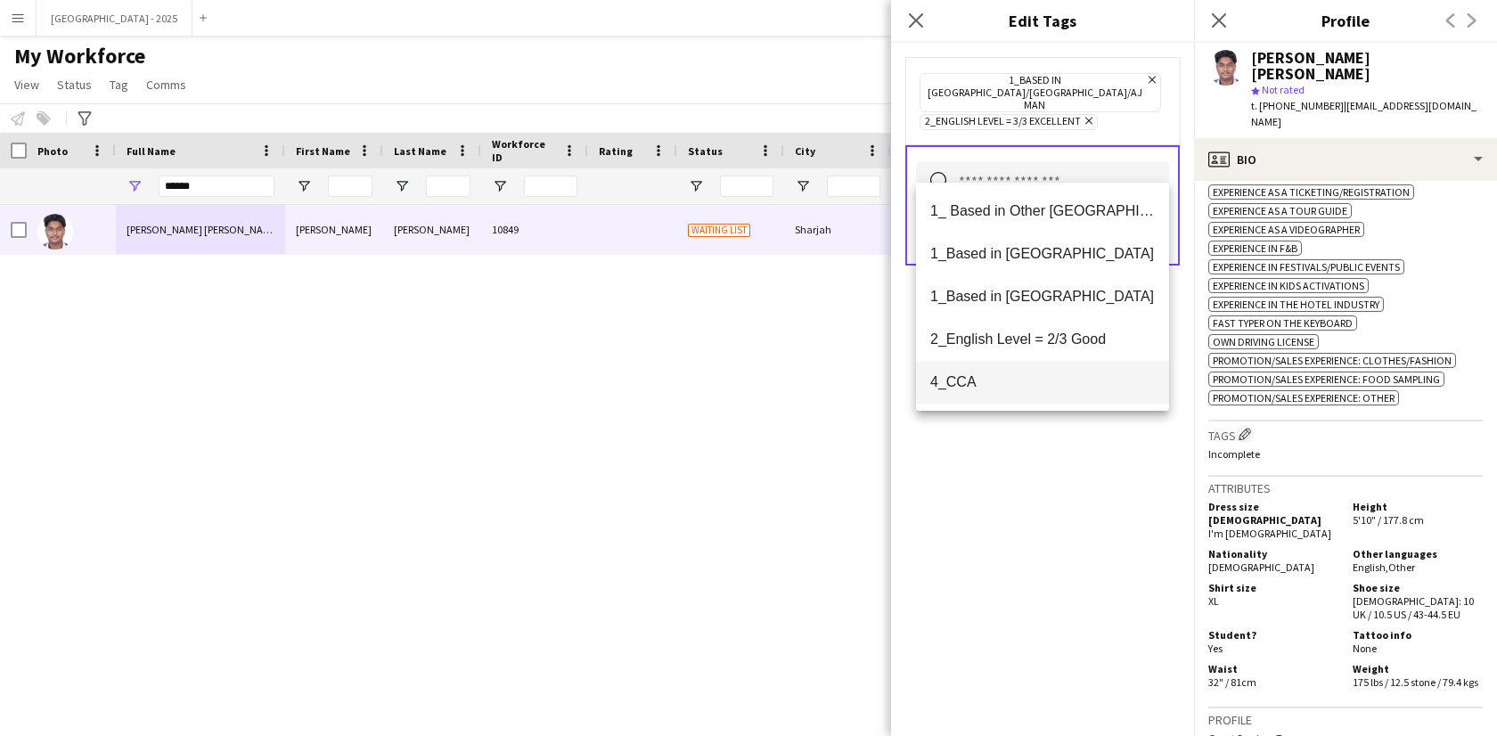
click at [1054, 374] on span "4_CCA" at bounding box center [1042, 381] width 225 height 17
click at [1057, 472] on div "1_Based in [GEOGRAPHIC_DATA]/[GEOGRAPHIC_DATA]/Ajman Remove 2_English Level = 3…" at bounding box center [1042, 389] width 303 height 693
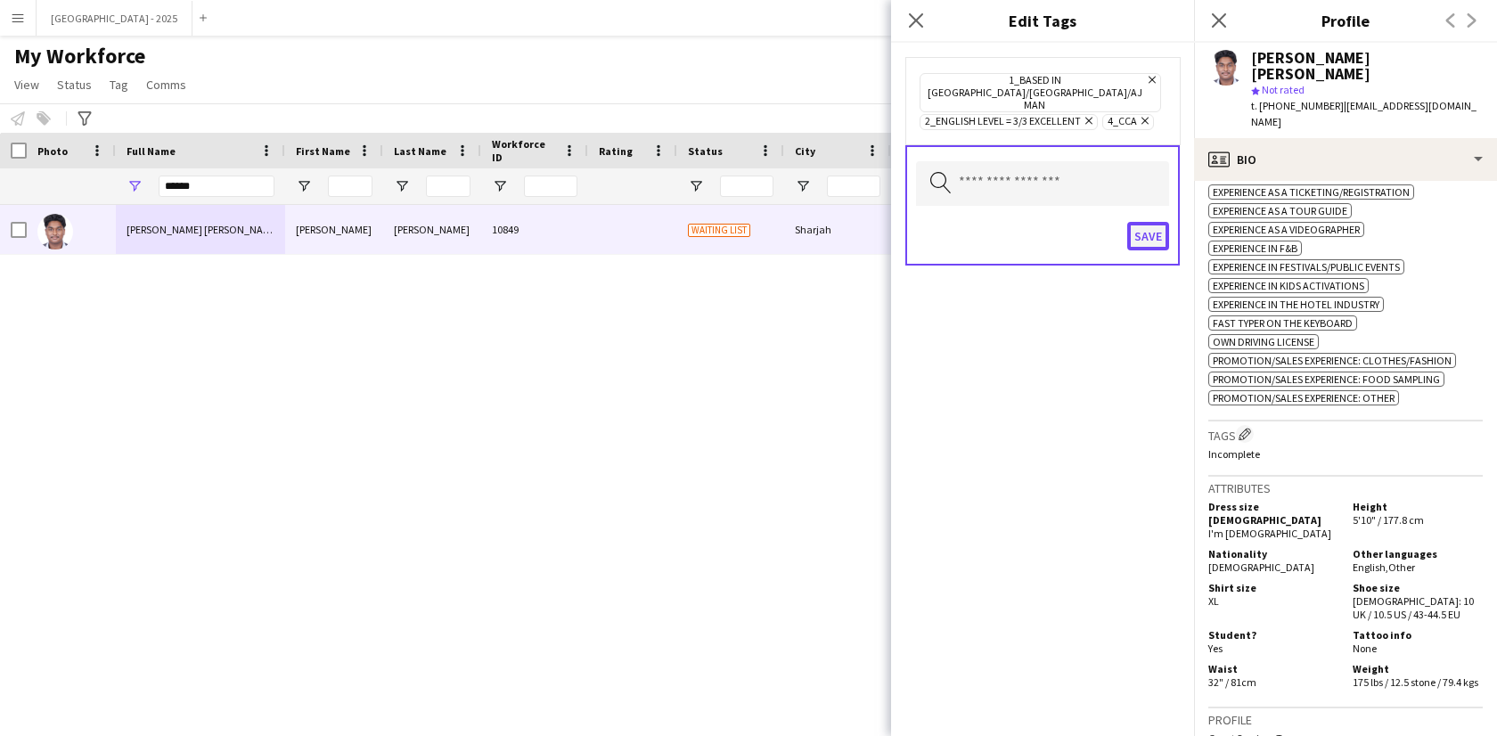
click at [1157, 222] on button "Save" at bounding box center [1148, 236] width 42 height 29
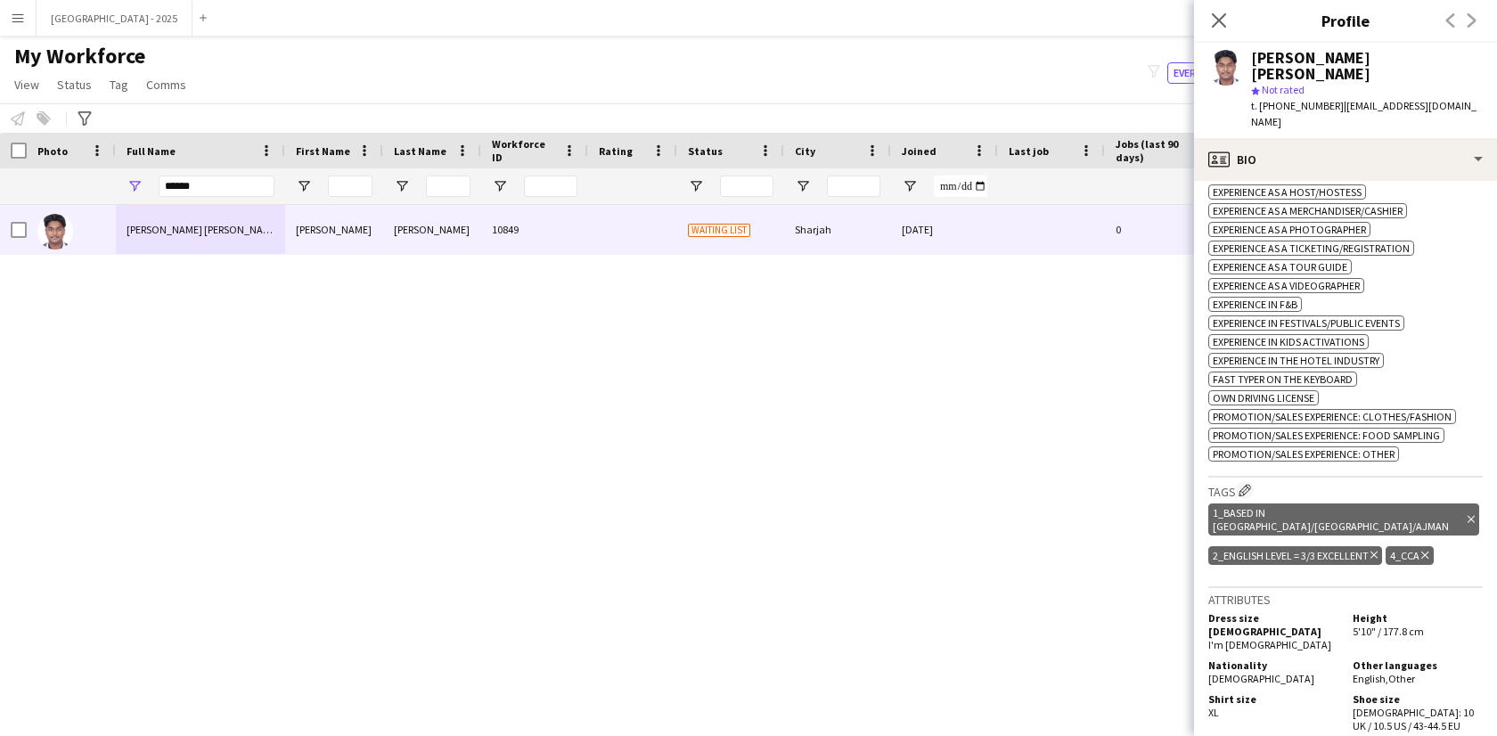
scroll to position [536, 0]
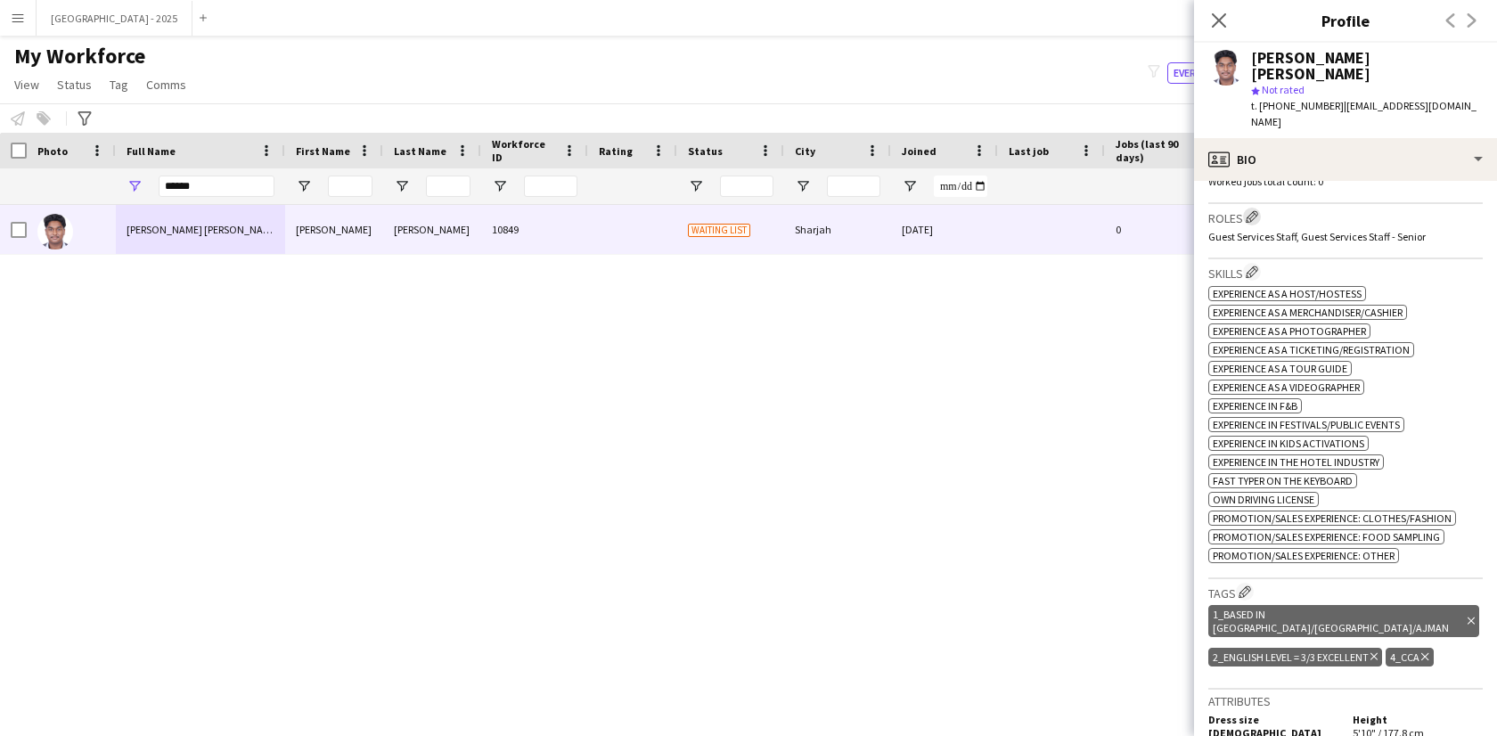
click at [1253, 210] on app-icon "Edit crew company roles" at bounding box center [1251, 216] width 12 height 12
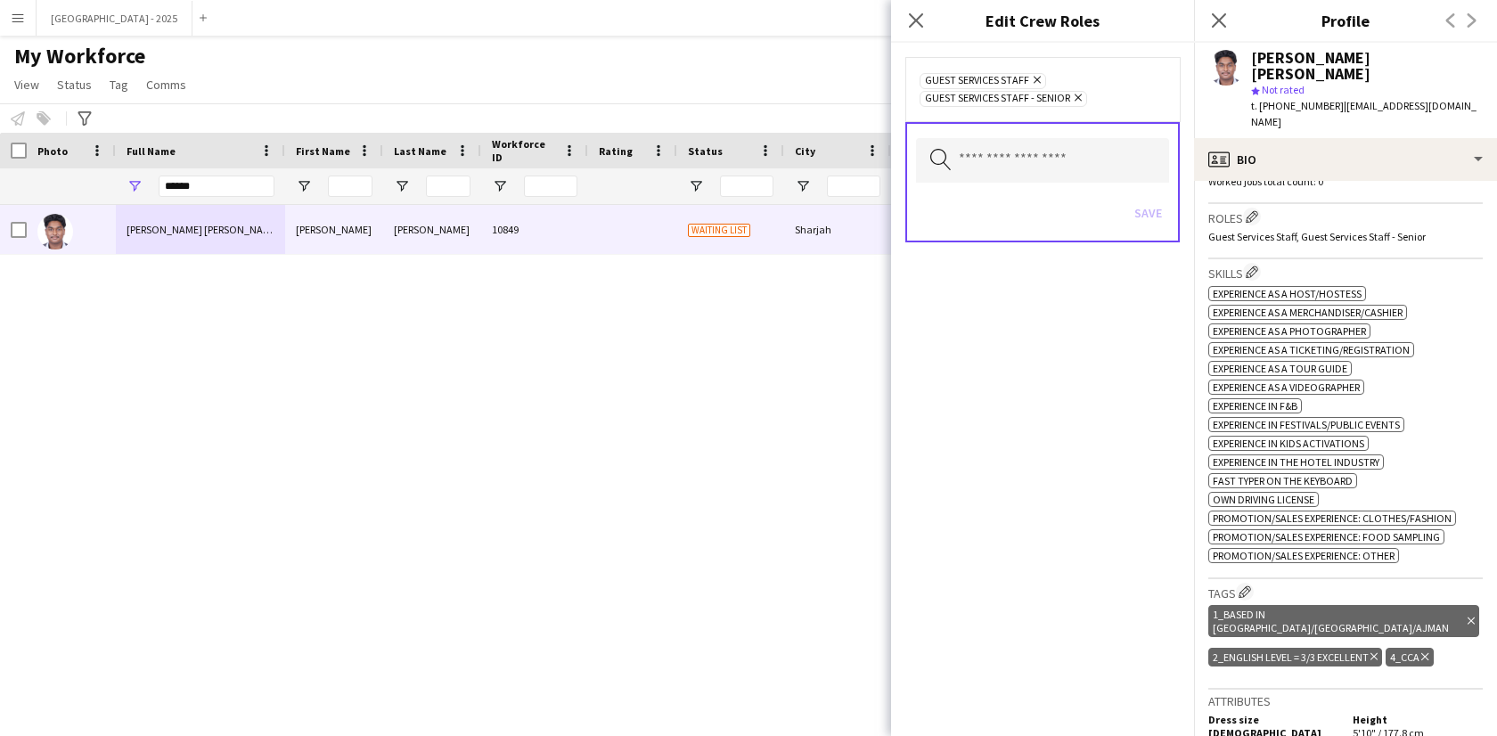
click at [1080, 97] on icon at bounding box center [1077, 97] width 7 height 7
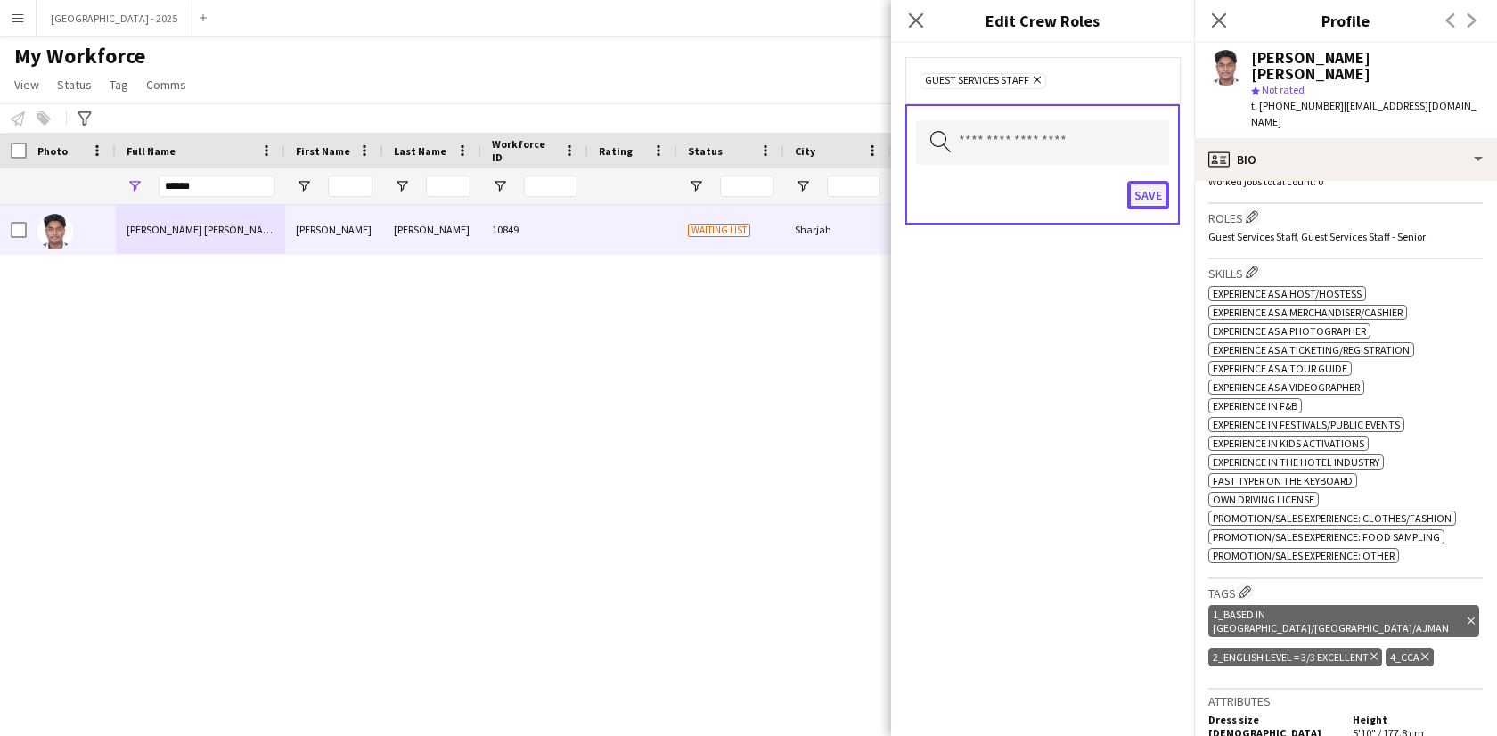
click at [1161, 207] on button "Save" at bounding box center [1148, 195] width 42 height 29
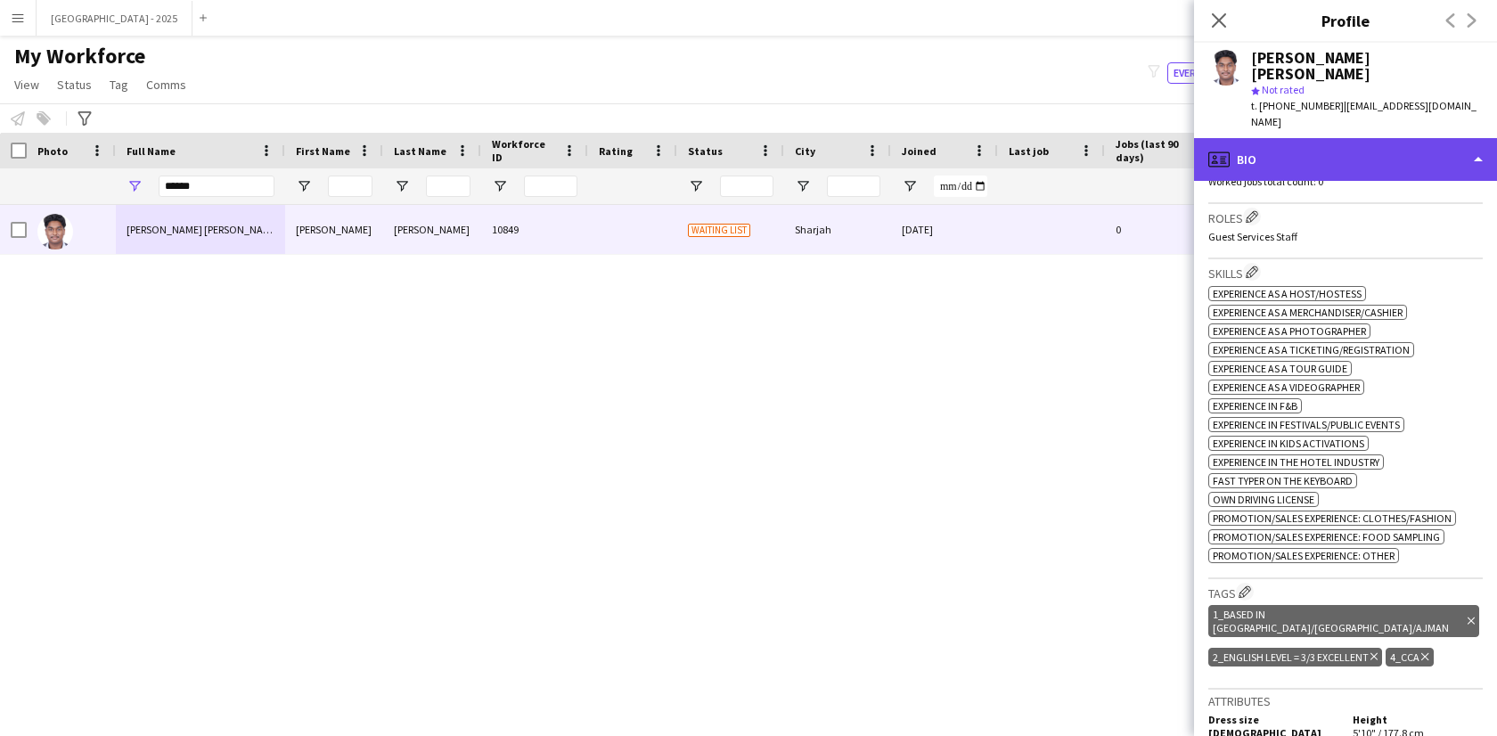
click at [1288, 138] on div "profile Bio" at bounding box center [1345, 159] width 303 height 43
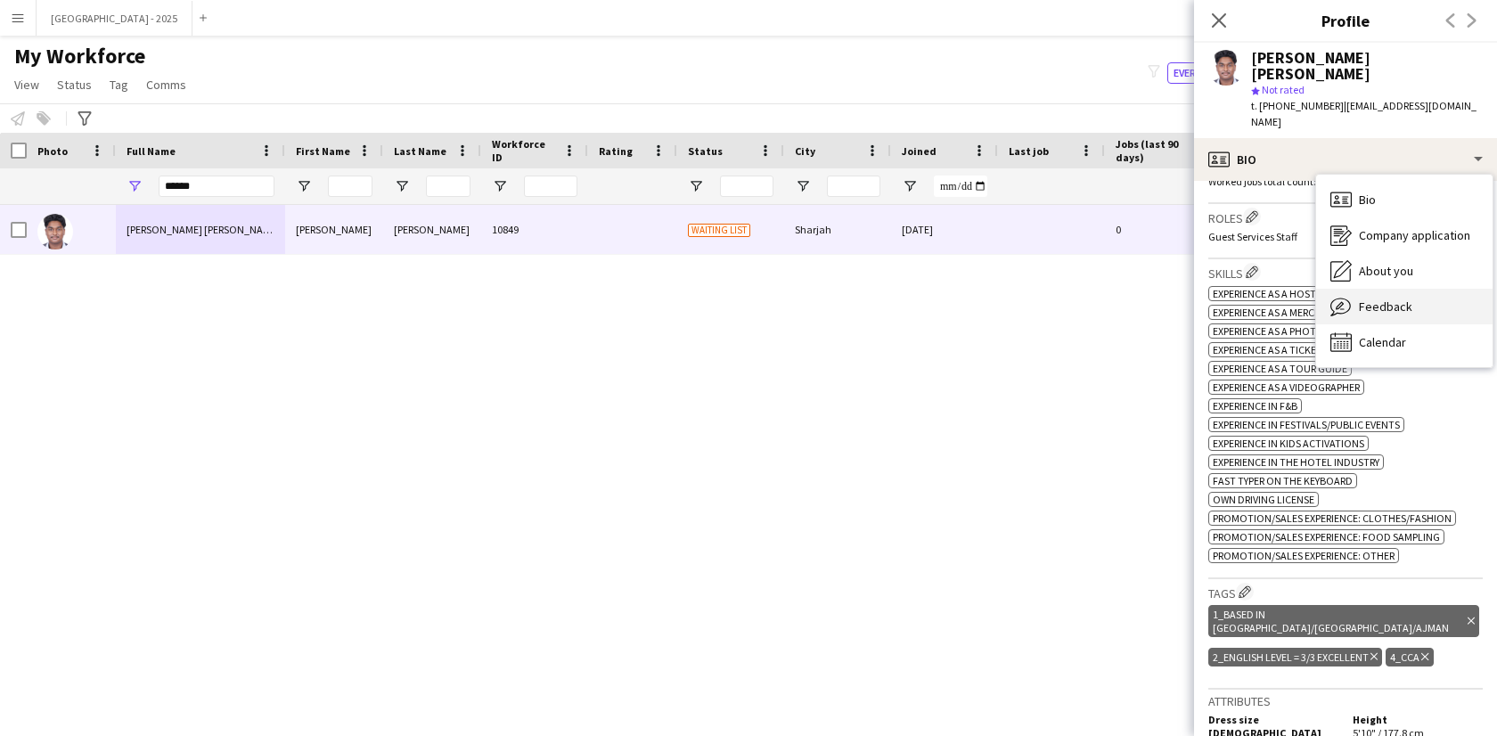
click at [1392, 289] on div "Feedback Feedback" at bounding box center [1404, 307] width 176 height 36
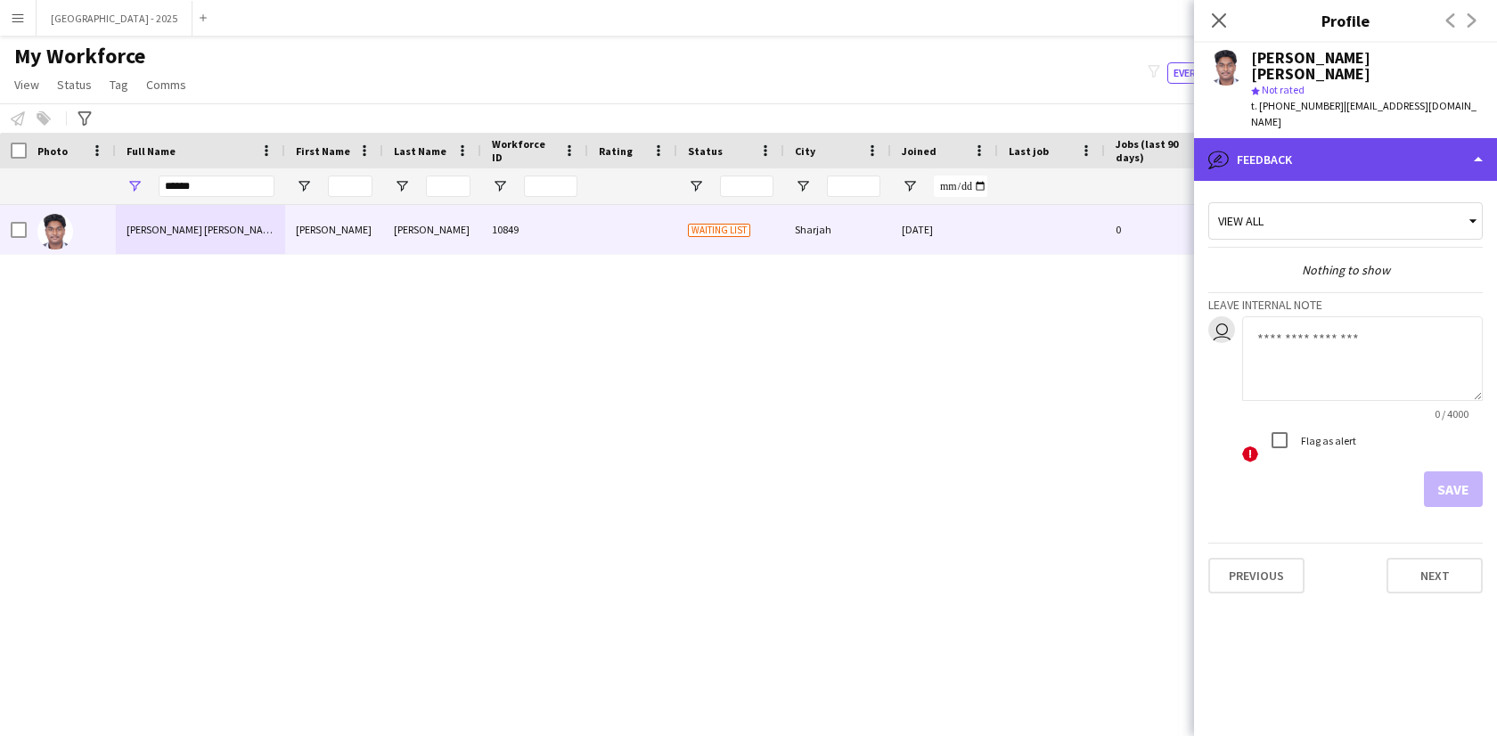
click at [1332, 138] on div "bubble-pencil Feedback" at bounding box center [1345, 159] width 303 height 43
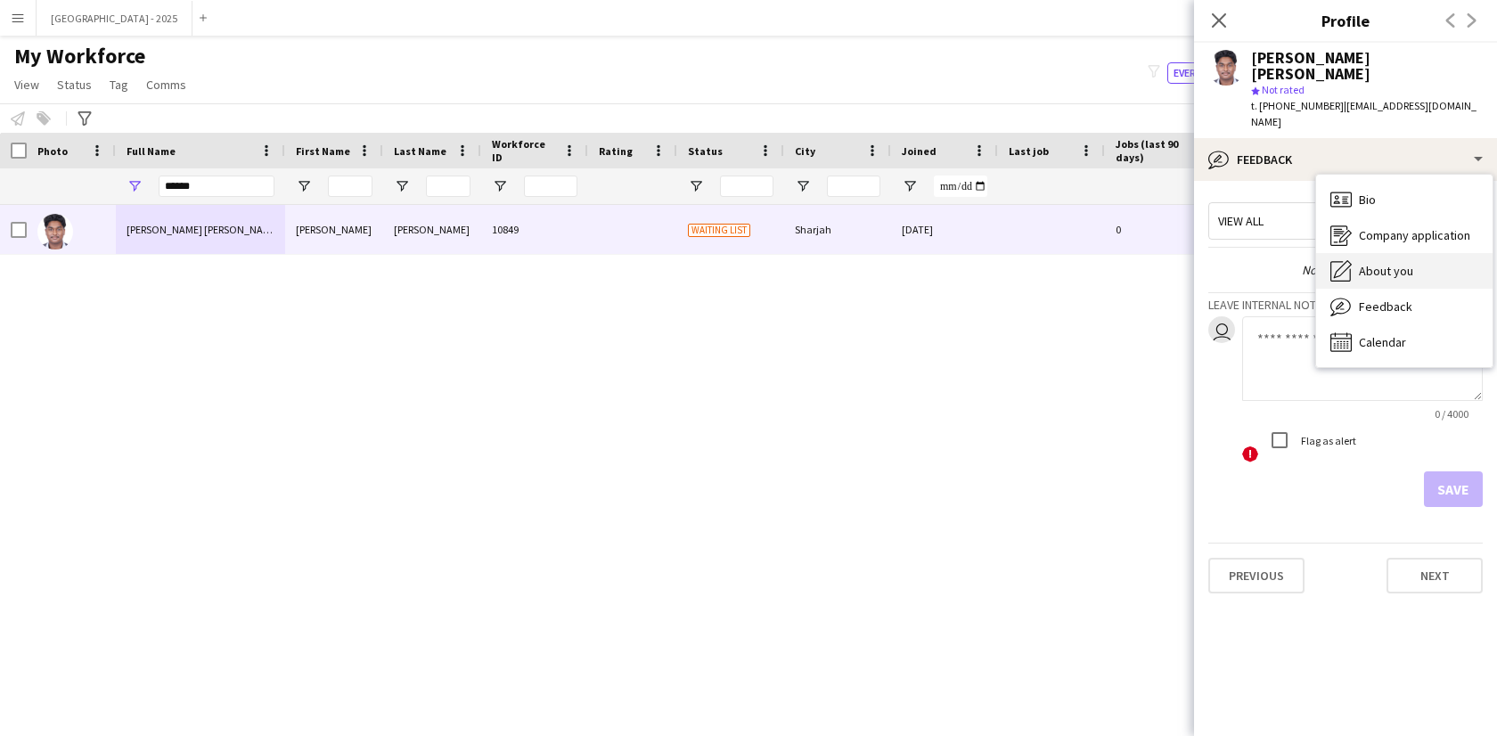
click at [1357, 253] on div "About you About you" at bounding box center [1404, 271] width 176 height 36
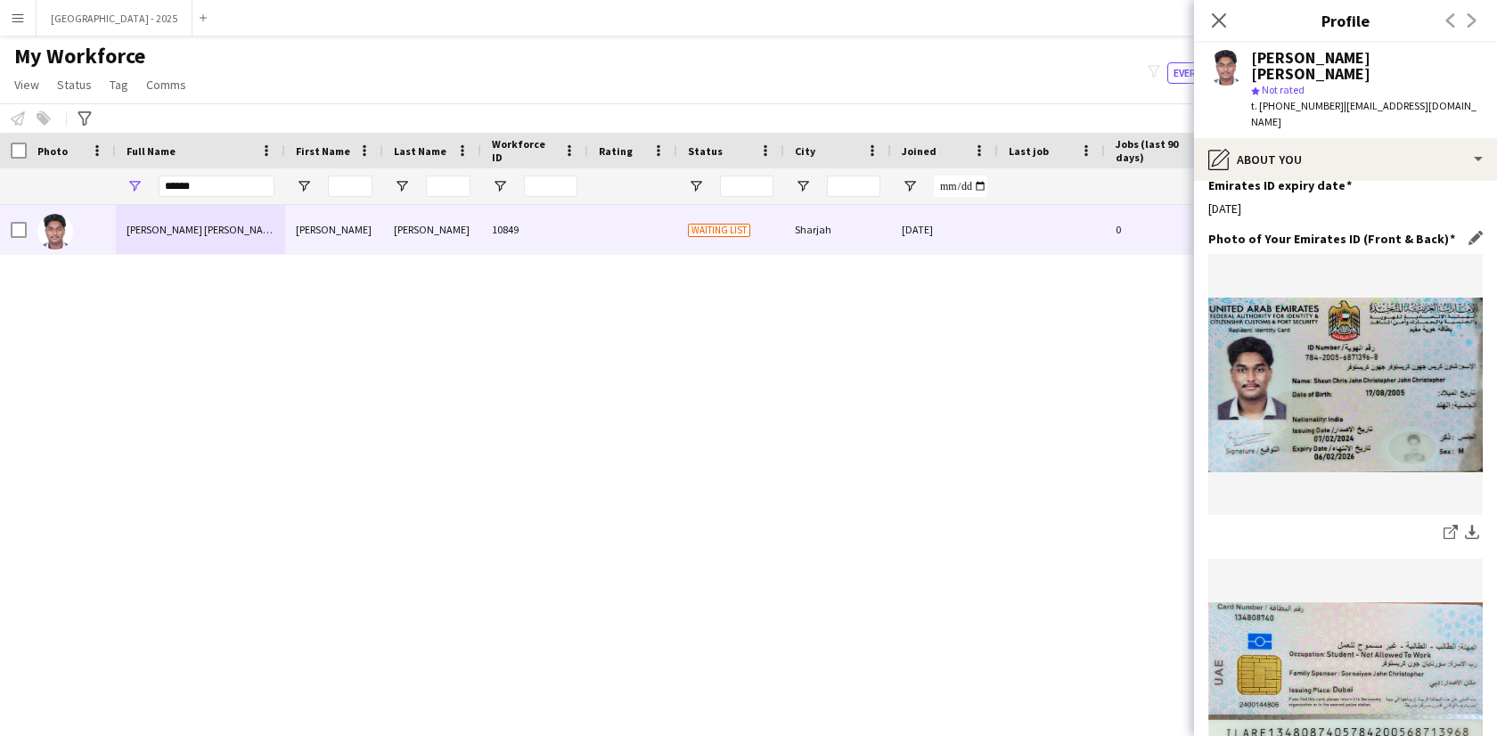
scroll to position [576, 0]
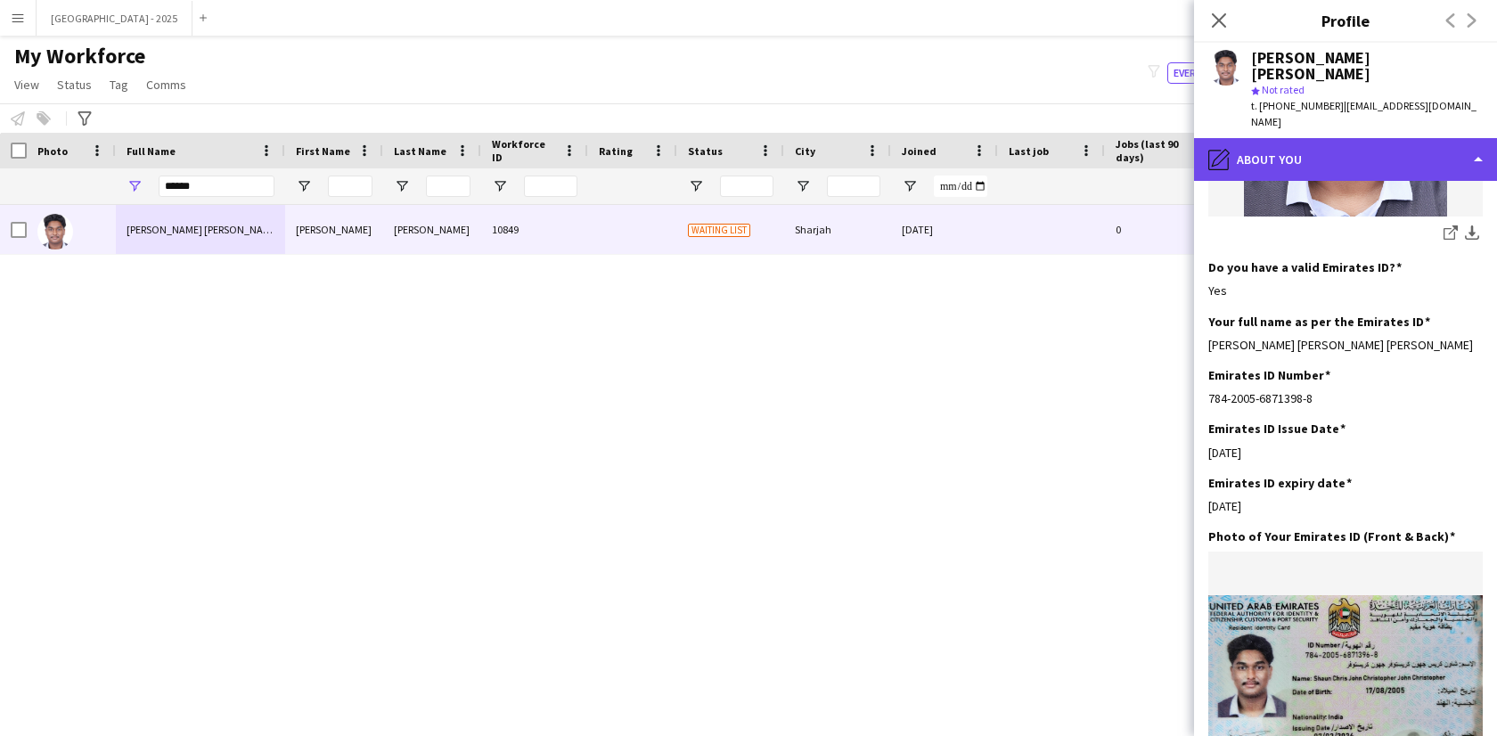
click at [1318, 144] on div "pencil4 About you" at bounding box center [1345, 159] width 303 height 43
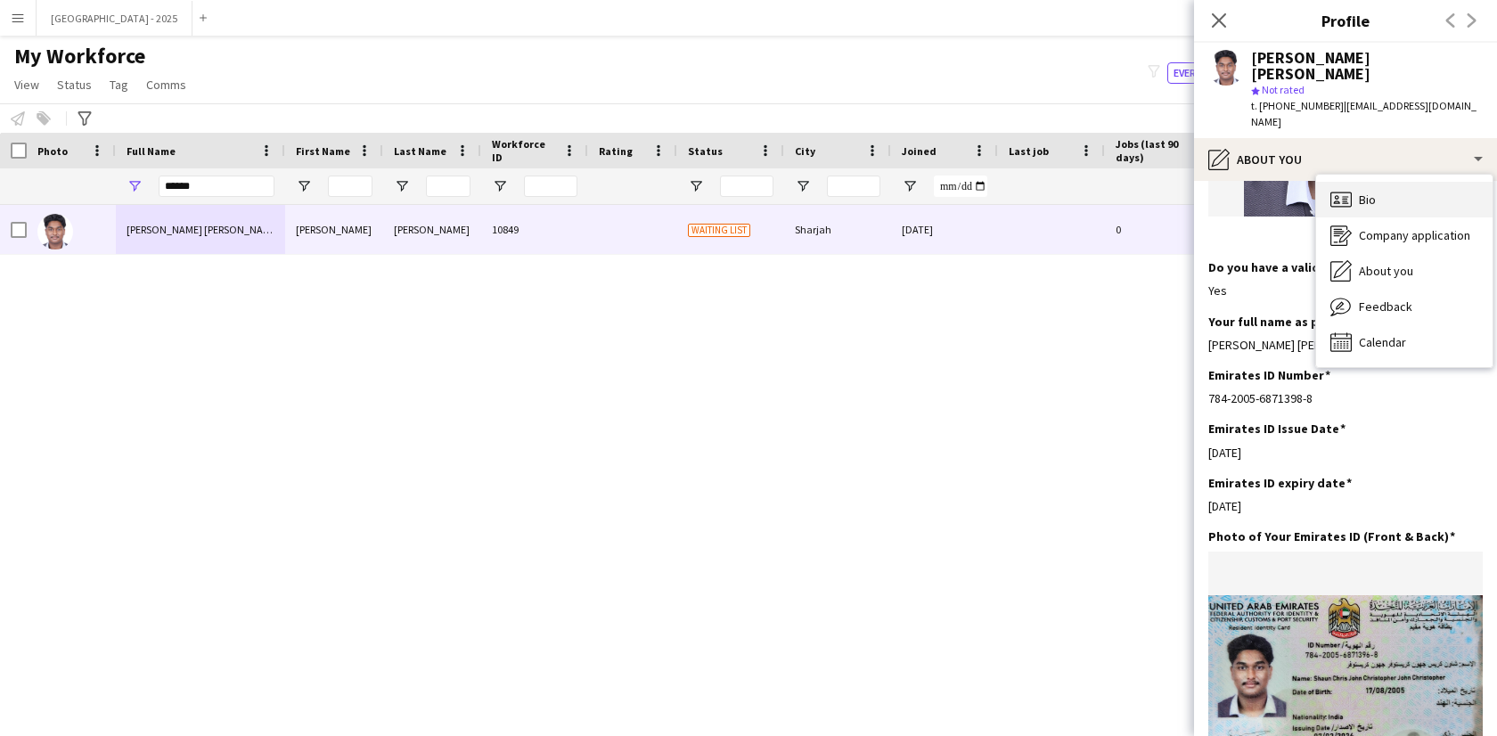
click at [1378, 182] on div "Bio Bio" at bounding box center [1404, 200] width 176 height 36
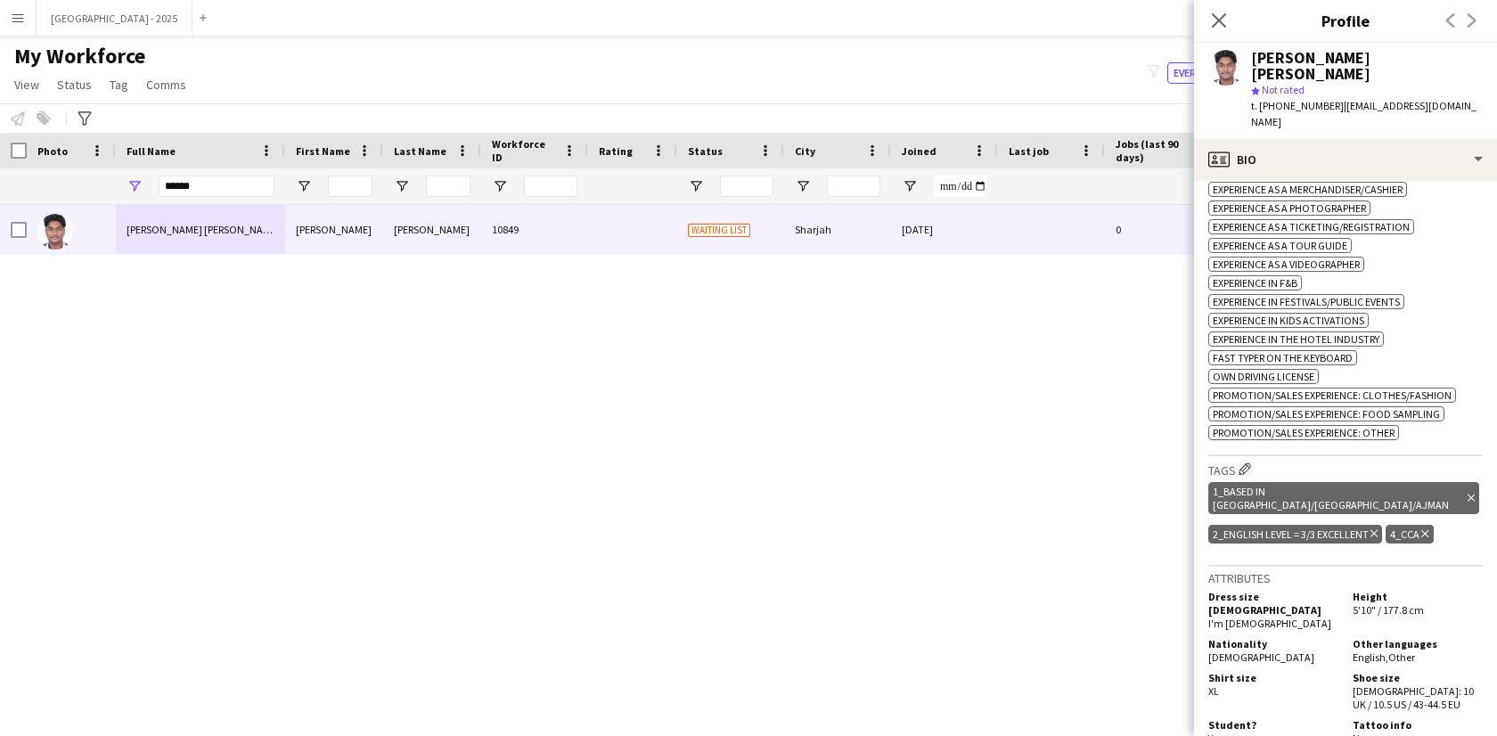
scroll to position [665, 0]
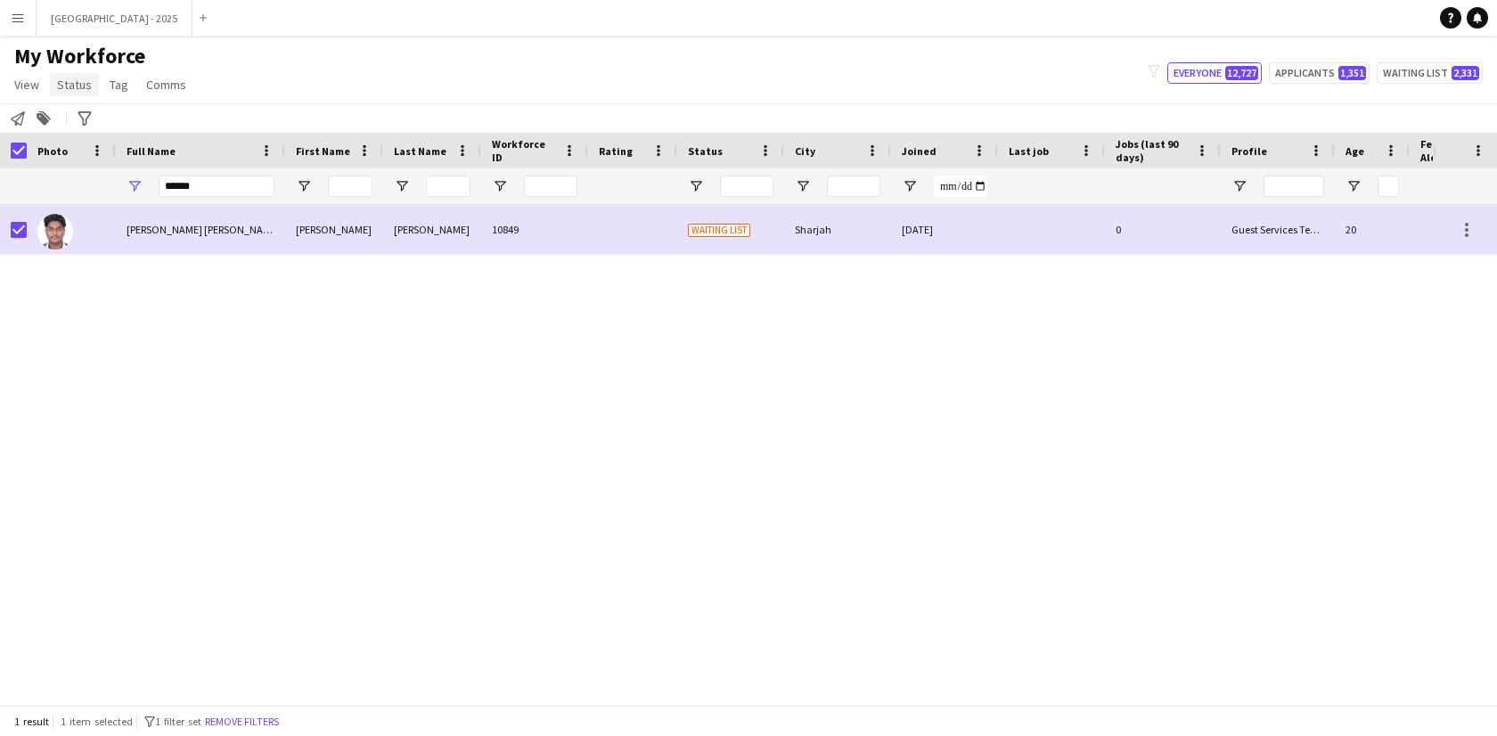
click at [67, 88] on span "Status" at bounding box center [74, 85] width 35 height 16
click at [93, 132] on link "Edit" at bounding box center [113, 122] width 125 height 37
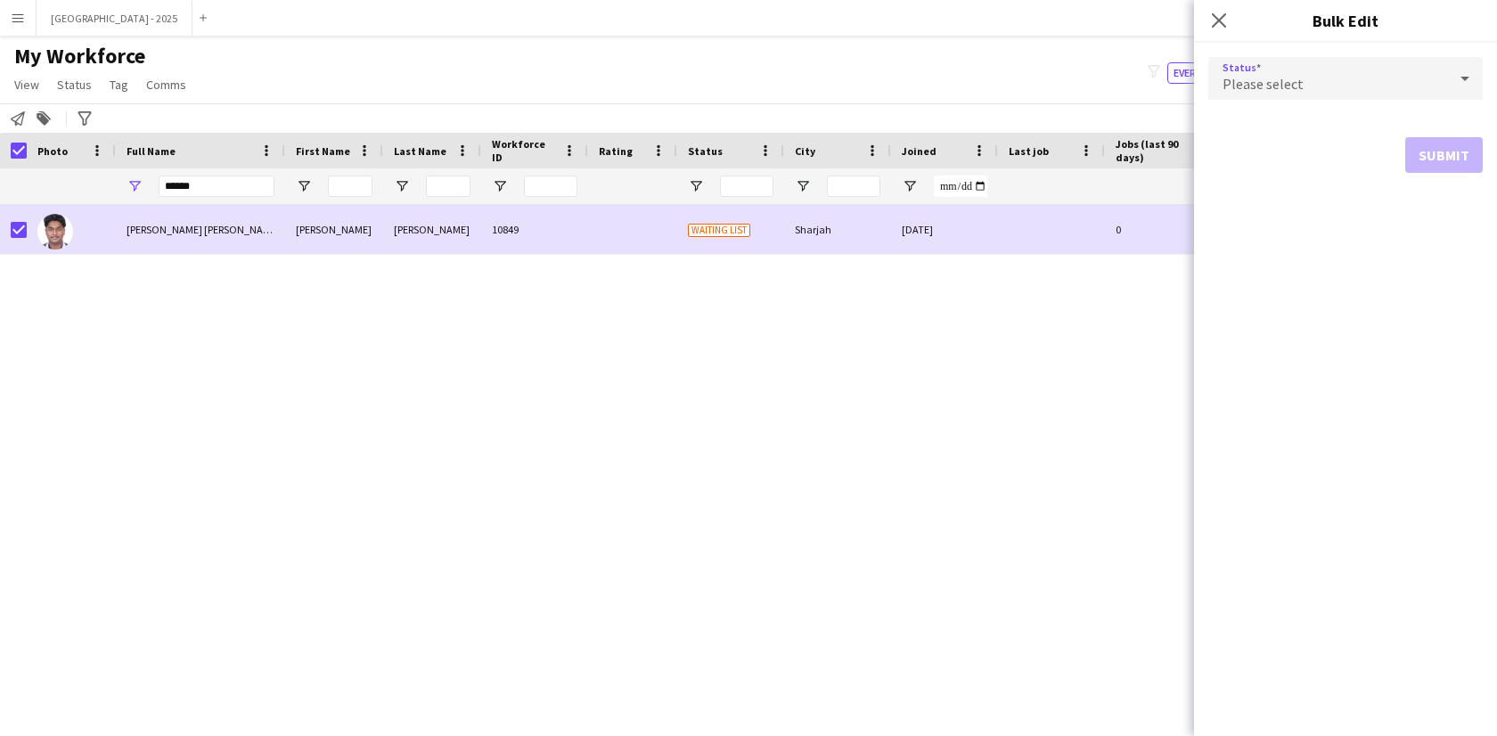
click at [1389, 91] on div "Please select" at bounding box center [1327, 78] width 239 height 43
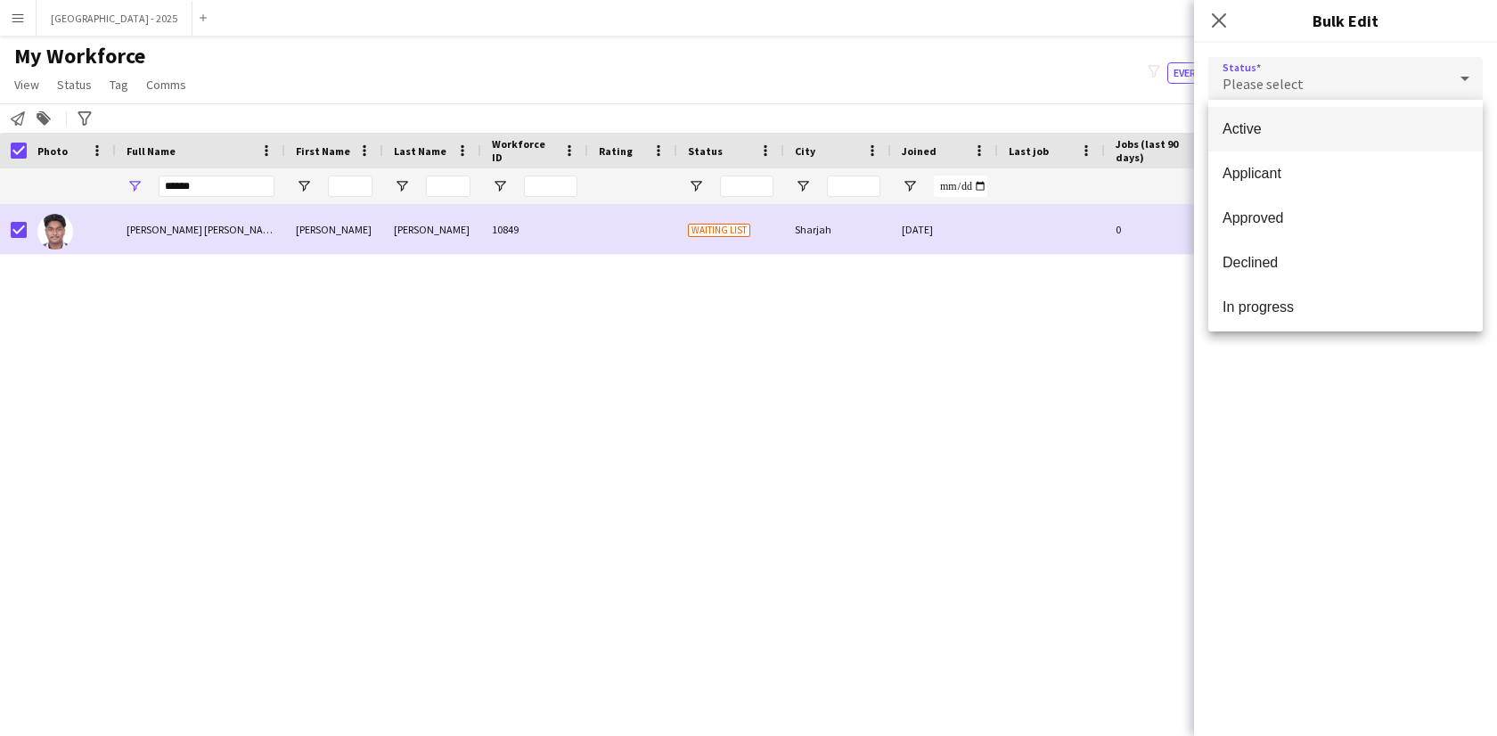
click at [1339, 135] on span "Active" at bounding box center [1345, 128] width 246 height 17
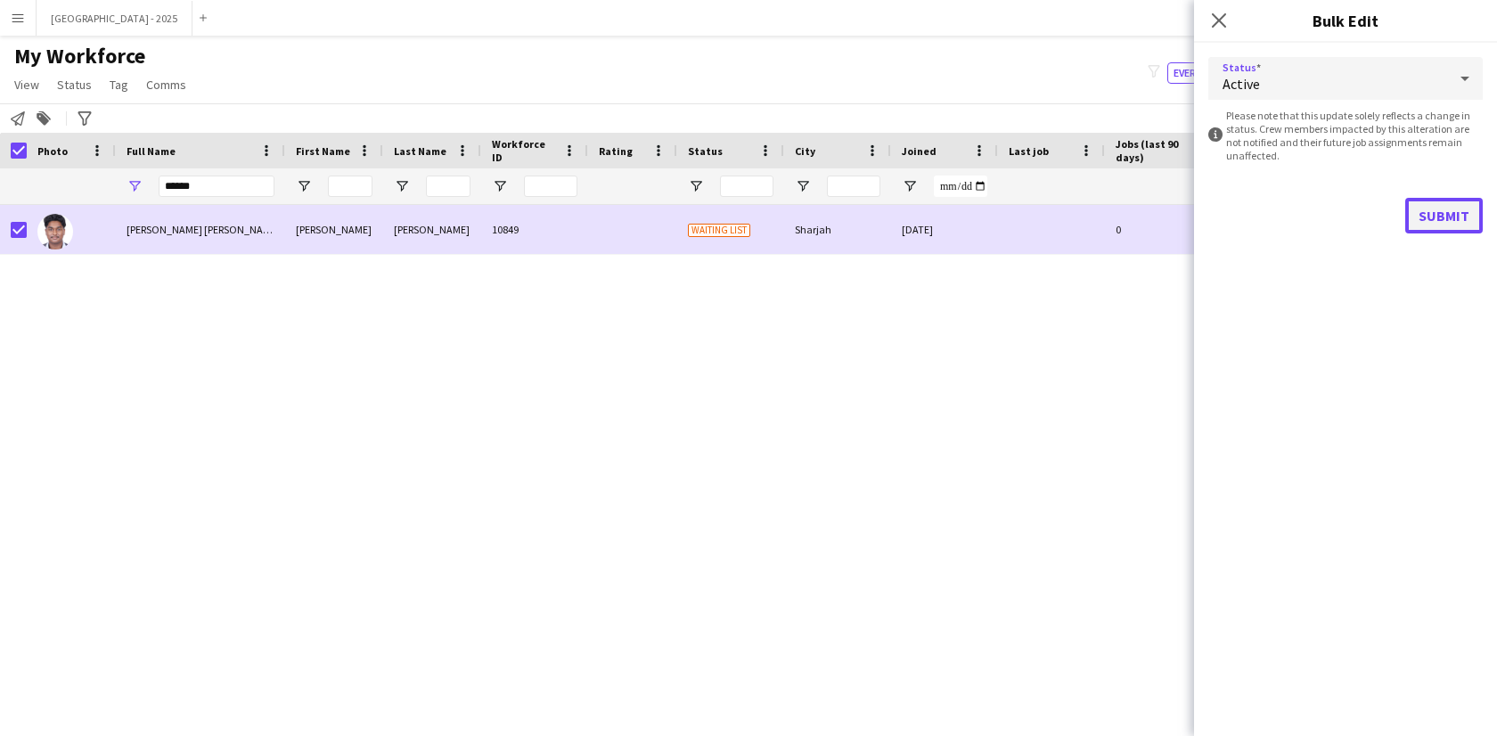
click at [1444, 200] on button "Submit" at bounding box center [1444, 216] width 78 height 36
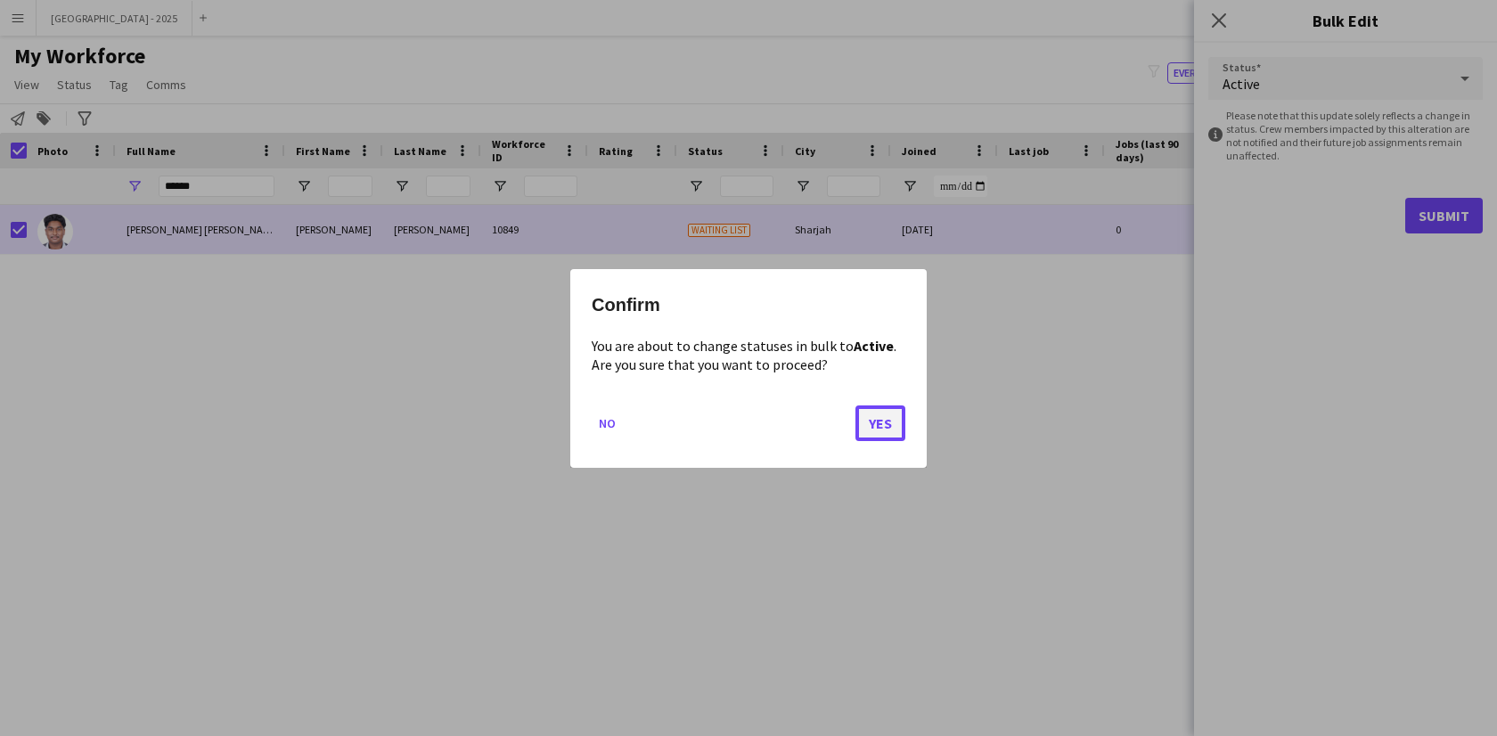
click at [884, 410] on button "Yes" at bounding box center [880, 422] width 50 height 36
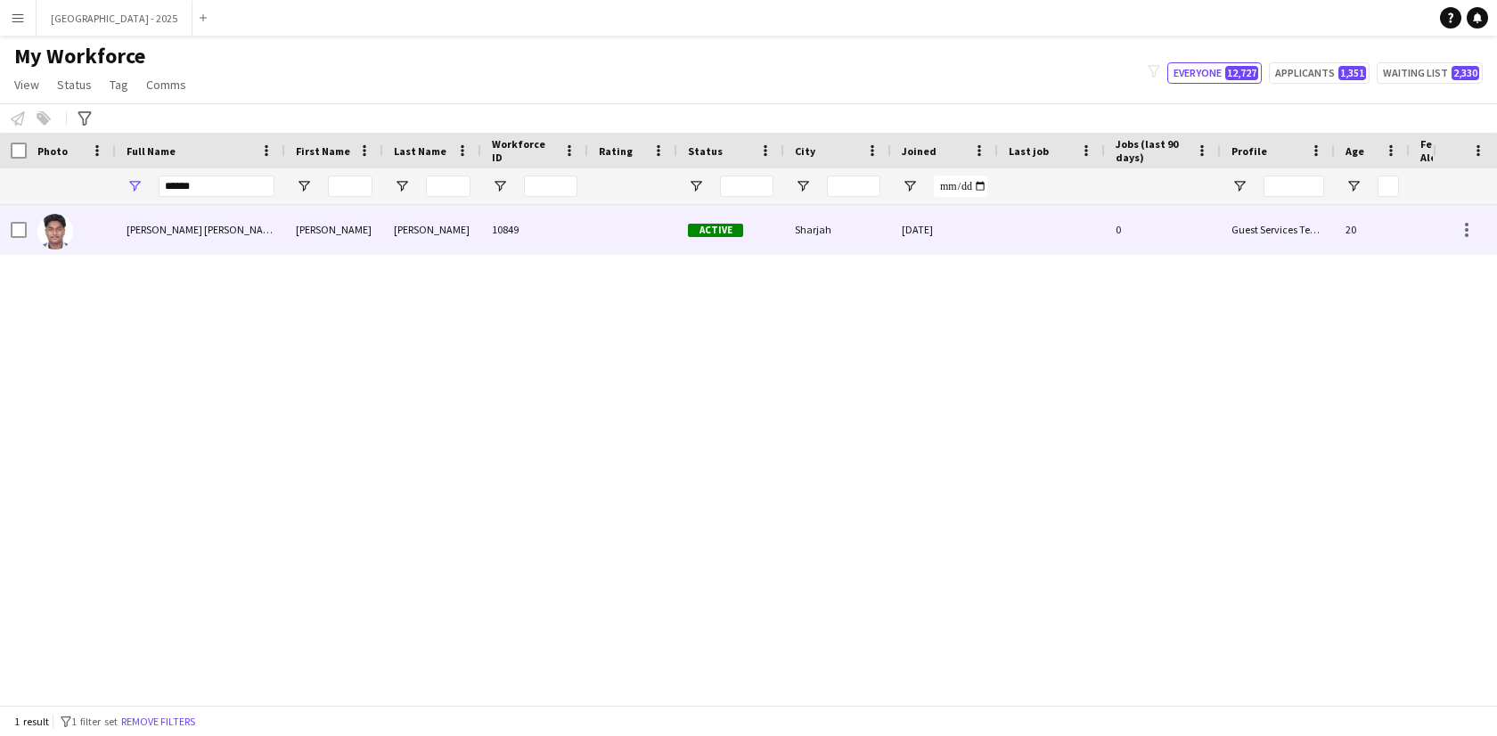
click at [86, 234] on div at bounding box center [71, 229] width 89 height 49
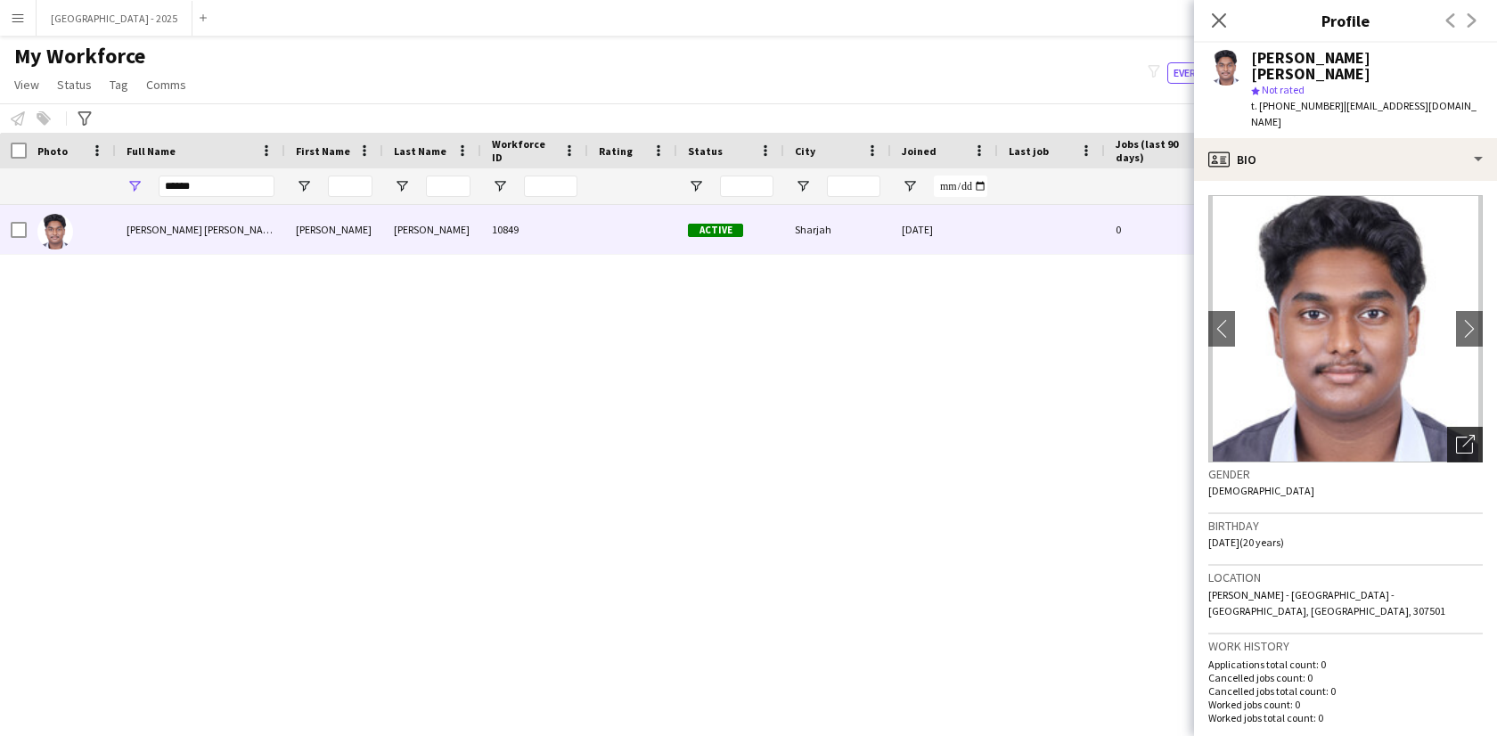
click at [1456, 435] on icon "Open photos pop-in" at bounding box center [1465, 444] width 19 height 19
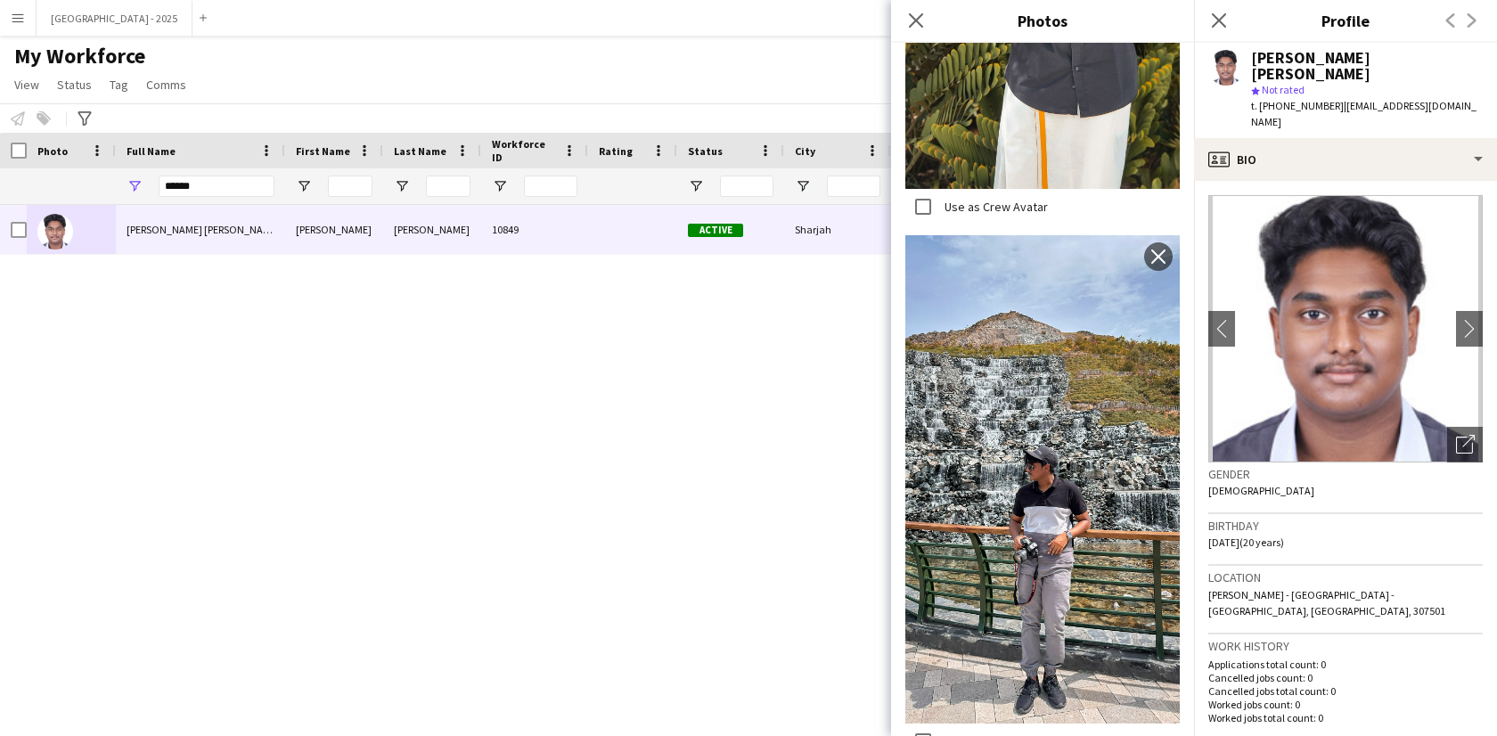
scroll to position [2031, 0]
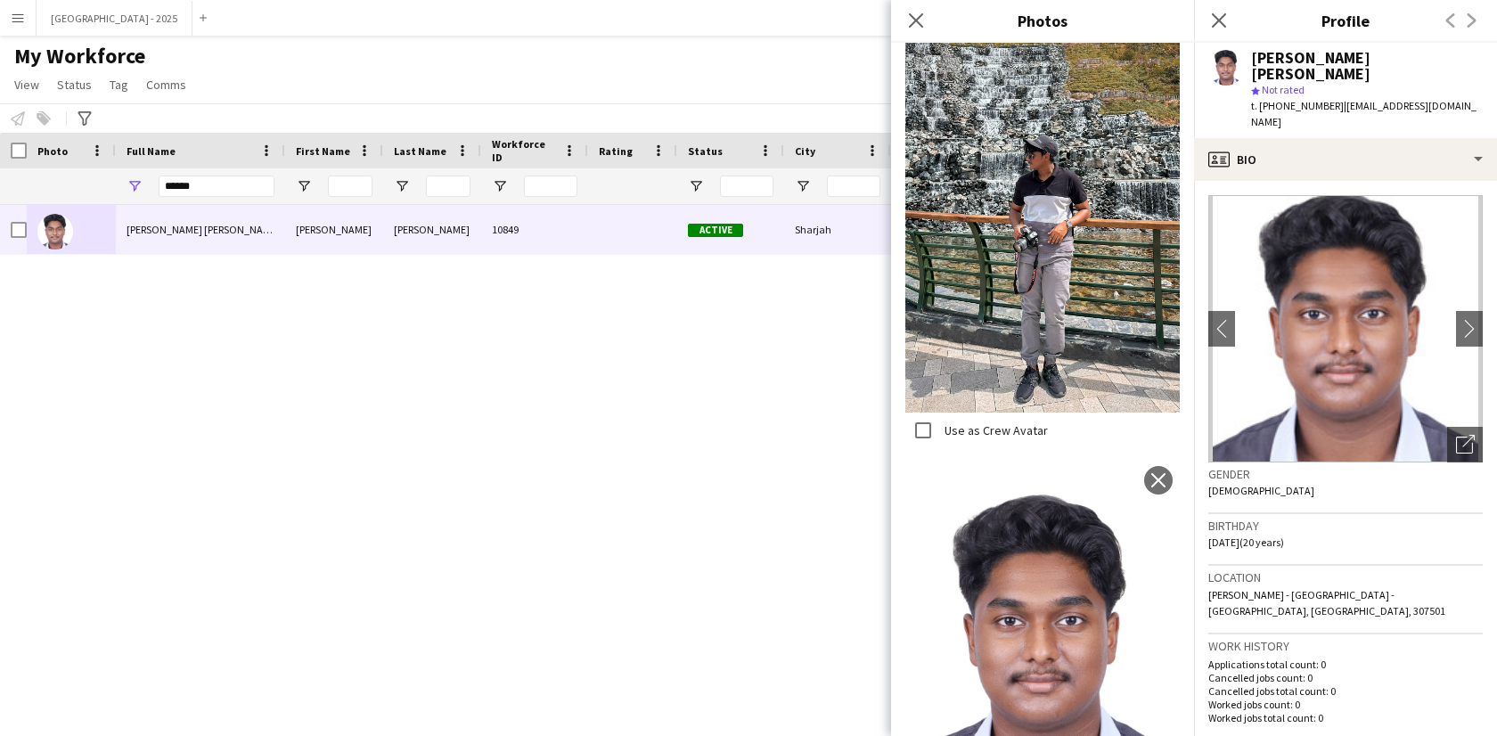
click at [1281, 466] on h3 "Gender" at bounding box center [1345, 474] width 274 height 16
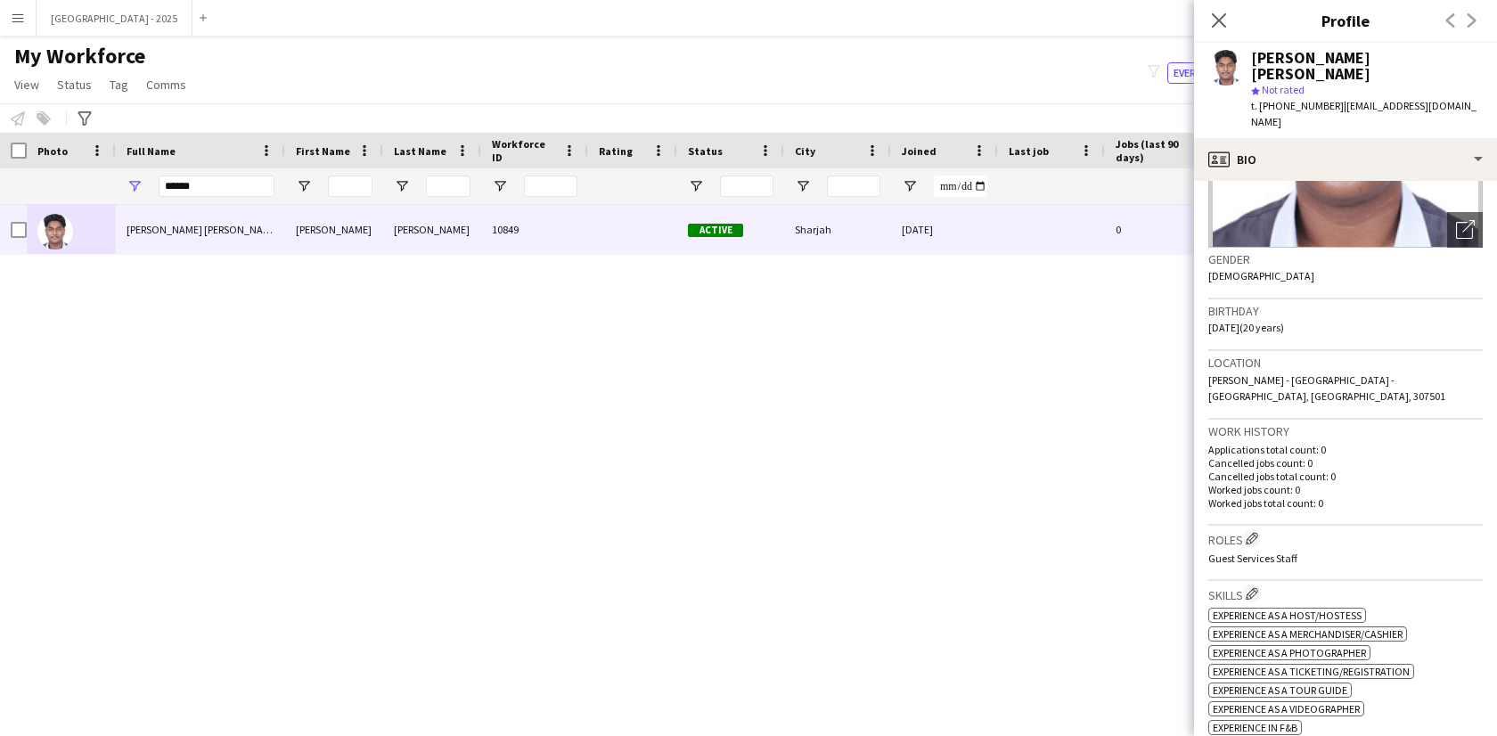
scroll to position [368, 0]
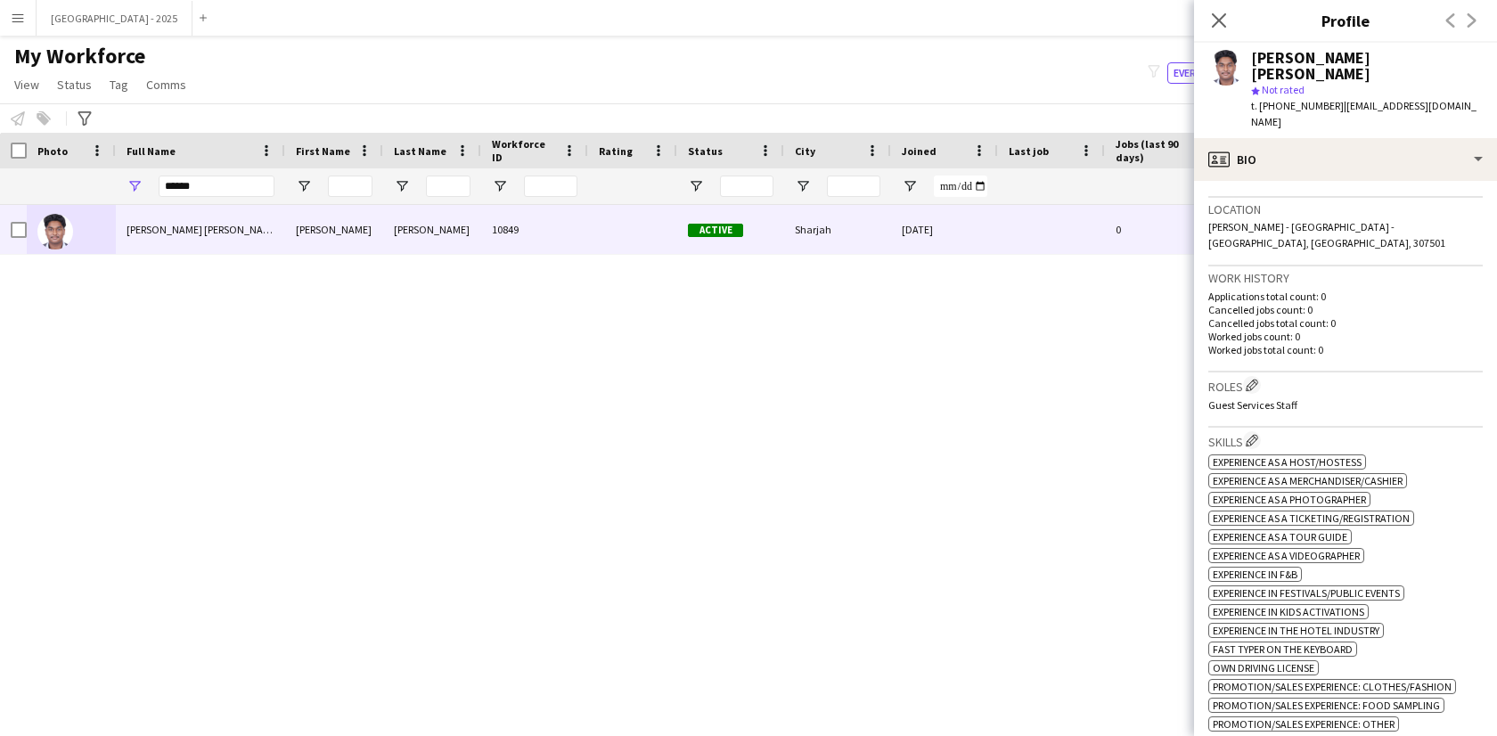
click at [1265, 376] on h3 "Roles Edit crew company roles" at bounding box center [1345, 385] width 274 height 19
click at [1261, 376] on button "Edit crew company roles" at bounding box center [1252, 385] width 18 height 18
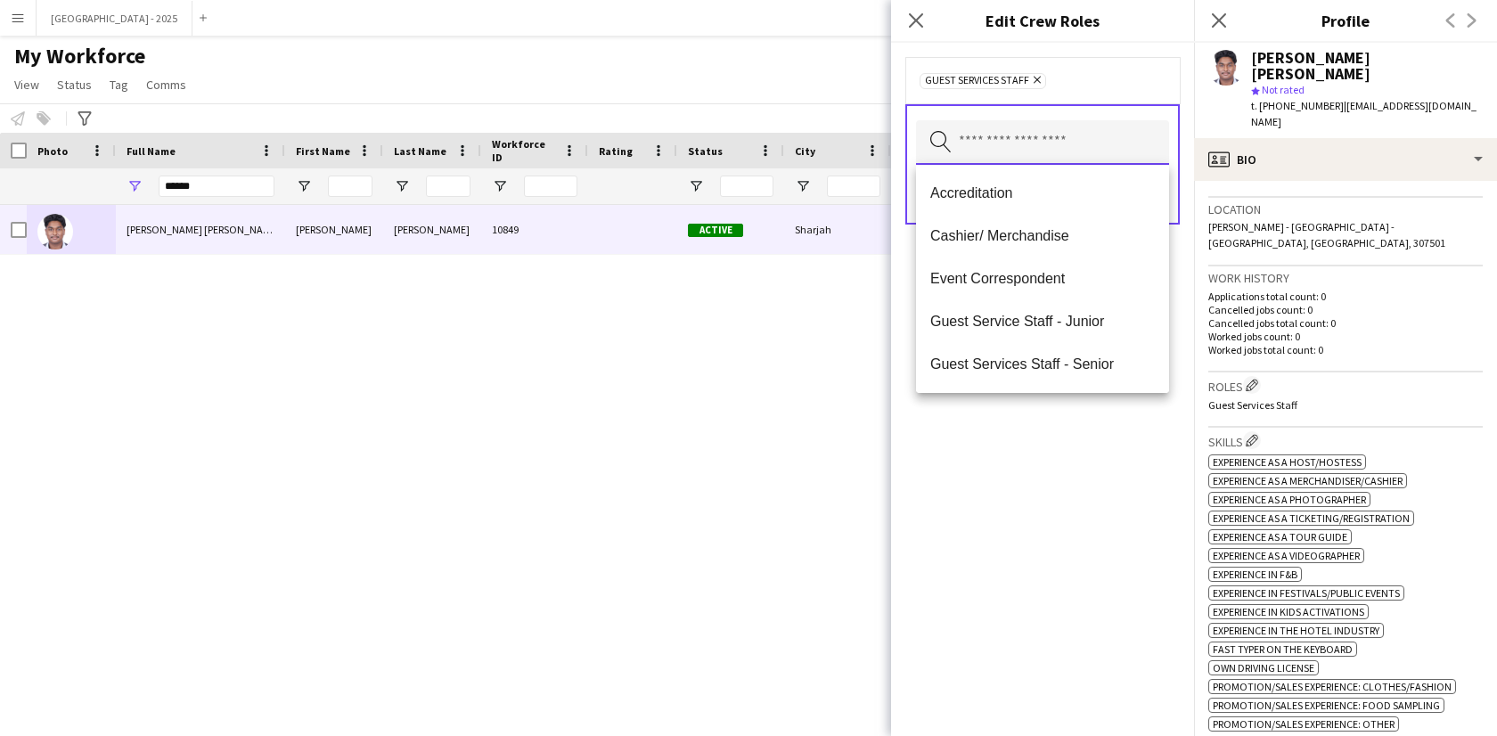
click at [1050, 136] on input "text" at bounding box center [1042, 142] width 253 height 45
click at [1057, 352] on mat-option "Guest Services Staff - Senior" at bounding box center [1042, 364] width 253 height 43
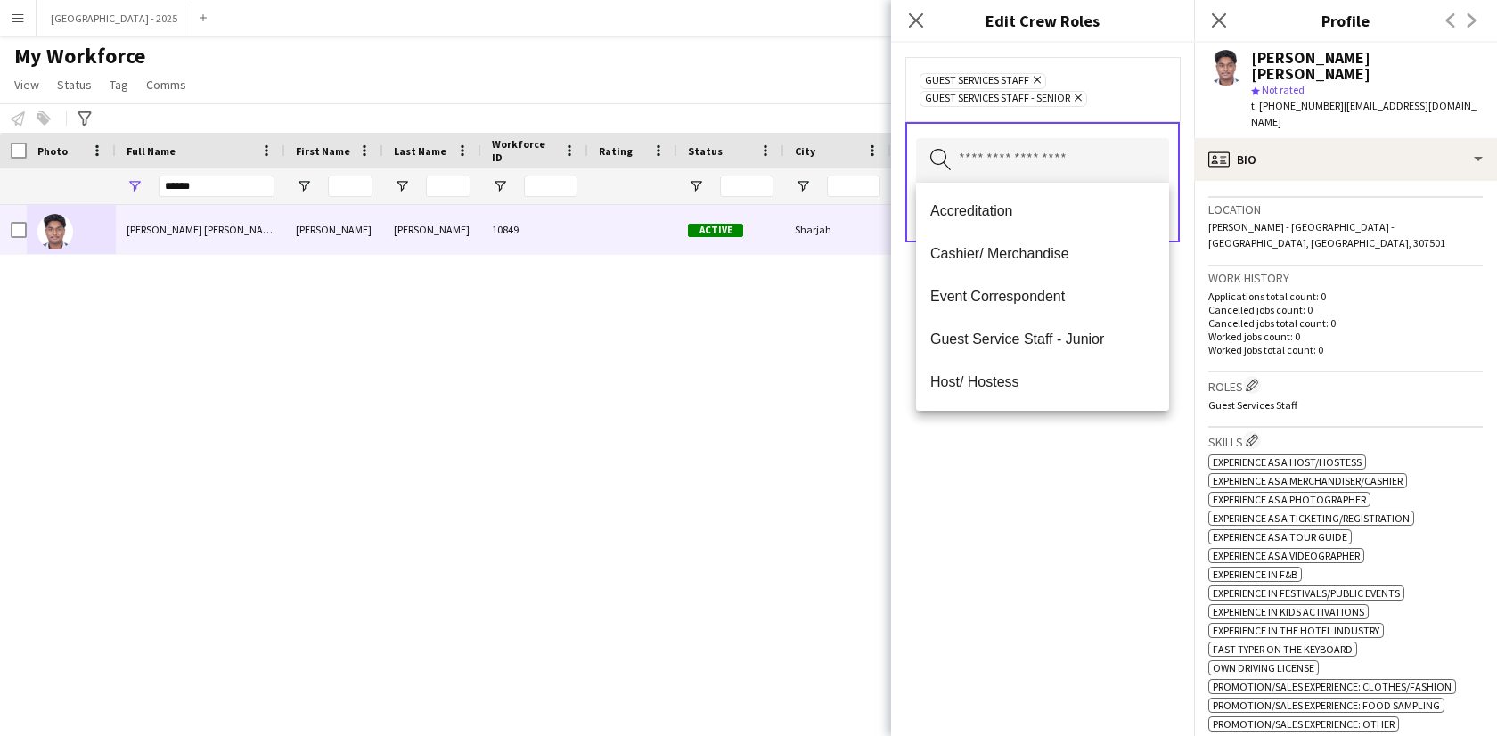
click at [1083, 462] on div "Guest Services Staff Remove Guest Services Staff - Senior Remove Search by role…" at bounding box center [1042, 389] width 303 height 693
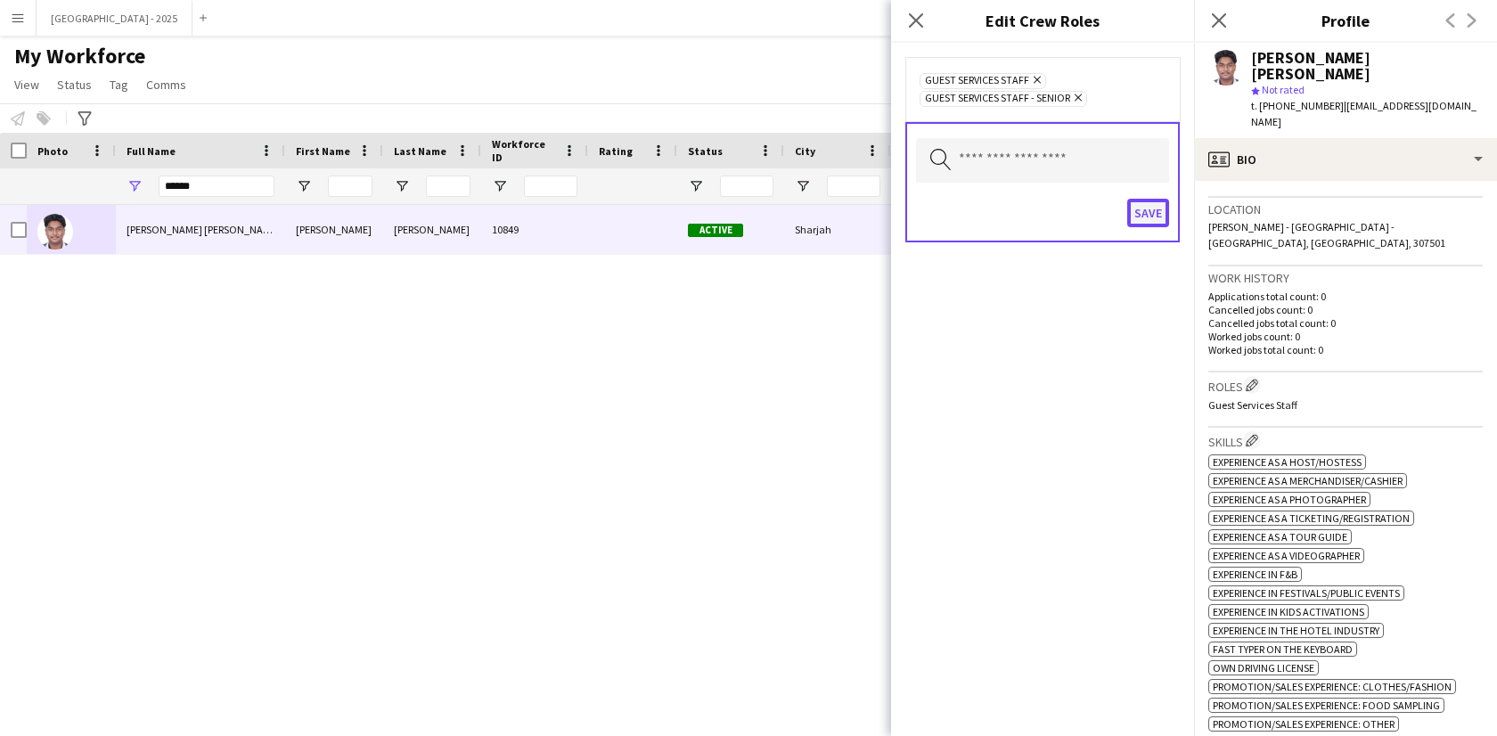
click at [1161, 200] on button "Save" at bounding box center [1148, 213] width 42 height 29
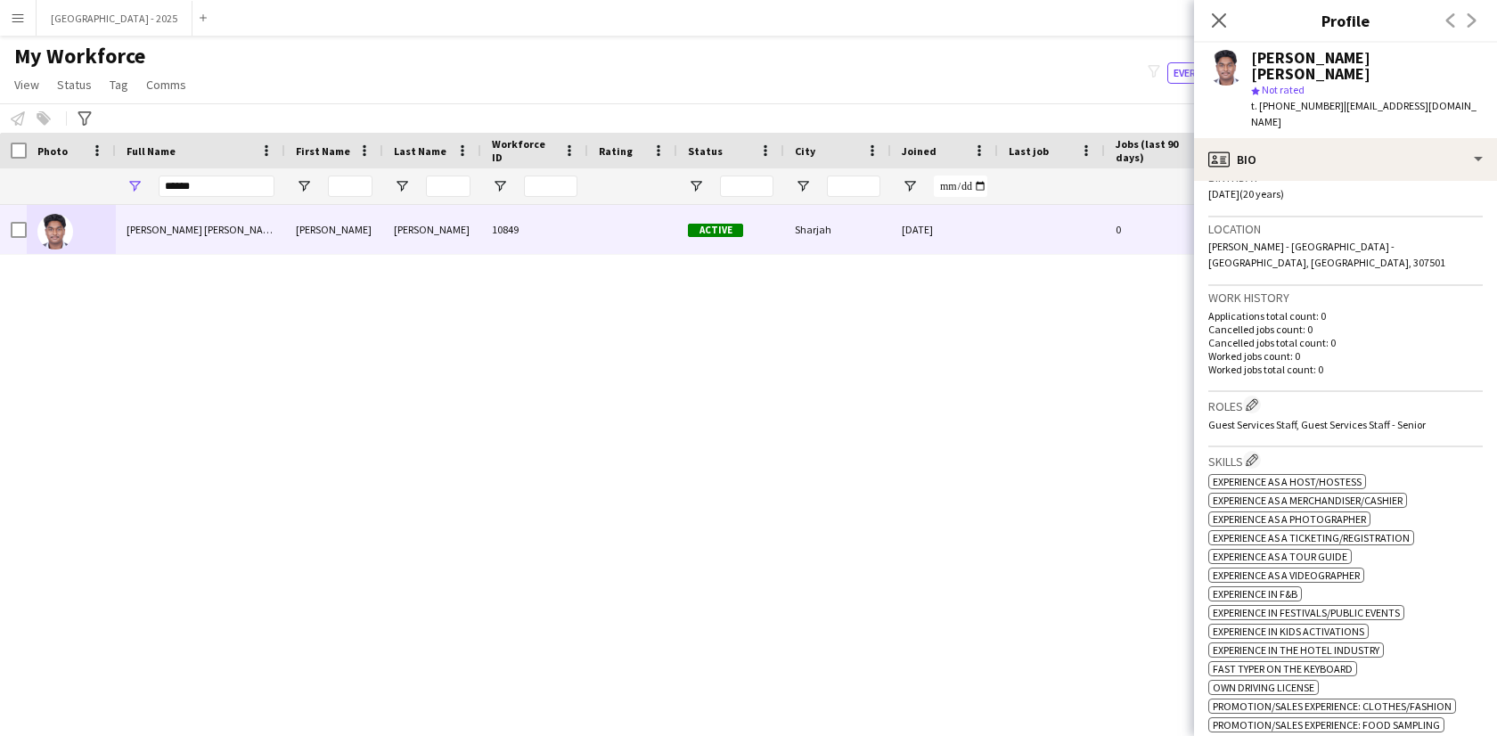
scroll to position [0, 0]
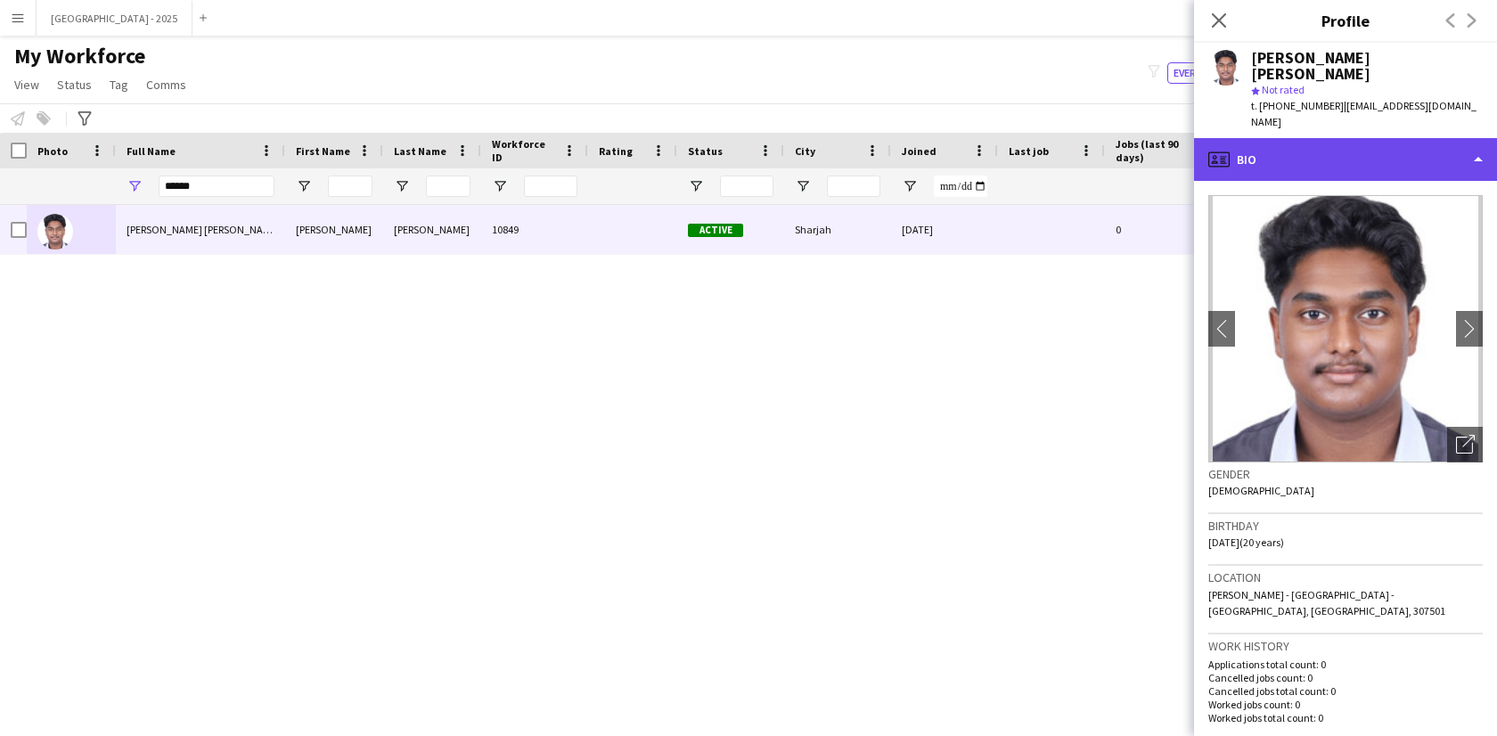
click at [1296, 138] on div "profile Bio" at bounding box center [1345, 159] width 303 height 43
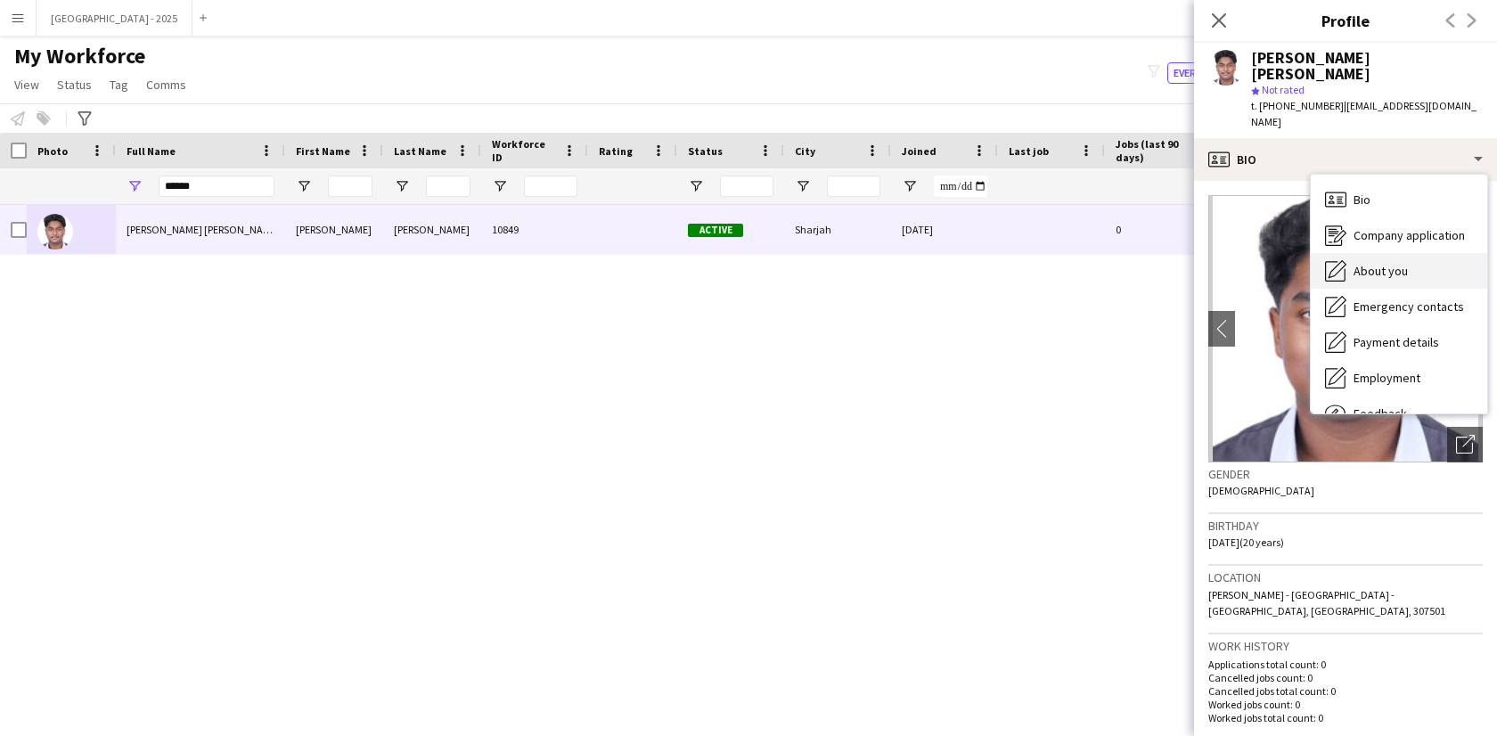
click at [1366, 253] on div "About you About you" at bounding box center [1398, 271] width 176 height 36
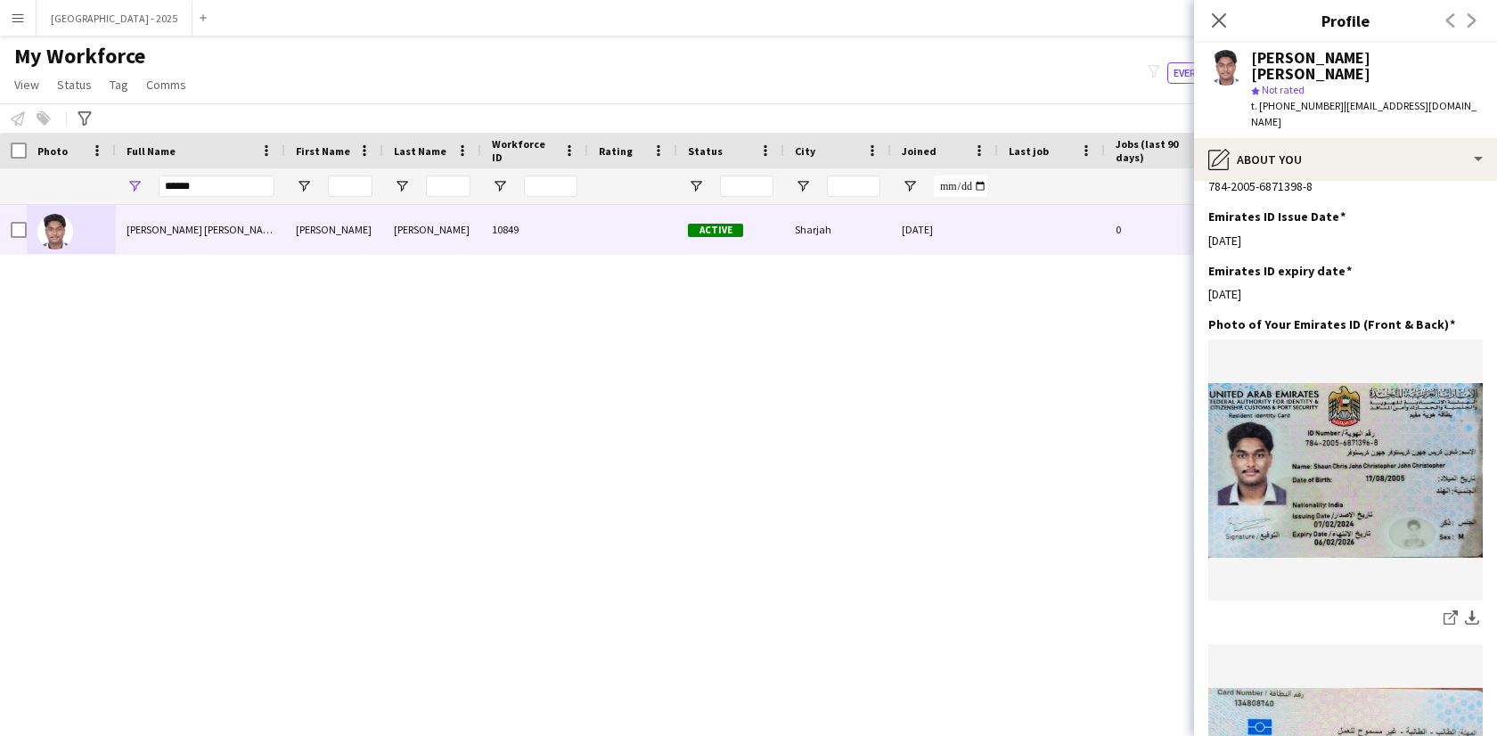
scroll to position [498, 0]
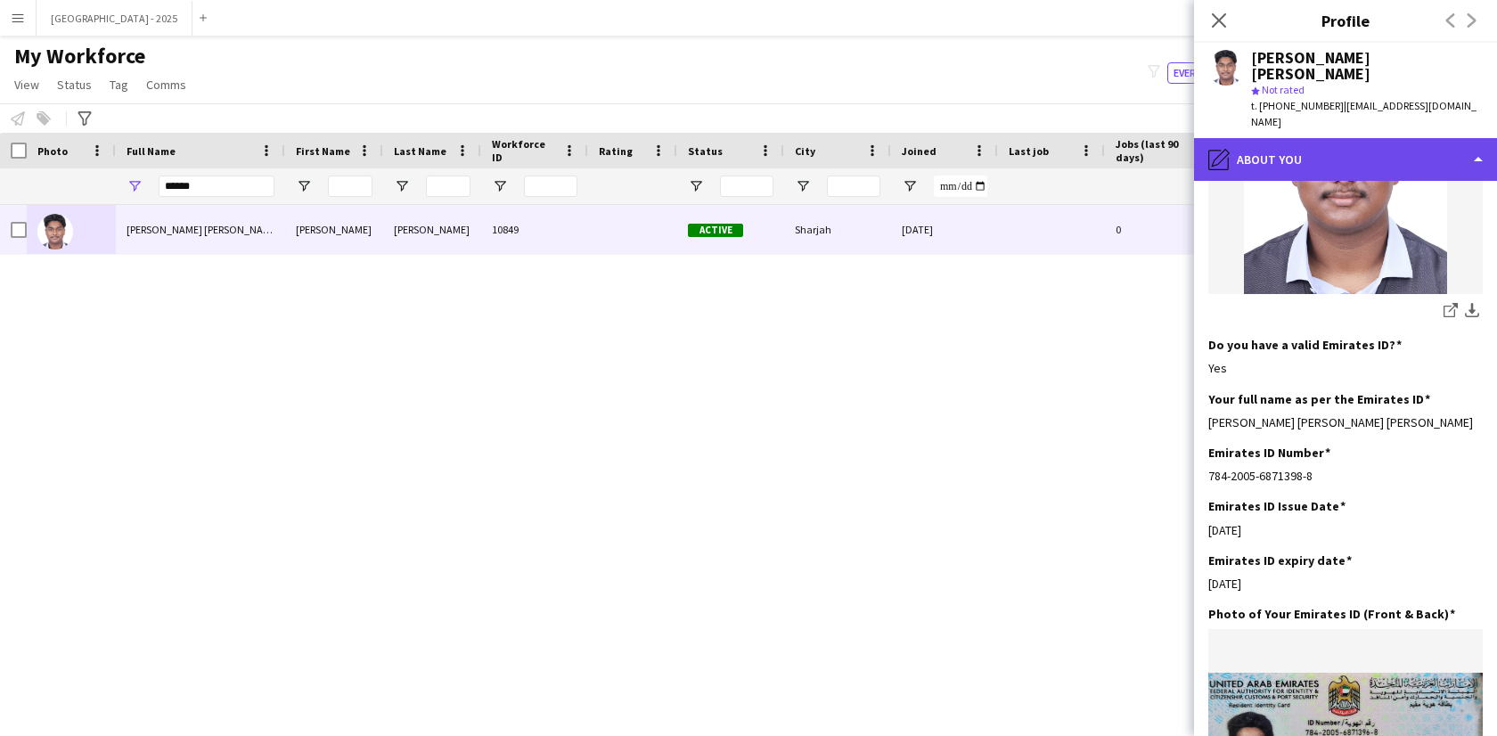
click at [1261, 138] on div "pencil4 About you" at bounding box center [1345, 159] width 303 height 43
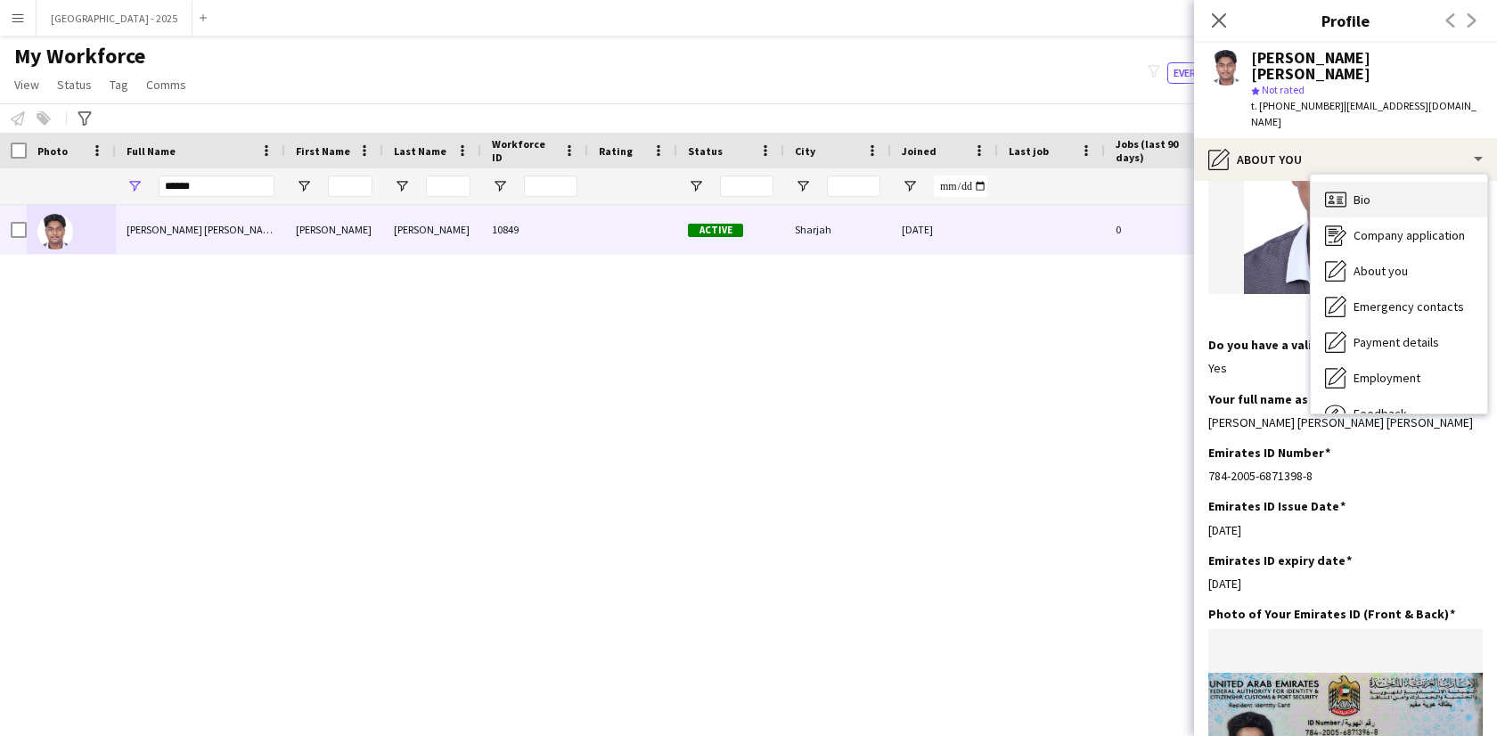
click at [1337, 189] on icon "Bio" at bounding box center [1335, 199] width 21 height 21
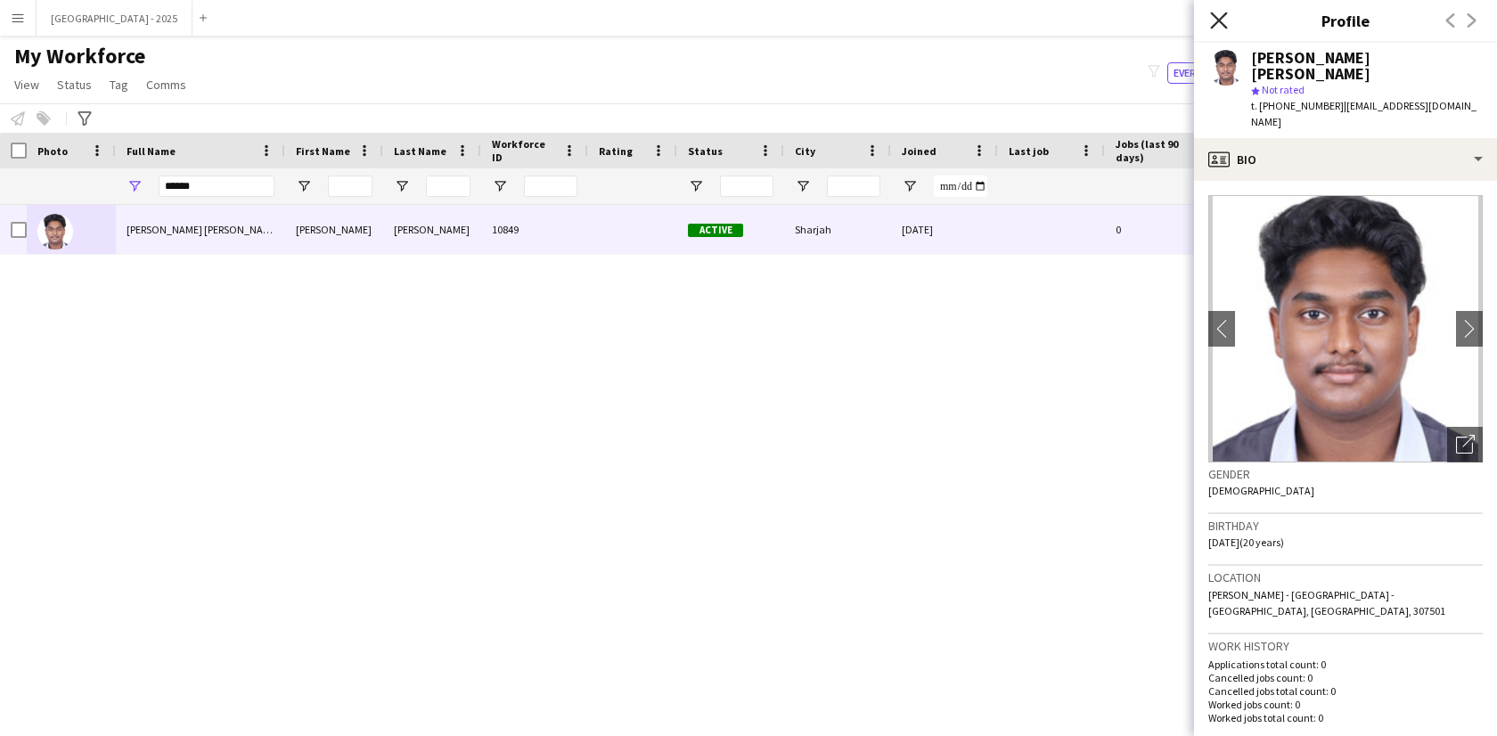
click at [1218, 14] on icon "Close pop-in" at bounding box center [1218, 20] width 17 height 17
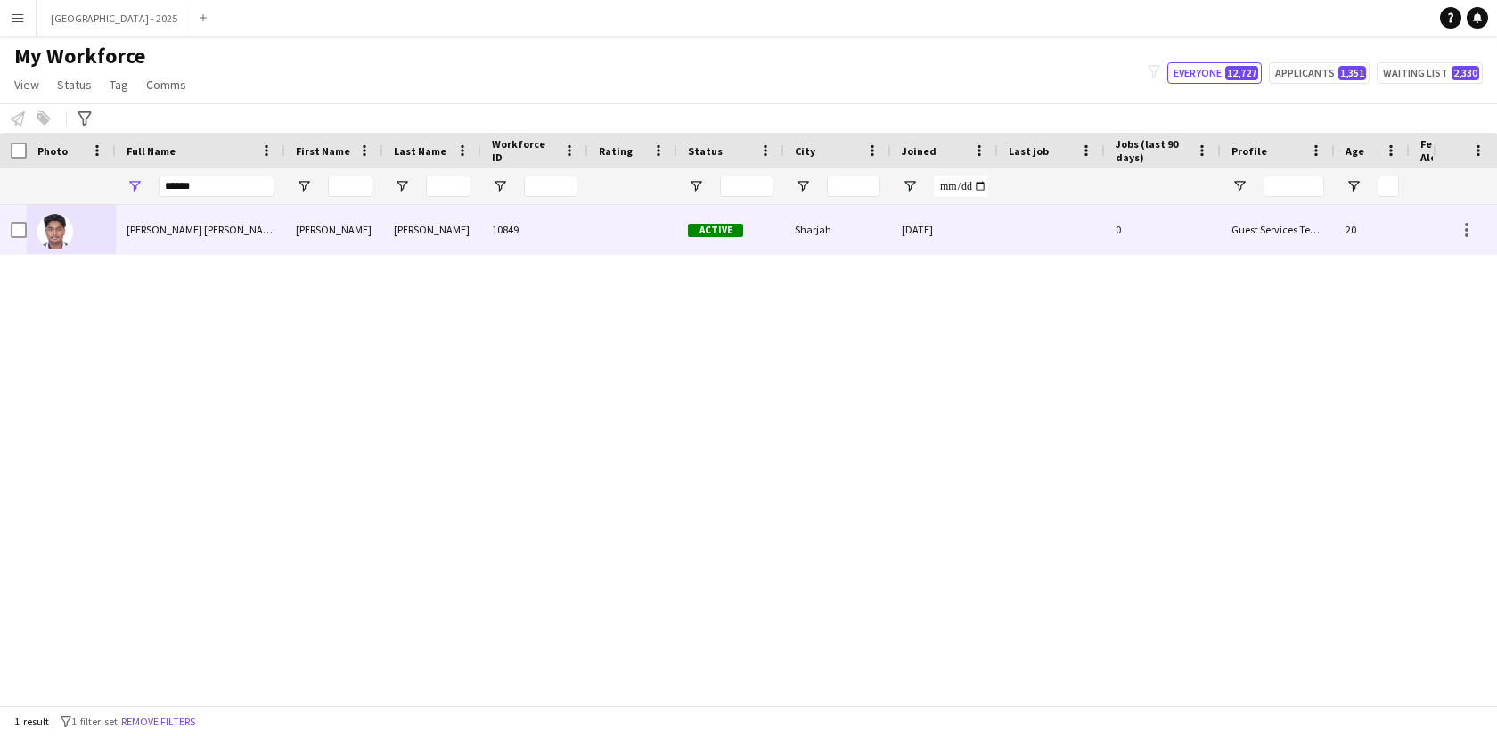
scroll to position [0, 387]
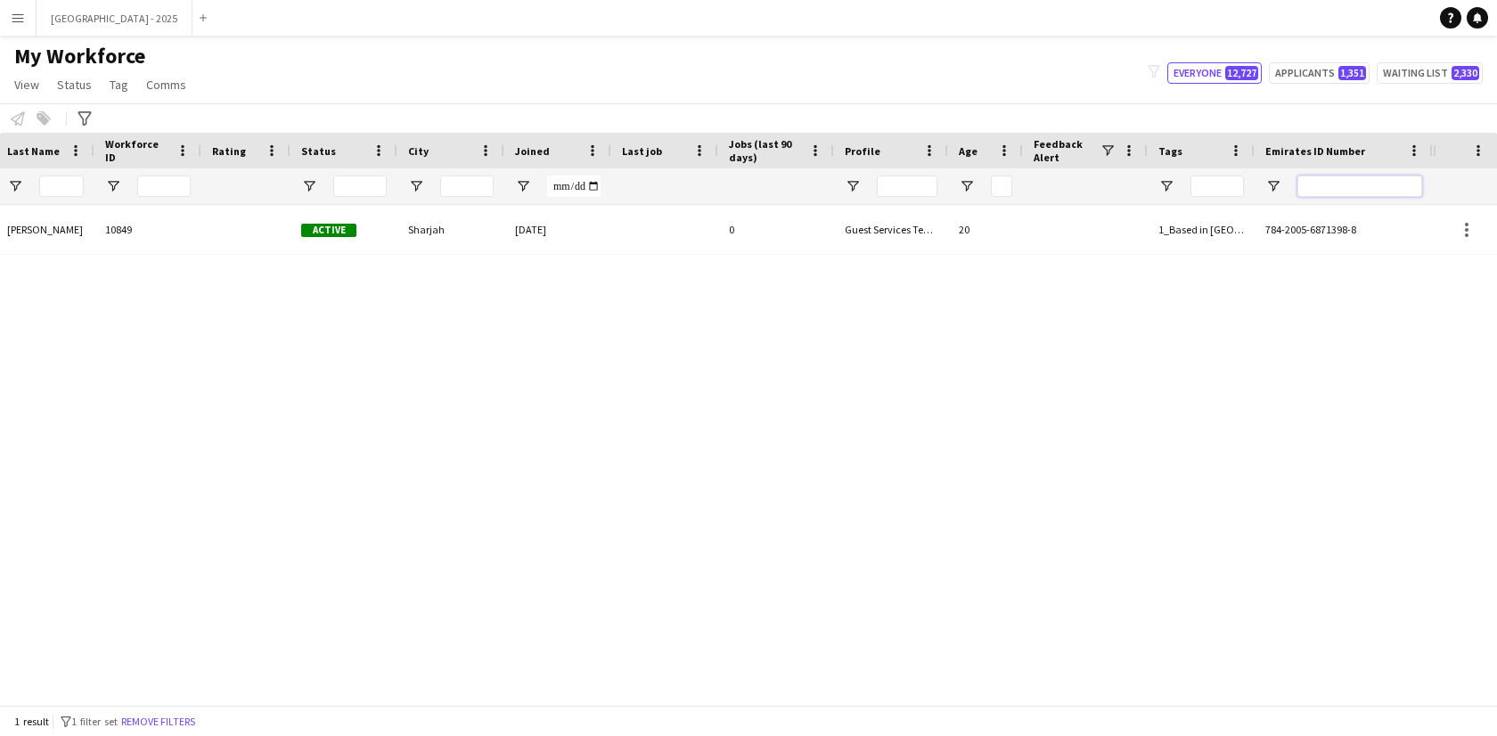
click at [1321, 188] on input "Emirates ID Number Filter Input" at bounding box center [1359, 186] width 125 height 21
paste input "*******"
type input "*******"
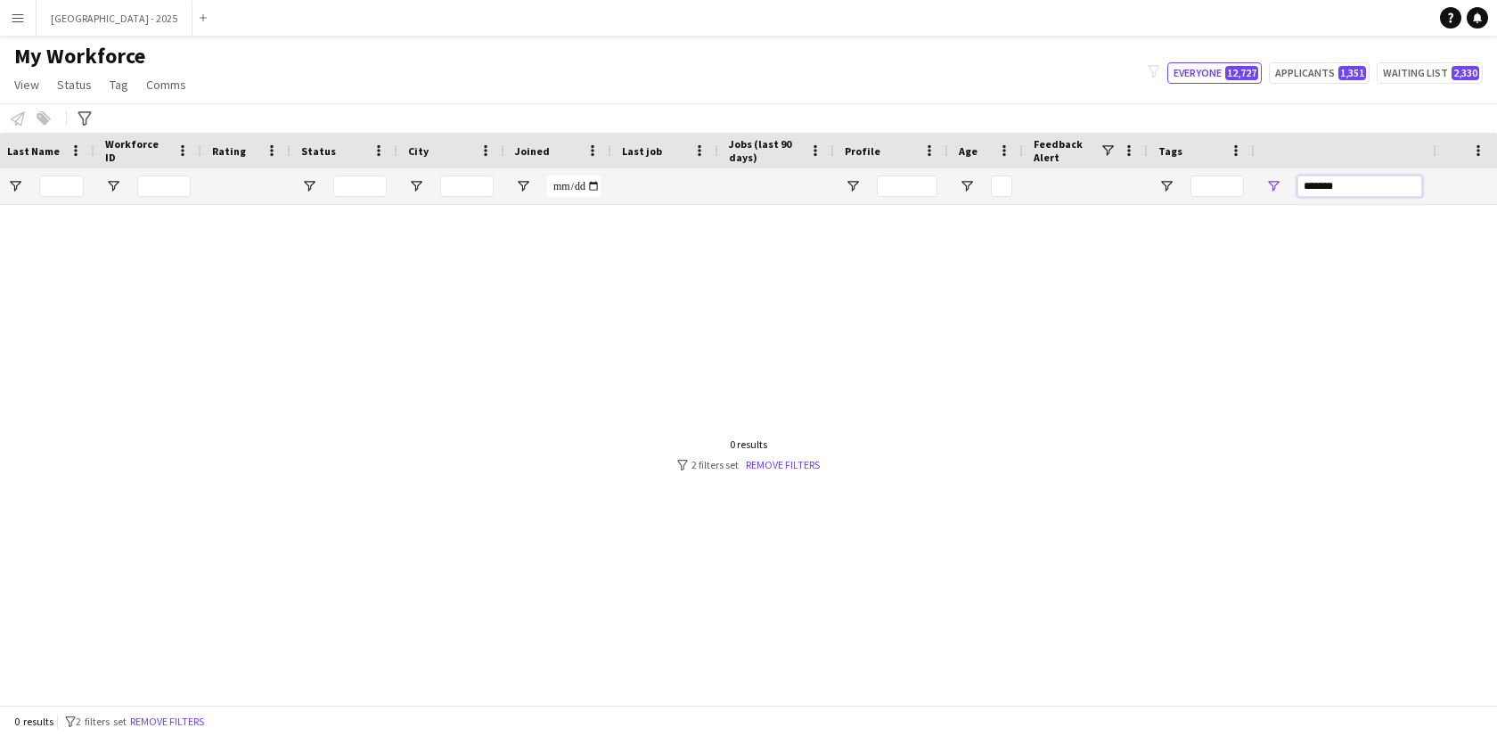
scroll to position [0, 0]
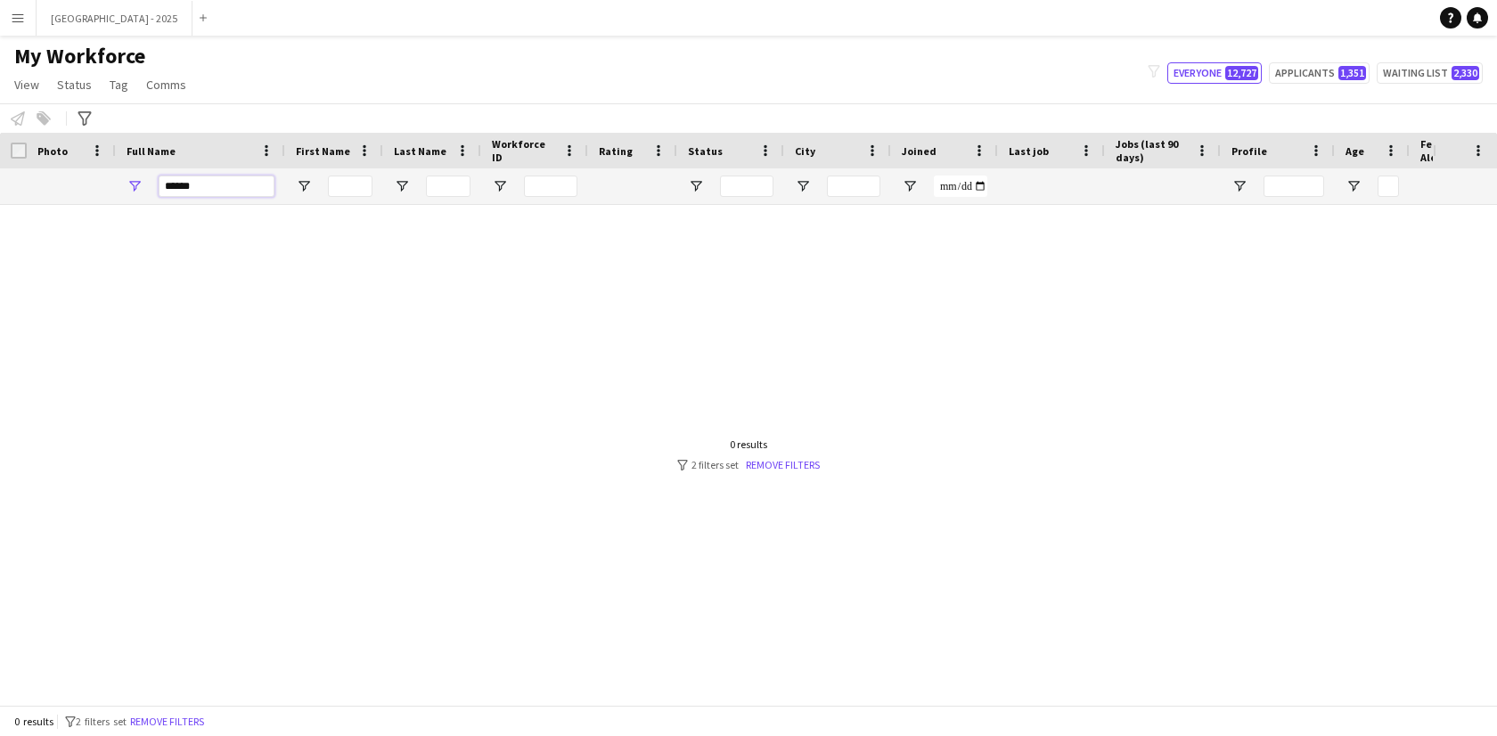
click at [195, 194] on input "*****" at bounding box center [217, 186] width 116 height 21
type input "*"
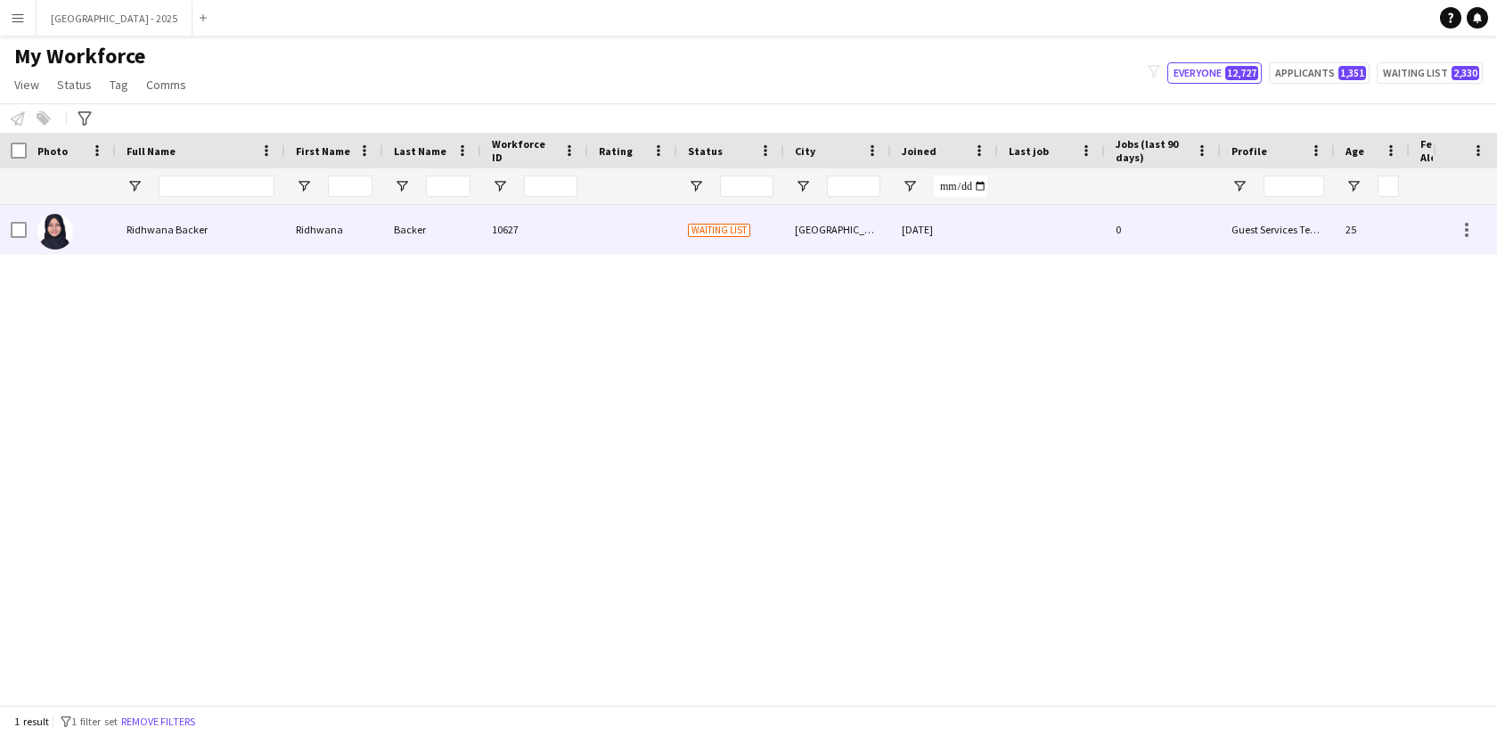
click at [597, 216] on div at bounding box center [632, 229] width 89 height 49
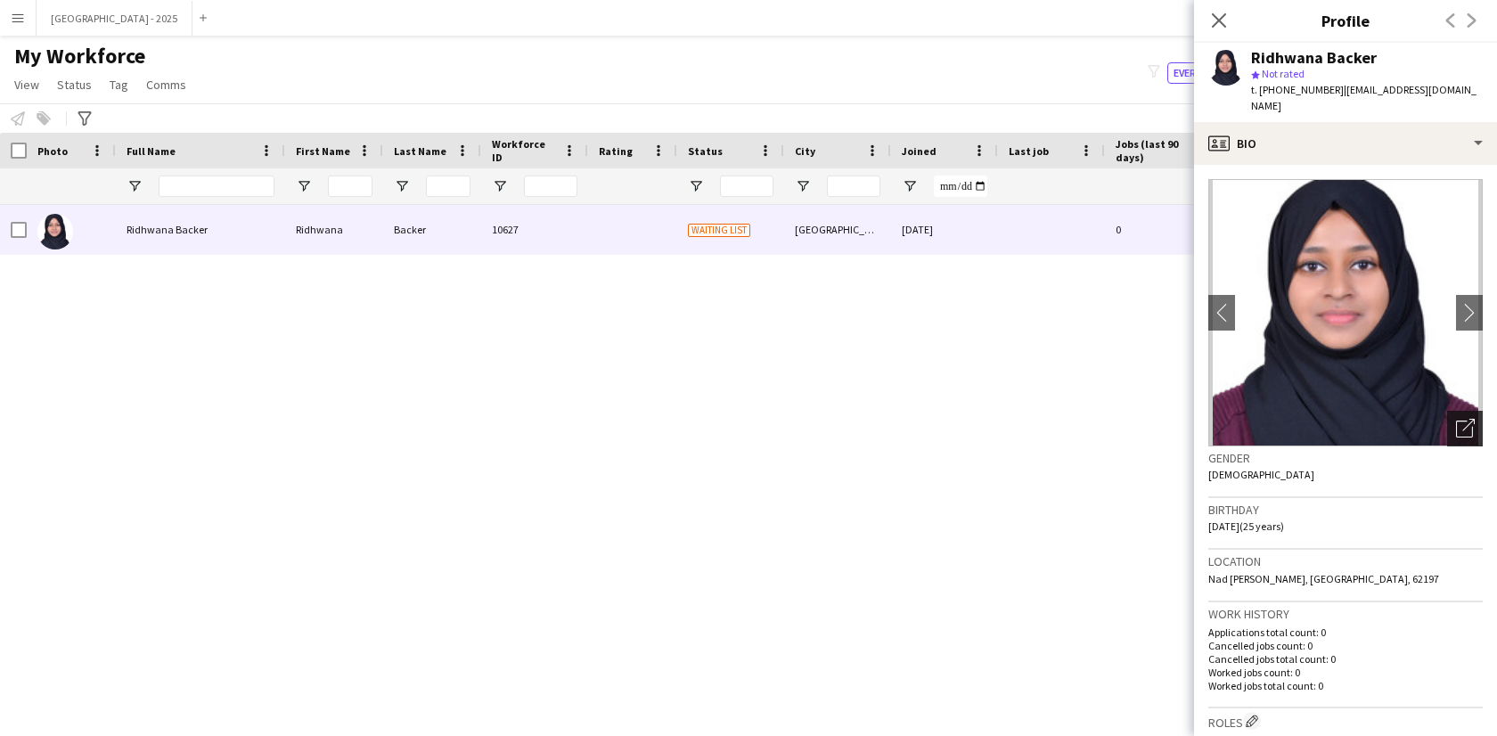
click at [1465, 411] on div "Open photos pop-in" at bounding box center [1465, 429] width 36 height 36
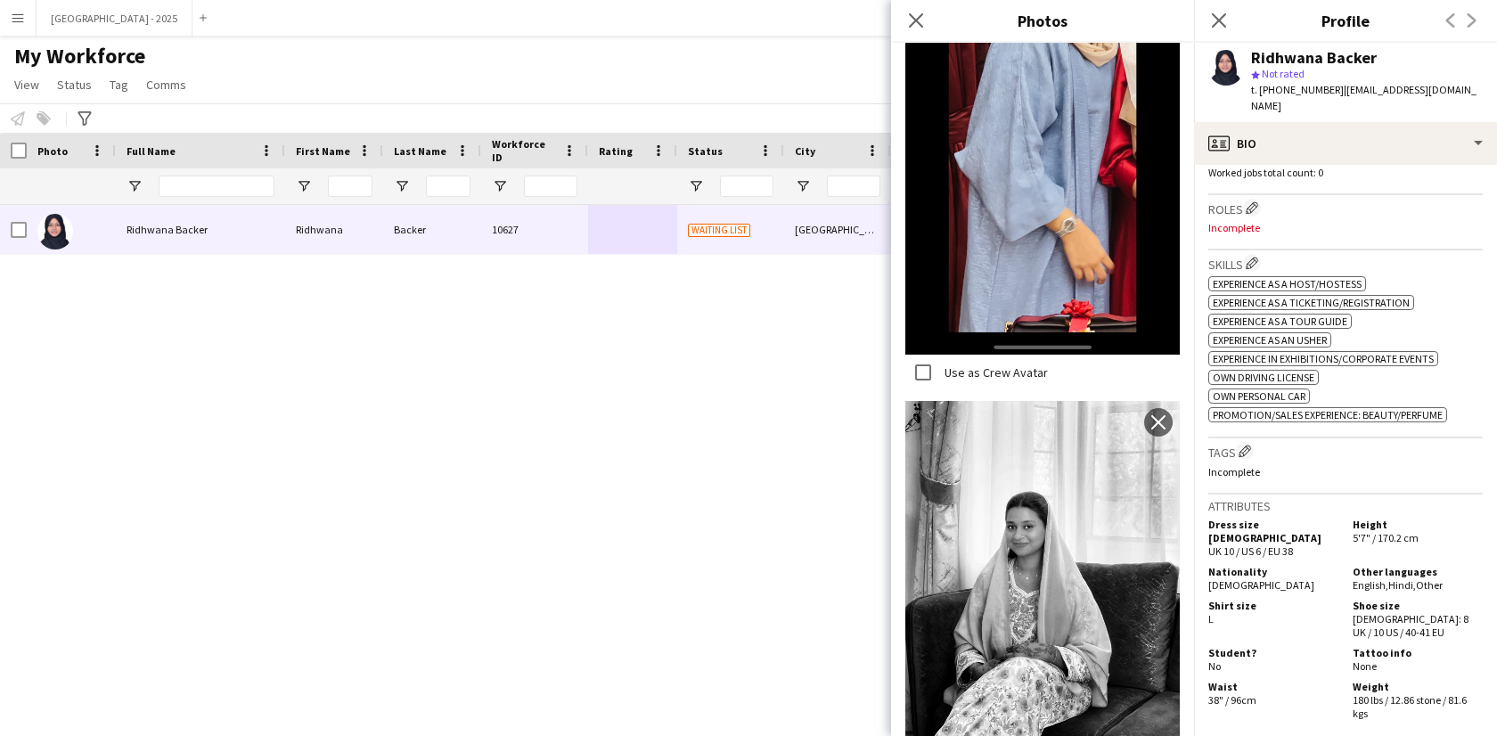
scroll to position [159, 0]
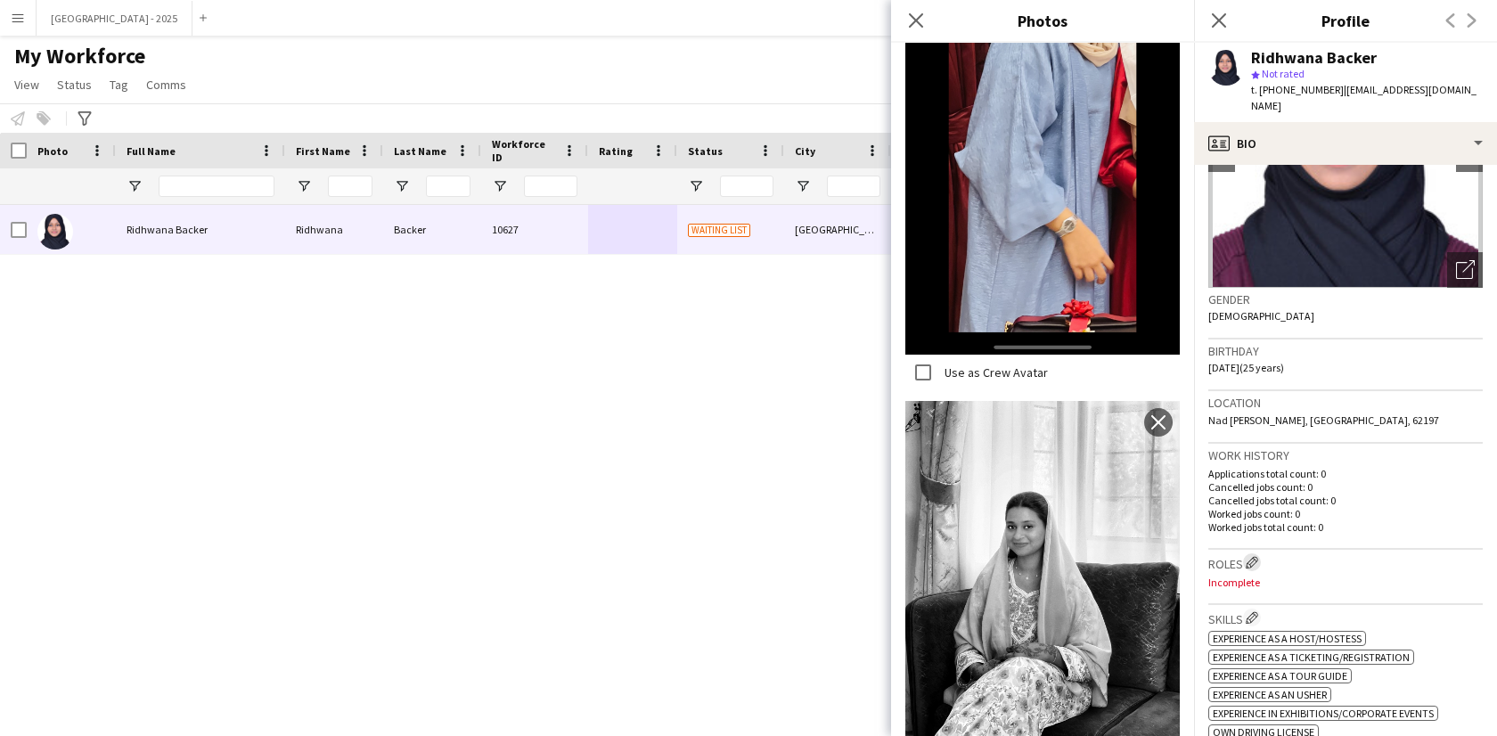
click at [1253, 556] on app-icon "Edit crew company roles" at bounding box center [1251, 562] width 12 height 12
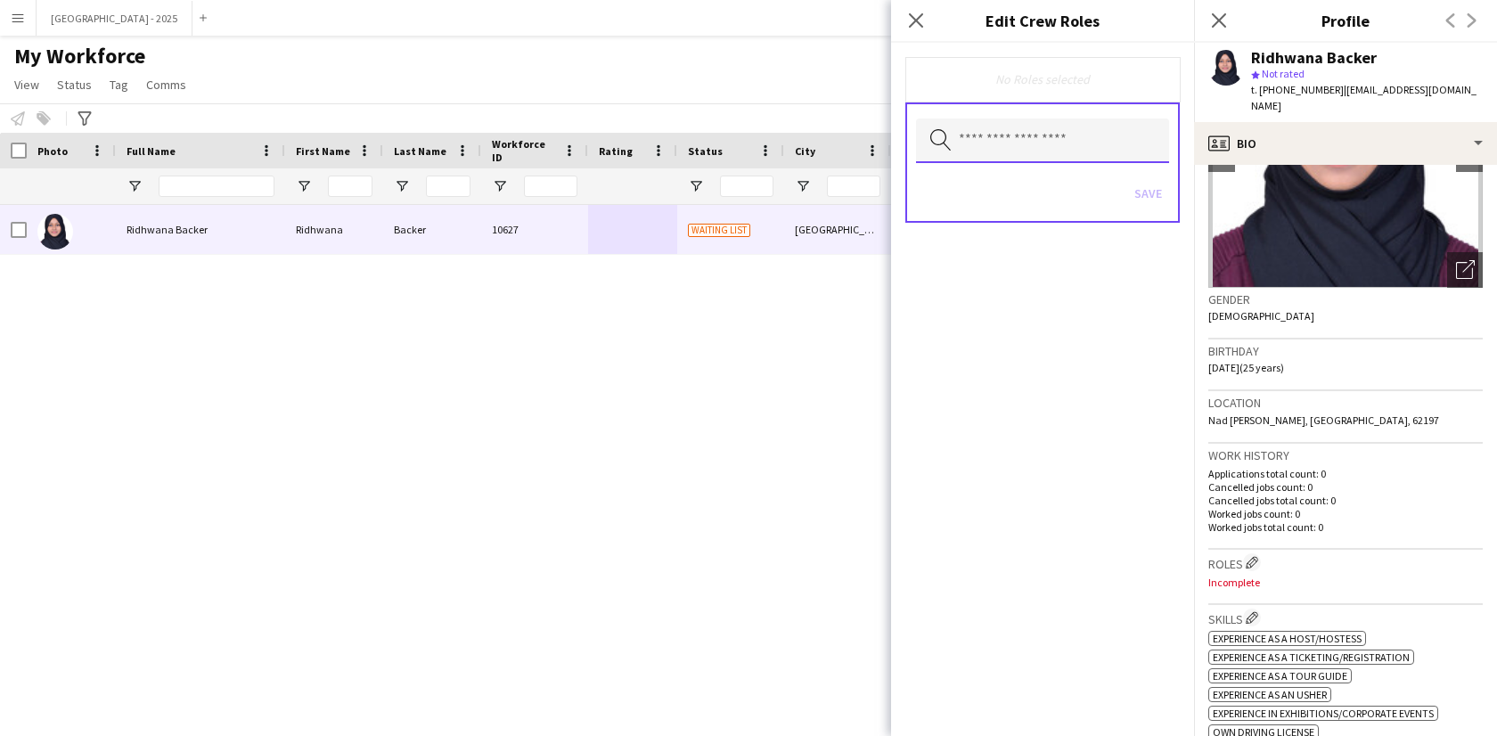
click at [1001, 150] on input "text" at bounding box center [1042, 140] width 253 height 45
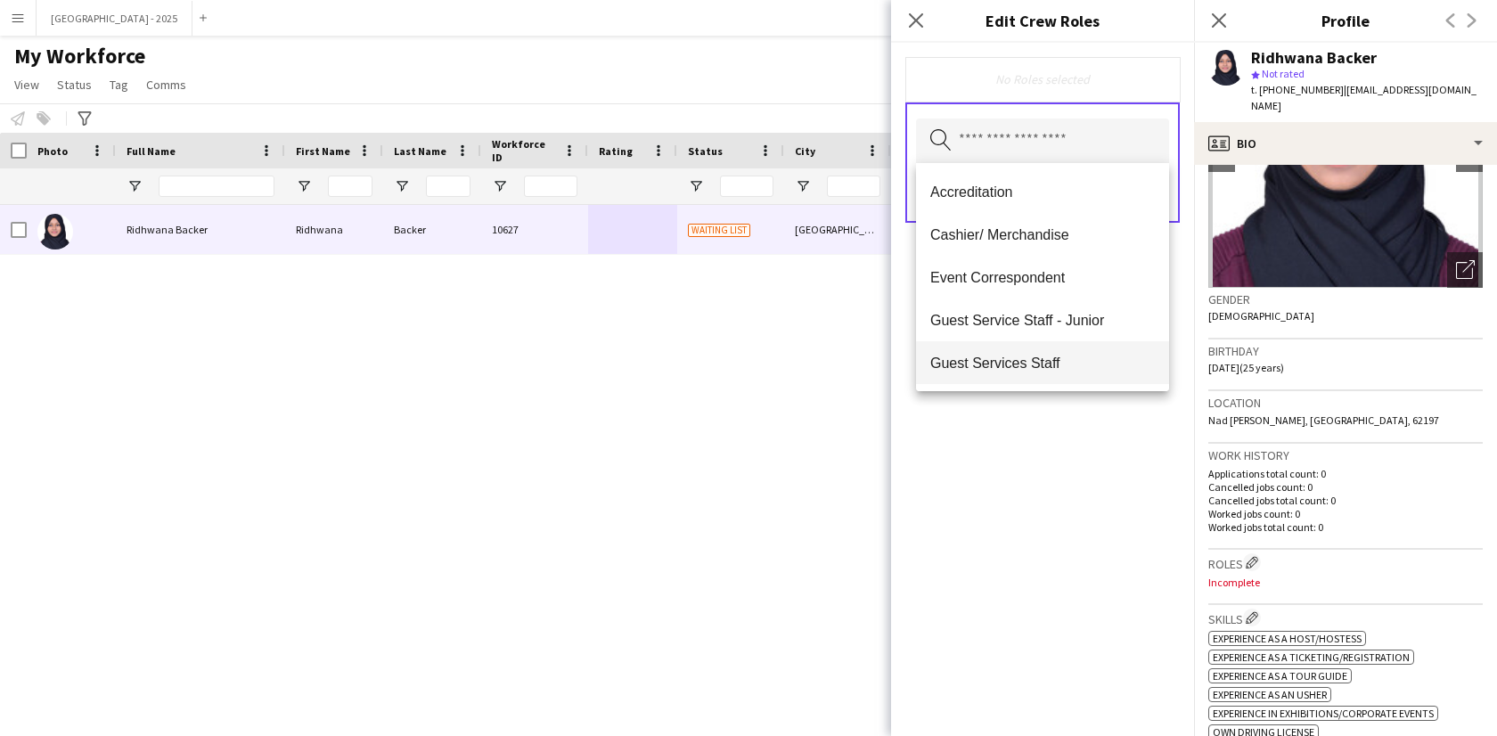
click at [1059, 350] on mat-option "Guest Services Staff" at bounding box center [1042, 362] width 253 height 43
click at [1061, 358] on span "Guest Services Staff - Senior" at bounding box center [1042, 363] width 225 height 17
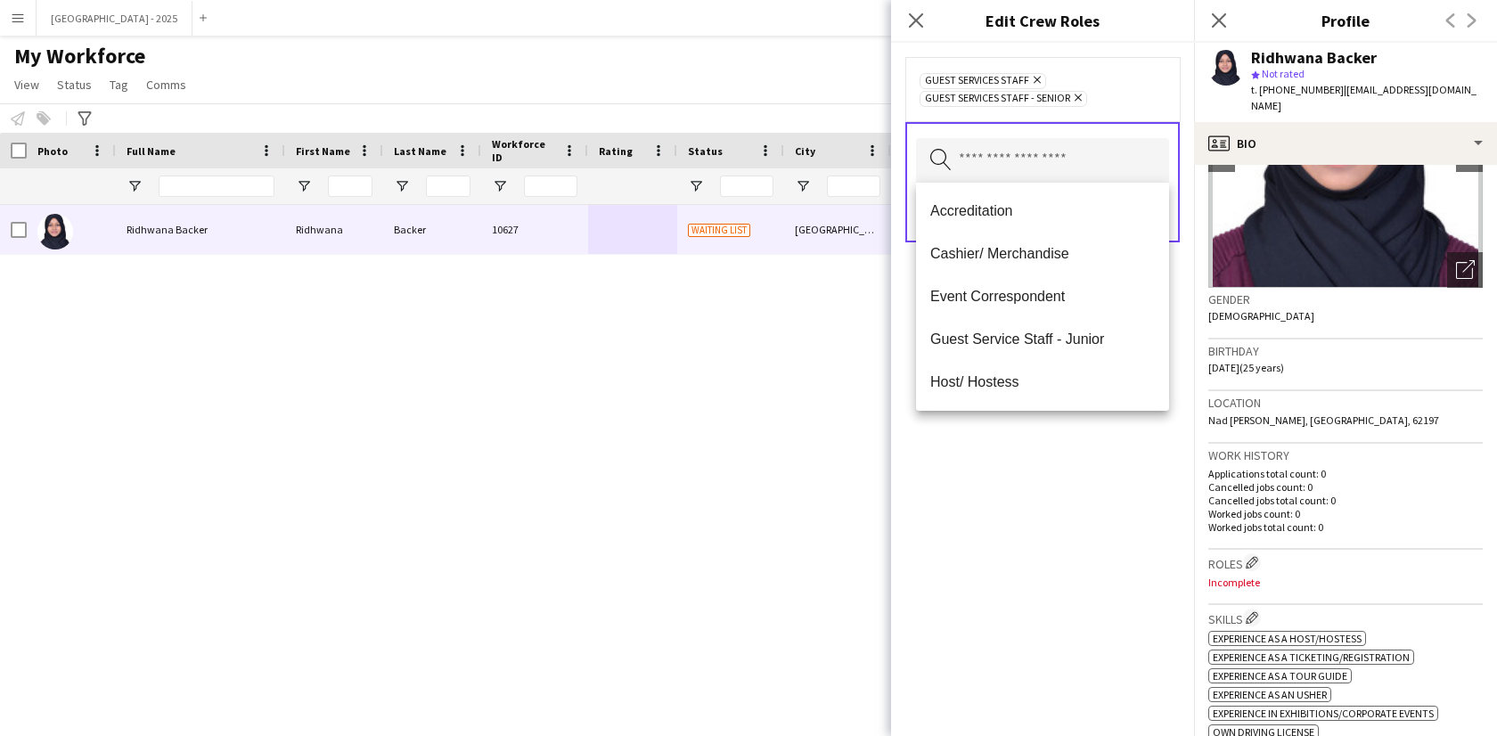
click at [1069, 418] on div "Guest Services Staff Remove Guest Services Staff - Senior Remove Search by role…" at bounding box center [1042, 389] width 303 height 693
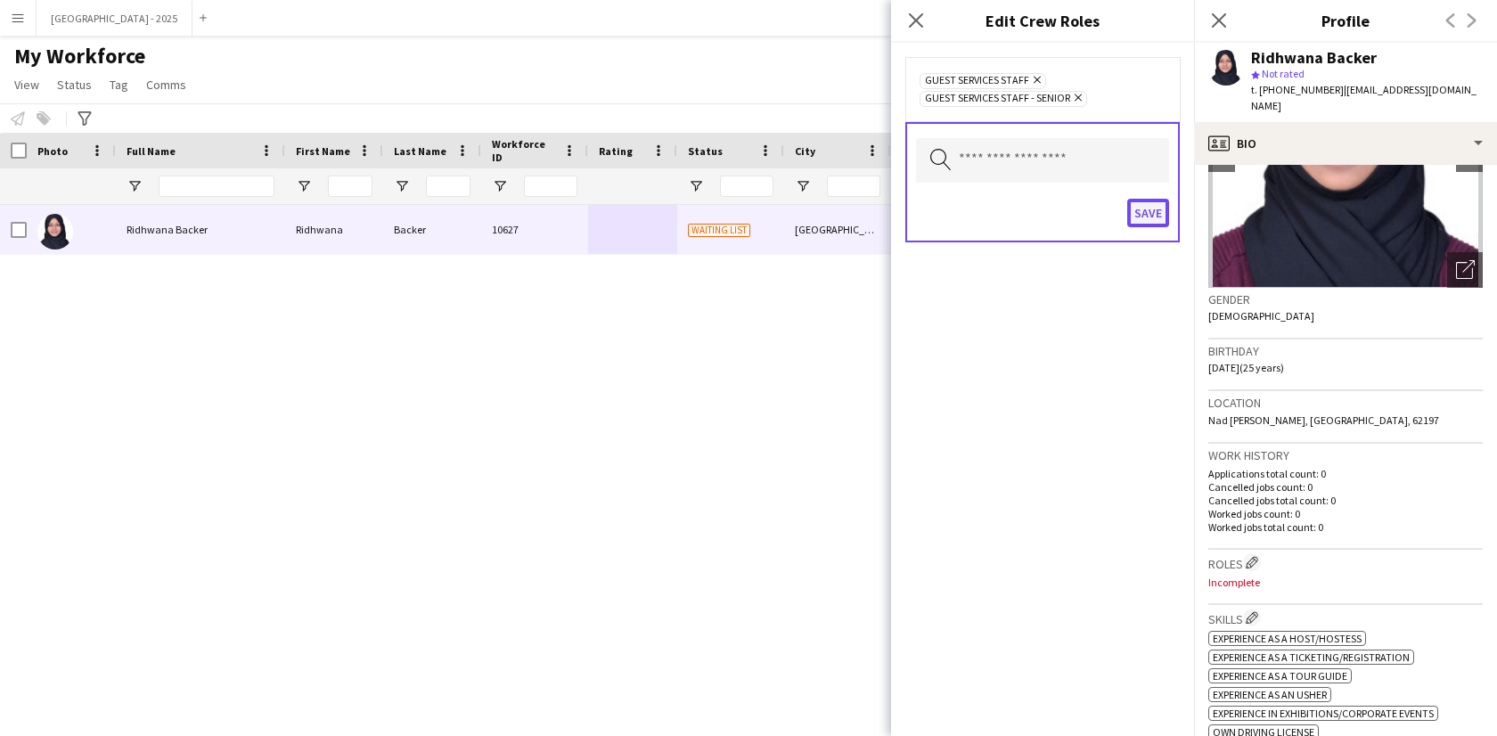
click at [1159, 224] on button "Save" at bounding box center [1148, 213] width 42 height 29
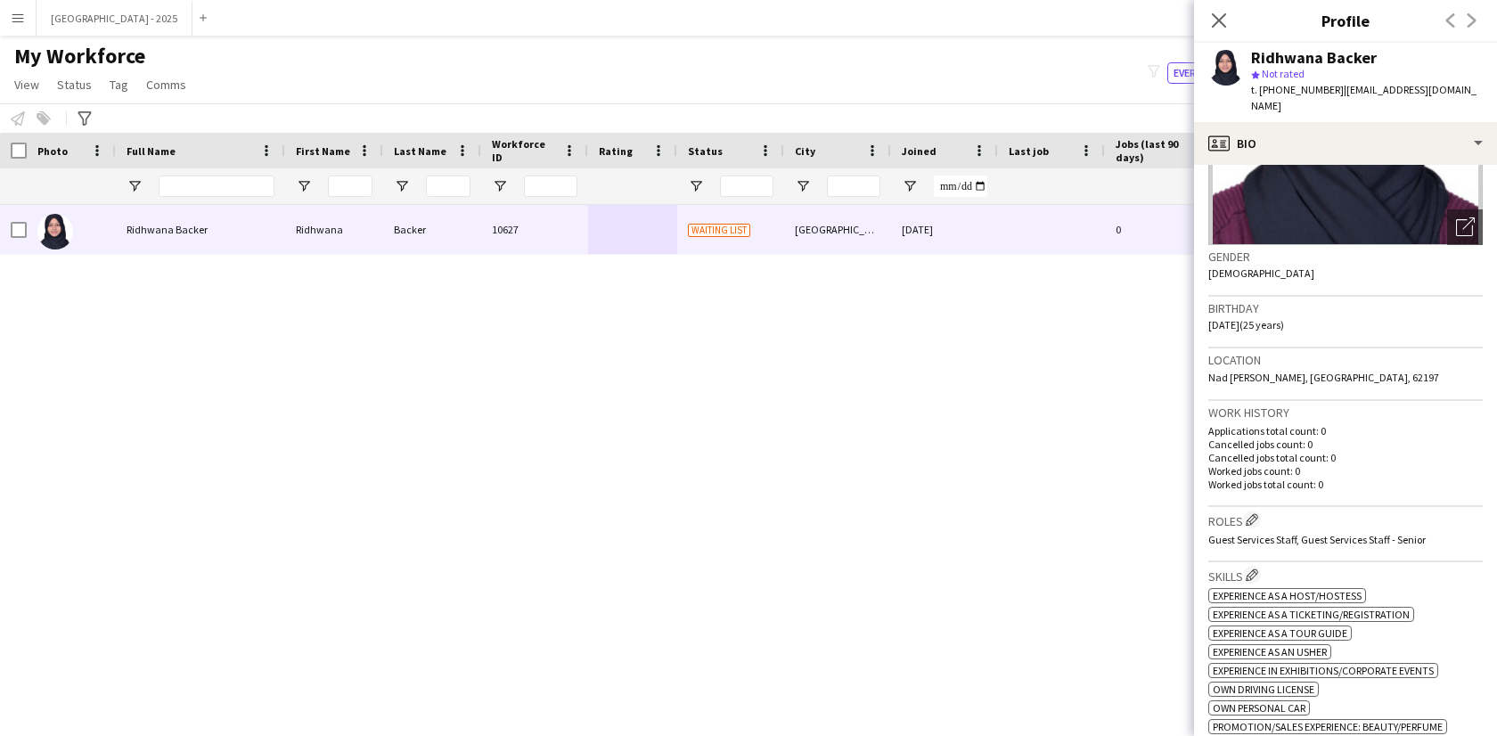
scroll to position [298, 0]
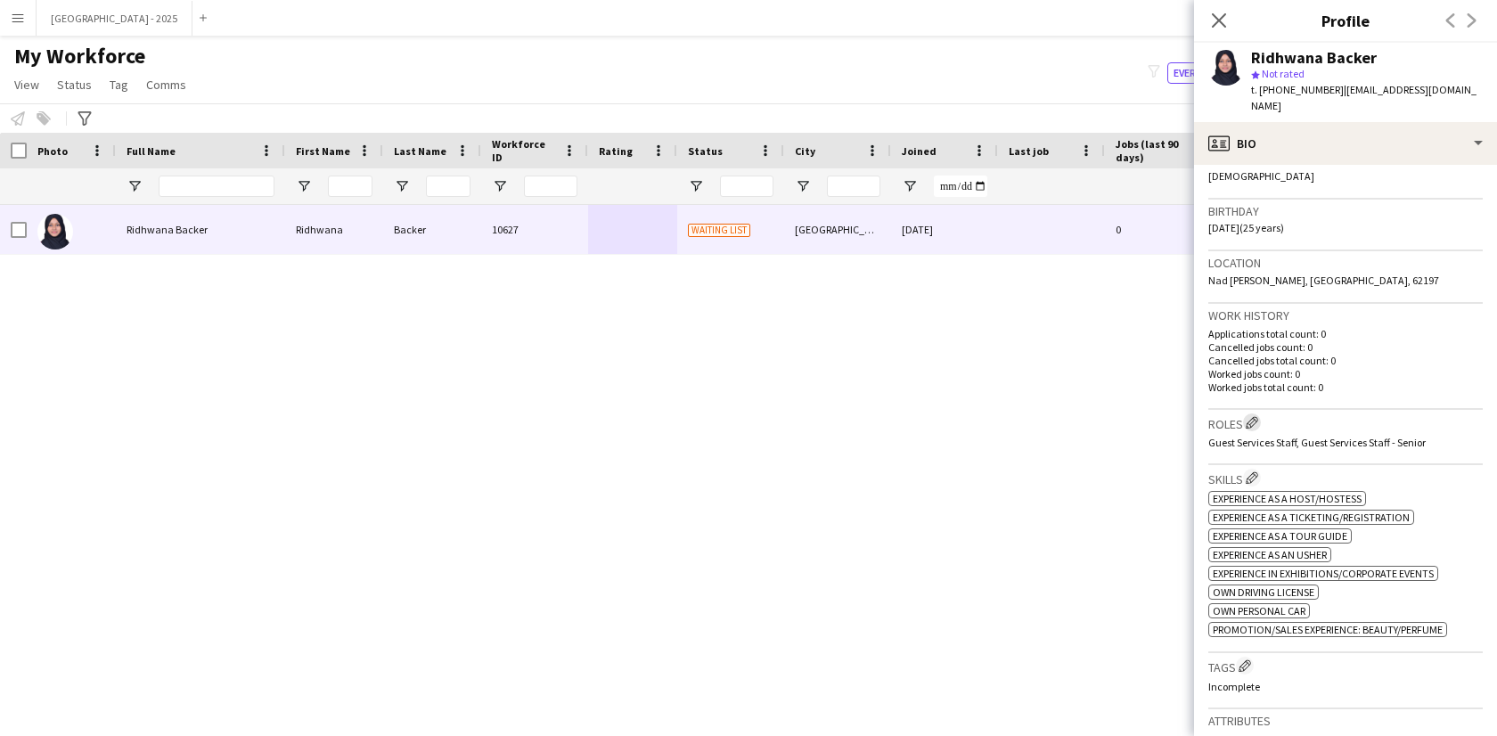
click at [1261, 413] on button "Edit crew company roles" at bounding box center [1252, 422] width 18 height 18
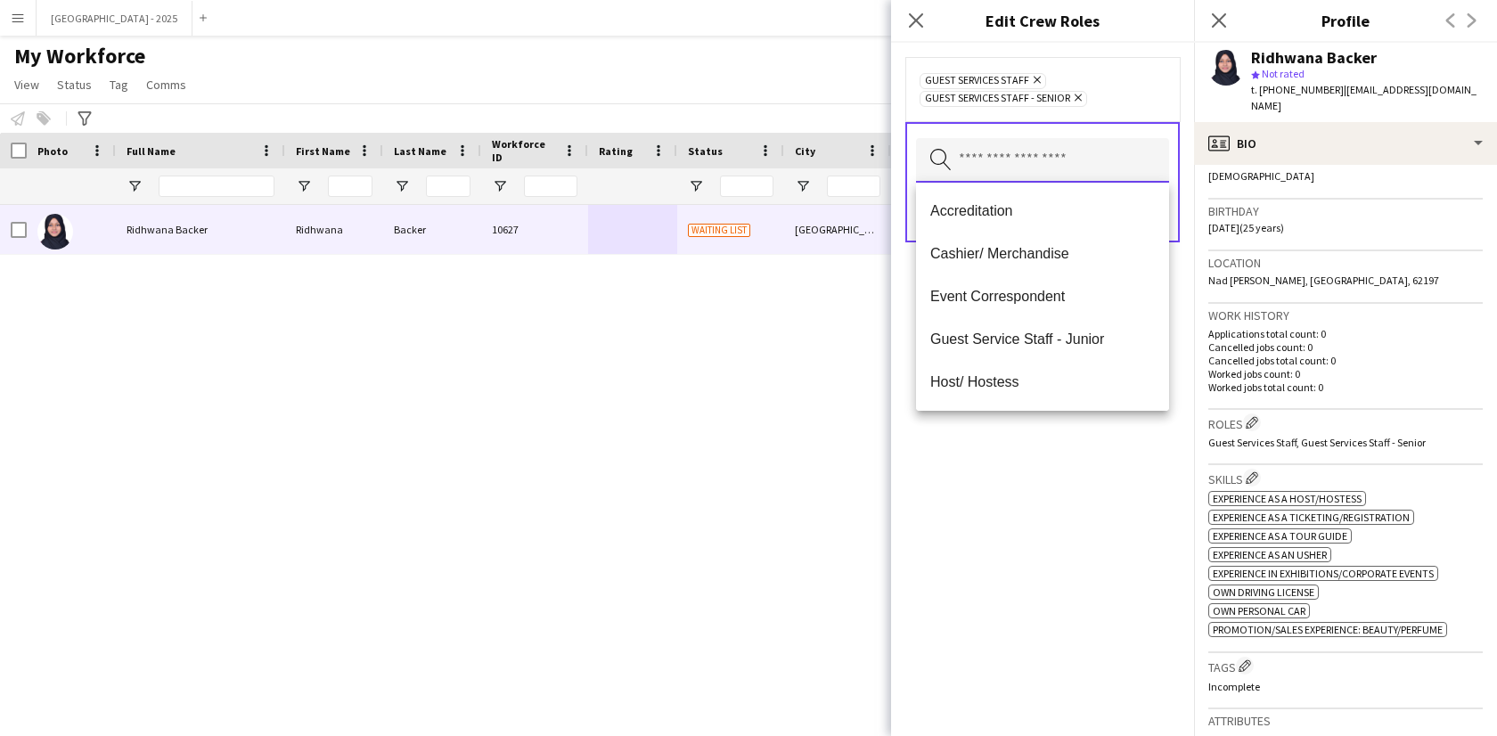
click at [1009, 147] on input "text" at bounding box center [1042, 160] width 253 height 45
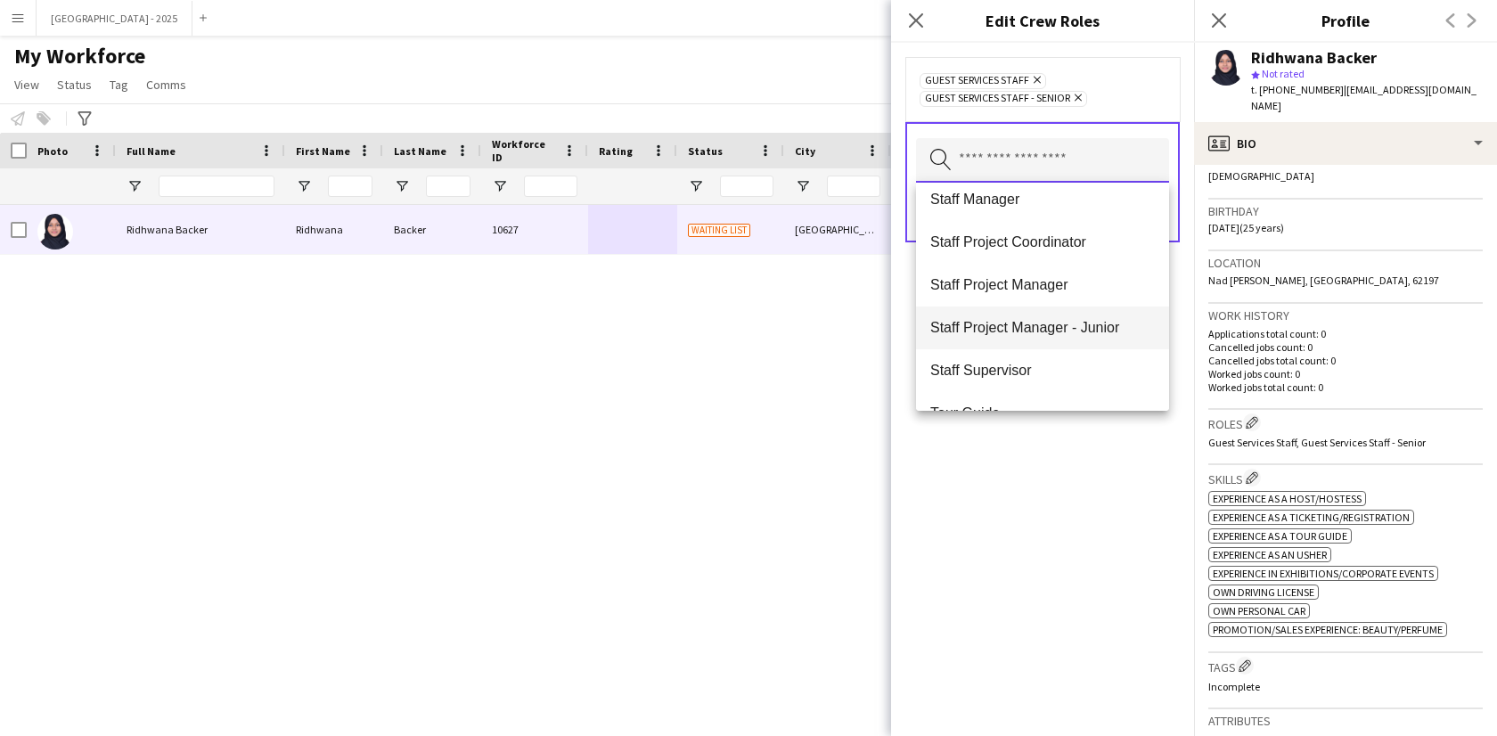
scroll to position [641, 0]
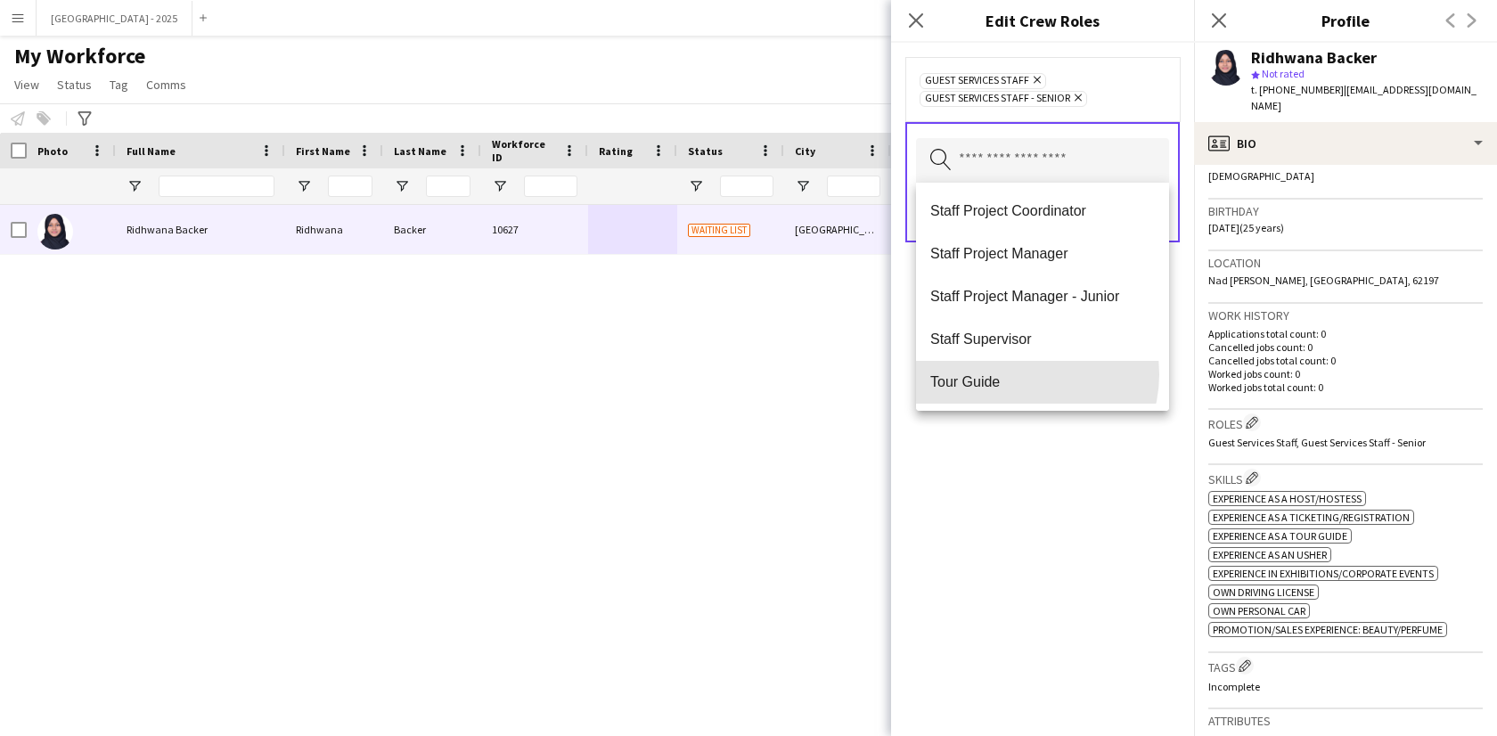
drag, startPoint x: 1023, startPoint y: 374, endPoint x: 1023, endPoint y: 469, distance: 94.4
click at [1022, 374] on span "Tour Guide" at bounding box center [1042, 381] width 225 height 17
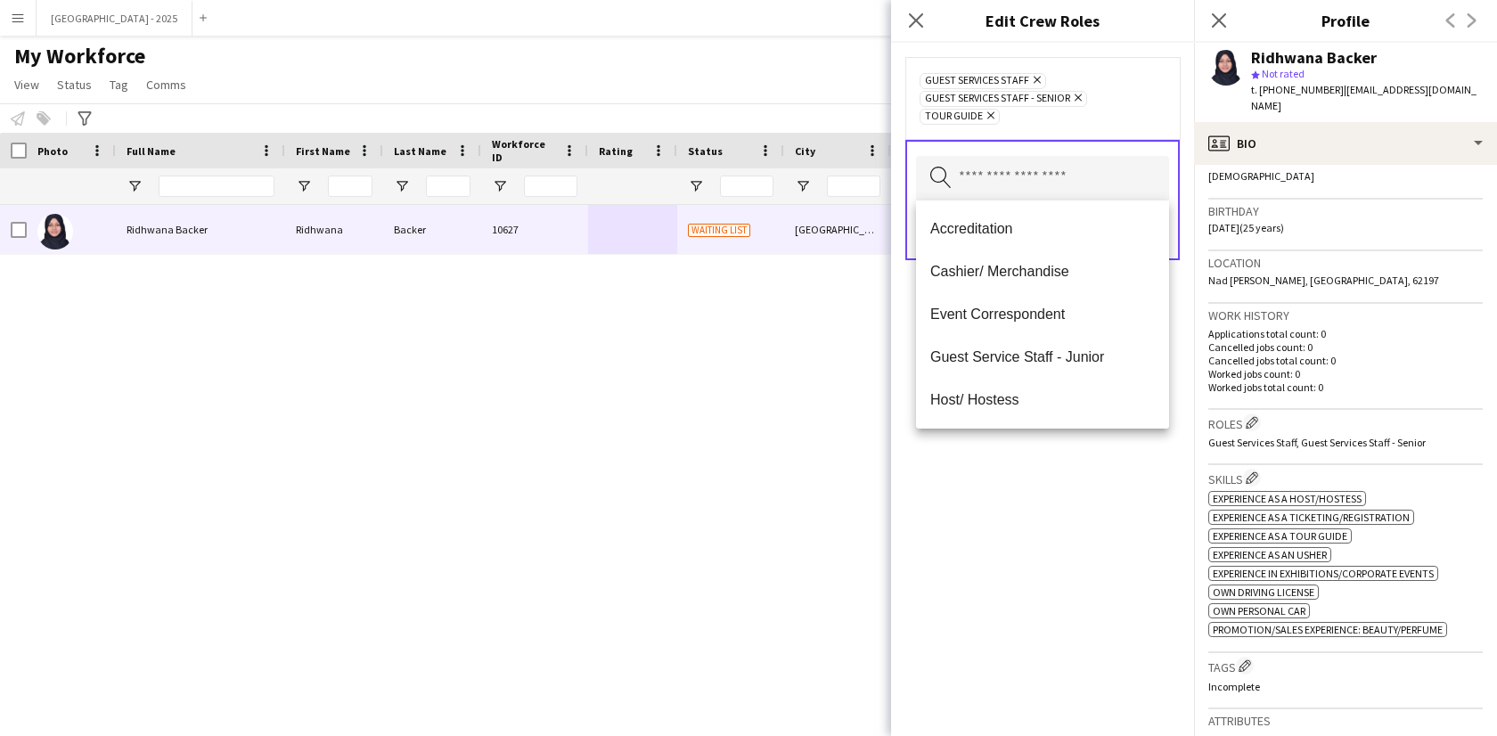
click at [1023, 487] on div "Guest Services Staff Remove Guest Services Staff - Senior Remove Tour Guide Rem…" at bounding box center [1042, 389] width 303 height 693
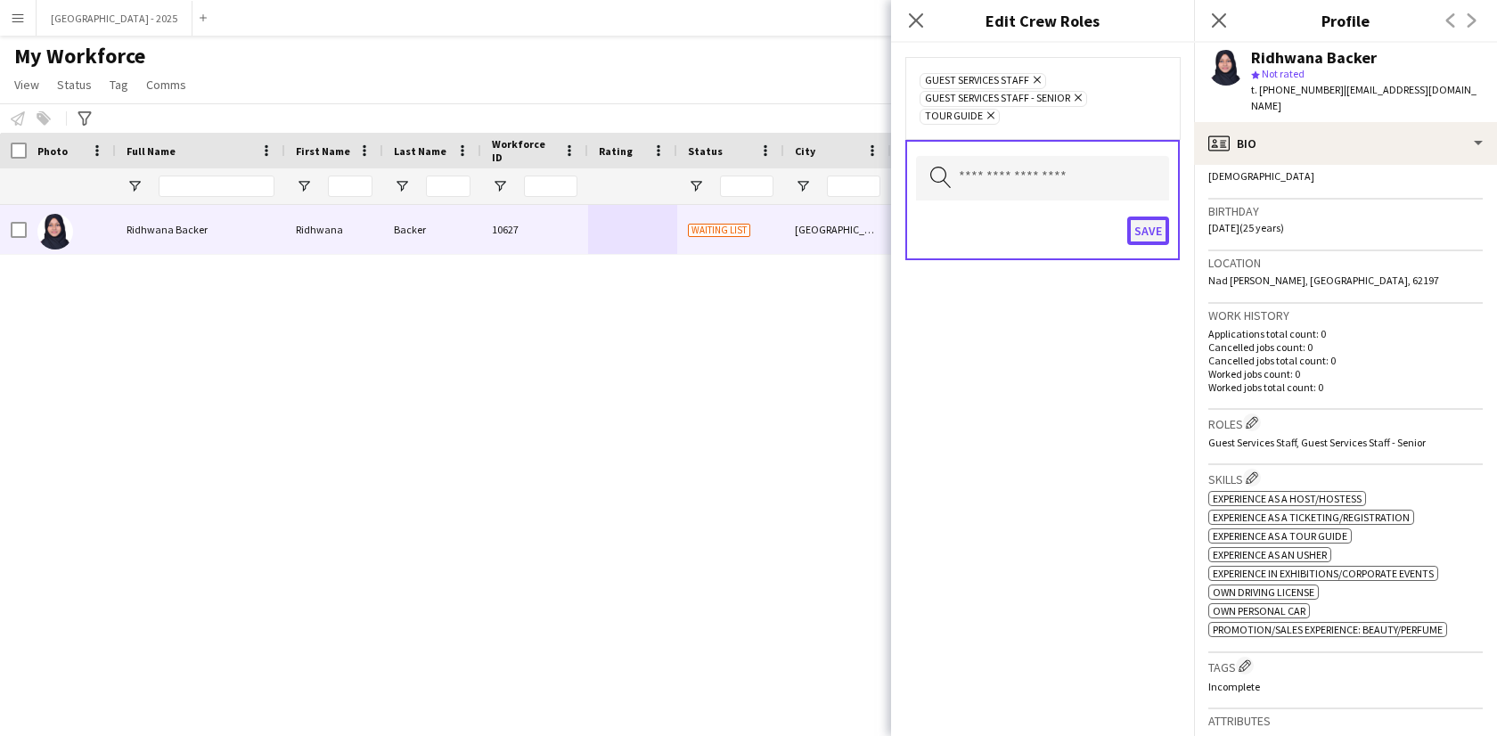
click at [1148, 237] on button "Save" at bounding box center [1148, 230] width 42 height 29
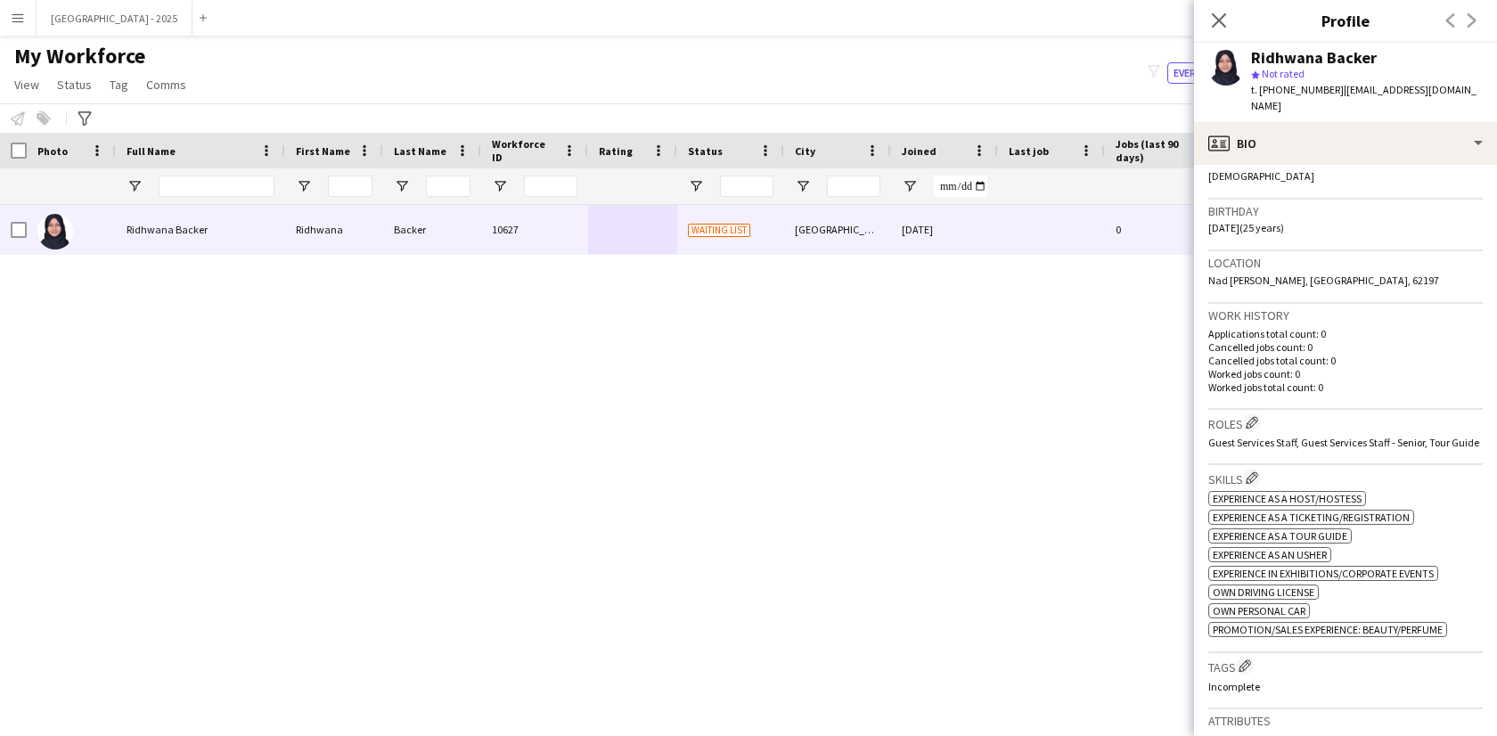
scroll to position [449, 0]
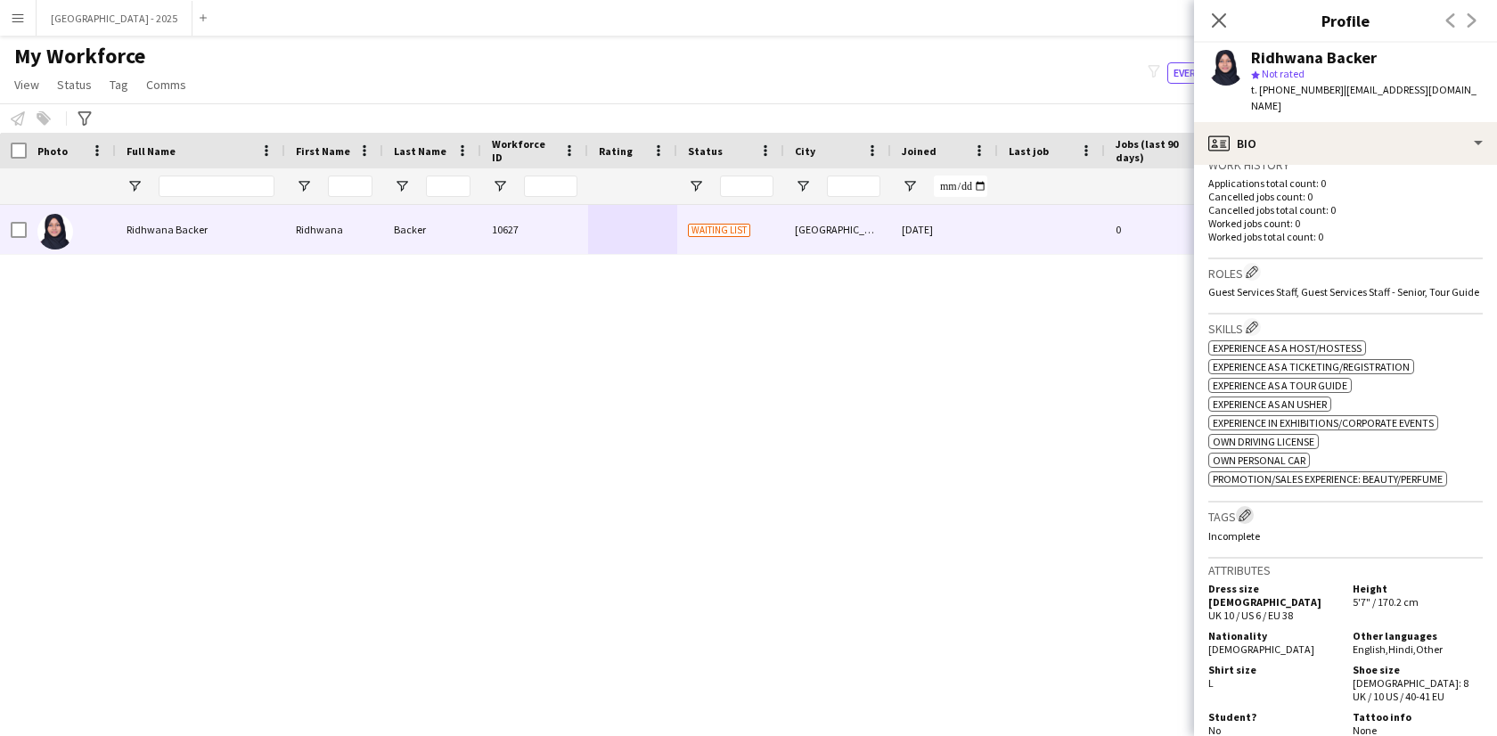
click at [1248, 517] on app-icon "Edit crew company tags" at bounding box center [1244, 515] width 12 height 12
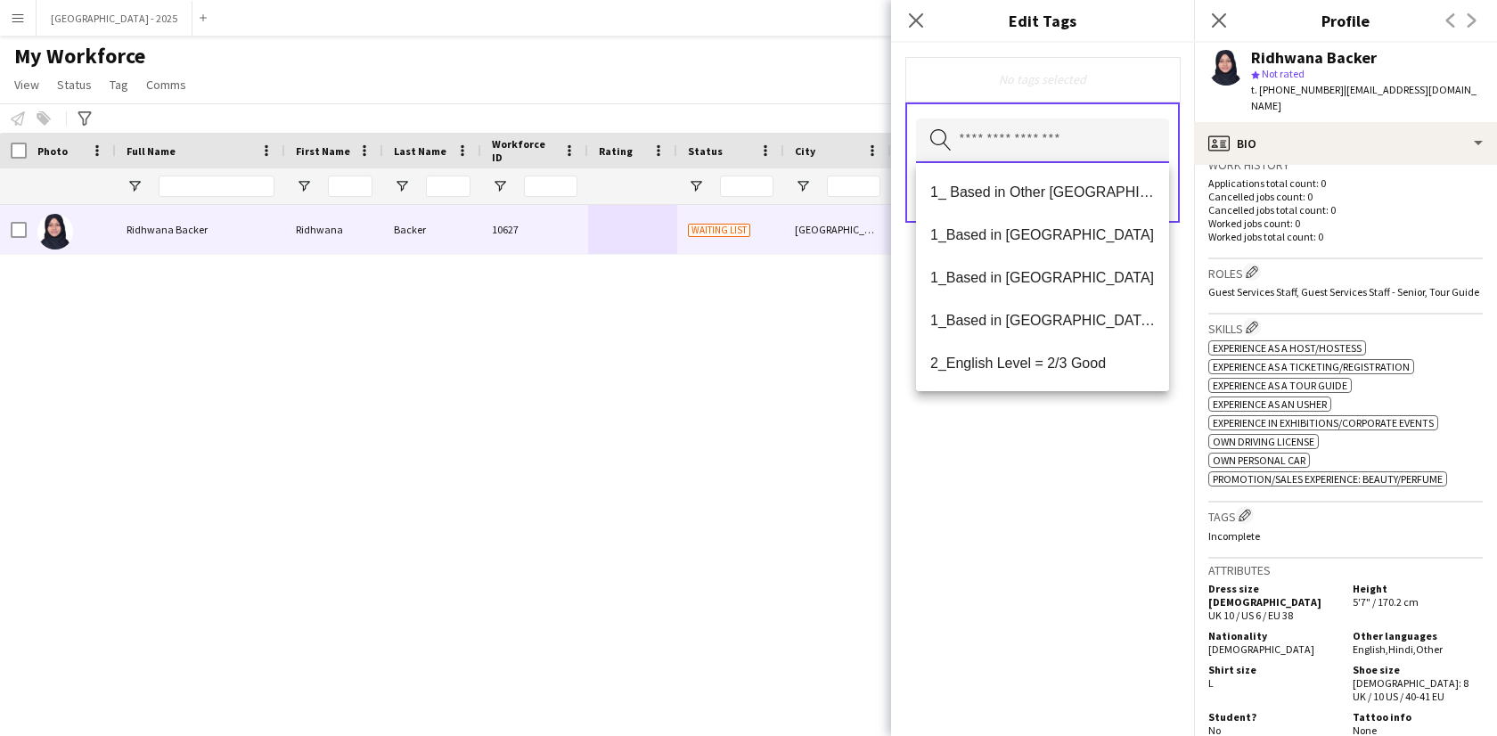
click at [1069, 153] on input "text" at bounding box center [1042, 140] width 253 height 45
click at [1066, 330] on mat-option "1_Based in [GEOGRAPHIC_DATA]/[GEOGRAPHIC_DATA]/Ajman" at bounding box center [1042, 319] width 253 height 43
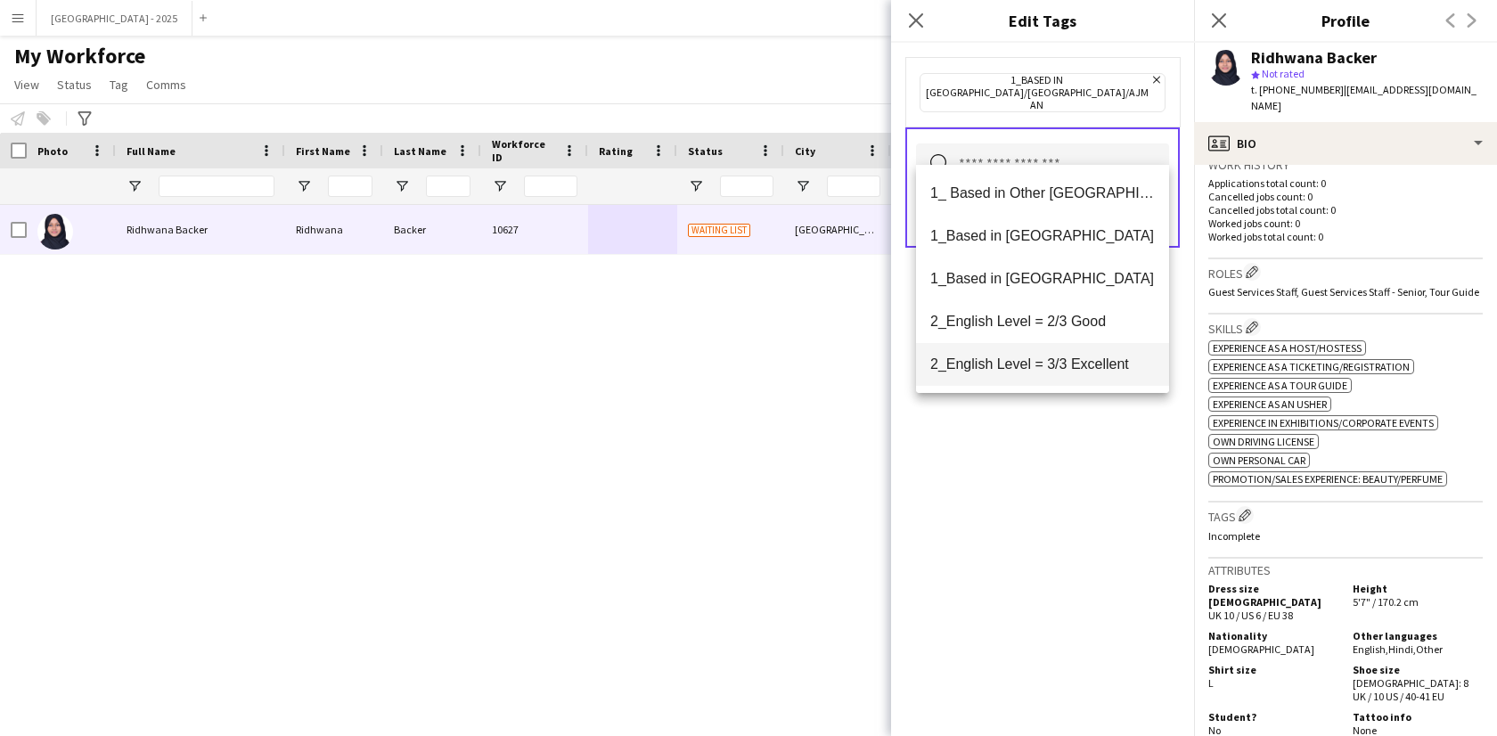
click at [1064, 363] on span "2_English Level = 3/3 Excellent" at bounding box center [1042, 363] width 225 height 17
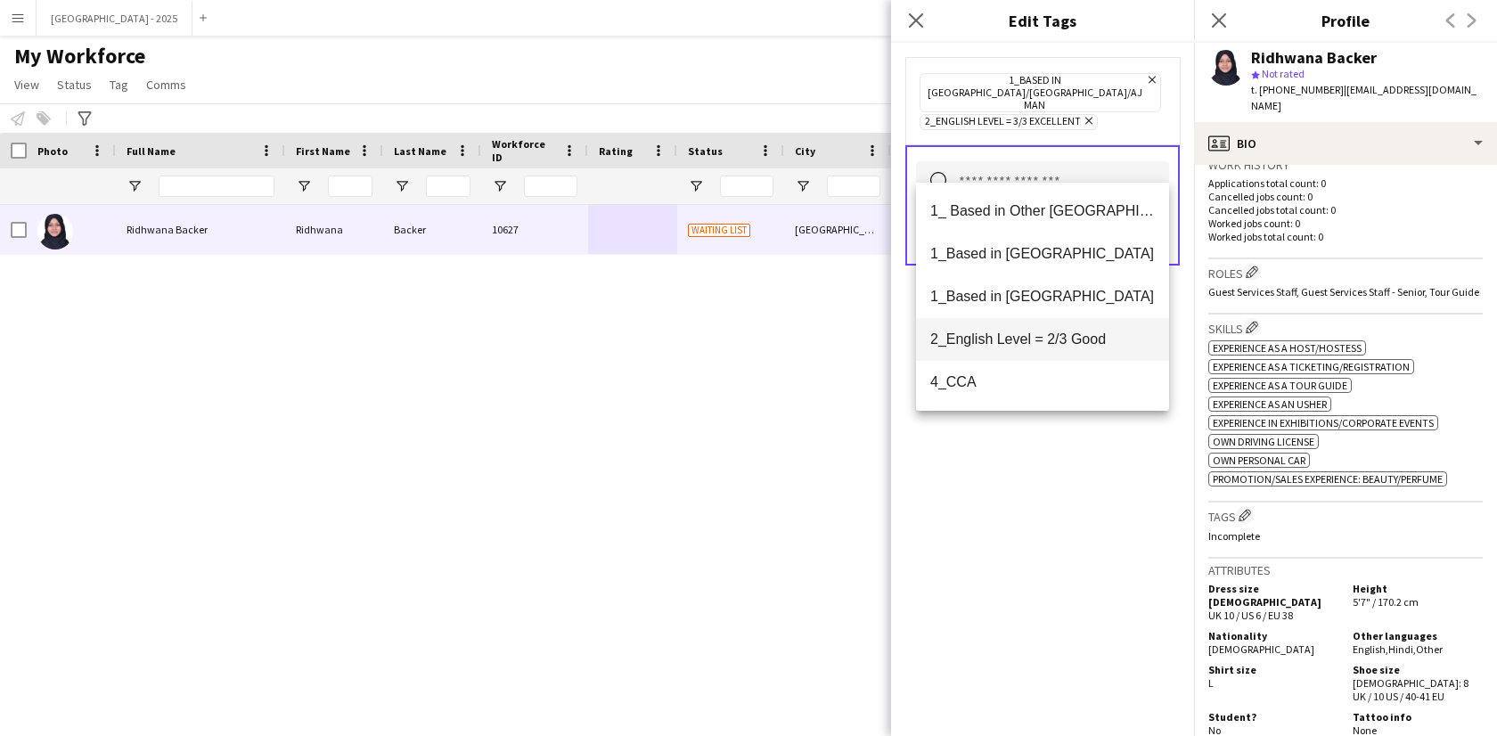
scroll to position [31, 0]
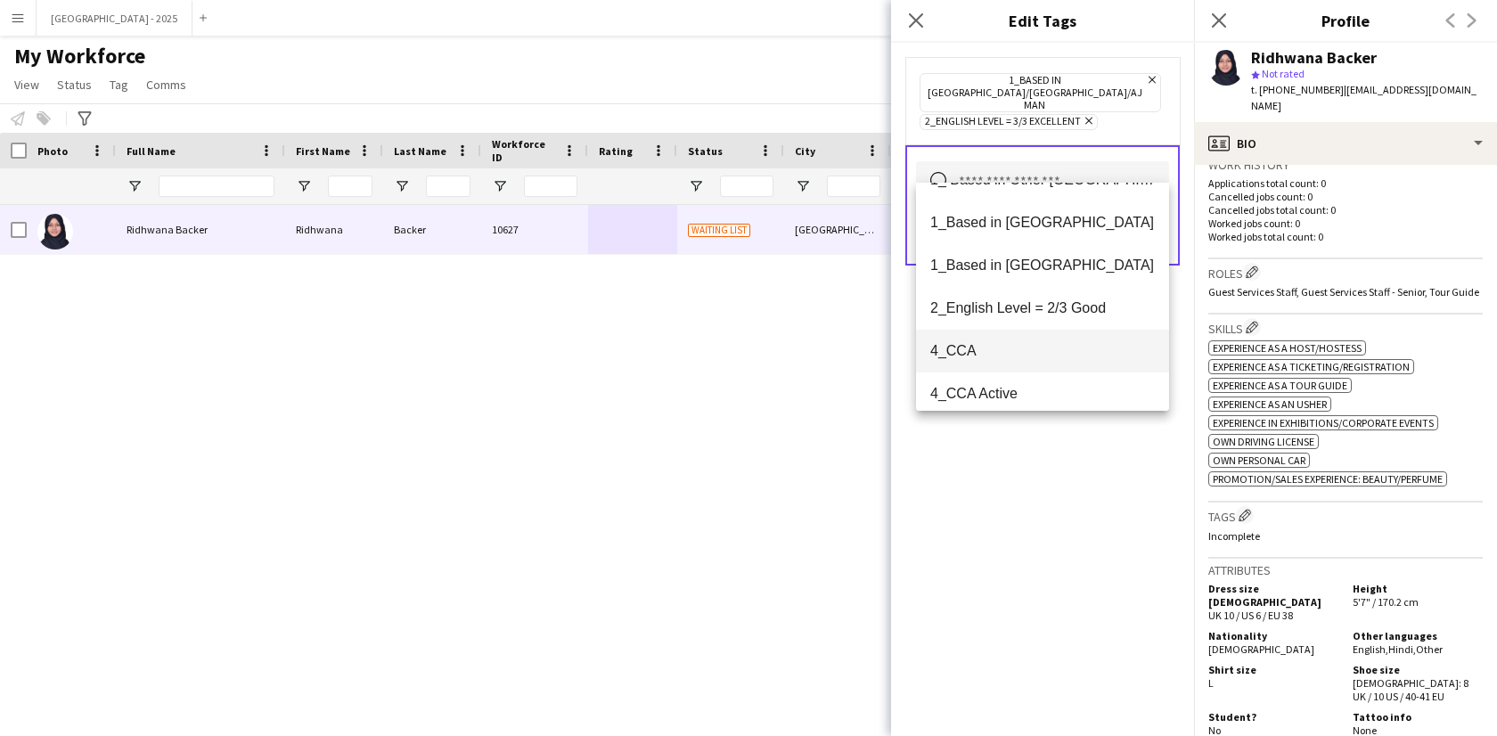
click at [1048, 351] on span "4_CCA" at bounding box center [1042, 350] width 225 height 17
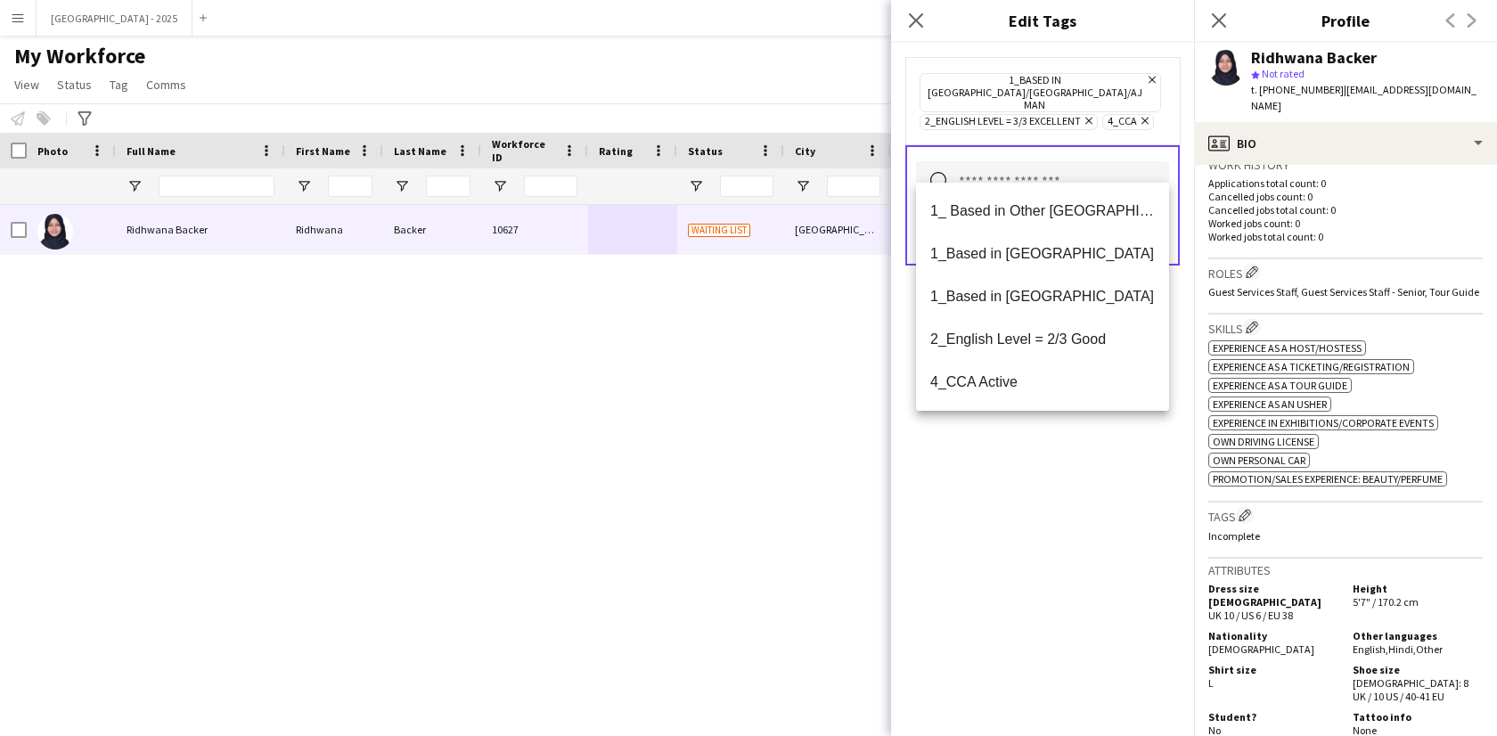
click at [1065, 475] on div "1_Based in [GEOGRAPHIC_DATA]/[GEOGRAPHIC_DATA]/Ajman Remove 2_English Level = 3…" at bounding box center [1042, 389] width 303 height 693
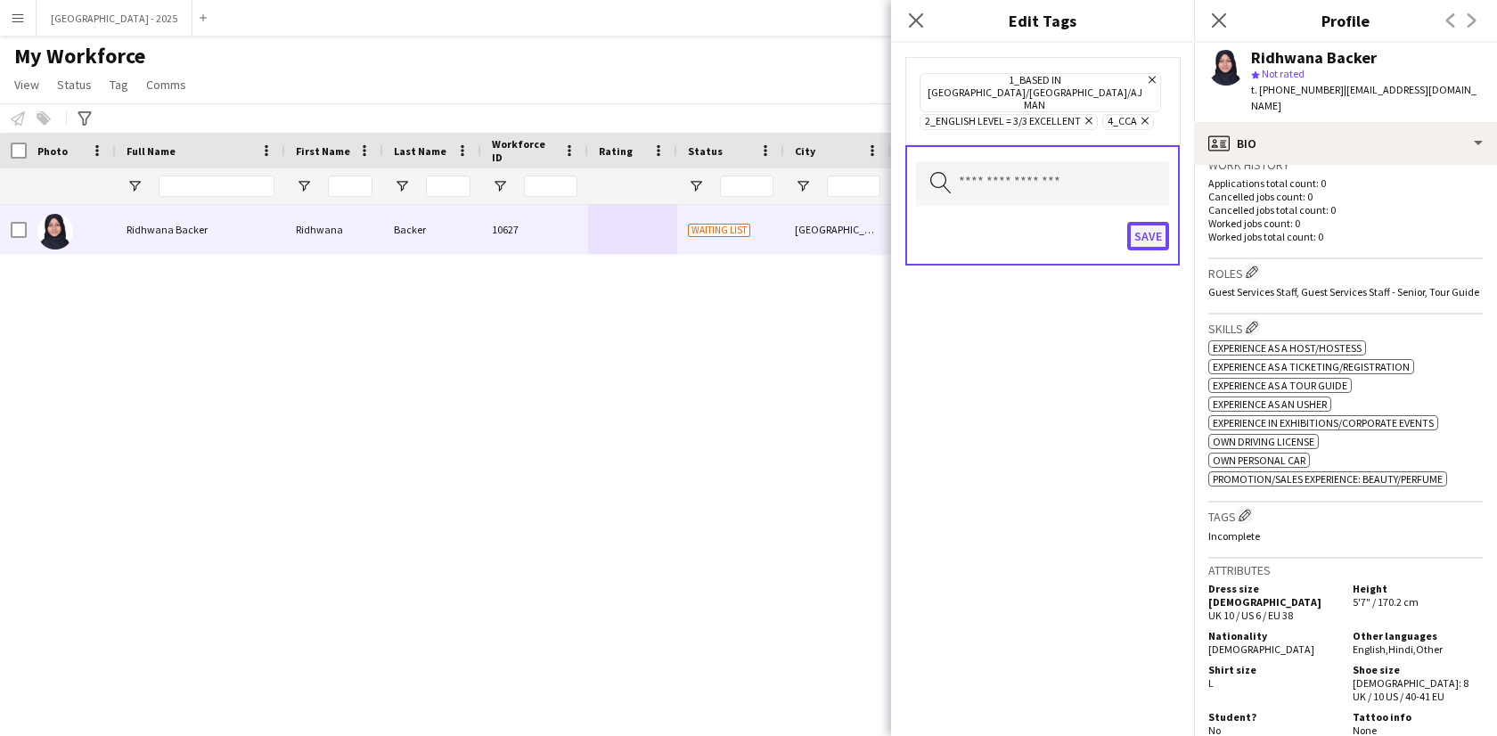
click at [1167, 222] on button "Save" at bounding box center [1148, 236] width 42 height 29
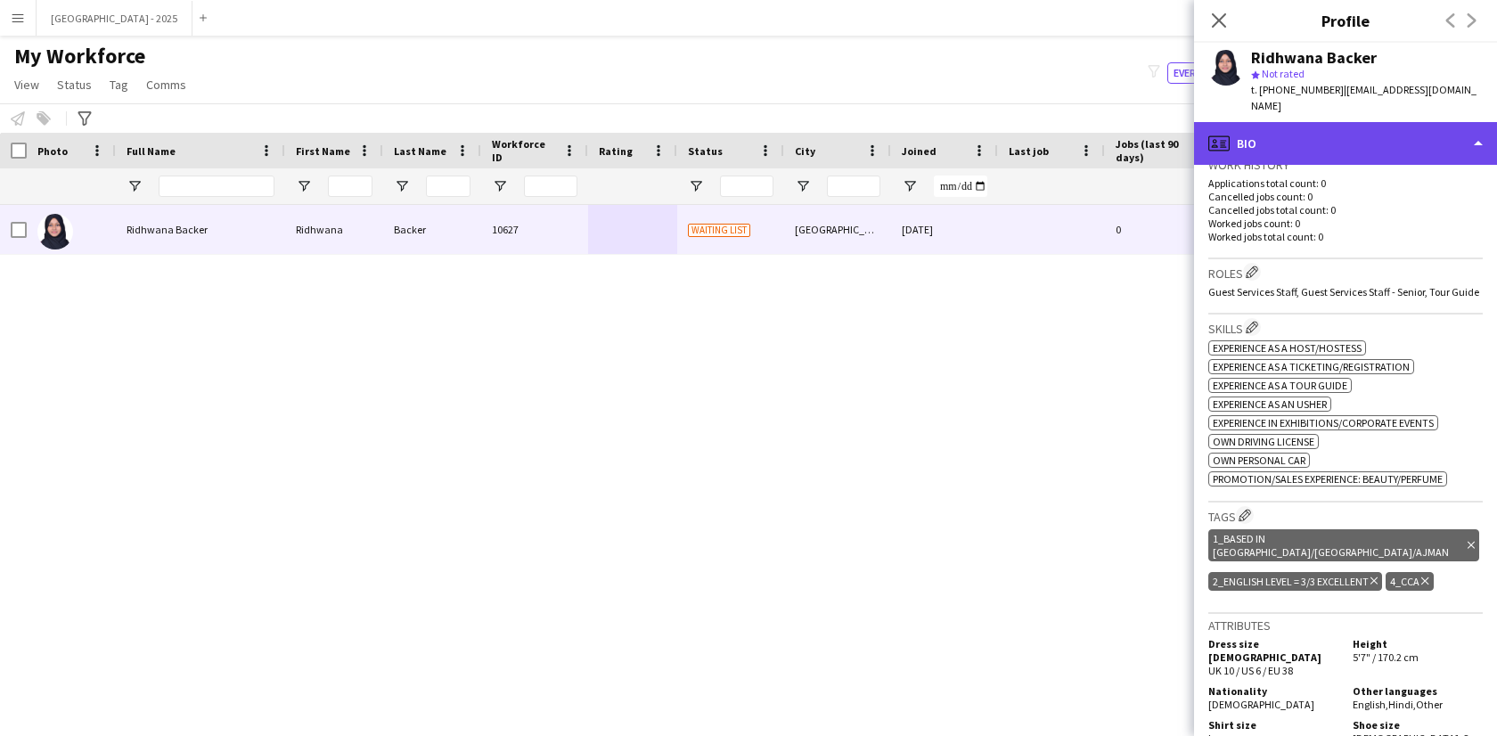
click at [1353, 143] on div "profile Bio" at bounding box center [1345, 143] width 303 height 43
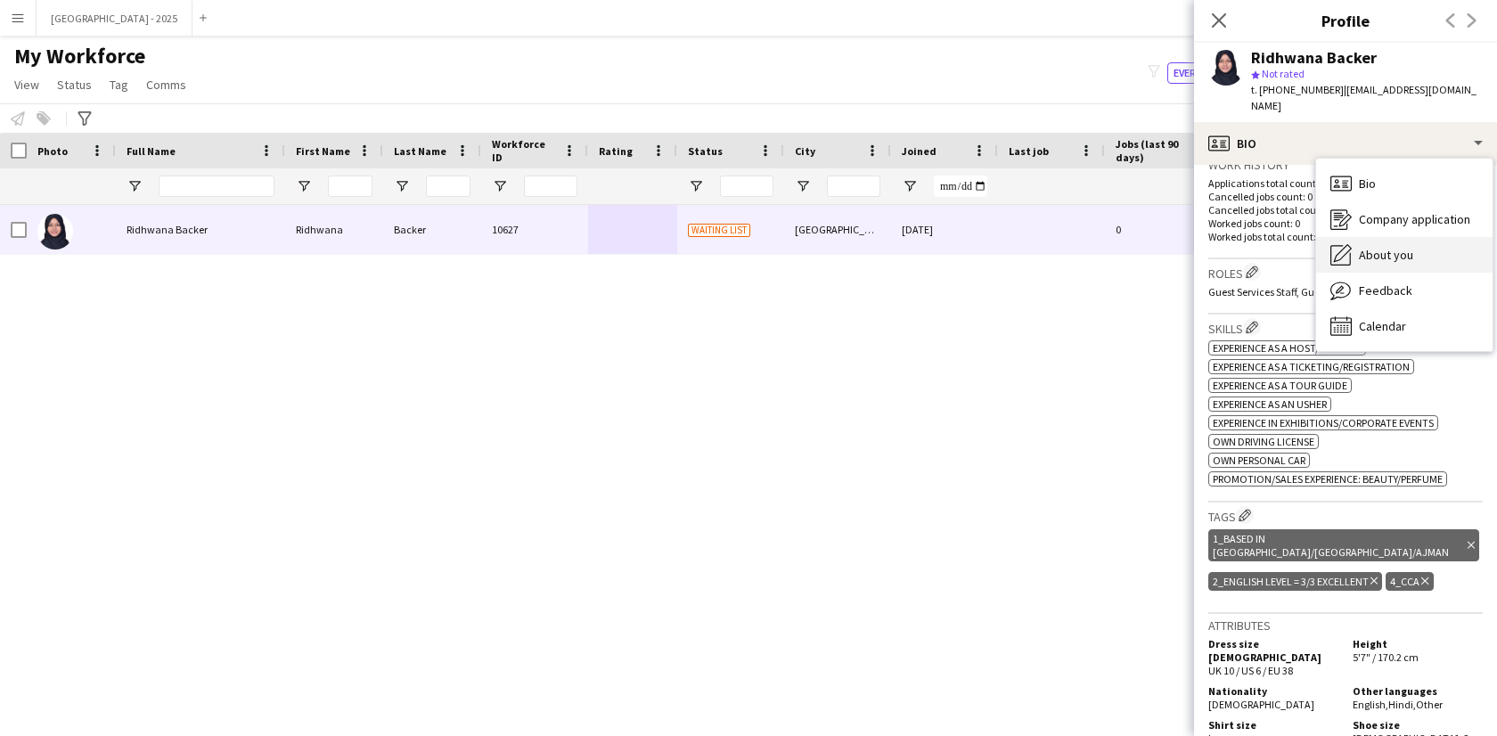
click at [1367, 247] on span "About you" at bounding box center [1386, 255] width 54 height 16
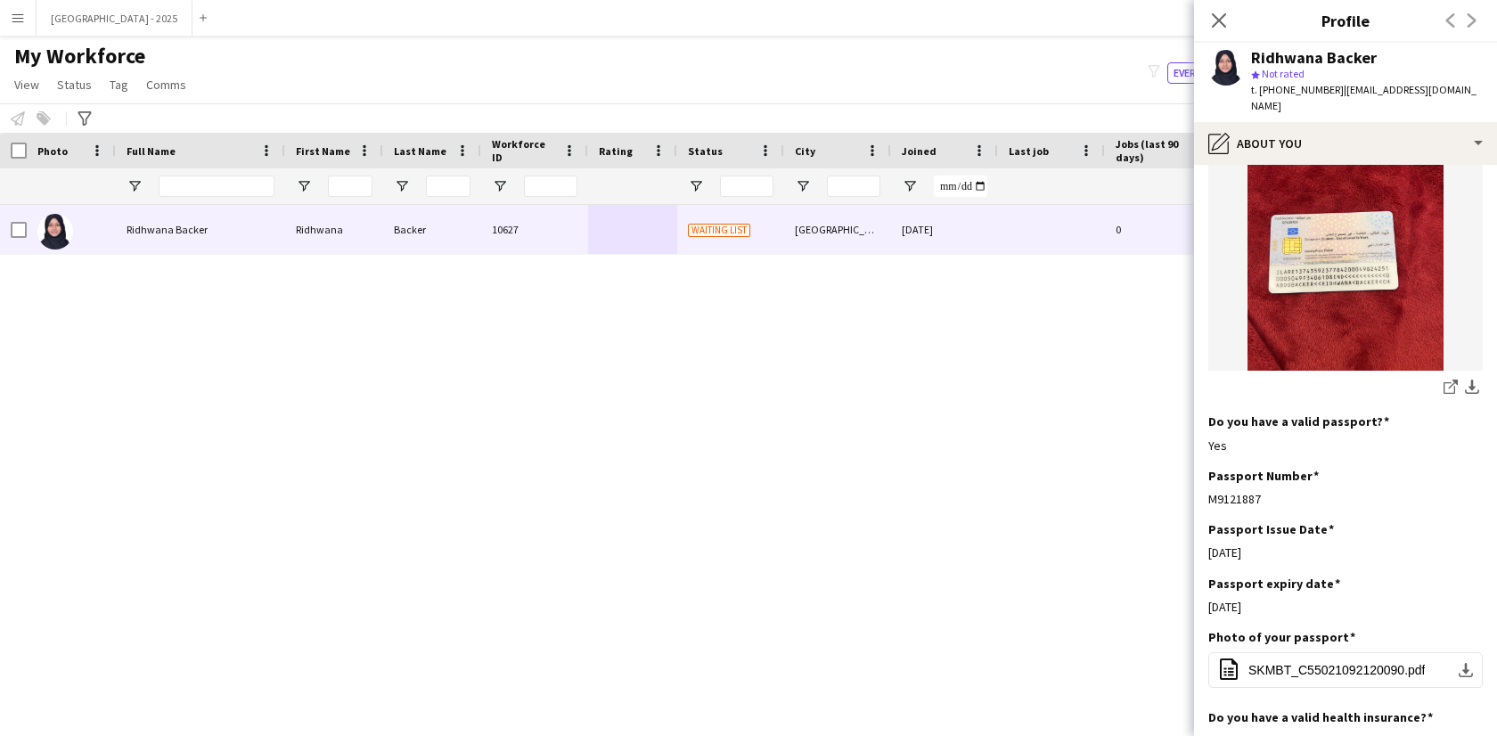
scroll to position [1304, 0]
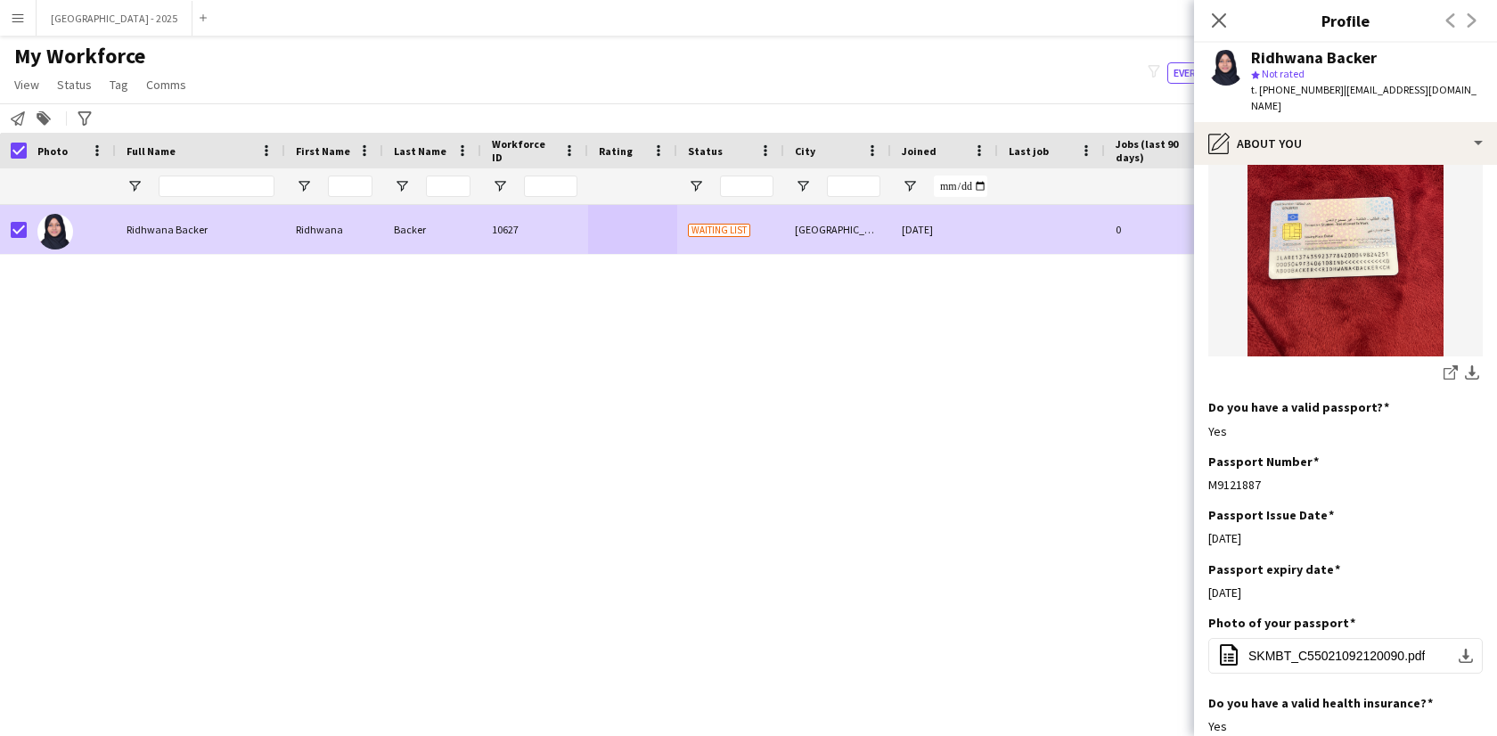
click at [64, 78] on span "Status" at bounding box center [74, 85] width 35 height 16
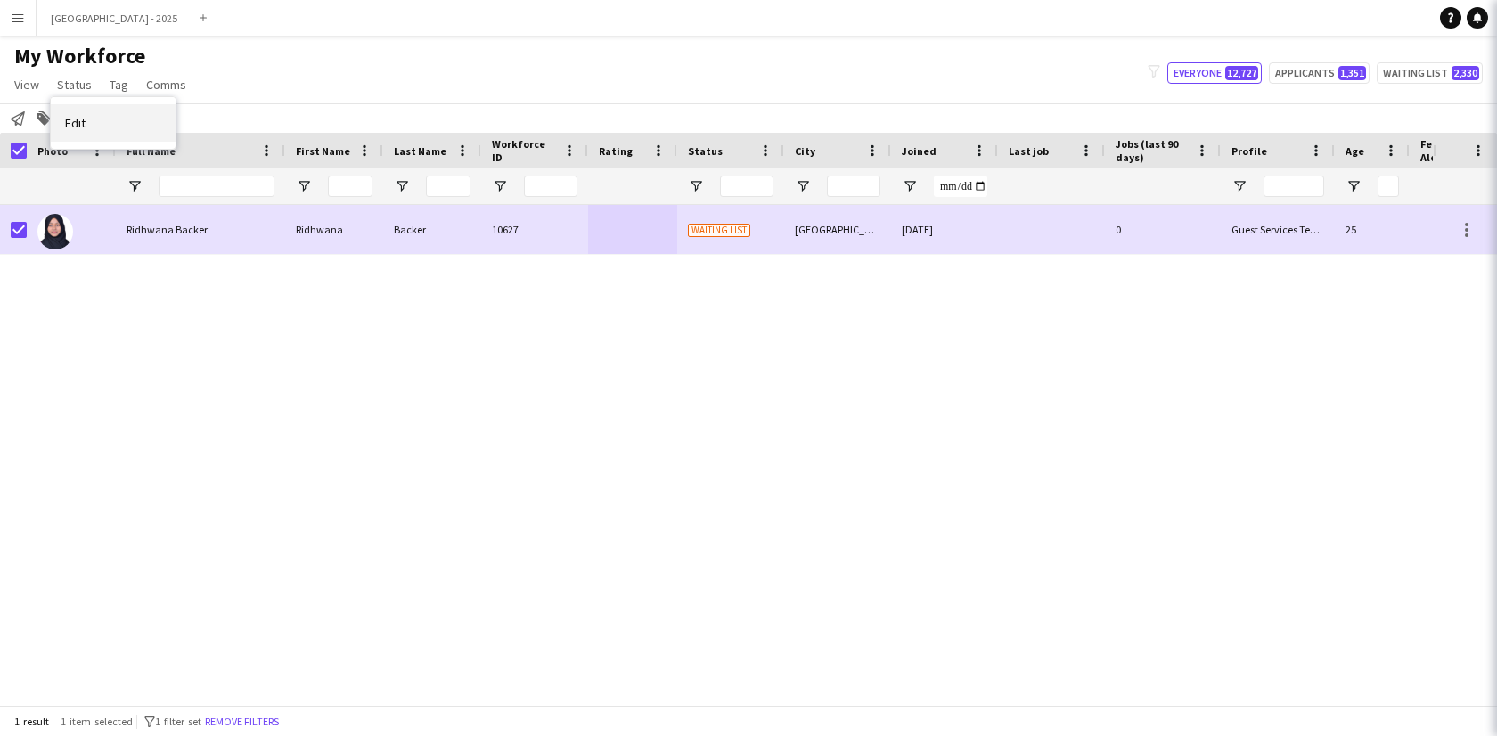
click at [126, 122] on link "Edit" at bounding box center [113, 122] width 125 height 37
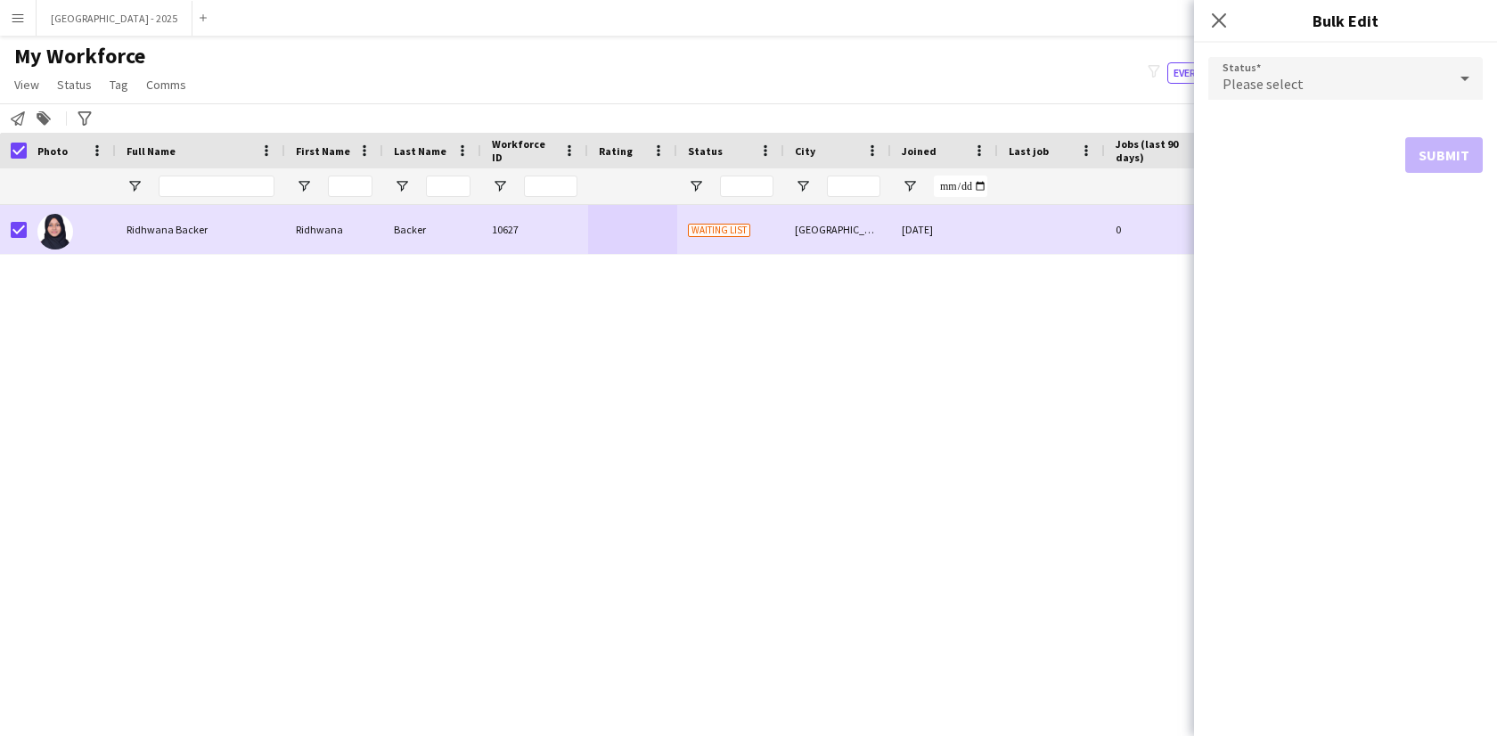
click at [1334, 85] on div "Please select" at bounding box center [1327, 78] width 239 height 43
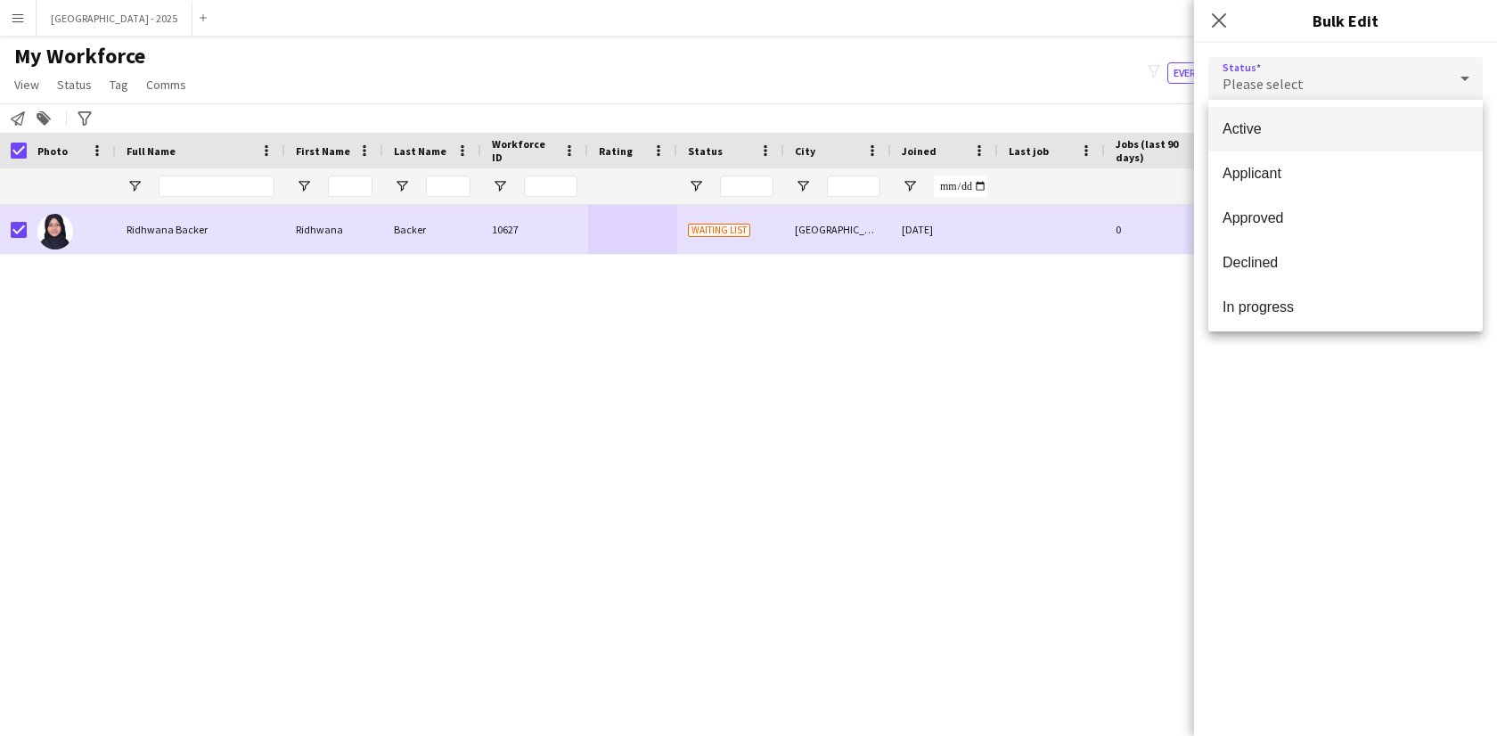
click at [1306, 131] on span "Active" at bounding box center [1345, 128] width 246 height 17
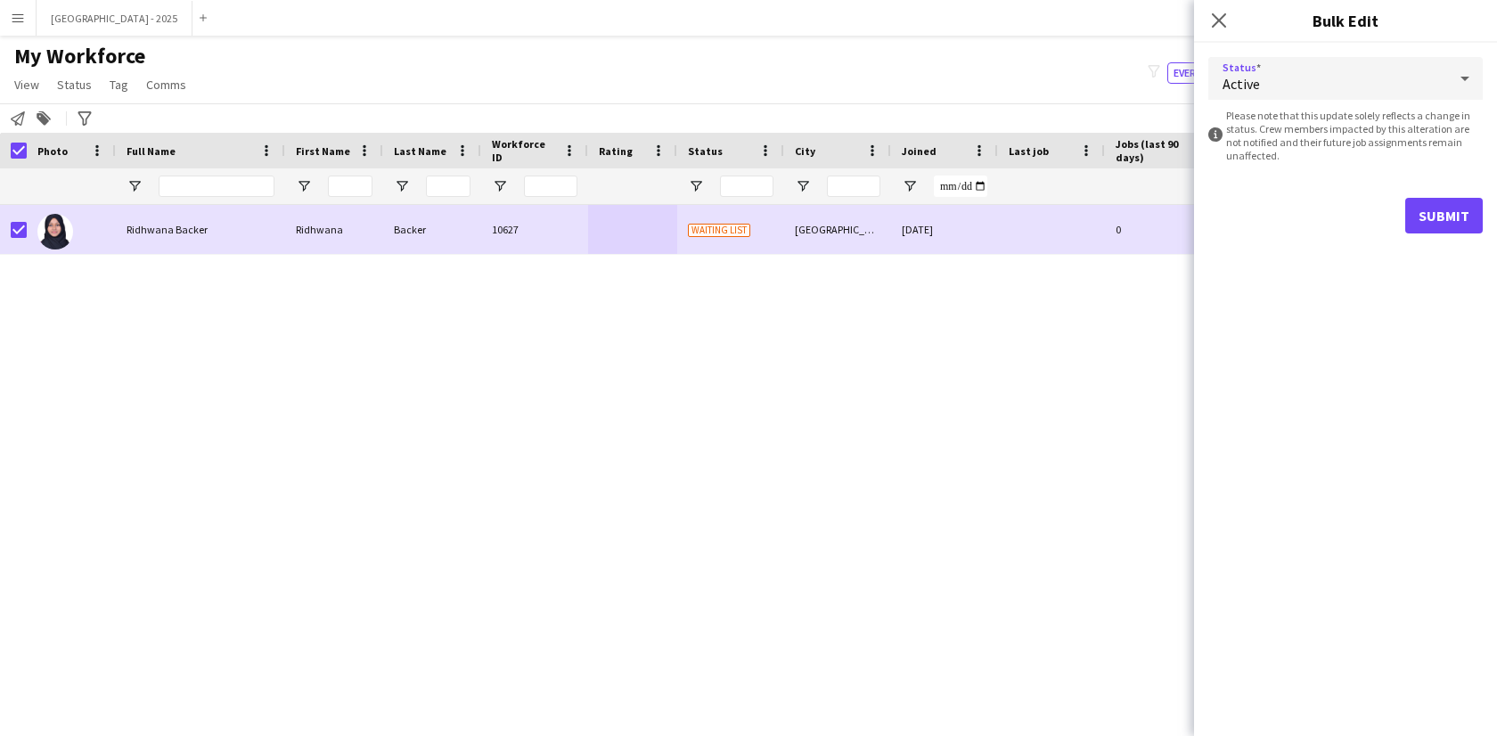
click at [1476, 188] on form "Status Active information-circle Please note that this update solely reflects a…" at bounding box center [1345, 145] width 274 height 205
click at [1432, 199] on button "Submit" at bounding box center [1444, 216] width 78 height 36
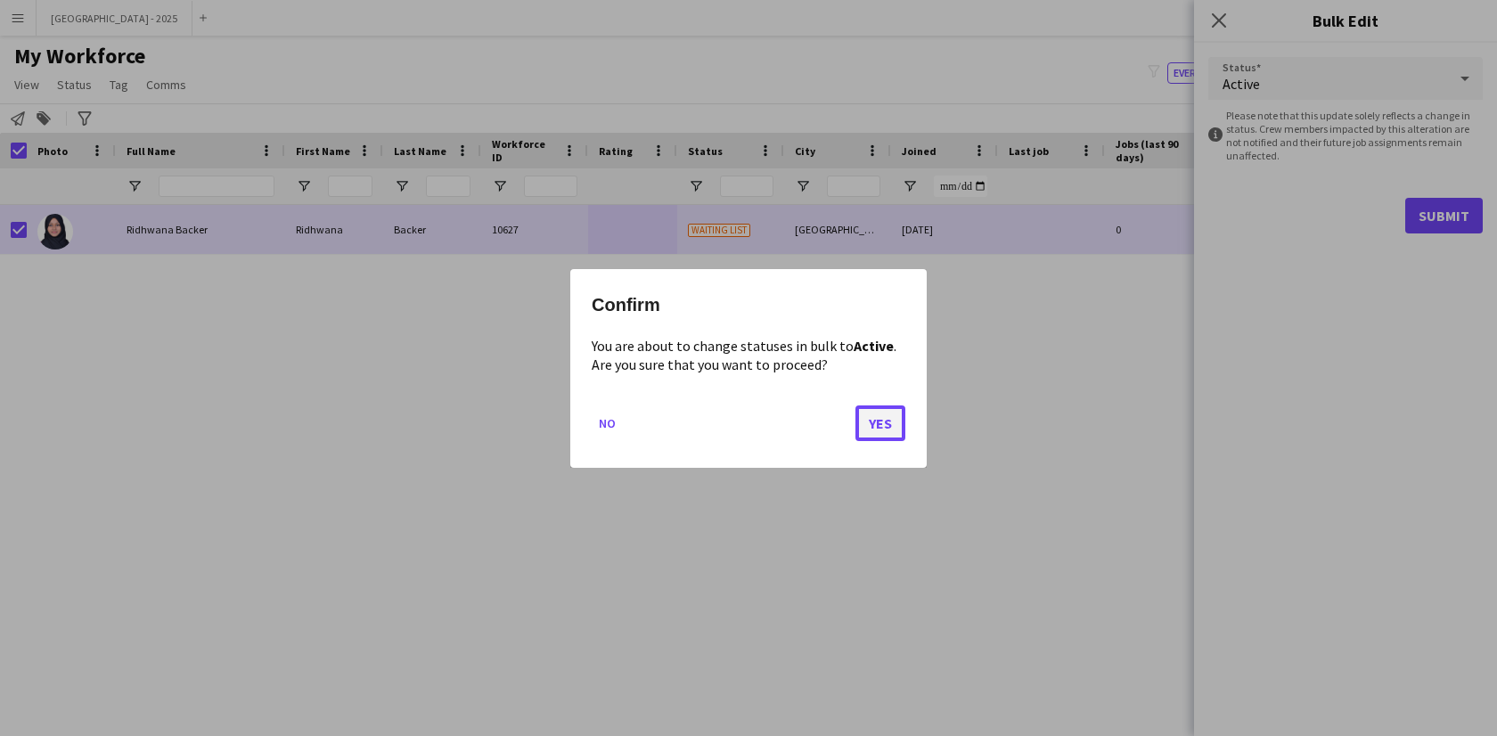
click at [879, 427] on button "Yes" at bounding box center [880, 422] width 50 height 36
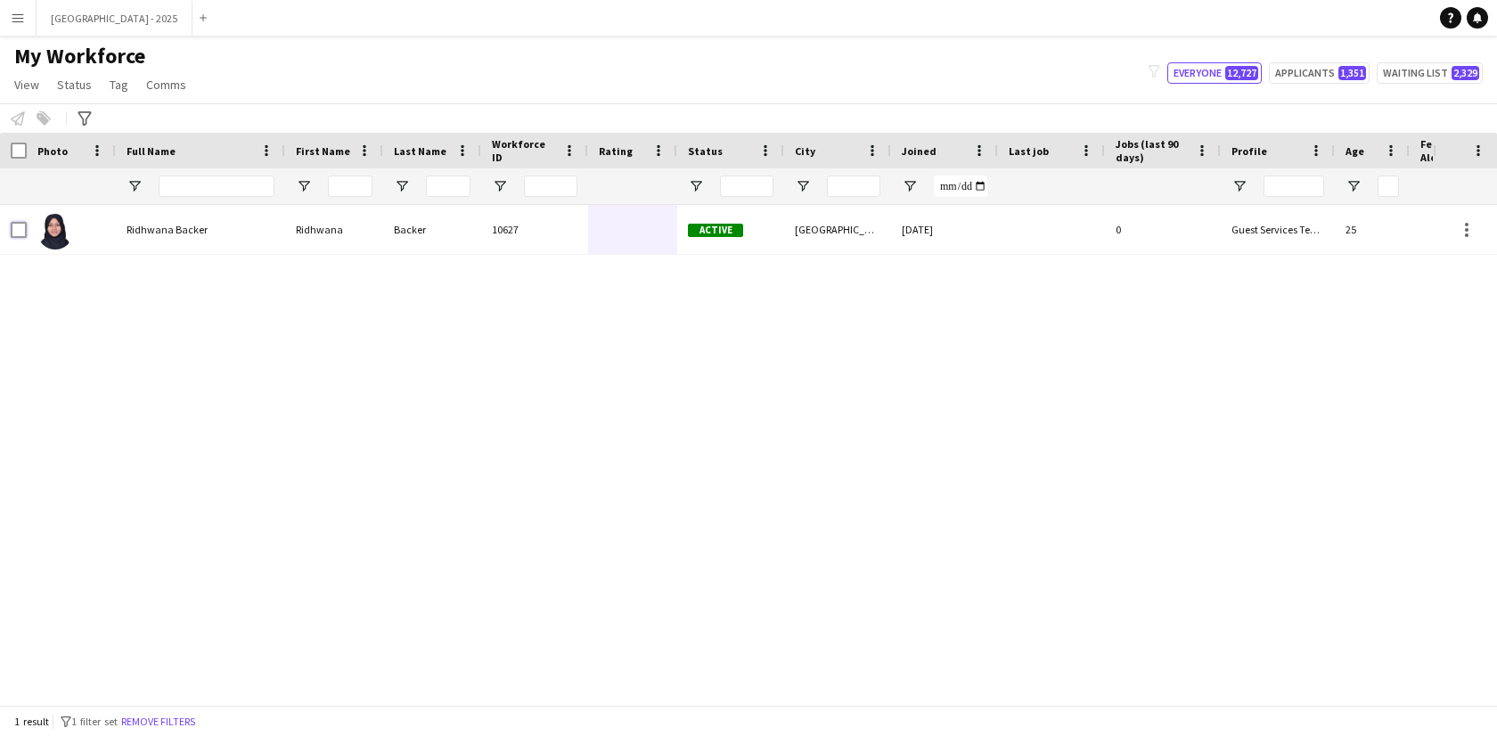
scroll to position [0, 387]
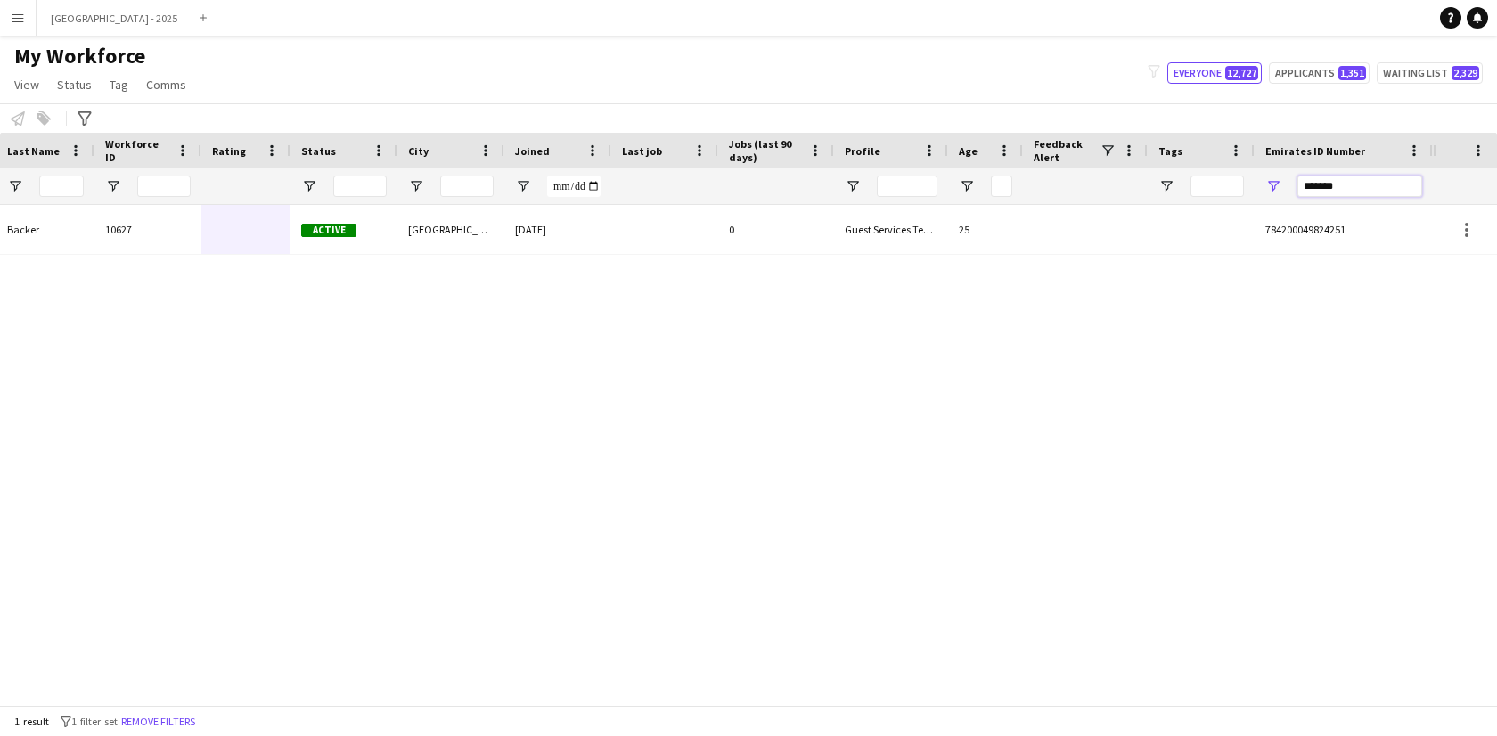
click at [1338, 182] on input "*******" at bounding box center [1359, 186] width 125 height 21
paste input "Emirates ID Number Filter Input"
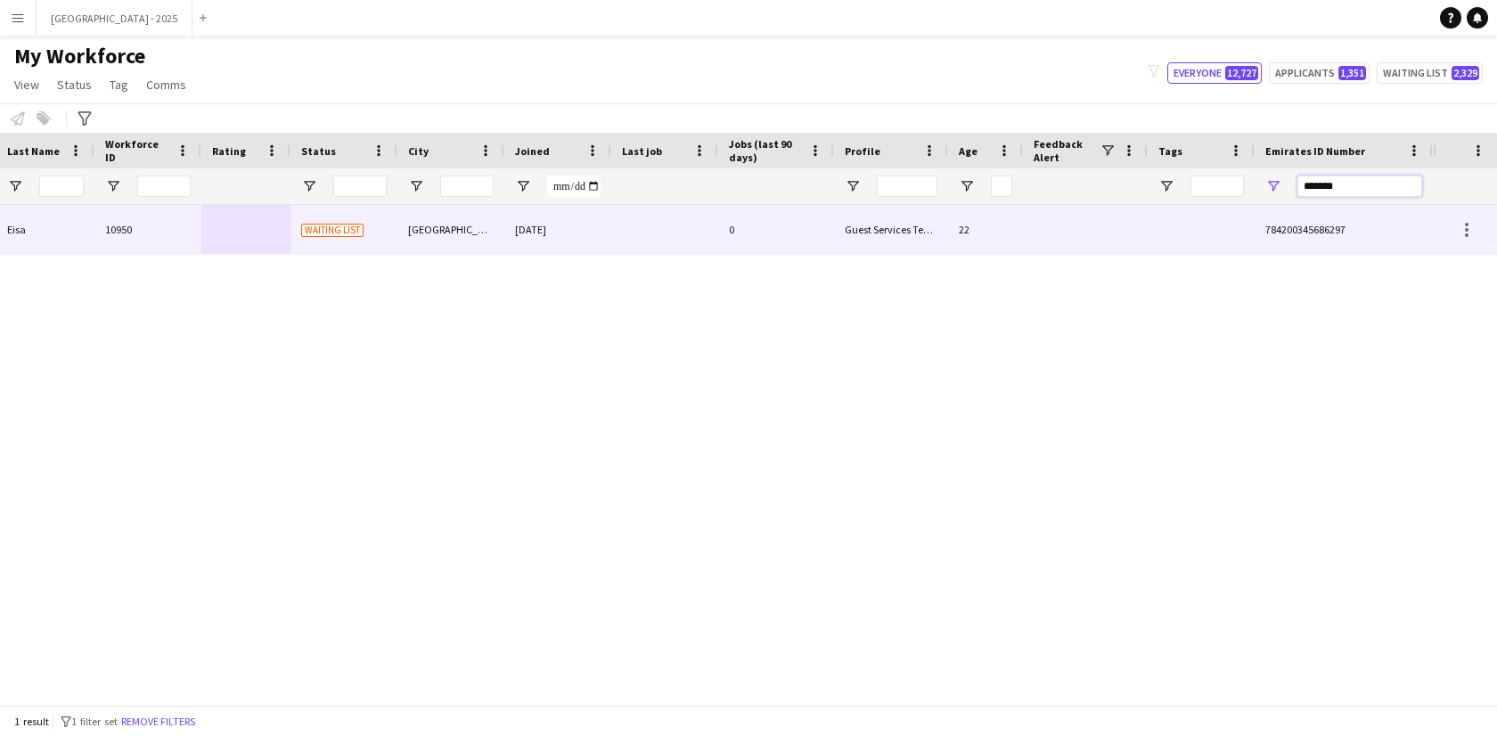
type input "*******"
click at [855, 252] on div "Guest Services Team" at bounding box center [891, 229] width 114 height 49
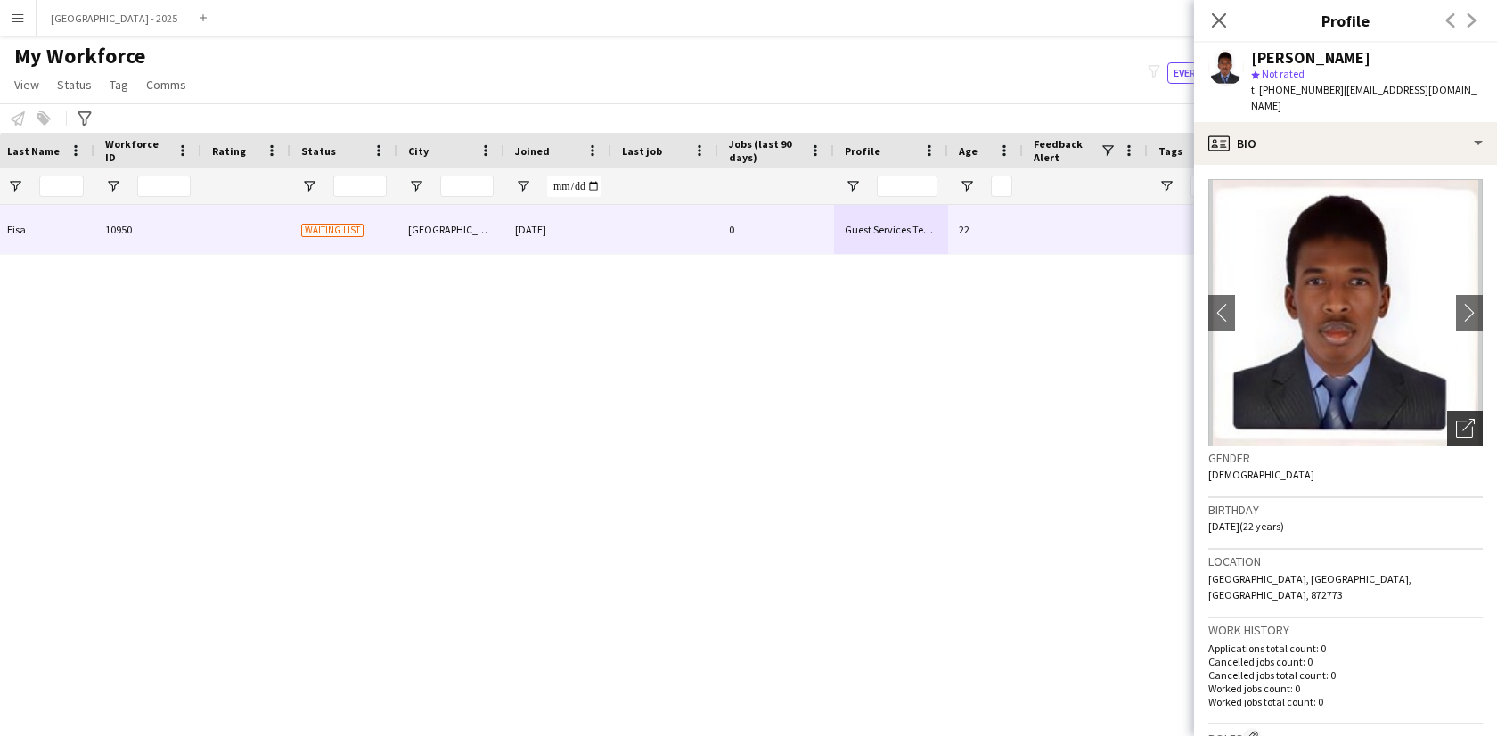
click at [1462, 414] on div "Open photos pop-in" at bounding box center [1465, 429] width 36 height 36
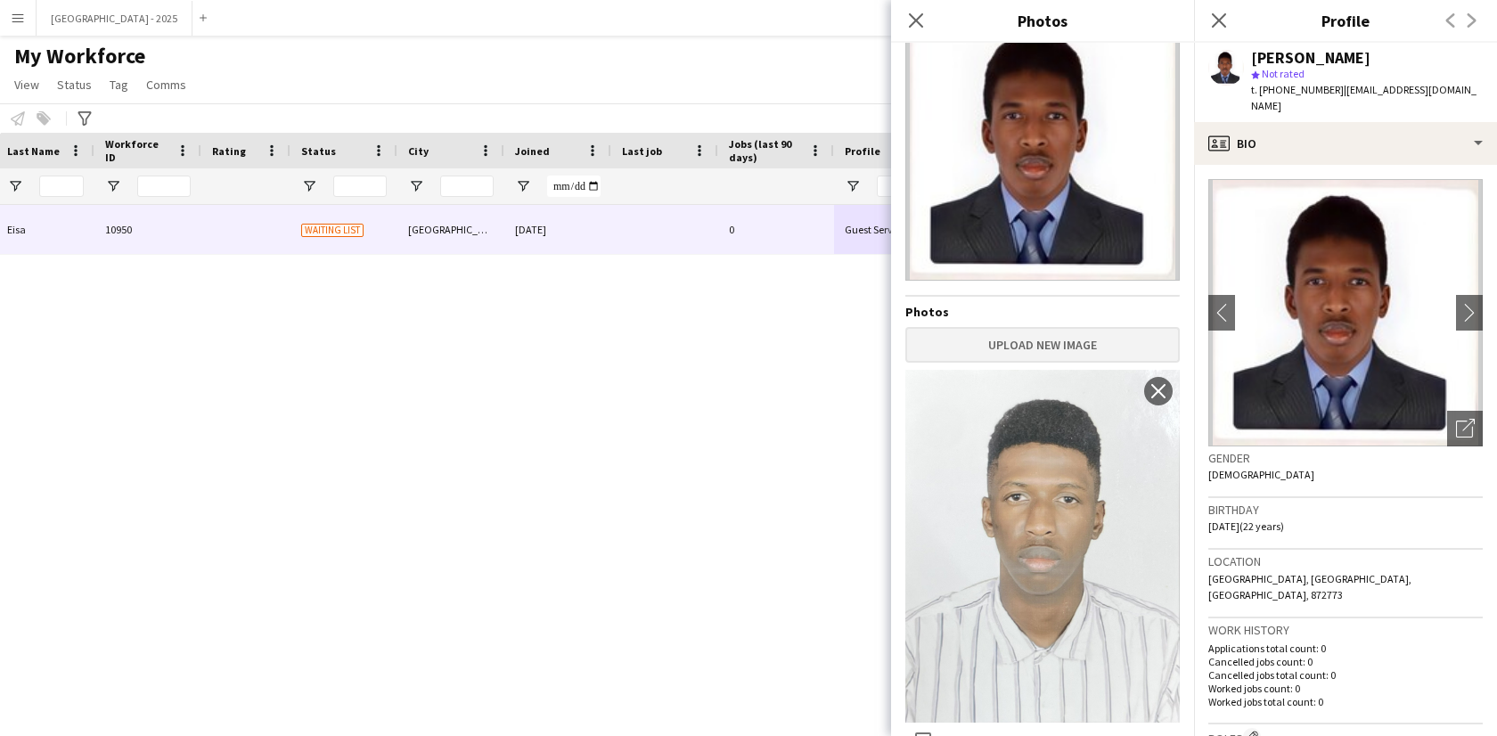
scroll to position [62, 0]
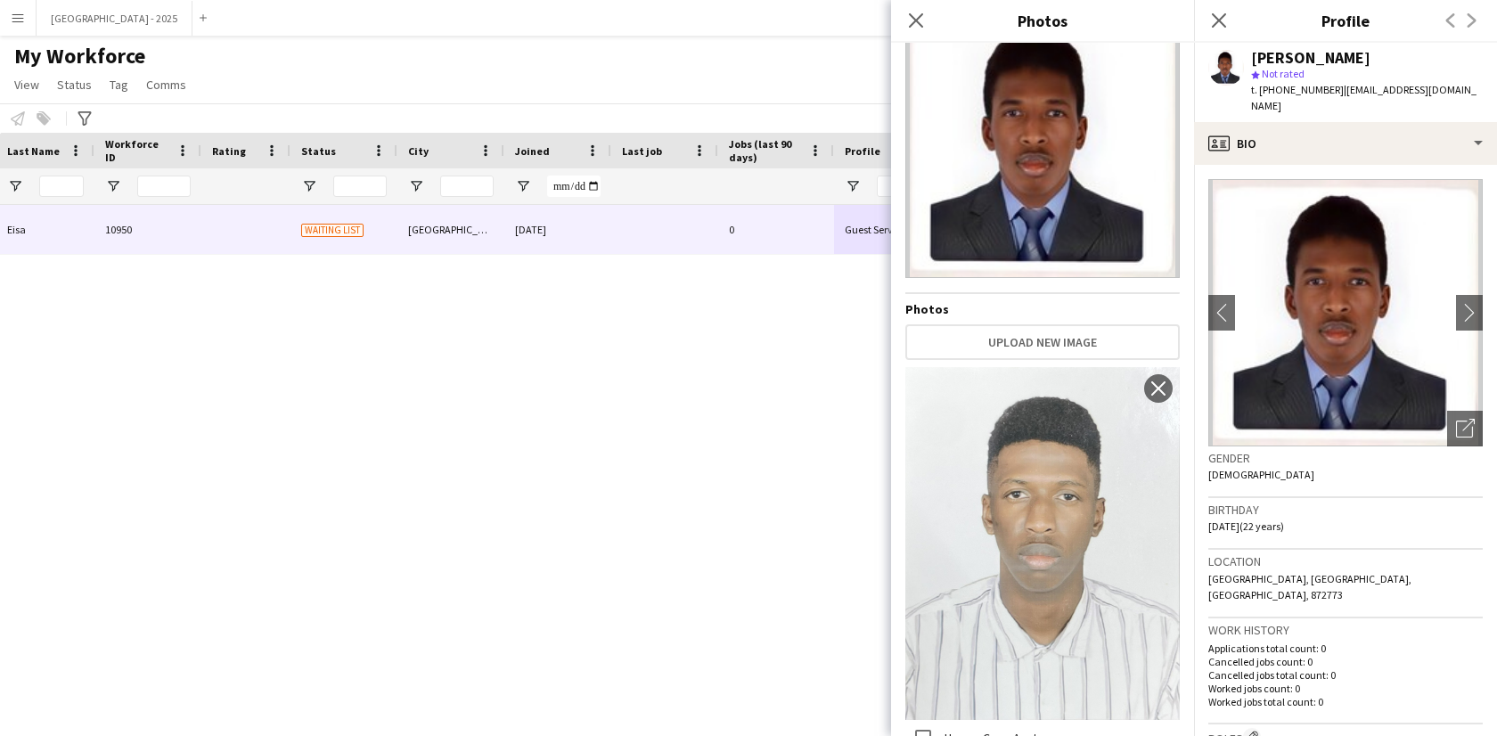
click at [1359, 464] on div "Gender [DEMOGRAPHIC_DATA]" at bounding box center [1345, 472] width 274 height 52
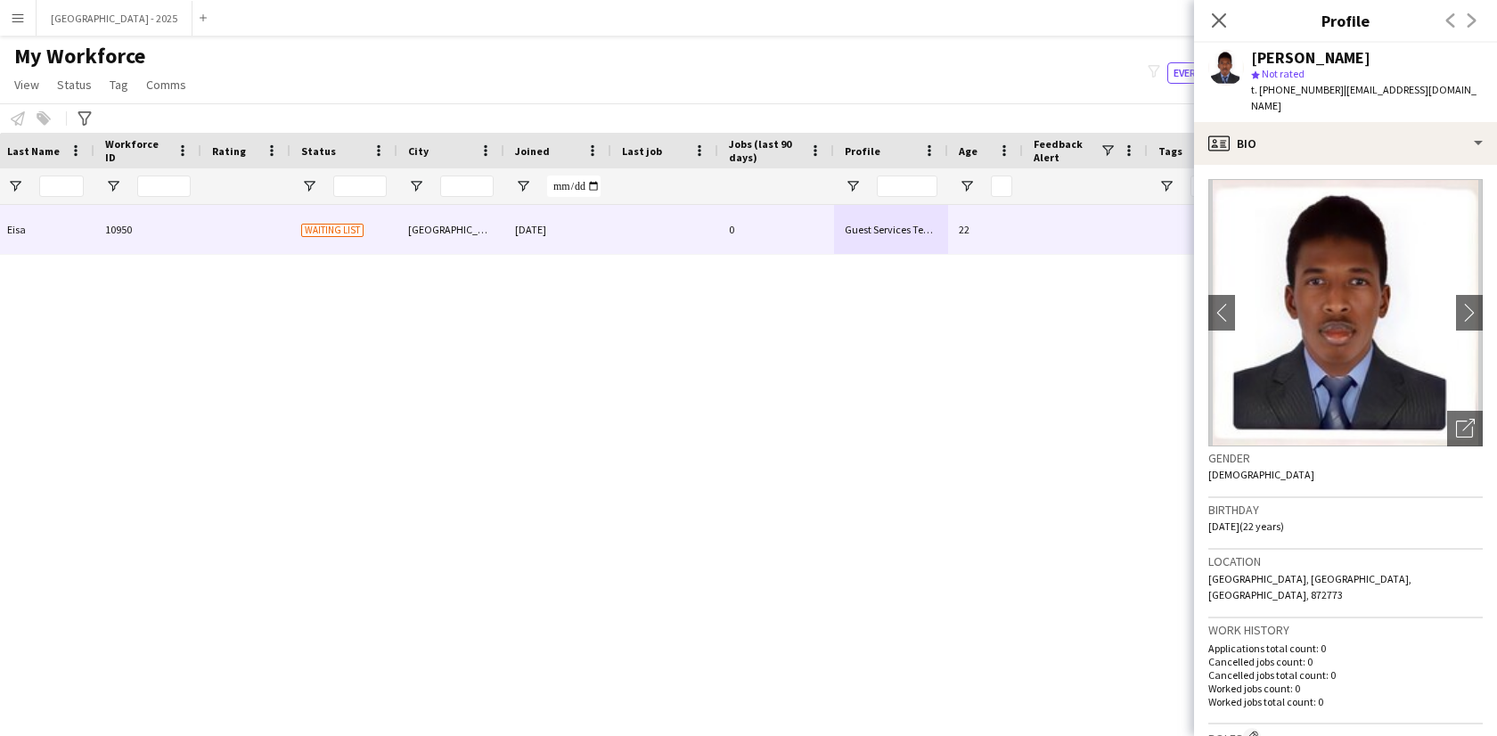
click at [1260, 184] on img at bounding box center [1345, 312] width 274 height 267
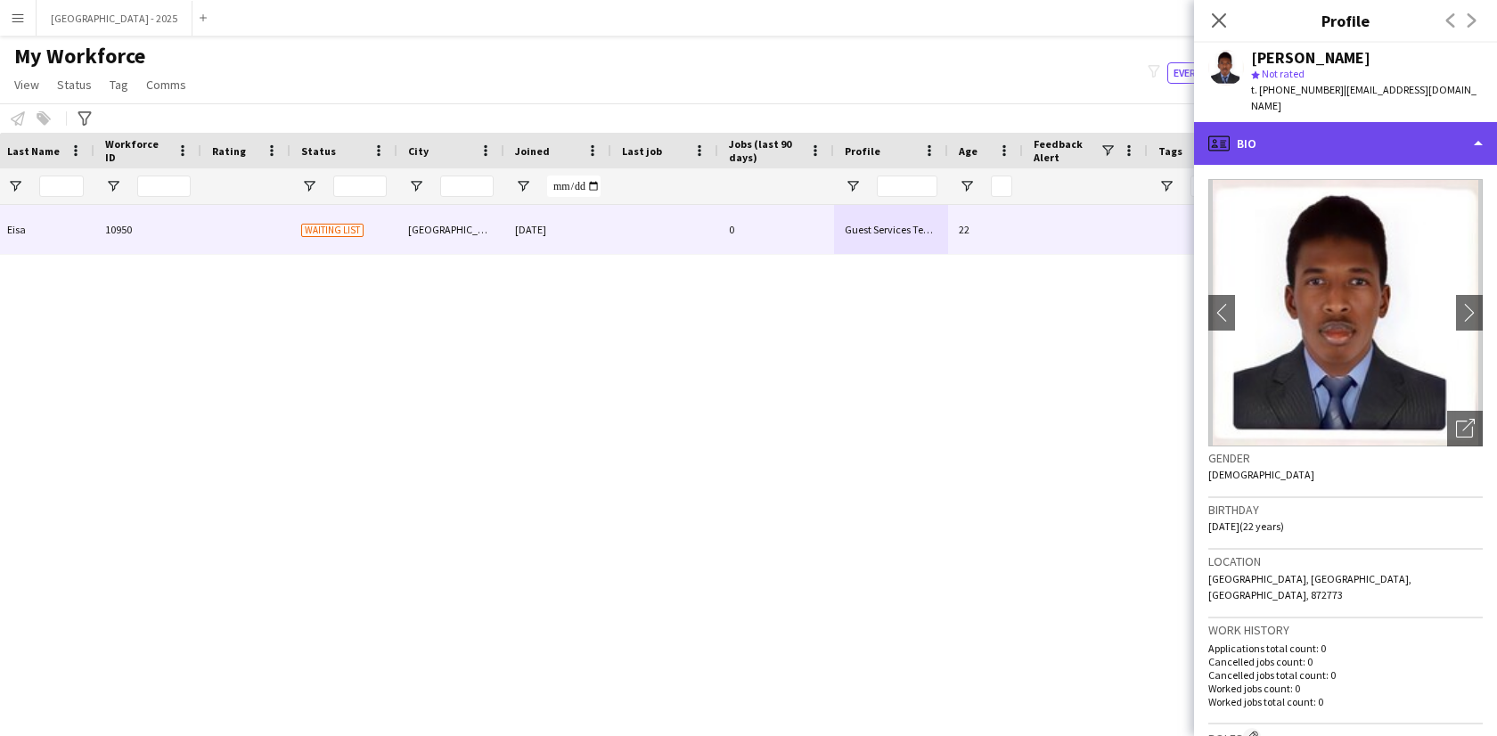
click at [1269, 135] on div "profile Bio" at bounding box center [1345, 143] width 303 height 43
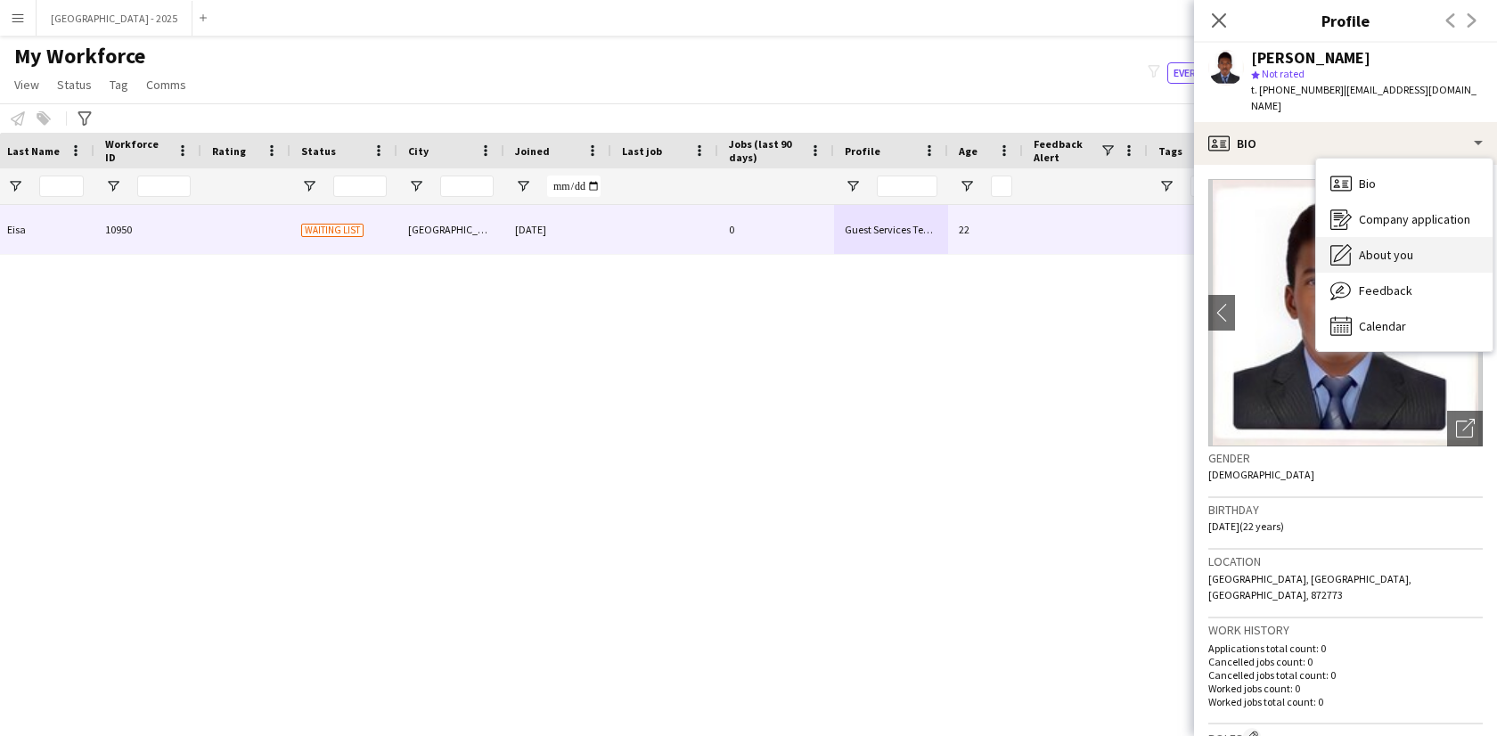
click at [1369, 247] on span "About you" at bounding box center [1386, 255] width 54 height 16
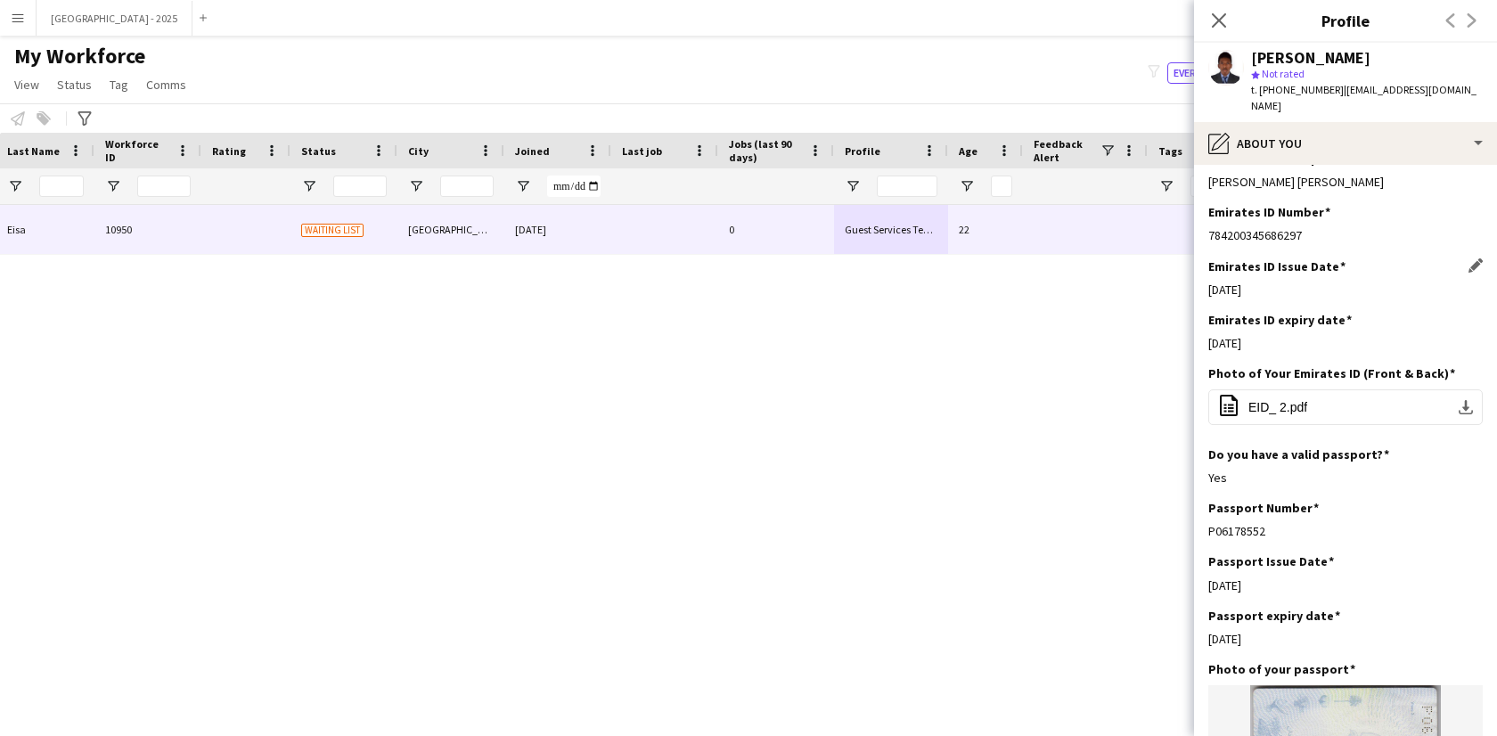
scroll to position [1178, 0]
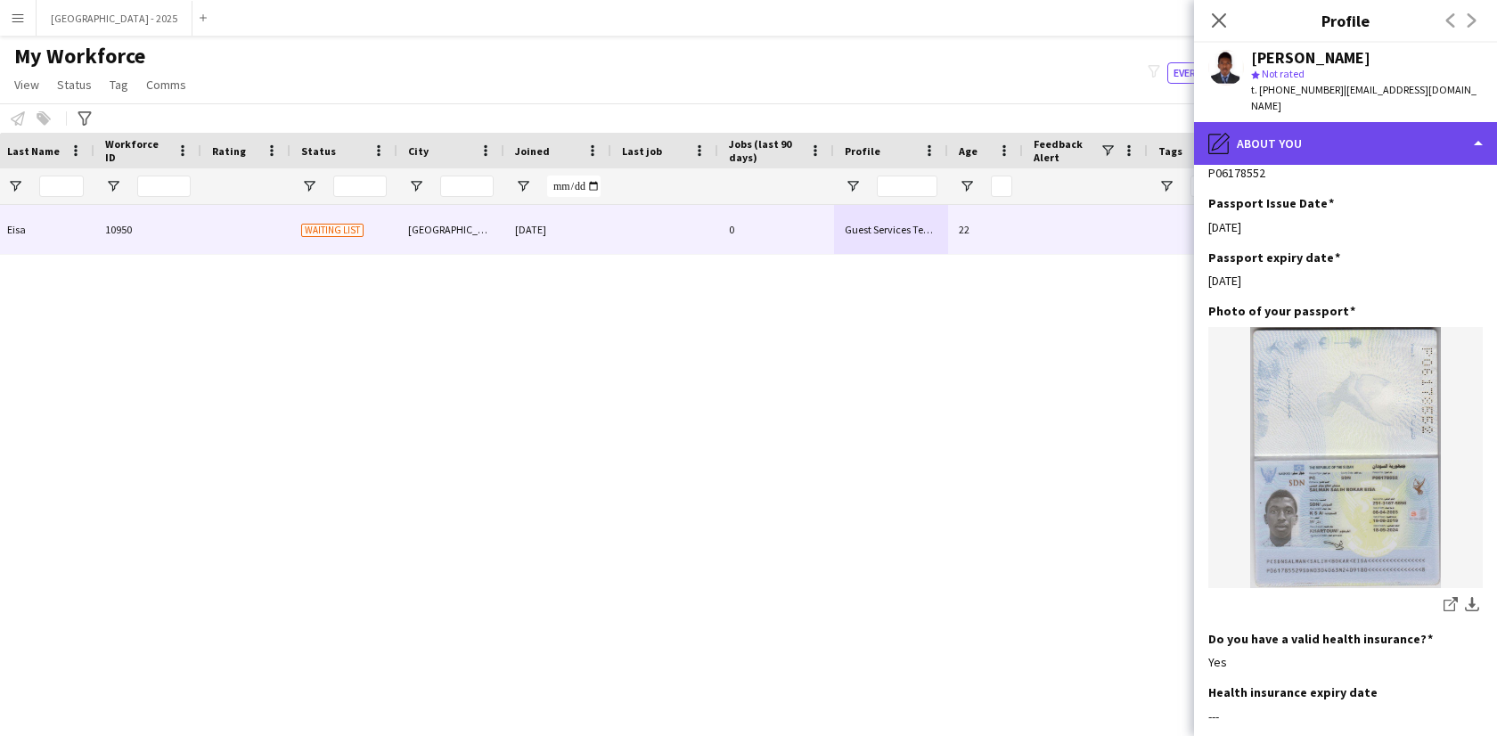
click at [1274, 141] on div "pencil4 About you" at bounding box center [1345, 143] width 303 height 43
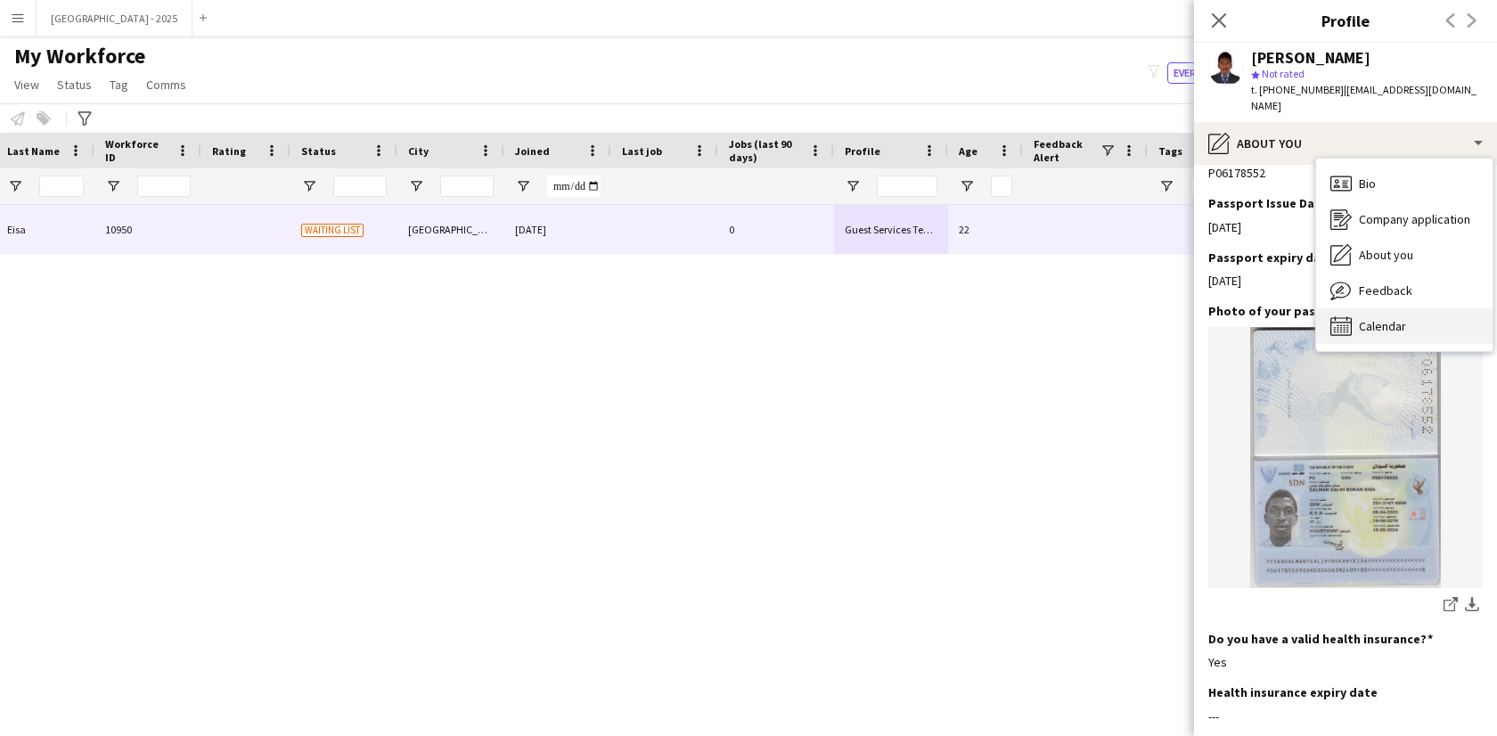
click at [1392, 308] on div "Calendar Calendar" at bounding box center [1404, 326] width 176 height 36
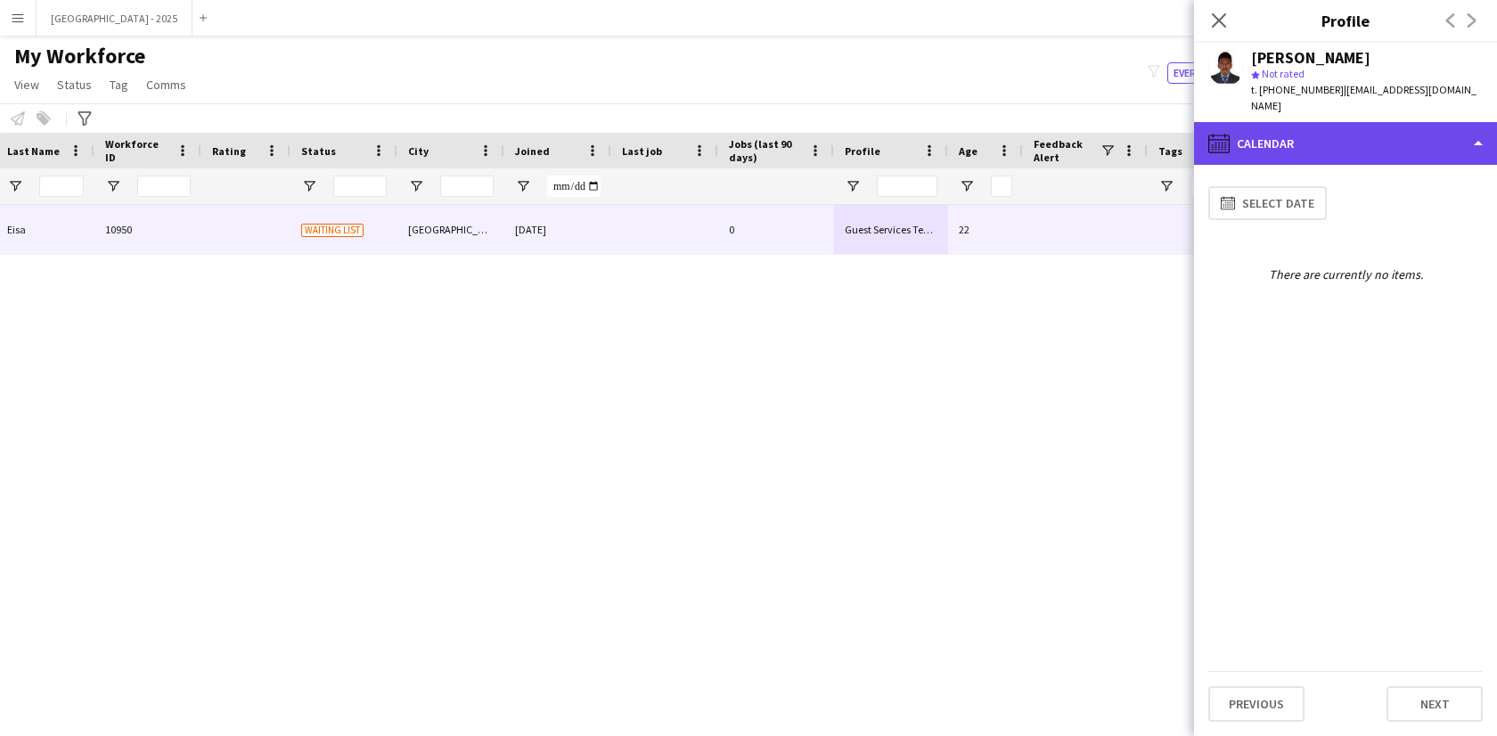
click at [1351, 135] on div "calendar-full Calendar" at bounding box center [1345, 143] width 303 height 43
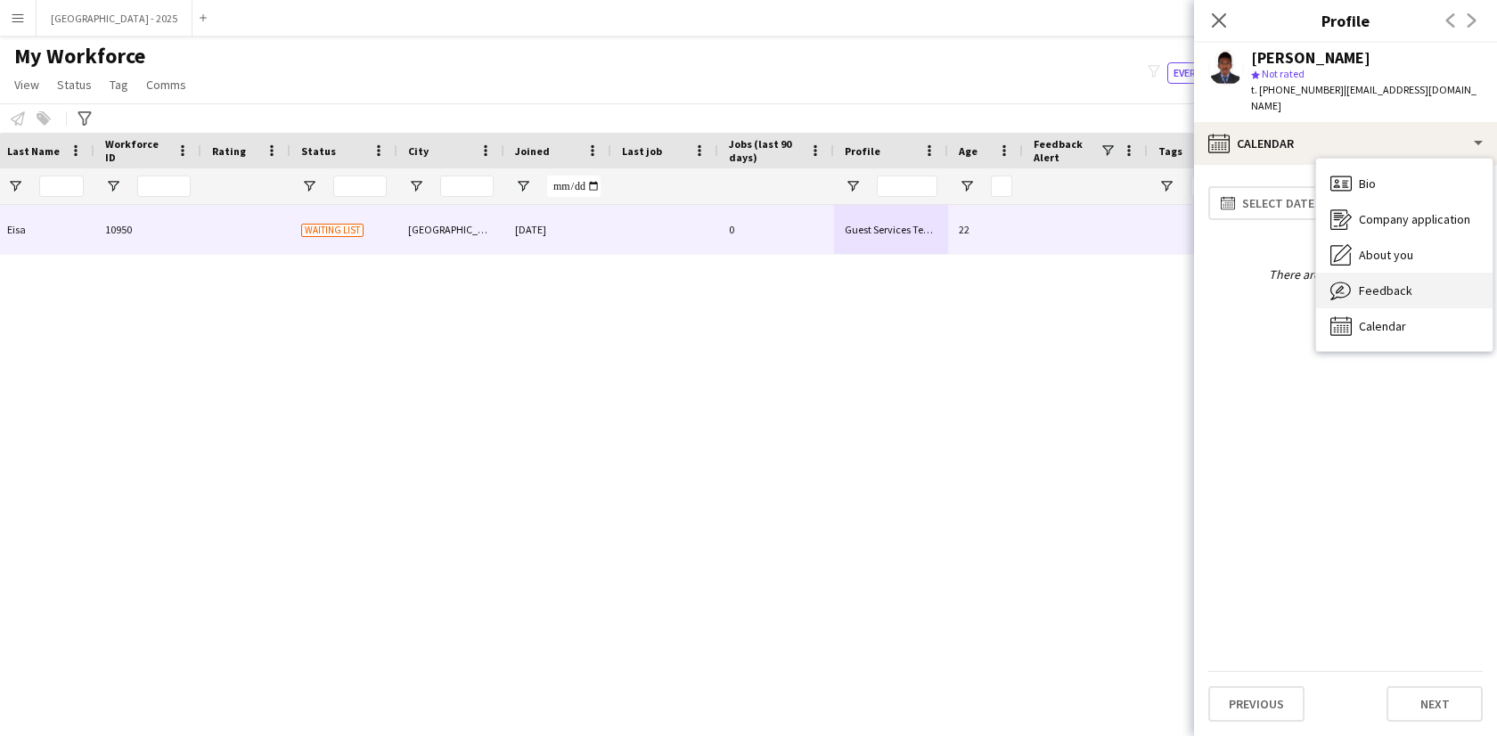
click at [1392, 282] on span "Feedback" at bounding box center [1385, 290] width 53 height 16
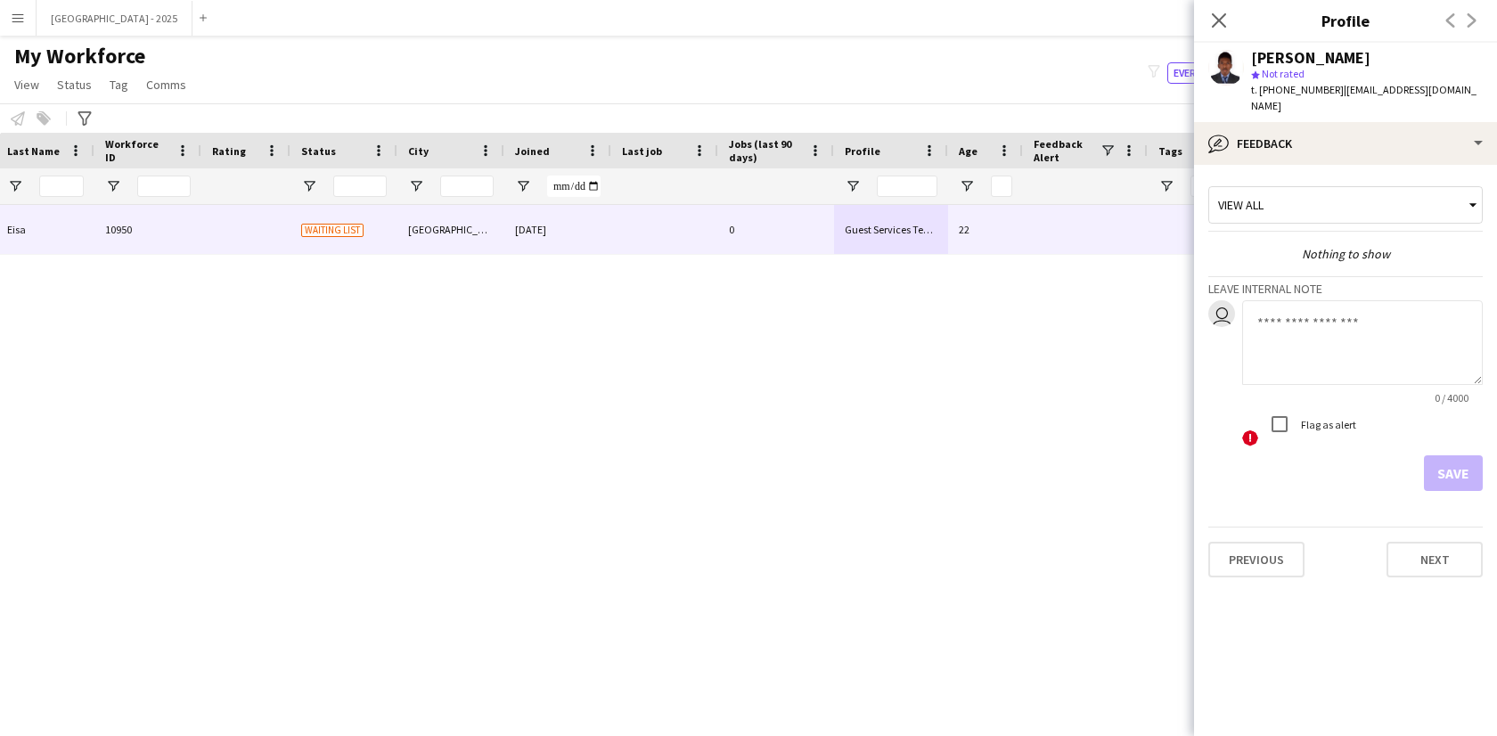
click at [1318, 315] on textarea at bounding box center [1362, 342] width 241 height 85
type textarea "**********"
click at [1468, 483] on app-crew-profile-feedback-tab "**********" at bounding box center [1345, 450] width 303 height 571
click at [1452, 472] on button "Save" at bounding box center [1453, 473] width 59 height 36
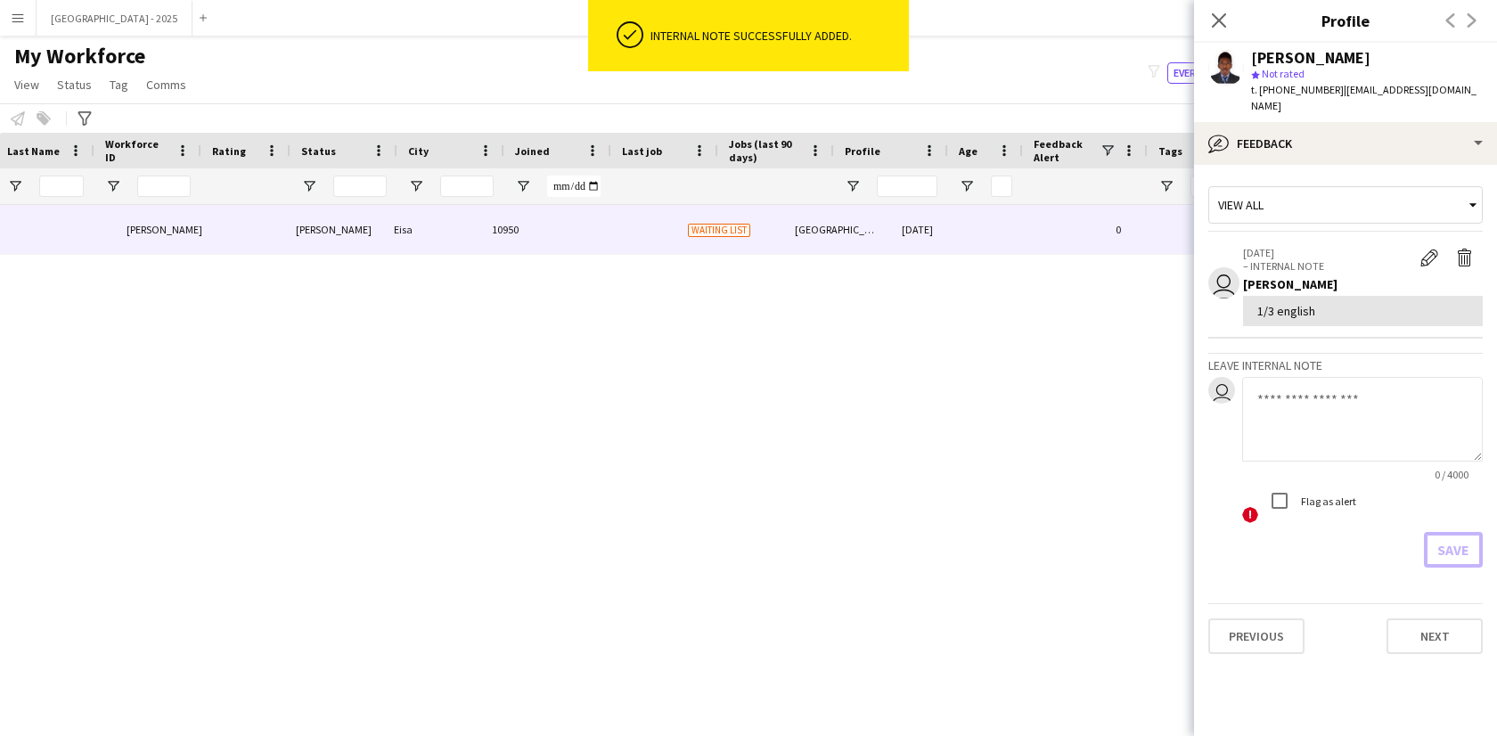
scroll to position [0, 0]
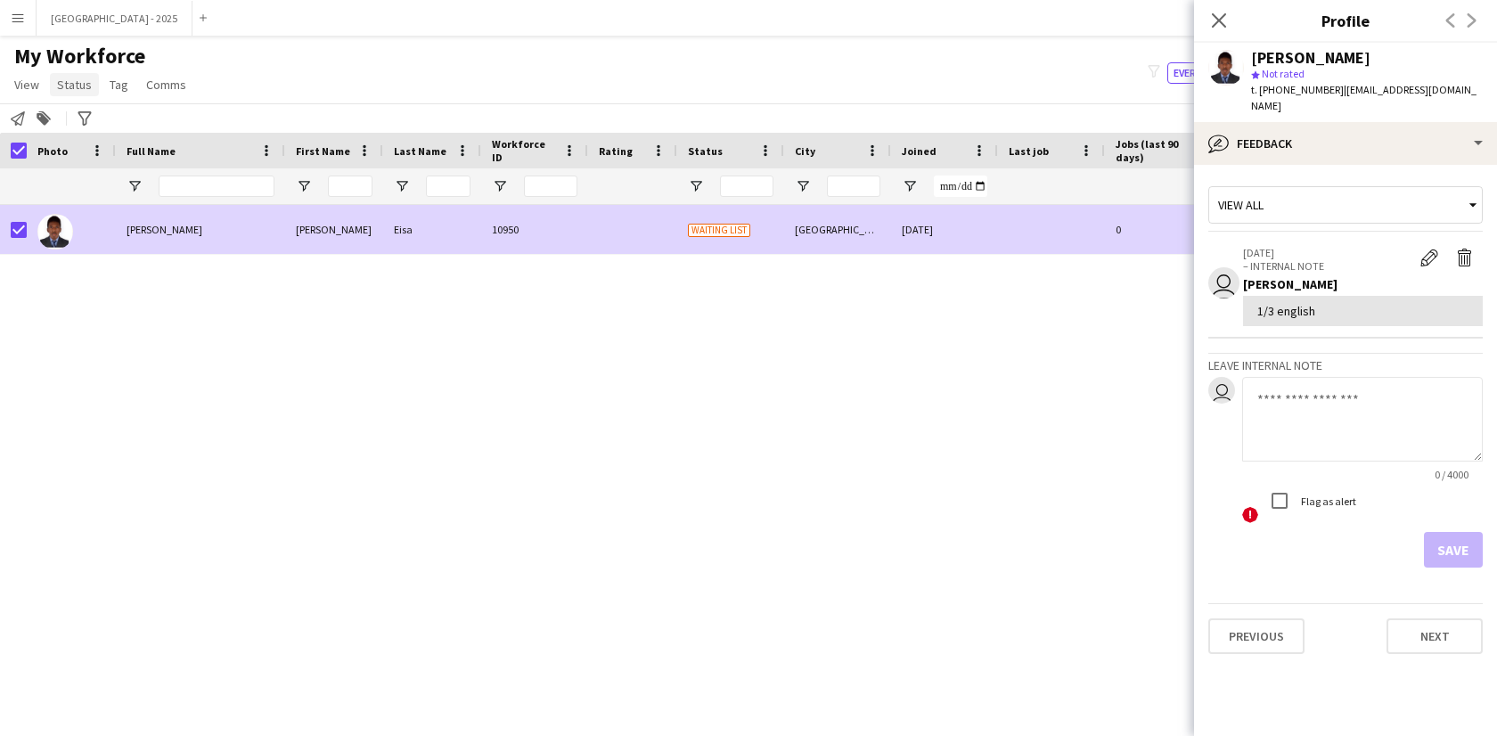
click at [70, 83] on span "Status" at bounding box center [74, 85] width 35 height 16
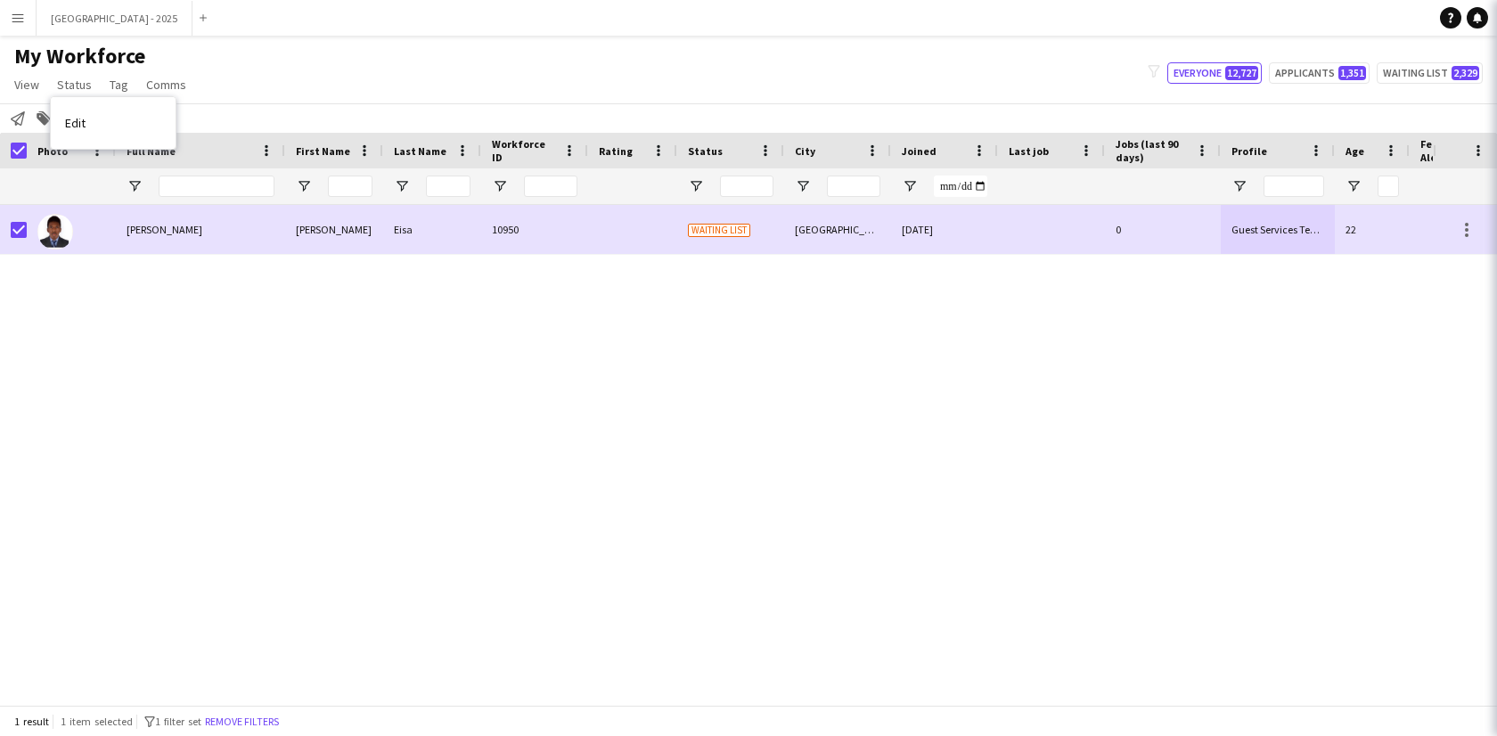
click at [112, 100] on div "Edit" at bounding box center [113, 123] width 125 height 52
click at [113, 102] on div "Edit" at bounding box center [113, 123] width 125 height 52
click at [131, 110] on link "Edit" at bounding box center [113, 122] width 125 height 37
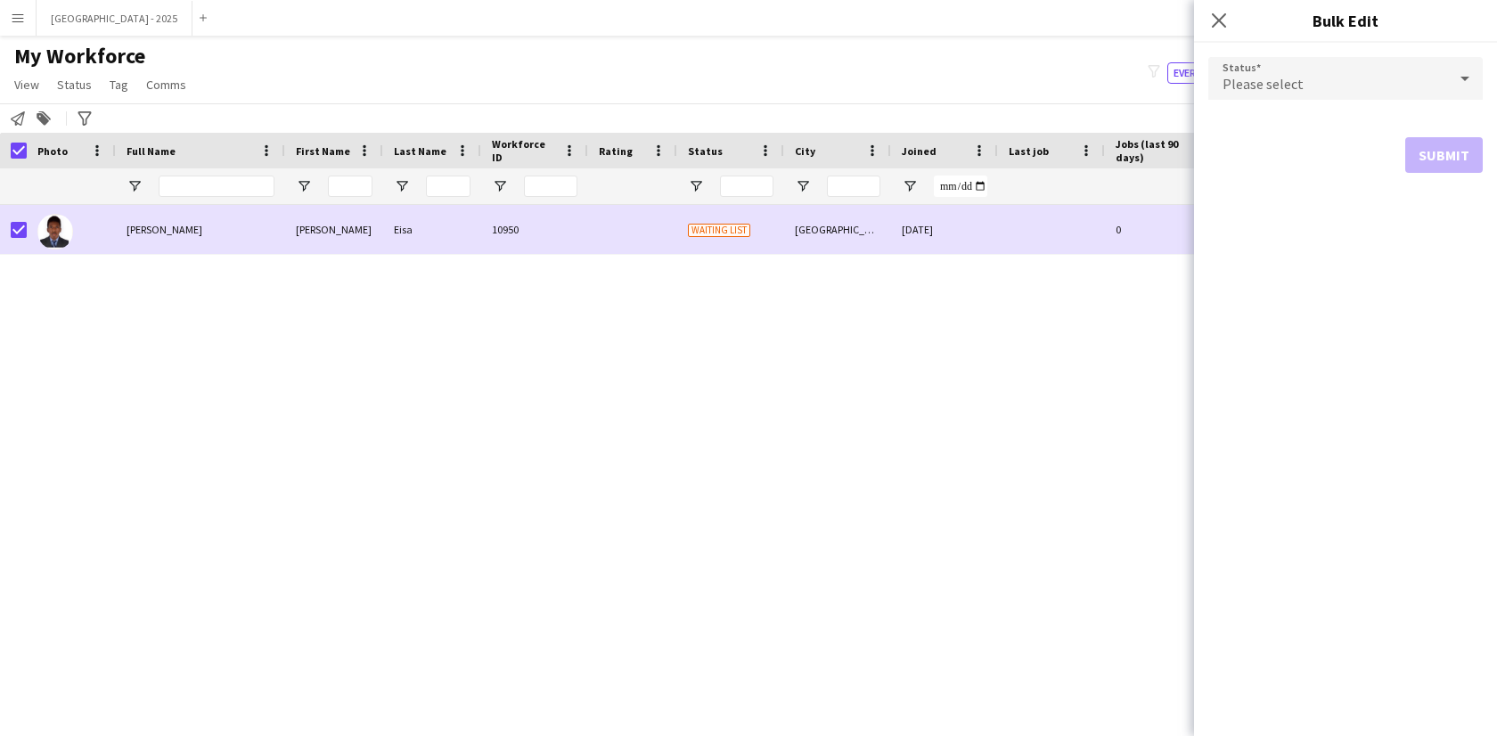
click at [1294, 84] on span "Please select" at bounding box center [1262, 84] width 81 height 18
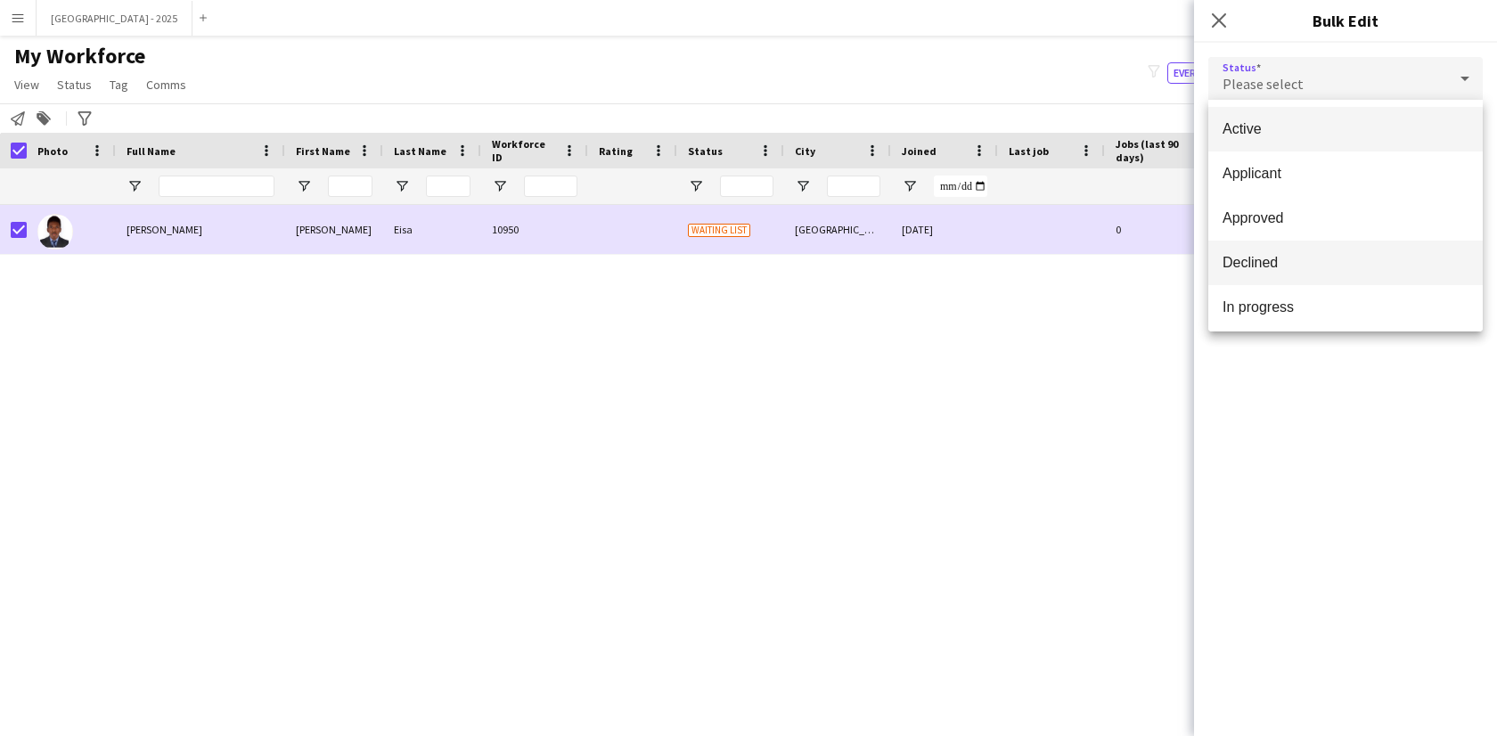
click at [1323, 265] on span "Declined" at bounding box center [1345, 262] width 246 height 17
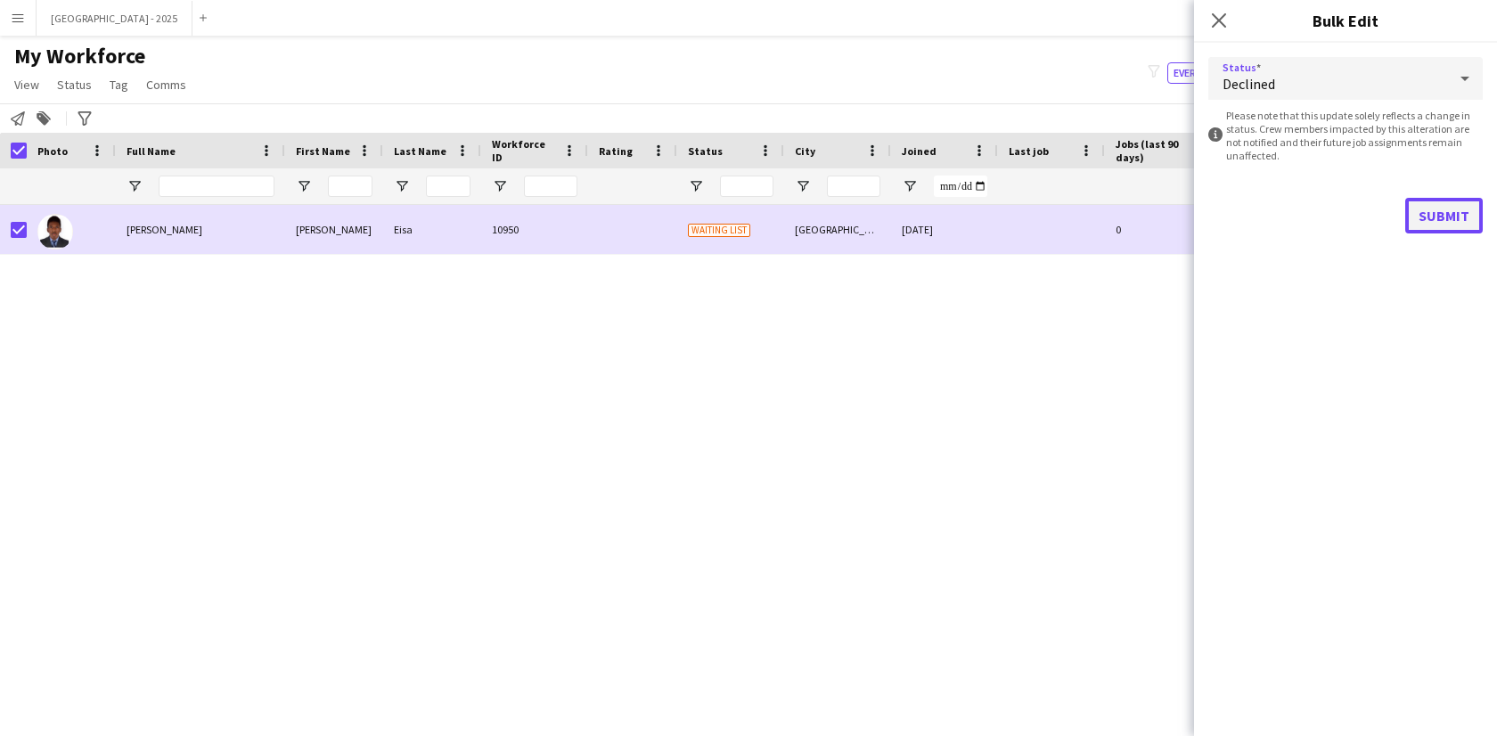
click at [1424, 221] on button "Submit" at bounding box center [1444, 216] width 78 height 36
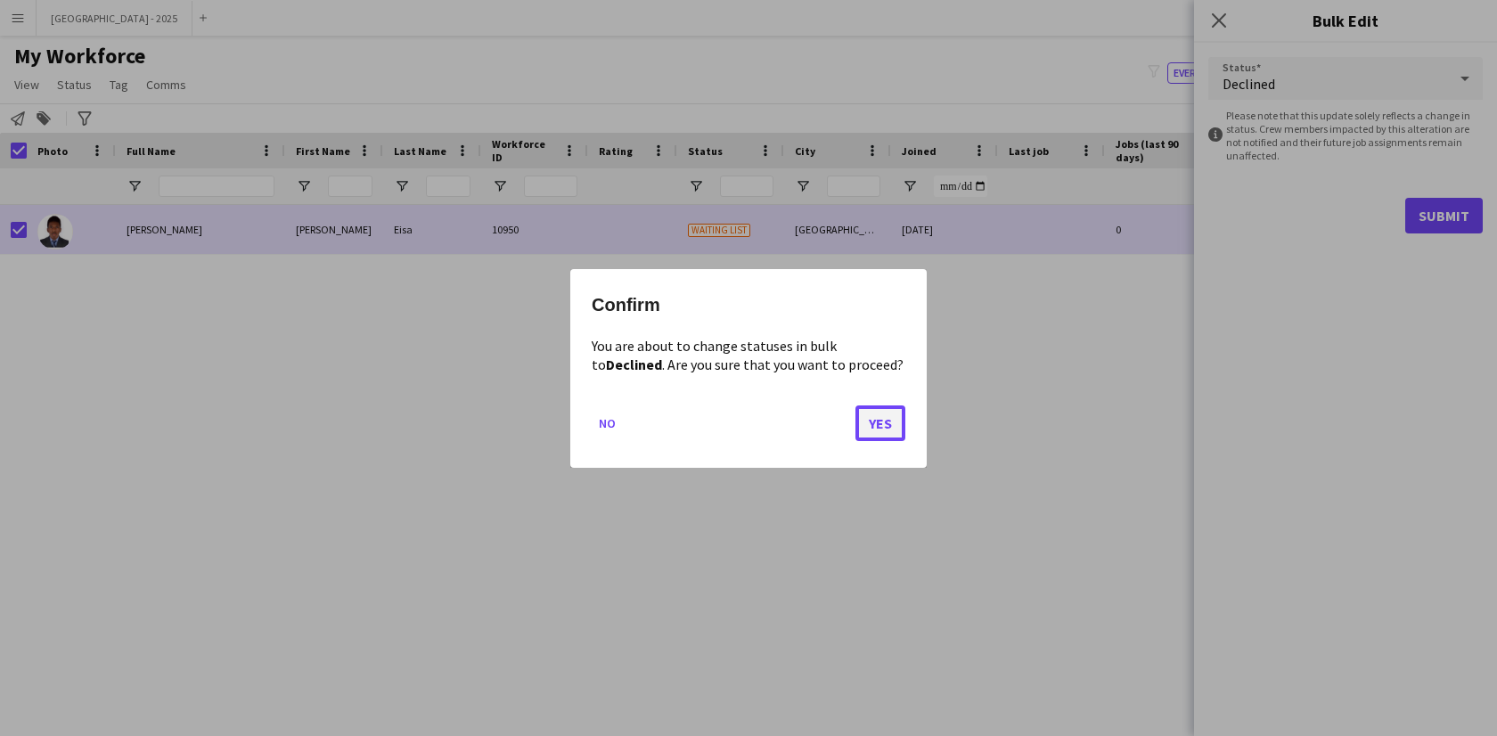
click at [894, 427] on button "Yes" at bounding box center [880, 422] width 50 height 36
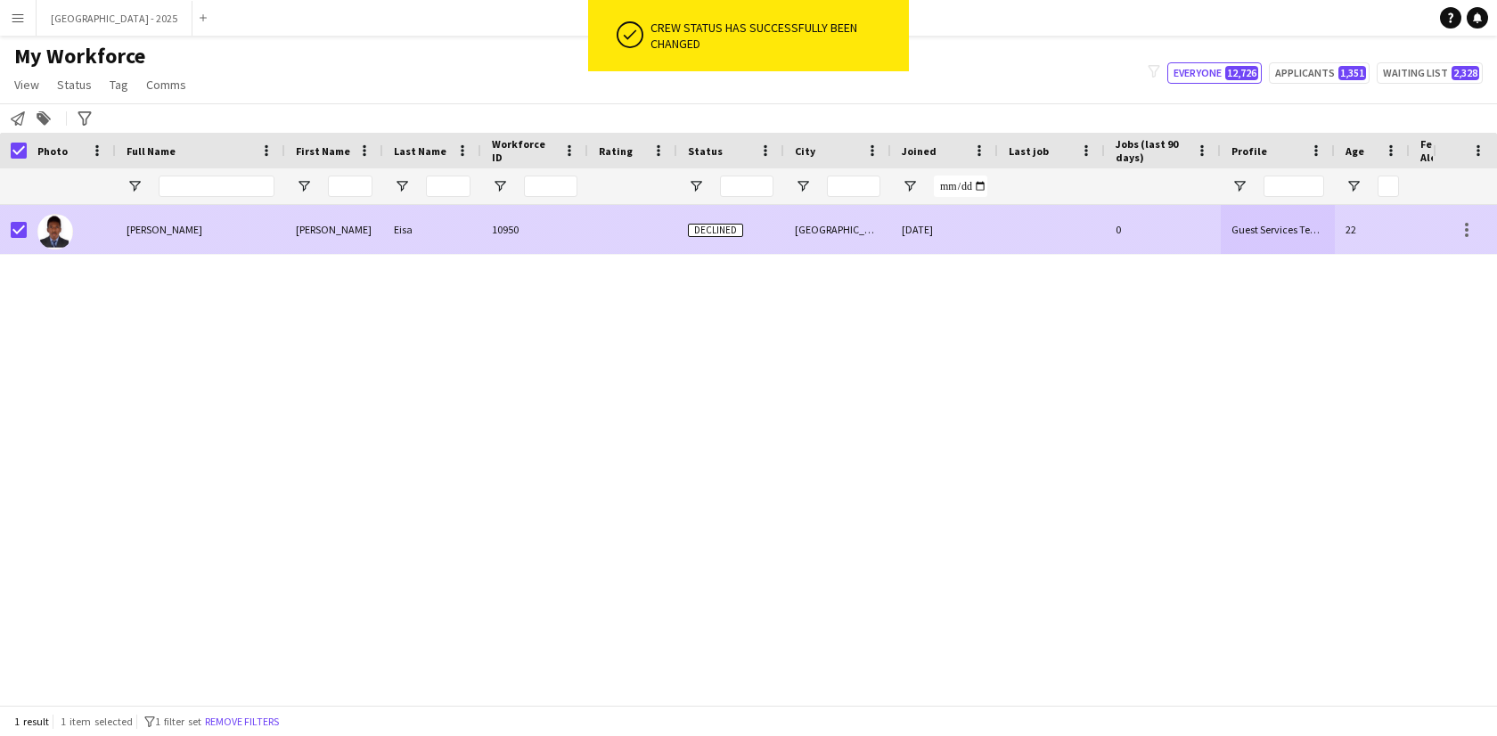
click at [132, 234] on span "[PERSON_NAME]" at bounding box center [165, 229] width 76 height 13
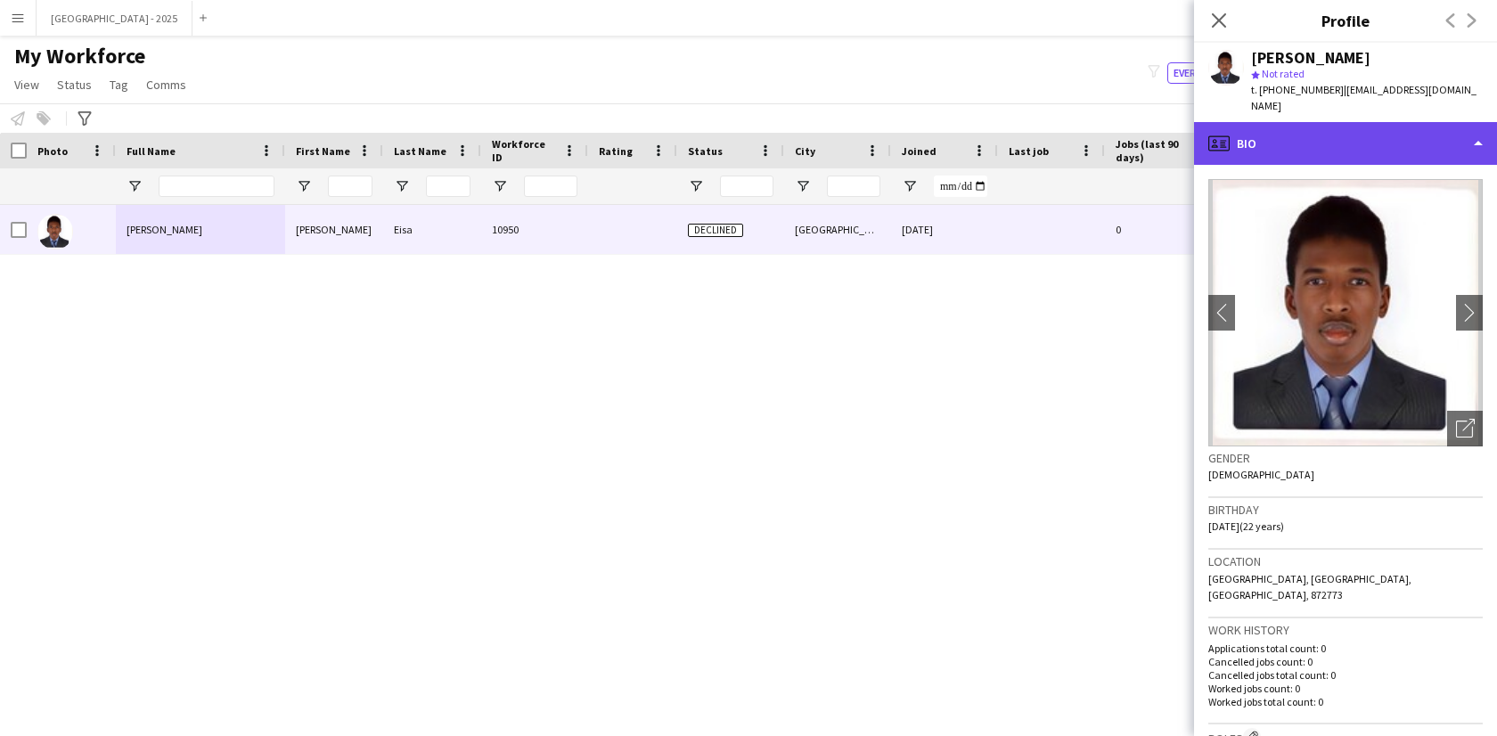
click at [1330, 125] on div "profile Bio" at bounding box center [1345, 143] width 303 height 43
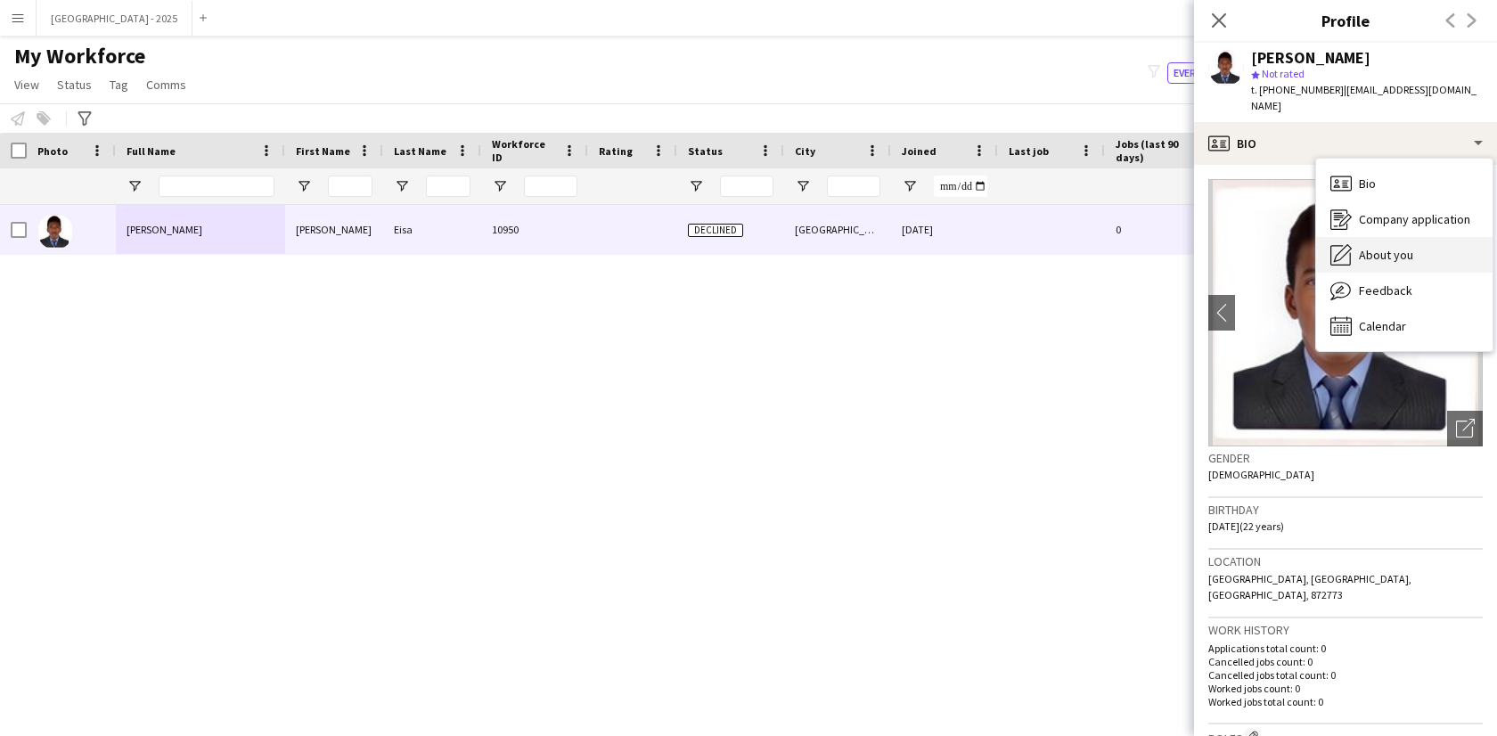
click at [1401, 254] on div "About you About you" at bounding box center [1404, 255] width 176 height 36
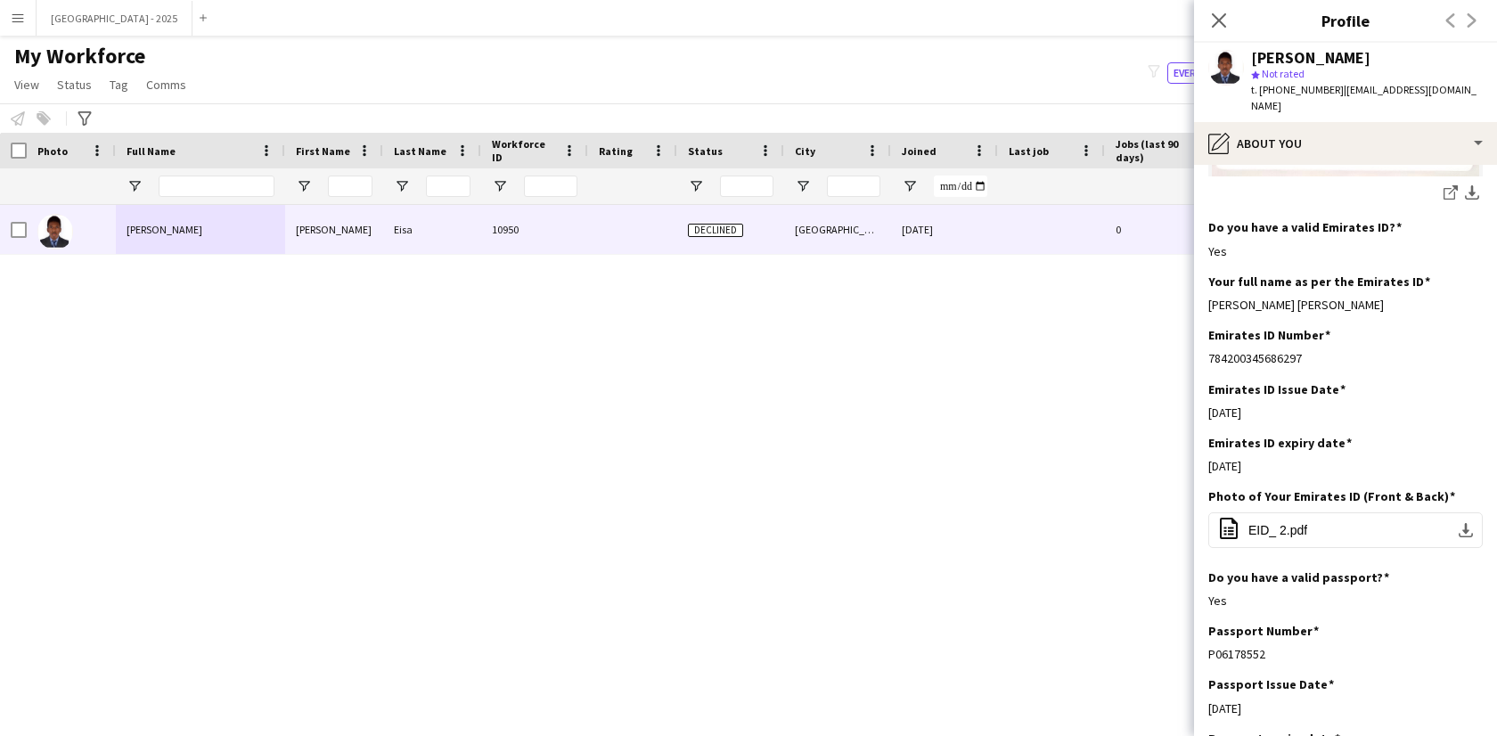
scroll to position [697, 0]
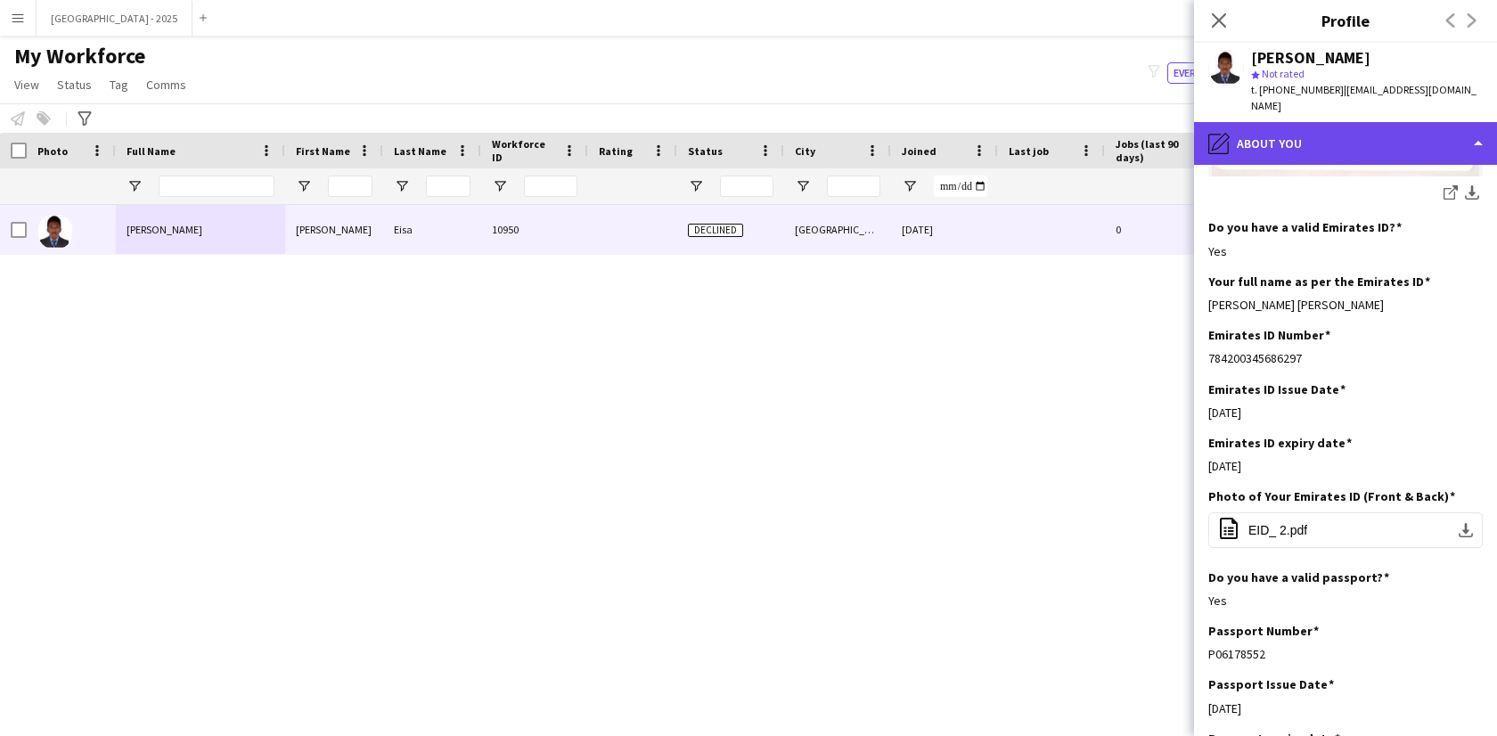
click at [1294, 143] on div "pencil4 About you" at bounding box center [1345, 143] width 303 height 43
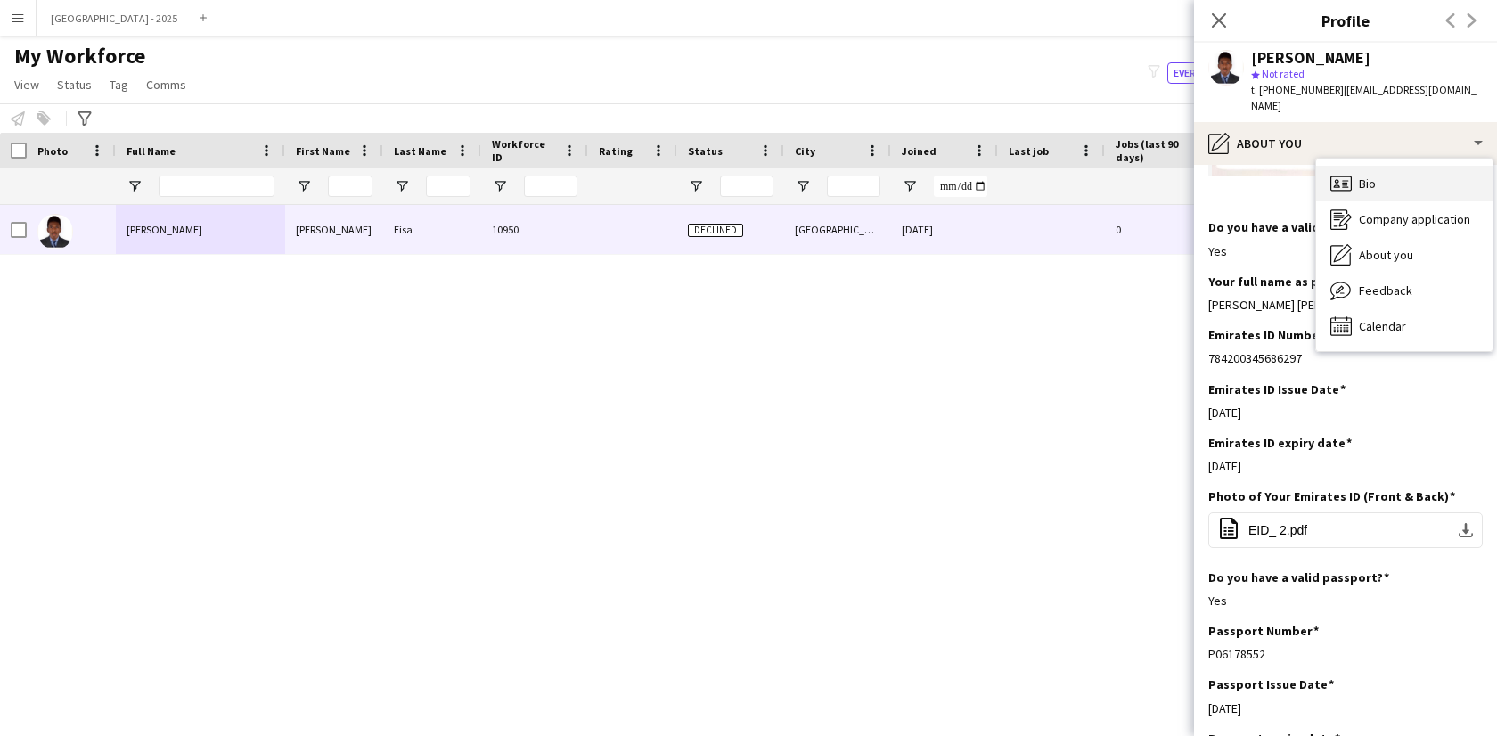
click at [1367, 176] on span "Bio" at bounding box center [1367, 184] width 17 height 16
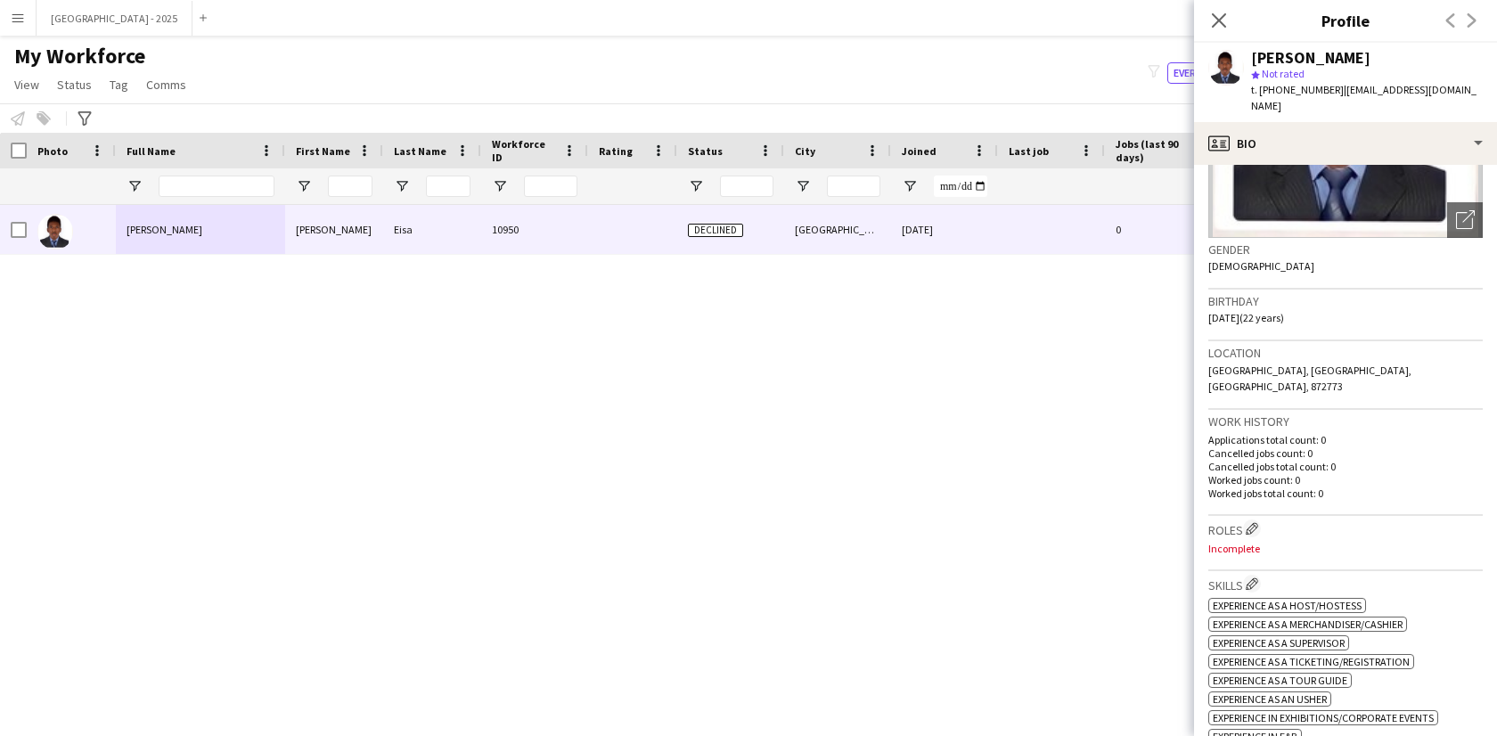
scroll to position [313, 0]
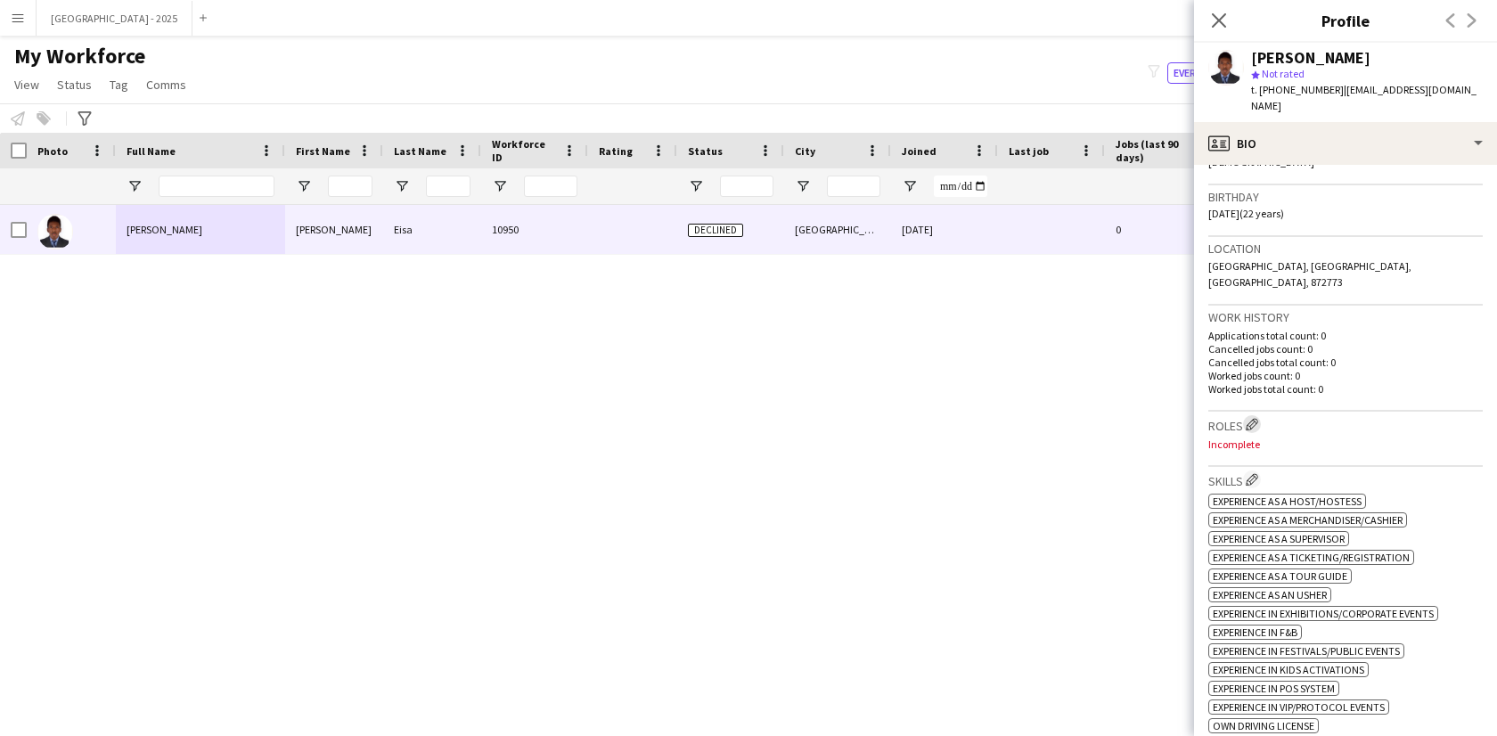
click at [1257, 418] on app-icon "Edit crew company roles" at bounding box center [1251, 424] width 12 height 12
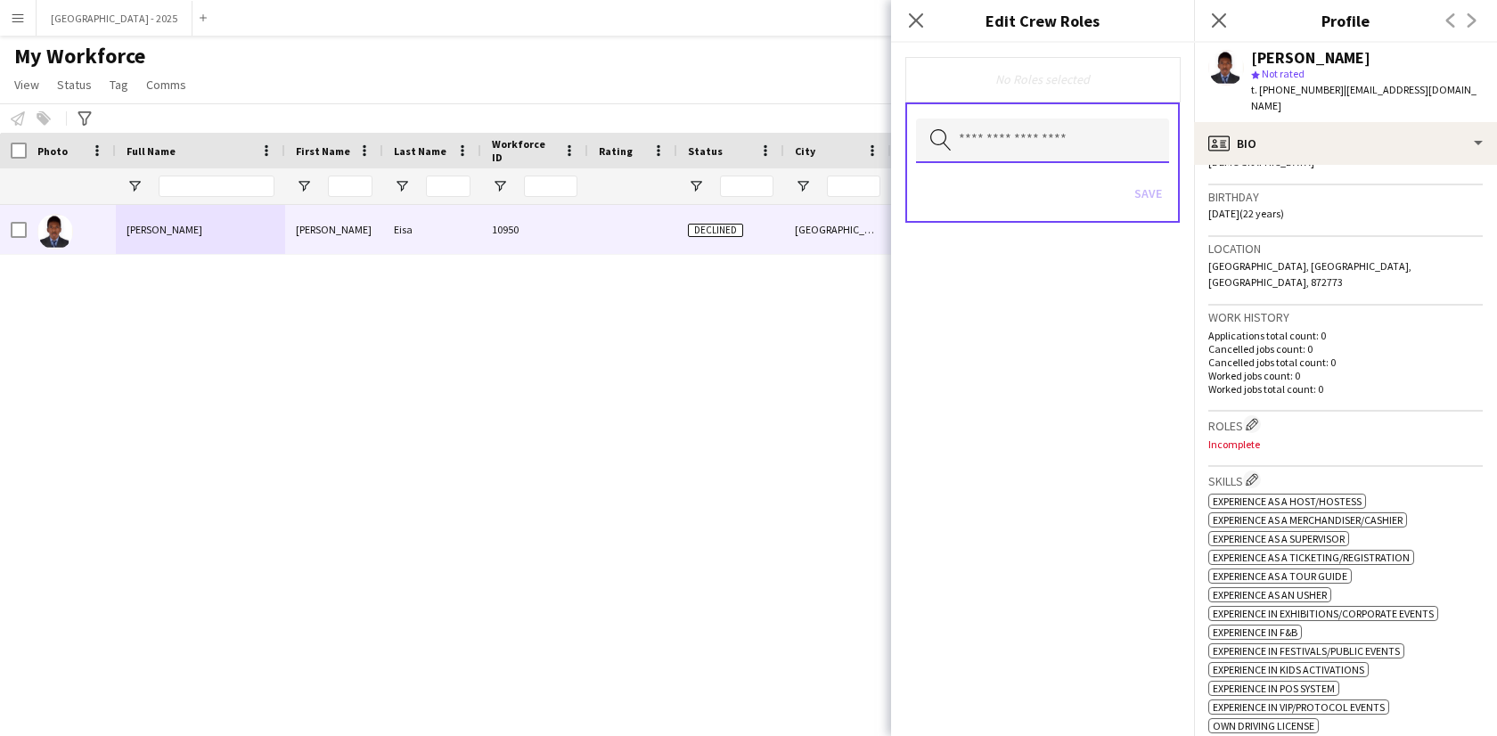
click at [1016, 127] on input "text" at bounding box center [1042, 140] width 253 height 45
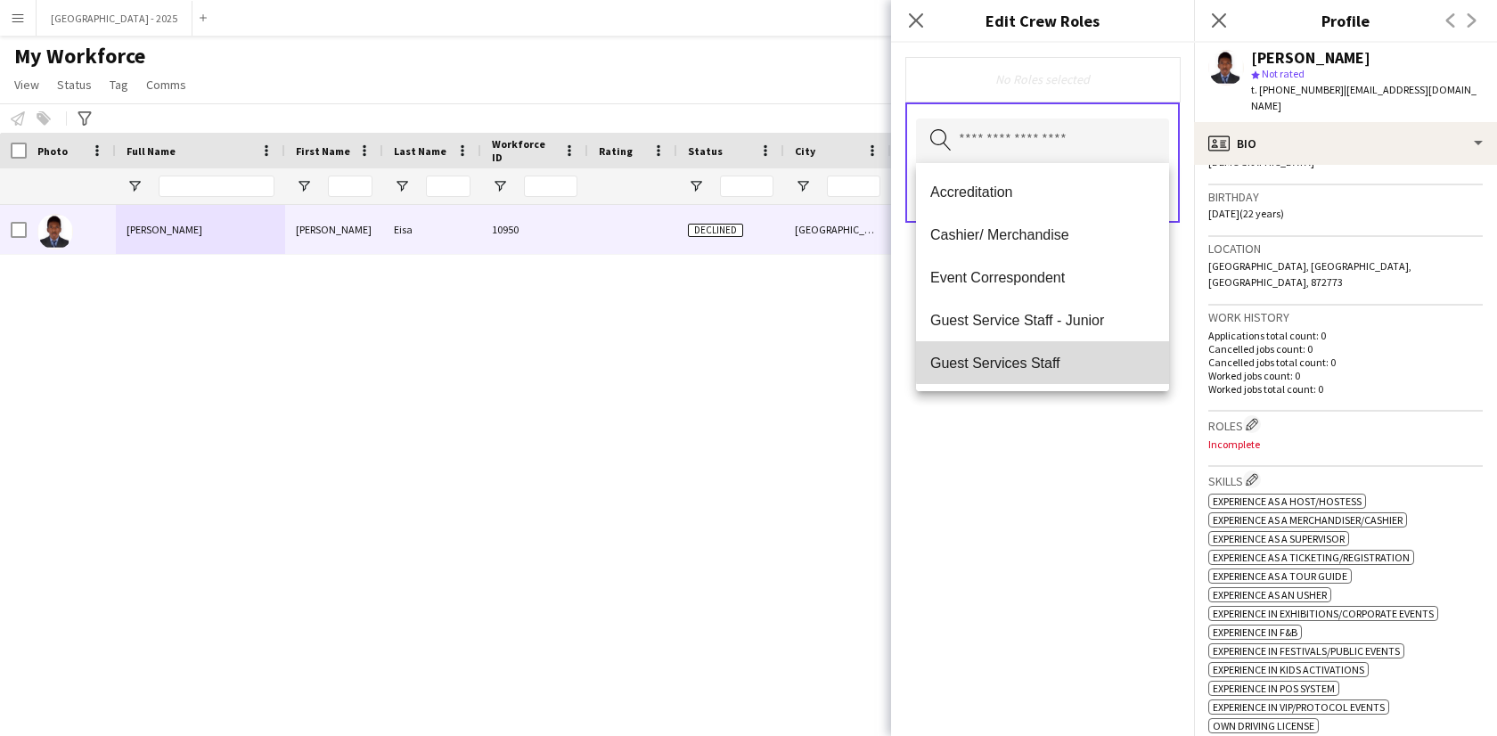
click at [1060, 360] on span "Guest Services Staff" at bounding box center [1042, 363] width 225 height 17
click at [1105, 442] on div "Guest Services Staff Remove Search by role type Save" at bounding box center [1042, 389] width 303 height 693
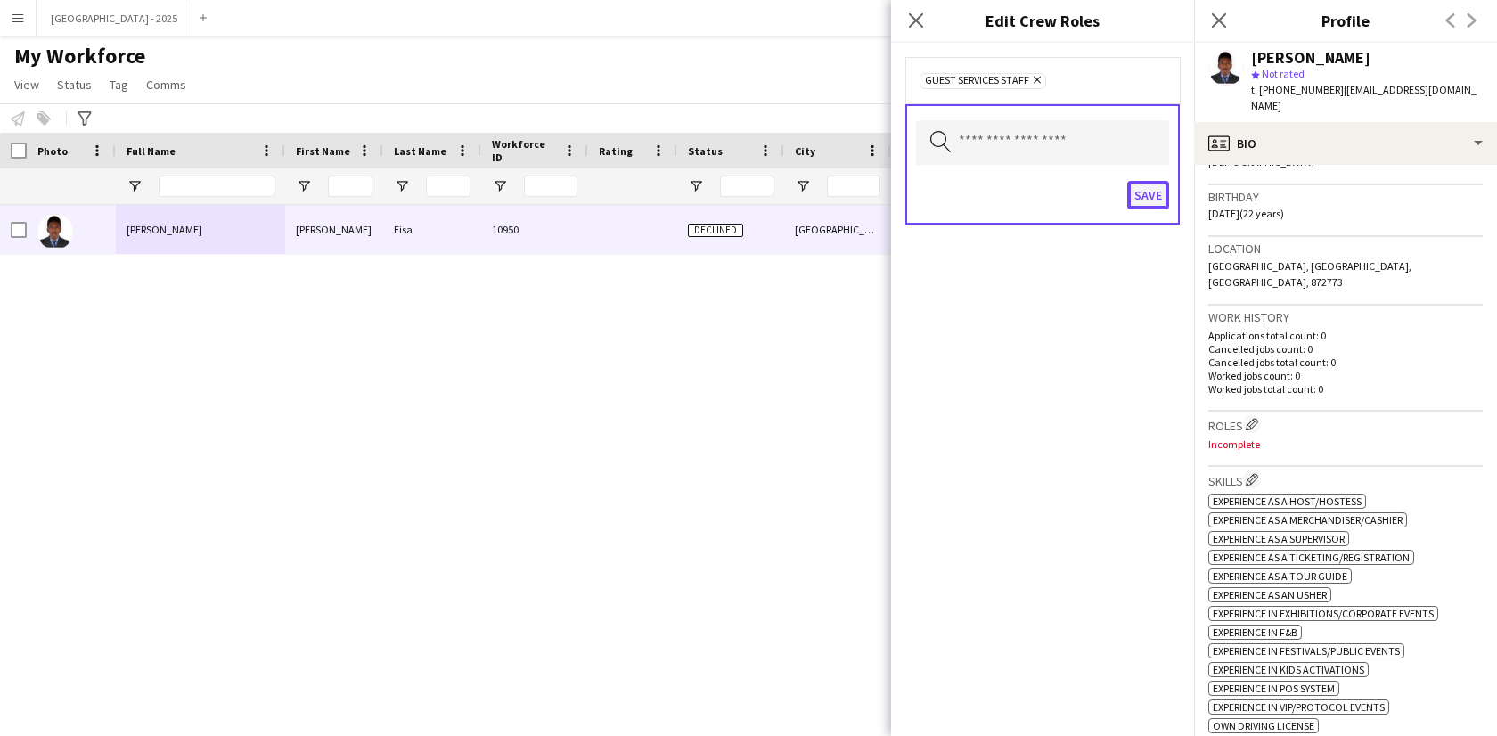
click at [1132, 190] on button "Save" at bounding box center [1148, 195] width 42 height 29
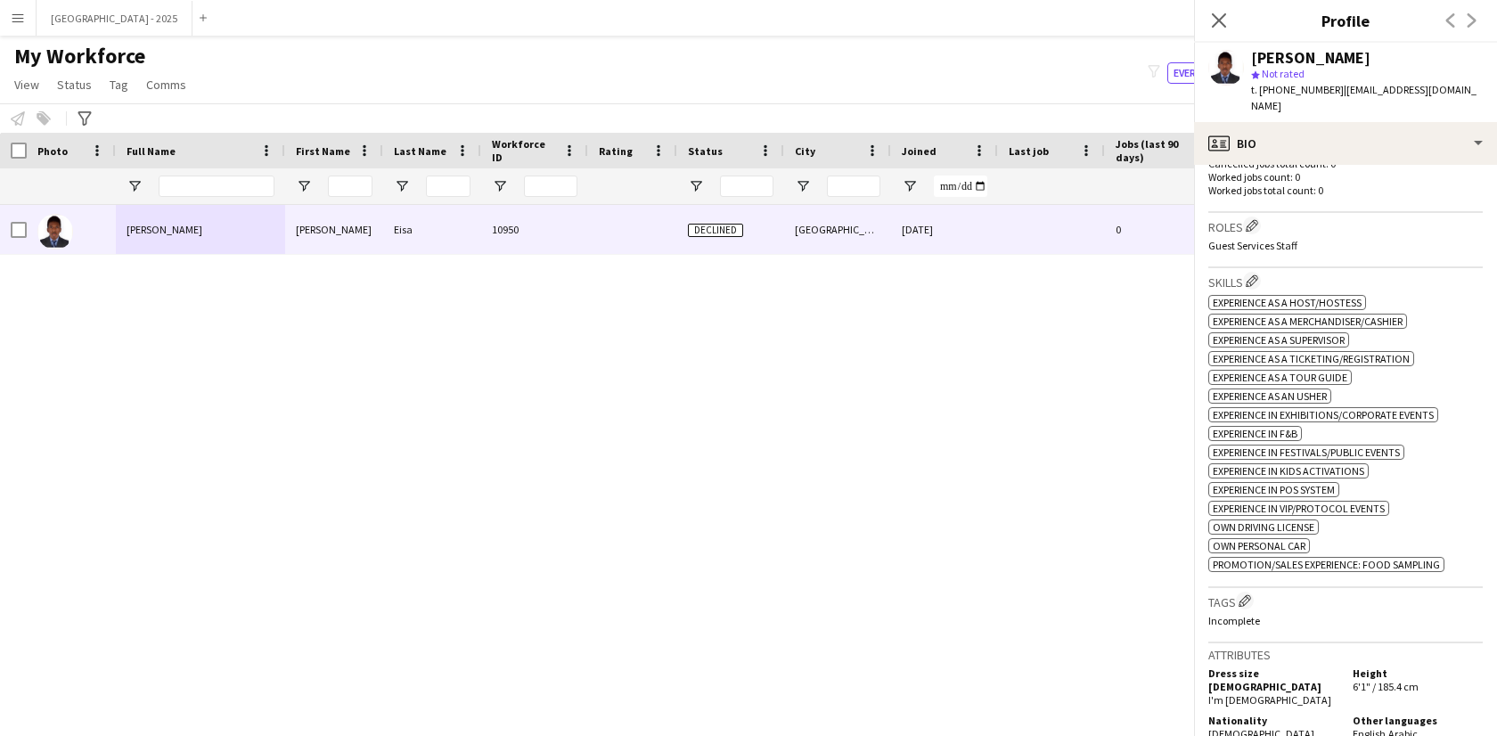
scroll to position [649, 0]
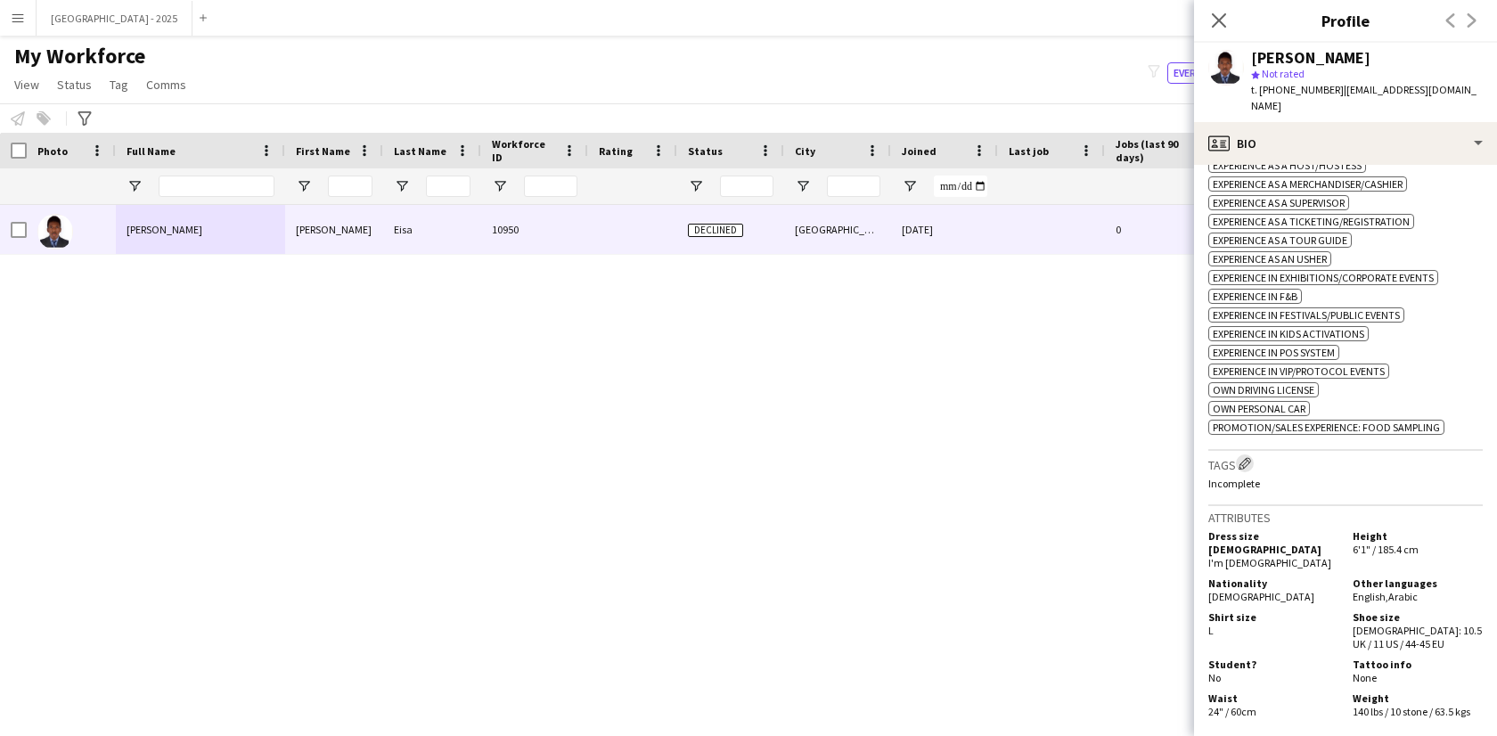
click at [1244, 454] on button "Edit crew company tags" at bounding box center [1245, 463] width 18 height 18
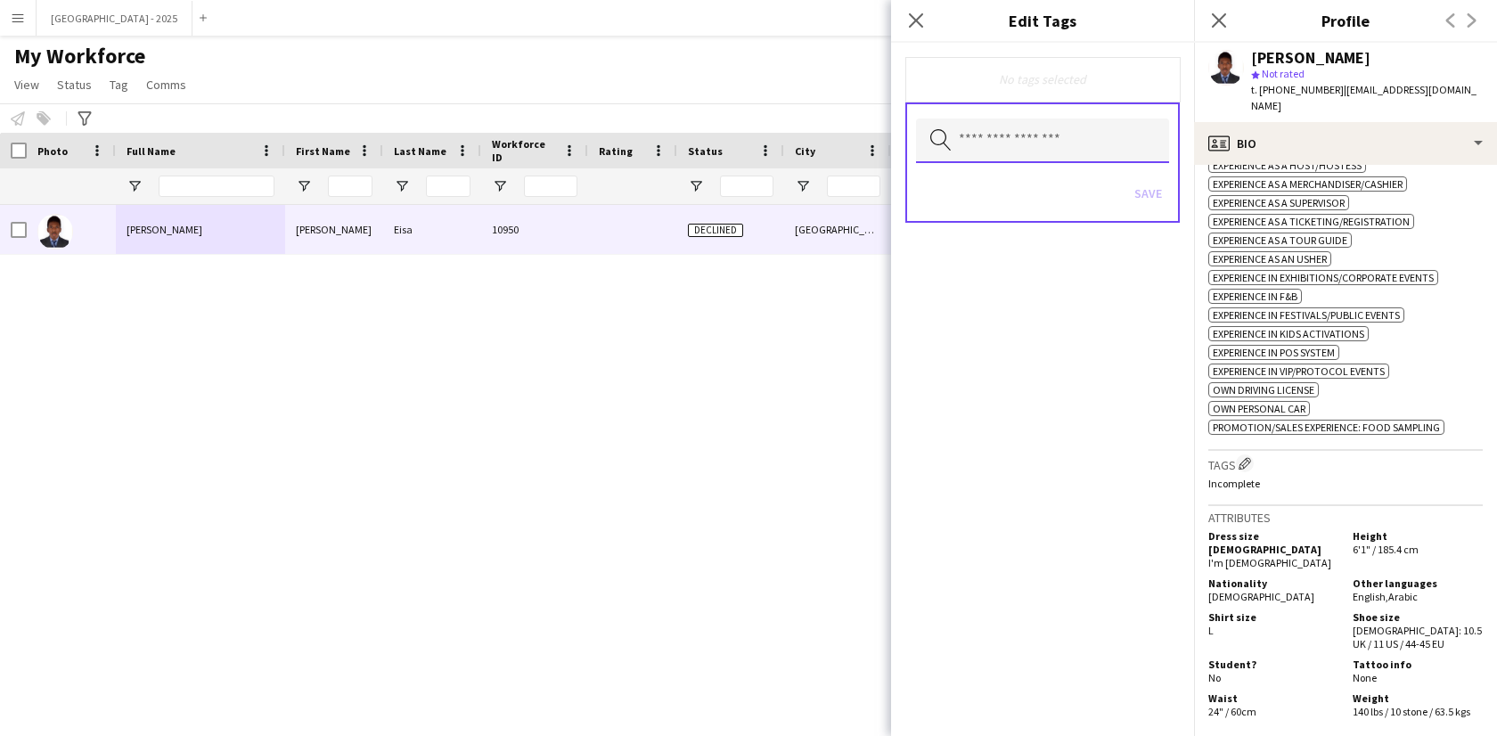
click at [1091, 142] on input "text" at bounding box center [1042, 140] width 253 height 45
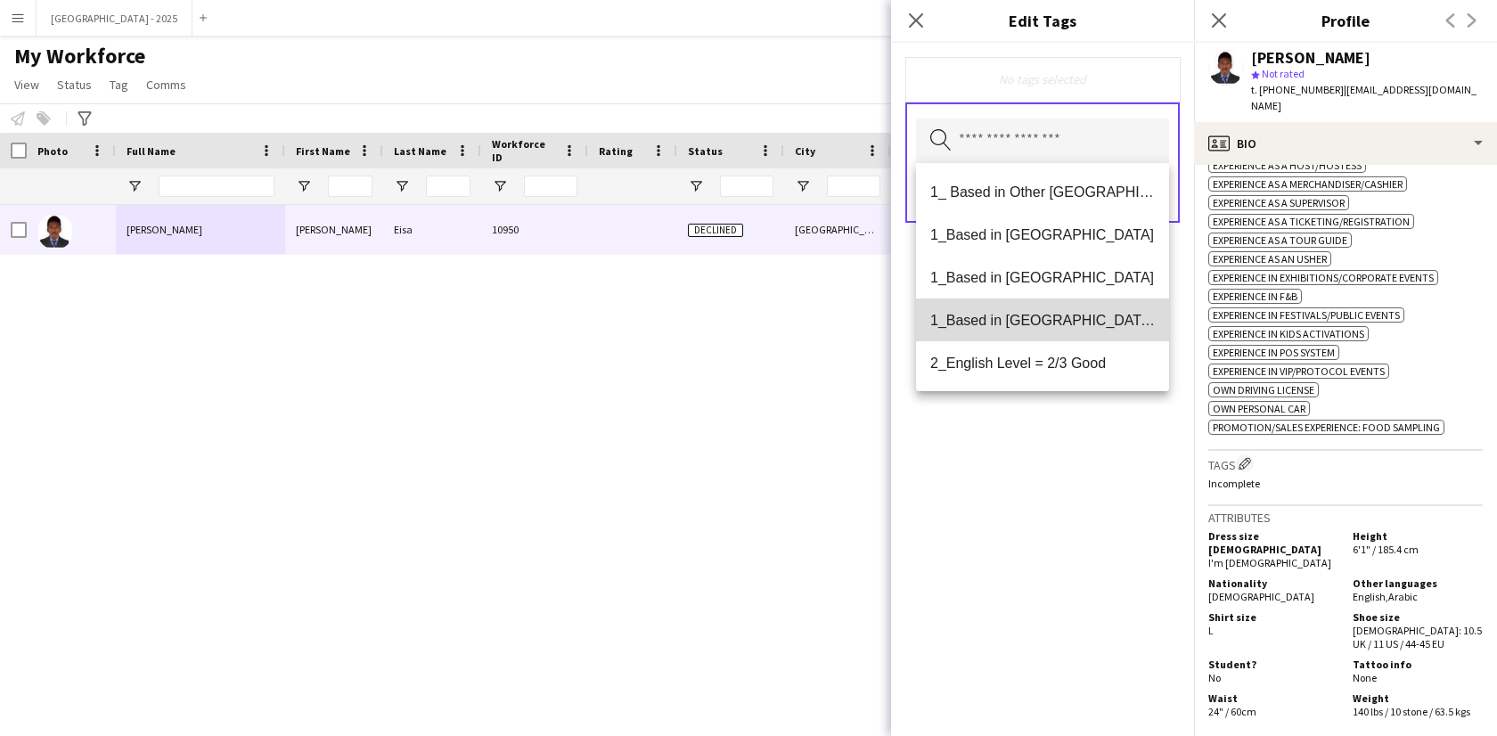
click at [1064, 310] on mat-option "1_Based in [GEOGRAPHIC_DATA]/[GEOGRAPHIC_DATA]/Ajman" at bounding box center [1042, 319] width 253 height 43
click at [1064, 337] on mat-option "2_English Level = 2/3 Good" at bounding box center [1042, 321] width 253 height 43
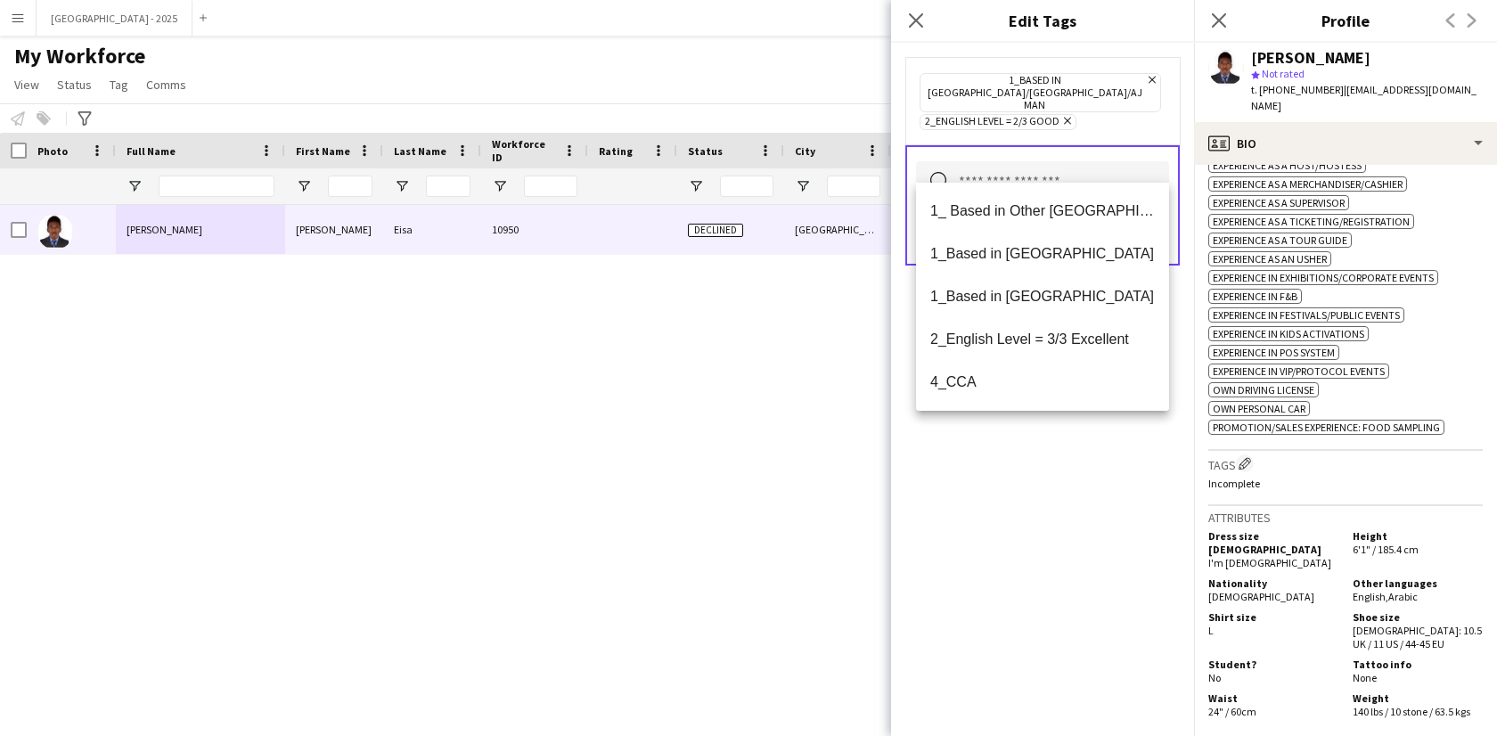
click at [1060, 464] on div "1_Based in [GEOGRAPHIC_DATA]/[GEOGRAPHIC_DATA]/Ajman Remove 2_English Level = 2…" at bounding box center [1042, 389] width 303 height 693
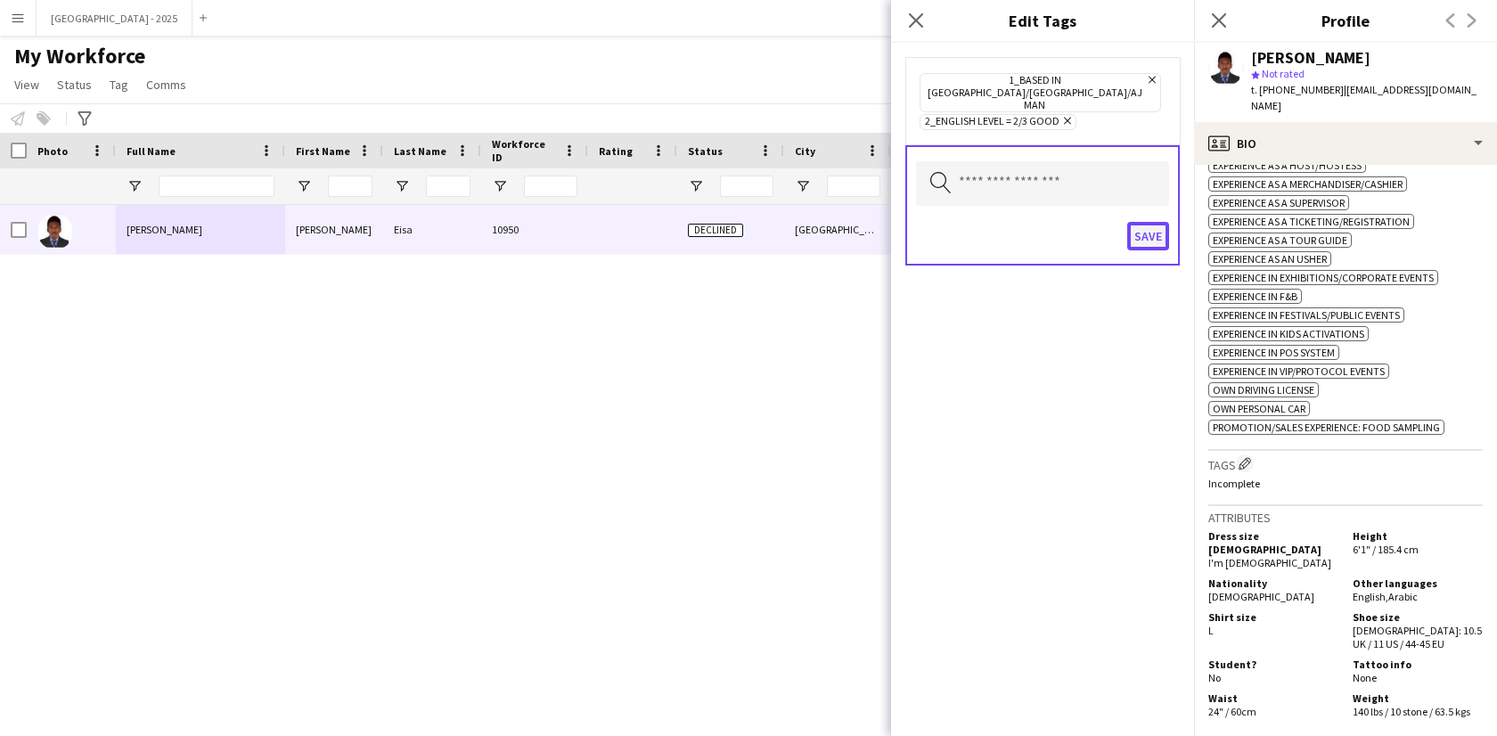
click at [1146, 223] on button "Save" at bounding box center [1148, 236] width 42 height 29
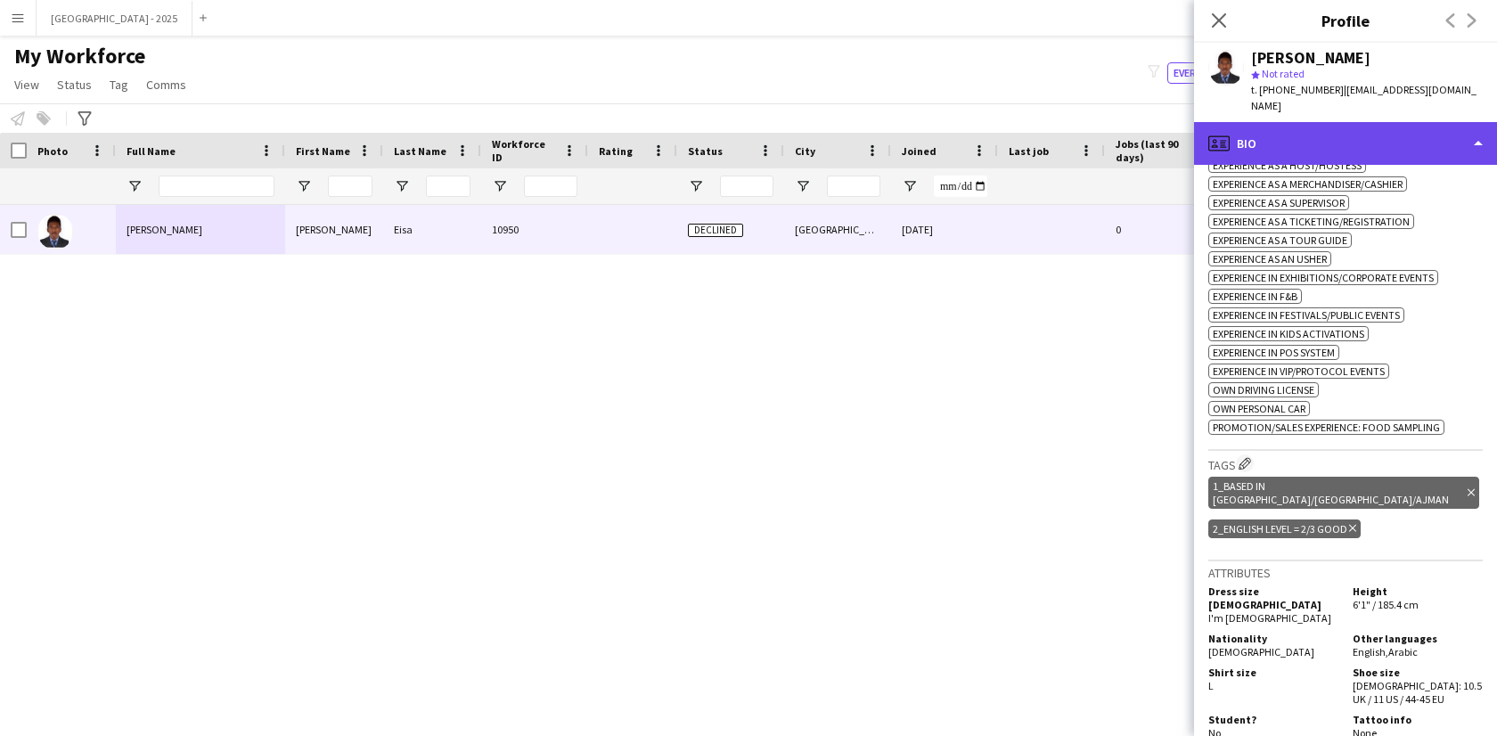
click at [1289, 130] on div "profile Bio" at bounding box center [1345, 143] width 303 height 43
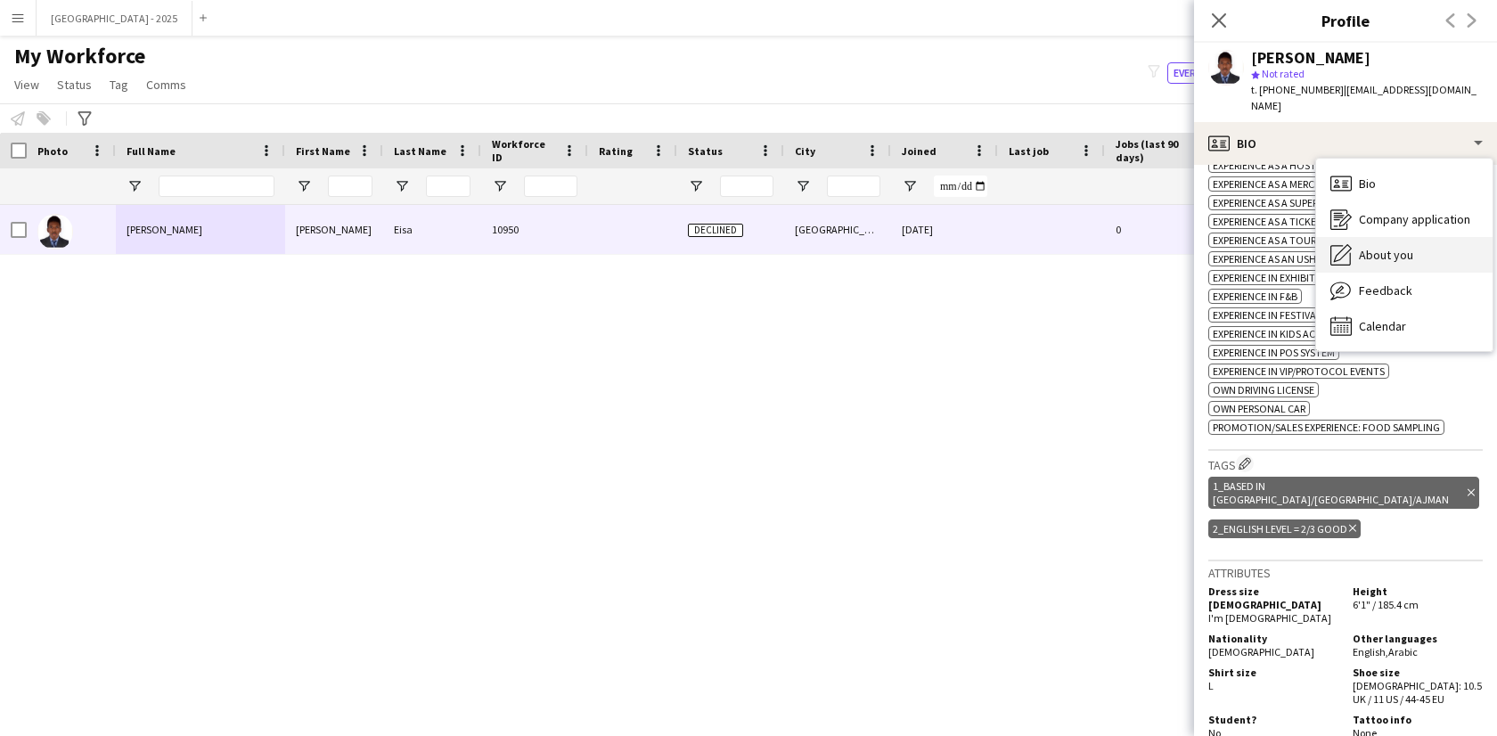
click at [1386, 247] on span "About you" at bounding box center [1386, 255] width 54 height 16
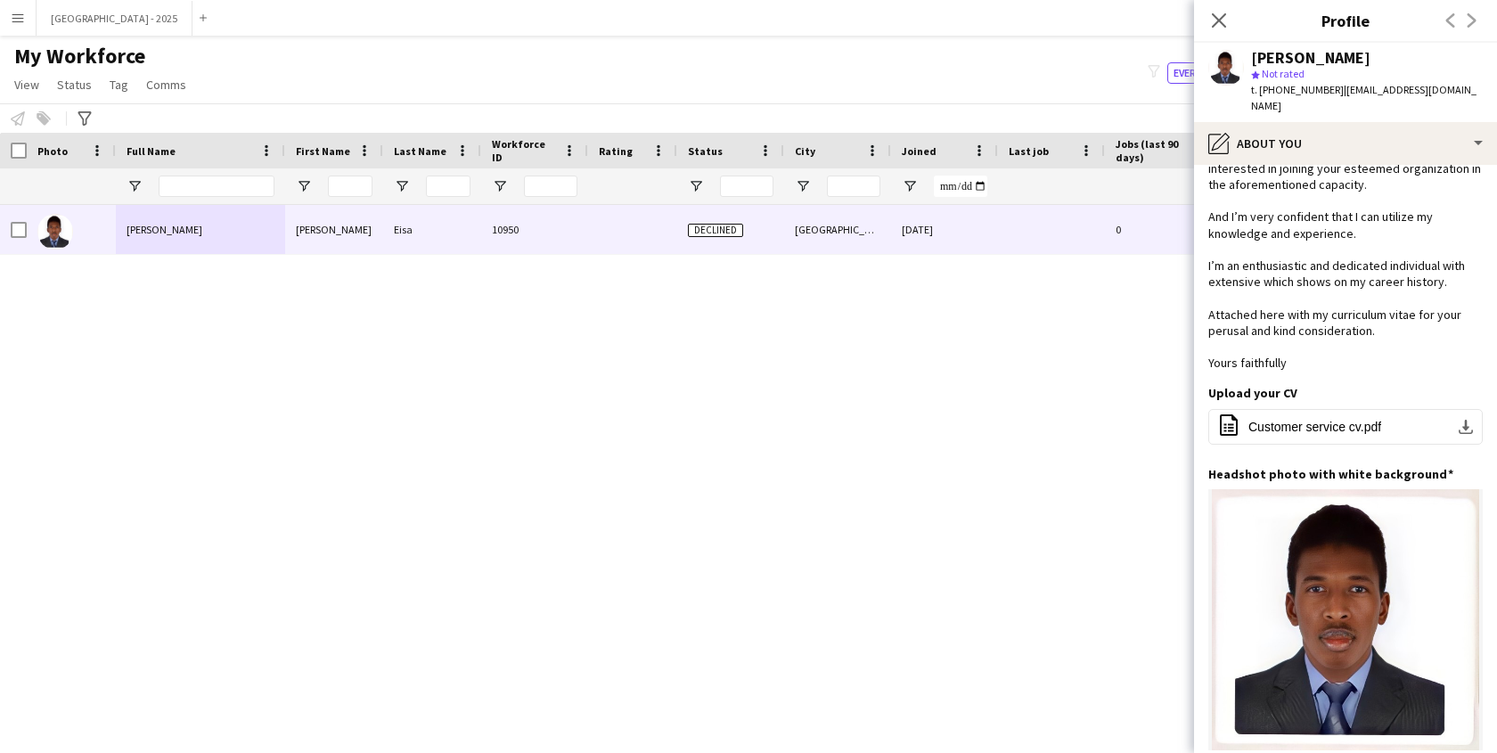
scroll to position [0, 0]
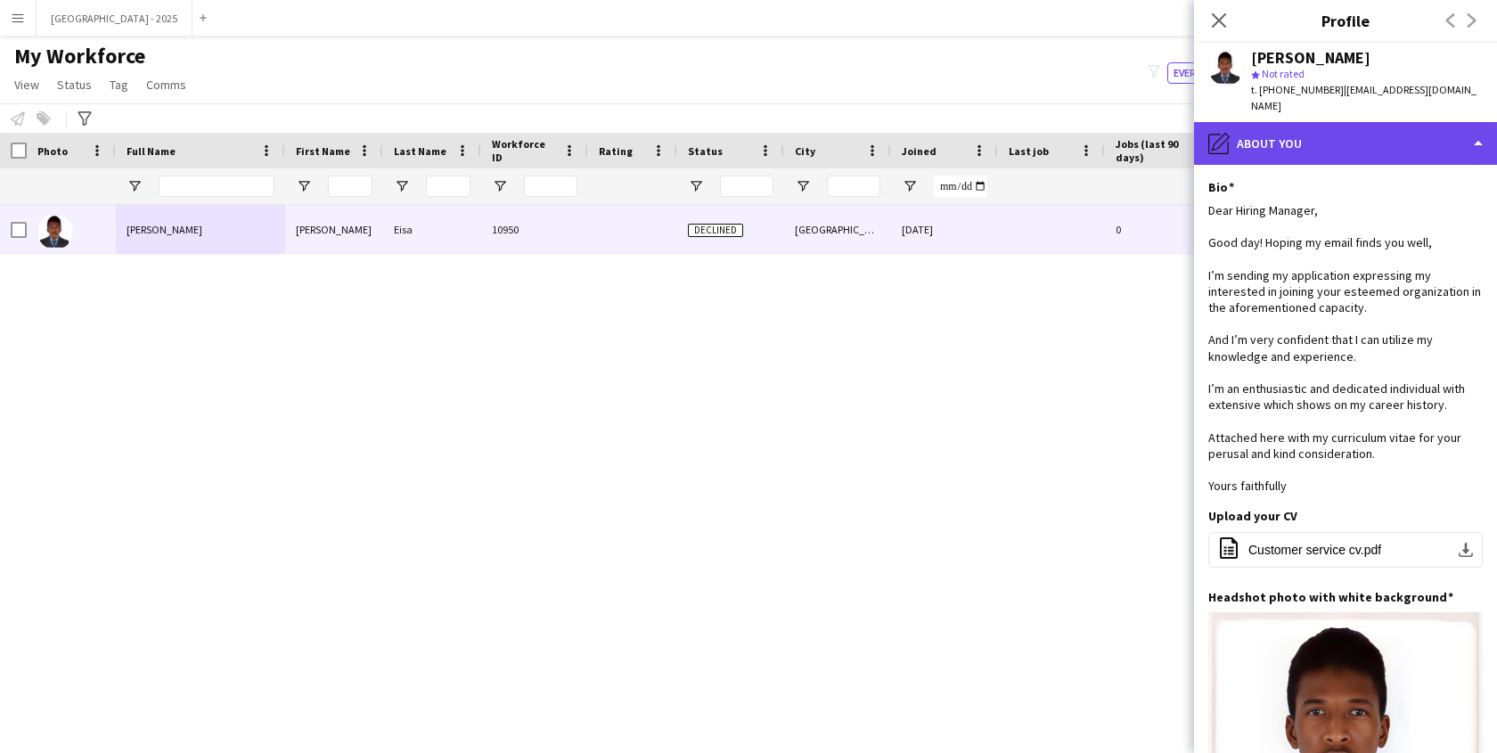
click at [1318, 127] on div "pencil4 About you" at bounding box center [1345, 143] width 303 height 43
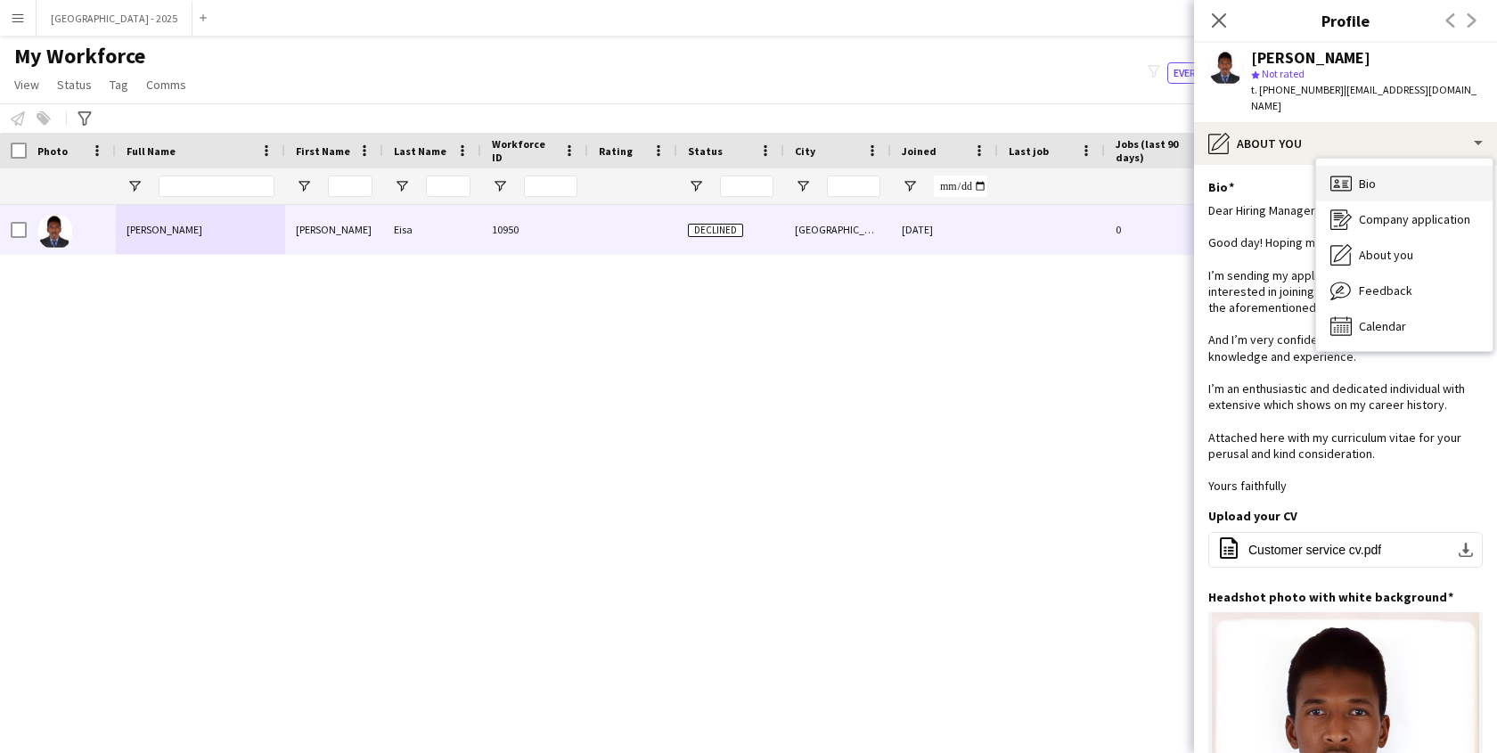
click at [1372, 176] on span "Bio" at bounding box center [1367, 184] width 17 height 16
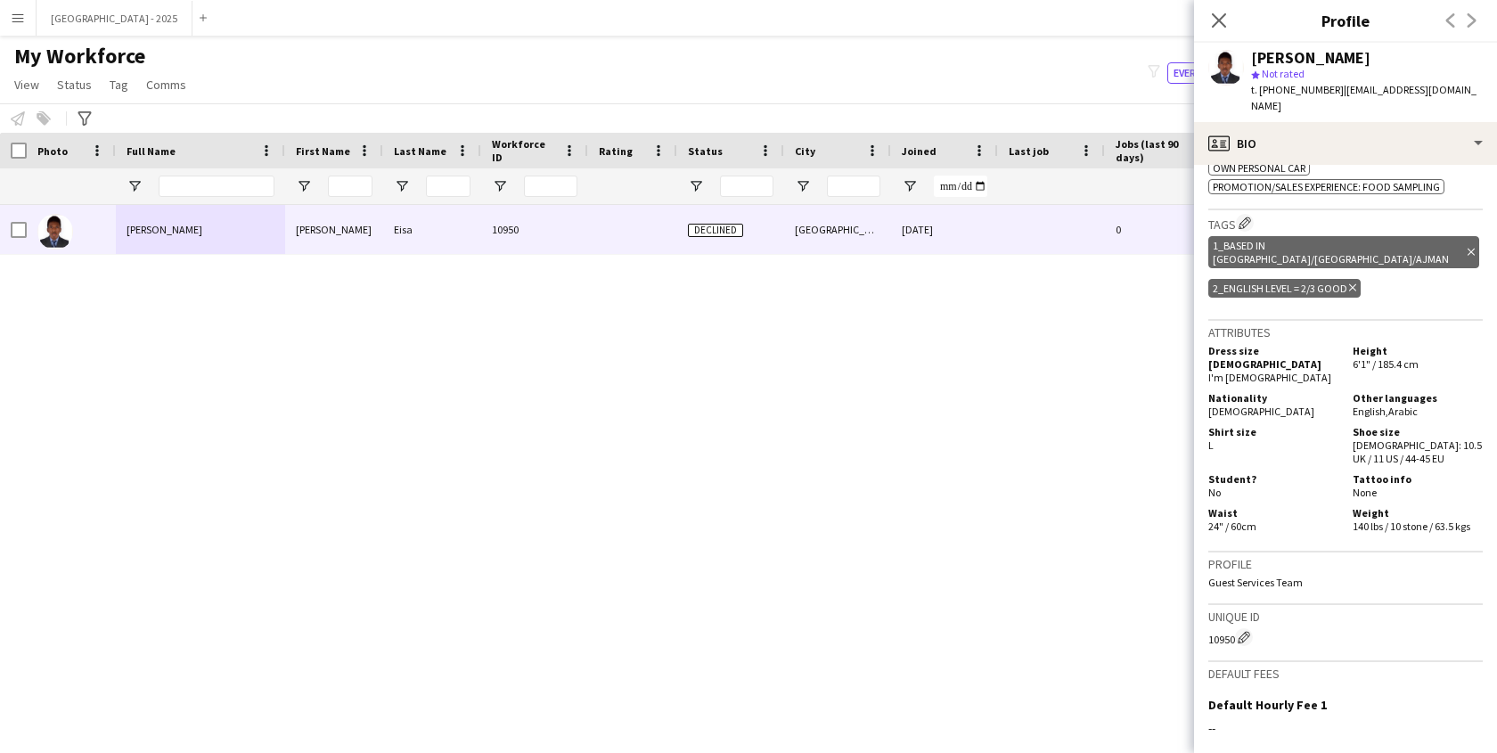
scroll to position [875, 0]
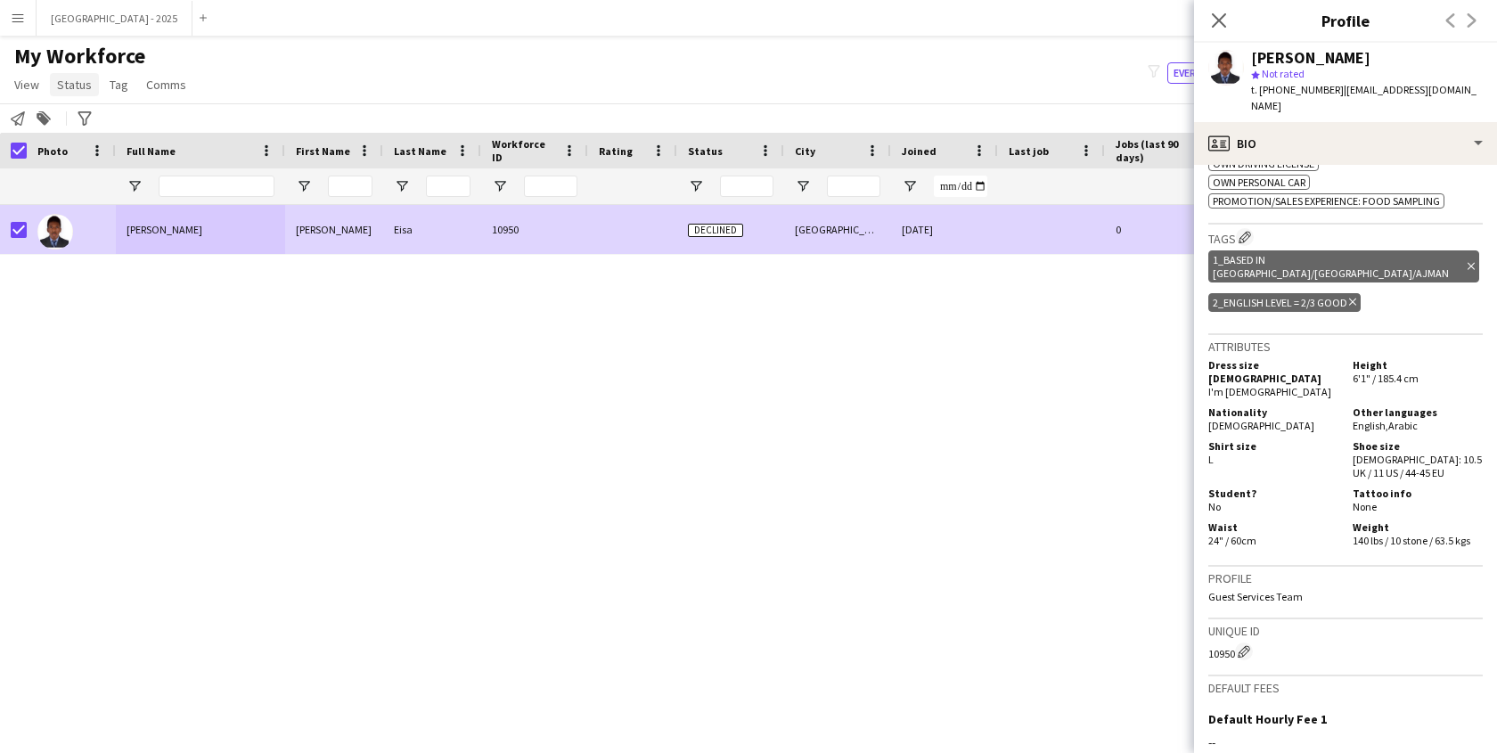
click at [64, 88] on span "Status" at bounding box center [74, 85] width 35 height 16
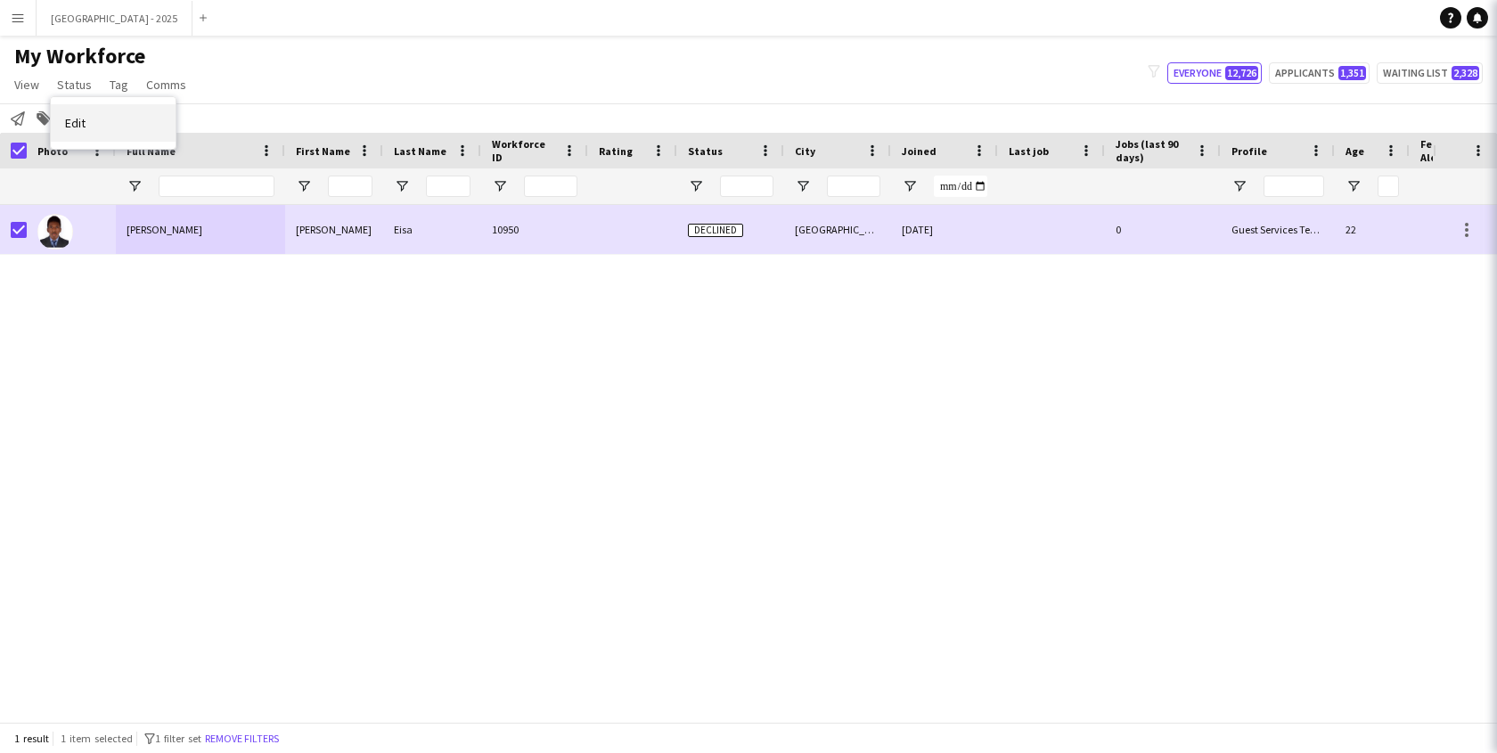
click at [91, 115] on link "Edit" at bounding box center [113, 122] width 125 height 37
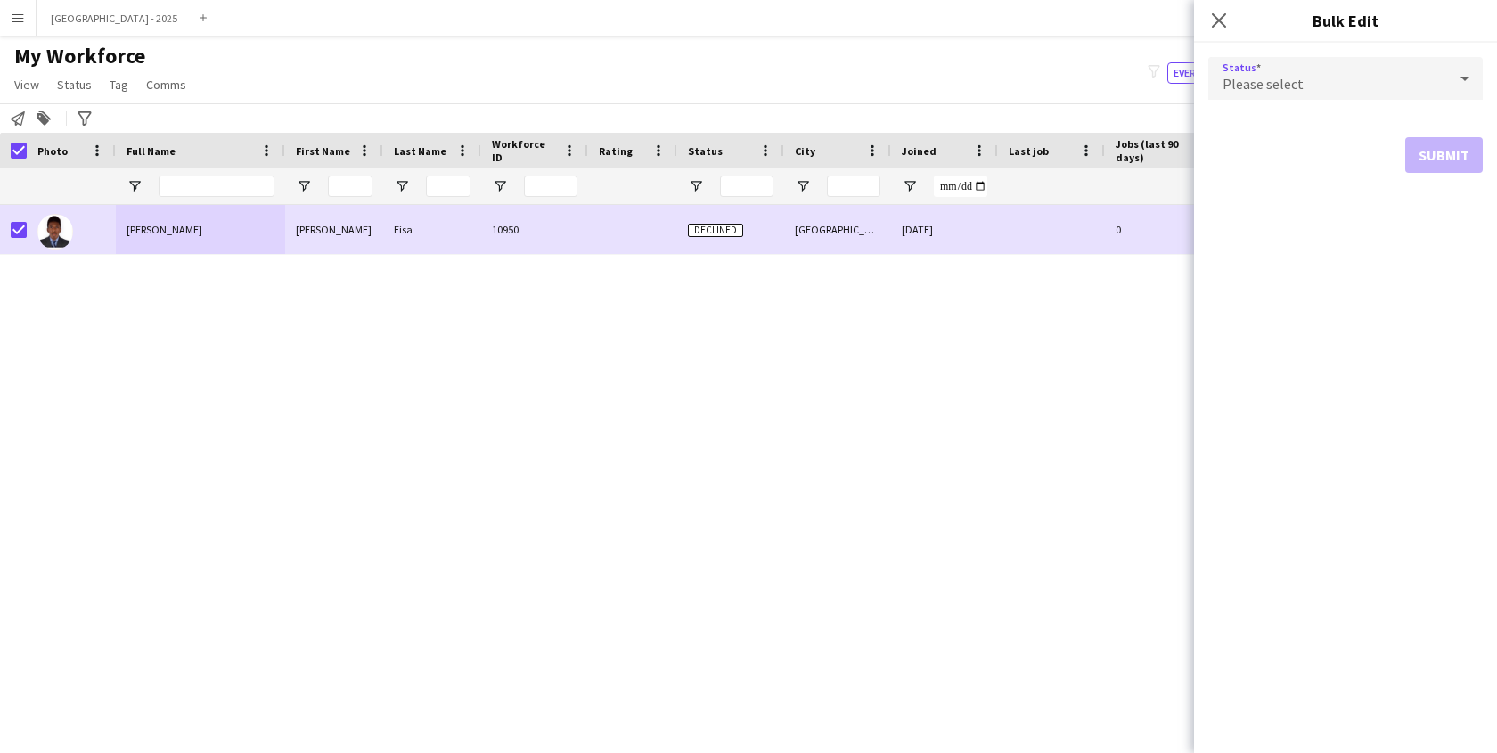
click at [1365, 92] on div "Please select" at bounding box center [1327, 78] width 239 height 43
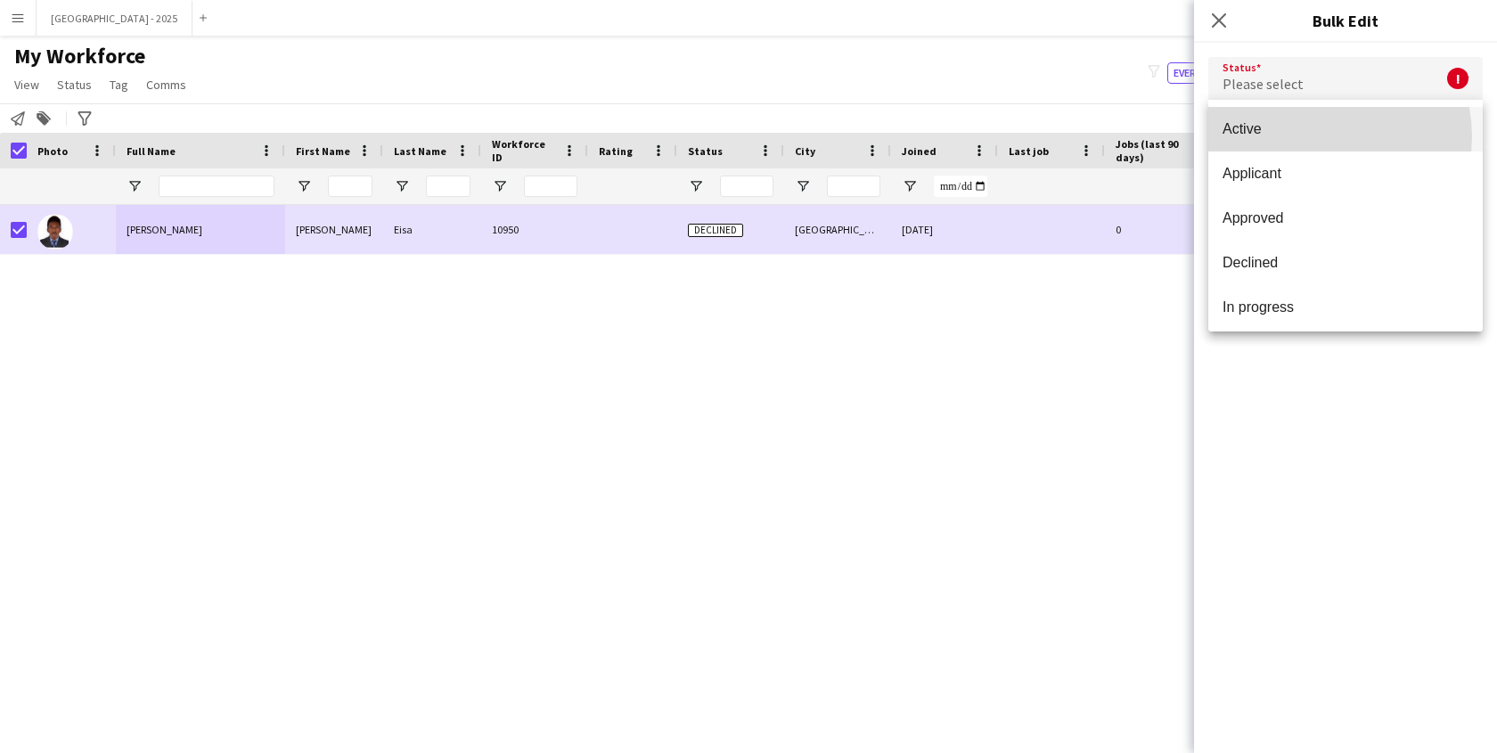
click at [1316, 136] on span "Active" at bounding box center [1345, 128] width 246 height 17
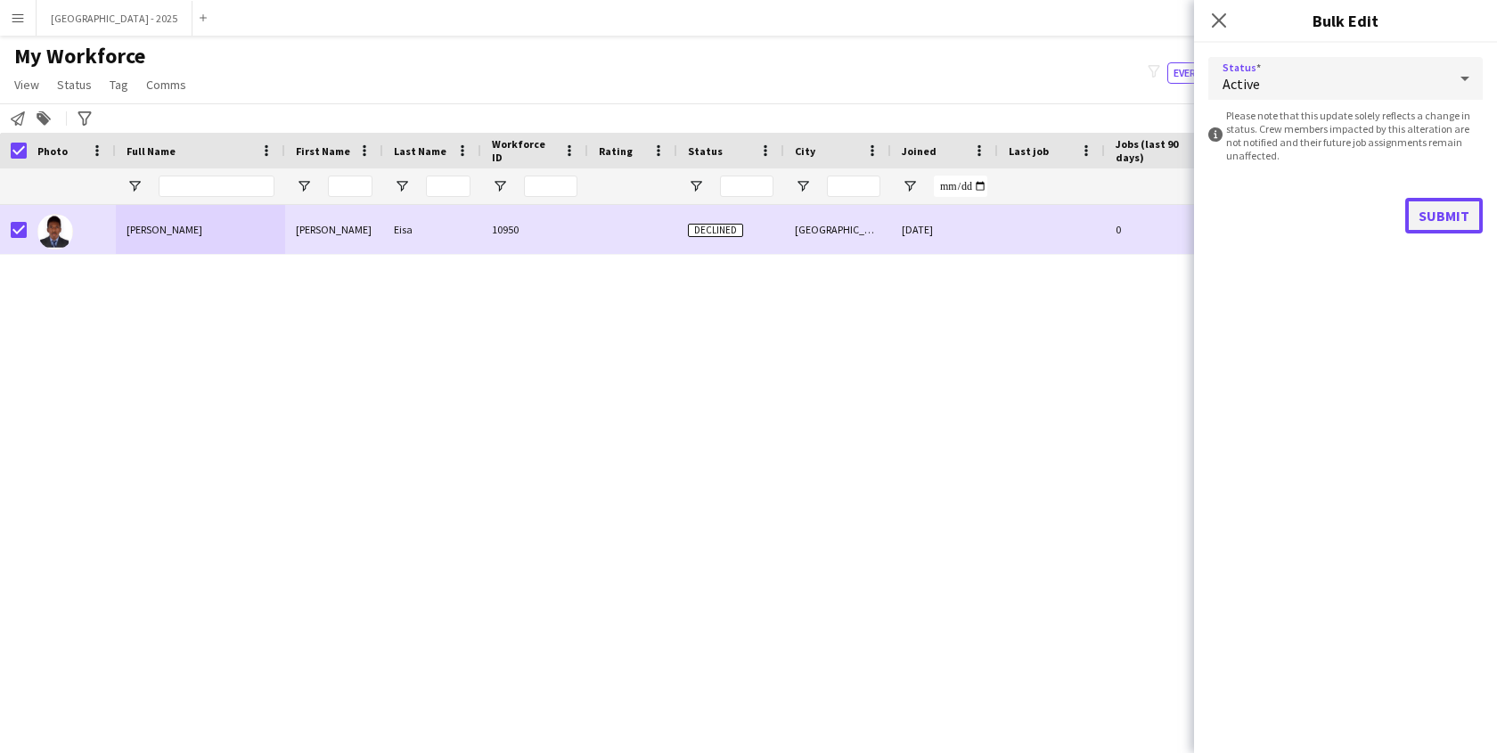
click at [1435, 219] on button "Submit" at bounding box center [1444, 216] width 78 height 36
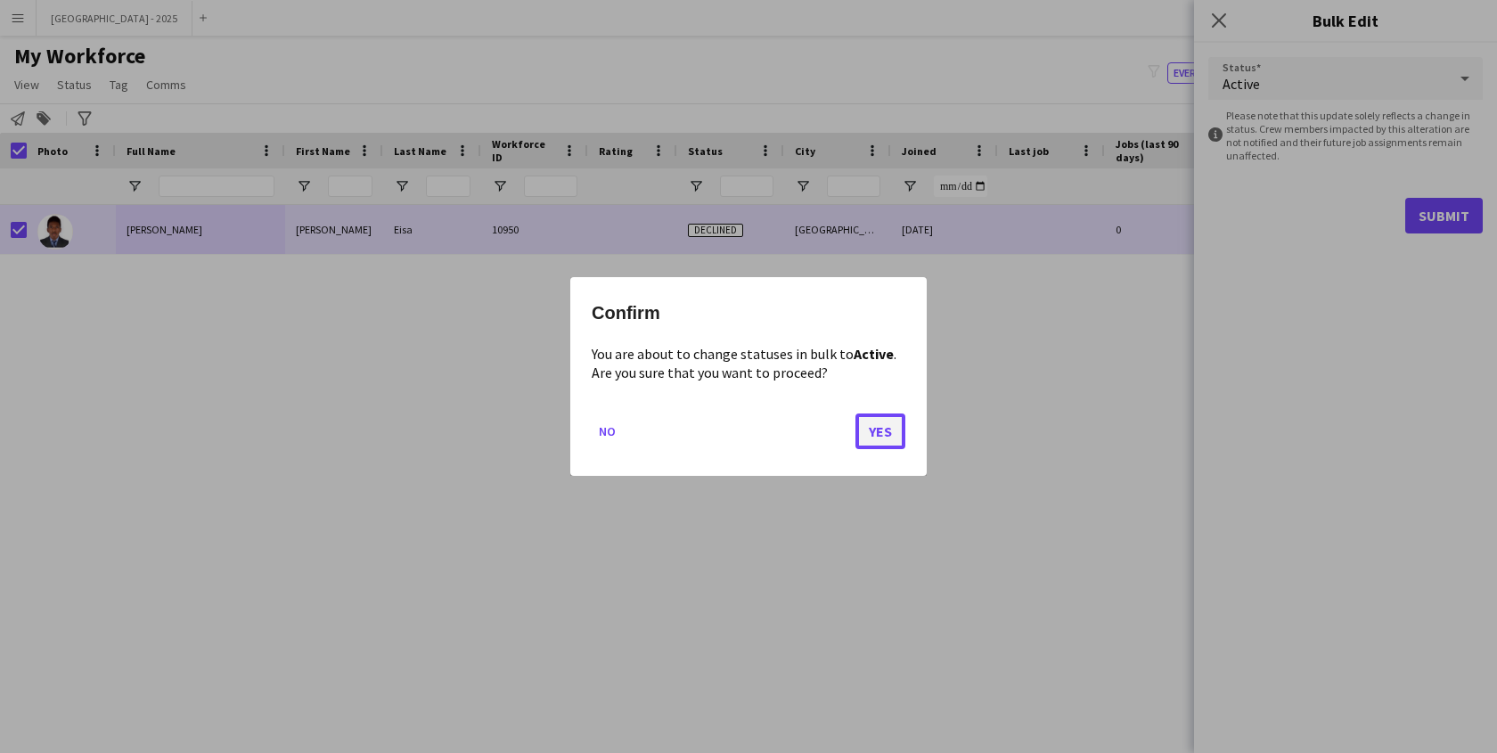
click at [875, 437] on button "Yes" at bounding box center [880, 431] width 50 height 36
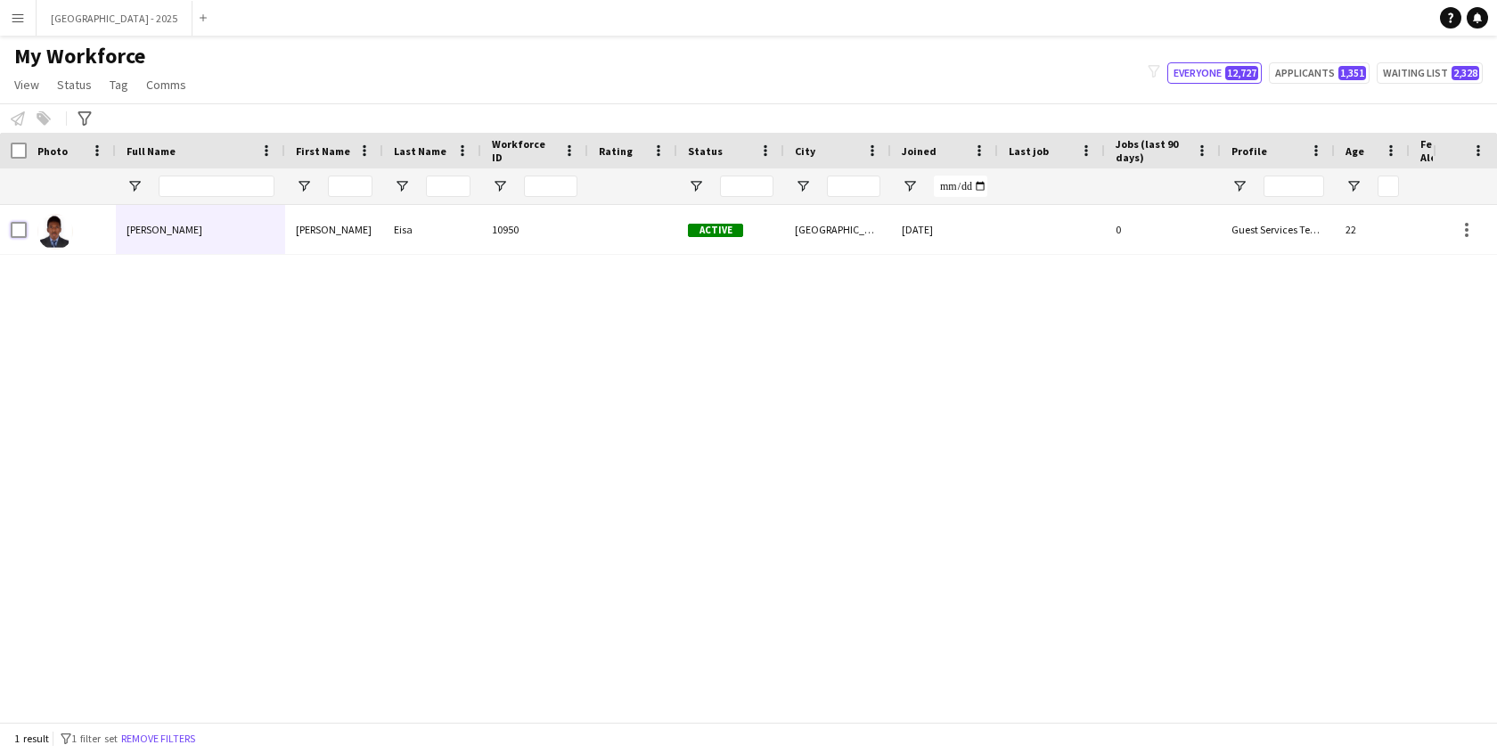
scroll to position [0, 387]
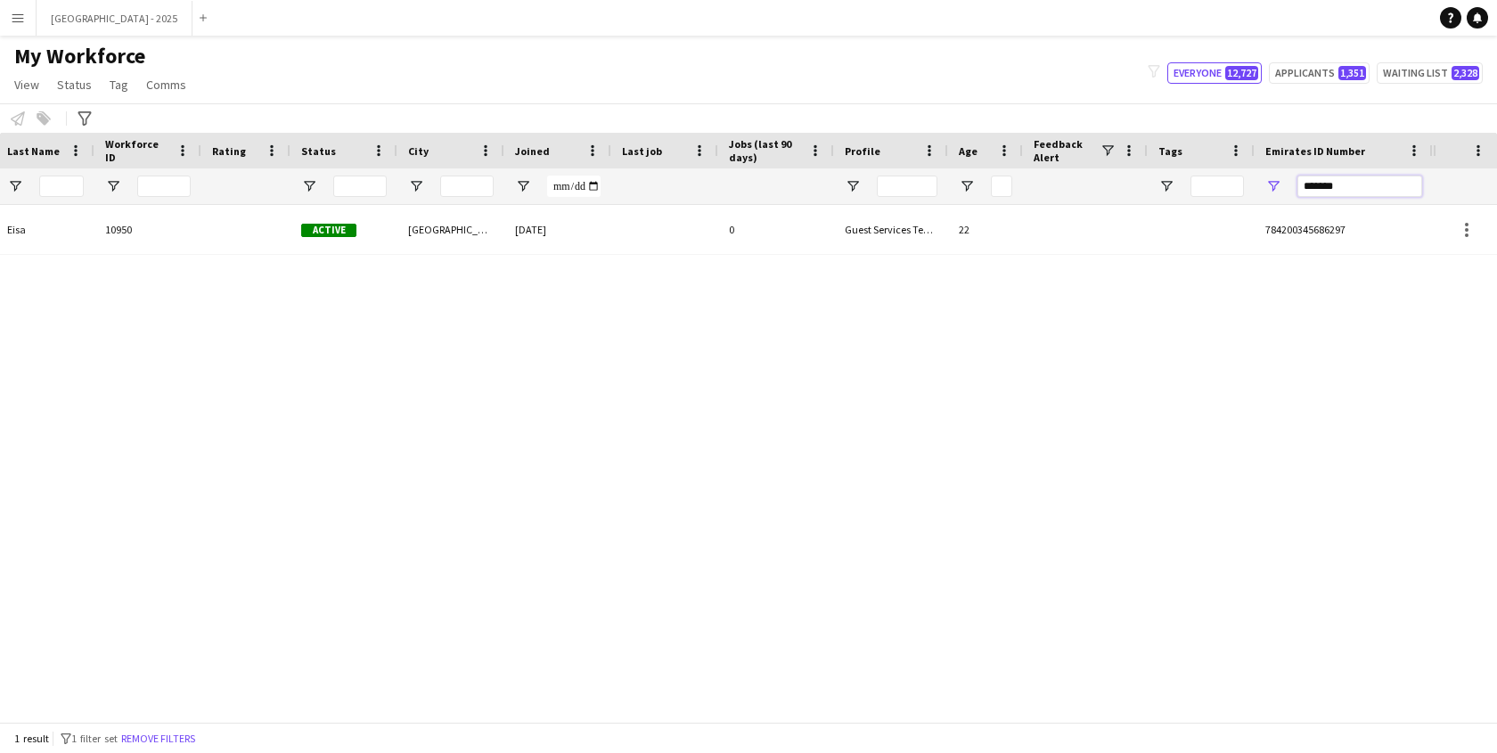
click at [1348, 185] on input "*******" at bounding box center [1359, 186] width 125 height 21
paste input "Emirates ID Number Filter Input"
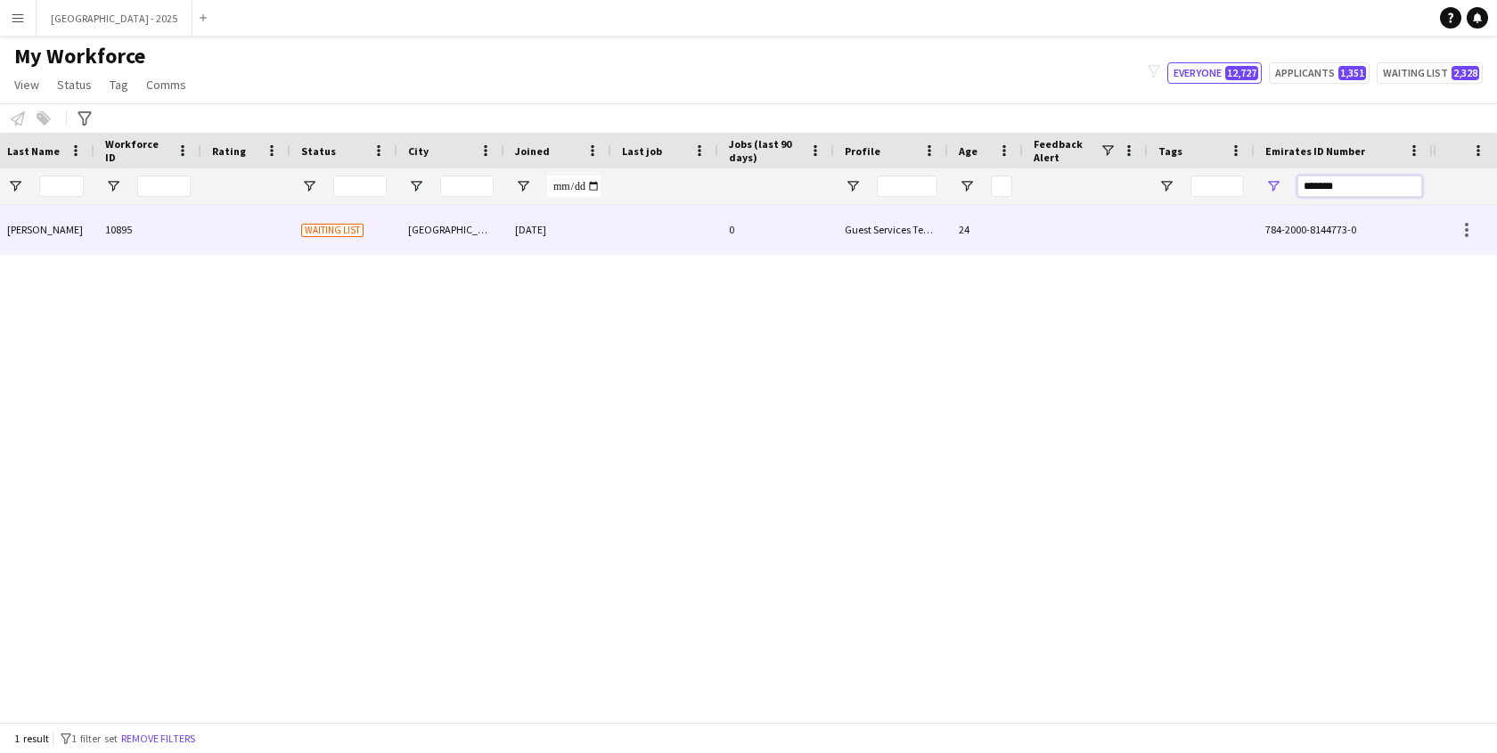
type input "*******"
click at [834, 222] on div "Guest Services Team" at bounding box center [891, 229] width 114 height 49
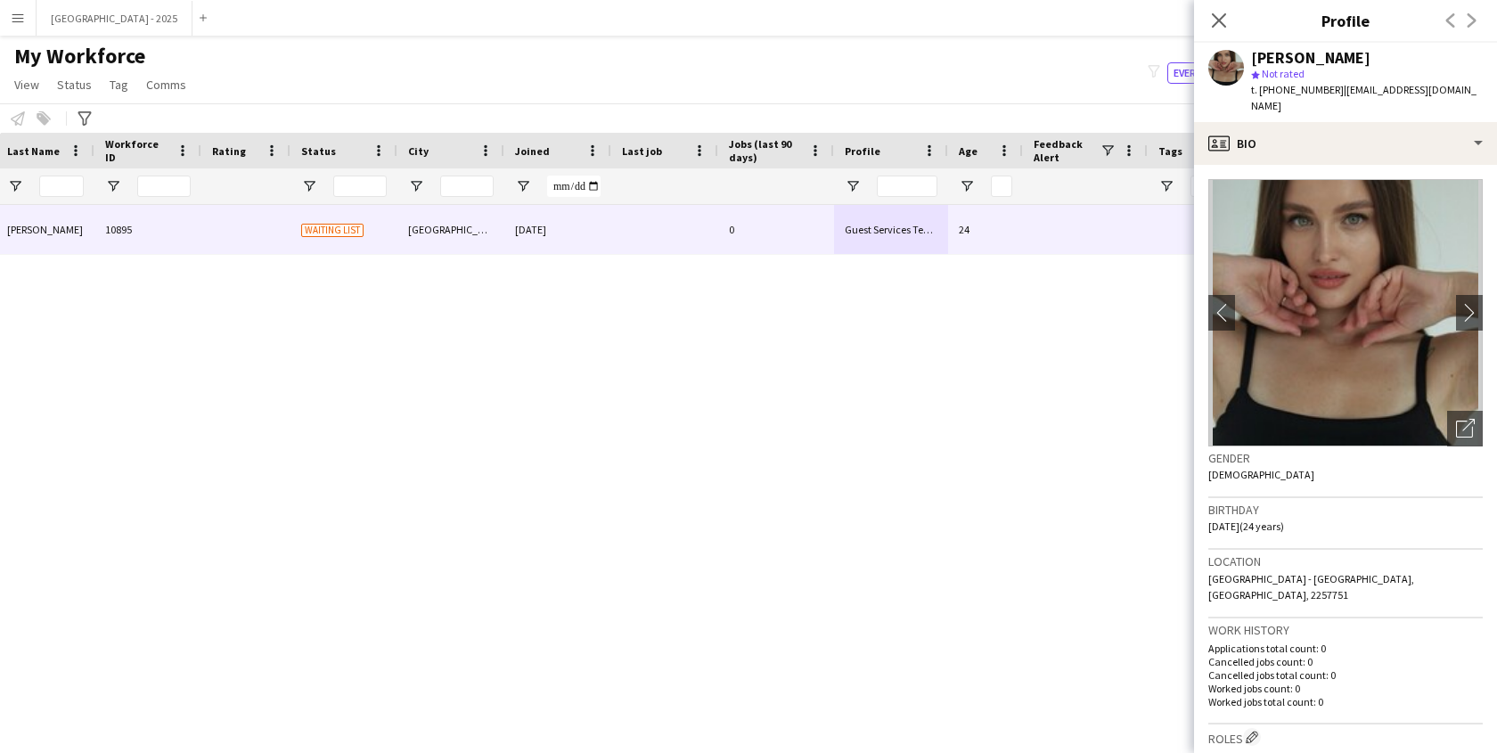
click at [1472, 410] on app-crew-profile-bio "chevron-left chevron-right Open photos pop-in Gender [DEMOGRAPHIC_DATA] Birthda…" at bounding box center [1345, 459] width 303 height 588
click at [1466, 411] on div "Open photos pop-in" at bounding box center [1465, 429] width 36 height 36
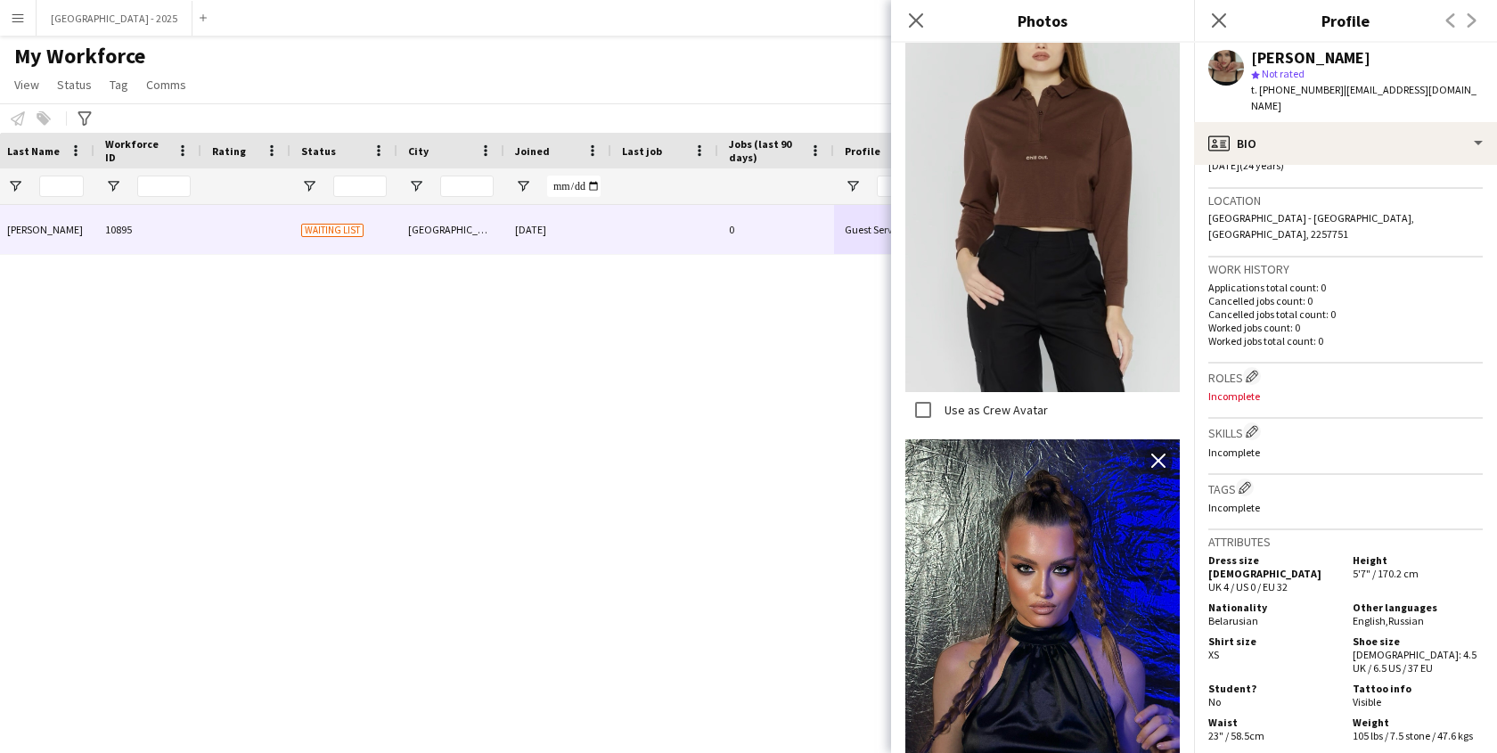
scroll to position [3118, 0]
click at [1251, 370] on app-icon "Edit crew company roles" at bounding box center [1251, 376] width 12 height 12
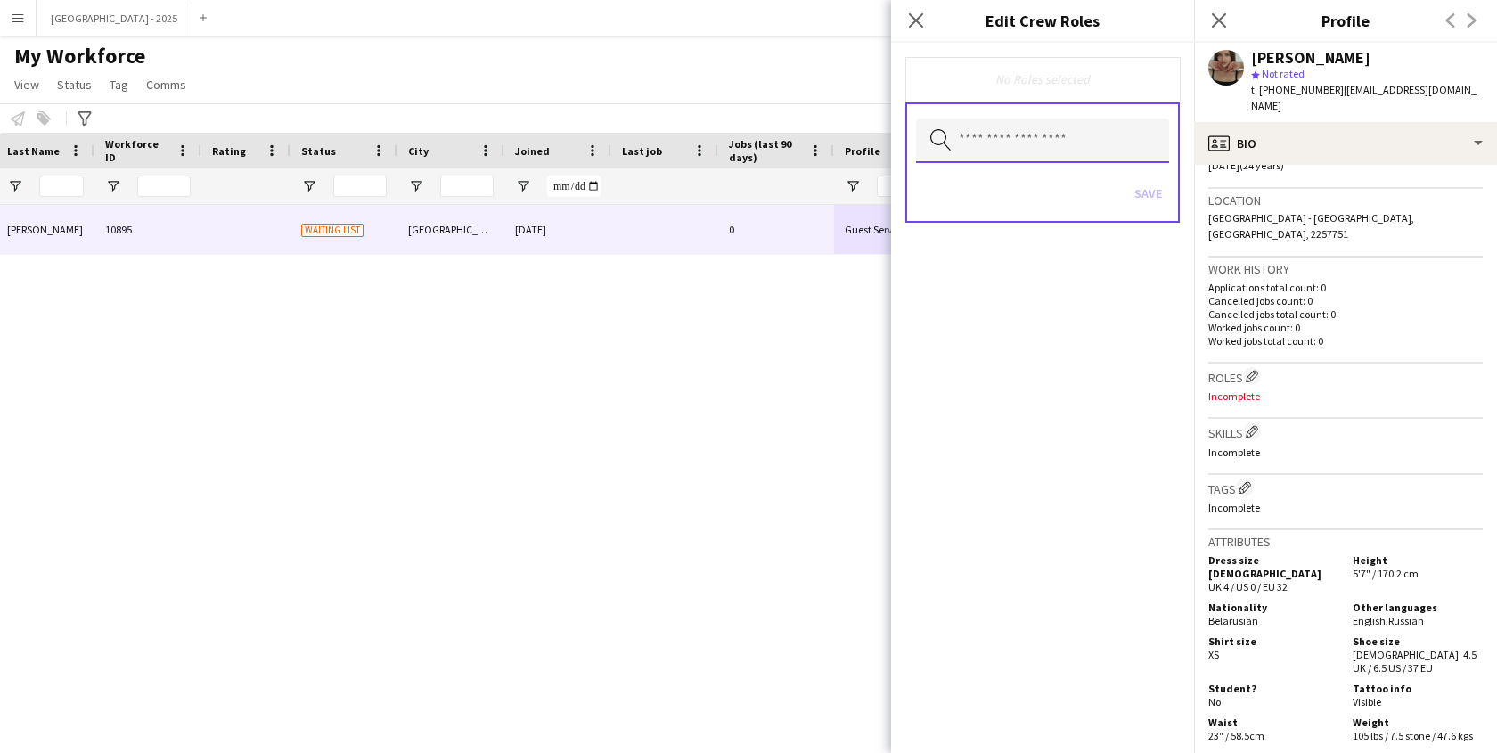
click at [1020, 142] on input "text" at bounding box center [1042, 140] width 253 height 45
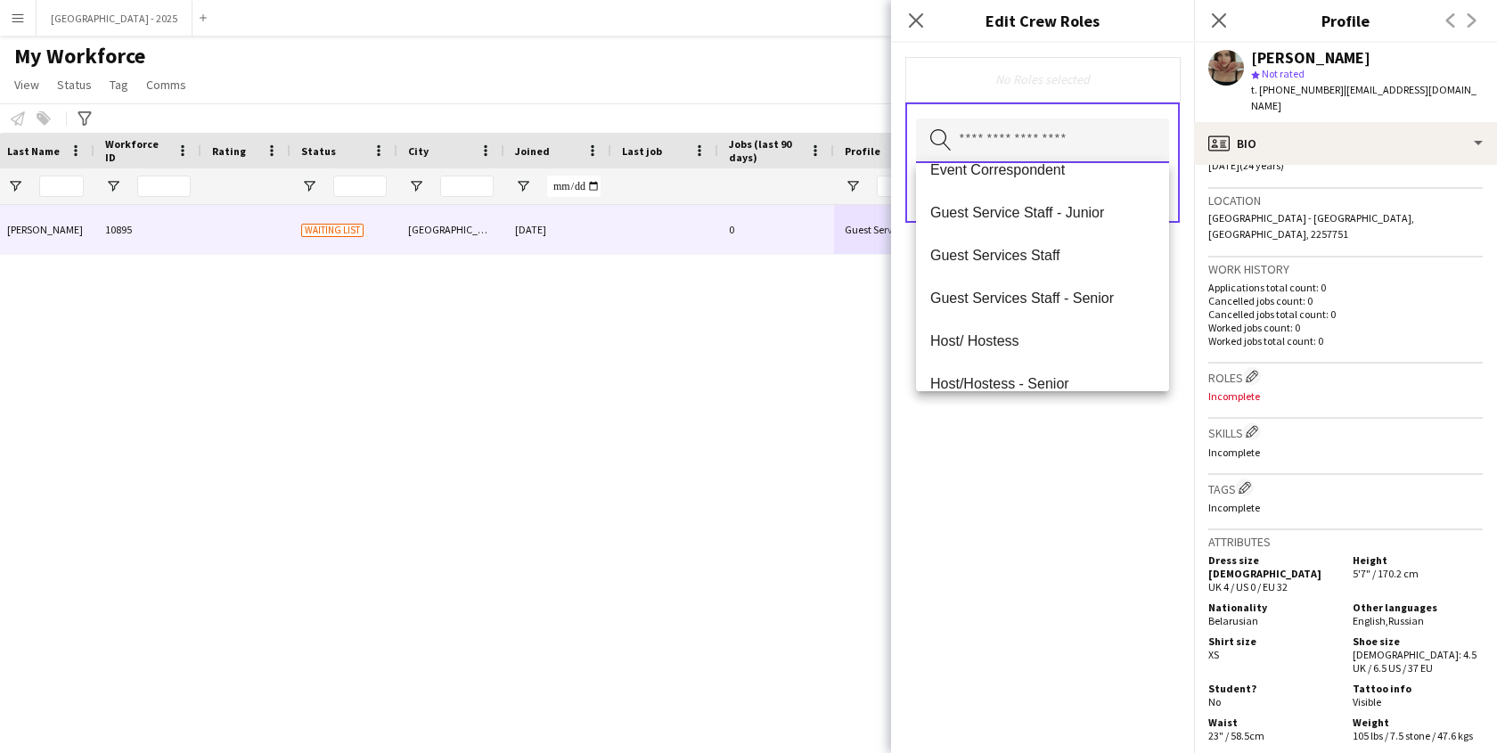
scroll to position [181, 0]
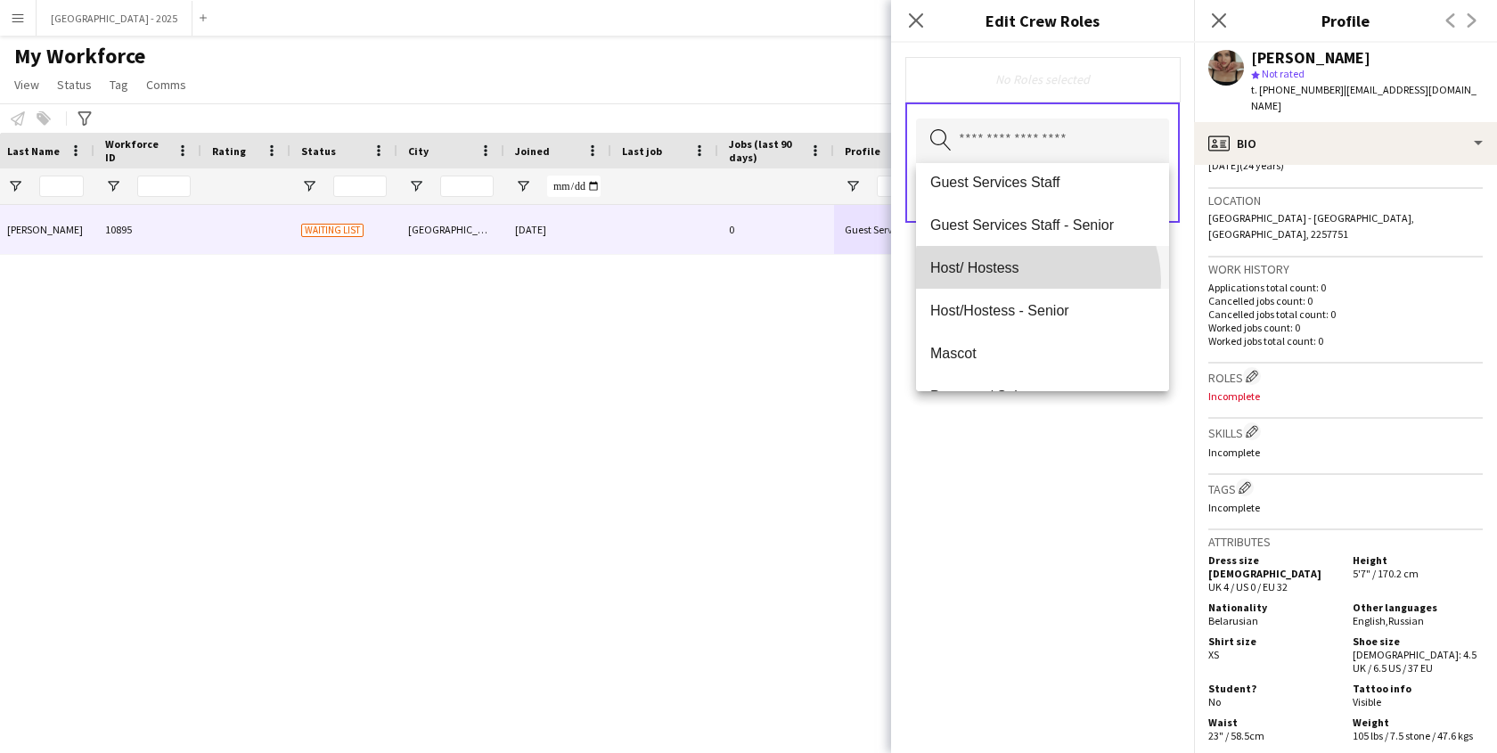
click at [1036, 281] on mat-option "Host/ Hostess" at bounding box center [1042, 267] width 253 height 43
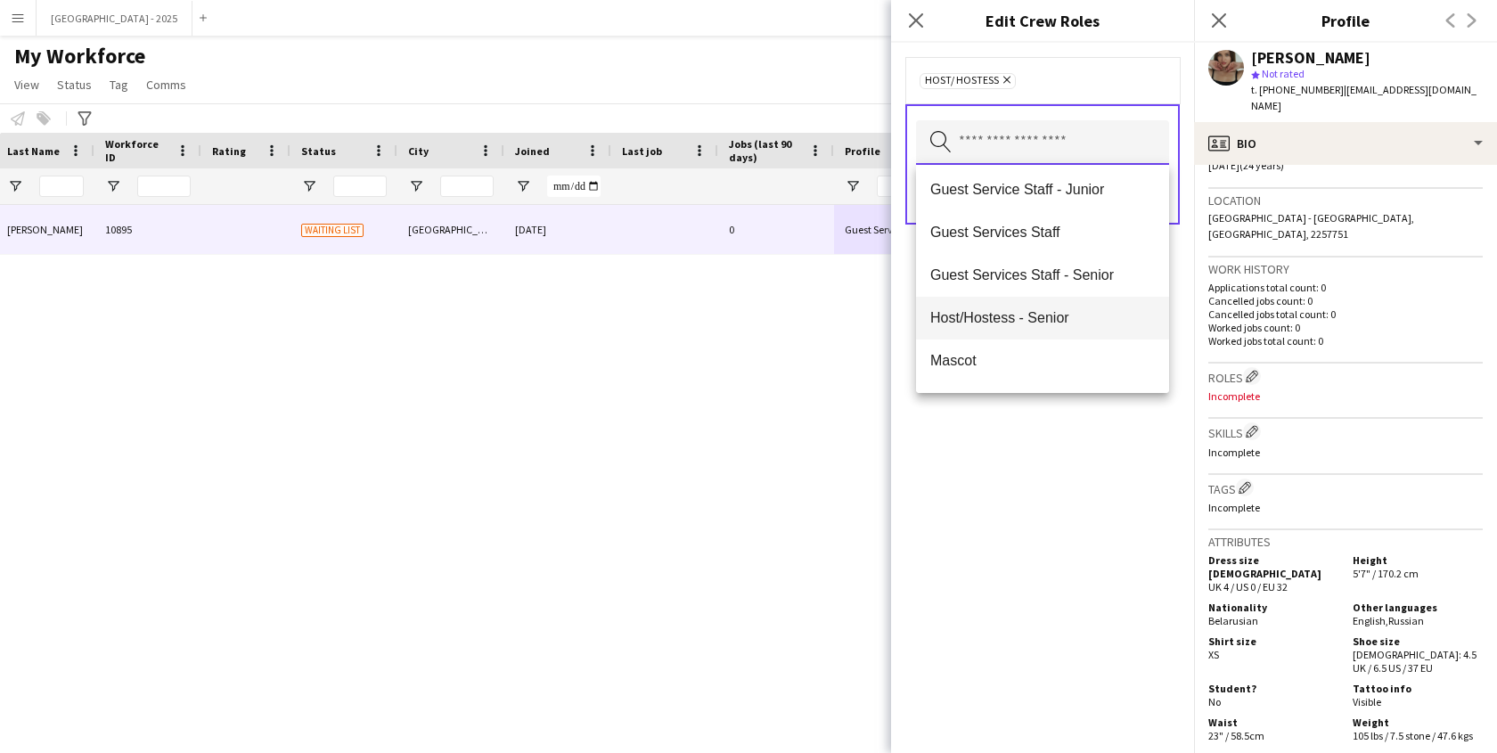
scroll to position [292, 0]
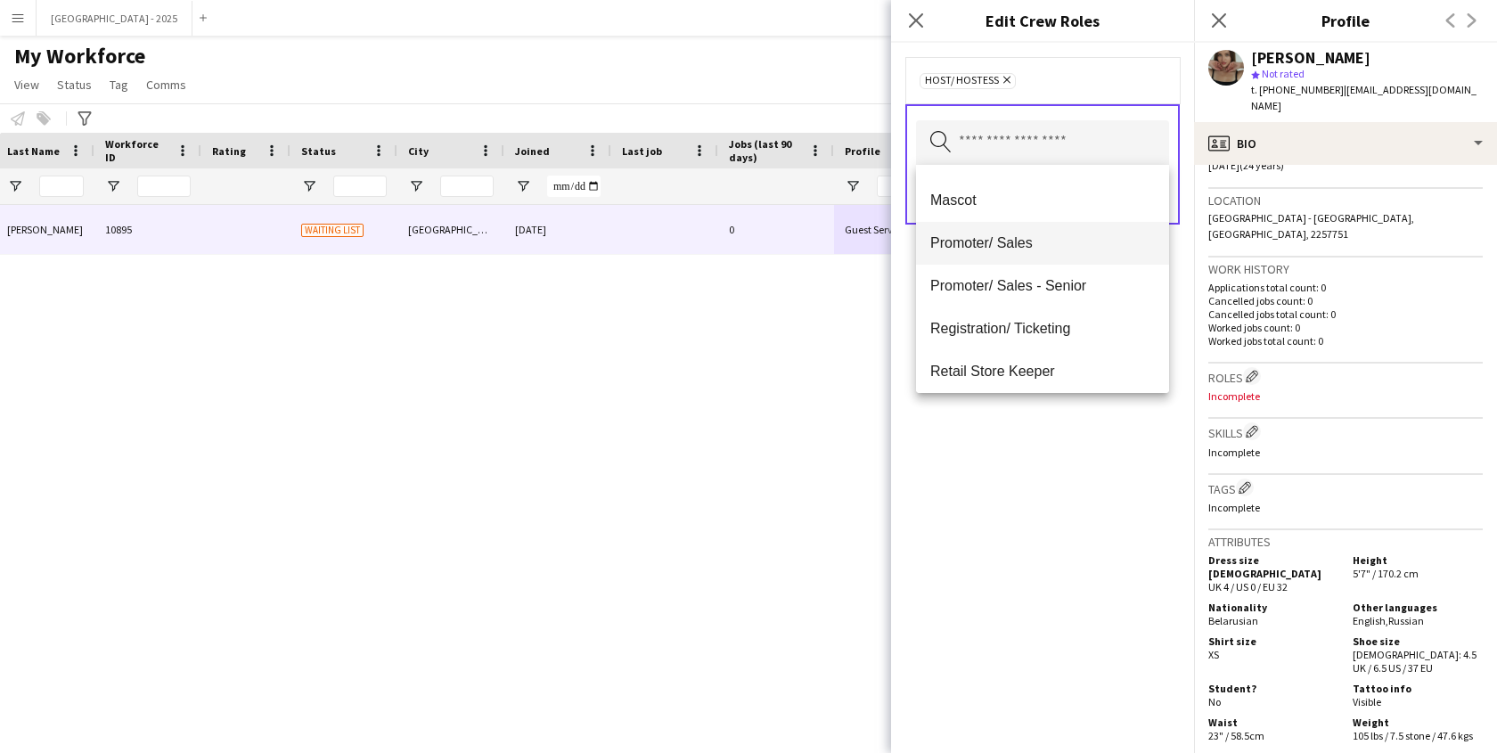
click at [1027, 252] on mat-option "Promoter/ Sales" at bounding box center [1042, 243] width 253 height 43
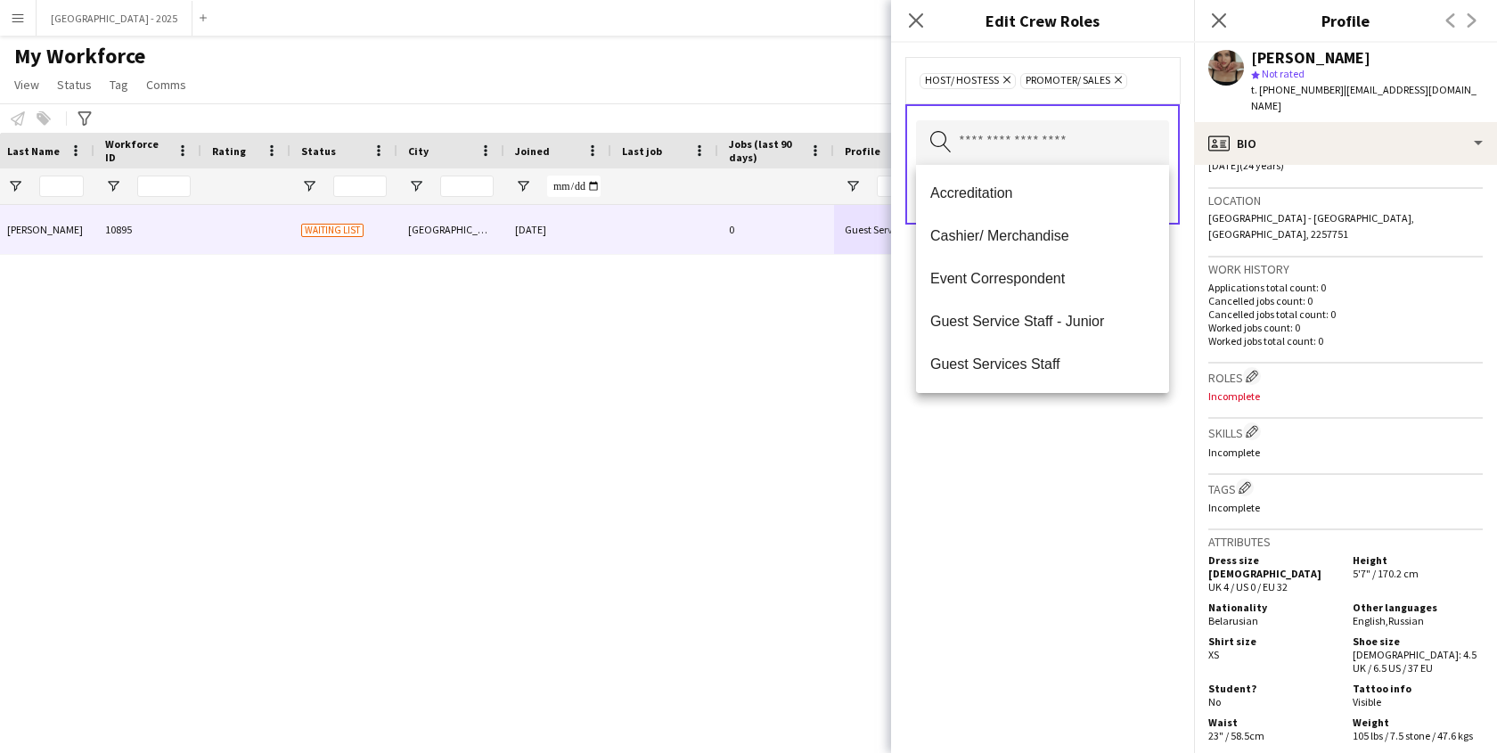
click at [1060, 439] on div "Host/ Hostess Remove Promoter/ Sales Remove Search by role type Save" at bounding box center [1042, 398] width 303 height 710
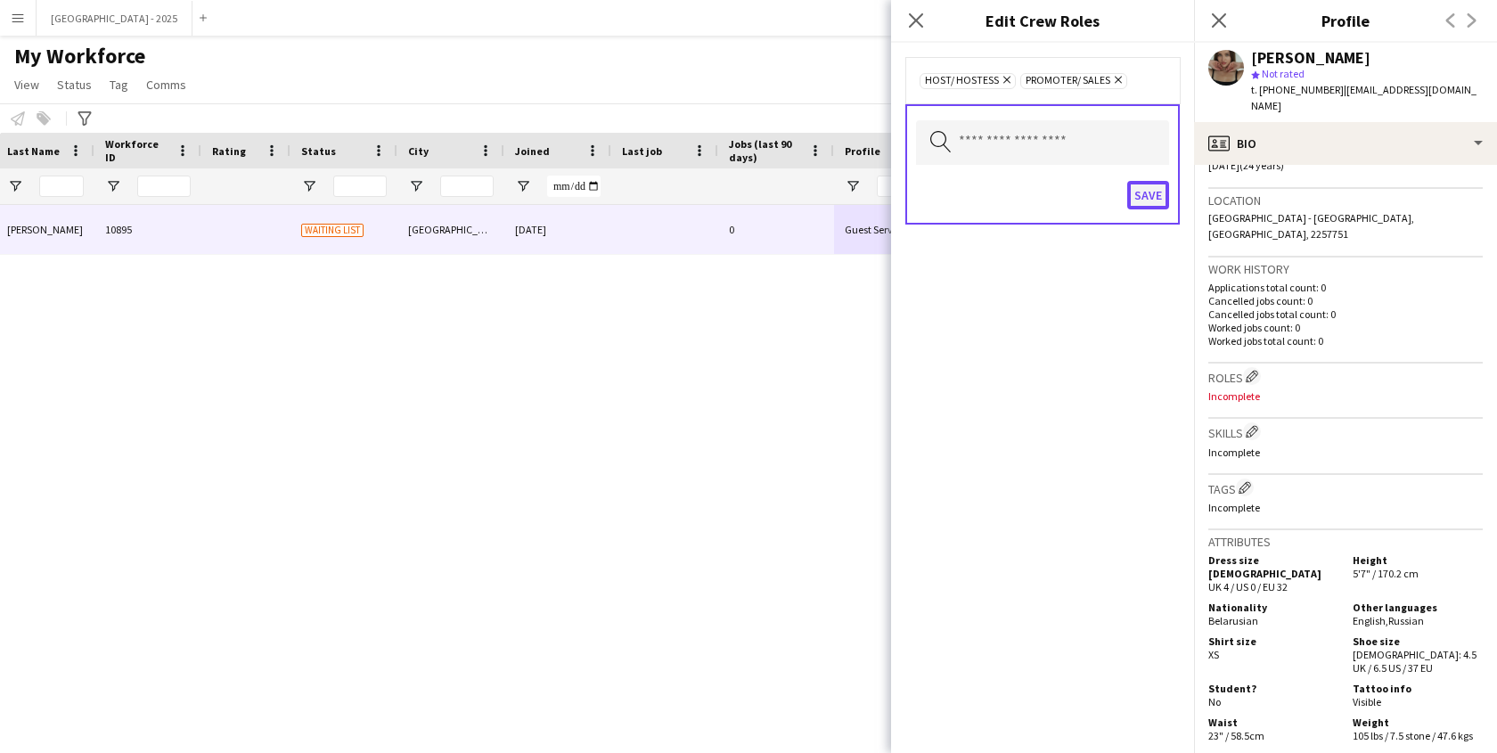
click at [1151, 185] on button "Save" at bounding box center [1148, 195] width 42 height 29
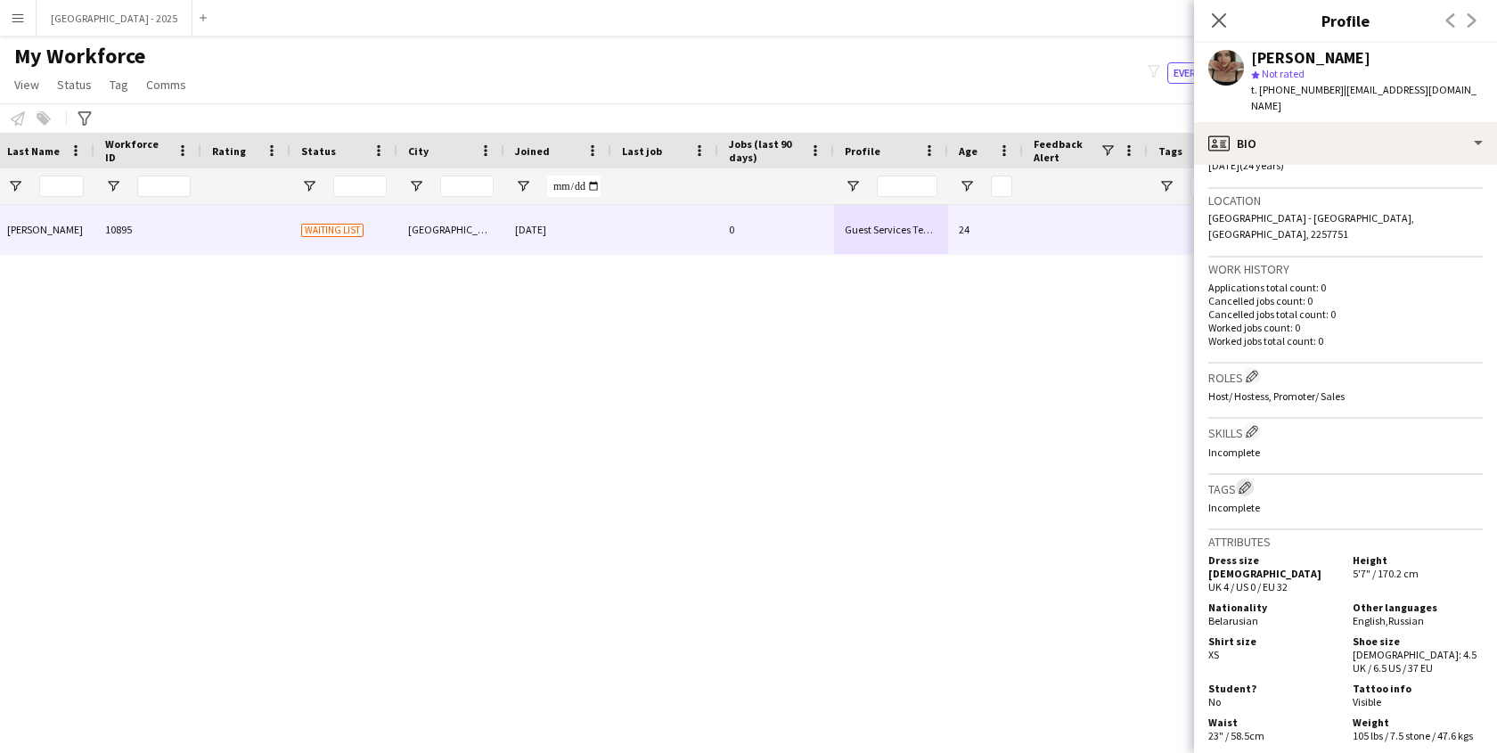
click at [1250, 481] on app-icon "Edit crew company tags" at bounding box center [1244, 487] width 12 height 12
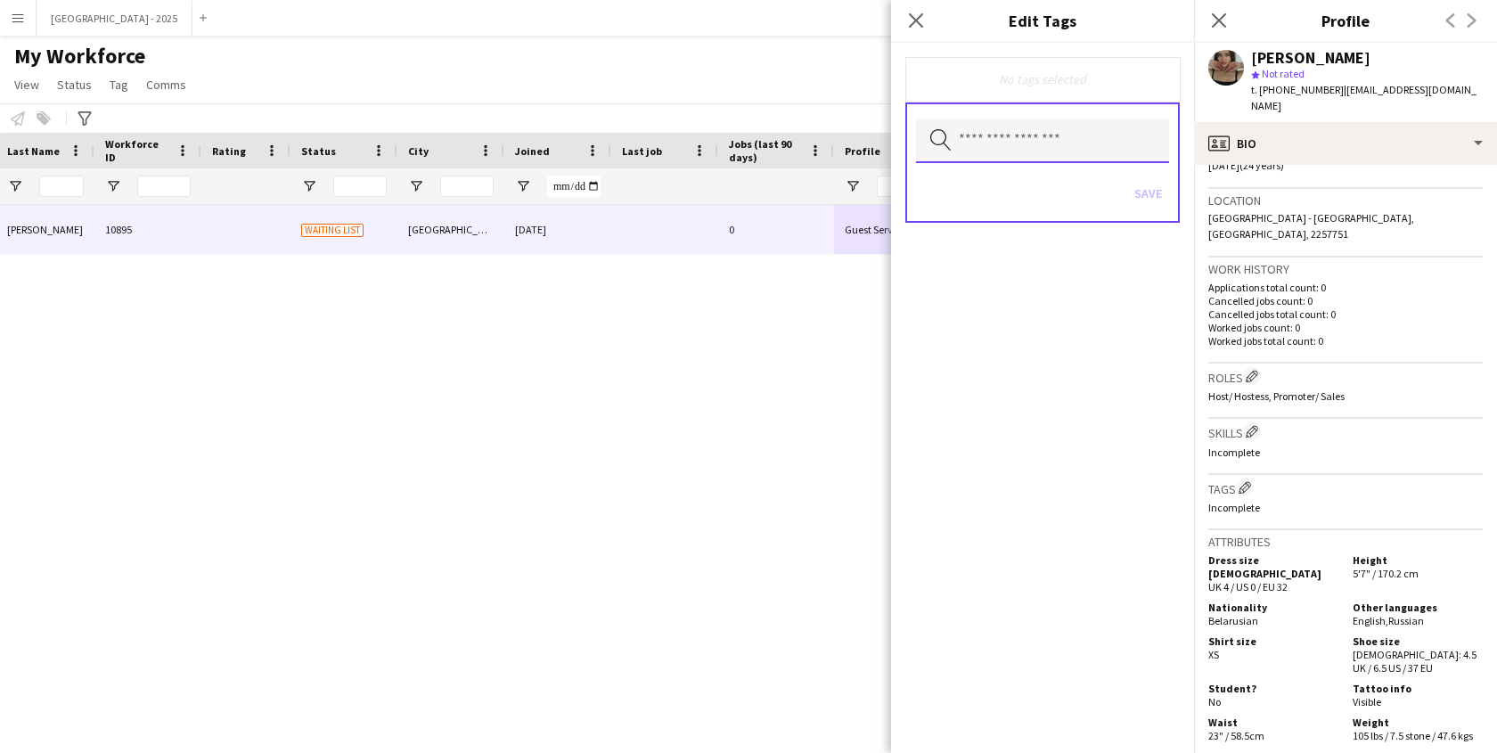
click at [1056, 132] on input "text" at bounding box center [1042, 140] width 253 height 45
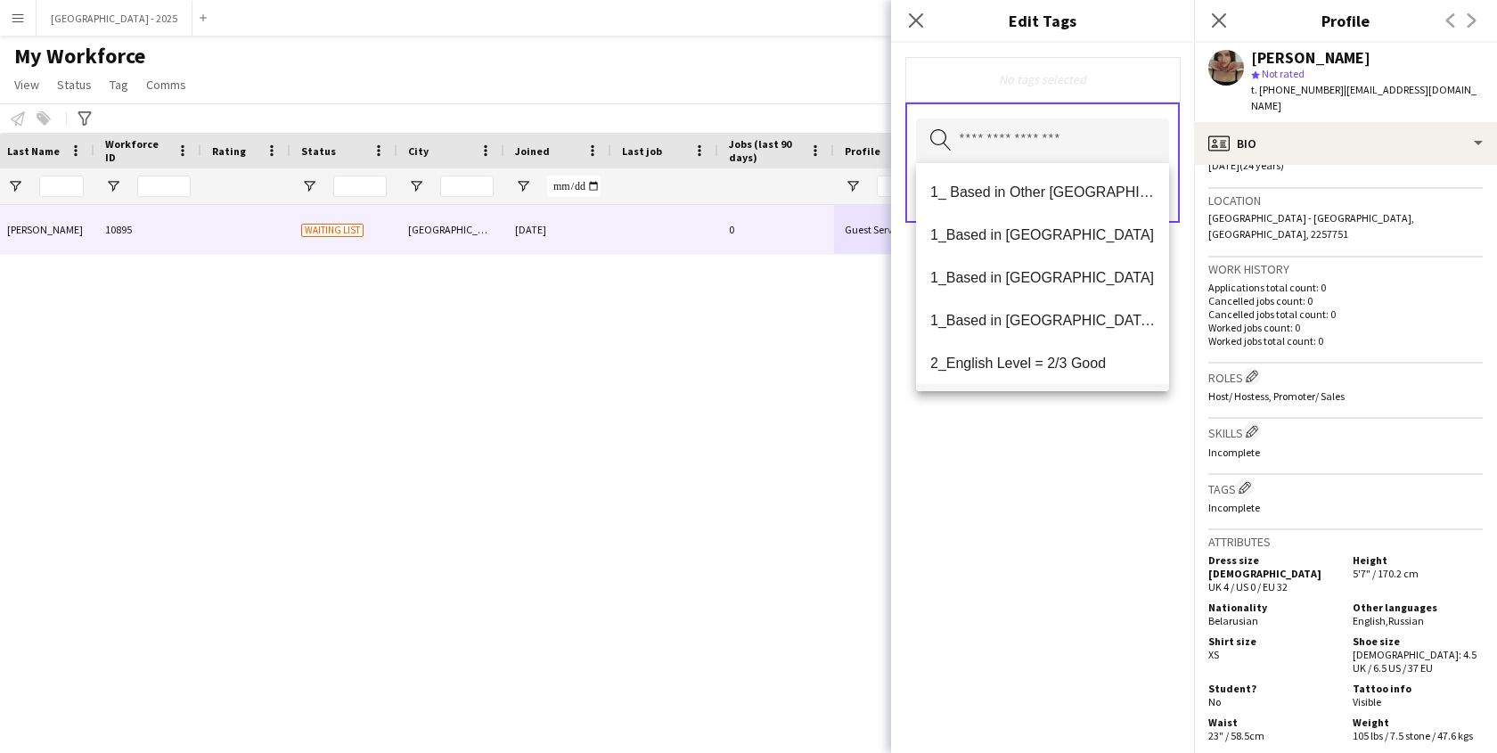
click at [1088, 325] on span "1_Based in [GEOGRAPHIC_DATA]/[GEOGRAPHIC_DATA]/Ajman" at bounding box center [1042, 320] width 225 height 17
click at [1083, 330] on span "2_English Level = 2/3 Good" at bounding box center [1042, 321] width 225 height 17
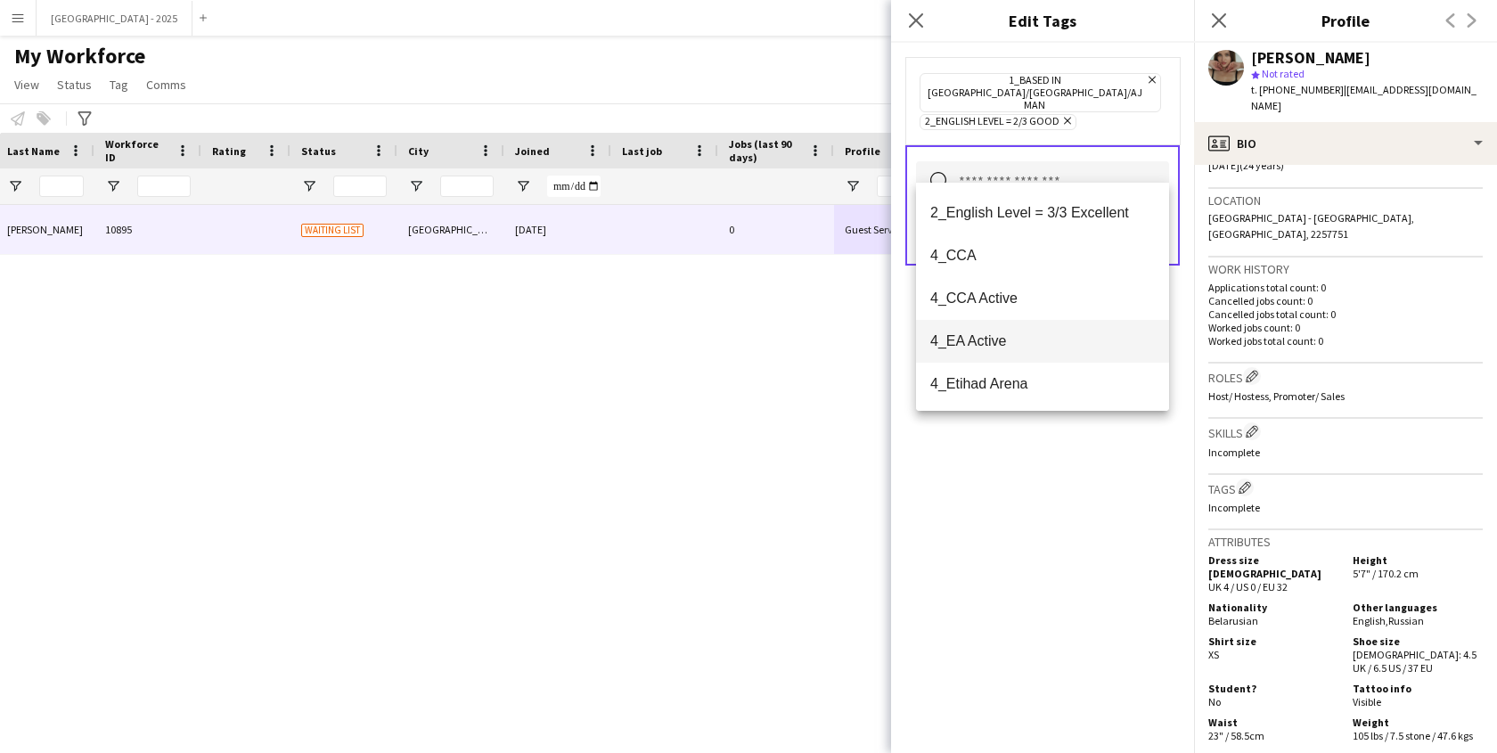
scroll to position [130, 0]
click at [1054, 477] on div "1_Based in [GEOGRAPHIC_DATA]/[GEOGRAPHIC_DATA]/Ajman Remove 2_English Level = 2…" at bounding box center [1042, 398] width 303 height 710
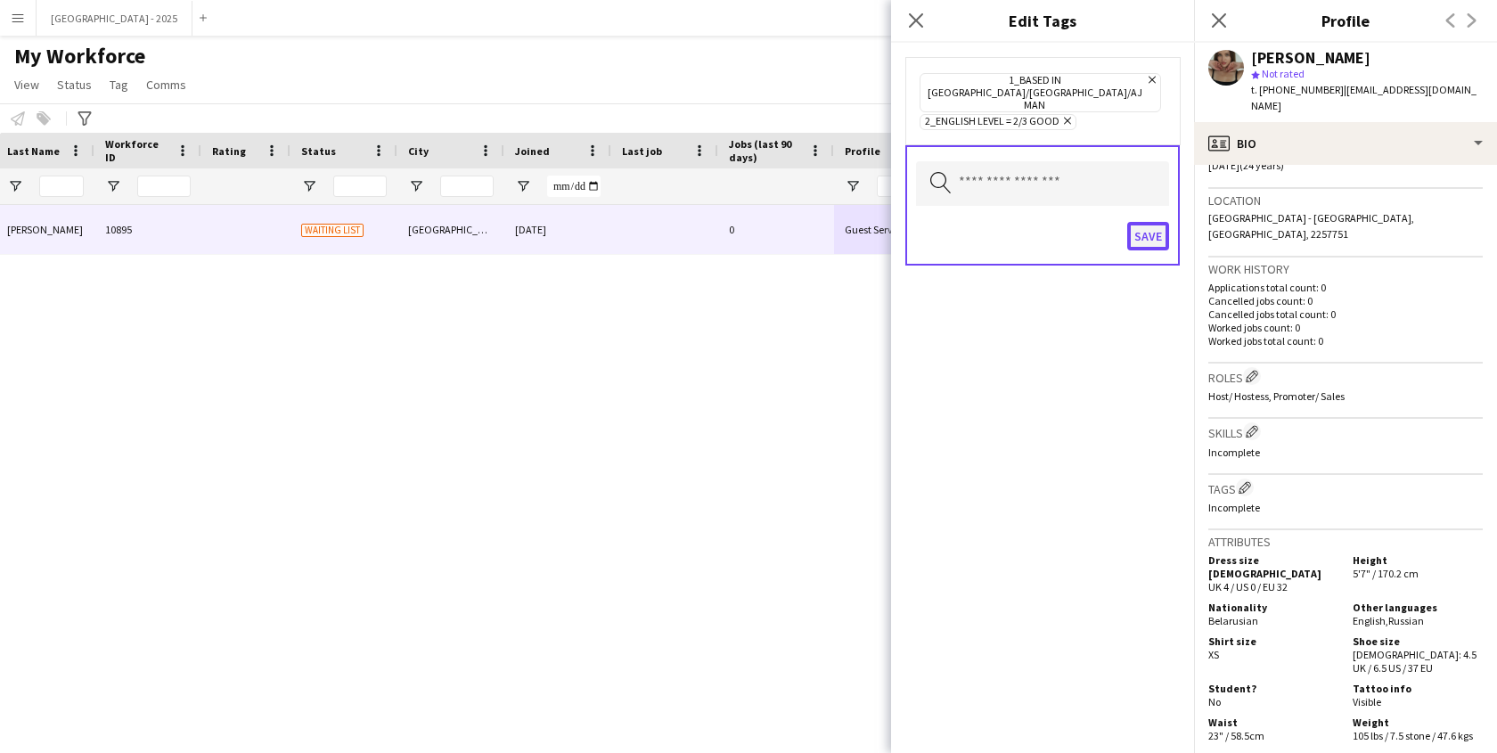
click at [1143, 222] on button "Save" at bounding box center [1148, 236] width 42 height 29
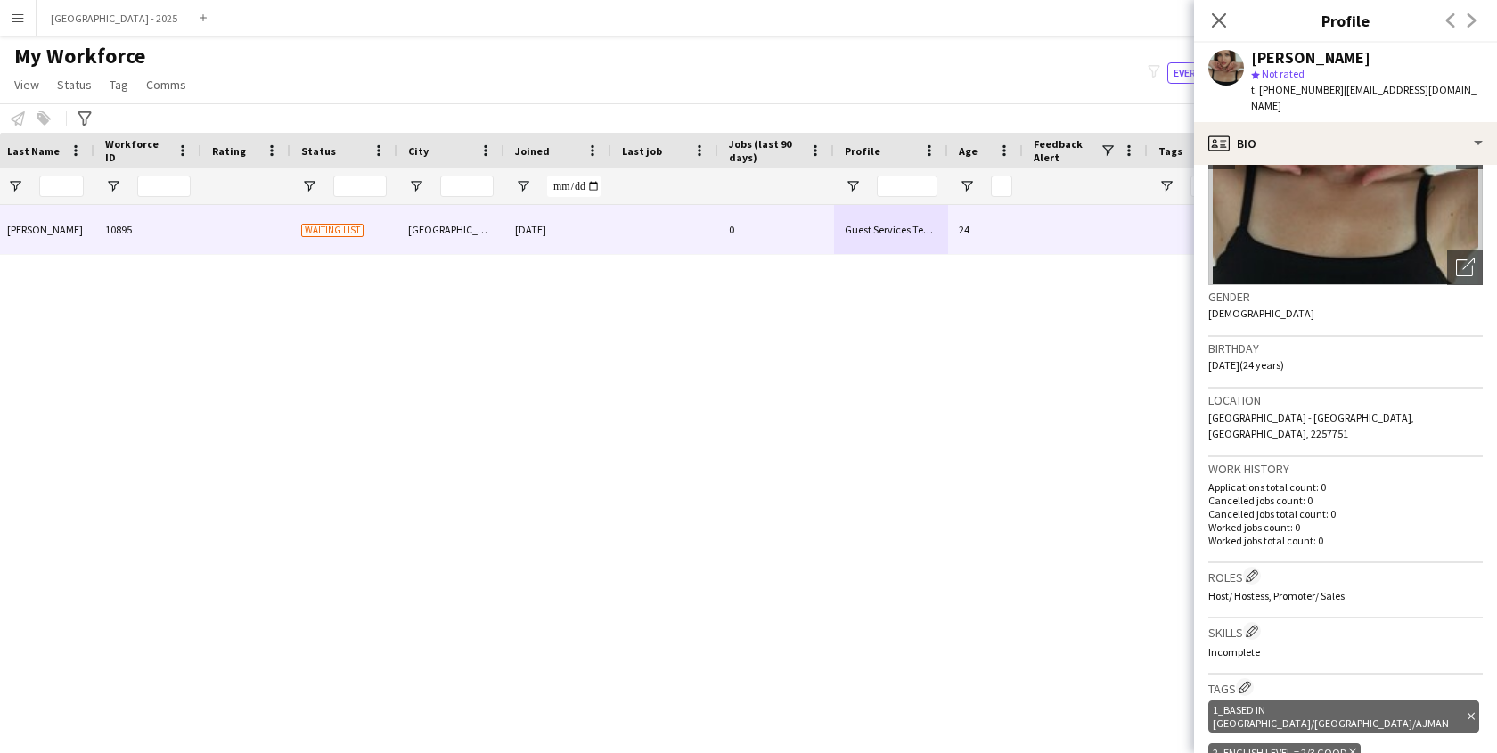
scroll to position [86, 0]
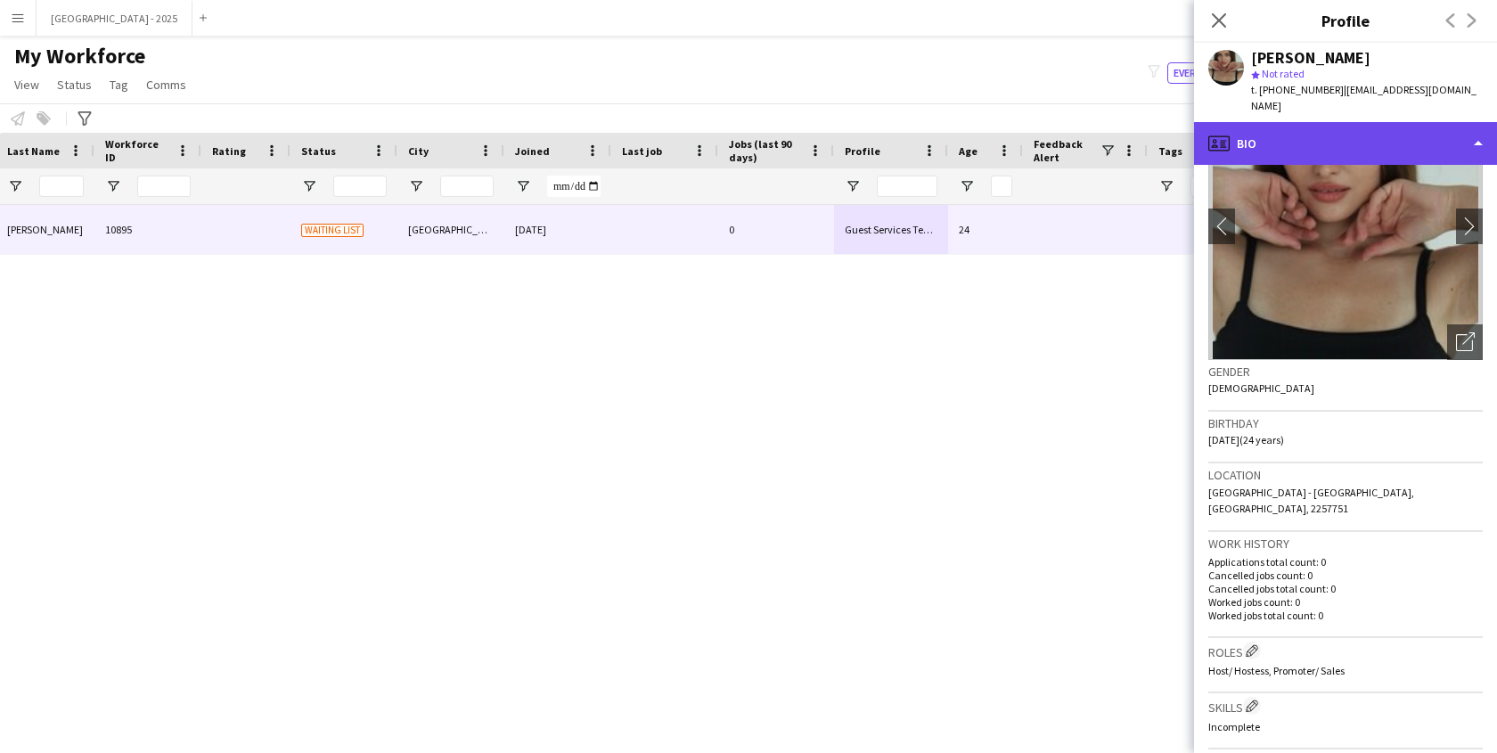
click at [1318, 122] on div "profile Bio" at bounding box center [1345, 143] width 303 height 43
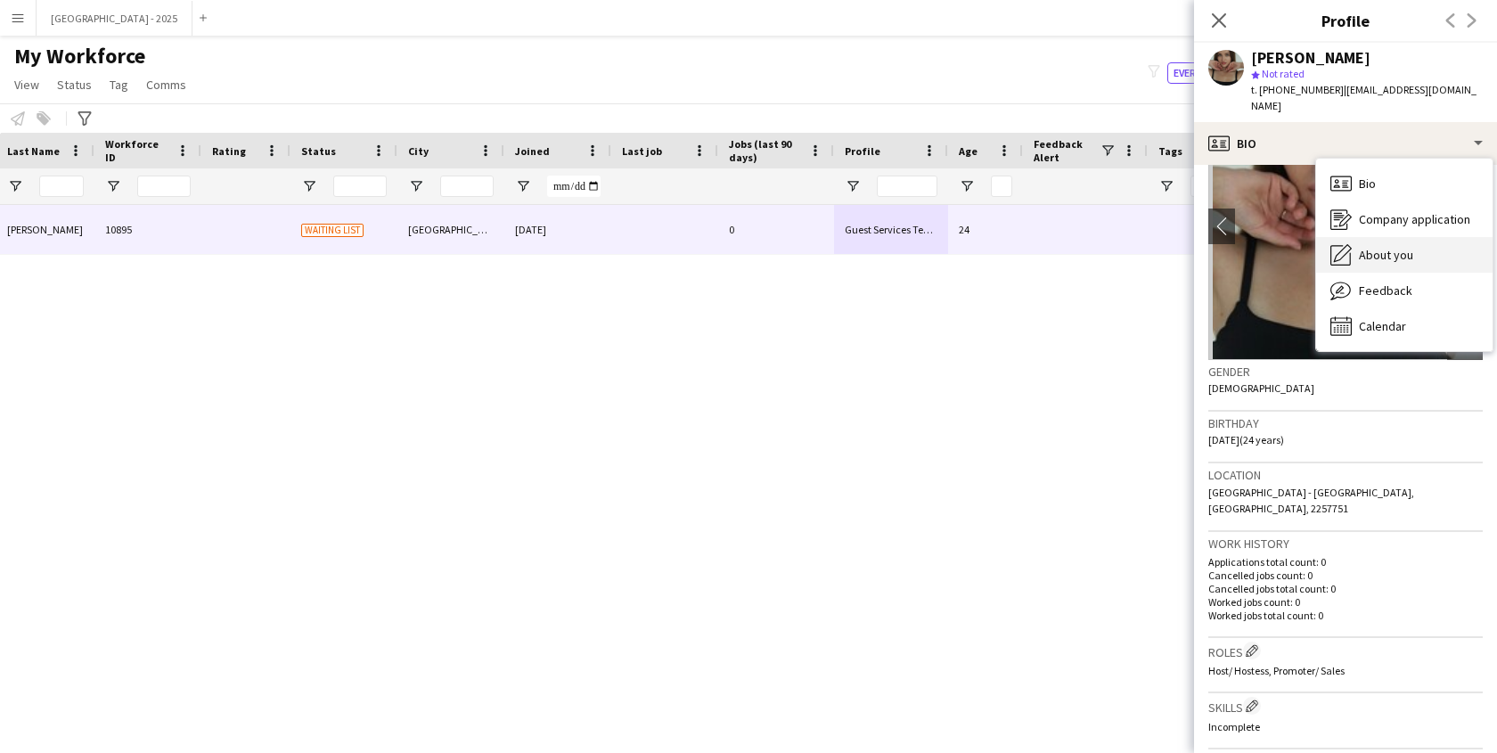
click at [1419, 237] on div "About you About you" at bounding box center [1404, 255] width 176 height 36
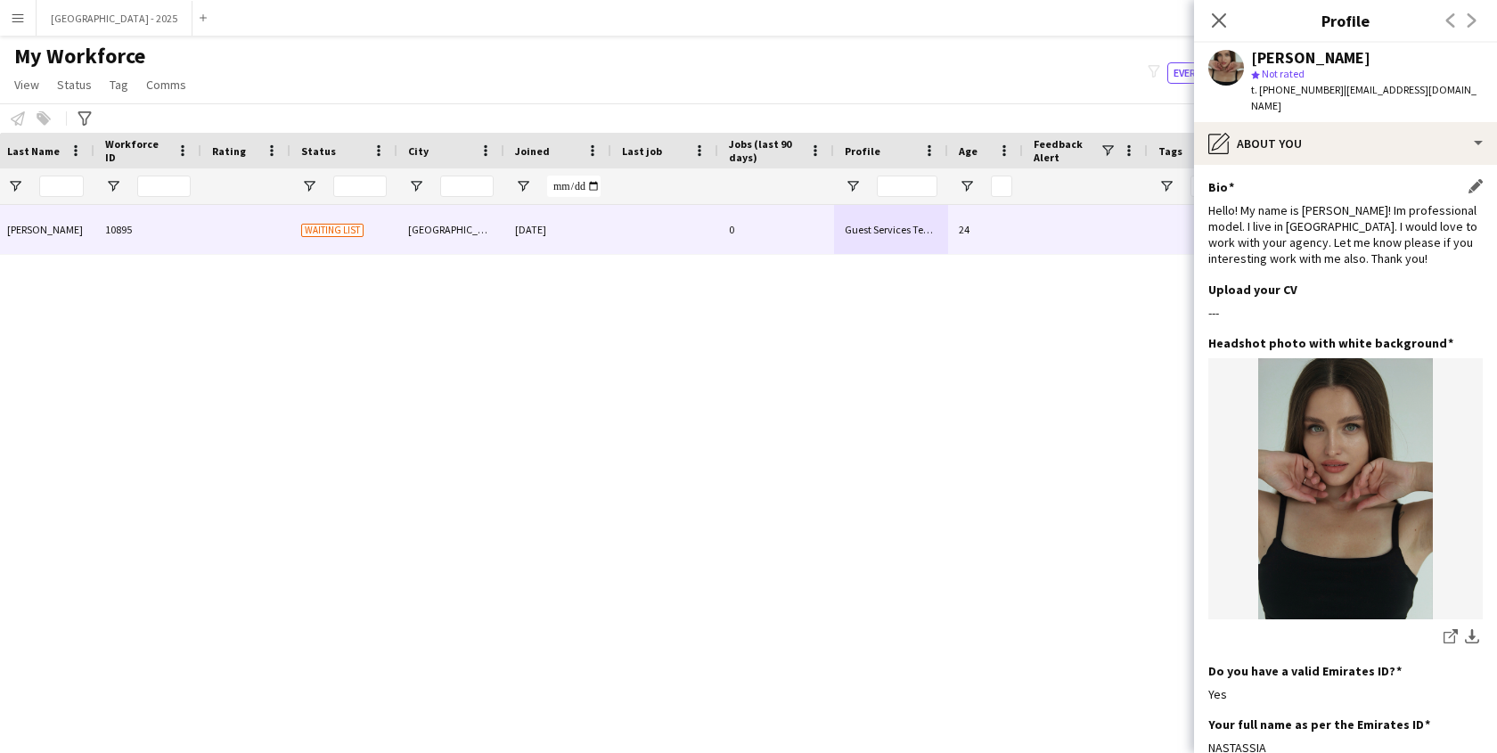
scroll to position [0, 0]
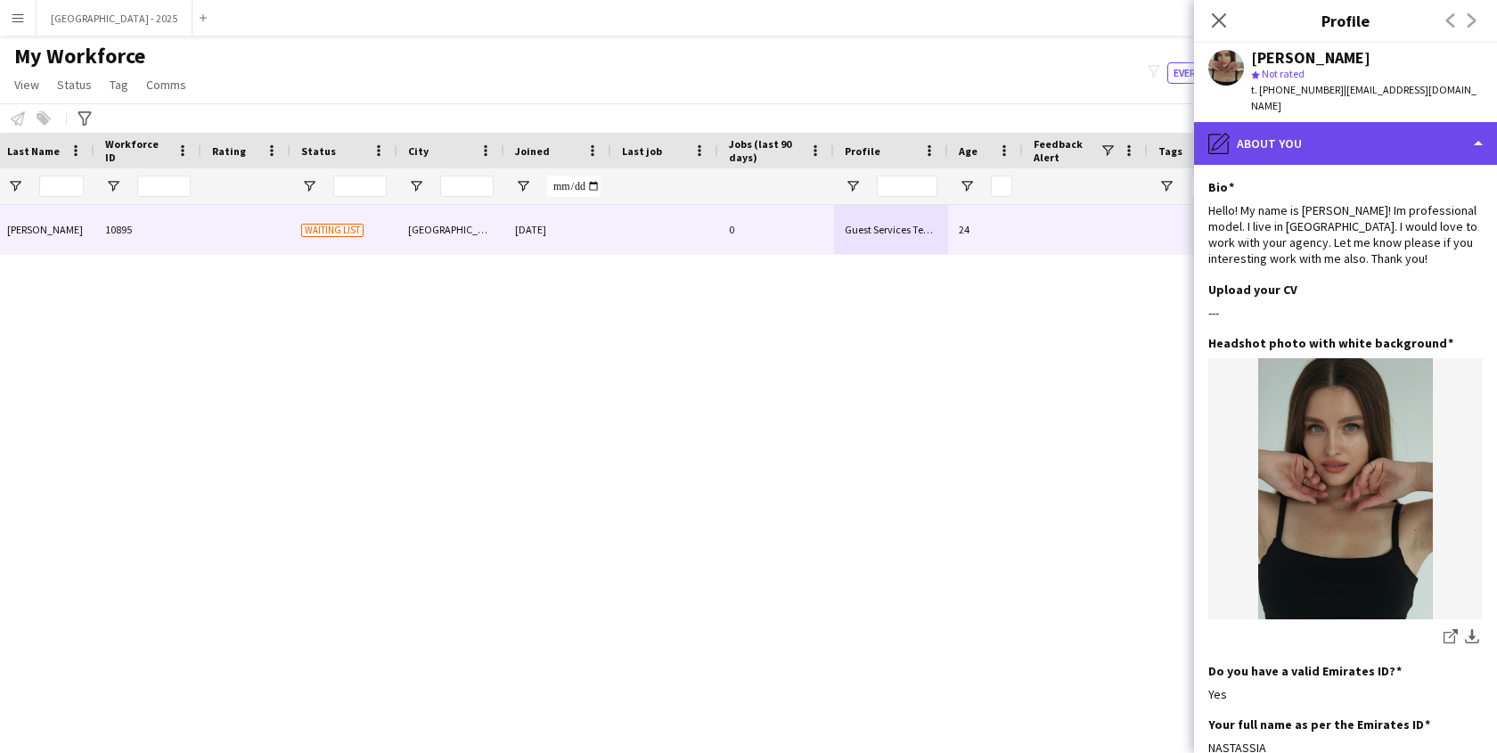
click at [1317, 122] on div "pencil4 About you" at bounding box center [1345, 143] width 303 height 43
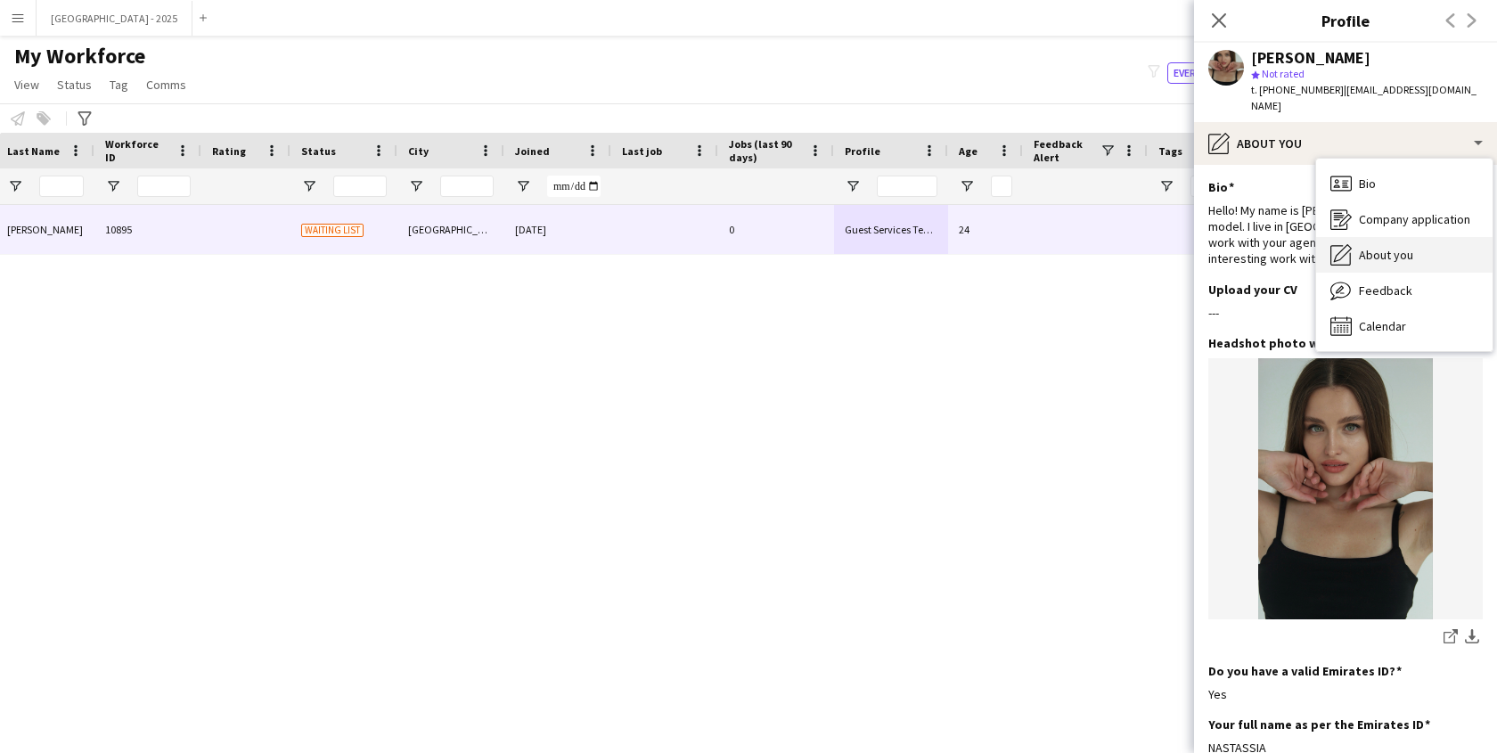
click at [1391, 247] on span "About you" at bounding box center [1386, 255] width 54 height 16
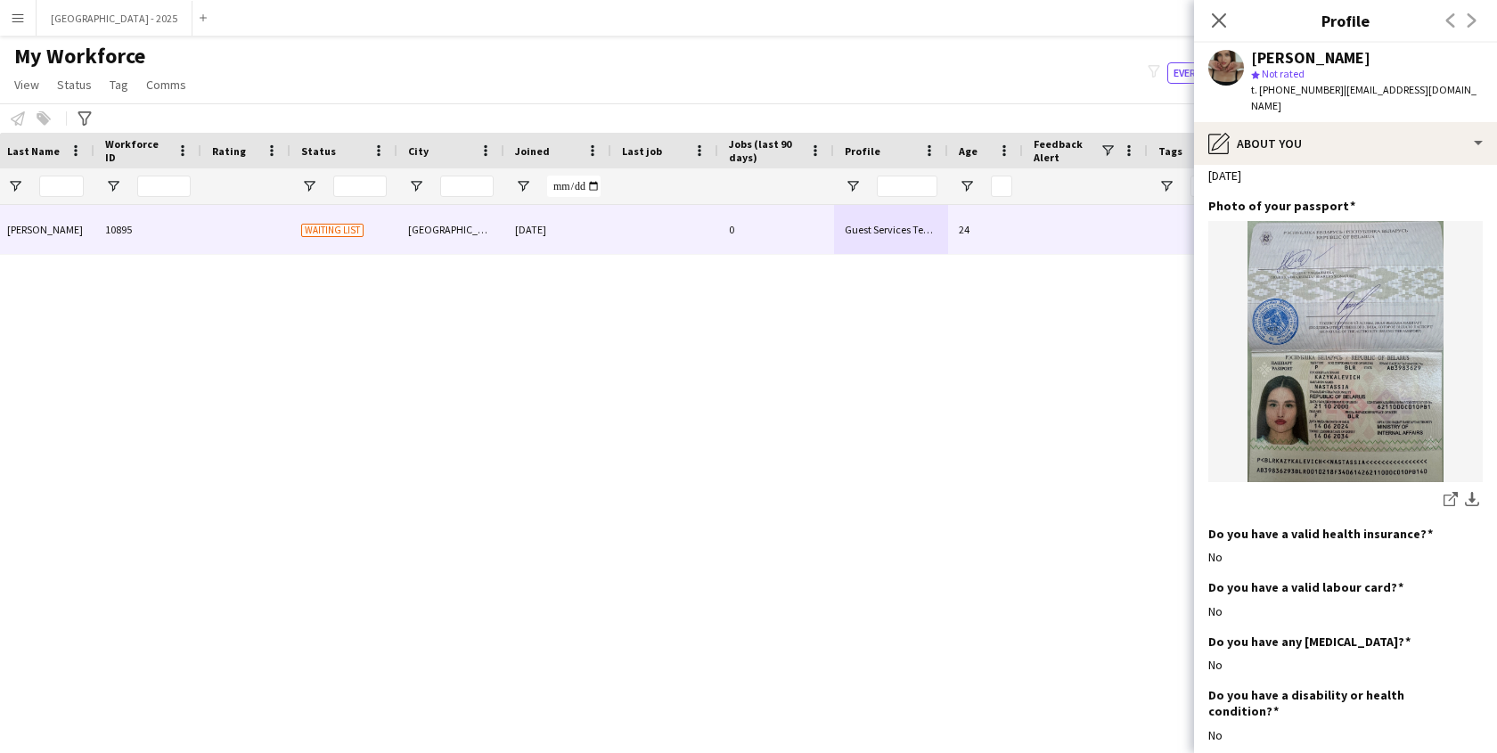
scroll to position [1419, 0]
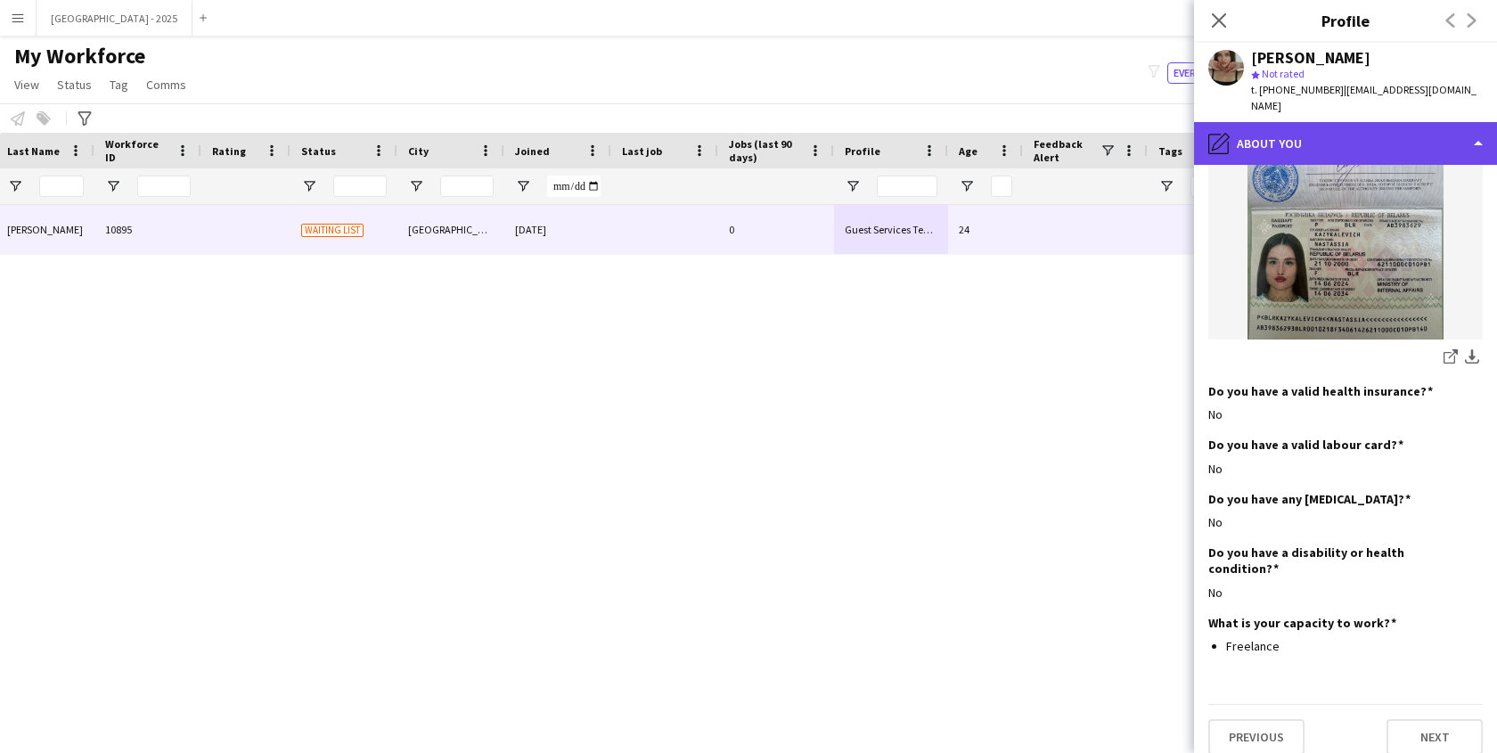
click at [1304, 122] on div "pencil4 About you" at bounding box center [1345, 143] width 303 height 43
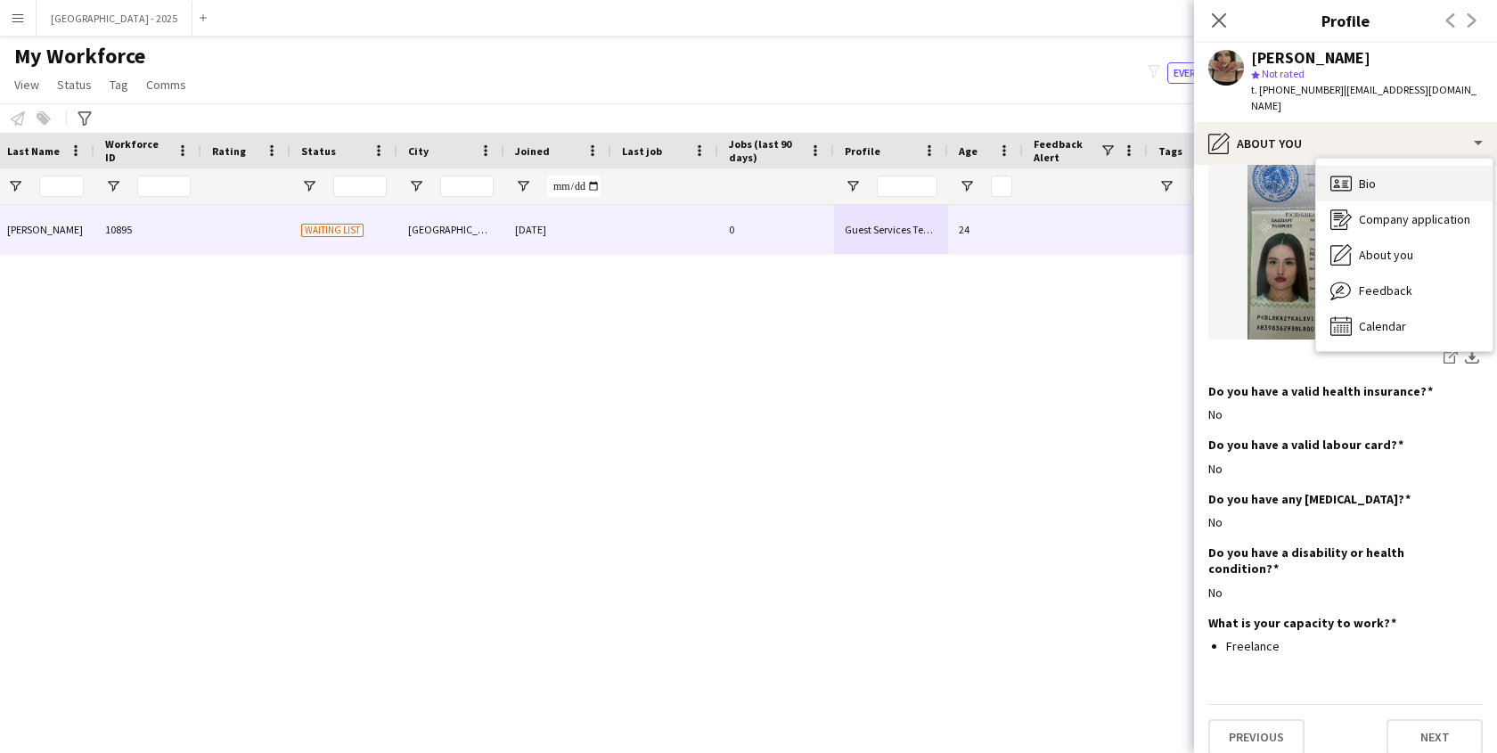
click at [1360, 176] on span "Bio" at bounding box center [1367, 184] width 17 height 16
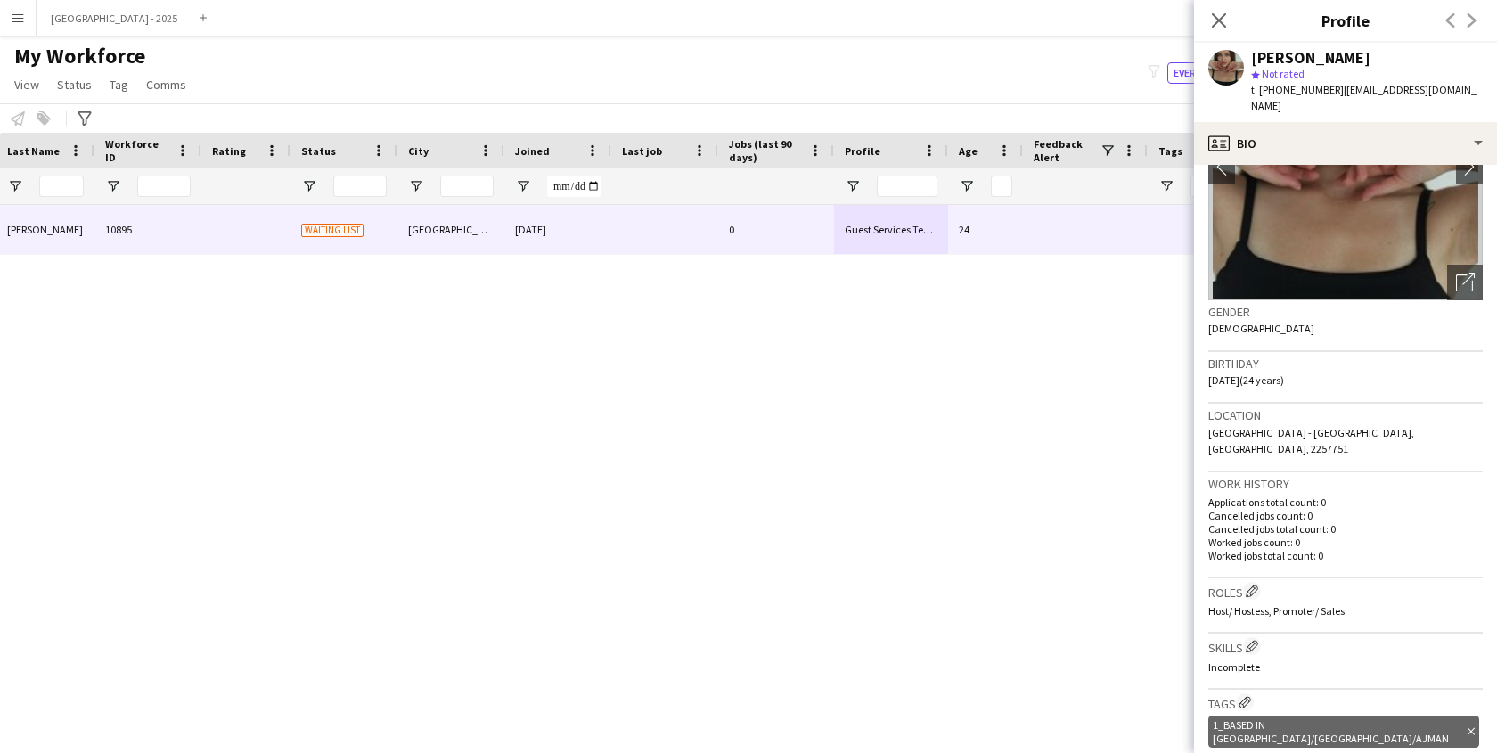
scroll to position [0, 0]
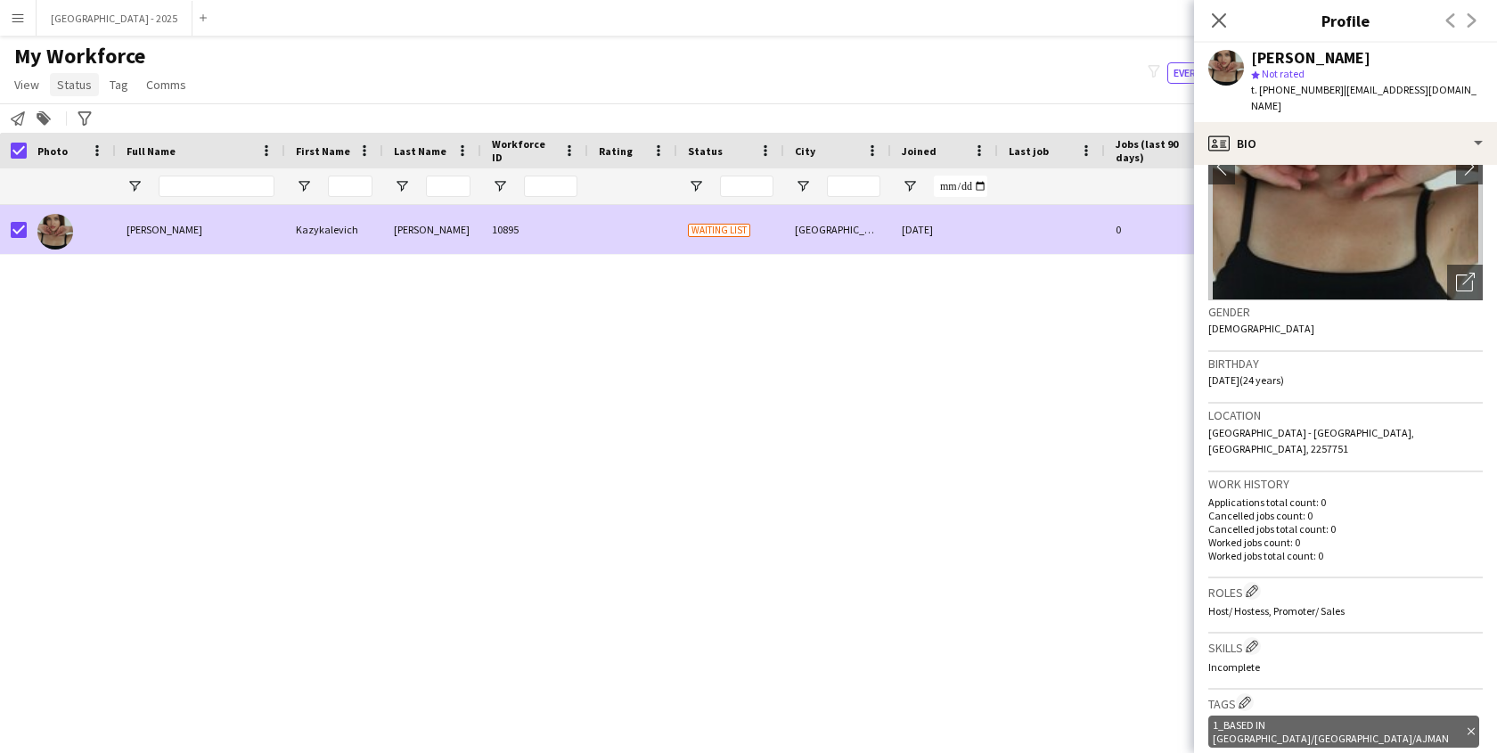
click at [88, 86] on span "Status" at bounding box center [74, 85] width 35 height 16
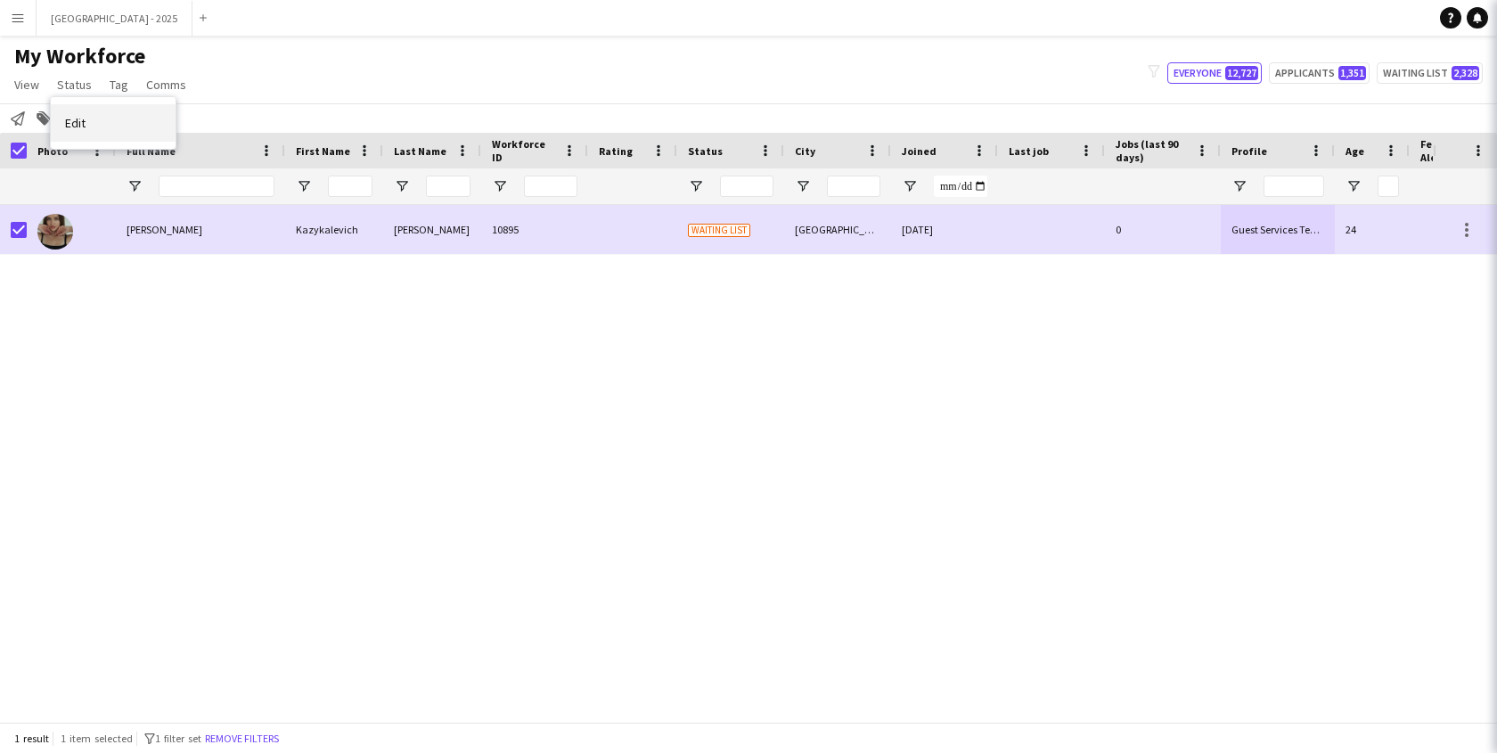
click at [110, 136] on link "Edit" at bounding box center [113, 122] width 125 height 37
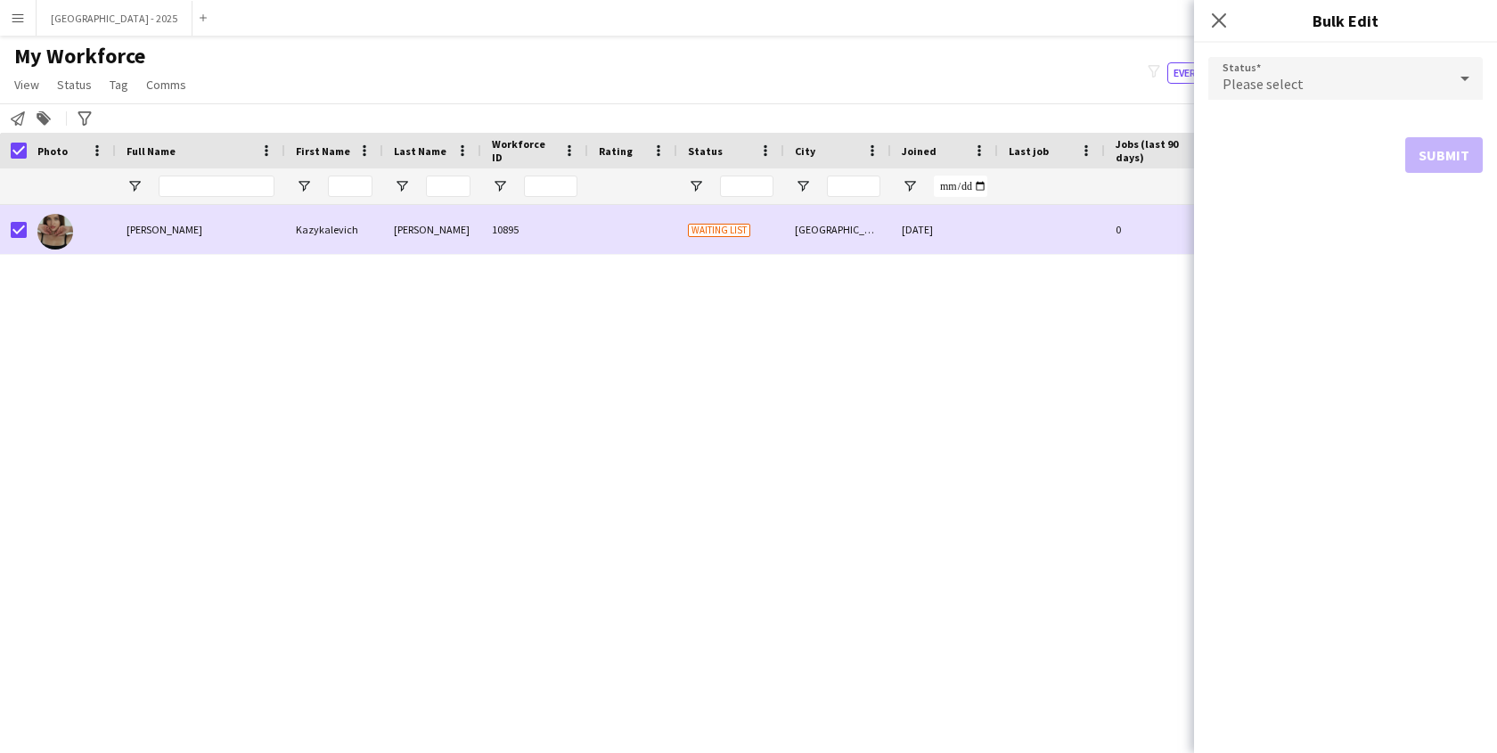
click at [1279, 83] on span "Please select" at bounding box center [1262, 84] width 81 height 18
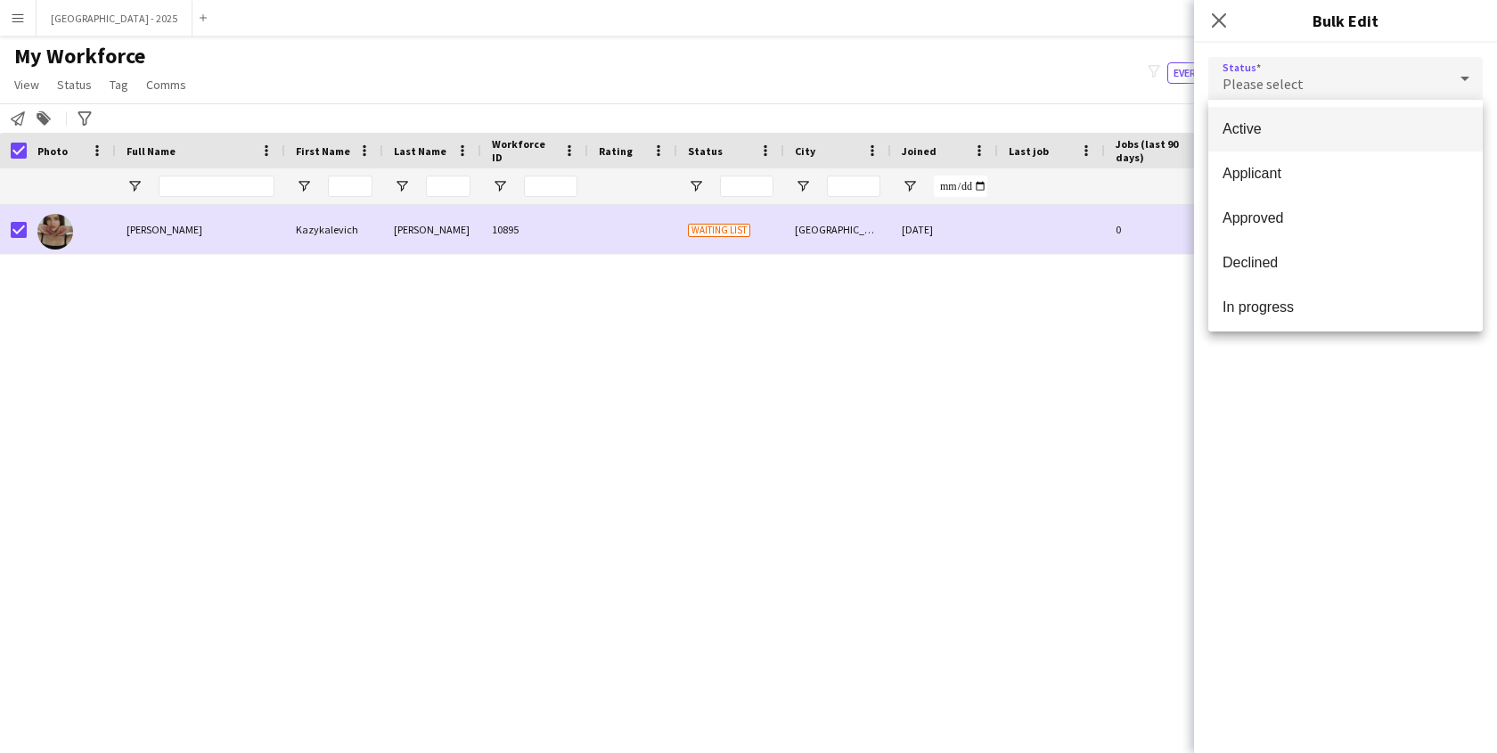
click at [1302, 131] on span "Active" at bounding box center [1345, 128] width 246 height 17
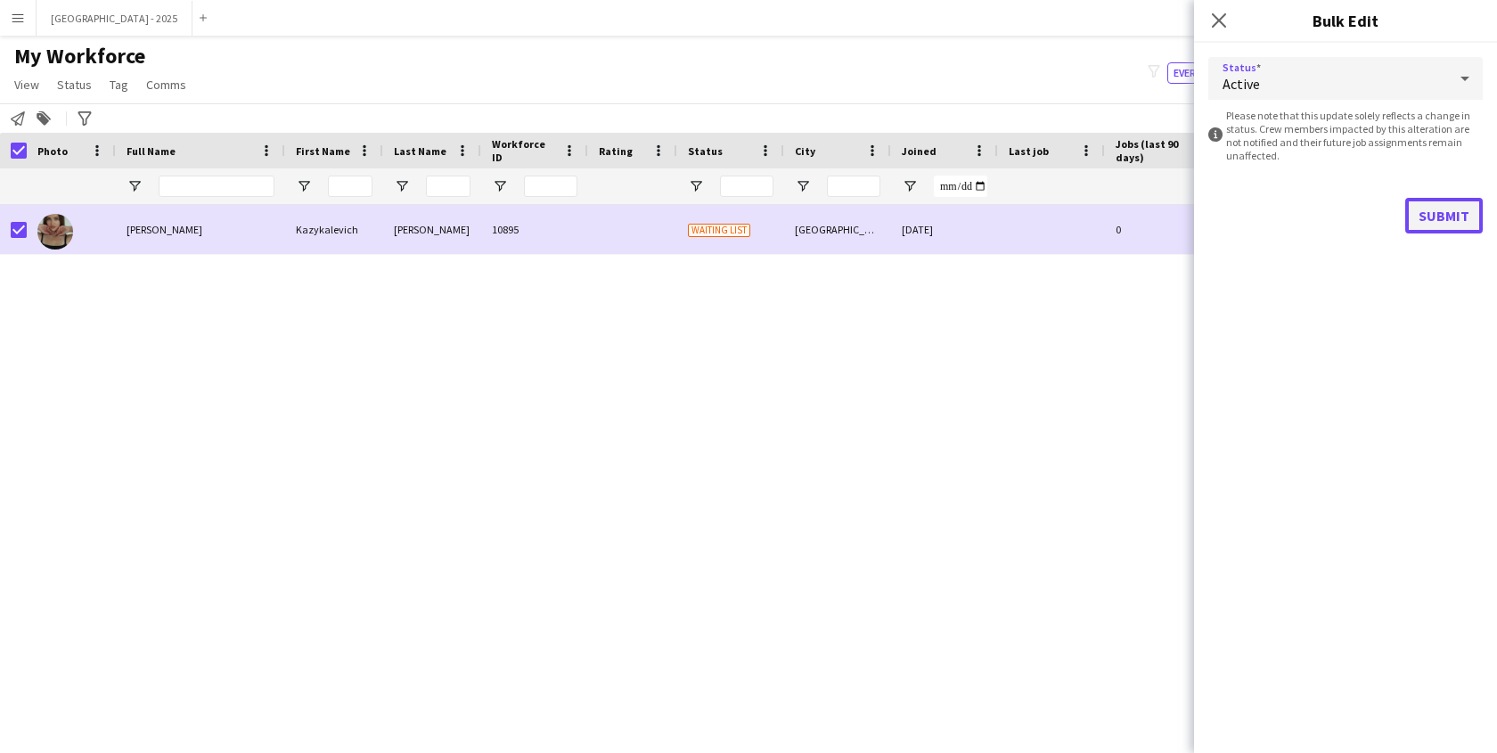
click at [1416, 221] on button "Submit" at bounding box center [1444, 216] width 78 height 36
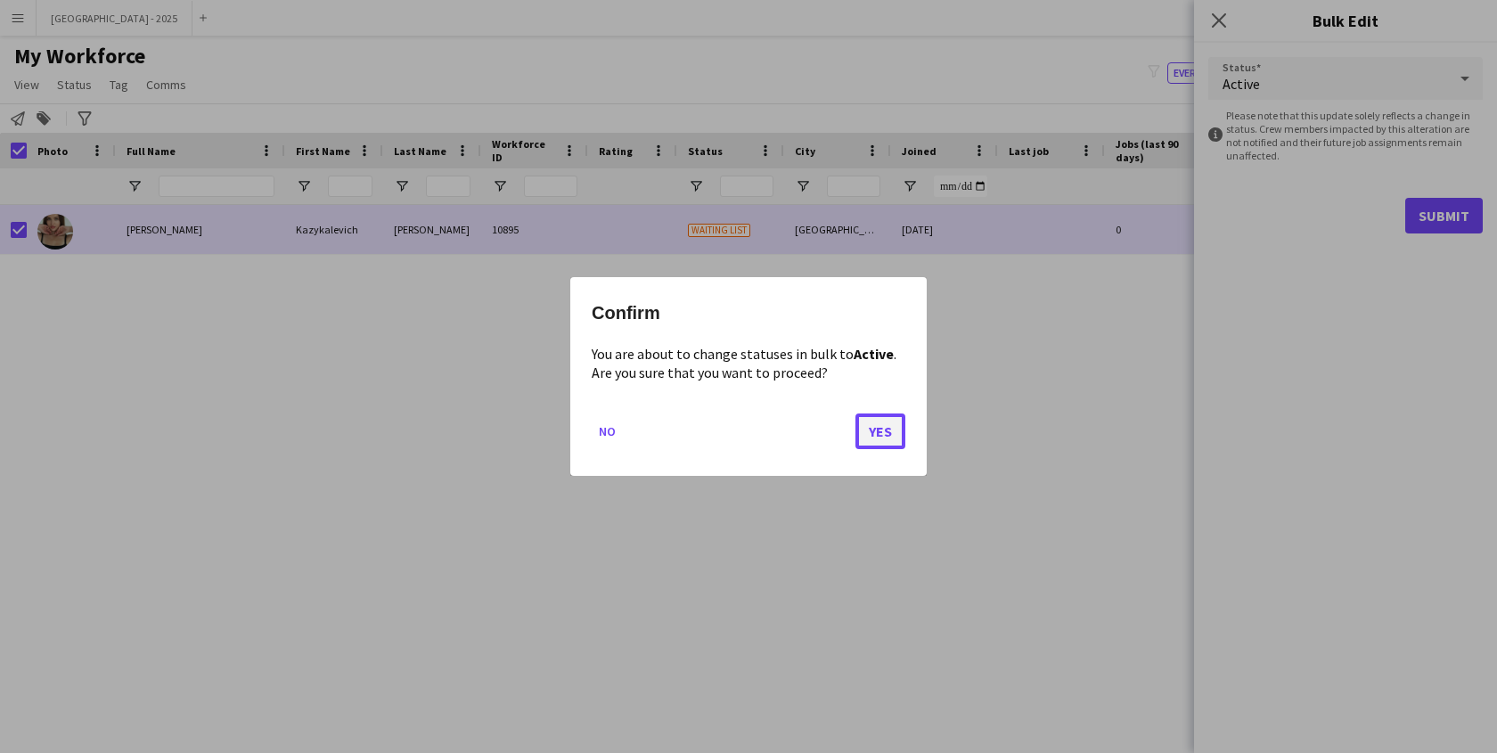
click at [894, 429] on button "Yes" at bounding box center [880, 431] width 50 height 36
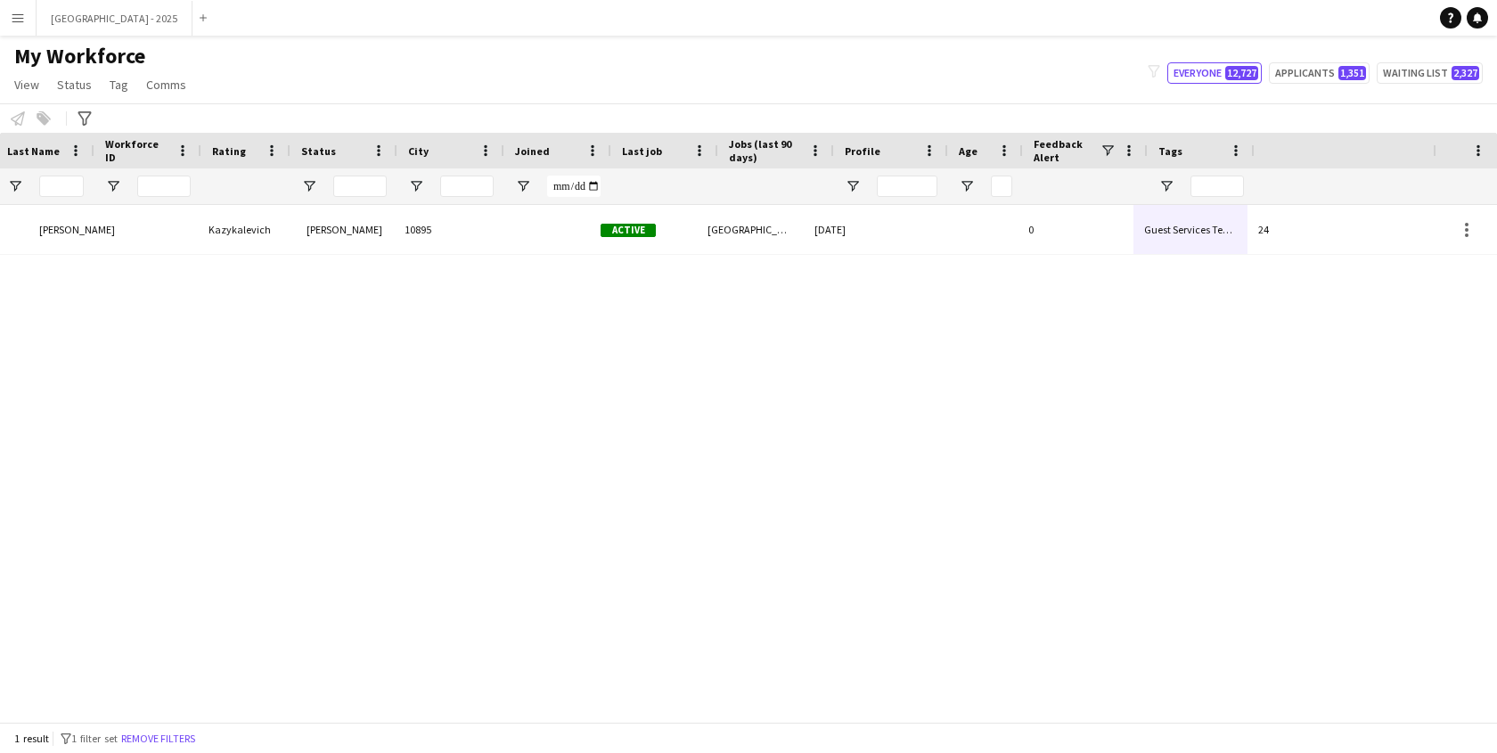
scroll to position [0, 387]
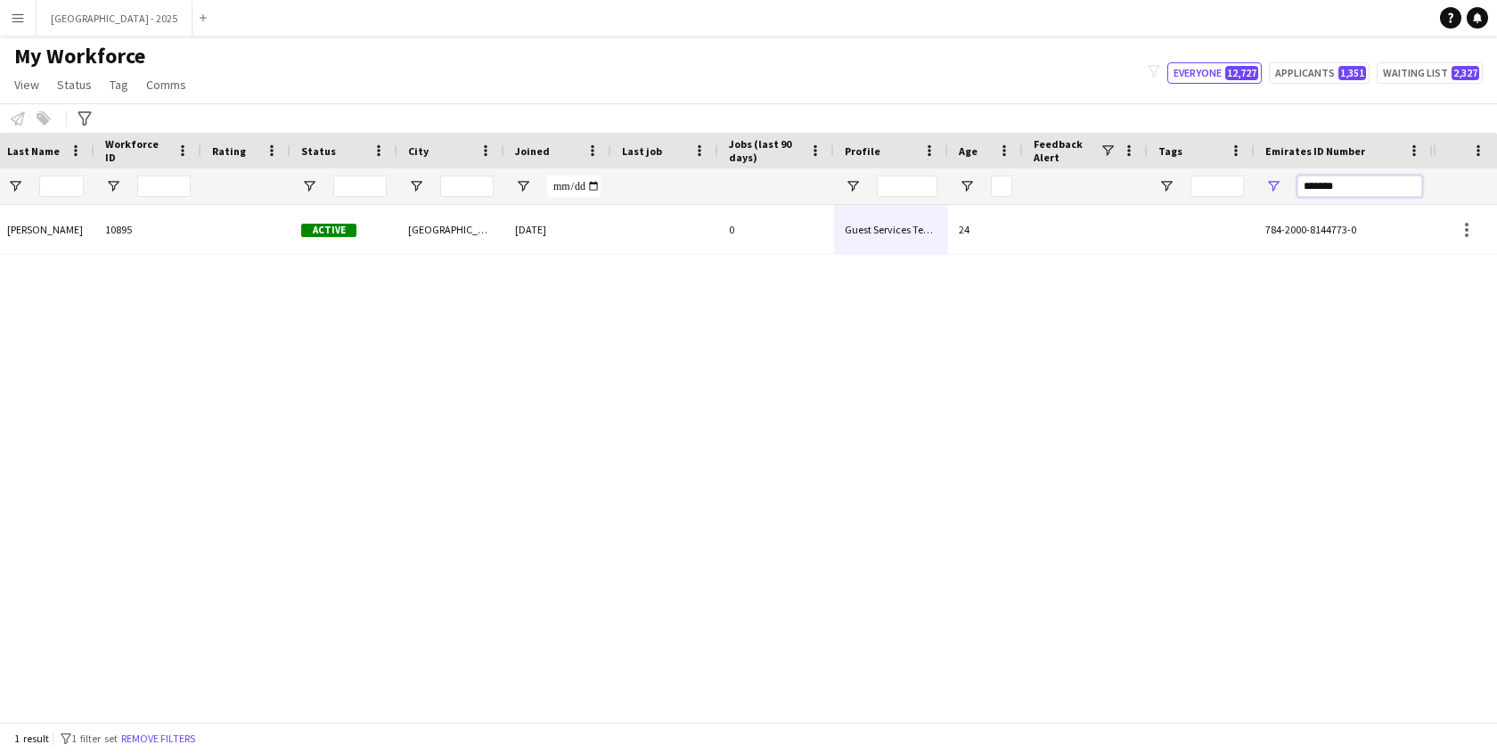
click at [1301, 176] on input "*******" at bounding box center [1359, 186] width 125 height 21
click at [1302, 178] on input "*******" at bounding box center [1359, 186] width 125 height 21
paste input "Emirates ID Number Filter Input"
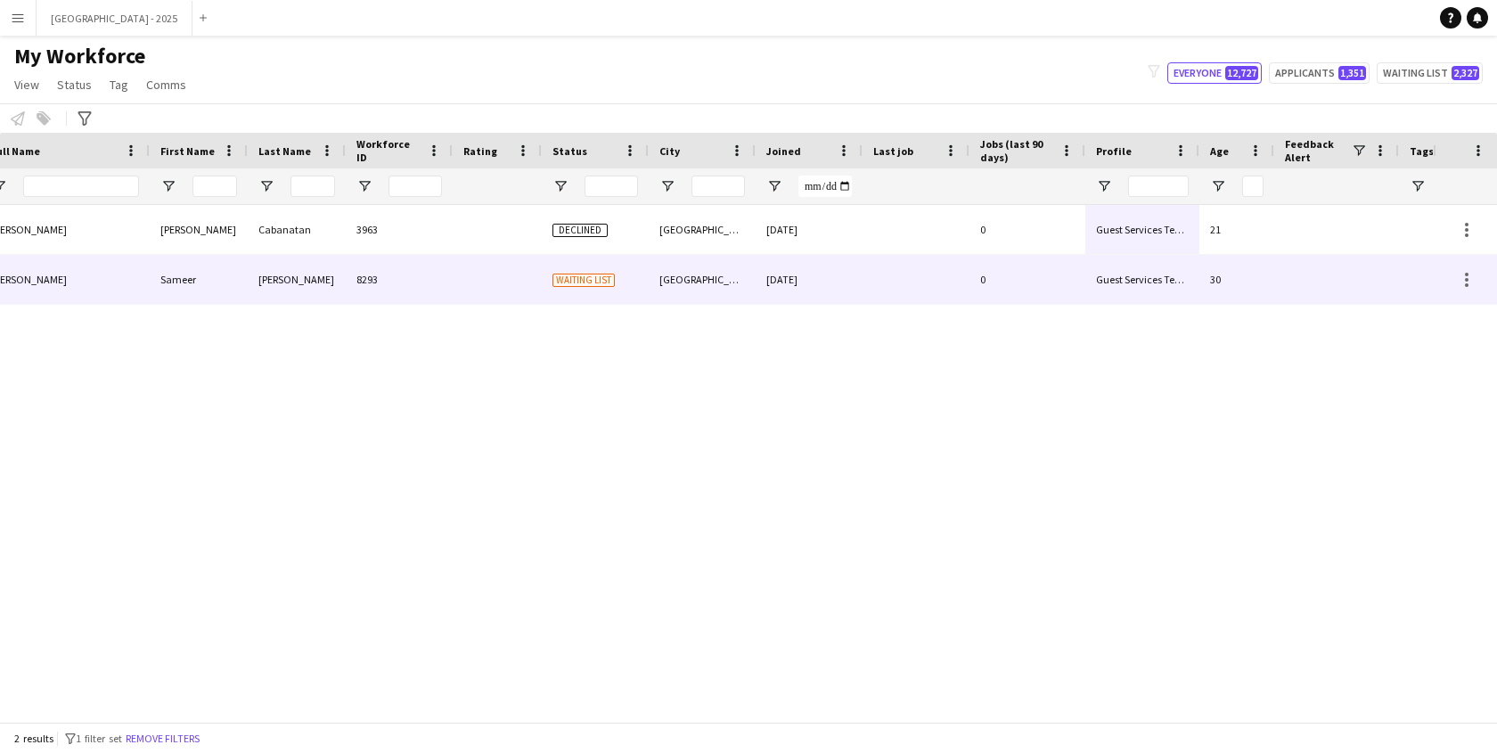
scroll to position [0, 0]
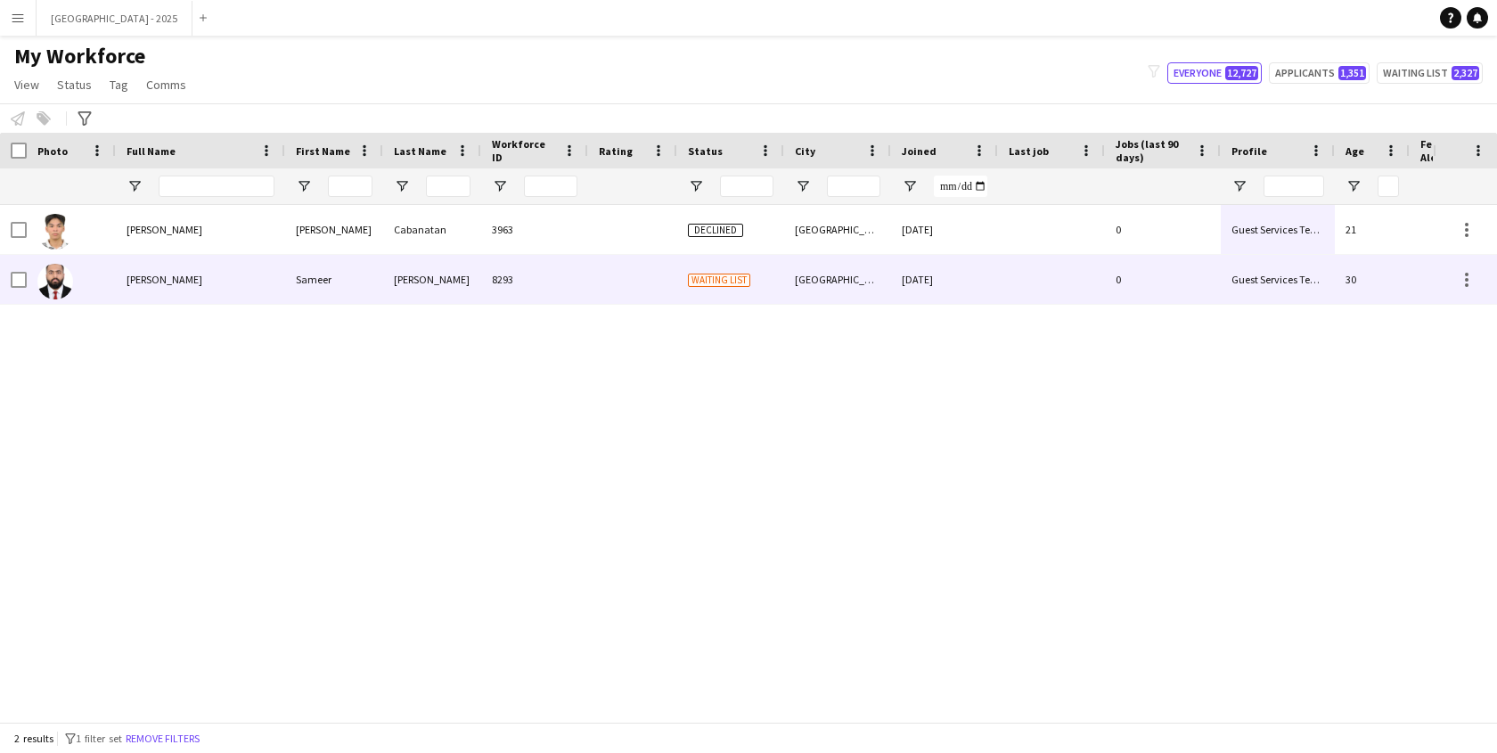
type input "*******"
click at [1064, 266] on div at bounding box center [1051, 279] width 107 height 49
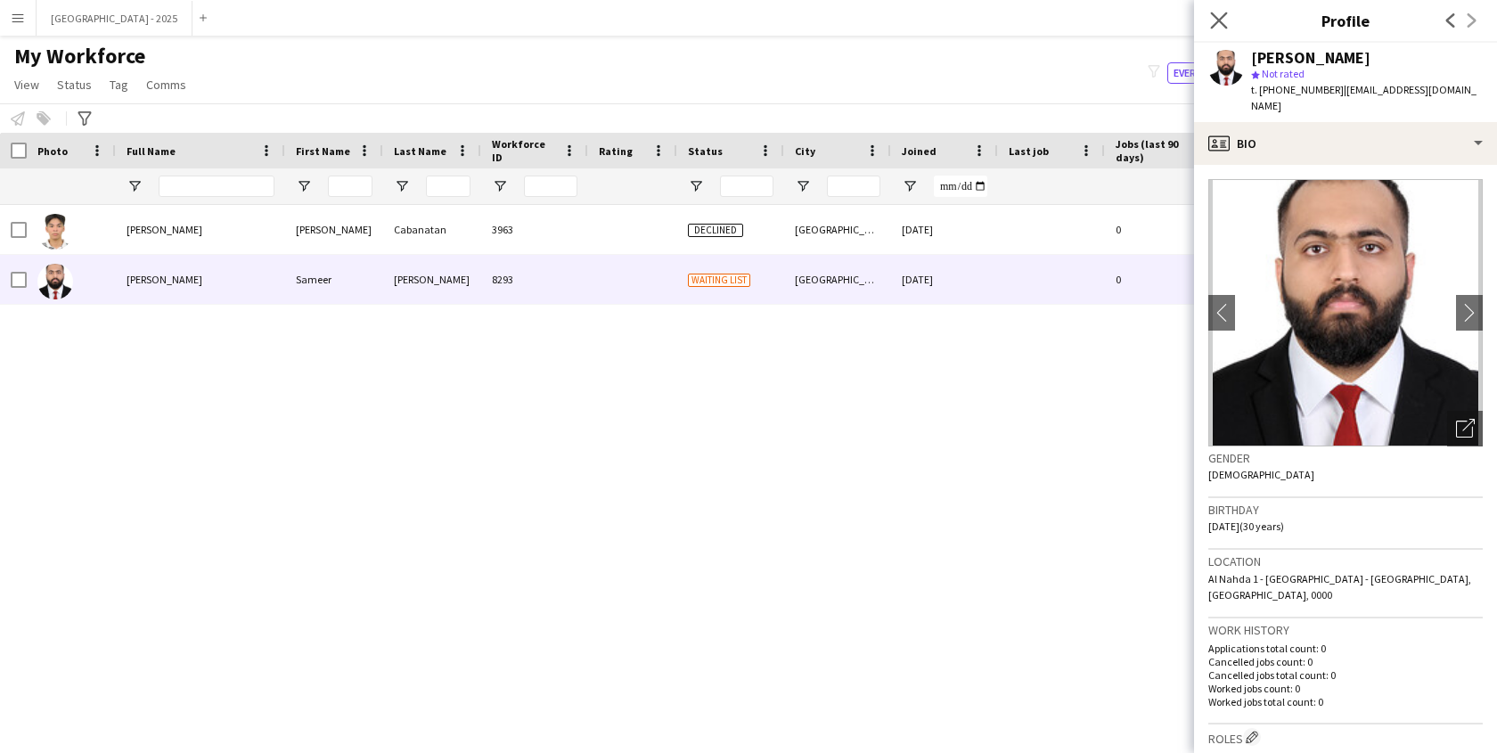
click at [1228, 20] on app-icon "Close pop-in" at bounding box center [1219, 21] width 26 height 26
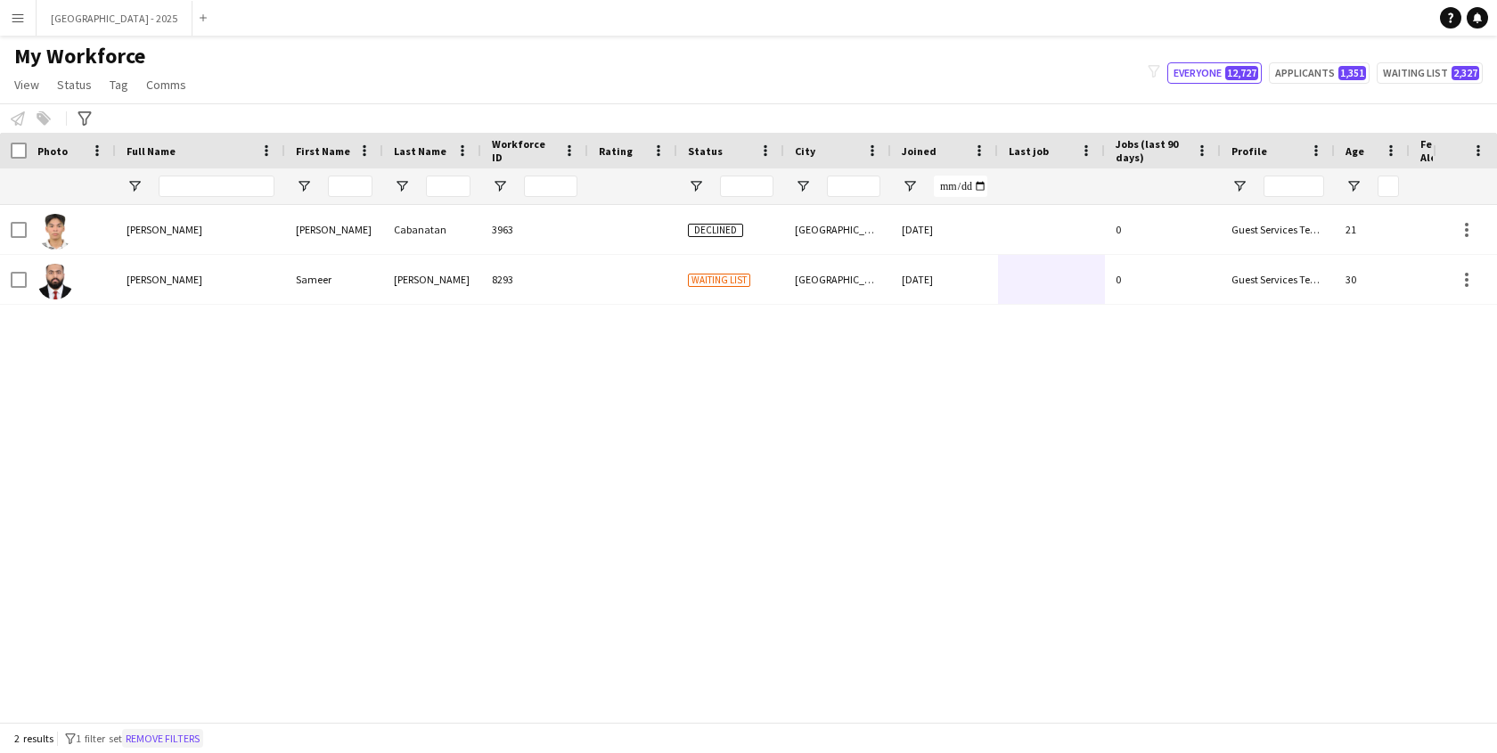
click at [171, 735] on button "Remove filters" at bounding box center [162, 739] width 81 height 20
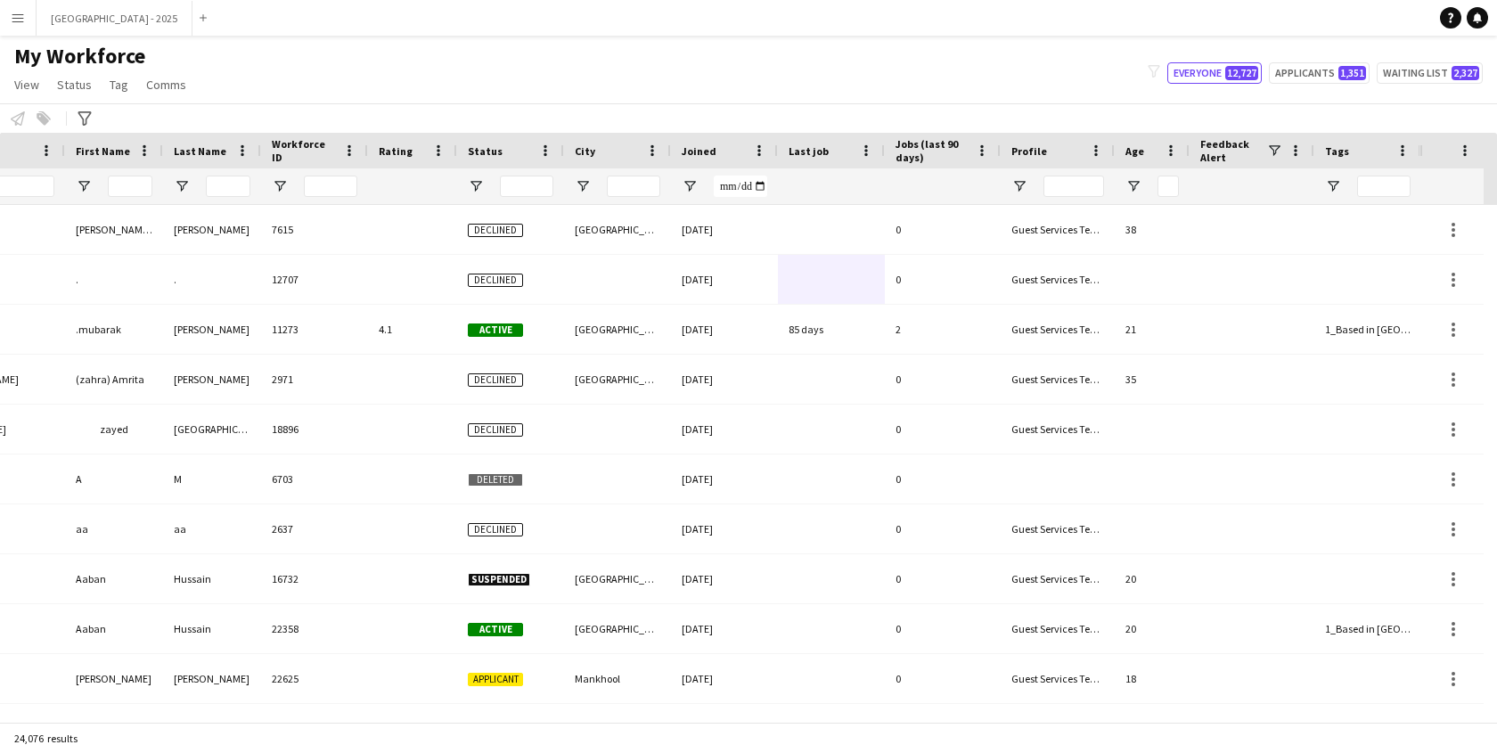
scroll to position [0, 400]
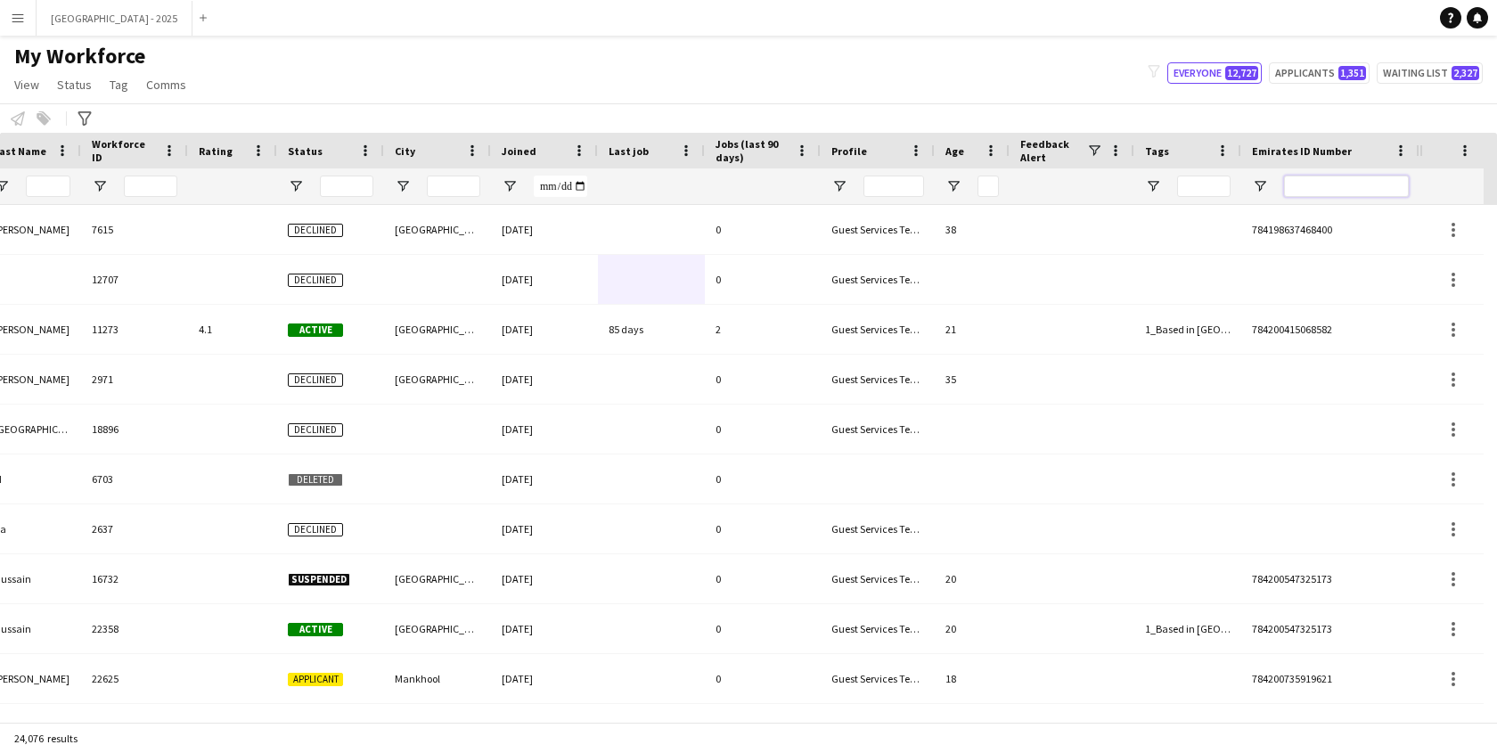
click at [1377, 188] on input "Emirates ID Number Filter Input" at bounding box center [1346, 186] width 125 height 21
paste input "*******"
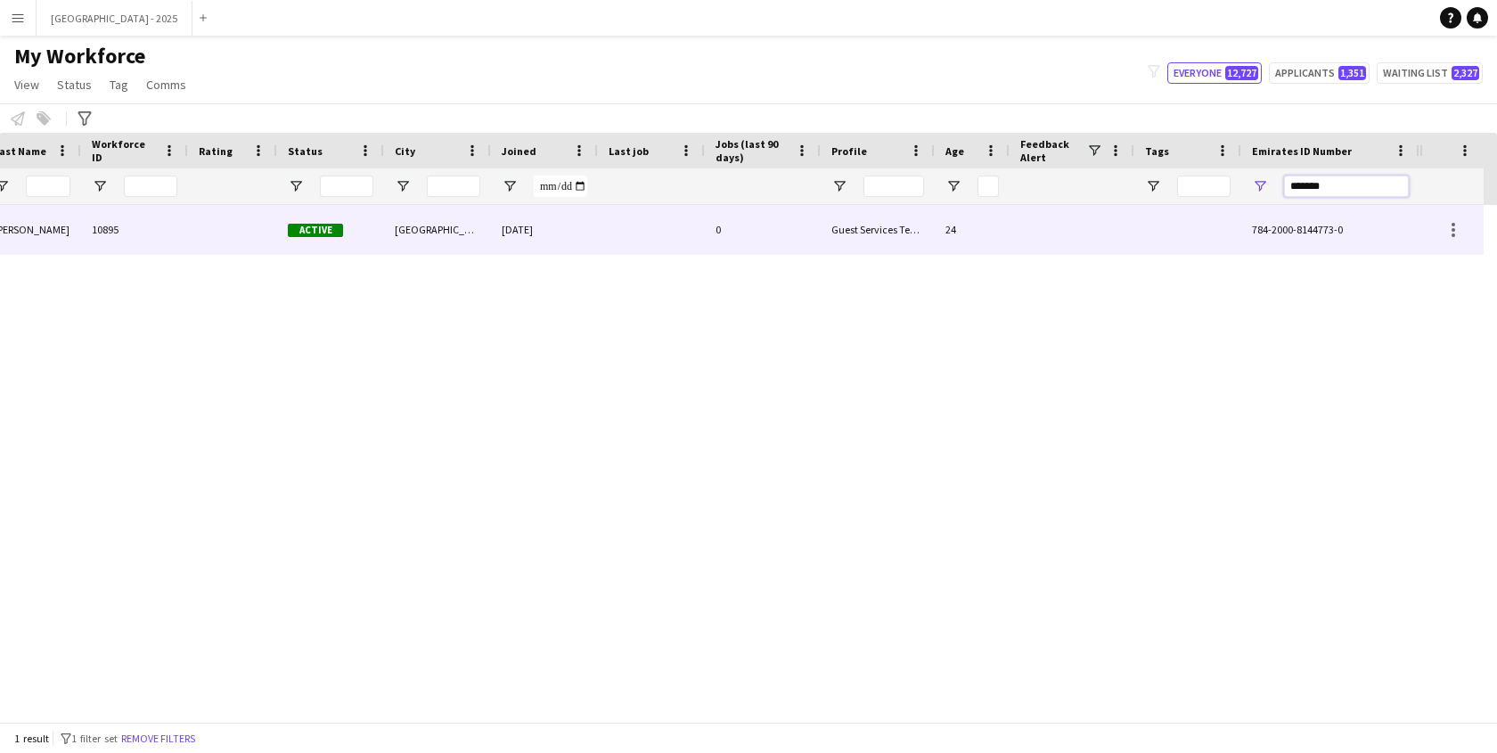
type input "*******"
click at [556, 231] on div "[DATE]" at bounding box center [544, 229] width 107 height 49
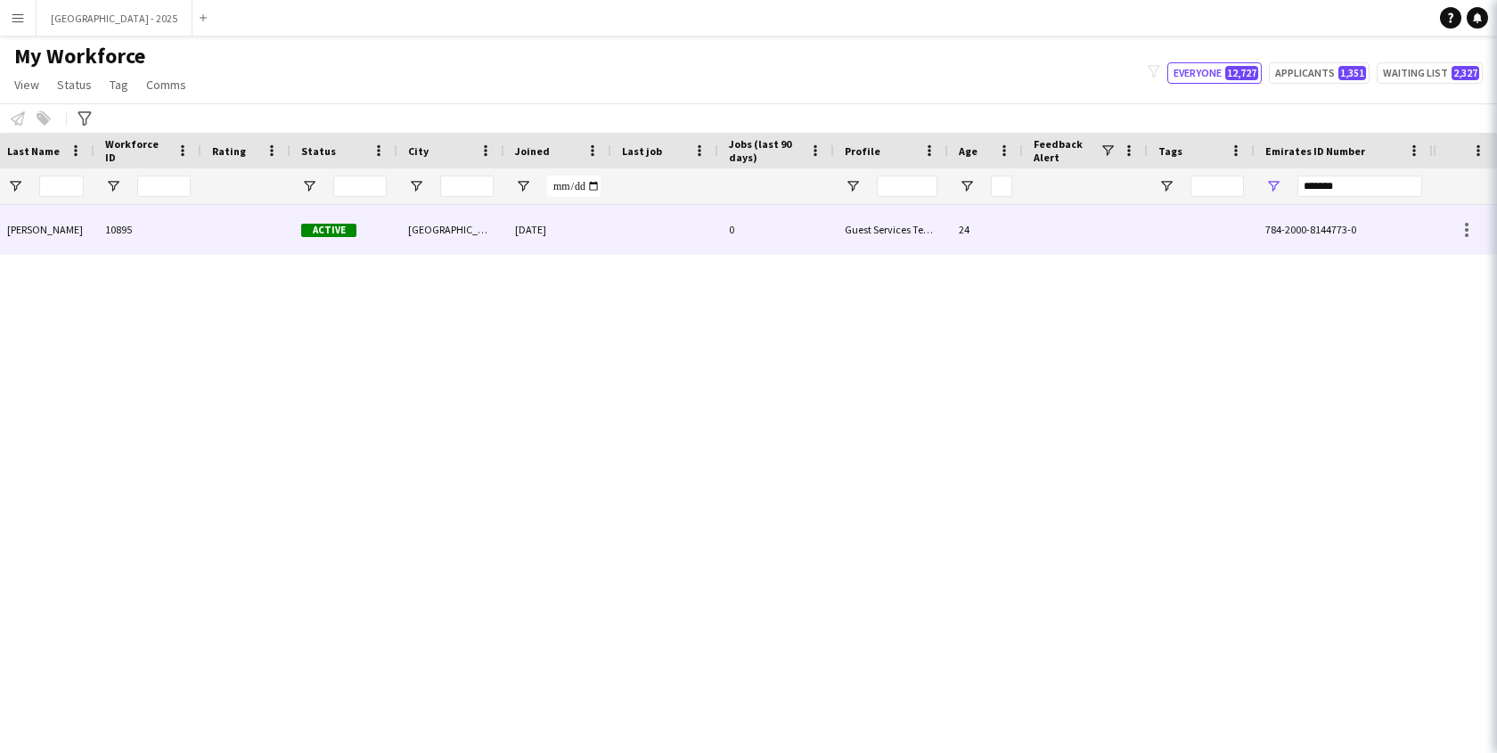
scroll to position [0, 0]
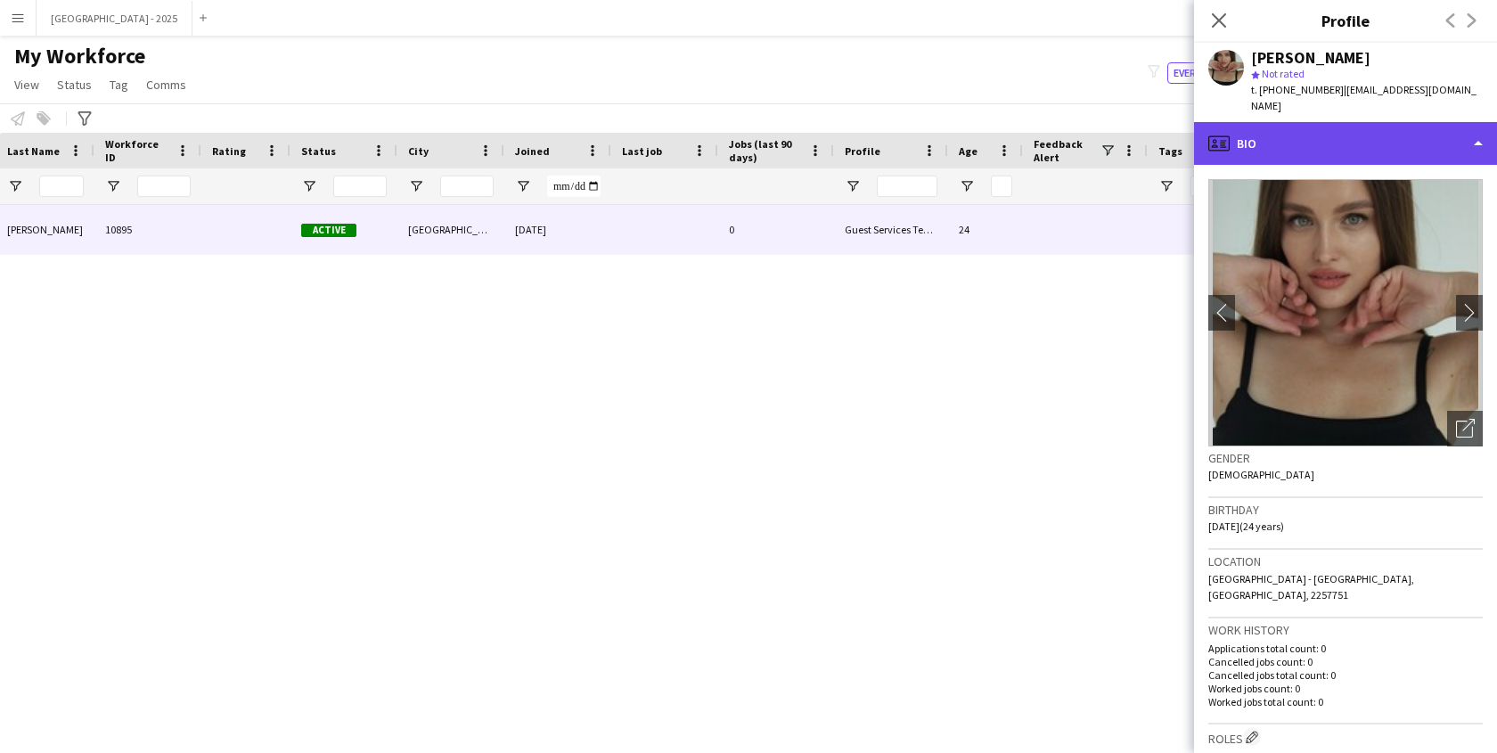
click at [1317, 123] on div "profile Bio" at bounding box center [1345, 143] width 303 height 43
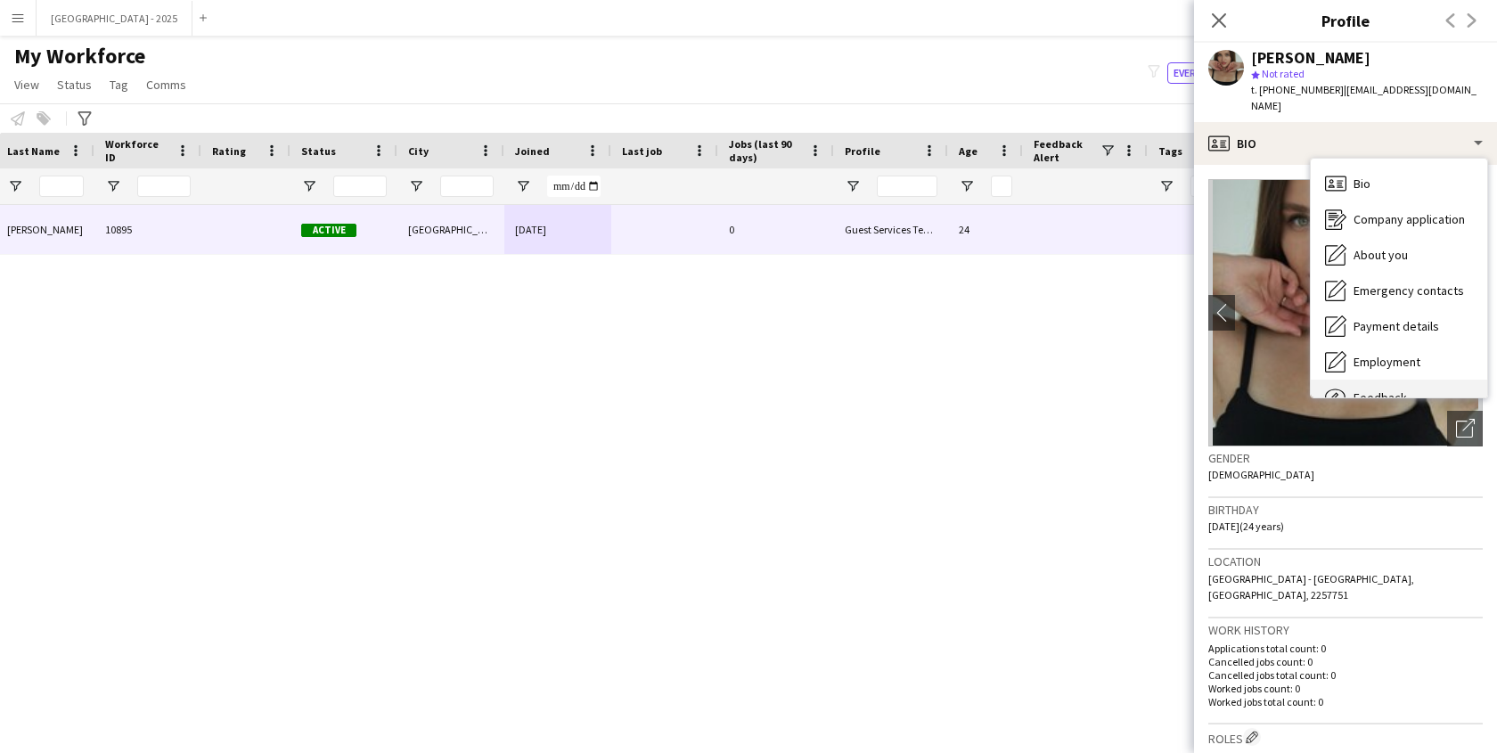
click at [1381, 389] on span "Feedback" at bounding box center [1379, 397] width 53 height 16
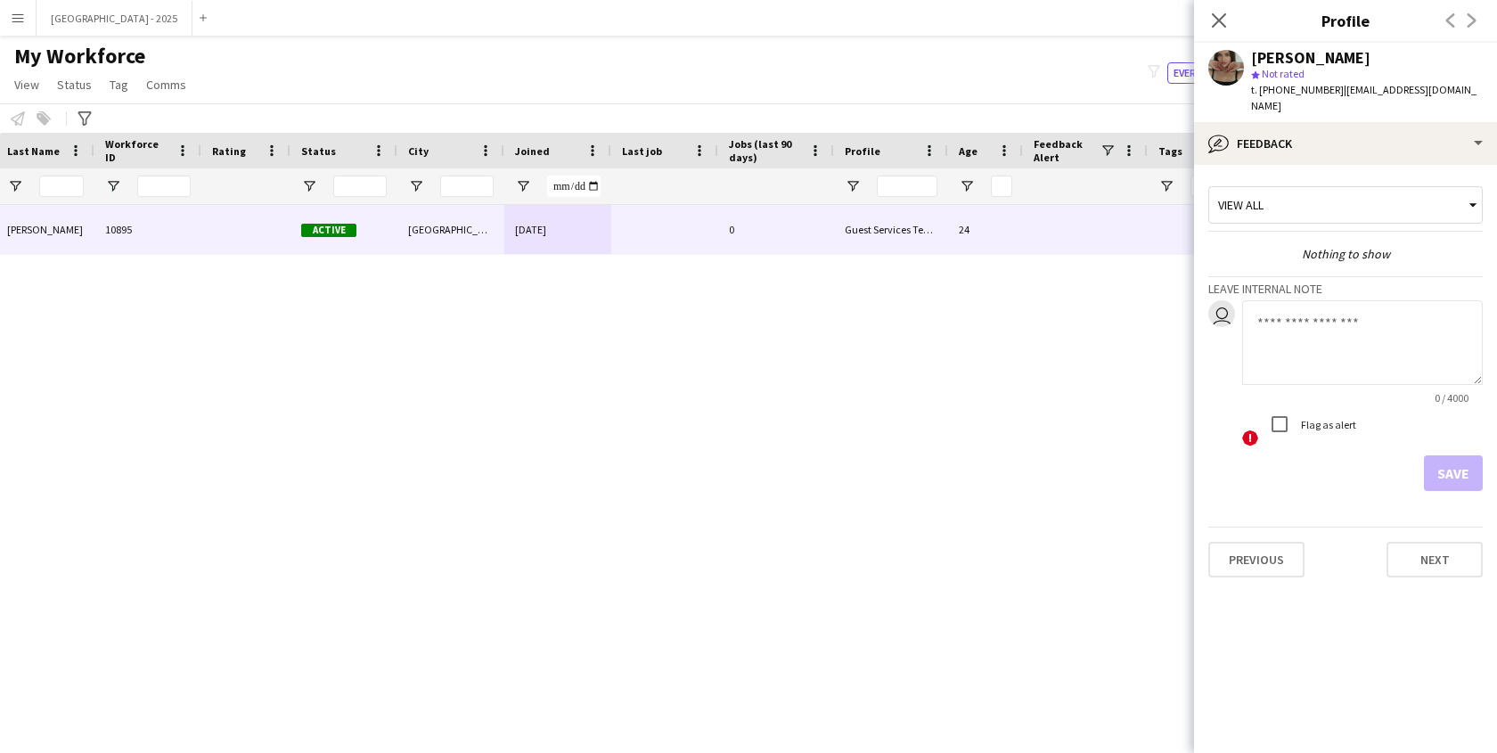
click at [1316, 329] on textarea at bounding box center [1362, 342] width 241 height 85
type textarea "**********"
click at [1466, 455] on button "Save" at bounding box center [1453, 473] width 59 height 36
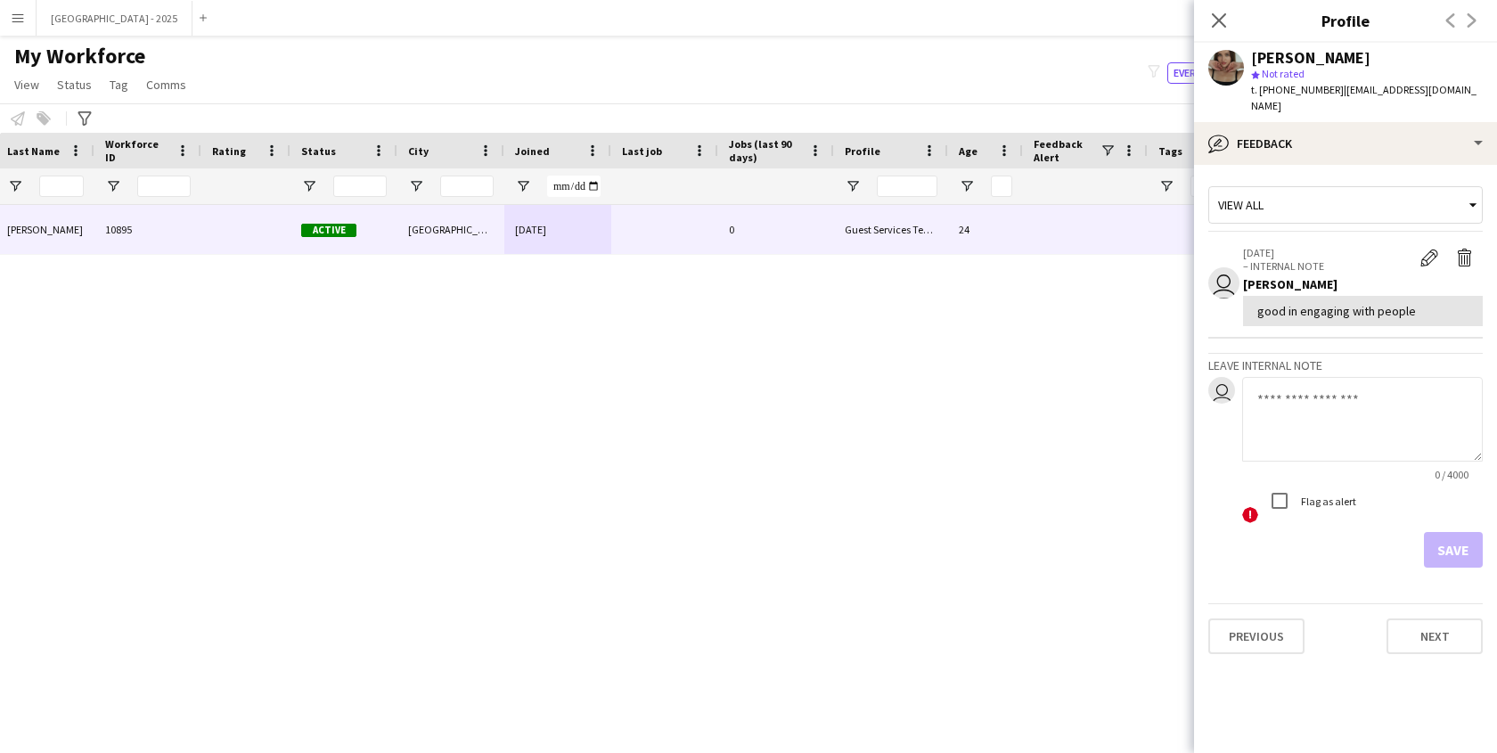
click at [1223, 2] on div "Close pop-in" at bounding box center [1219, 20] width 50 height 41
click at [1212, 23] on icon "Close pop-in" at bounding box center [1218, 20] width 17 height 17
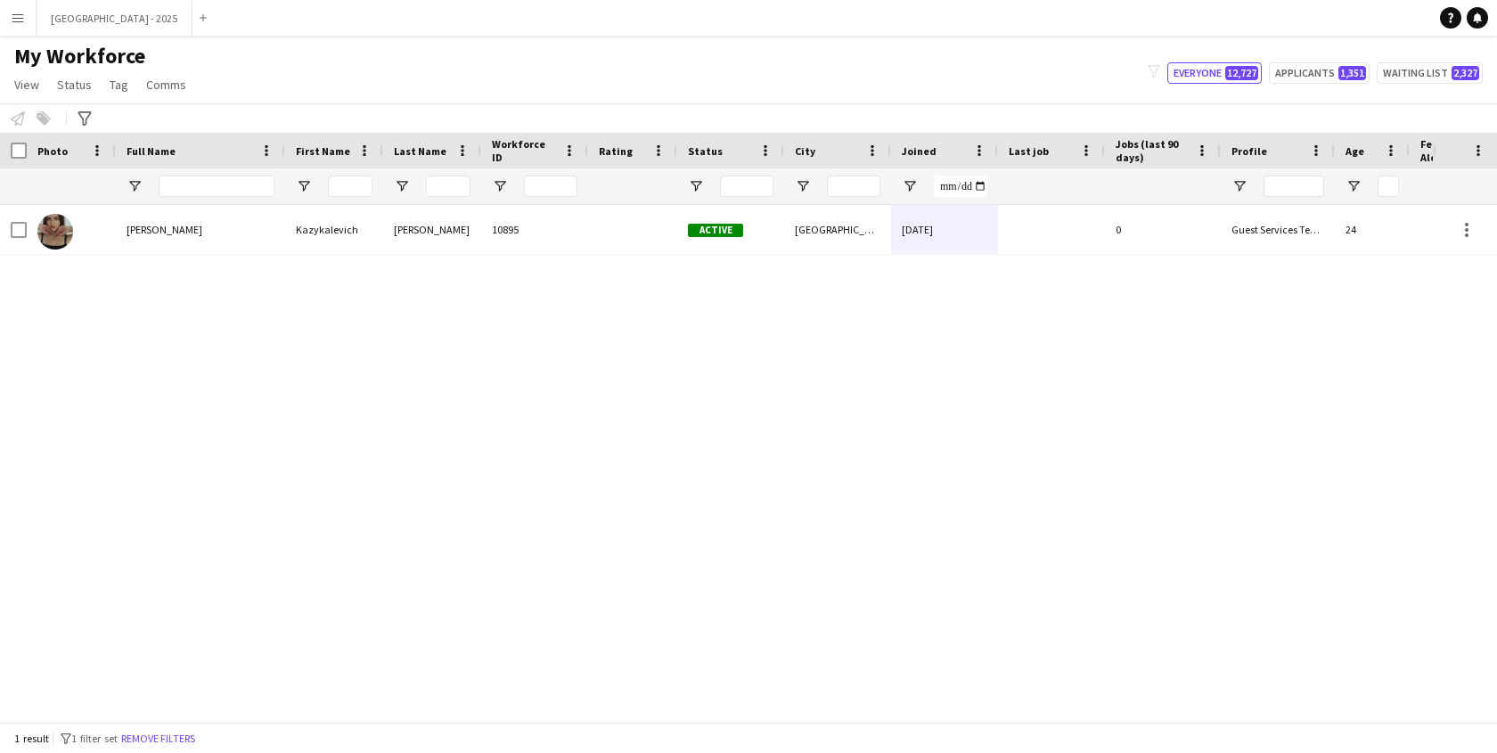
drag, startPoint x: 194, startPoint y: 747, endPoint x: 236, endPoint y: 163, distance: 585.9
click at [194, 735] on button "Remove filters" at bounding box center [158, 739] width 81 height 20
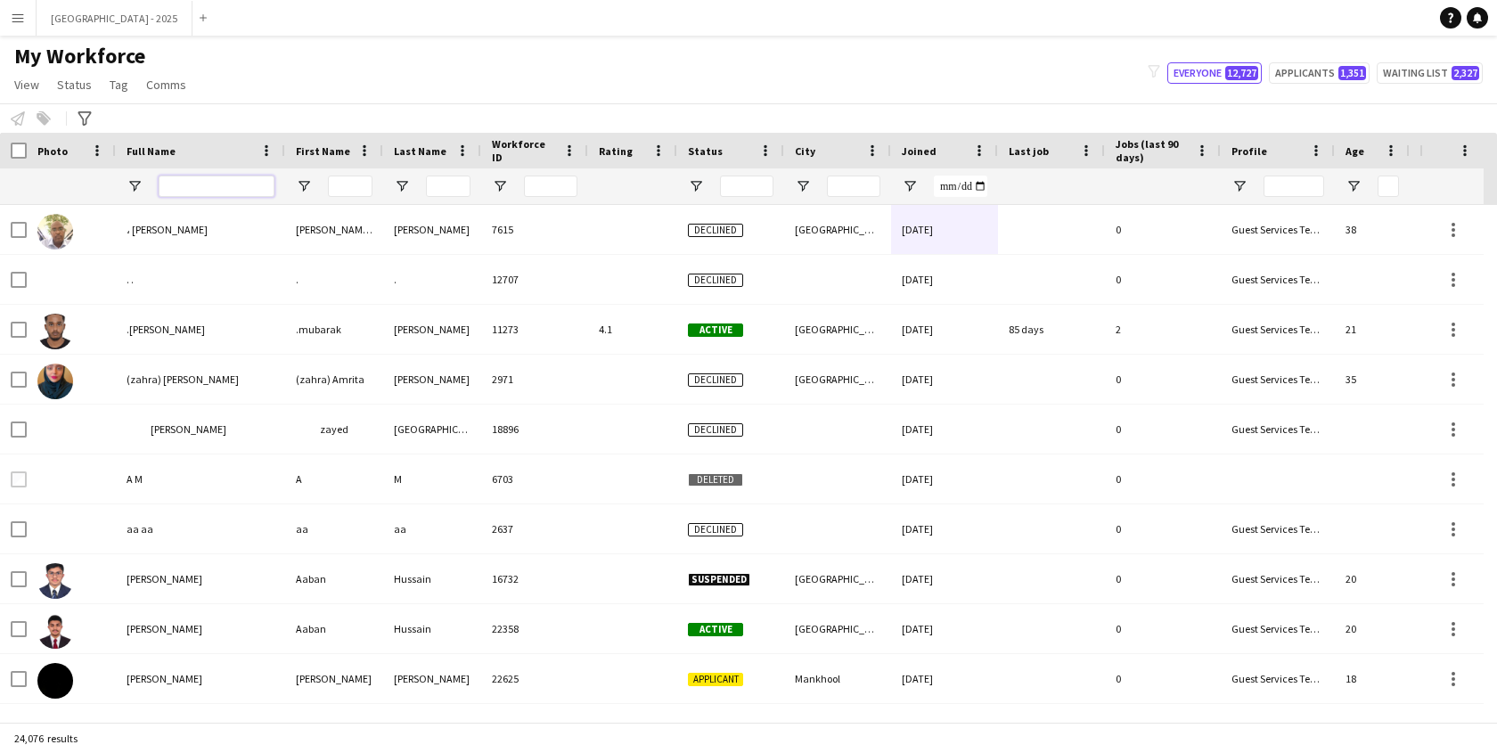
click at [241, 182] on input "Full Name Filter Input" at bounding box center [217, 186] width 116 height 21
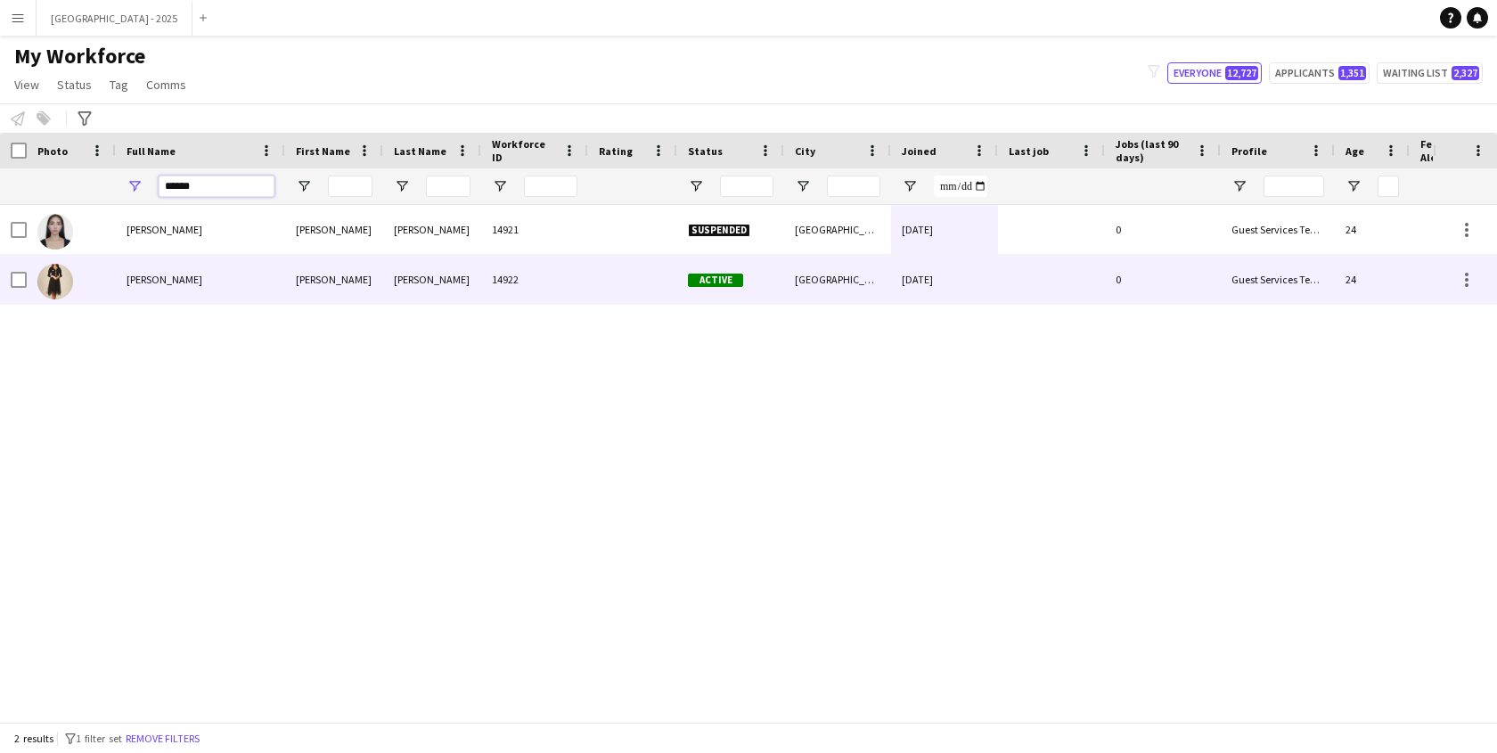
type input "******"
click at [318, 257] on div "[PERSON_NAME]" at bounding box center [334, 279] width 98 height 49
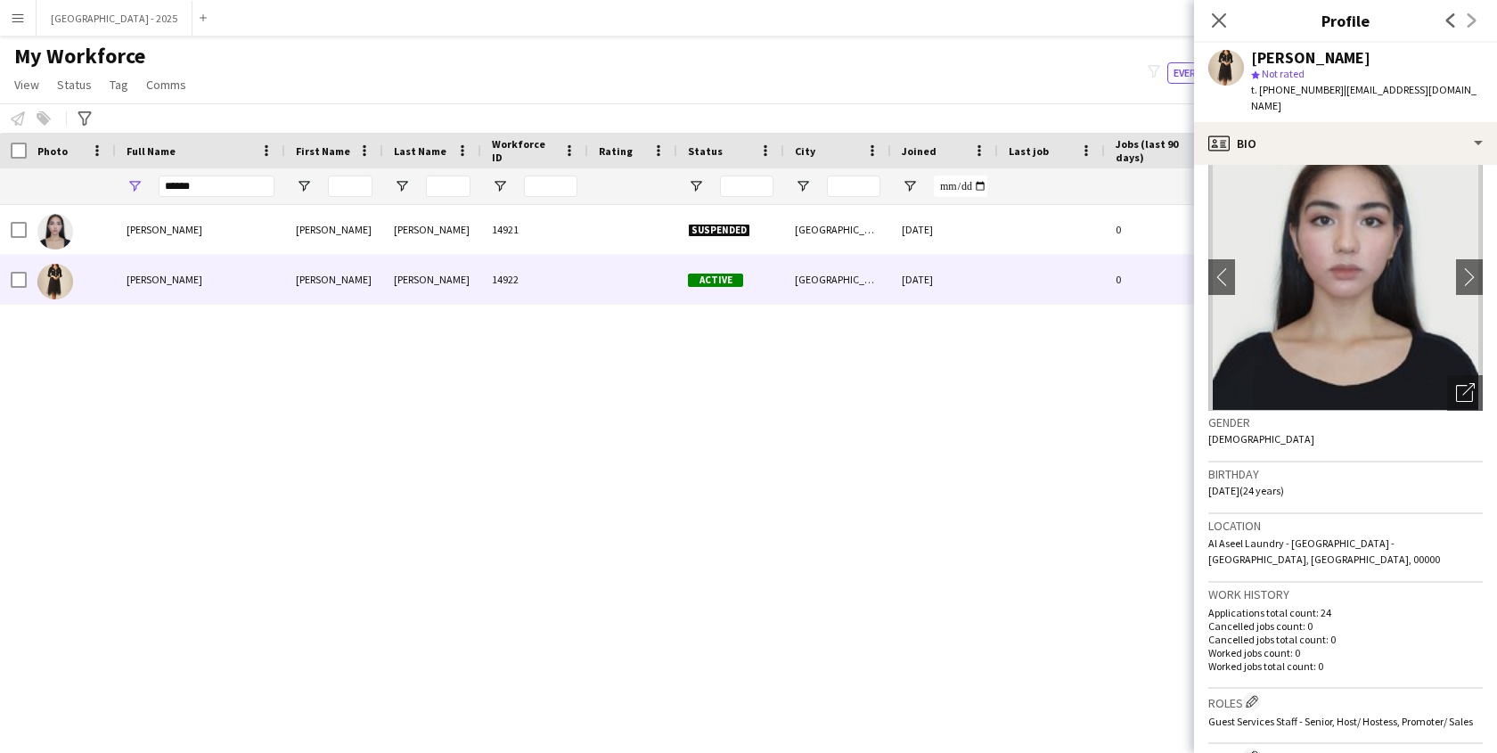
scroll to position [45, 0]
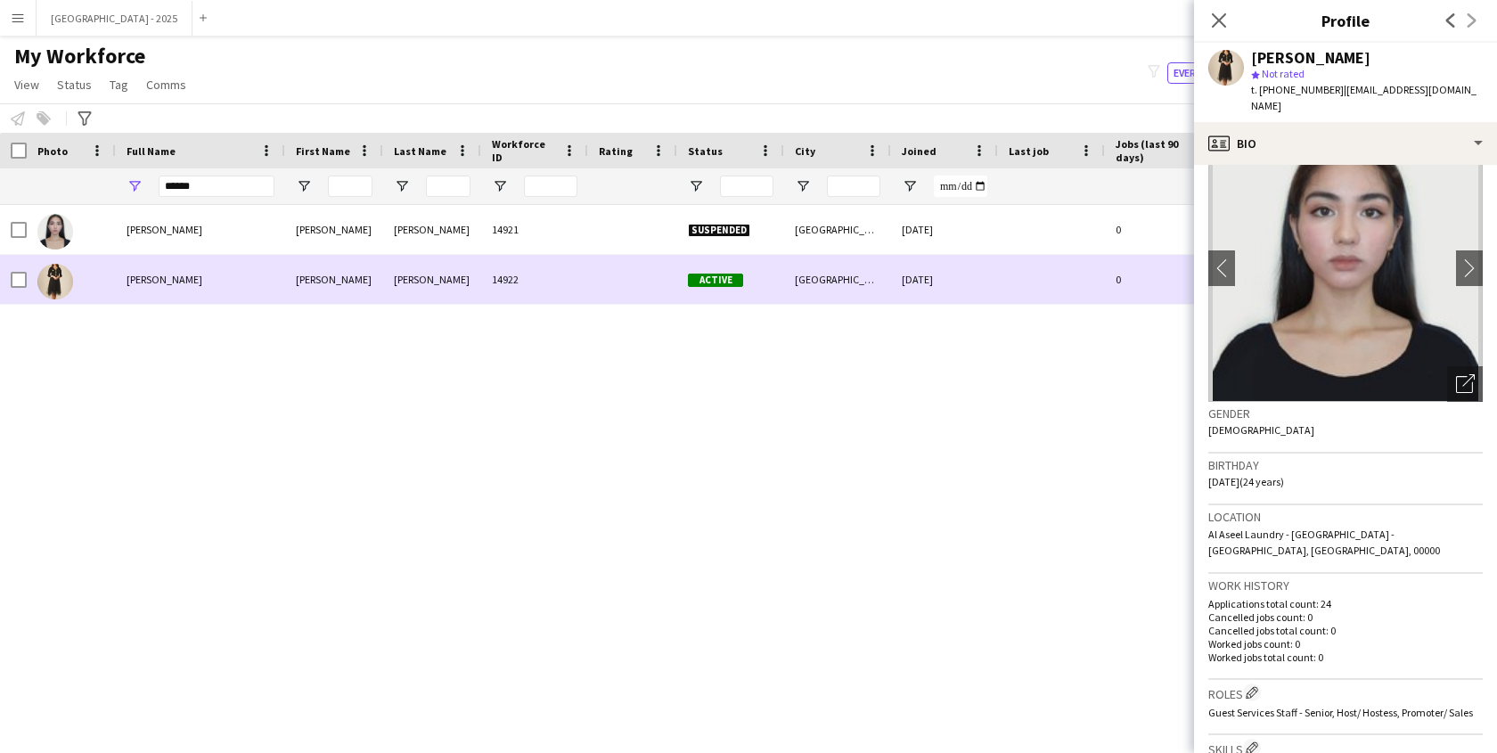
click at [867, 239] on div "[GEOGRAPHIC_DATA]" at bounding box center [837, 229] width 107 height 49
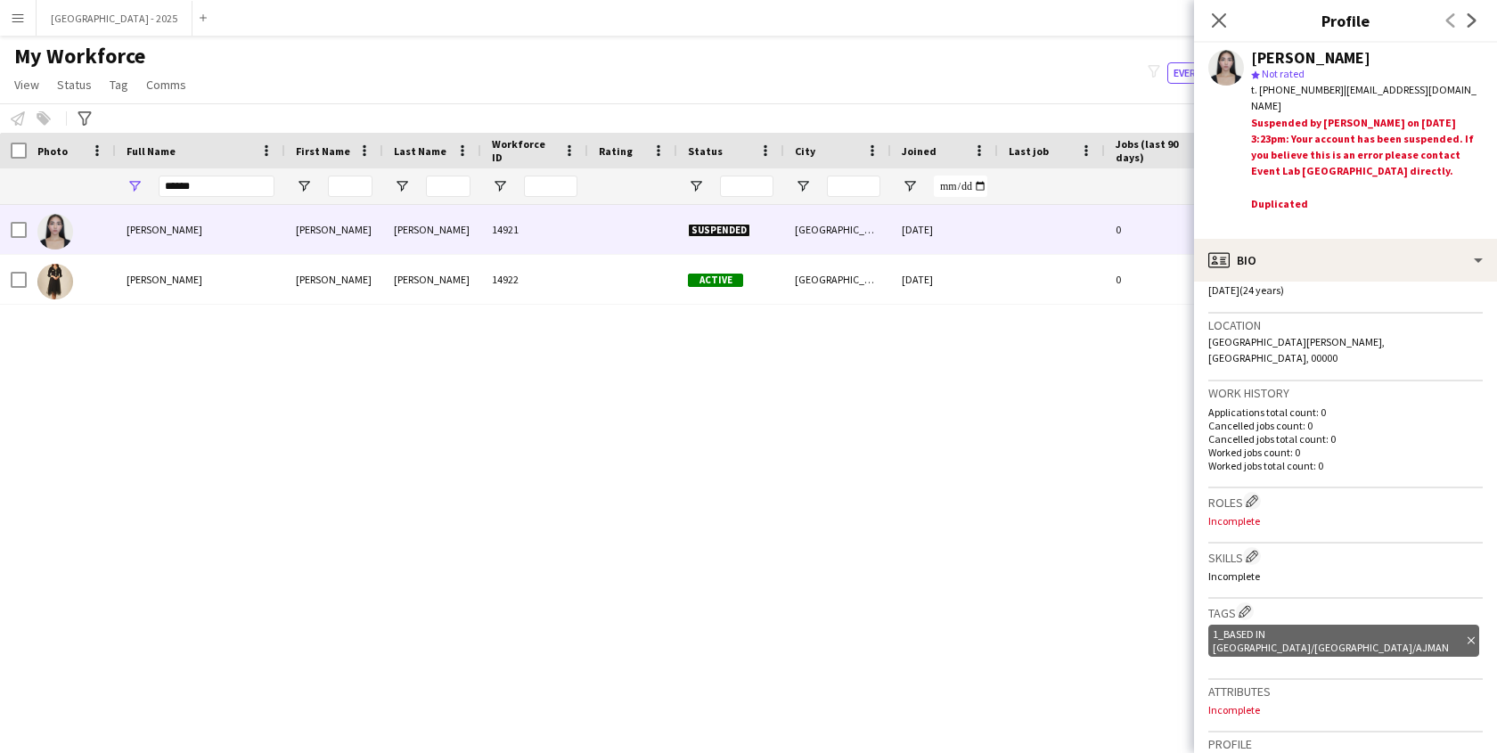
scroll to position [0, 0]
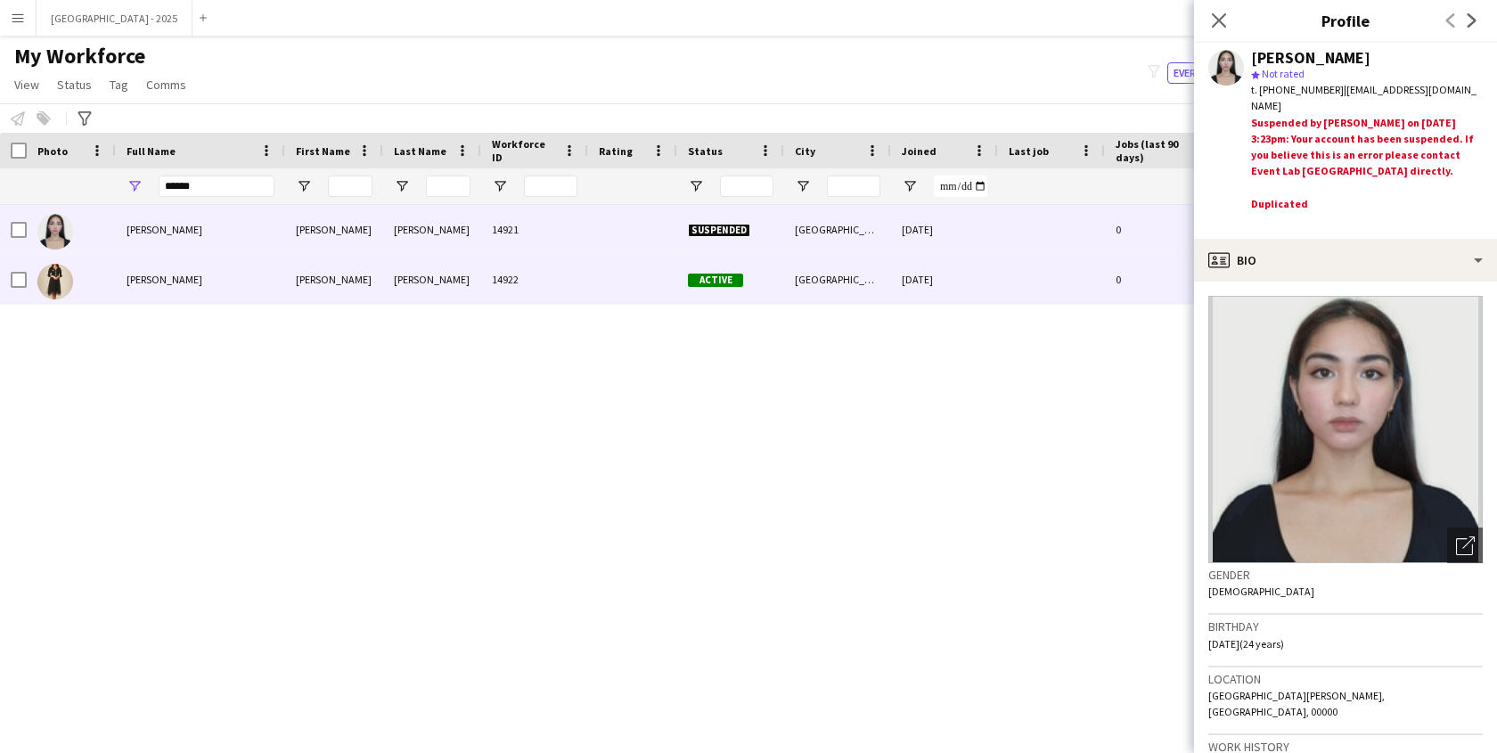
click at [1020, 269] on div at bounding box center [1051, 279] width 107 height 49
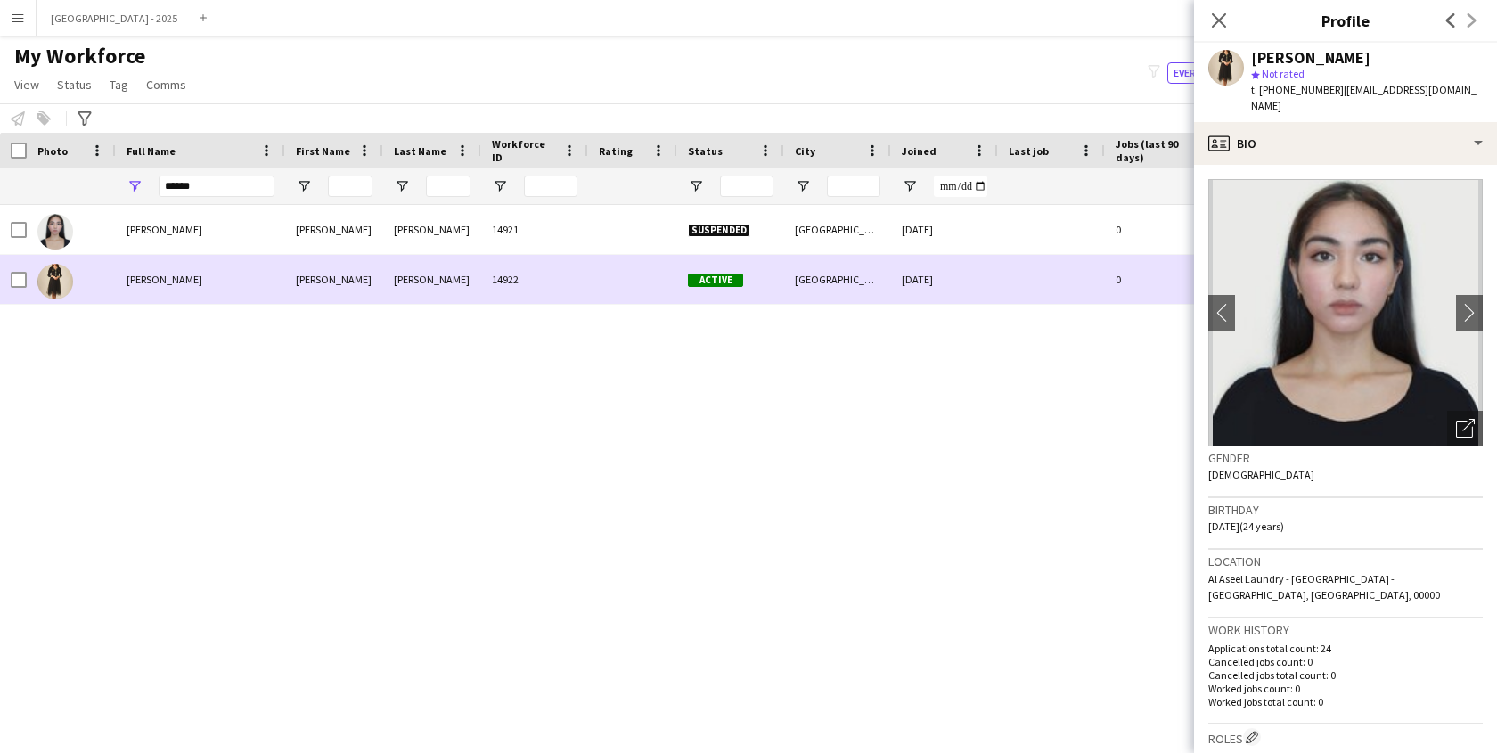
click at [675, 266] on div at bounding box center [632, 279] width 89 height 49
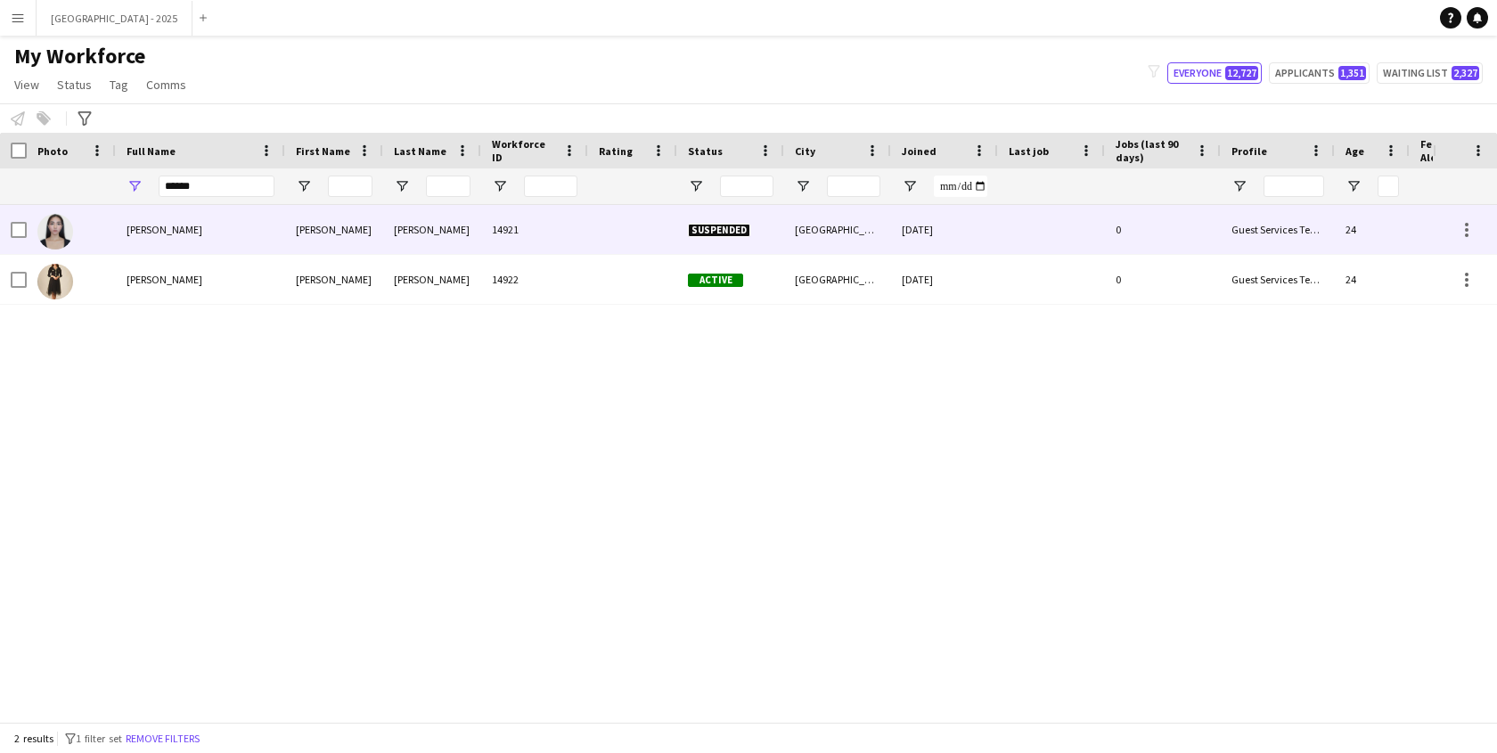
click at [770, 208] on div "Suspended" at bounding box center [730, 229] width 107 height 49
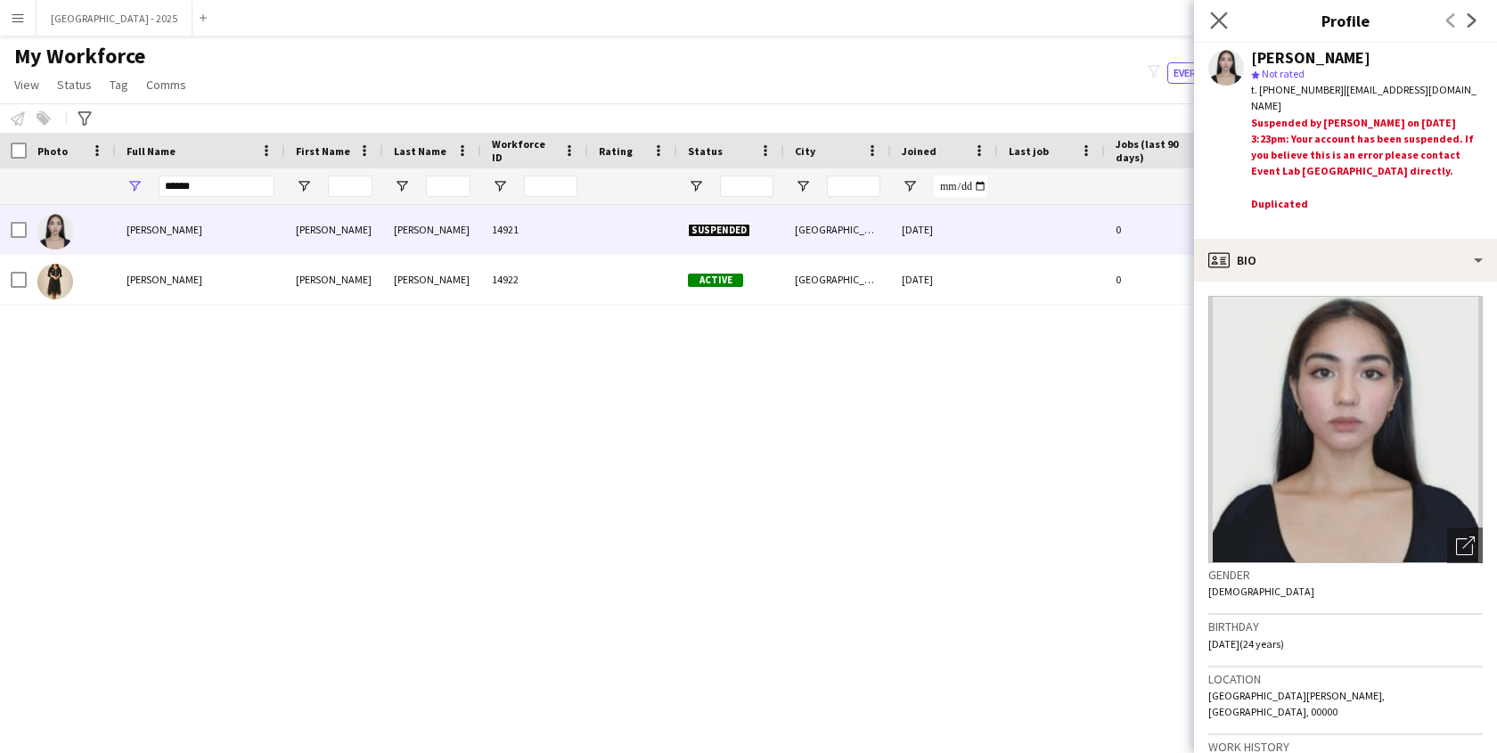
click at [1215, 12] on app-icon "Close pop-in" at bounding box center [1219, 21] width 26 height 26
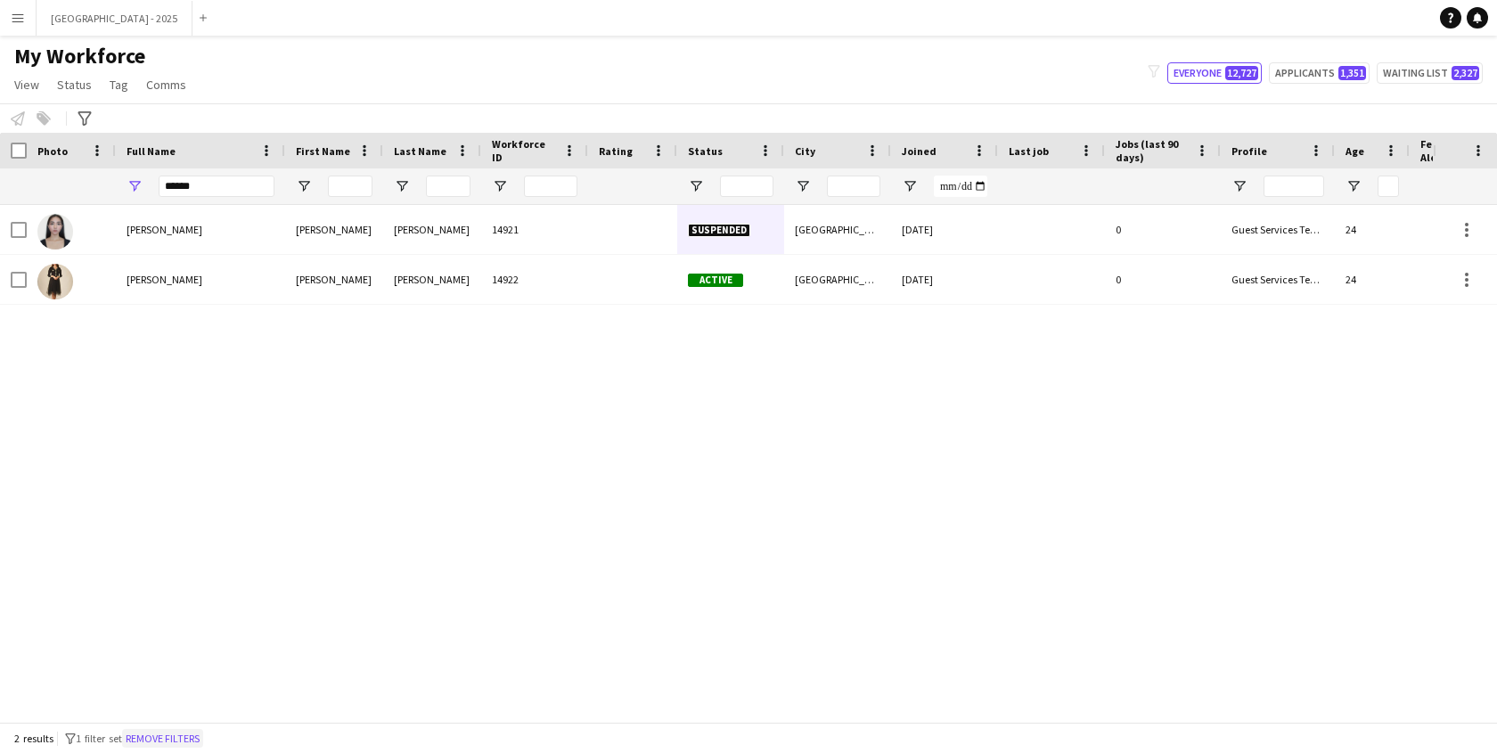
click at [175, 733] on button "Remove filters" at bounding box center [162, 739] width 81 height 20
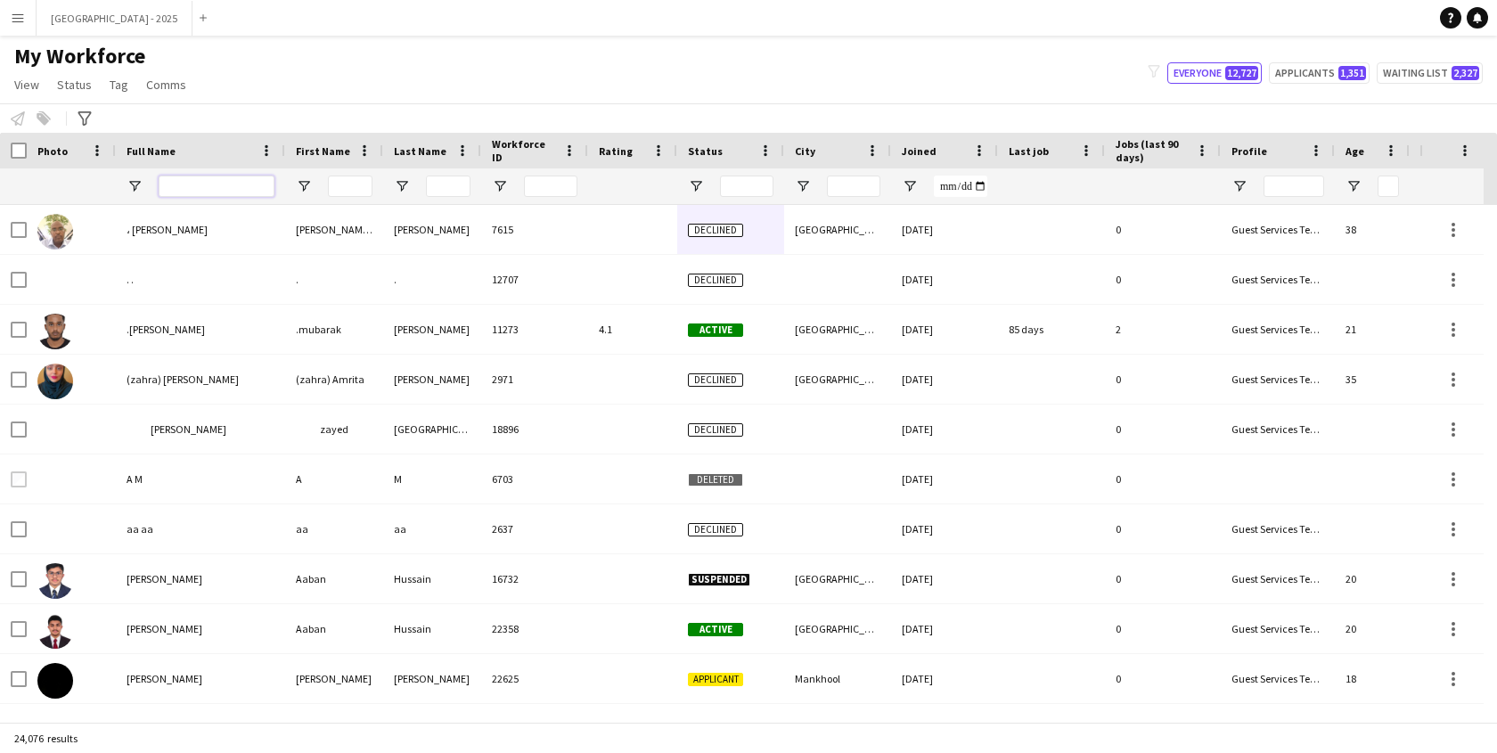
click at [255, 190] on input "Full Name Filter Input" at bounding box center [217, 186] width 116 height 21
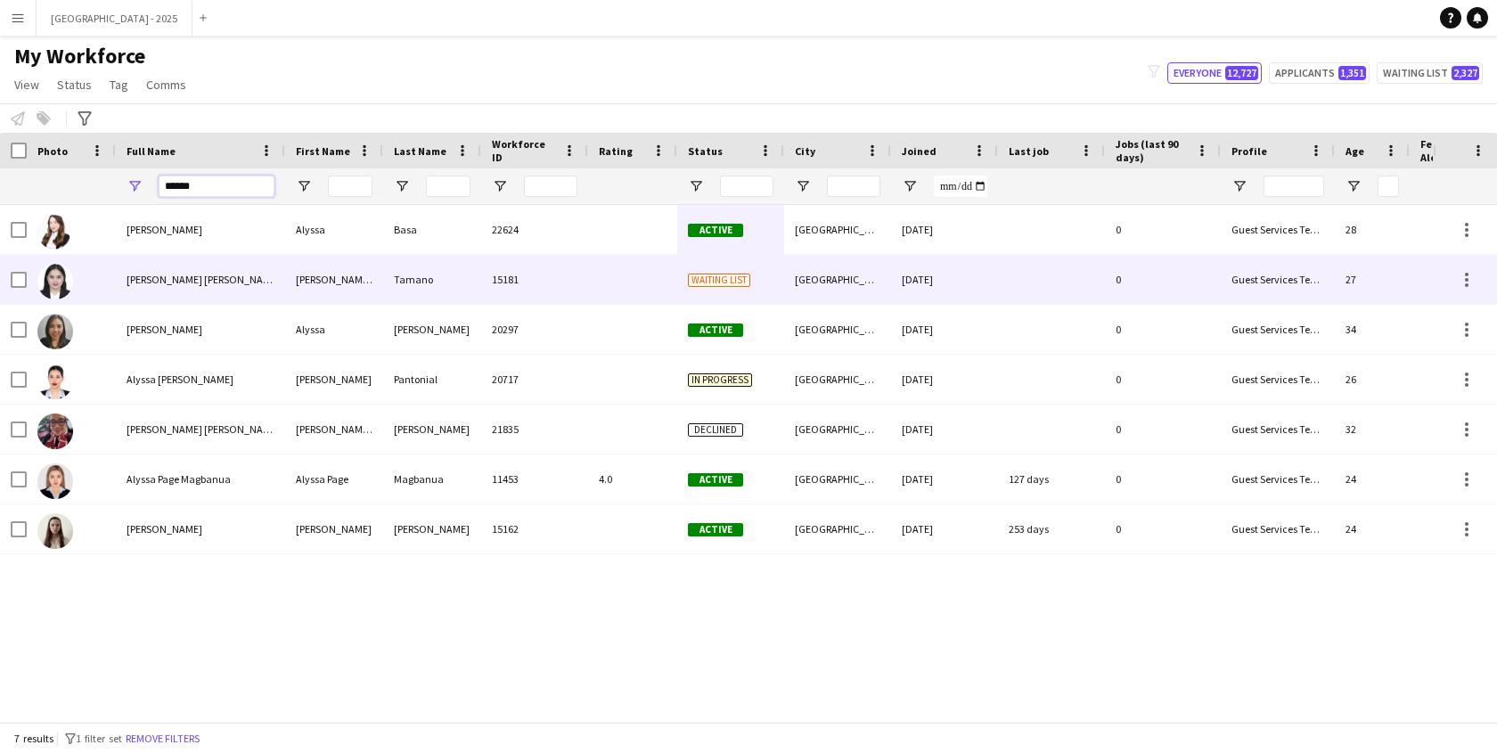
type input "******"
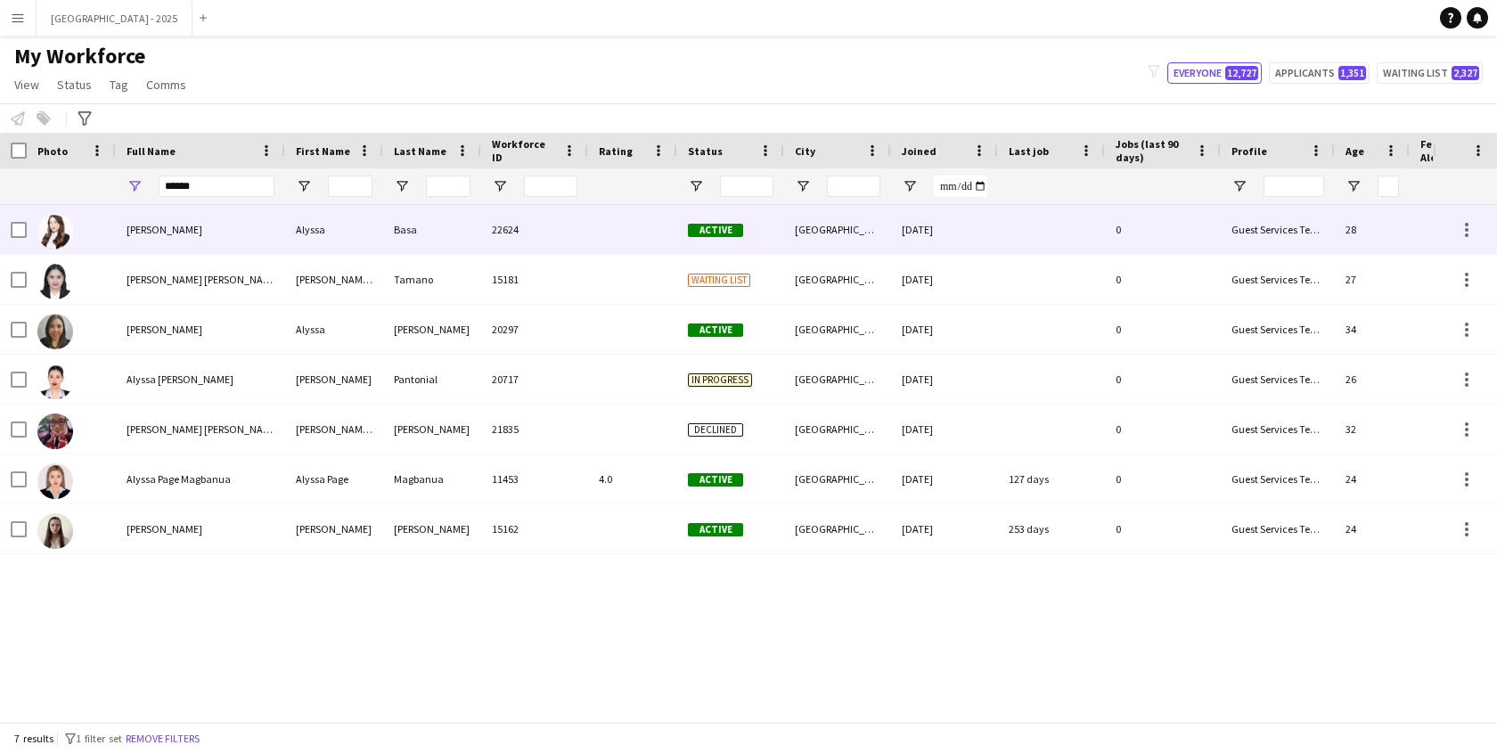
click at [191, 243] on div "[PERSON_NAME]" at bounding box center [200, 229] width 169 height 49
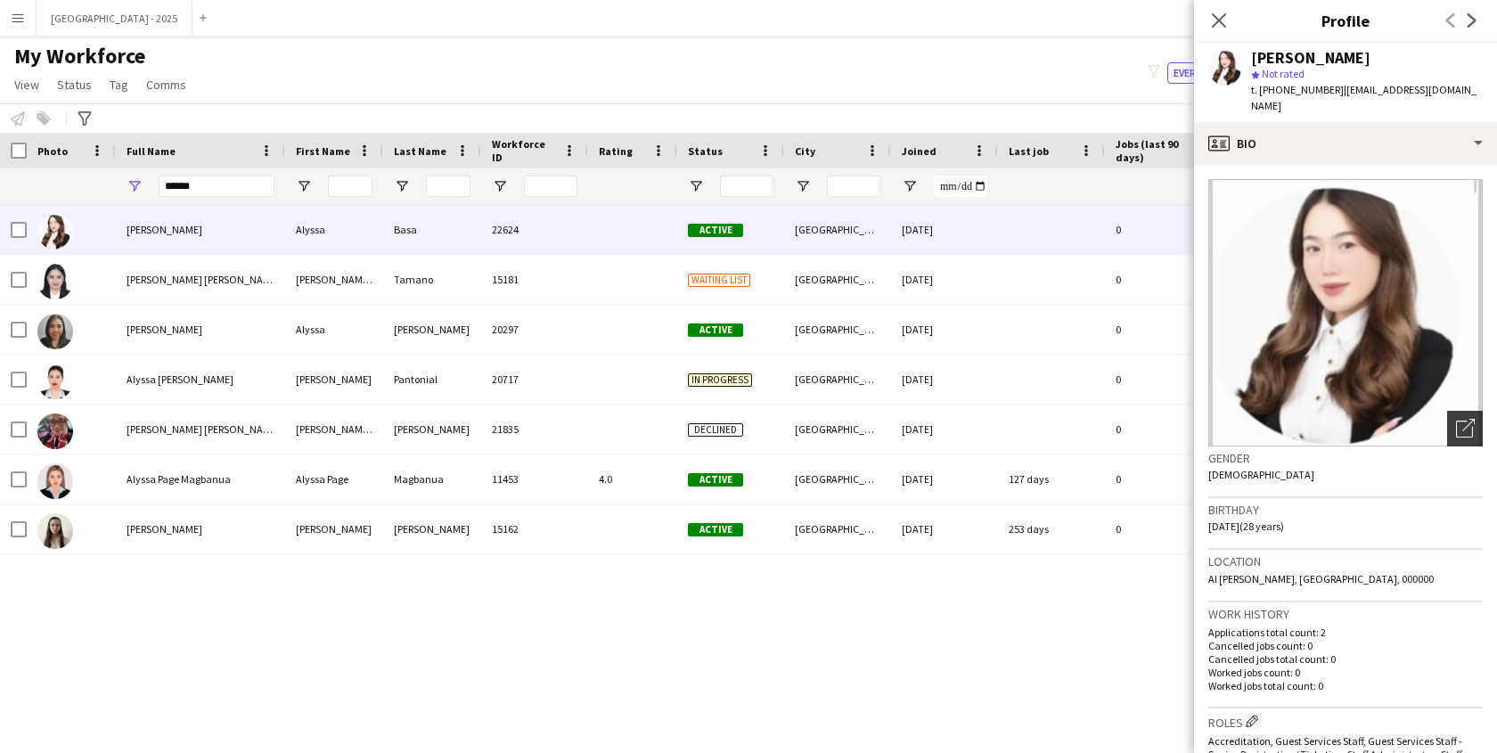
click at [1456, 419] on icon "Open photos pop-in" at bounding box center [1465, 428] width 19 height 19
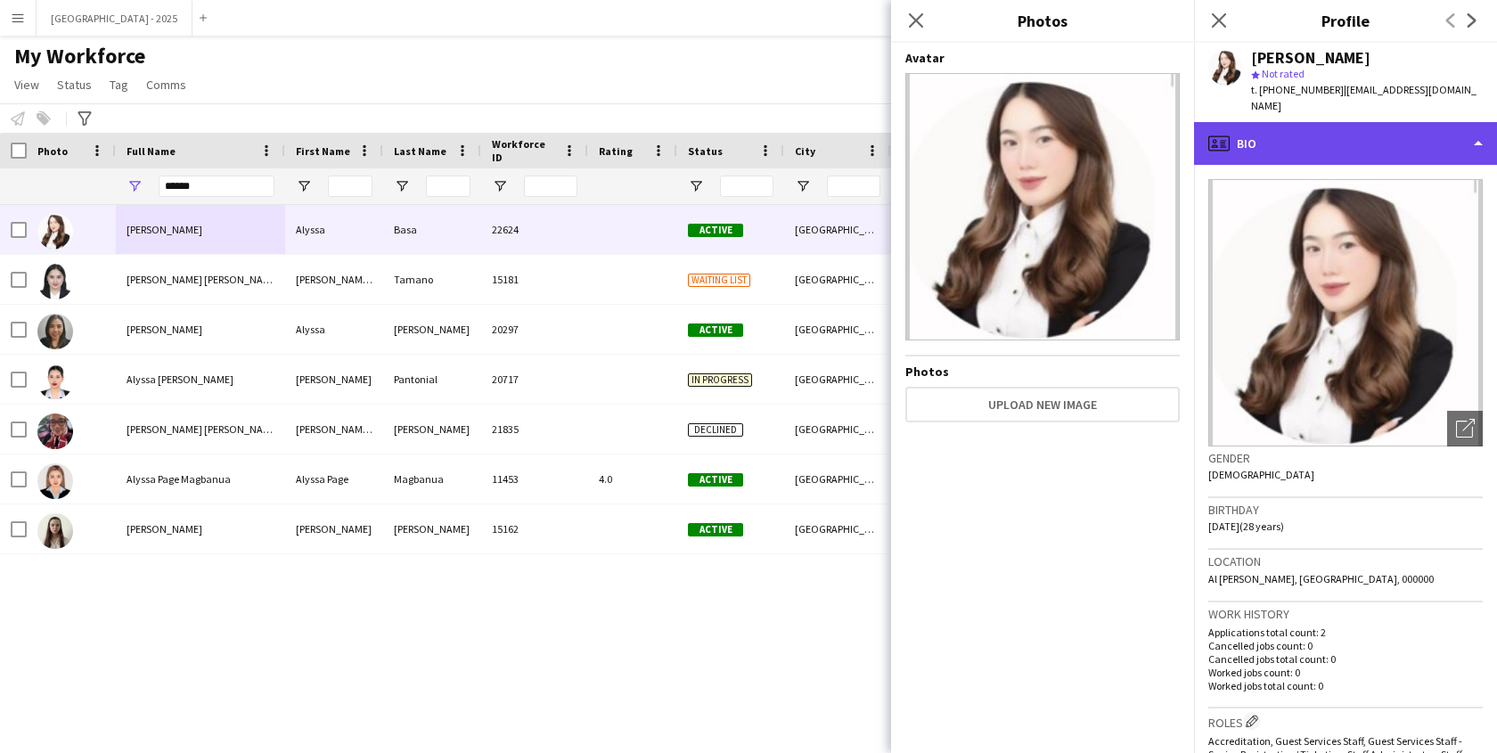
click at [1320, 122] on div "profile Bio" at bounding box center [1345, 143] width 303 height 43
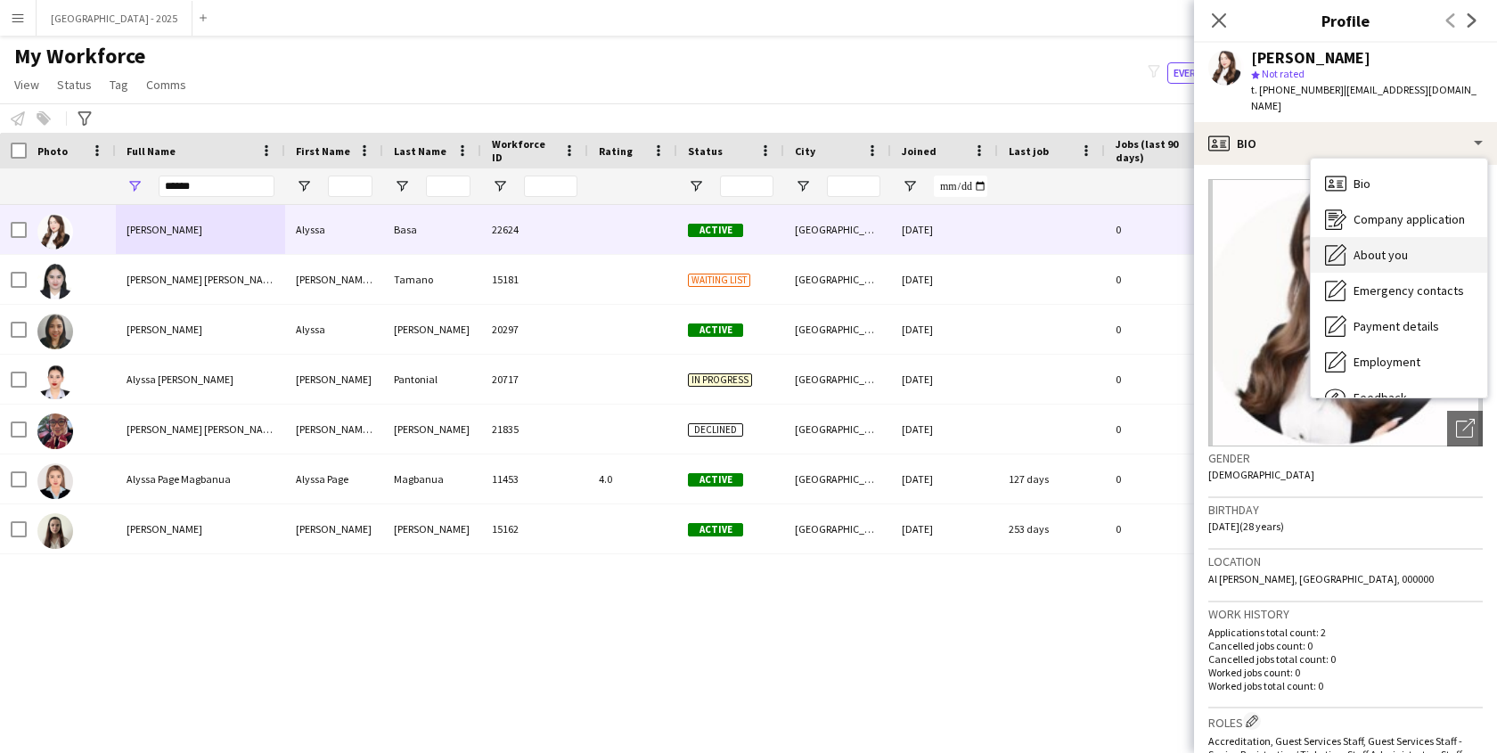
click at [1386, 247] on span "About you" at bounding box center [1380, 255] width 54 height 16
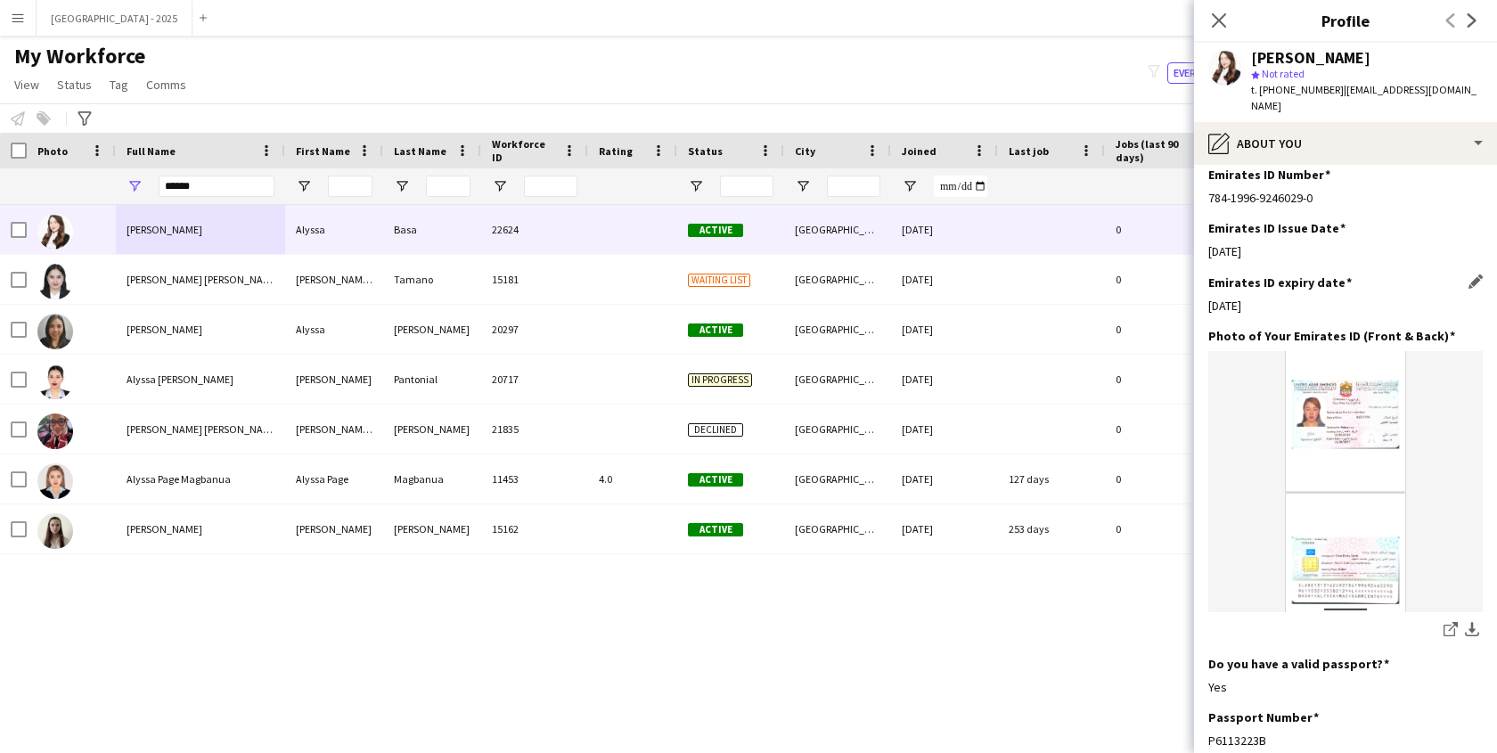
scroll to position [685, 0]
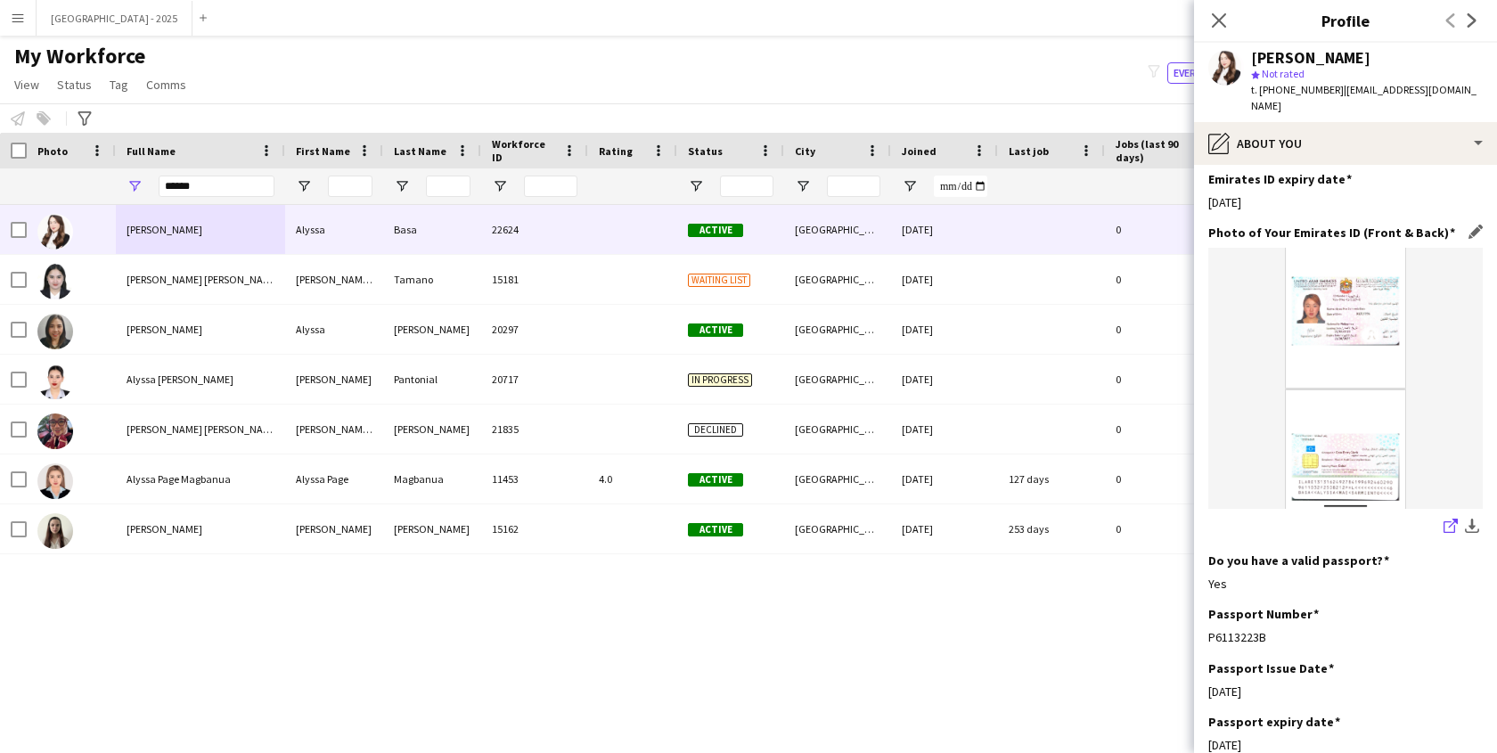
click at [1443, 518] on app-icon "share-external-link-1" at bounding box center [1450, 527] width 14 height 18
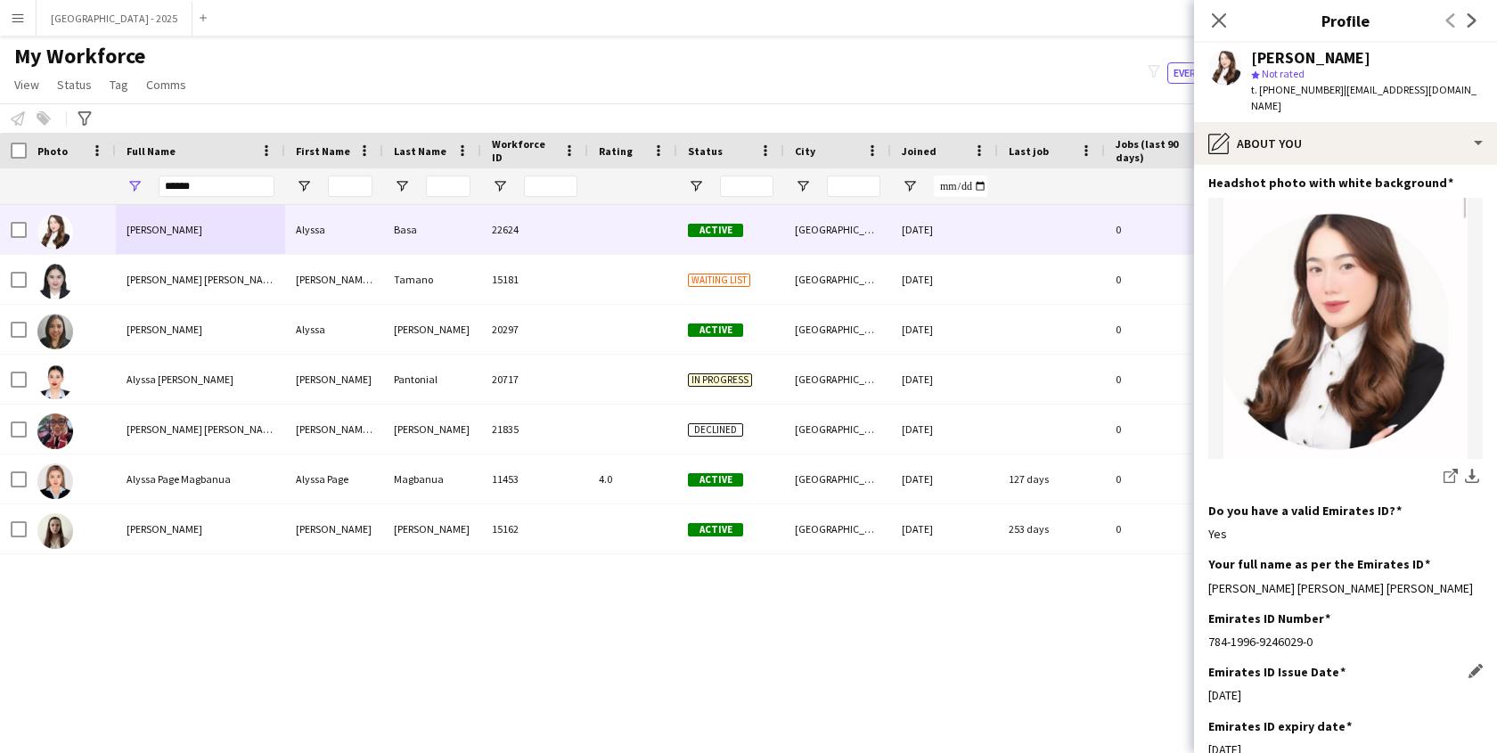
scroll to position [20, 0]
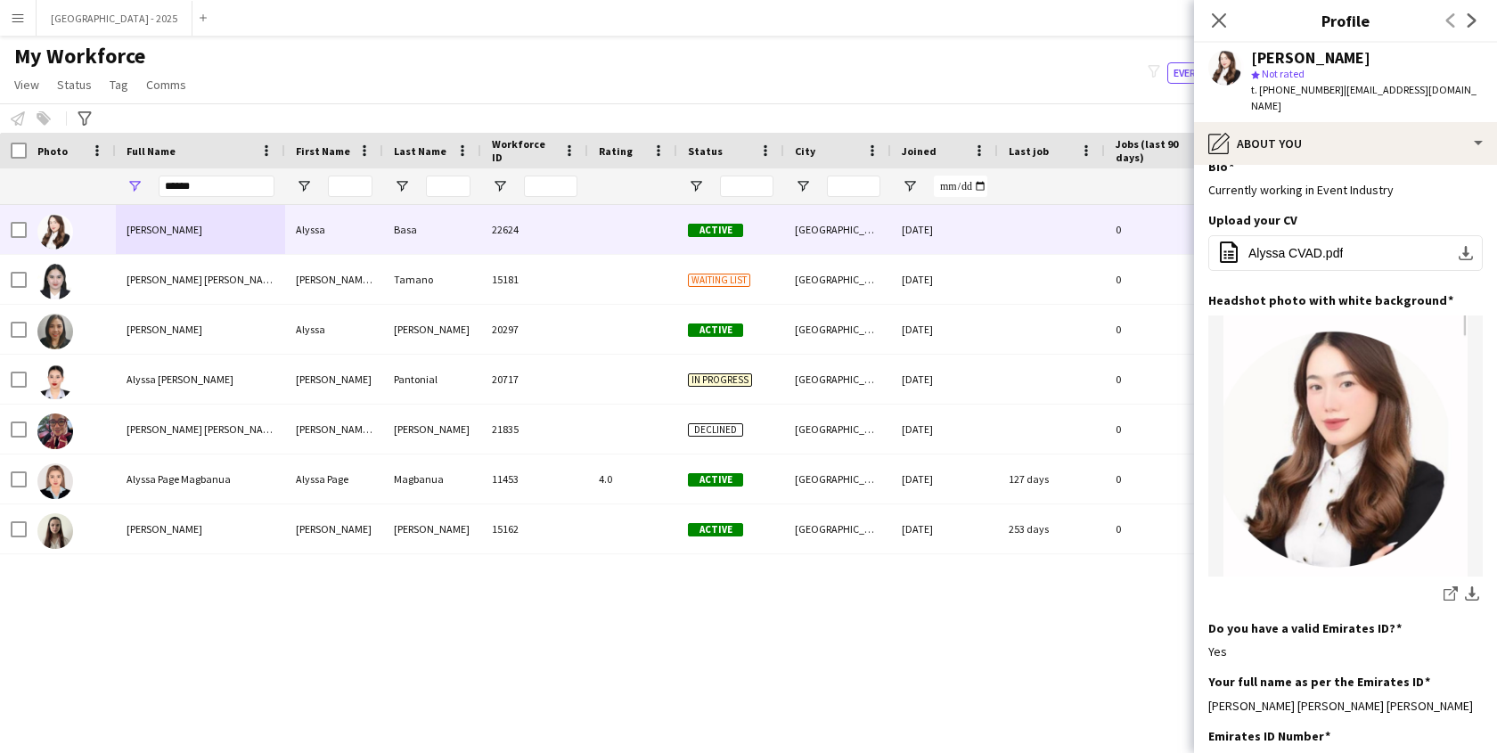
click at [1220, 20] on icon at bounding box center [1219, 20] width 14 height 14
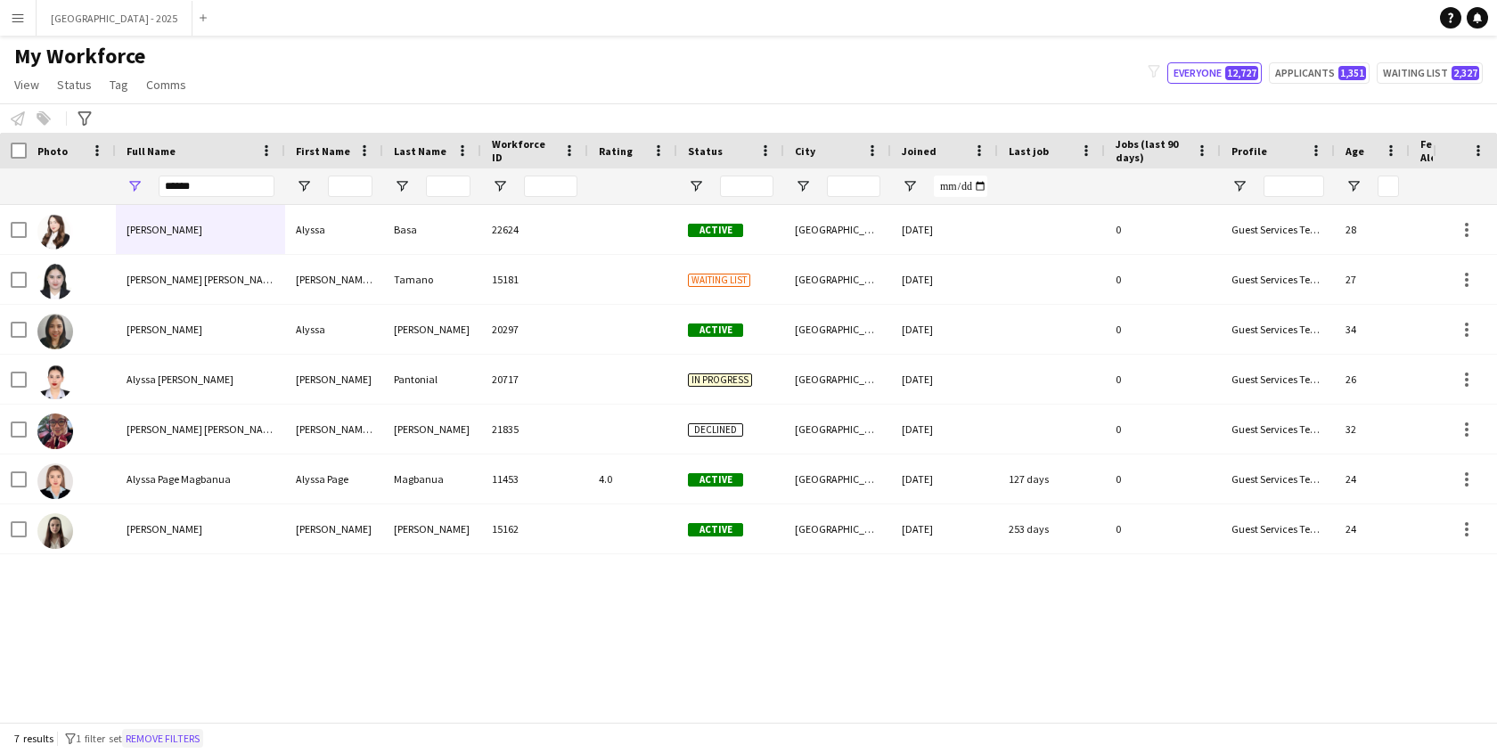
click at [189, 729] on button "Remove filters" at bounding box center [162, 739] width 81 height 20
